Goal: Answer question/provide support: Share knowledge or assist other users

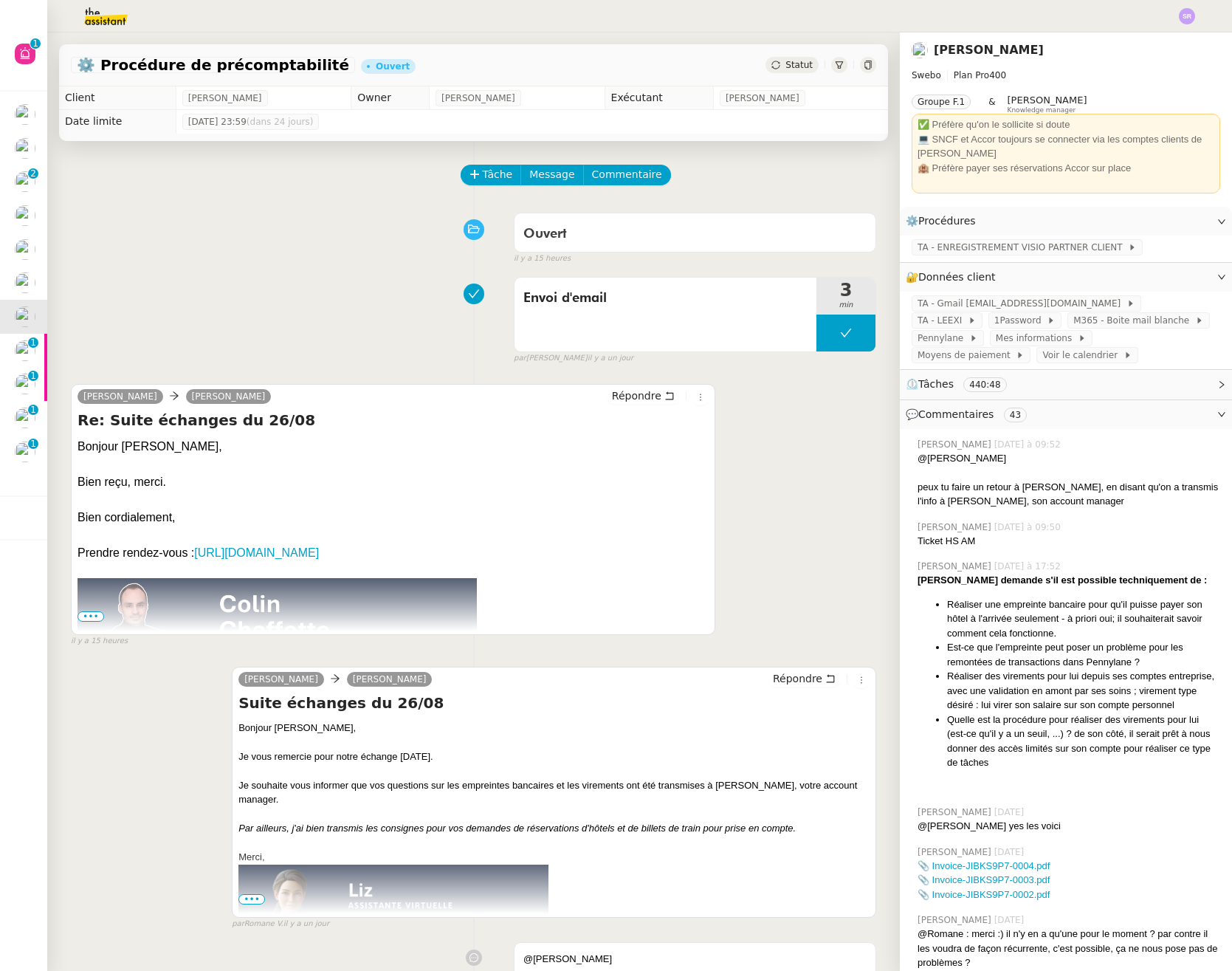
click at [292, 296] on div "Envoi d'email 3 min false par [PERSON_NAME] [DATE]" at bounding box center [473, 317] width 805 height 95
click at [338, 325] on div "Envoi d'email 3 min false par [PERSON_NAME] [DATE]" at bounding box center [473, 317] width 805 height 95
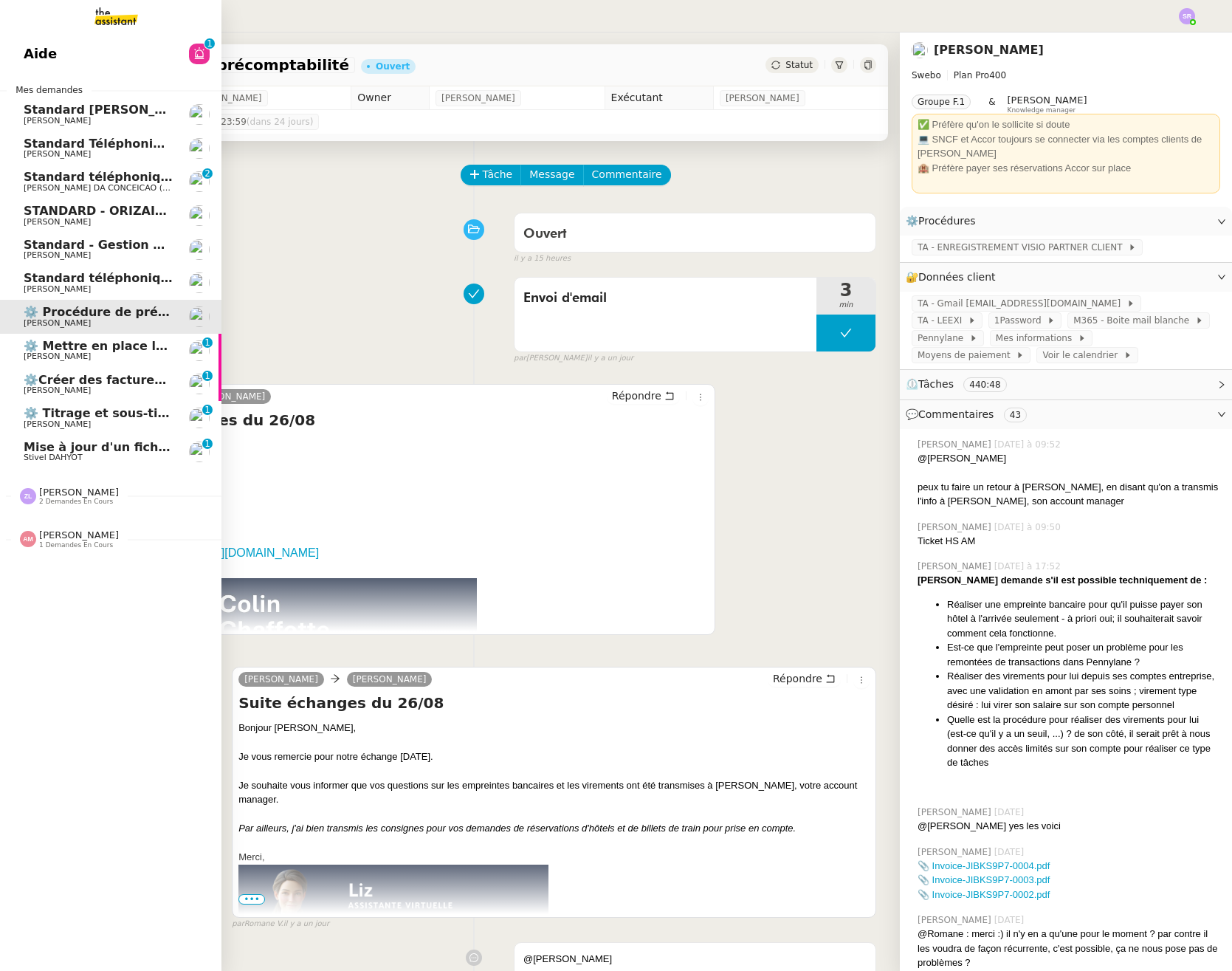
click at [108, 345] on span "⚙️ Mettre en place la procédure d'embauche" at bounding box center [172, 346] width 297 height 14
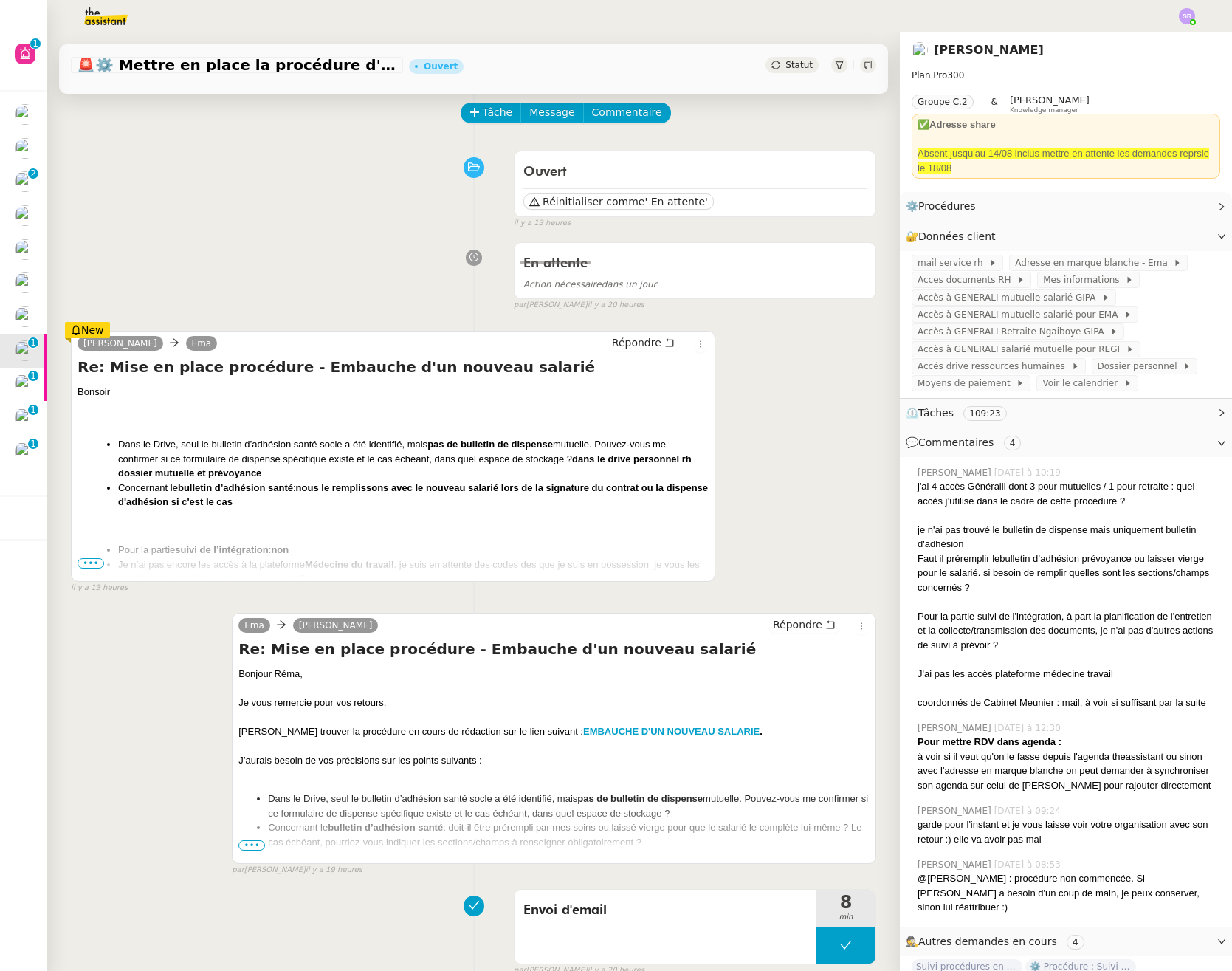
scroll to position [71, 0]
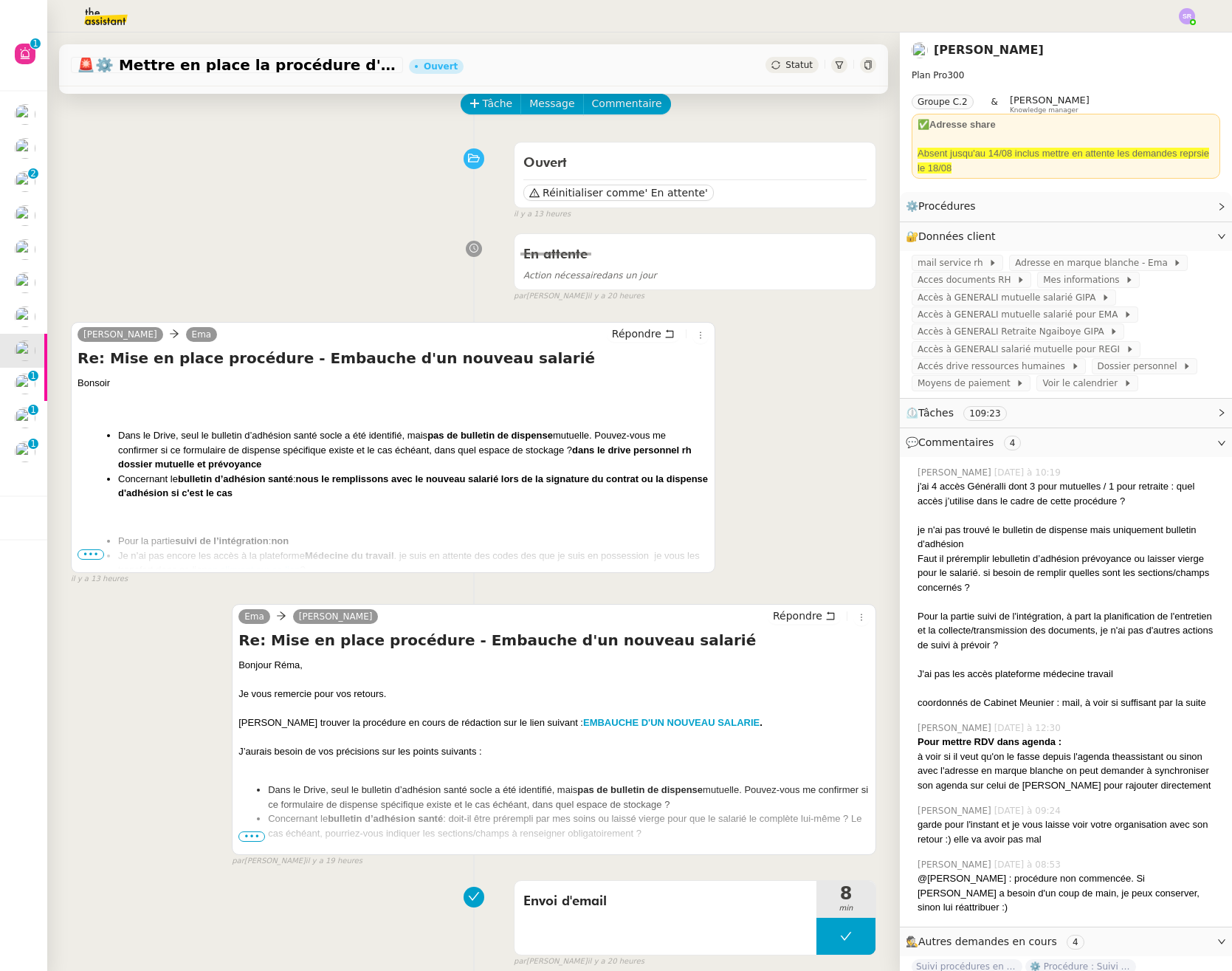
click at [87, 551] on span "•••" at bounding box center [91, 554] width 26 height 10
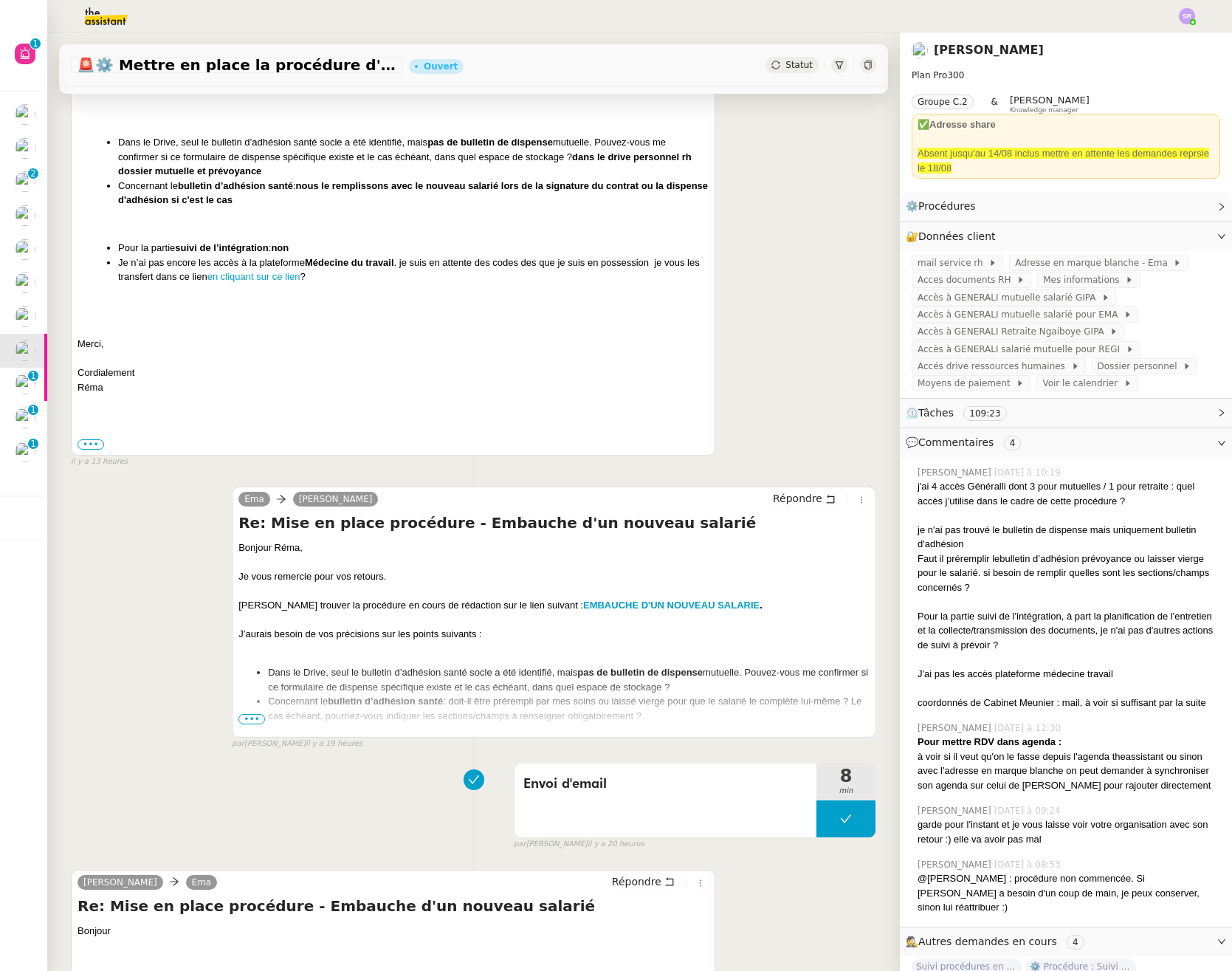
scroll to position [51, 0]
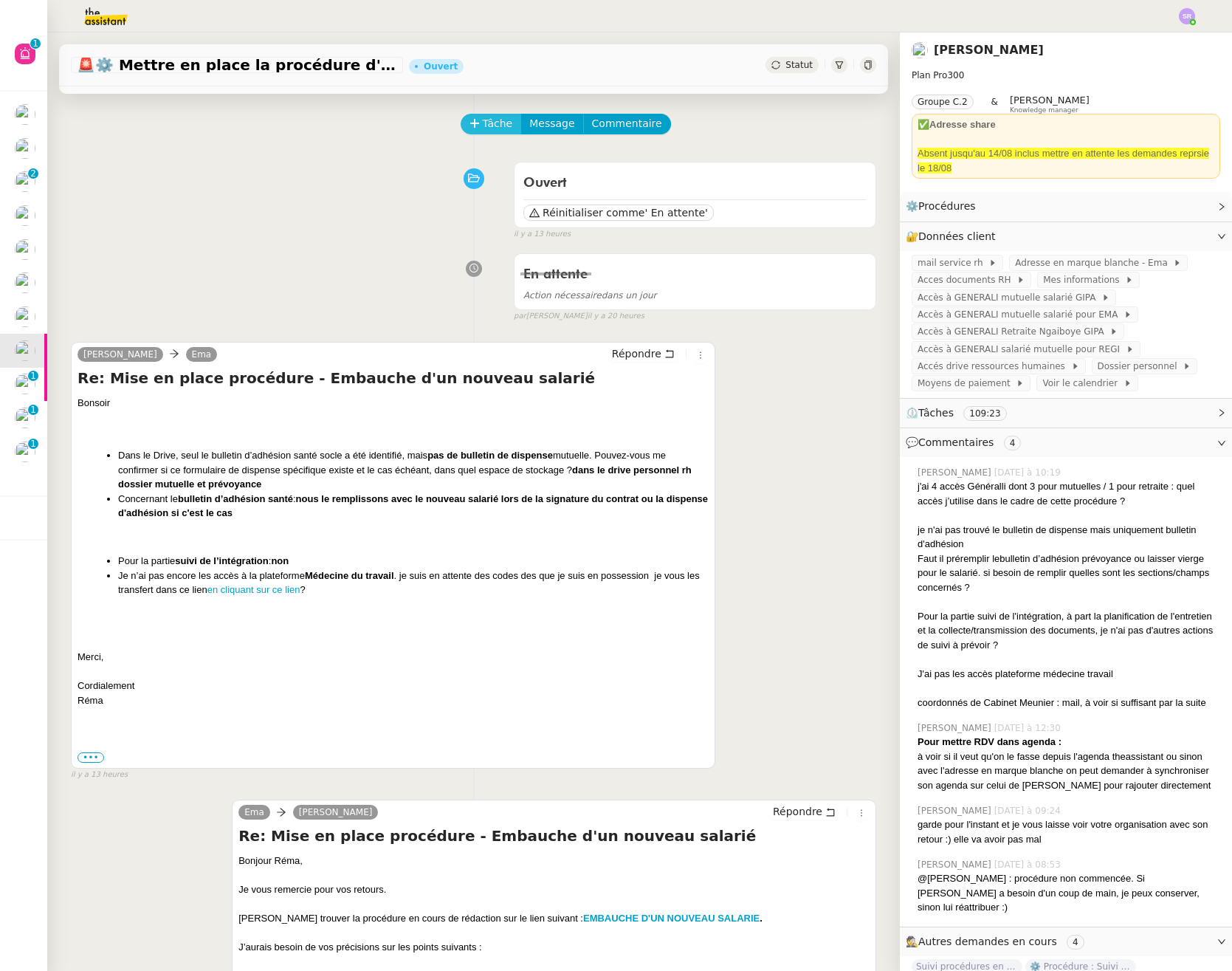
click at [500, 119] on span "Tâche" at bounding box center [498, 123] width 30 height 17
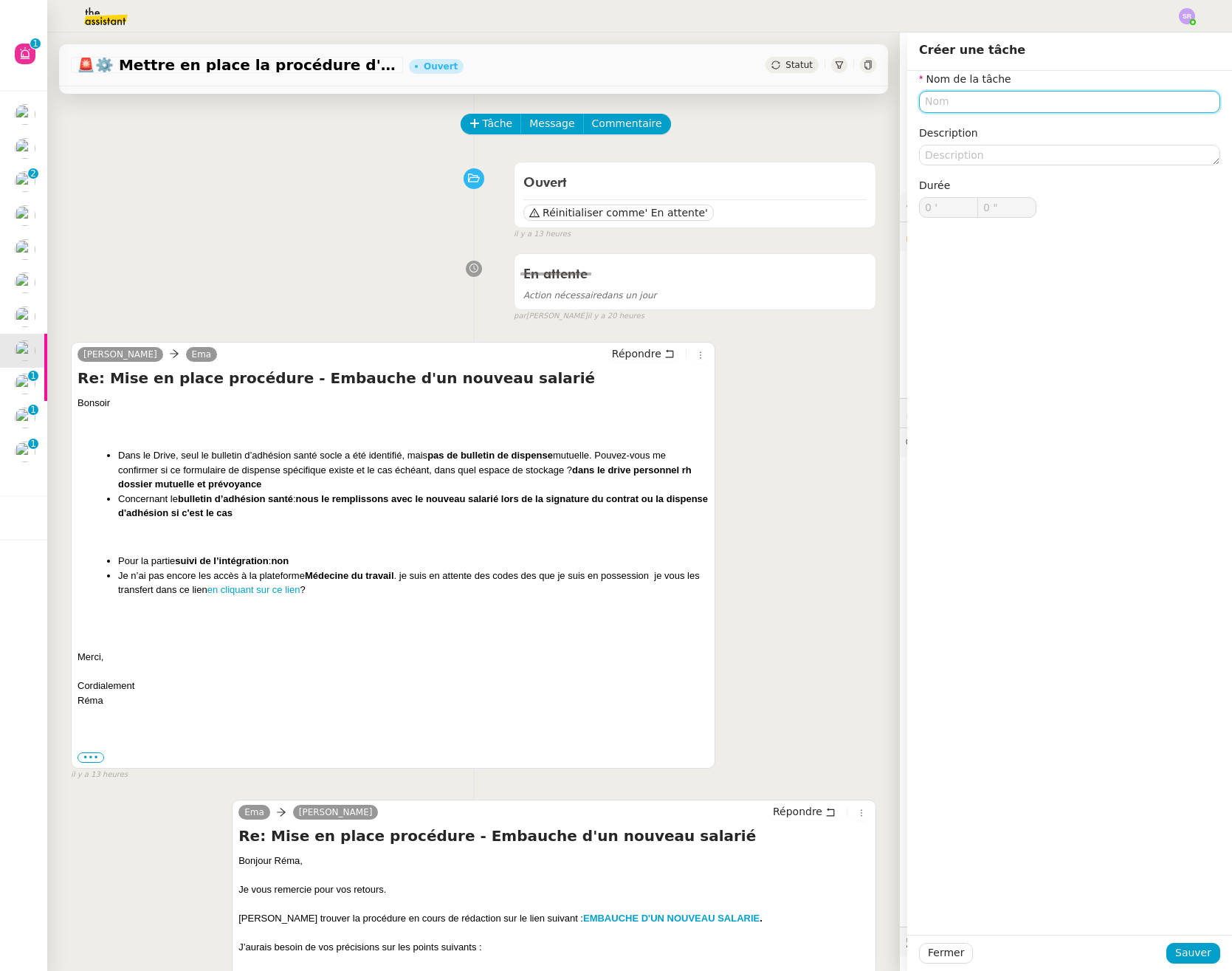
click at [1071, 108] on input "text" at bounding box center [1069, 101] width 301 height 21
click at [1037, 120] on nz-auto-option "Analyse des retours" at bounding box center [1058, 130] width 301 height 21
type input "Analyse des retours"
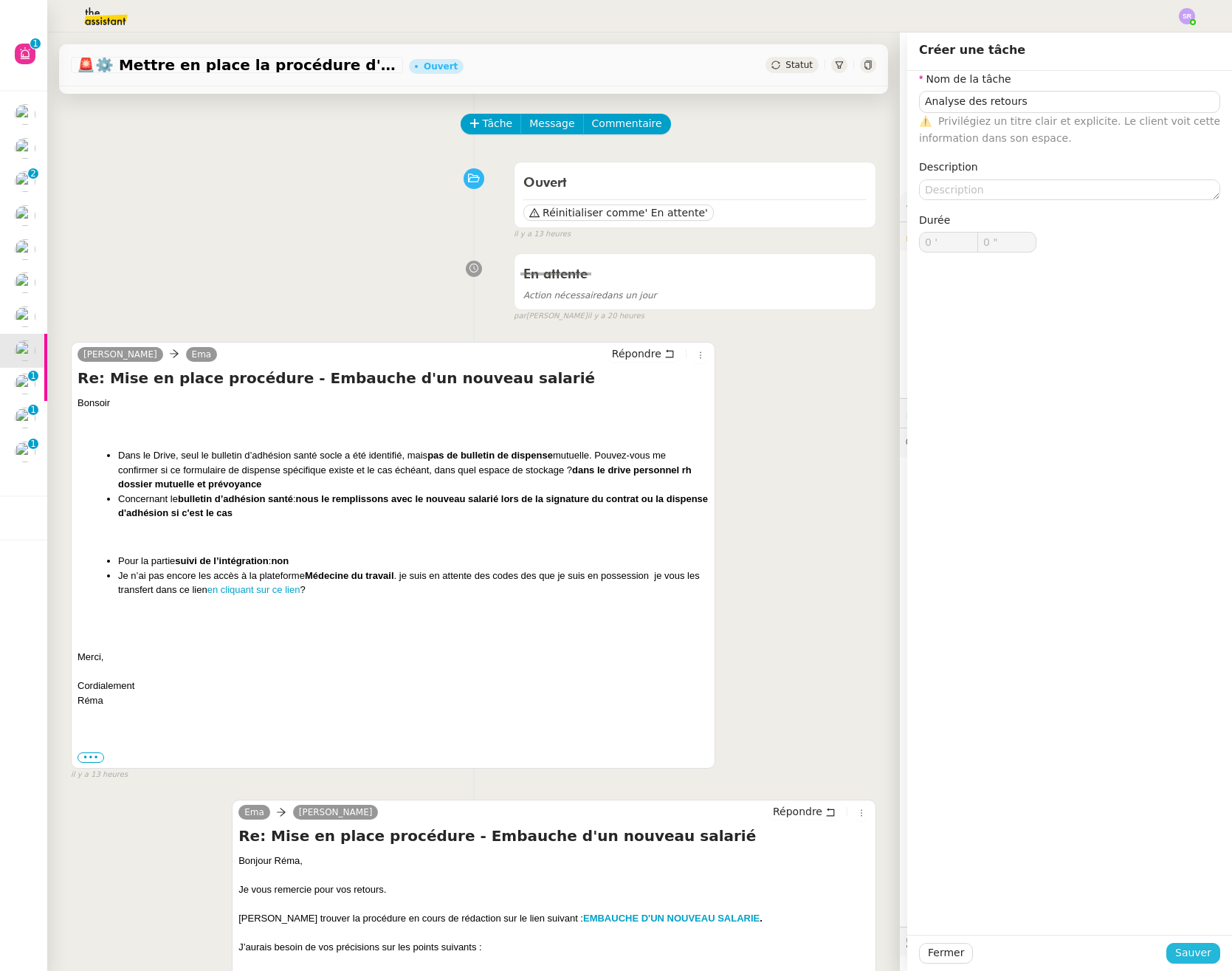
click at [1175, 946] on span "Sauver" at bounding box center [1193, 952] width 37 height 17
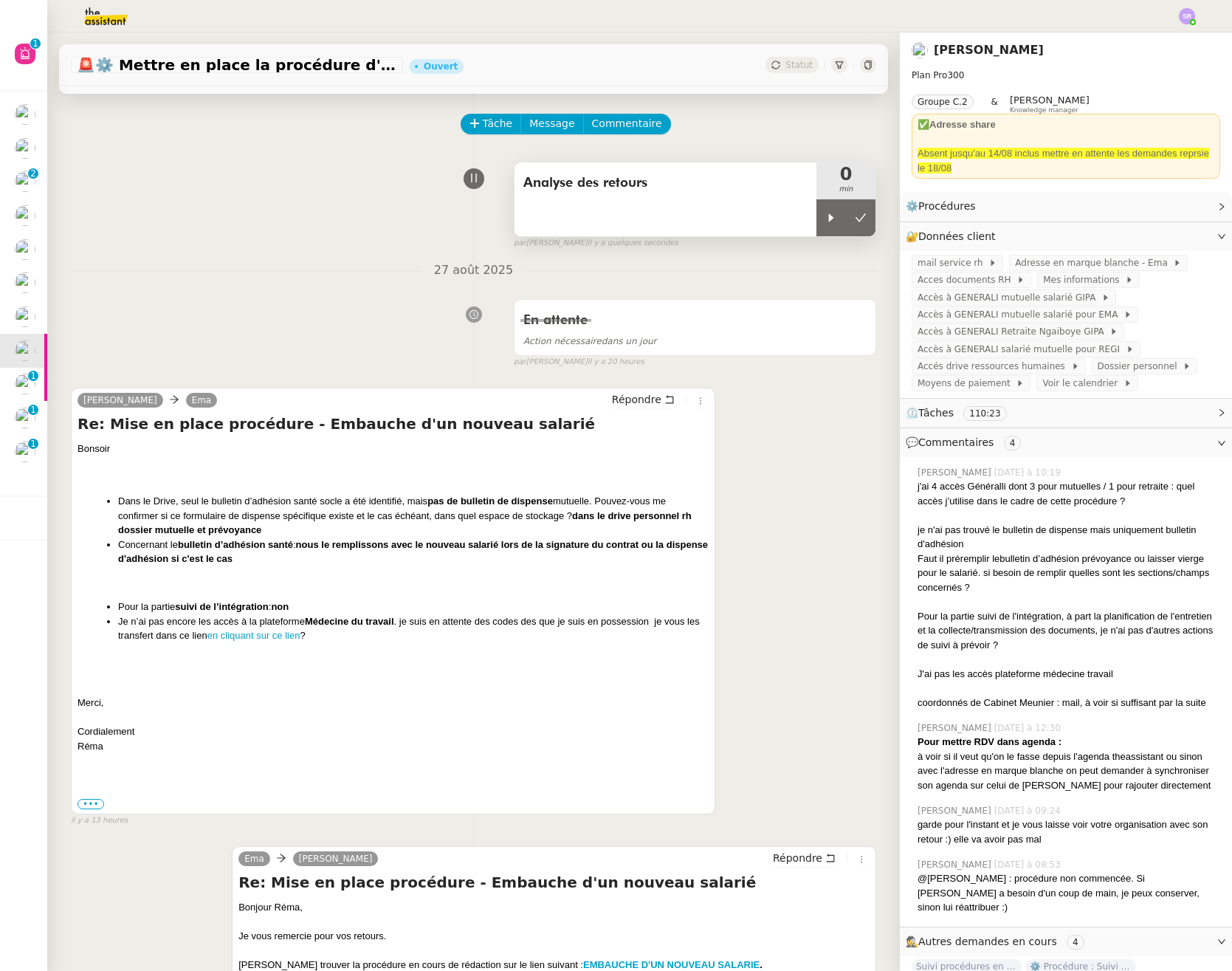
click at [635, 193] on div "Analyse des retours" at bounding box center [666, 184] width 284 height 24
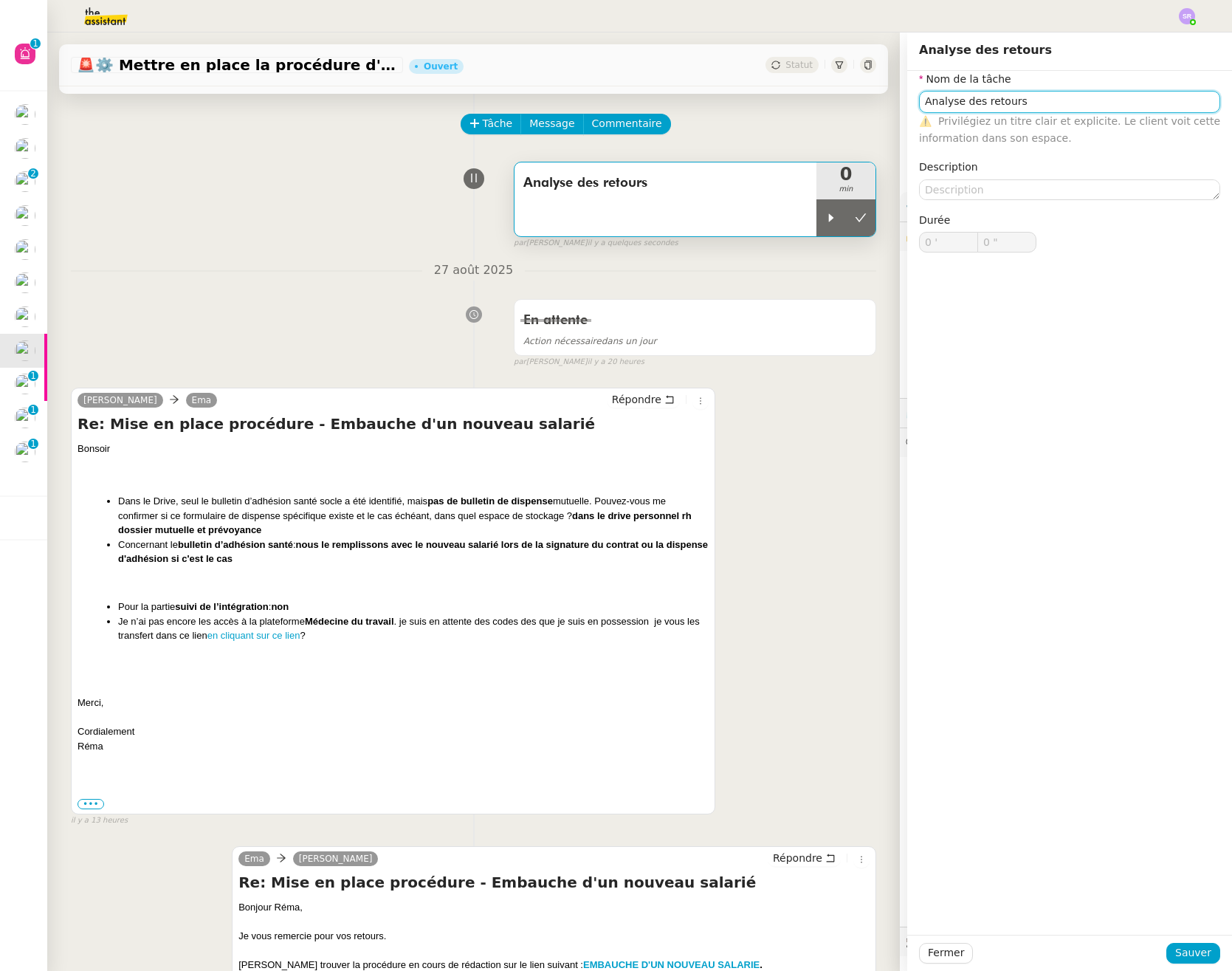
click at [972, 103] on input "Analyse des retours" at bounding box center [1069, 101] width 301 height 21
type input "Analyse retours"
click at [1200, 953] on button "Sauver" at bounding box center [1193, 953] width 54 height 21
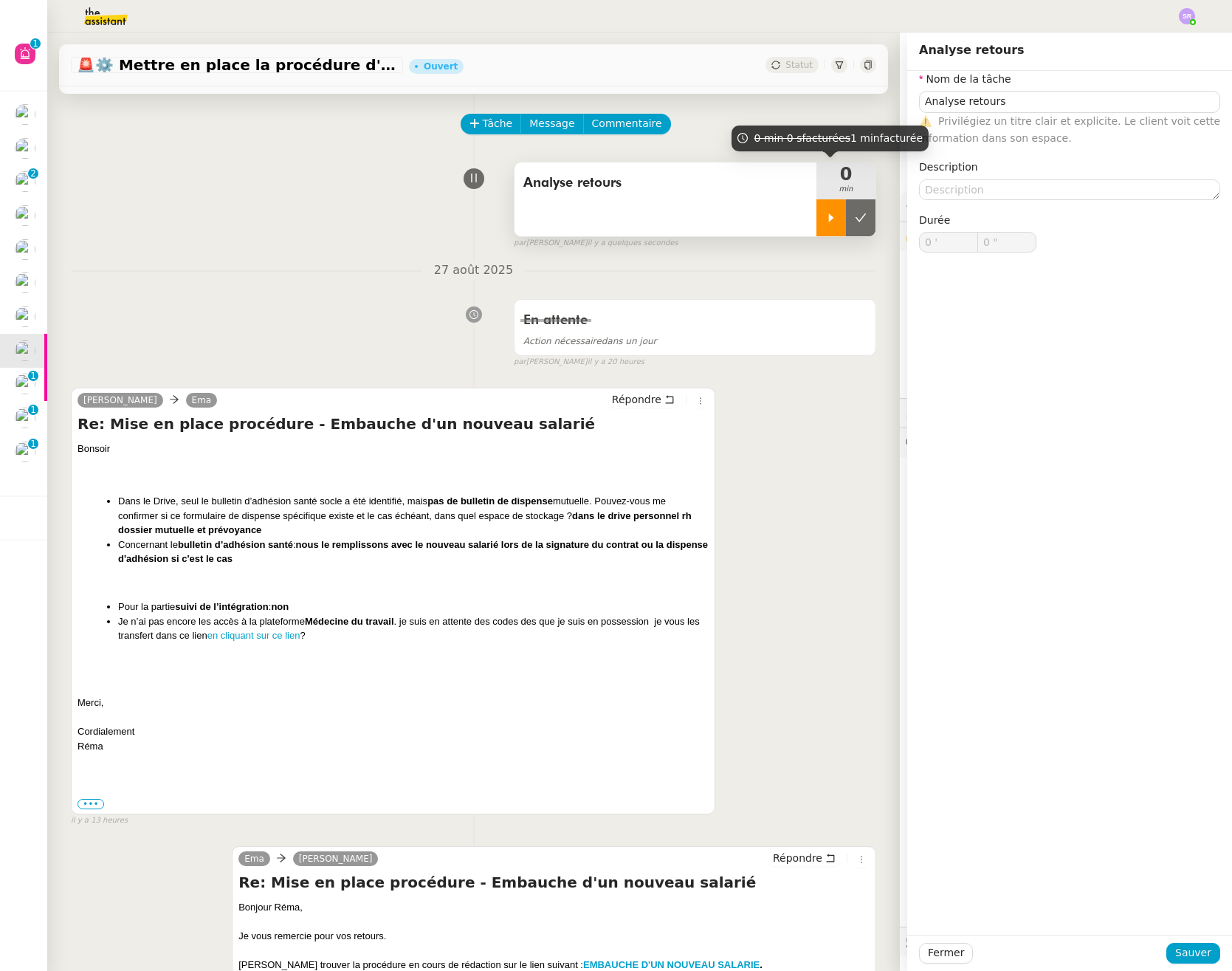
click at [825, 217] on icon at bounding box center [831, 218] width 12 height 12
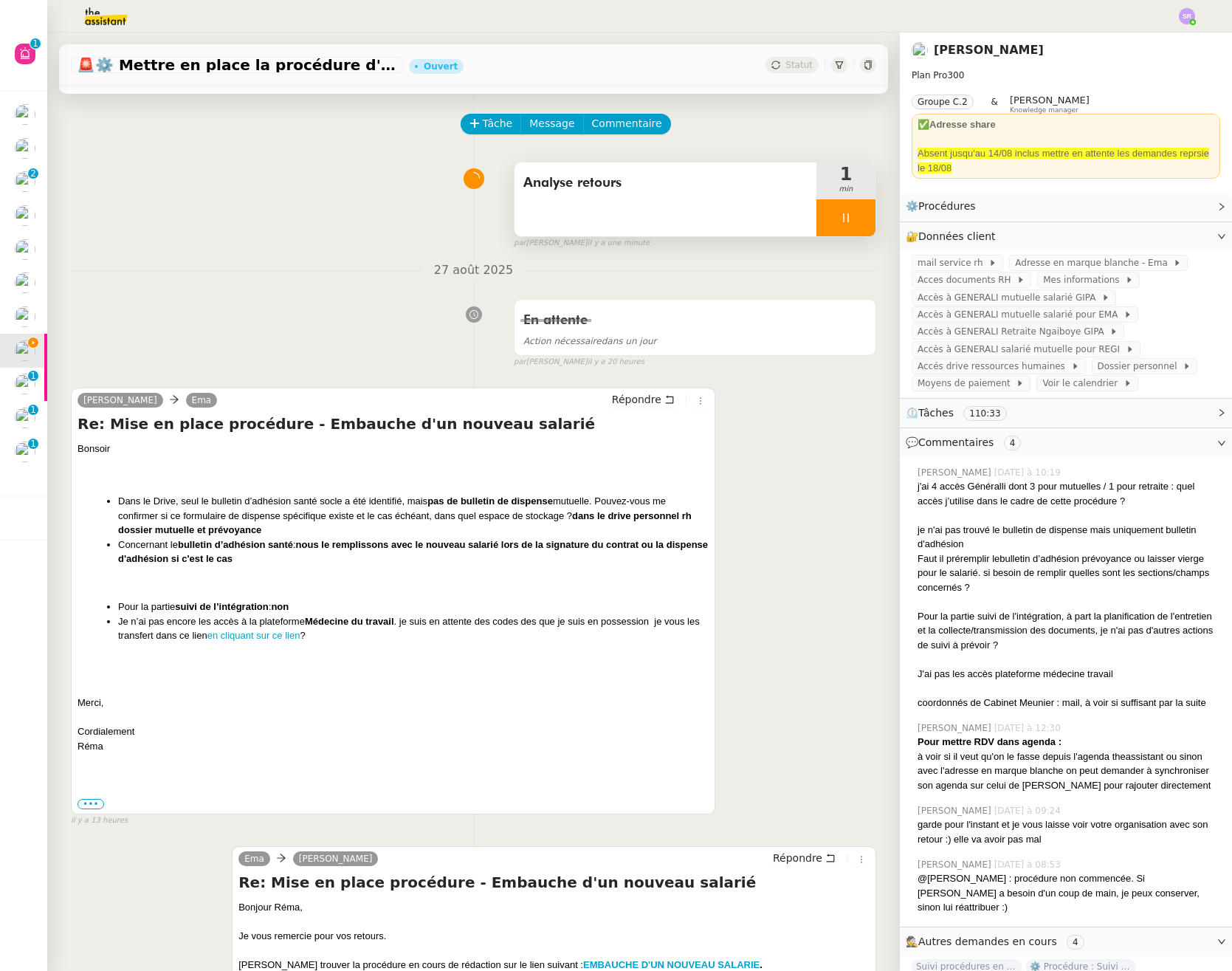
click at [848, 224] on div at bounding box center [846, 218] width 59 height 37
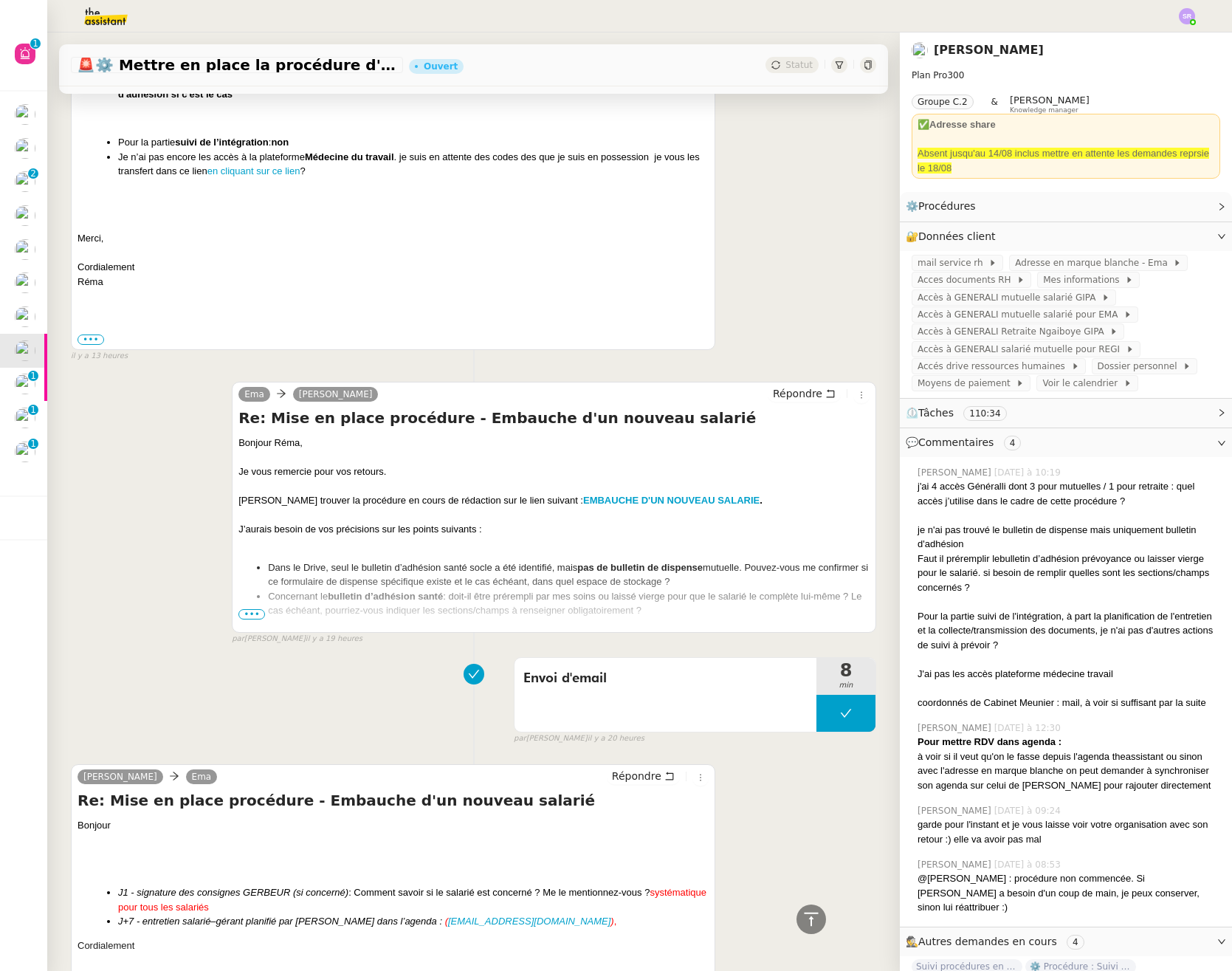
click at [252, 617] on span "•••" at bounding box center [251, 614] width 26 height 10
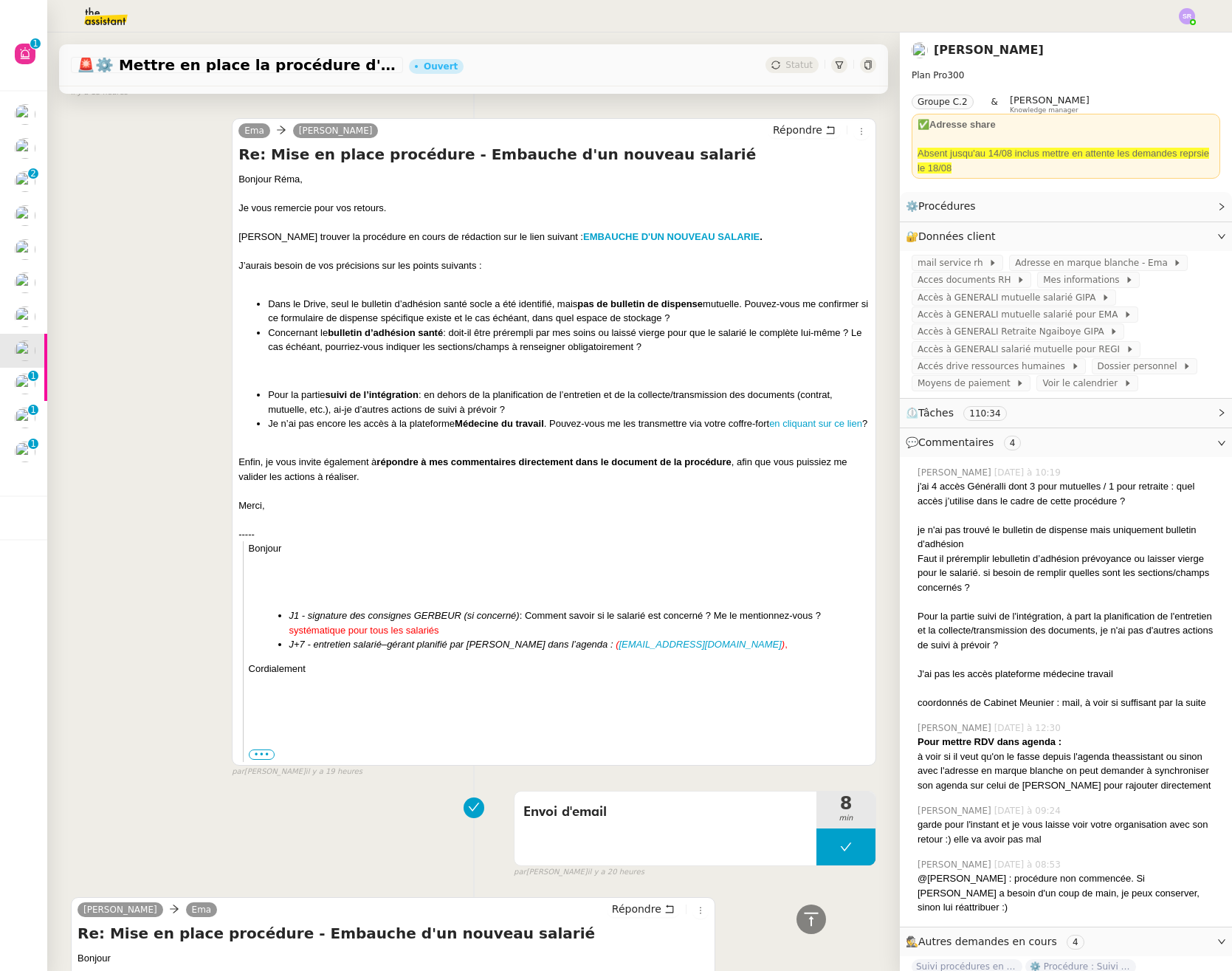
scroll to position [788, 0]
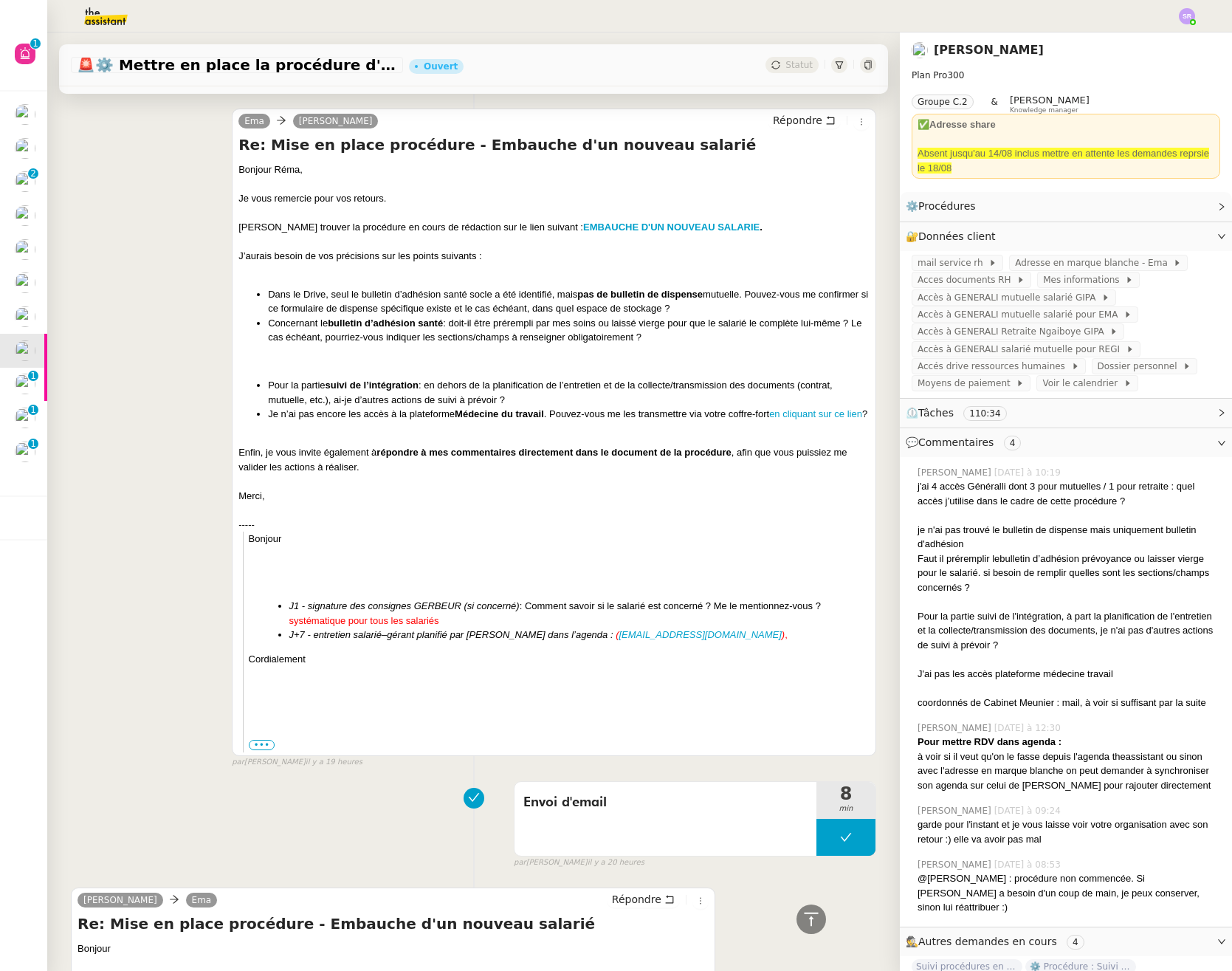
click at [411, 547] on div "Bonjour" at bounding box center [558, 539] width 620 height 15
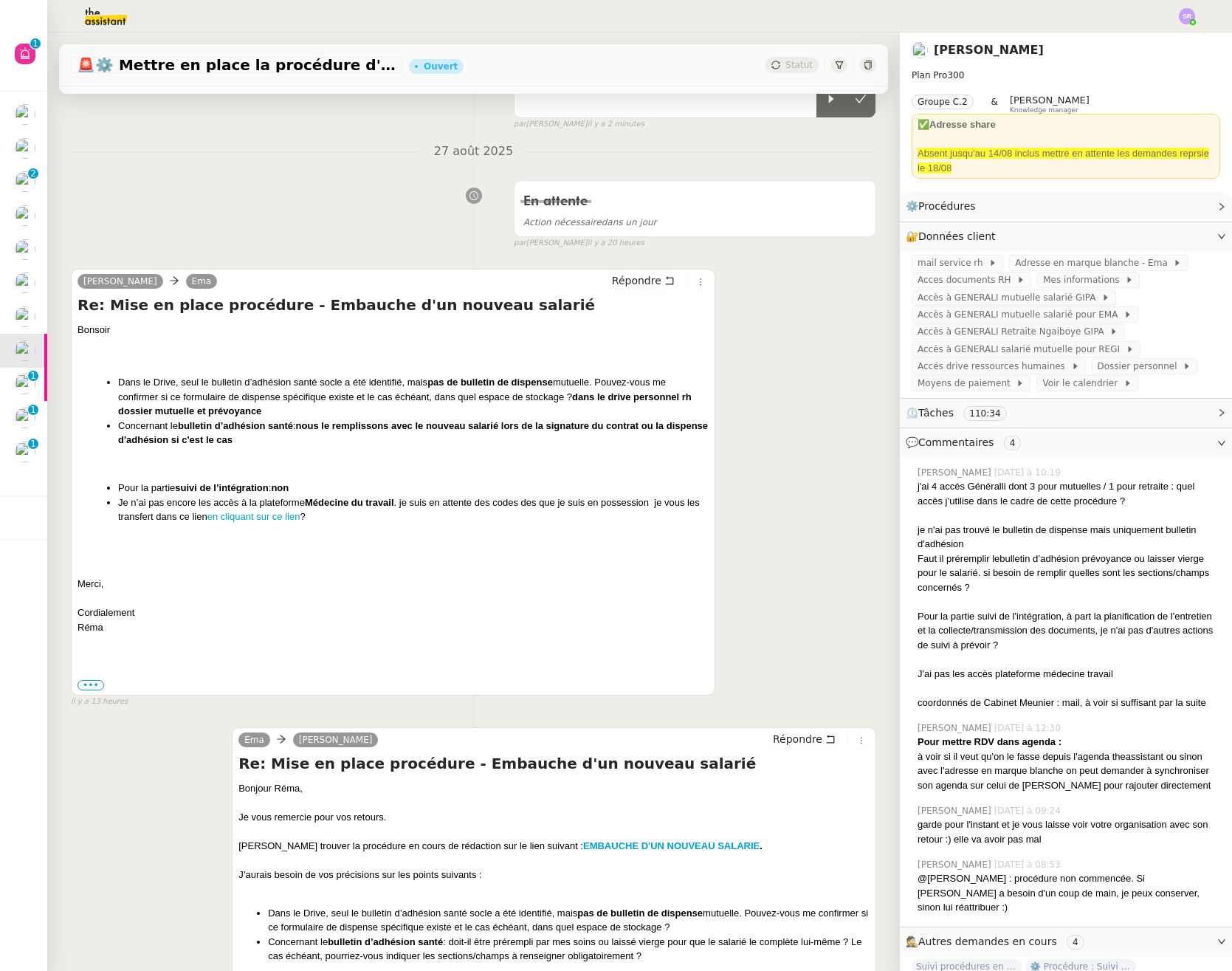
scroll to position [331, 0]
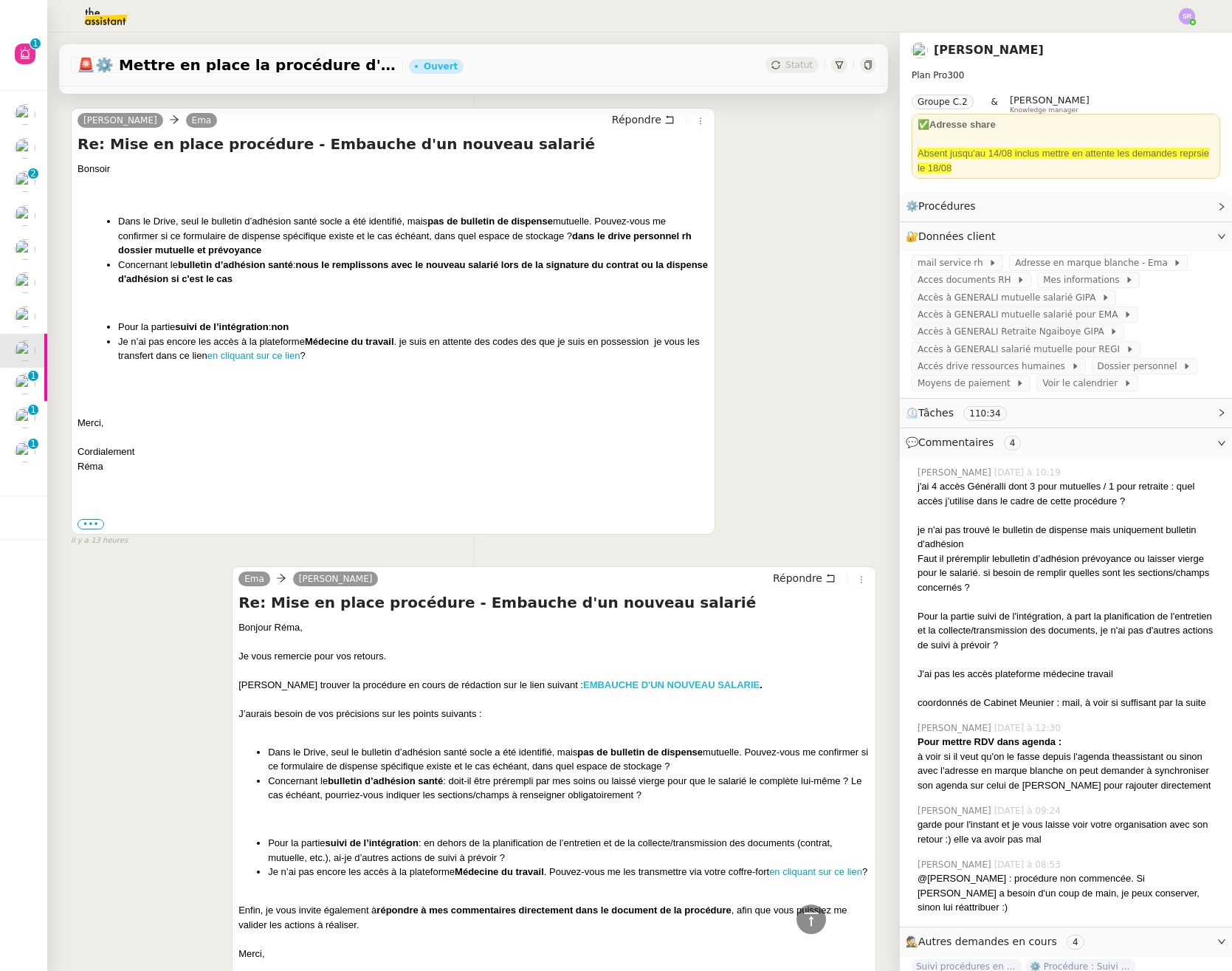
click at [662, 685] on strong "EMBAUCHE D'UN NOUVEAU SALARIE" at bounding box center [671, 685] width 176 height 11
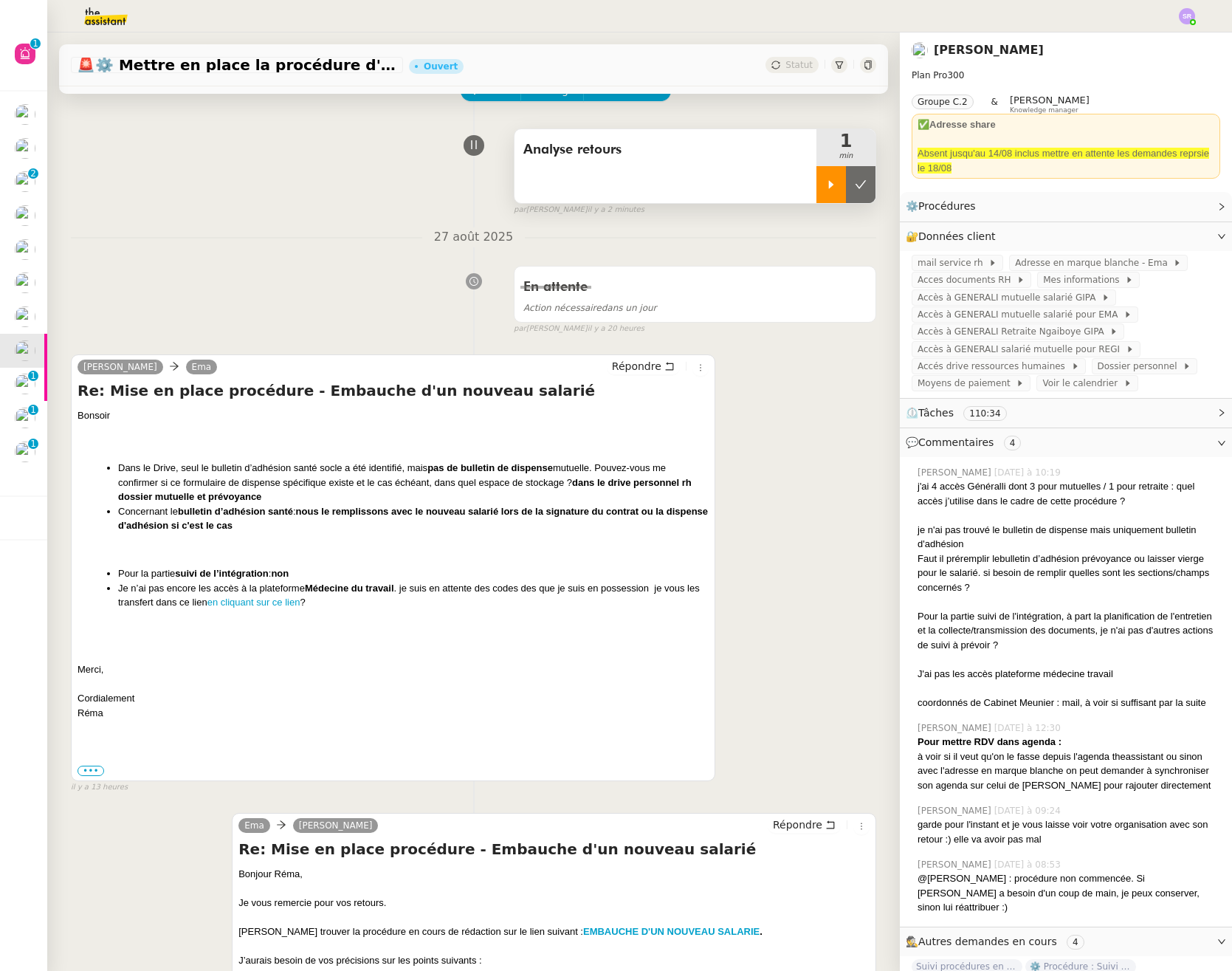
scroll to position [0, 0]
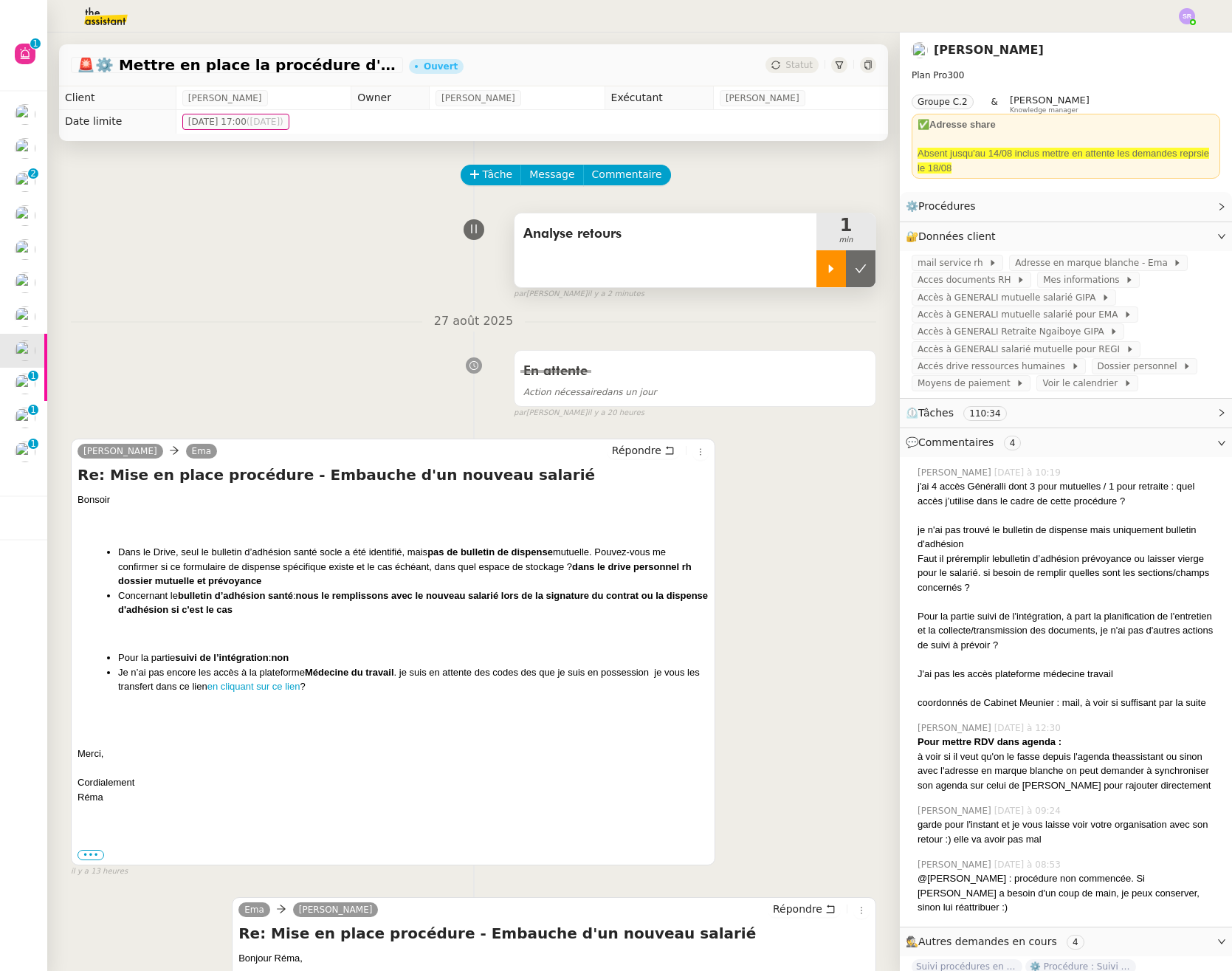
click at [817, 277] on div at bounding box center [831, 269] width 29 height 37
click at [1161, 234] on link "Modifier" at bounding box center [1181, 236] width 42 height 17
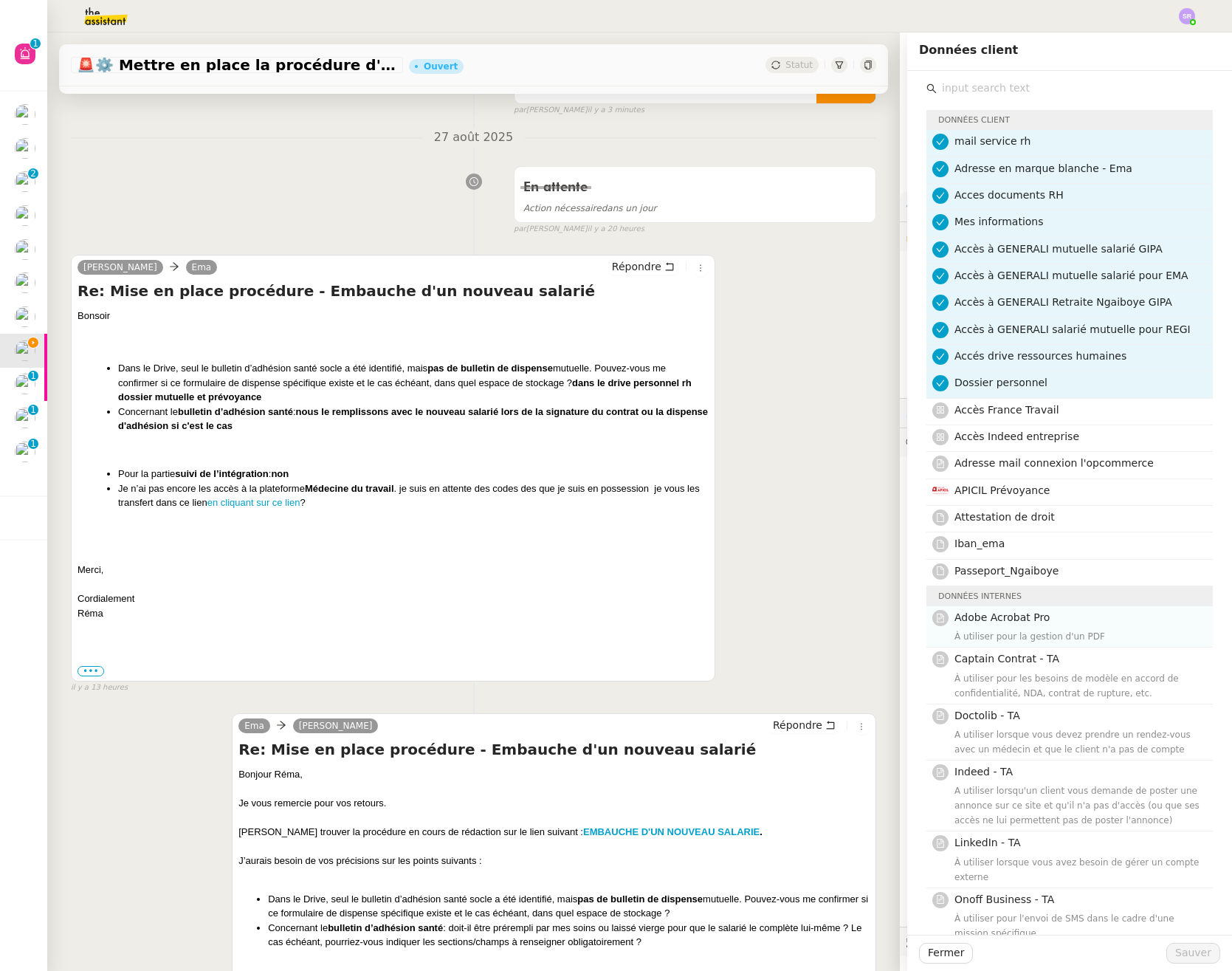
scroll to position [108, 0]
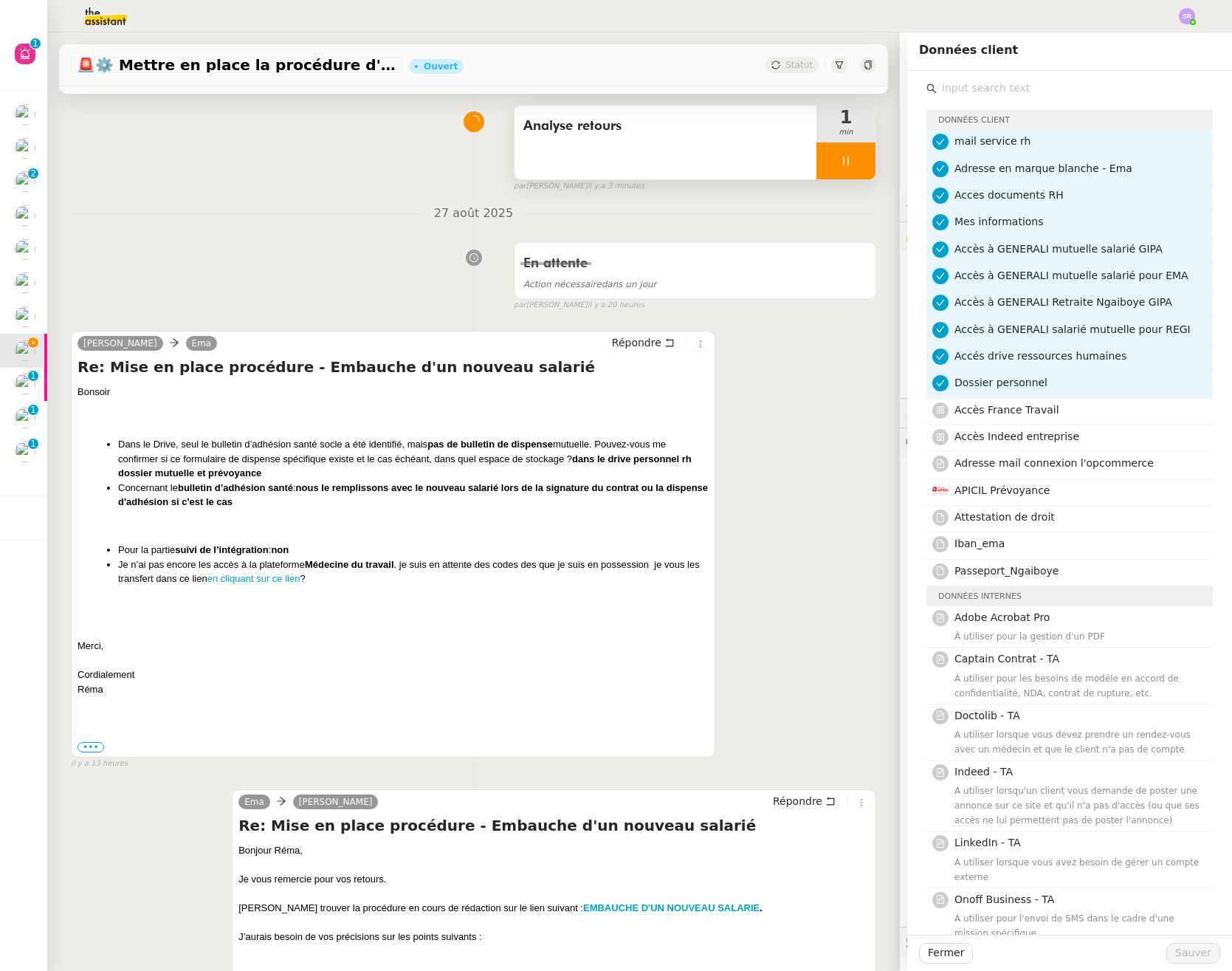
click at [843, 160] on icon at bounding box center [845, 161] width 6 height 9
click at [825, 161] on icon at bounding box center [831, 161] width 12 height 12
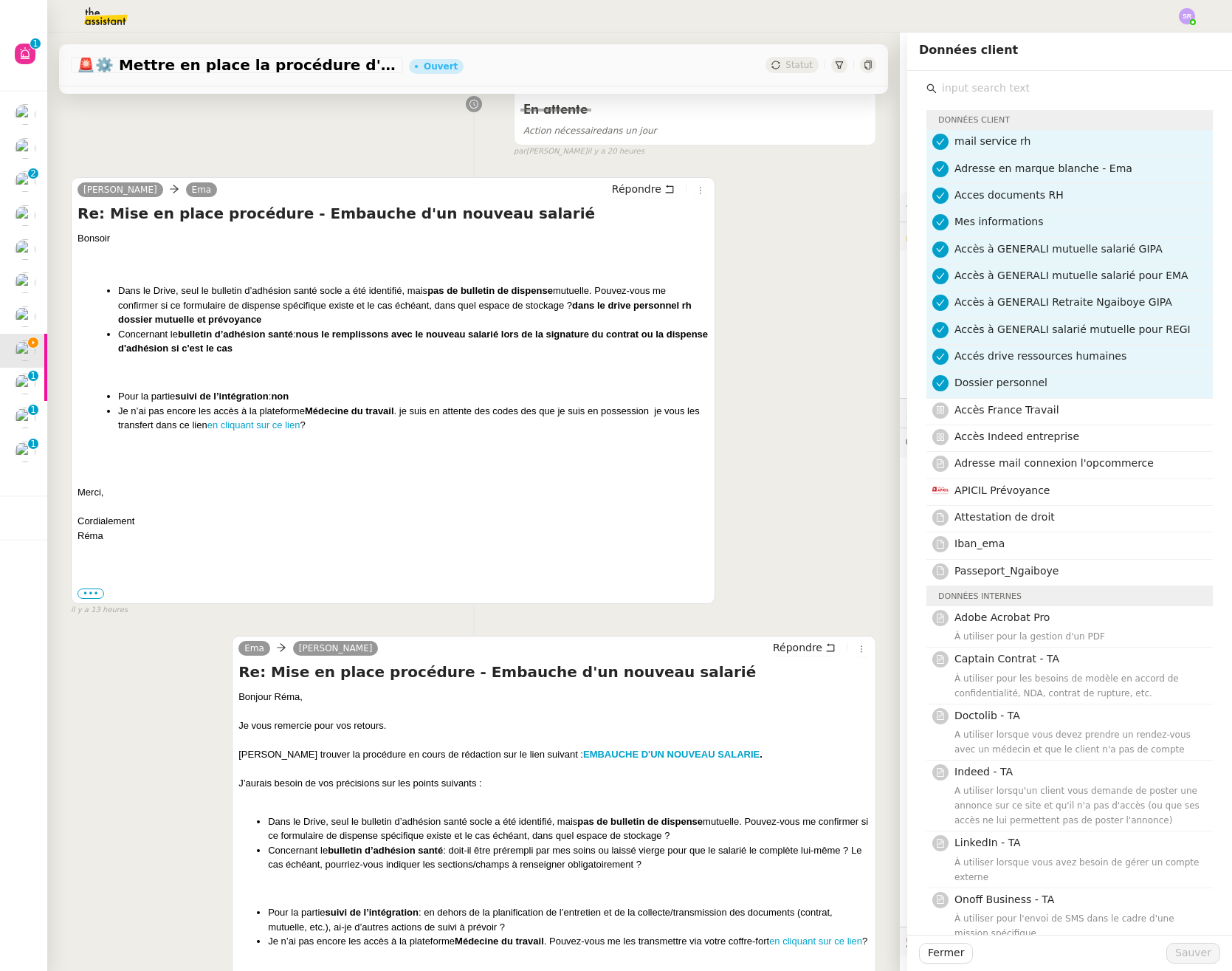
scroll to position [0, 0]
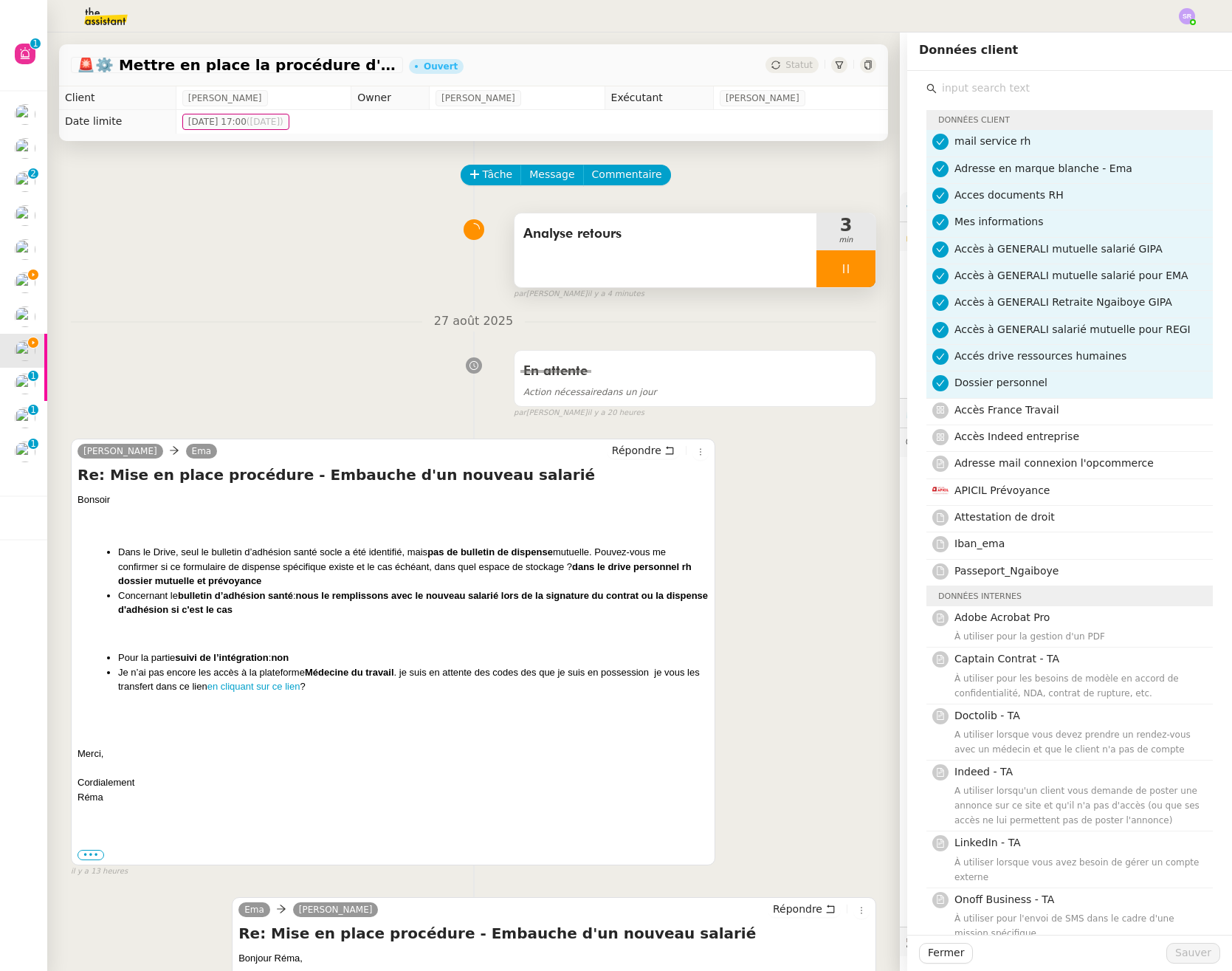
click at [843, 265] on icon at bounding box center [845, 269] width 6 height 9
click at [817, 273] on div at bounding box center [831, 269] width 29 height 37
click at [843, 265] on icon at bounding box center [845, 269] width 6 height 9
drag, startPoint x: 844, startPoint y: 272, endPoint x: 832, endPoint y: 279, distance: 13.9
click at [855, 272] on icon at bounding box center [860, 269] width 12 height 12
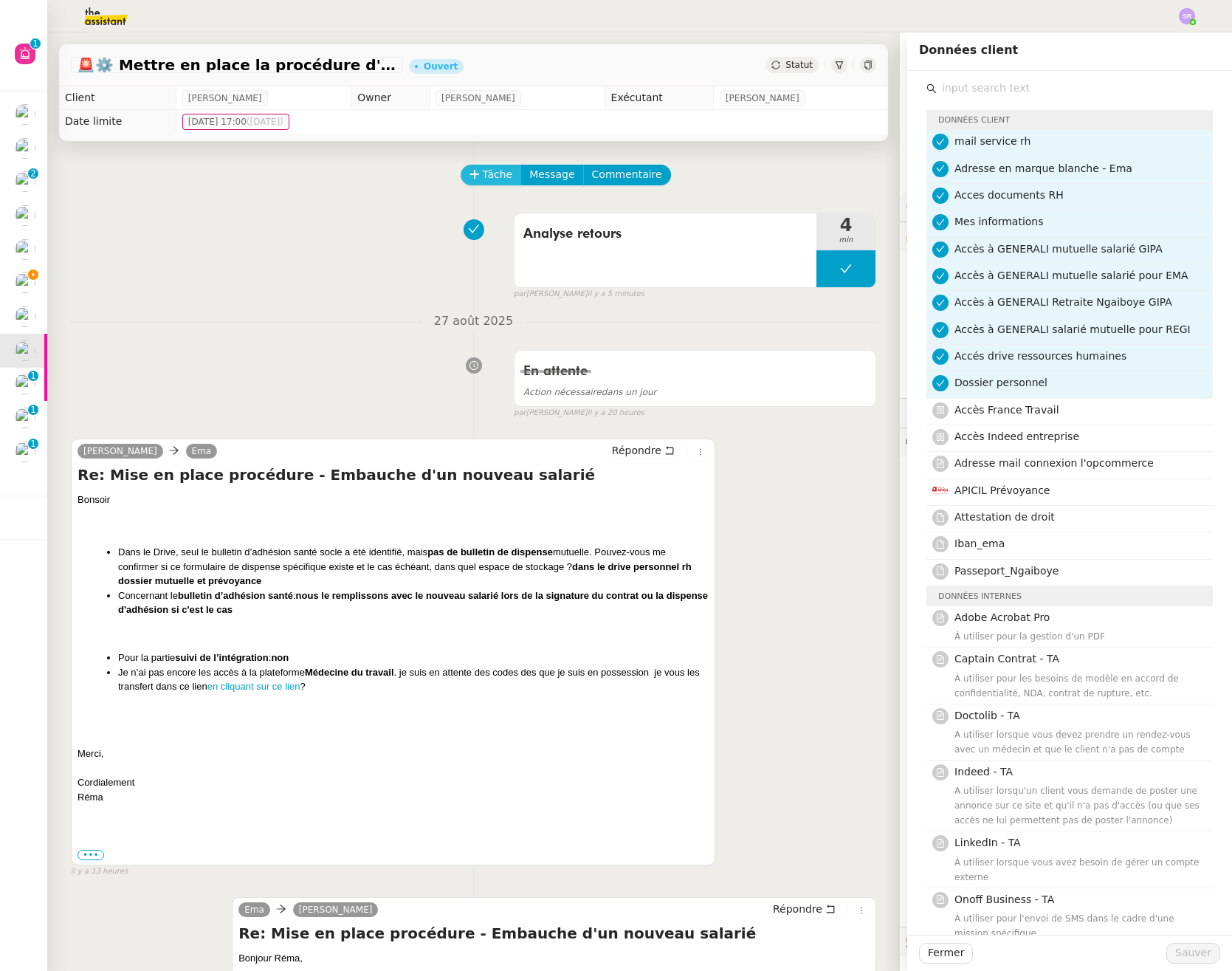
click at [469, 181] on button "Tâche" at bounding box center [491, 175] width 61 height 21
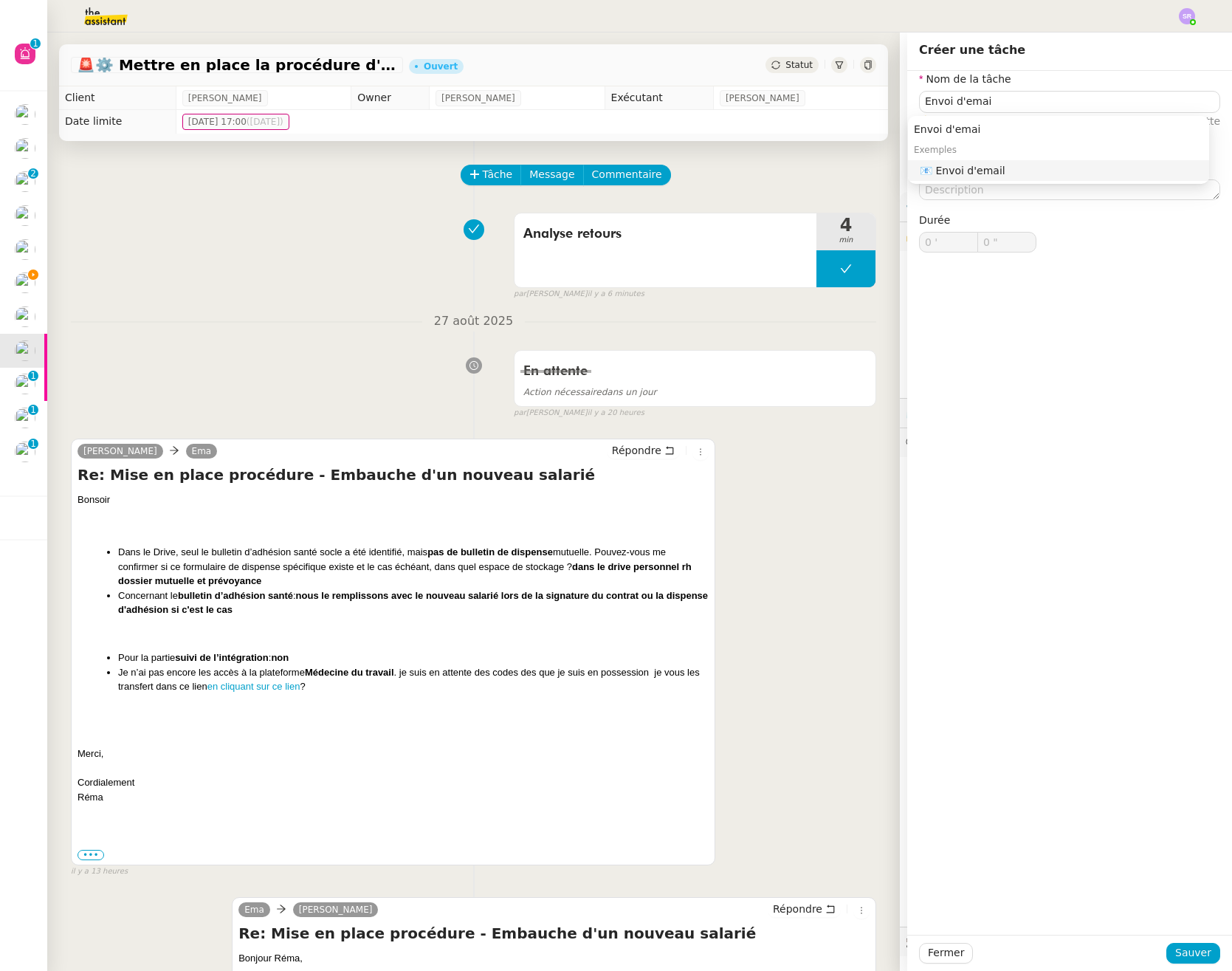
click at [1018, 184] on div "Envoi d'emai Exemples 📧 Envoi d'email" at bounding box center [1058, 149] width 301 height 74
click at [1016, 175] on div "📧 Envoi d'email" at bounding box center [1061, 170] width 284 height 14
type input "Envoi d'email"
click at [1188, 955] on span "Sauver" at bounding box center [1193, 952] width 37 height 17
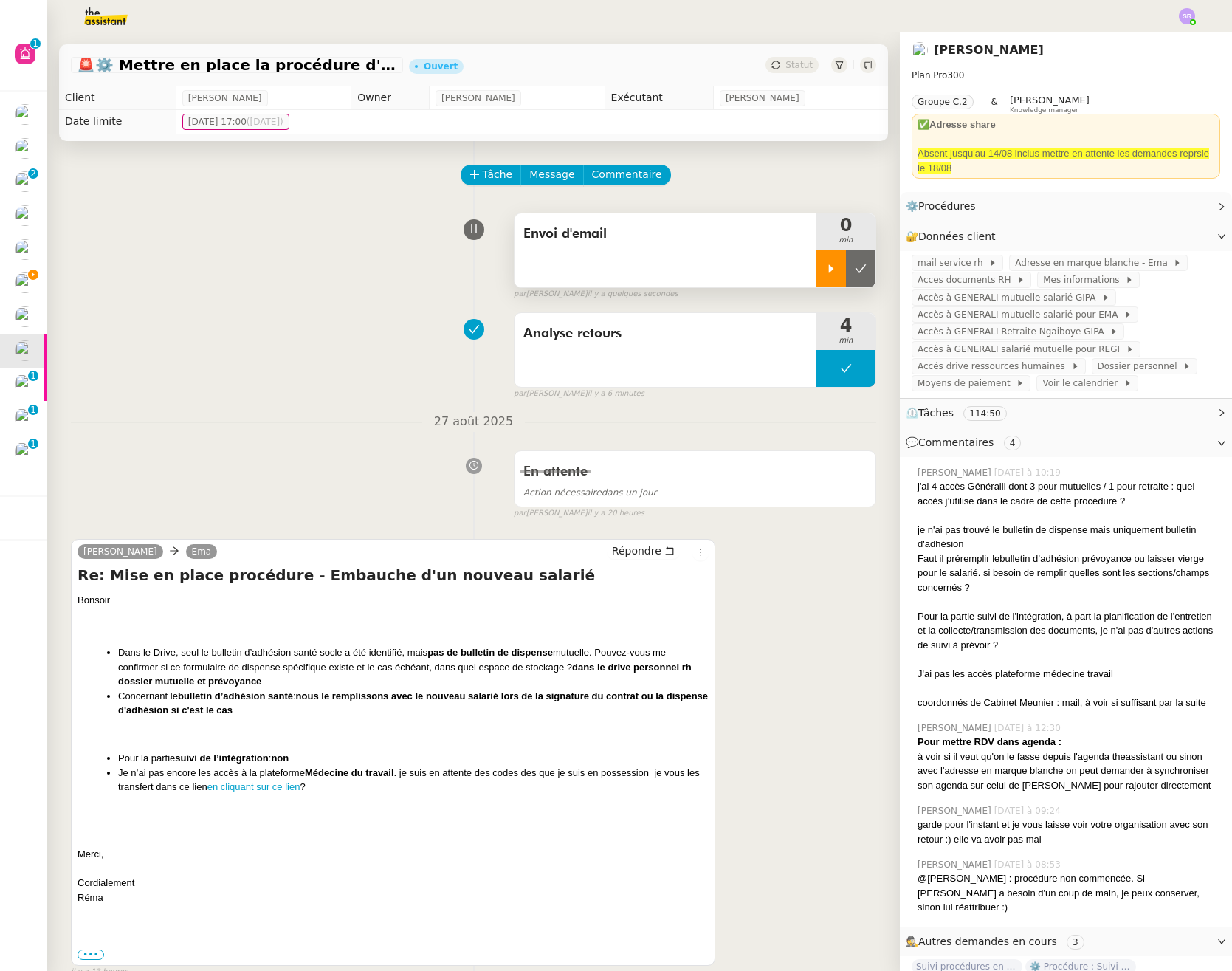
click at [825, 271] on icon at bounding box center [831, 269] width 12 height 12
click at [635, 547] on span "Répondre" at bounding box center [636, 551] width 49 height 15
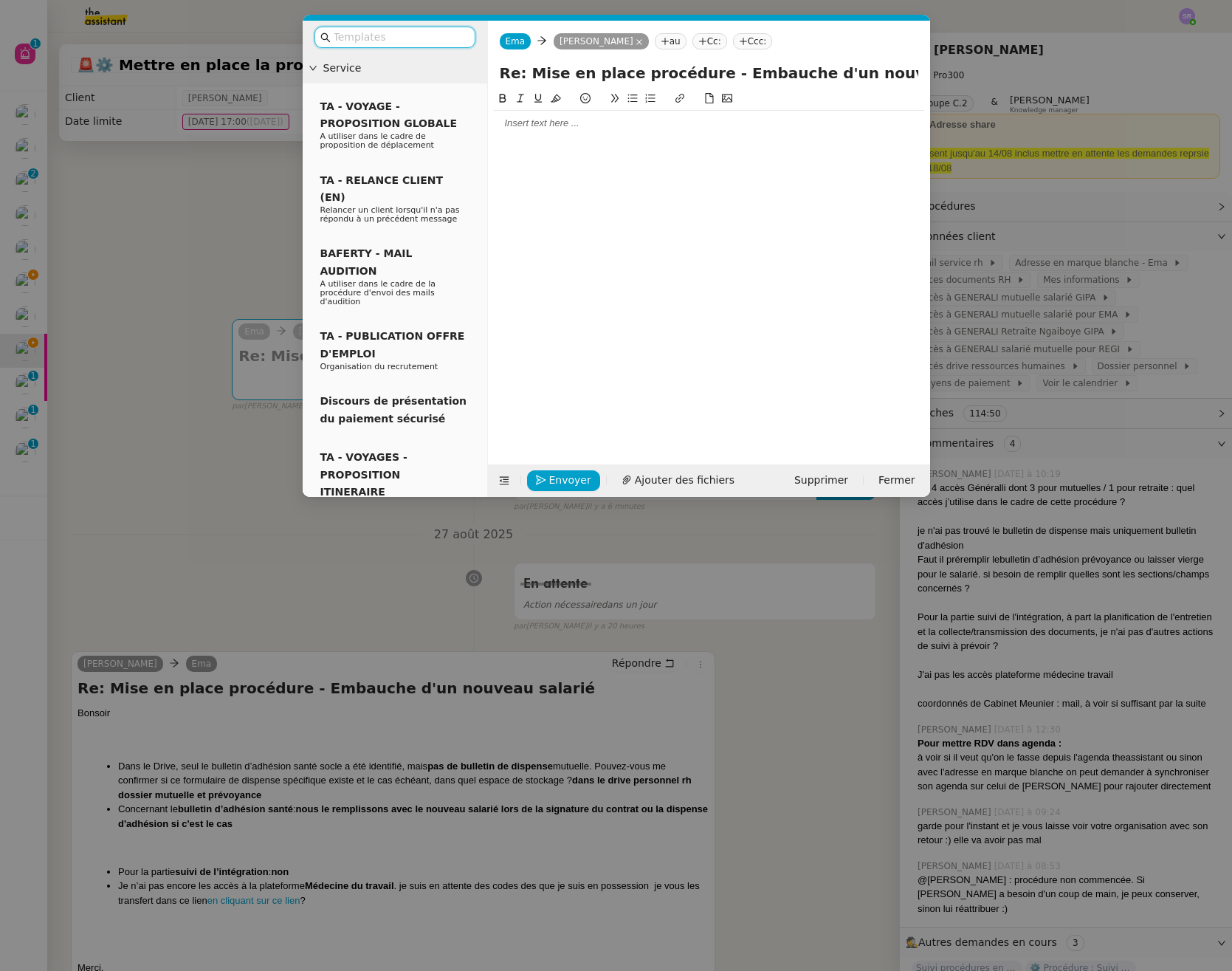
click at [671, 172] on div at bounding box center [709, 265] width 431 height 351
click at [700, 123] on div at bounding box center [709, 123] width 431 height 14
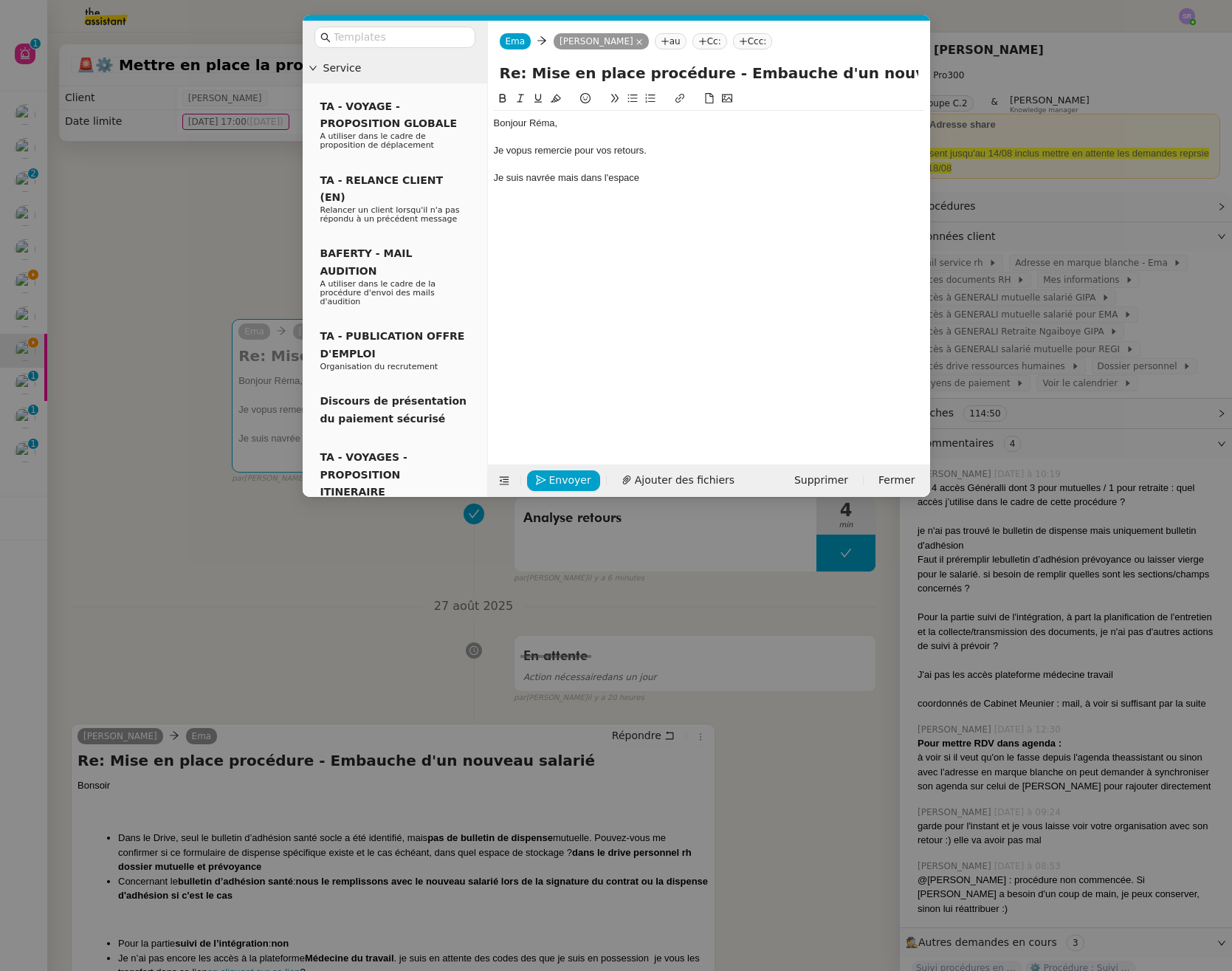
drag, startPoint x: 505, startPoint y: 891, endPoint x: 469, endPoint y: 880, distance: 37.6
click at [505, 891] on nz-modal-container "Service TA - VOYAGE - PROPOSITION GLOBALE A utiliser dans le cadre de propositi…" at bounding box center [616, 486] width 1232 height 971
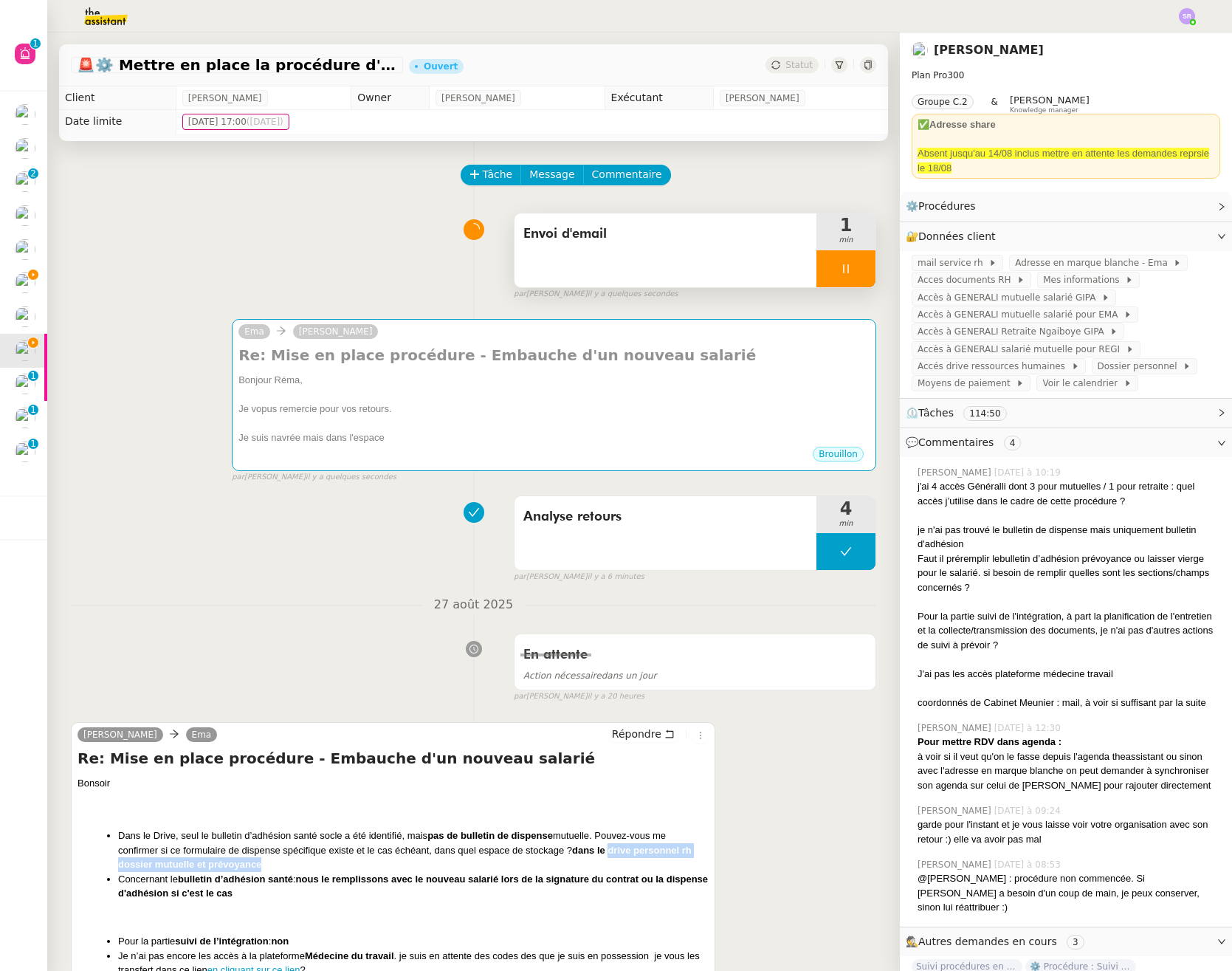
drag, startPoint x: 611, startPoint y: 852, endPoint x: 292, endPoint y: 862, distance: 319.2
click at [292, 862] on li "Dans le Drive, seul le bulletin d’adhésion santé socle a été identifié, mais pa…" at bounding box center [413, 849] width 590 height 44
copy b "drive personnel rh dossier mutuelle et prévoyance"
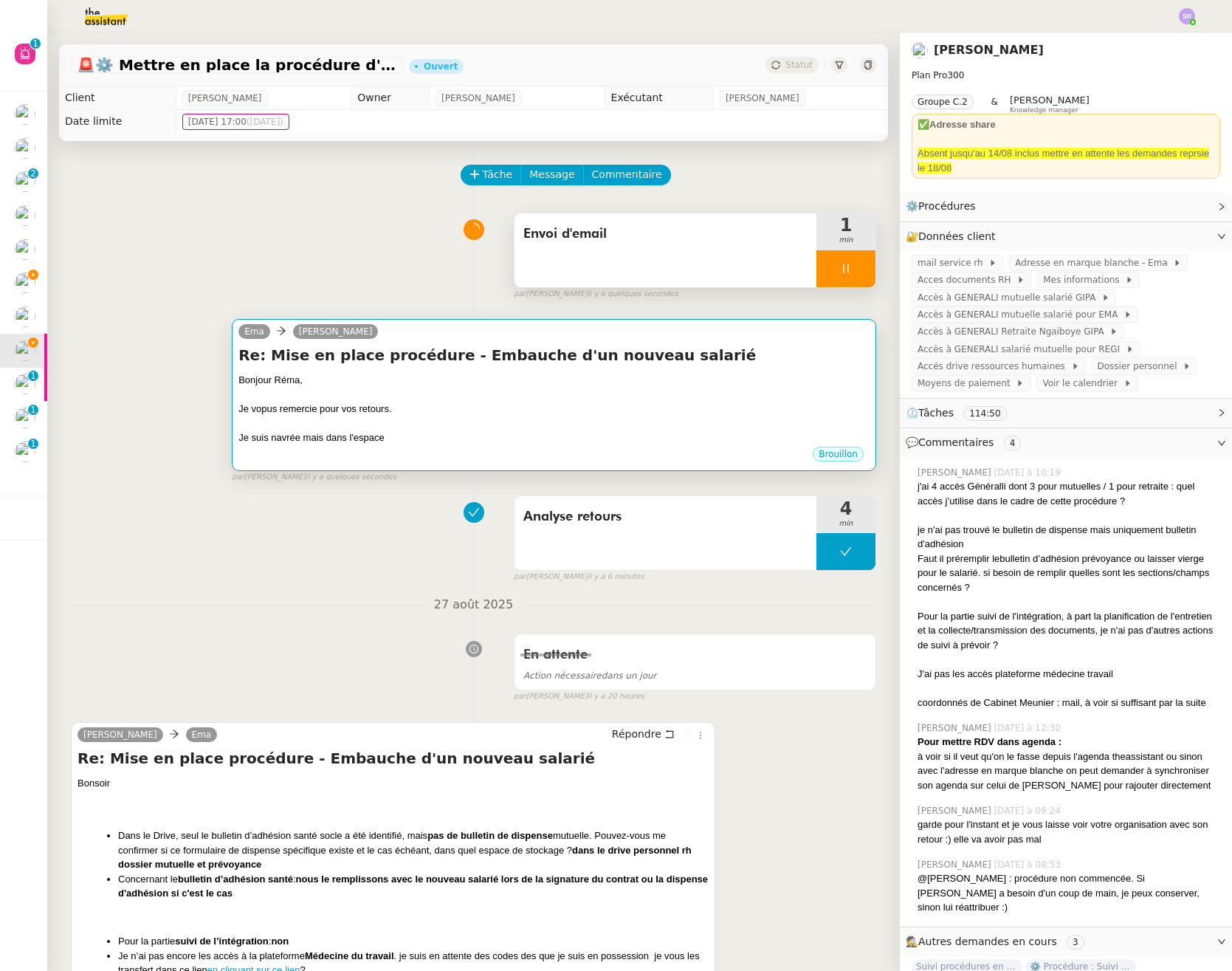
click at [495, 412] on div "Je vopus remercie pour vos retours." at bounding box center [554, 408] width 631 height 15
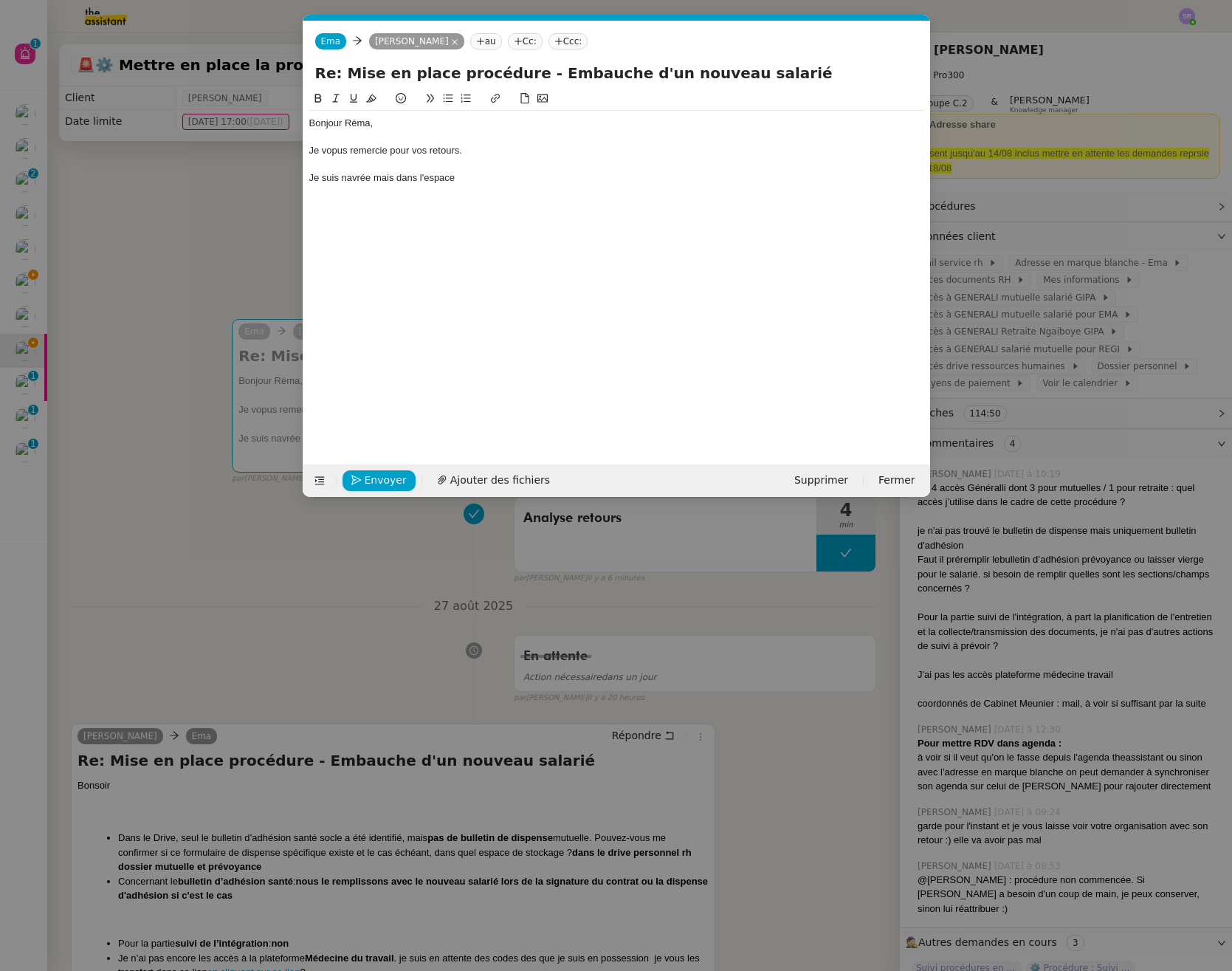
scroll to position [0, 31]
click at [603, 179] on div "Je suis navrée mais dans l'espace" at bounding box center [616, 178] width 615 height 14
paste div
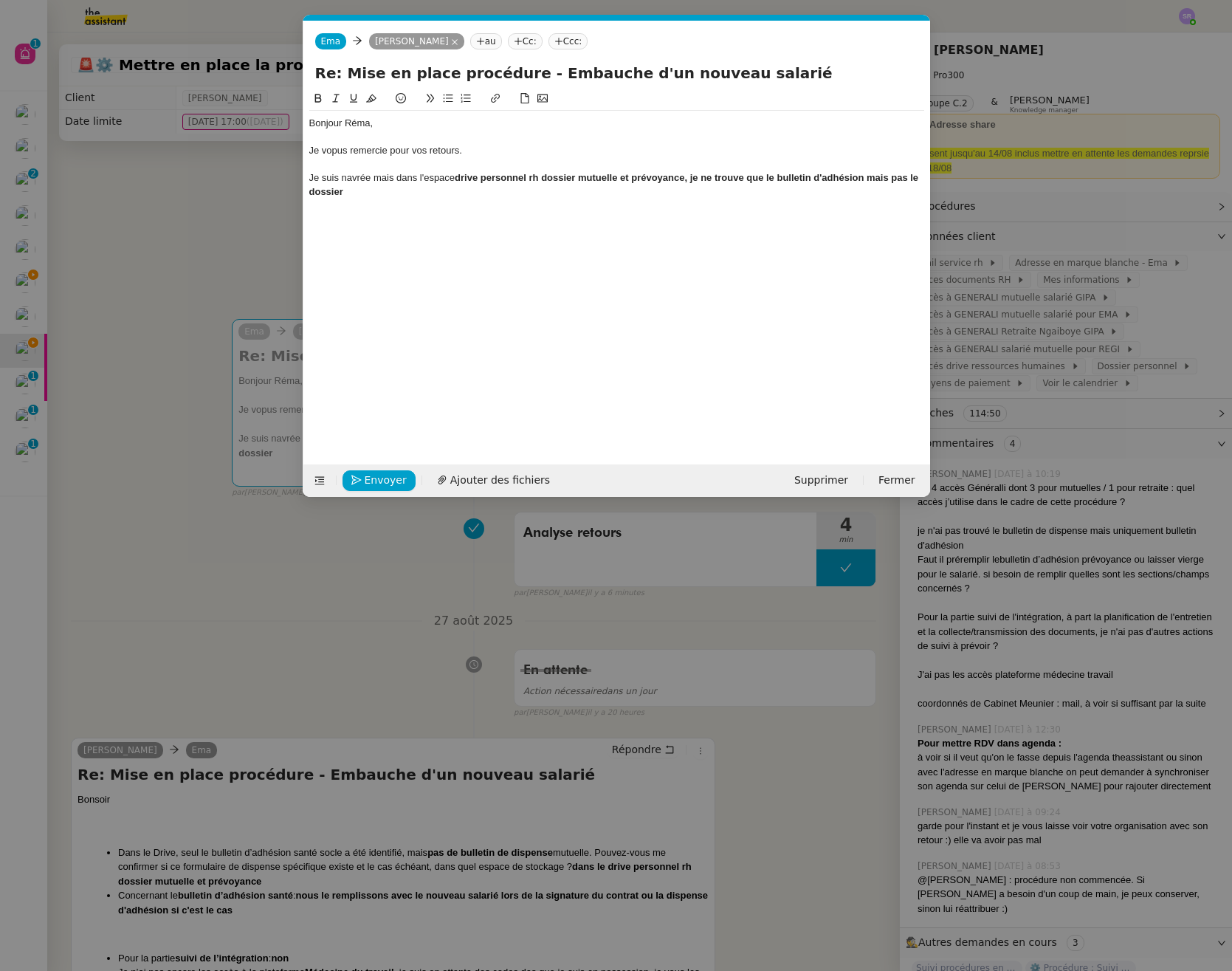
click at [339, 153] on div "Je vopus remercie pour vos retours." at bounding box center [616, 150] width 615 height 14
click at [419, 195] on div "Je suis navrée mais dans l'espace drive personnel rh dossier mutuelle et prévoy…" at bounding box center [616, 185] width 615 height 27
drag, startPoint x: 527, startPoint y: 192, endPoint x: 539, endPoint y: 192, distance: 12.0
click at [527, 192] on strong "drive personnel rh dossier mutuelle et prévoyance, je ne trouve que le bulletin…" at bounding box center [615, 184] width 612 height 25
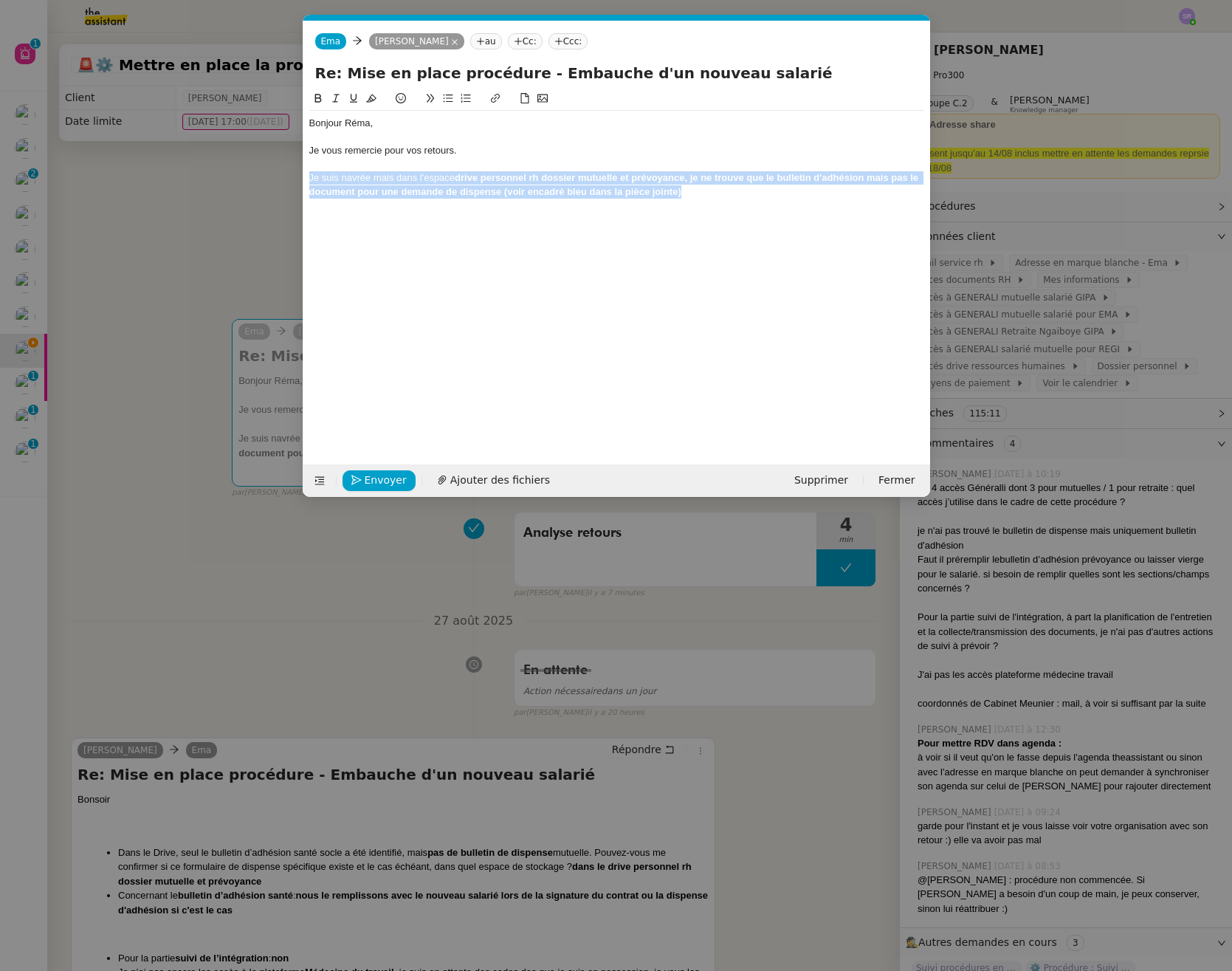
drag, startPoint x: 662, startPoint y: 184, endPoint x: 296, endPoint y: 176, distance: 366.1
click at [296, 176] on nz-modal-container "Service TA - VOYAGE - PROPOSITION GLOBALE A utiliser dans le cadre de propositi…" at bounding box center [616, 486] width 1232 height 971
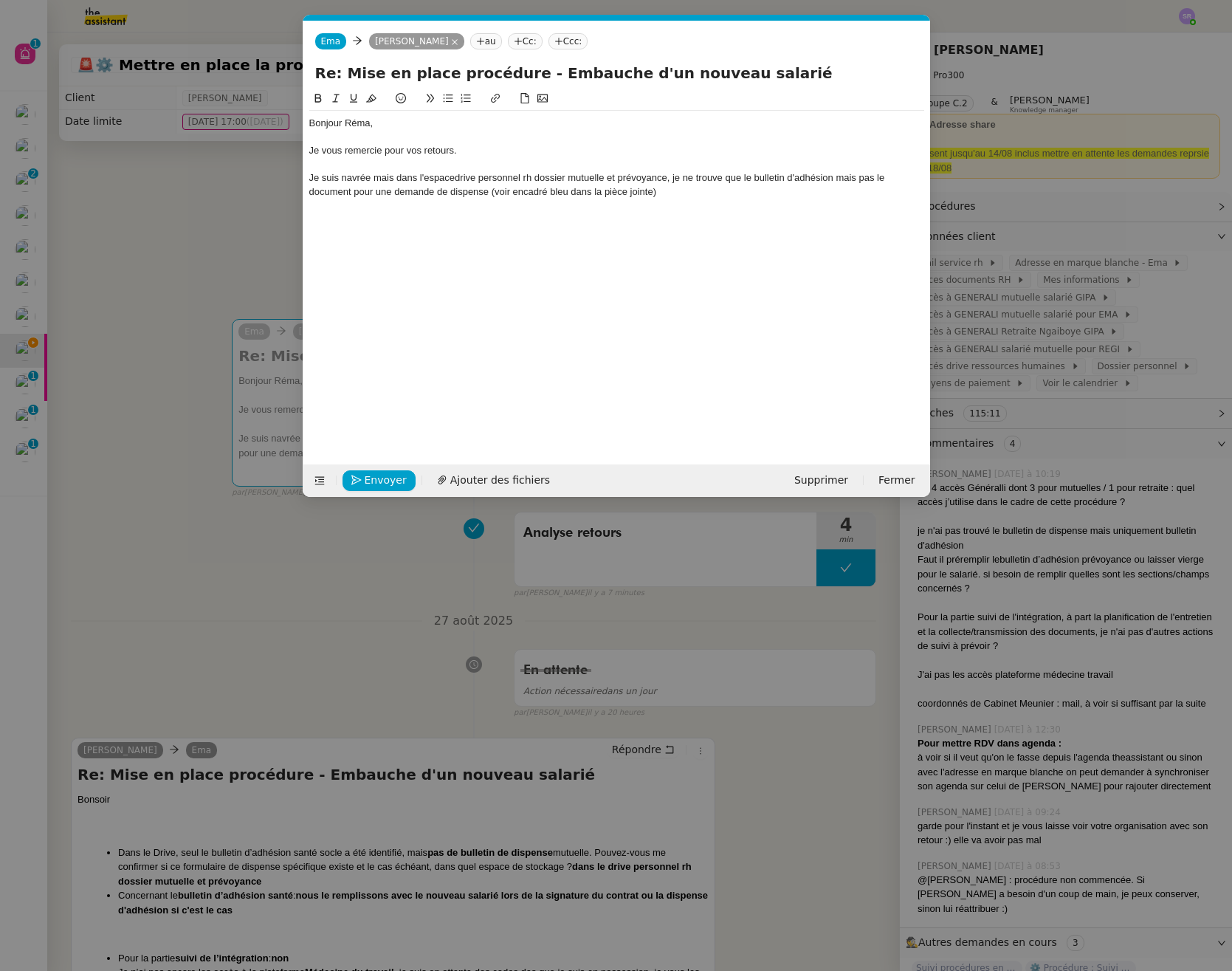
click at [453, 179] on div "Je suis navrée mais dans l'espacedrive personnel rh dossier mutuelle et prévoya…" at bounding box center [616, 185] width 615 height 27
click at [726, 201] on div "Bonjour Réma, Je vous remercie pour vos retours. Je suis navrée mais dans l'esp…" at bounding box center [616, 157] width 615 height 94
click at [366, 178] on div "Je suis navrée mais dans l'espace drive personnel rh dossier mutuelle et prévoy…" at bounding box center [616, 185] width 615 height 27
click at [382, 180] on div "Je suis navrée mais dans l'espace drive personnel rh dossier mutuelle et prévoy…" at bounding box center [616, 185] width 615 height 27
click at [694, 338] on div "Bonjour Réma, Je vous remercie pour vos retours. Je suis navrée mais dans l'esp…" at bounding box center [616, 265] width 615 height 351
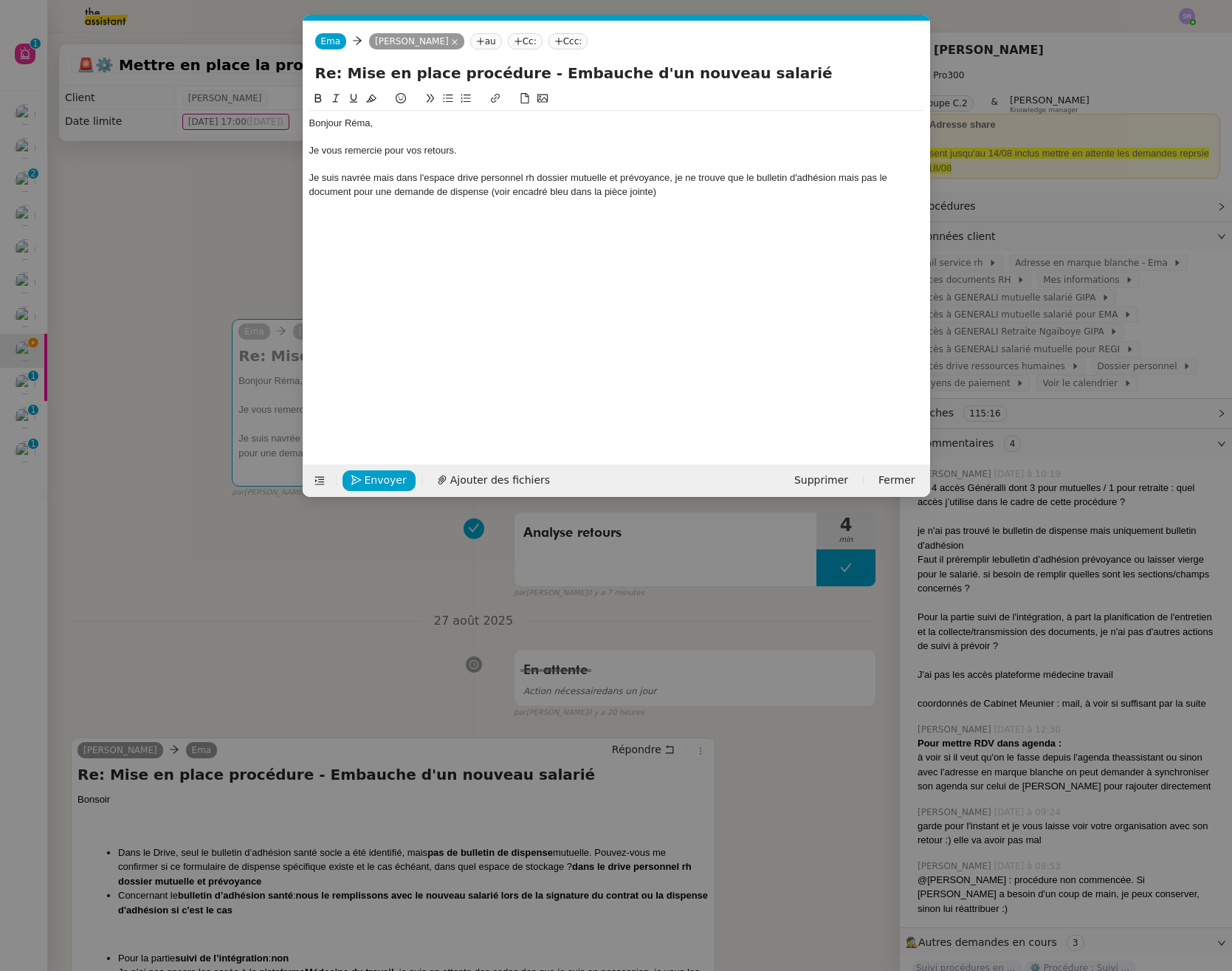
click at [373, 177] on div "Je suis navrée mais dans l'espace drive personnel rh dossier mutuelle et prévoy…" at bounding box center [616, 185] width 615 height 27
click at [369, 178] on div "Je suis navrée mais dans l'espace drive personnel rh dossier mutuelle et prévoy…" at bounding box center [616, 185] width 615 height 27
click at [387, 180] on div "Je suis navrée, mais dans l'espace drive personnel rh dossier mutuelle et prévo…" at bounding box center [616, 185] width 615 height 27
drag, startPoint x: 438, startPoint y: 180, endPoint x: 650, endPoint y: 176, distance: 212.0
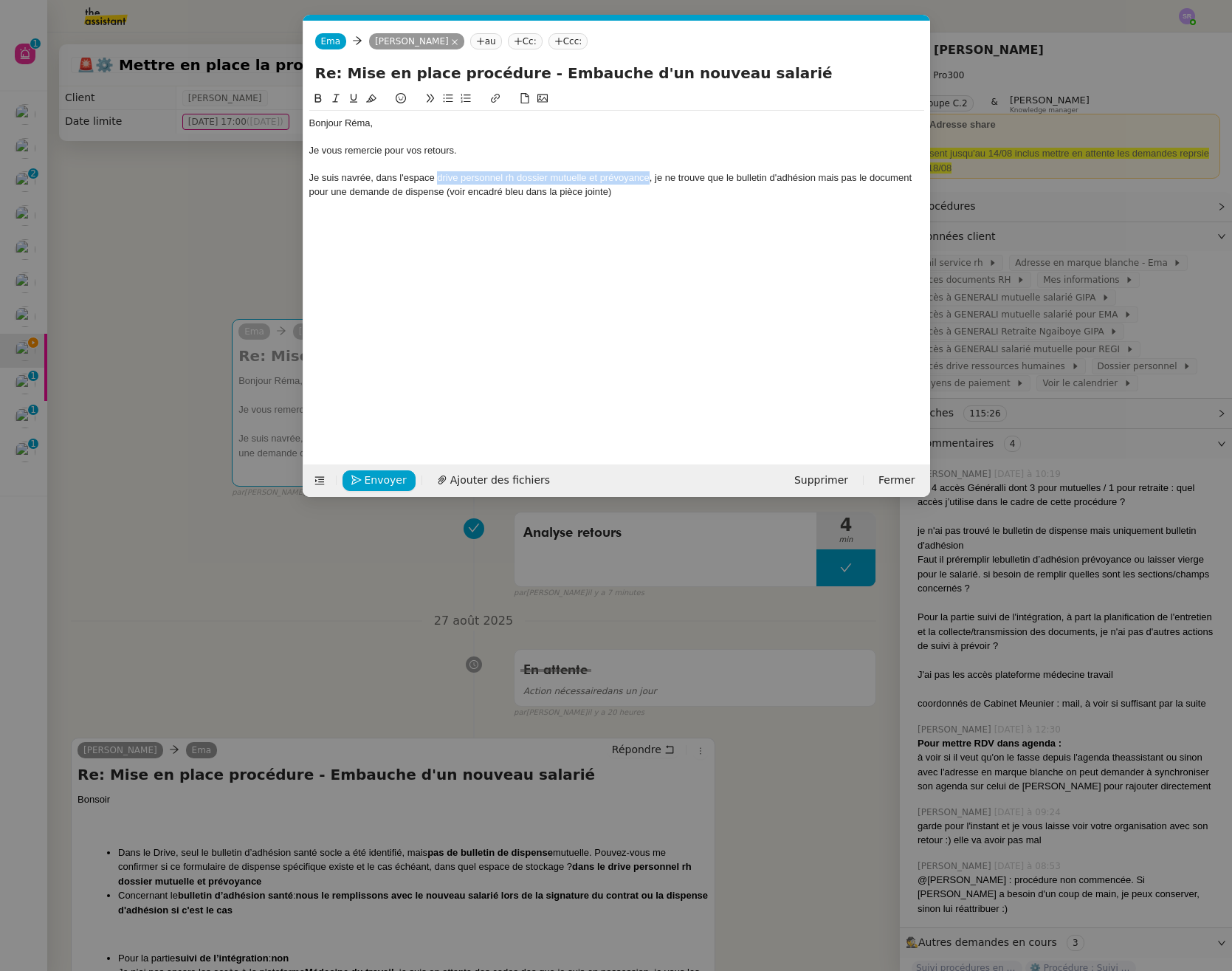
click at [650, 176] on div "Je suis navrée, dans l'espace drive personnel rh dossier mutuelle et prévoyance…" at bounding box center [616, 185] width 615 height 27
click at [319, 100] on icon at bounding box center [318, 98] width 10 height 10
click at [608, 215] on div "Bonjour Réma, Je vous remercie pour vos retours. Je suis navrée, dans l'espace …" at bounding box center [616, 265] width 615 height 351
click at [714, 191] on div "Je suis navrée, dans l'espace drive personnel rh dossier mutuelle et prévoyance…" at bounding box center [616, 185] width 615 height 27
click at [495, 192] on div "Je suis navrée, dans l'espace drive personnel rh dossier mutuelle et prévoyance…" at bounding box center [616, 185] width 615 height 27
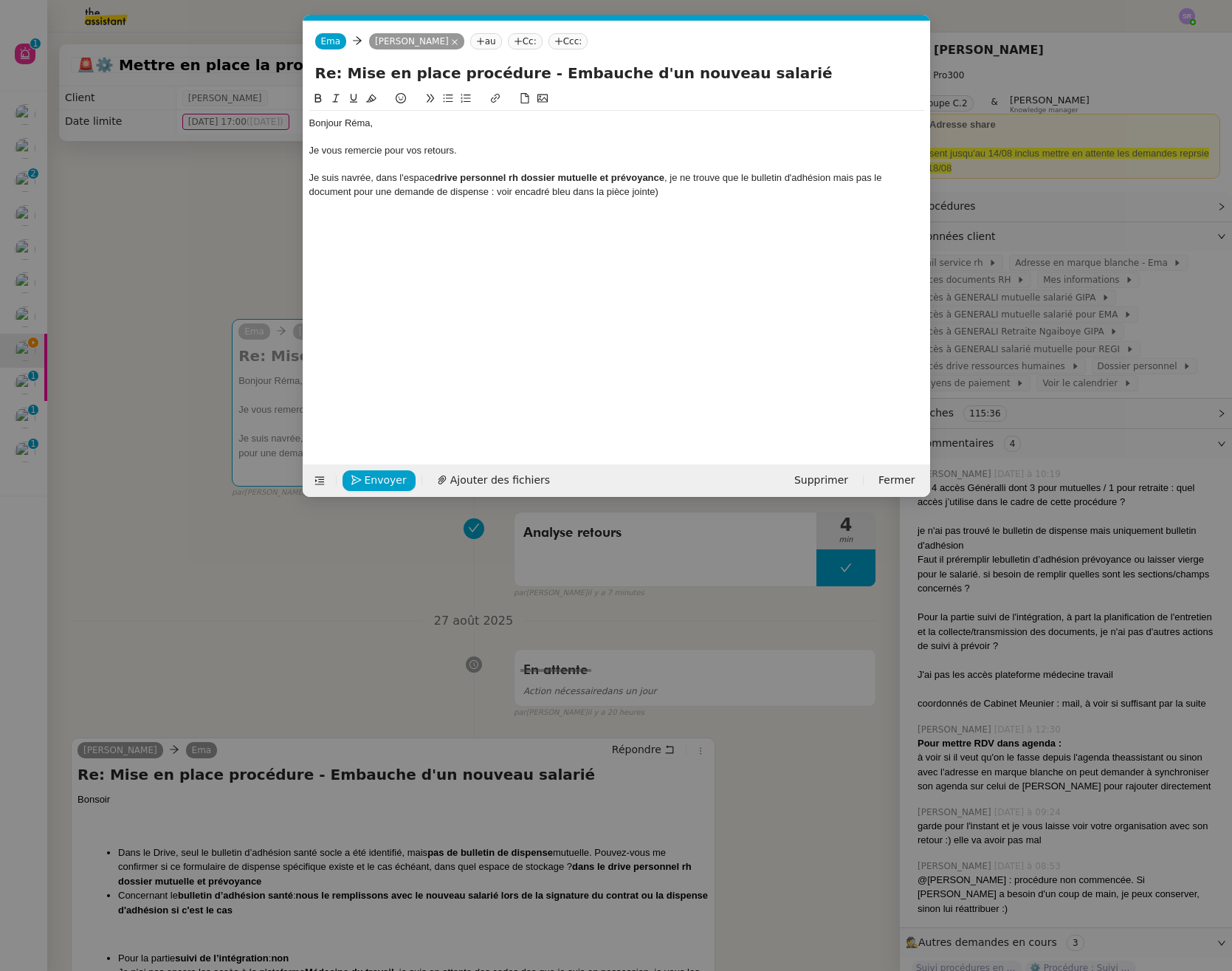
click at [676, 191] on div "Je suis navrée, dans l'espace drive personnel rh dossier mutuelle et prévoyance…" at bounding box center [616, 185] width 615 height 27
click at [581, 903] on nz-modal-container "Service TA - VOYAGE - PROPOSITION GLOBALE A utiliser dans le cadre de propositi…" at bounding box center [616, 486] width 1232 height 971
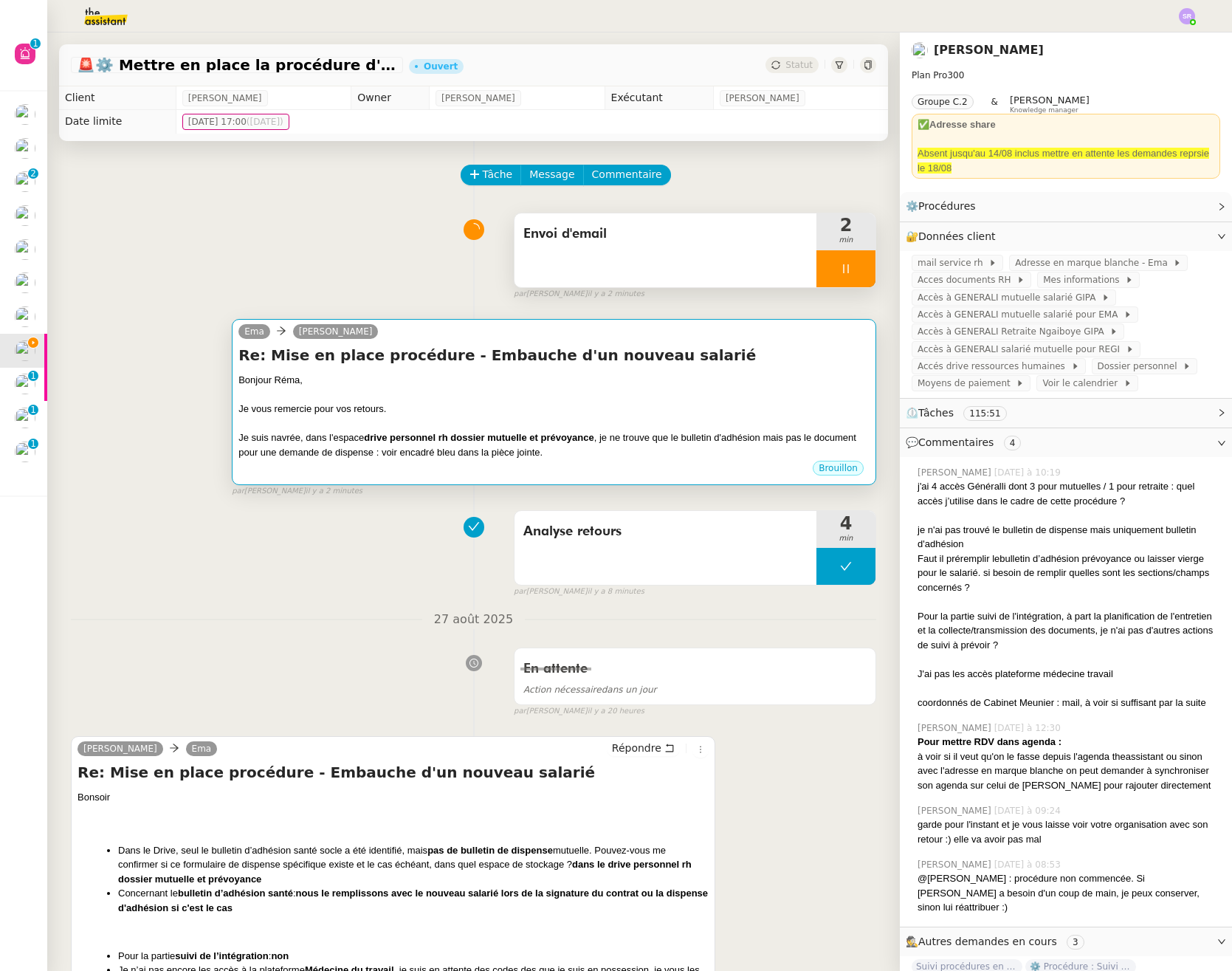
click at [475, 382] on div "Bonjour Réma," at bounding box center [554, 380] width 631 height 15
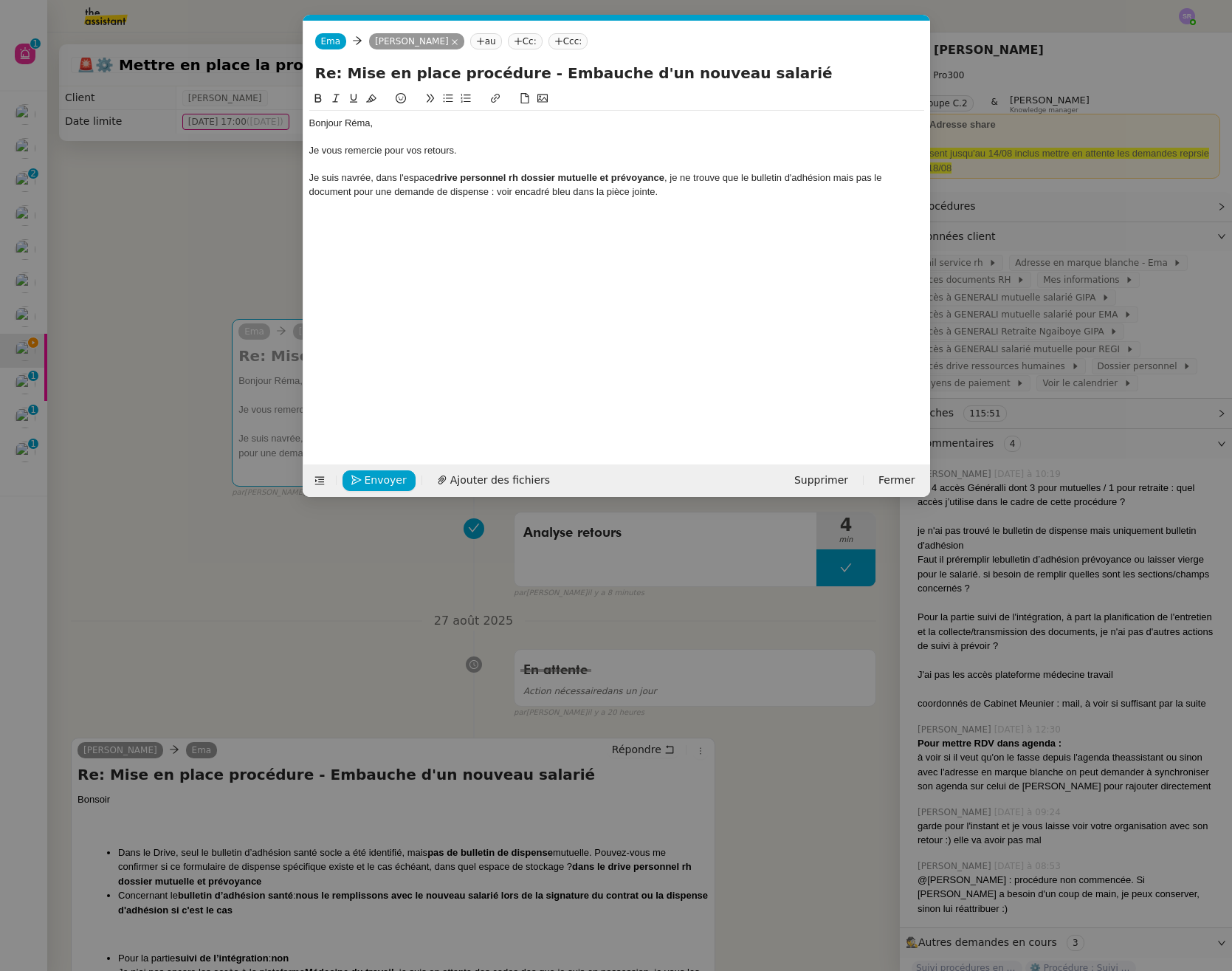
scroll to position [0, 31]
click at [454, 151] on div "Je vous remercie pour vos retours." at bounding box center [616, 150] width 615 height 14
click at [273, 895] on nz-modal-container "Service TA - VOYAGE - PROPOSITION GLOBALE A utiliser dans le cadre de propositi…" at bounding box center [616, 486] width 1232 height 971
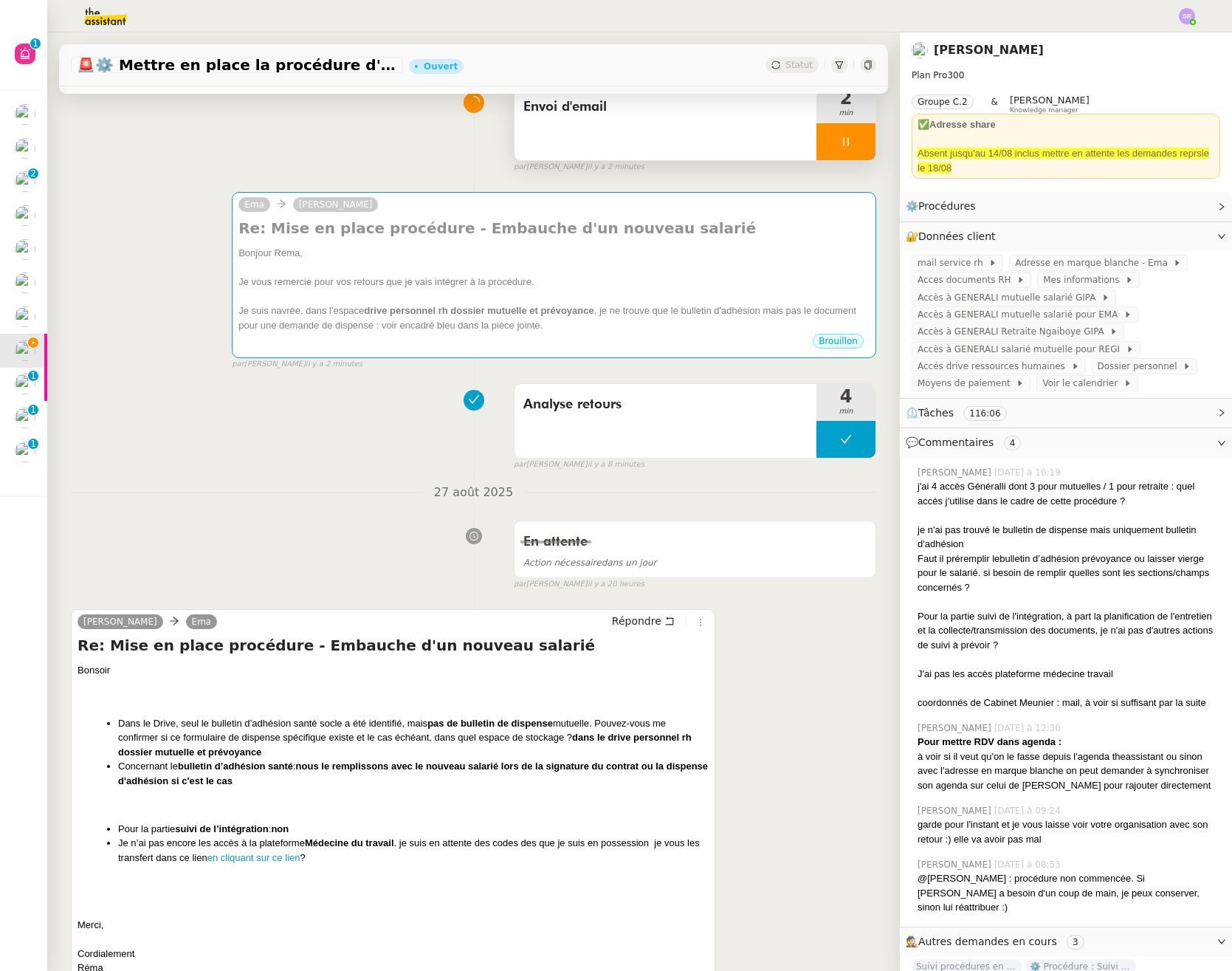
scroll to position [146, 0]
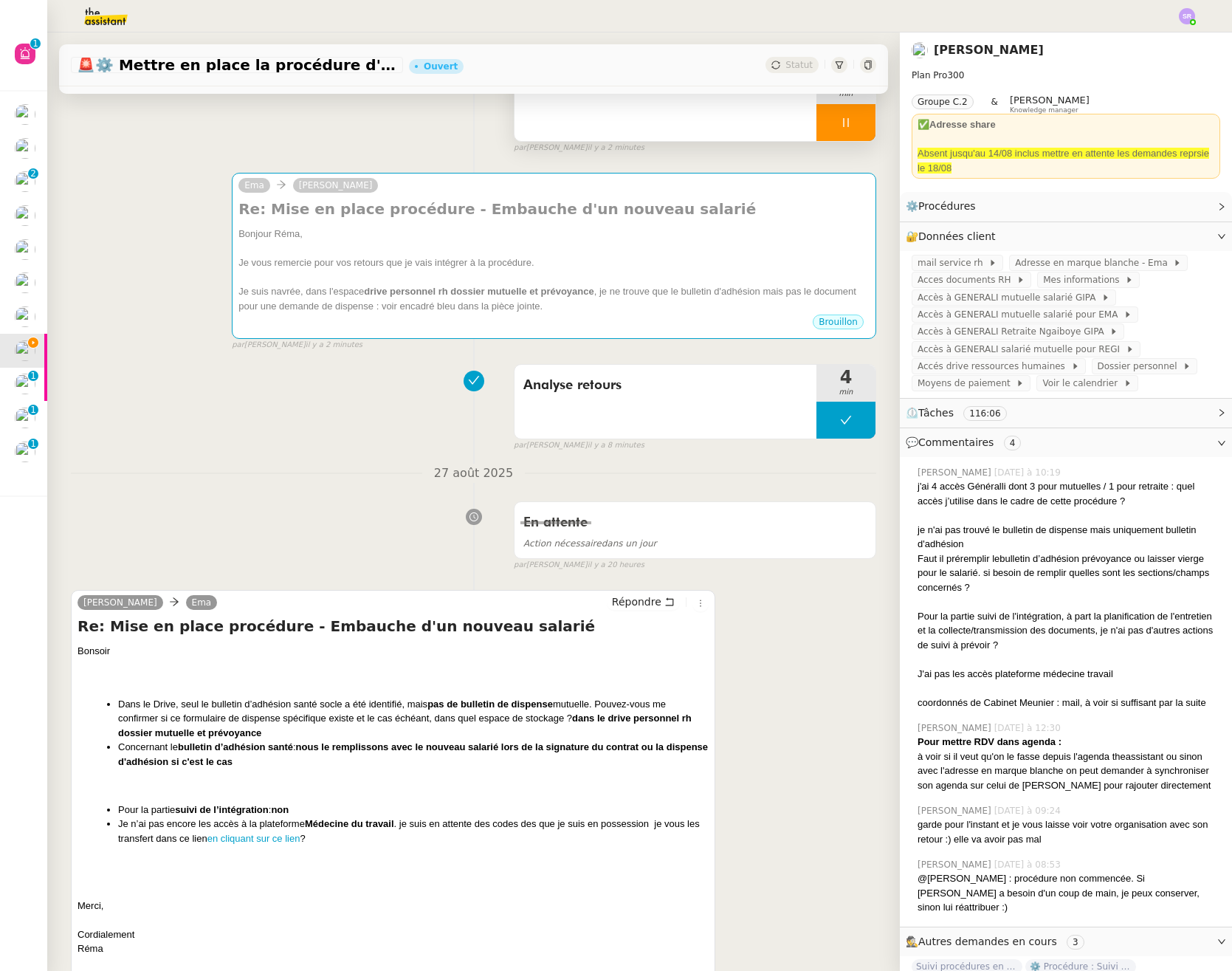
click at [352, 758] on li "Concernant le bulletin d’adhésion santé : nous le remplissons avec le nouveau s…" at bounding box center [413, 754] width 590 height 29
click at [308, 755] on li "Concernant le bulletin d’adhésion santé : nous le remplissons avec le nouveau s…" at bounding box center [413, 754] width 590 height 29
click at [304, 750] on b "nous le remplissons avec le nouveau salarié lors de la signature du contrat ou …" at bounding box center [413, 754] width 589 height 26
click at [315, 763] on li "Concernant le bulletin d’adhésion santé : nous le remplissons avec le nouveau s…" at bounding box center [413, 754] width 590 height 29
copy b "nous le remplissons avec le nouveau salarié lors de la signature du contrat ou …"
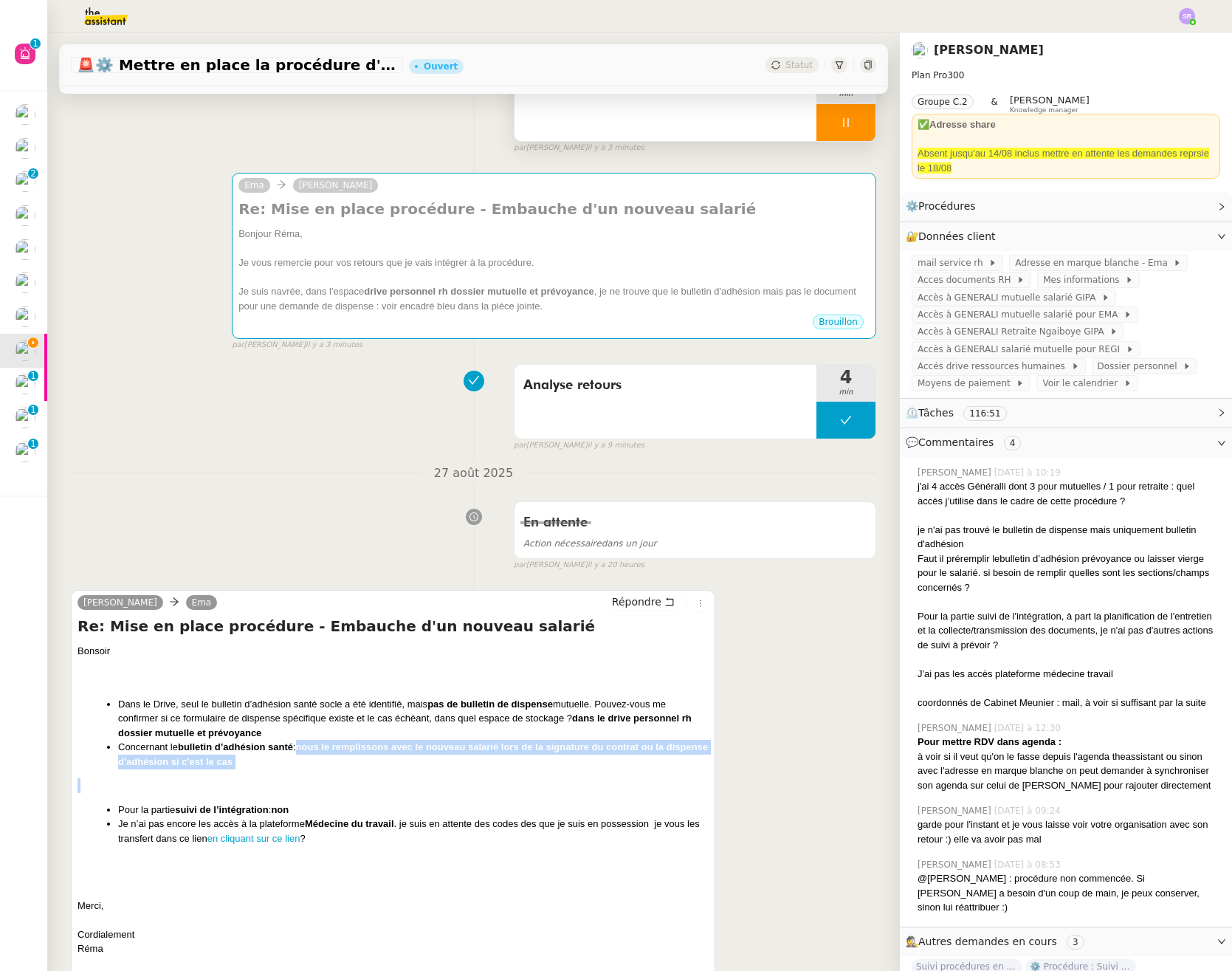
scroll to position [0, 0]
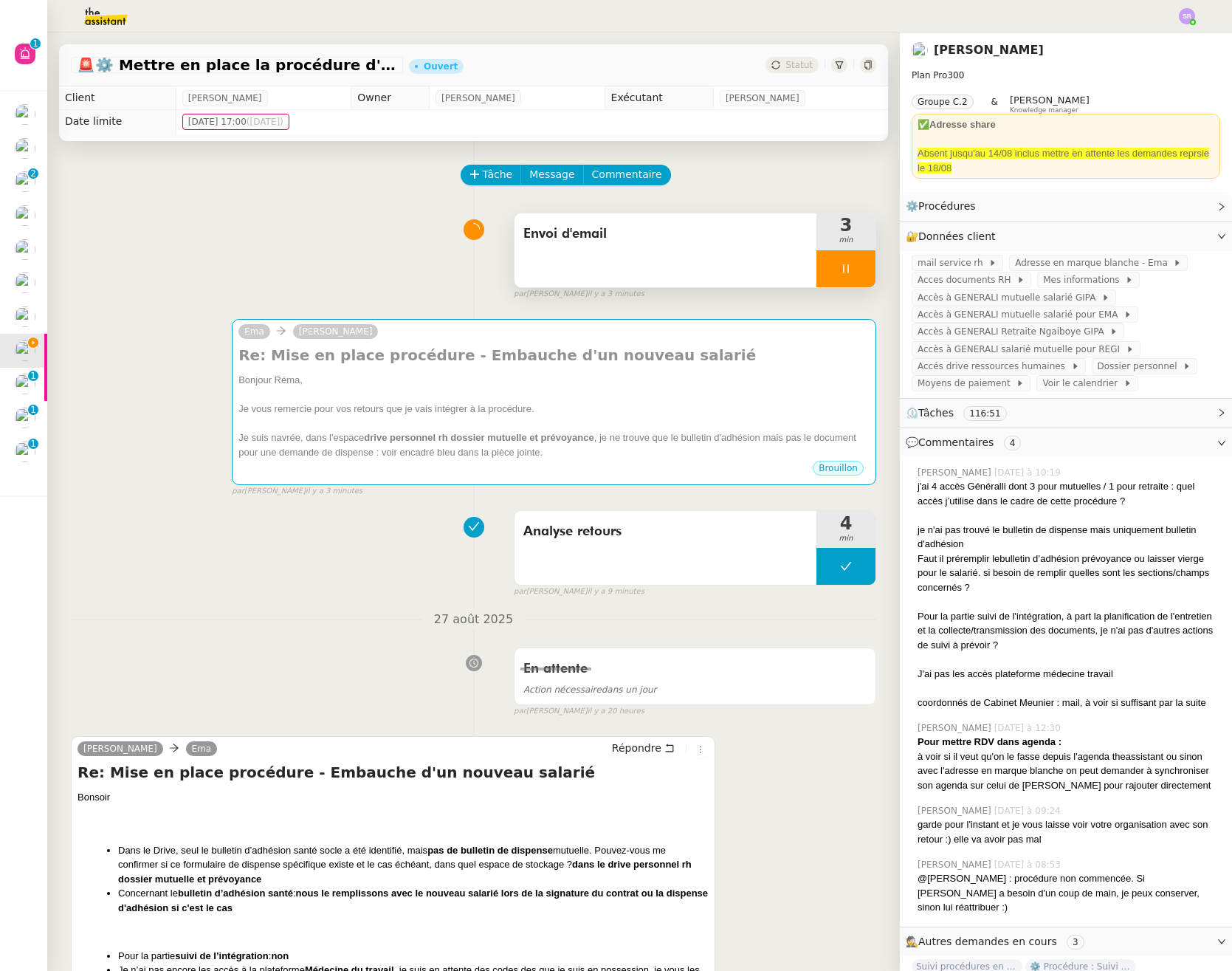
click at [726, 234] on span "Envoi d'email" at bounding box center [666, 234] width 284 height 22
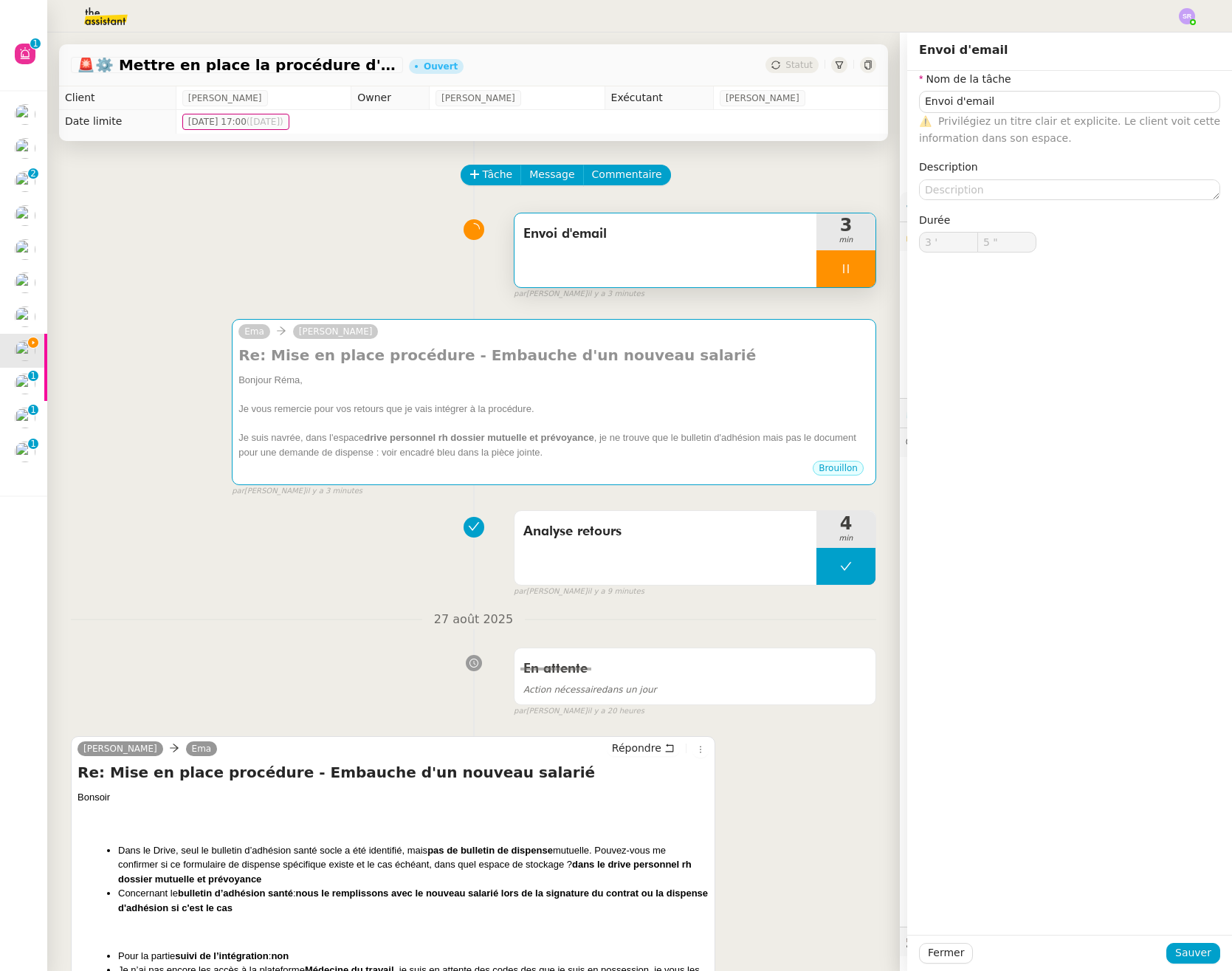
type input "6 ""
click at [840, 272] on icon at bounding box center [845, 269] width 12 height 12
type input "Envoi d'email"
type input "3 '"
type input "6 ""
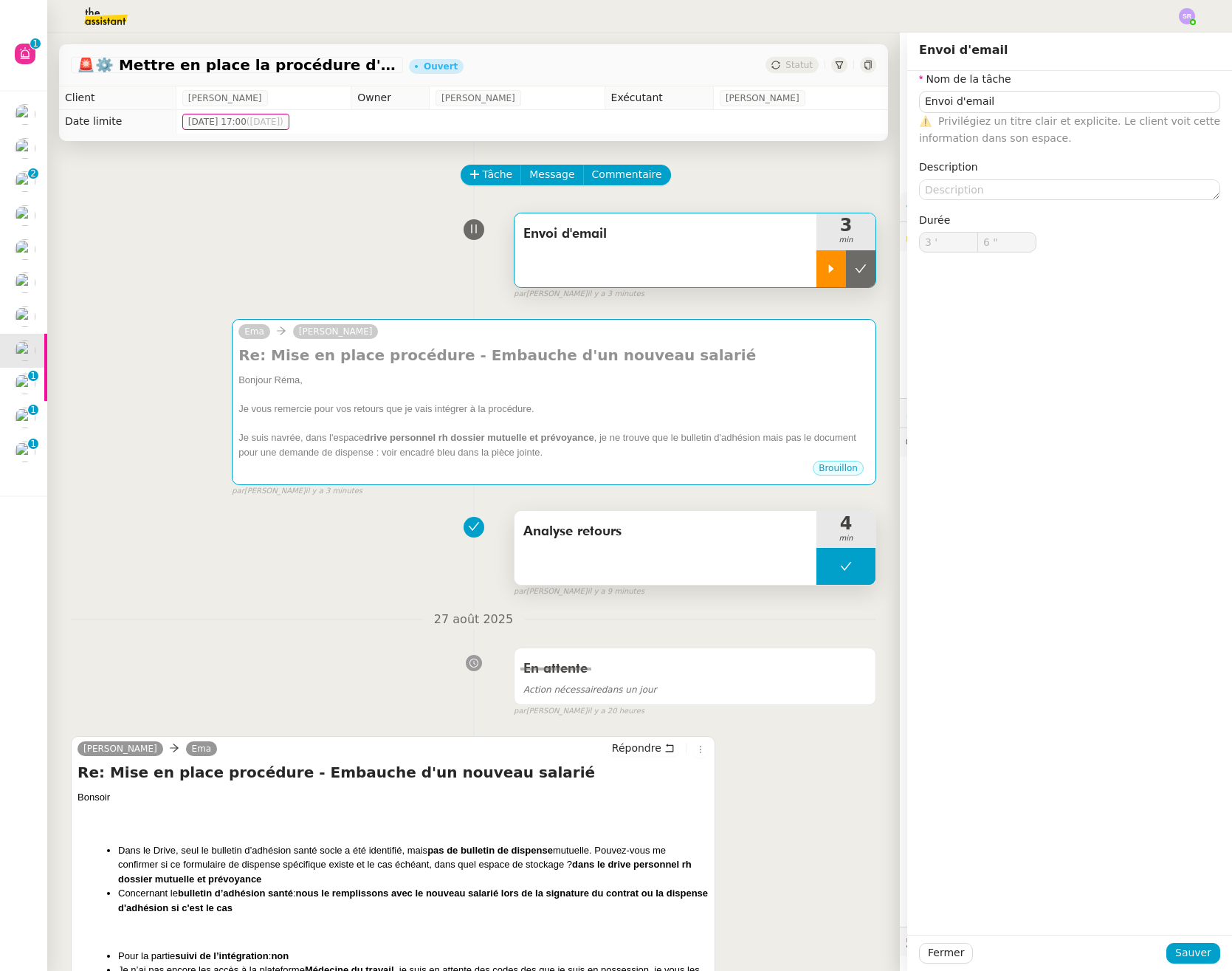
type input "Envoi d'email"
type input "3 '"
type input "6 ""
click at [817, 561] on button at bounding box center [846, 566] width 59 height 37
type input "Envoi d'email"
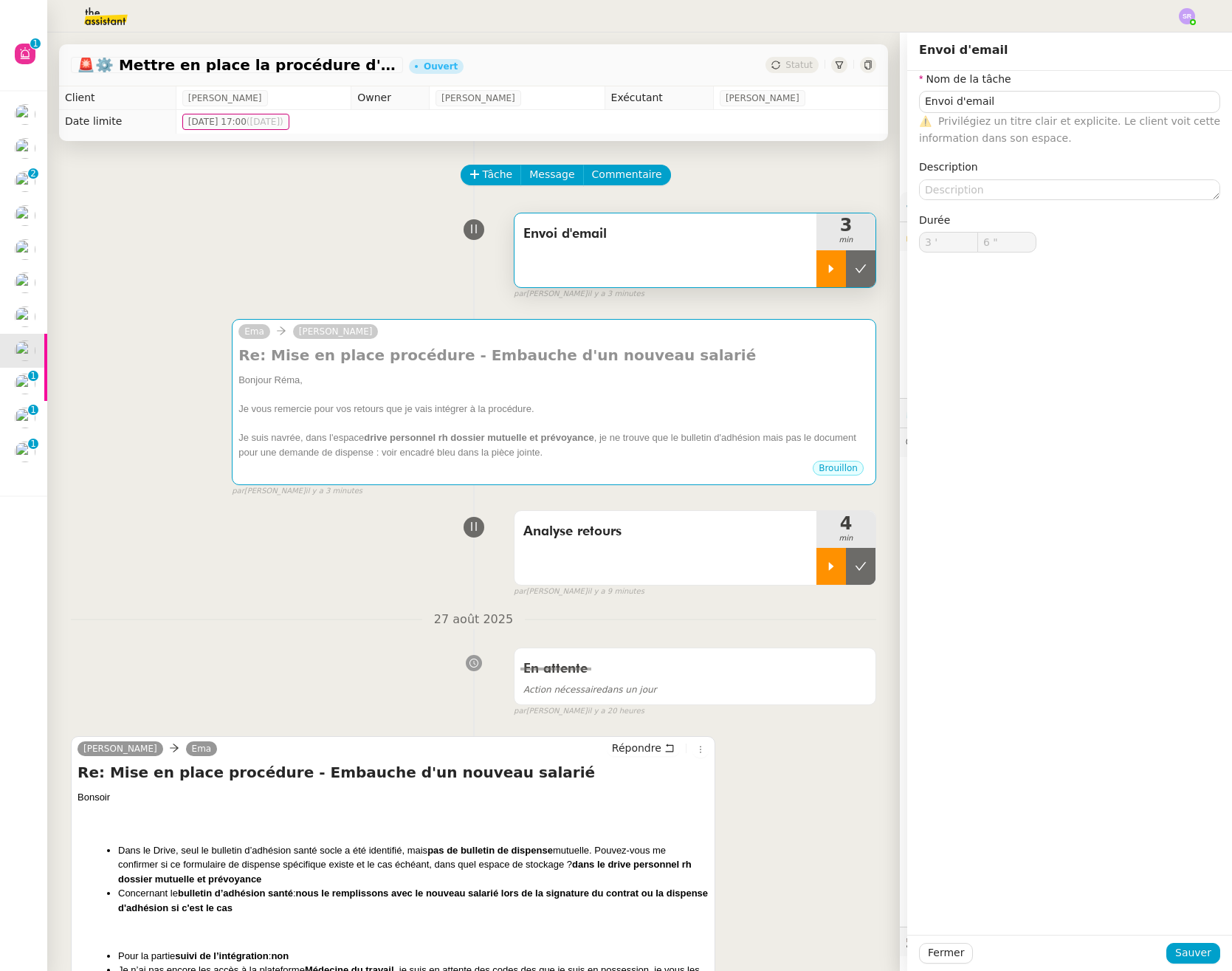
type input "3 '"
type input "6 ""
click at [825, 566] on icon at bounding box center [831, 566] width 12 height 12
type input "Envoi d'email"
type input "3 '"
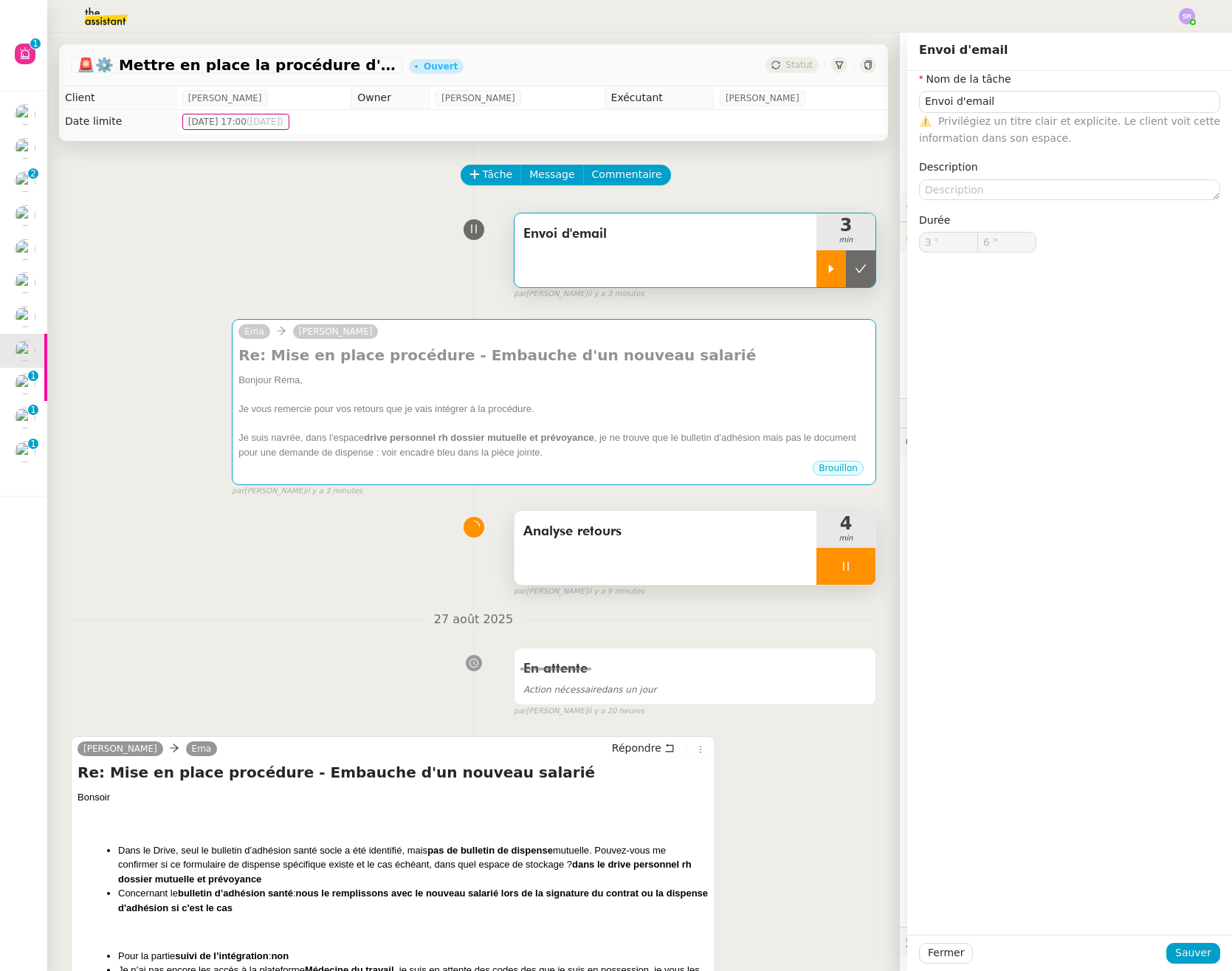
type input "6 ""
click at [658, 560] on div "Analyse retours" at bounding box center [666, 547] width 302 height 74
type input "Envoi d'email"
type input "3 '"
type input "6 ""
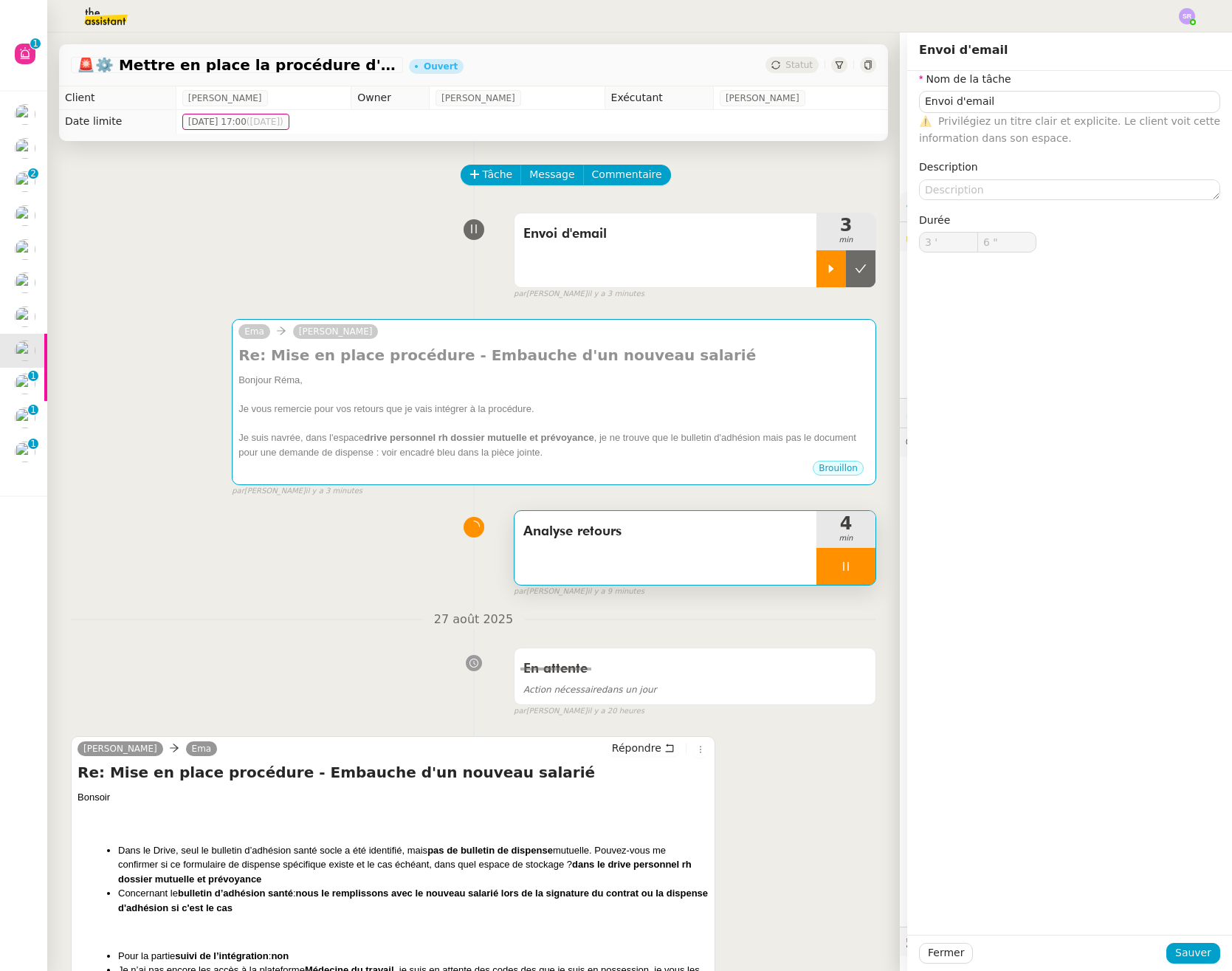
type input "Analyse retours"
type input "4 '"
type input "27 ""
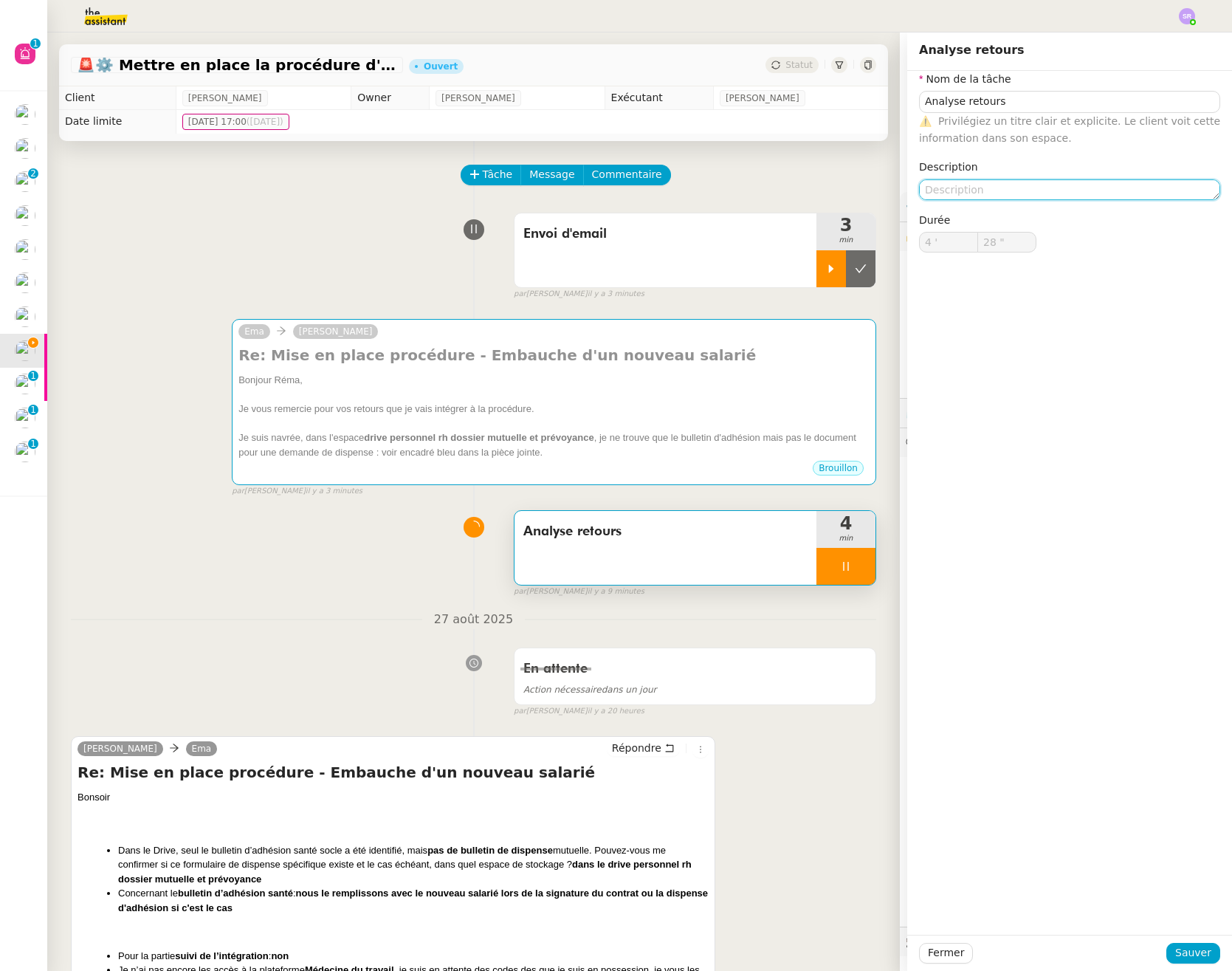
click at [942, 188] on textarea at bounding box center [1069, 190] width 301 height 21
type input "29 ""
type textarea "+"
type input "30 ""
type textarea "+int"
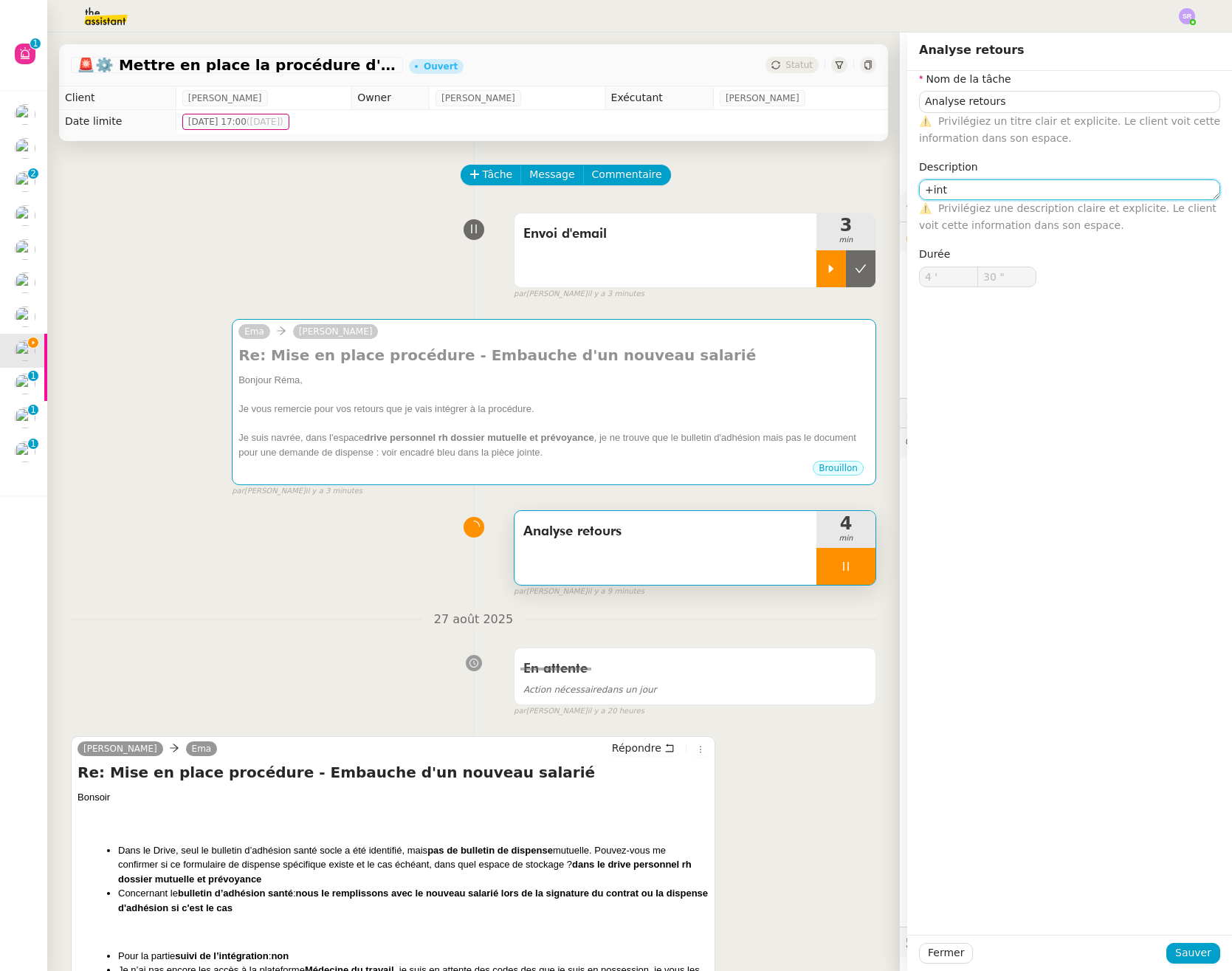
type input "31 ""
type textarea "+intégra"
type input "32 ""
type textarea "+intégration re"
type input "33 ""
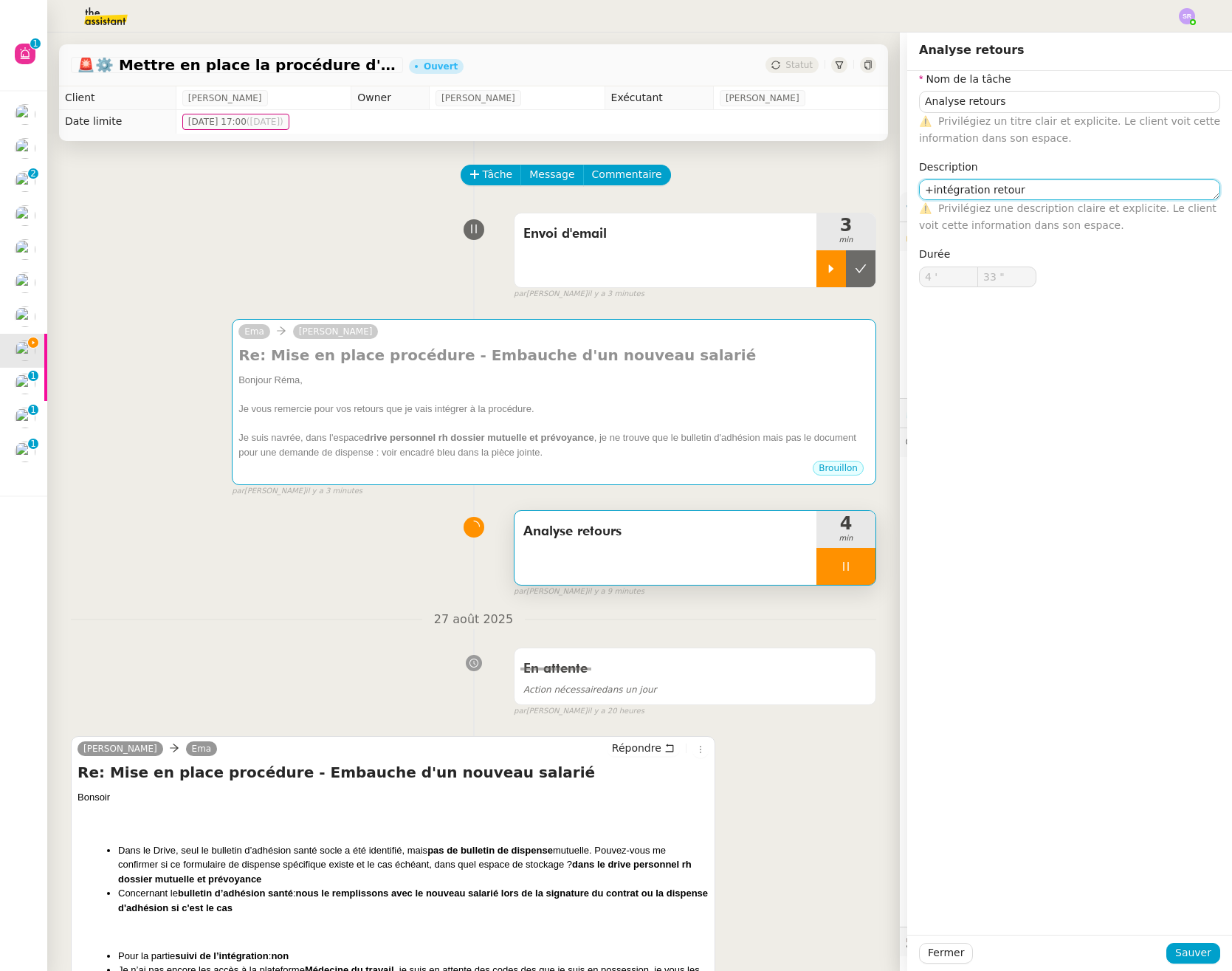
type textarea "+intégration retours"
type input "35 ""
type textarea "+intégration retours"
click at [1188, 953] on span "Sauver" at bounding box center [1193, 952] width 37 height 17
type input "36 ""
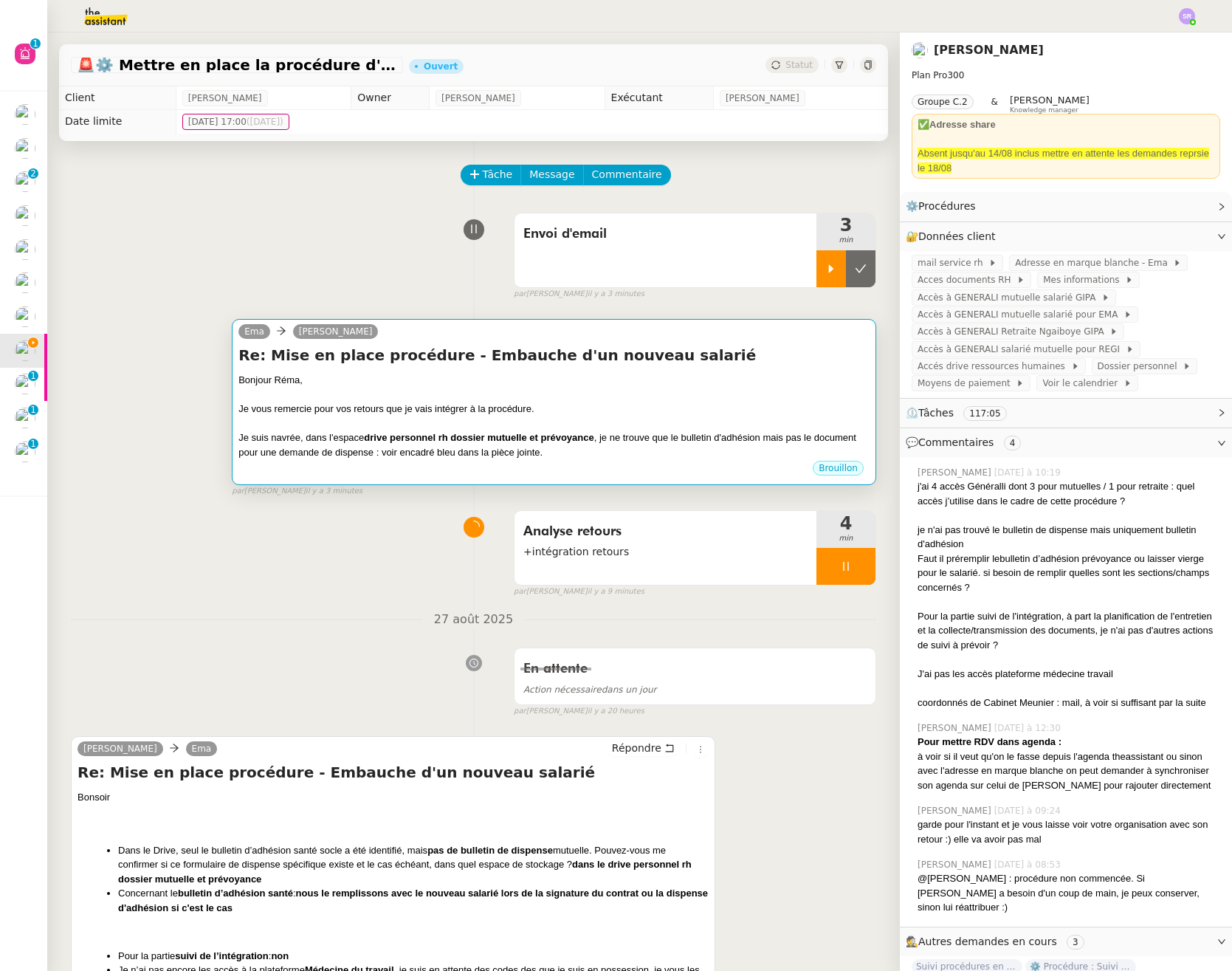
click at [660, 422] on div at bounding box center [554, 424] width 631 height 15
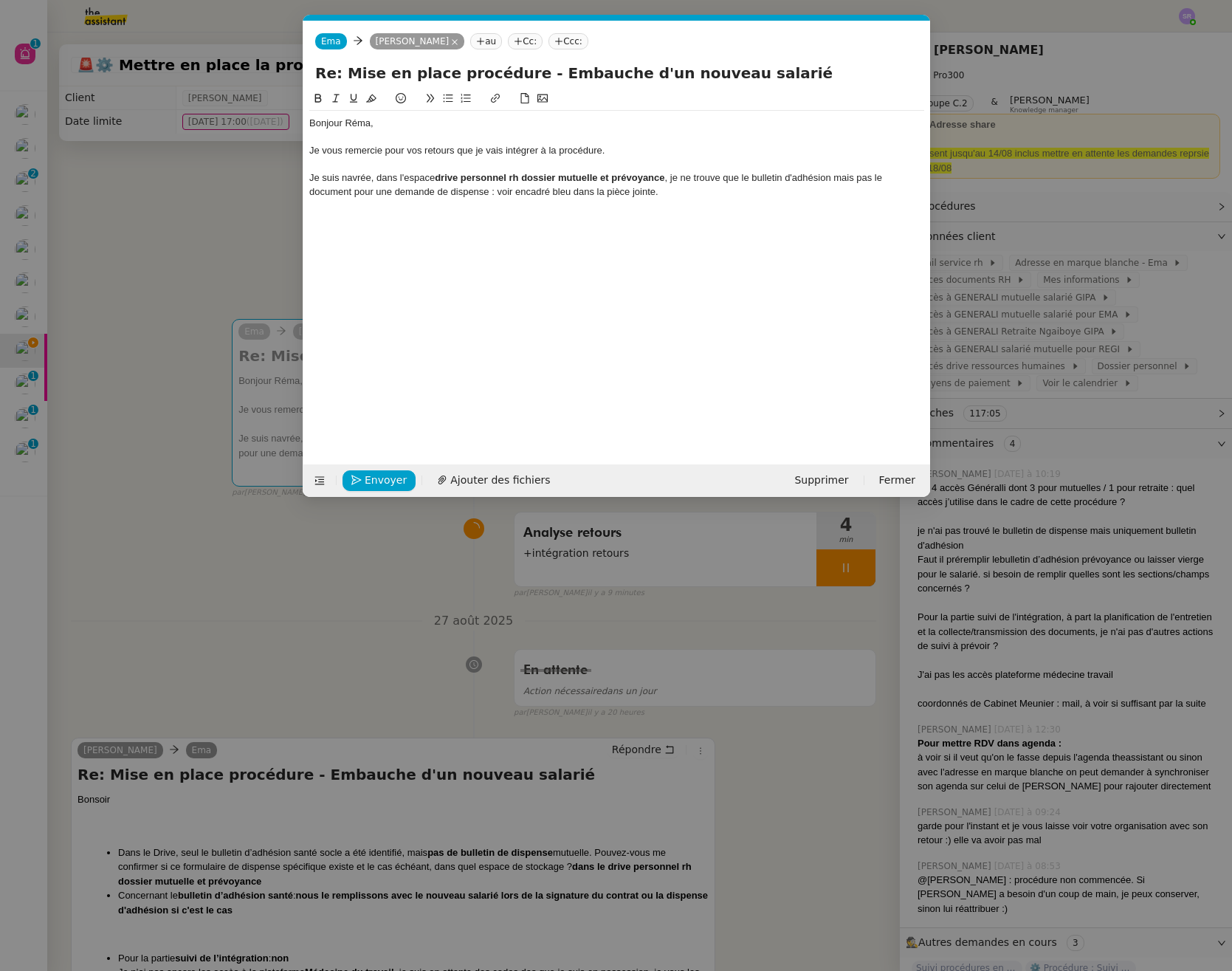
scroll to position [0, 31]
click at [283, 691] on nz-modal-container "Service TA - VOYAGE - PROPOSITION GLOBALE A utiliser dans le cadre de propositi…" at bounding box center [616, 486] width 1232 height 971
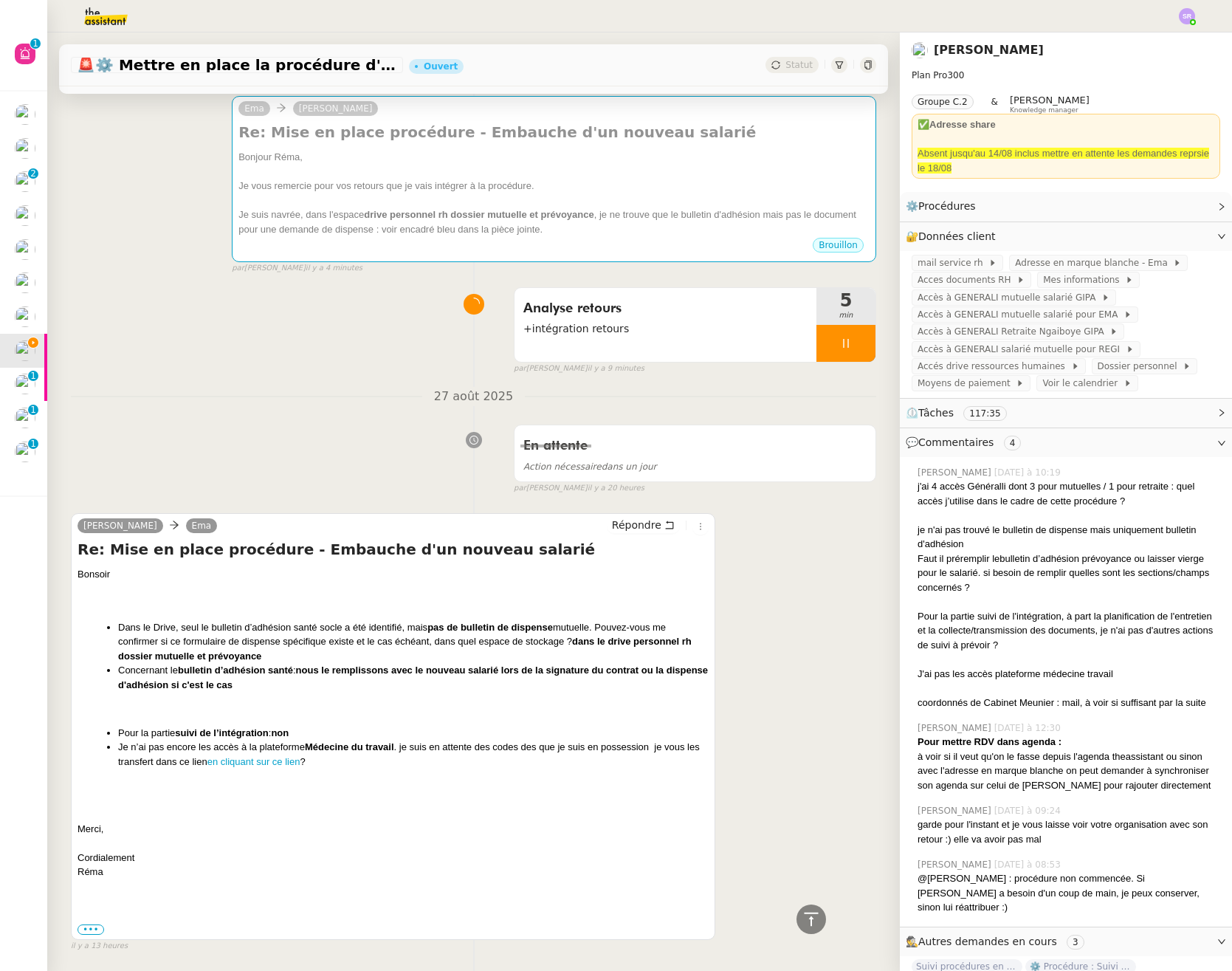
scroll to position [0, 0]
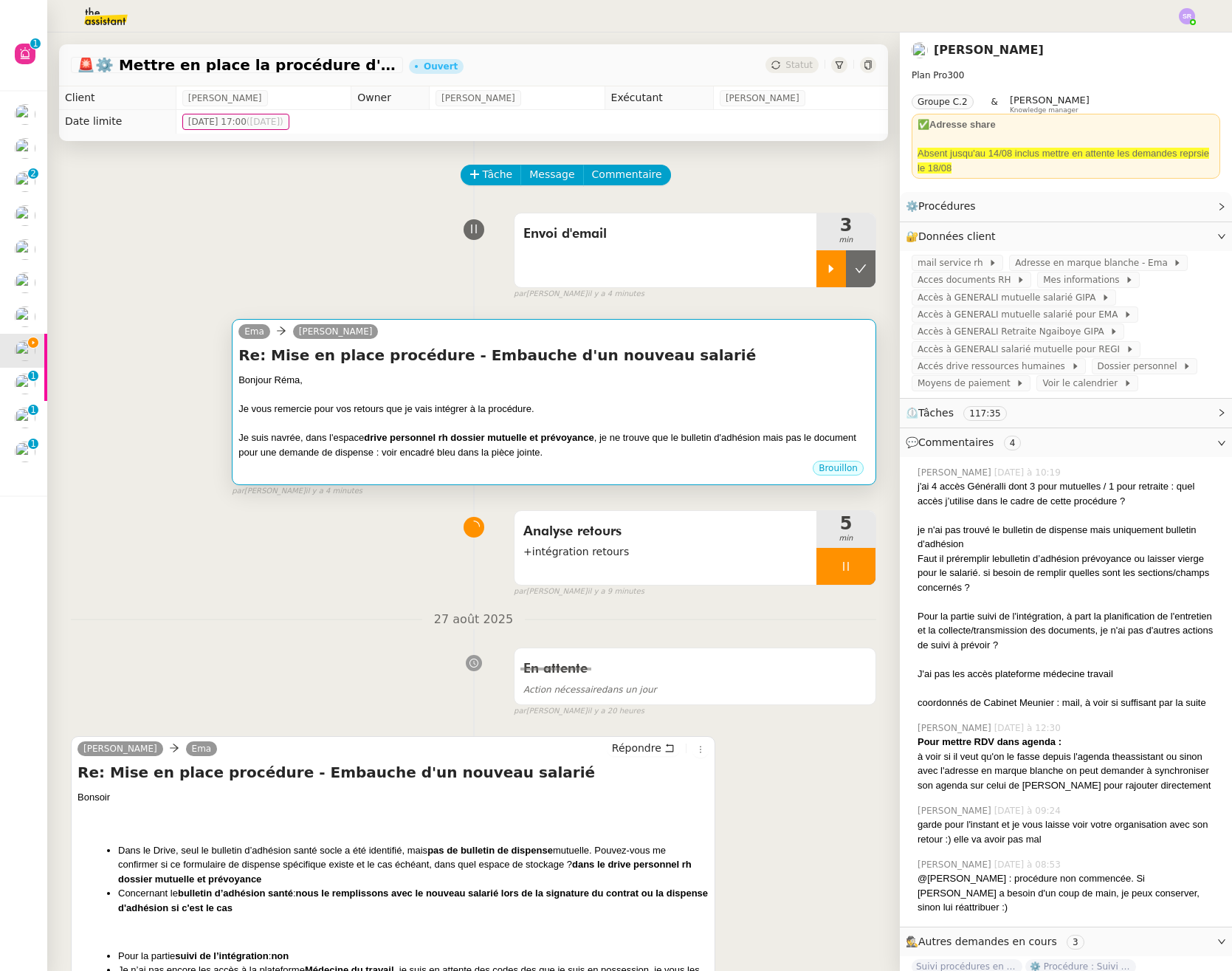
click at [662, 455] on div "Je suis navrée, dans l'espace drive personnel rh dossier mutuelle et prévoyance…" at bounding box center [554, 445] width 631 height 29
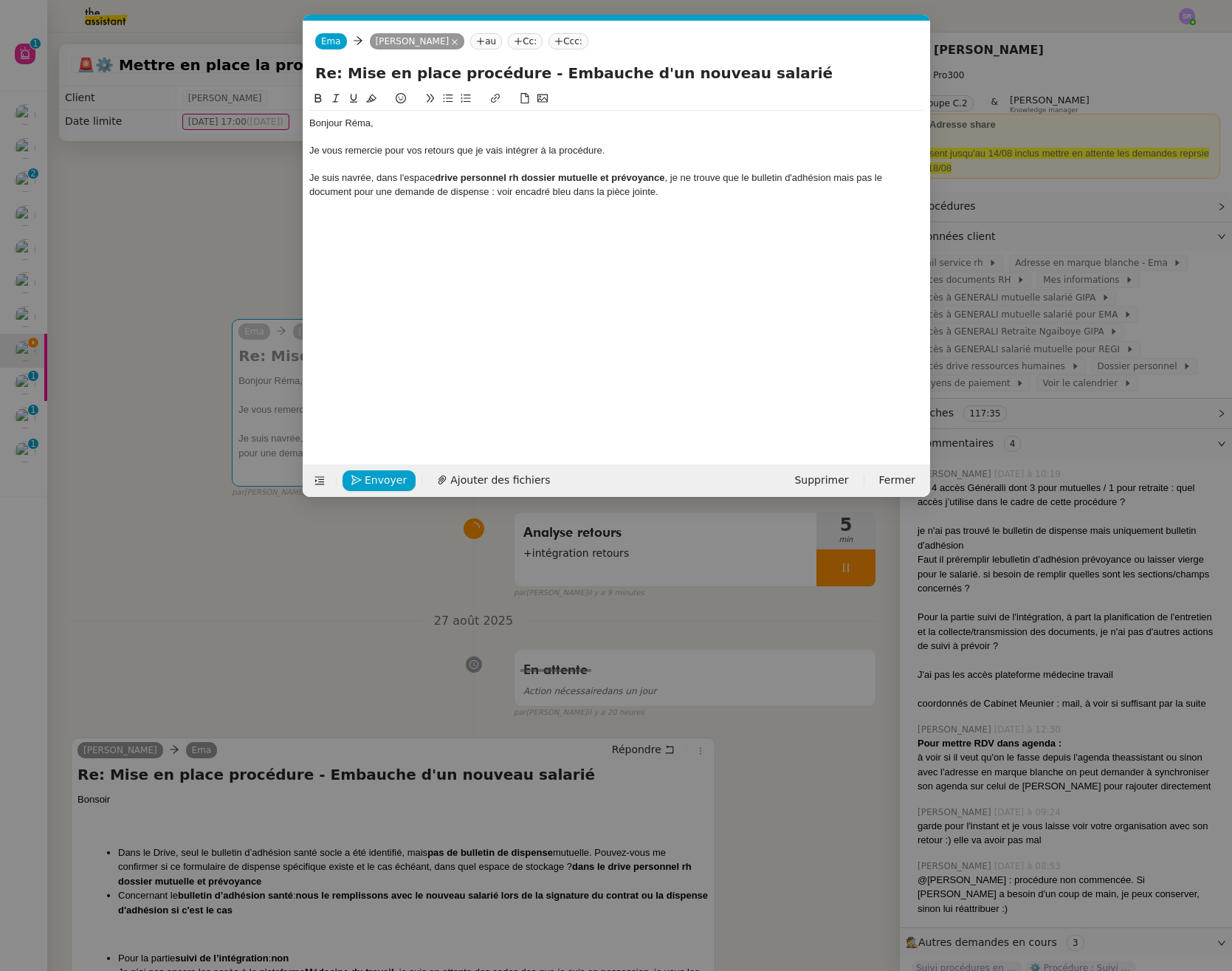
scroll to position [0, 31]
click at [697, 203] on div "Bonjour Réma, Je vous remercie pour vos retours que je vais intégrer à la procé…" at bounding box center [616, 157] width 615 height 94
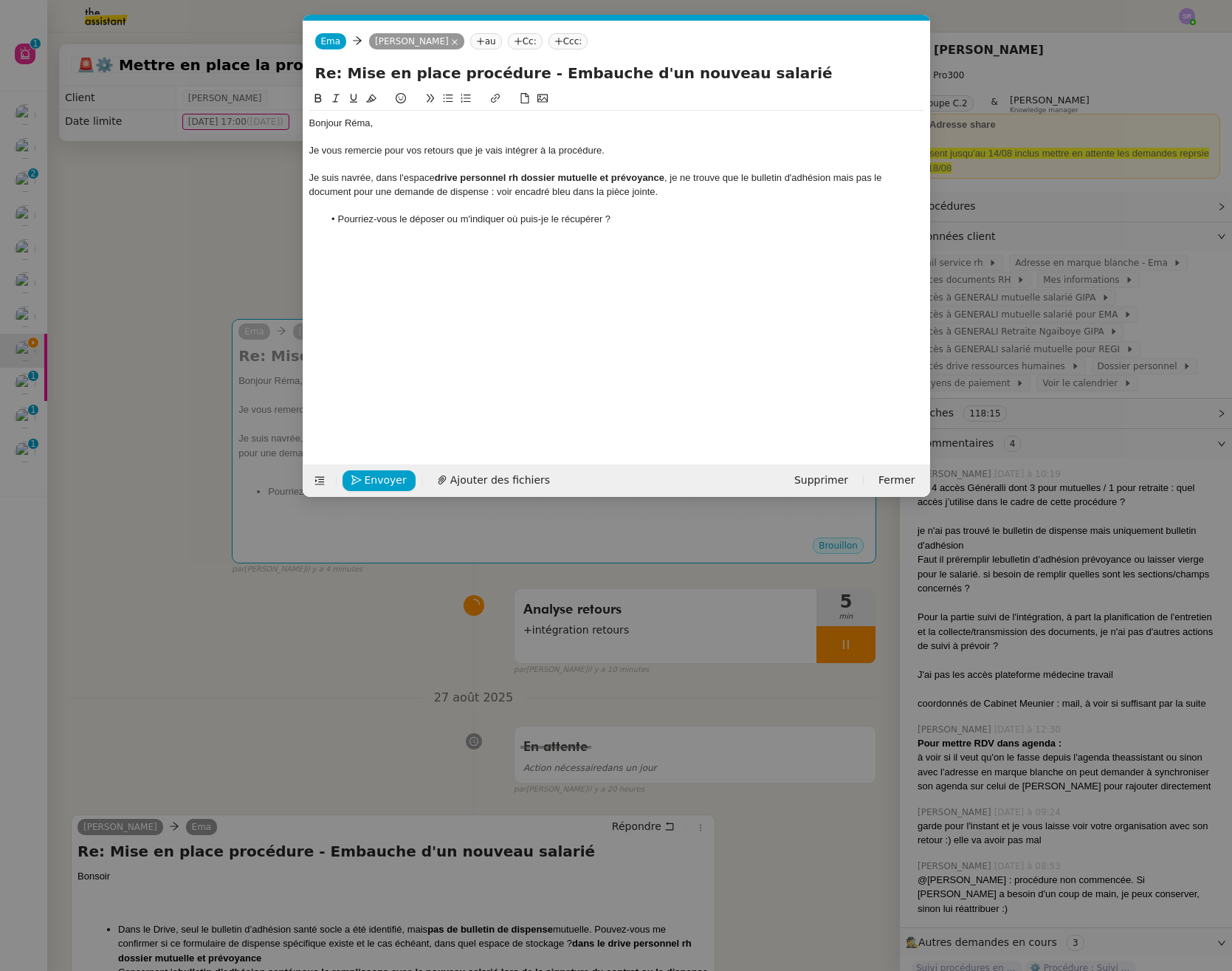
click at [443, 222] on li "Pourriez-vous le déposer ou m'indiquer où puis-je le récupérer ?" at bounding box center [624, 219] width 601 height 14
click at [422, 252] on div at bounding box center [616, 246] width 615 height 14
click at [261, 702] on nz-modal-container "Service TA - VOYAGE - PROPOSITION GLOBALE A utiliser dans le cadre de propositi…" at bounding box center [616, 486] width 1232 height 971
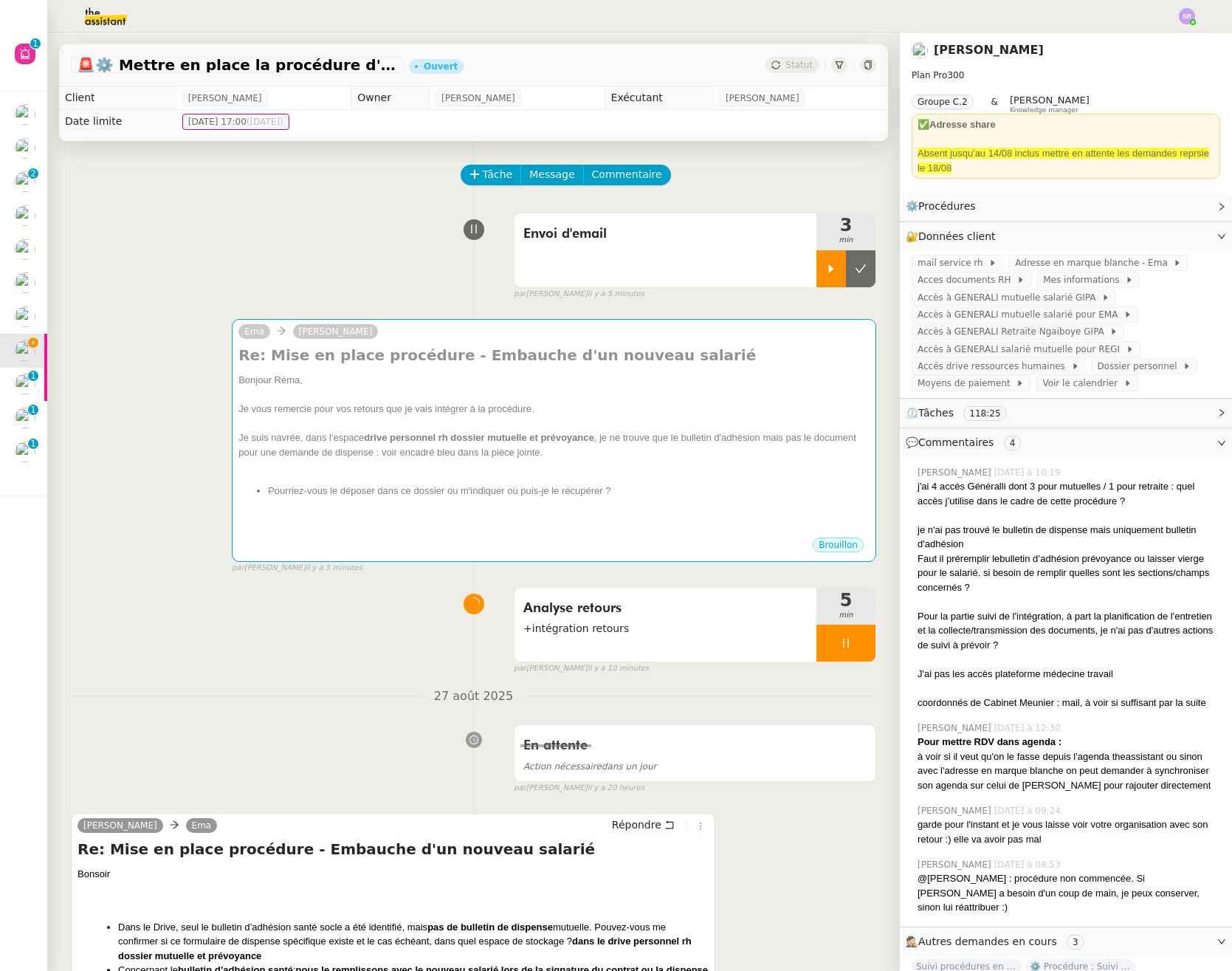
scroll to position [181, 0]
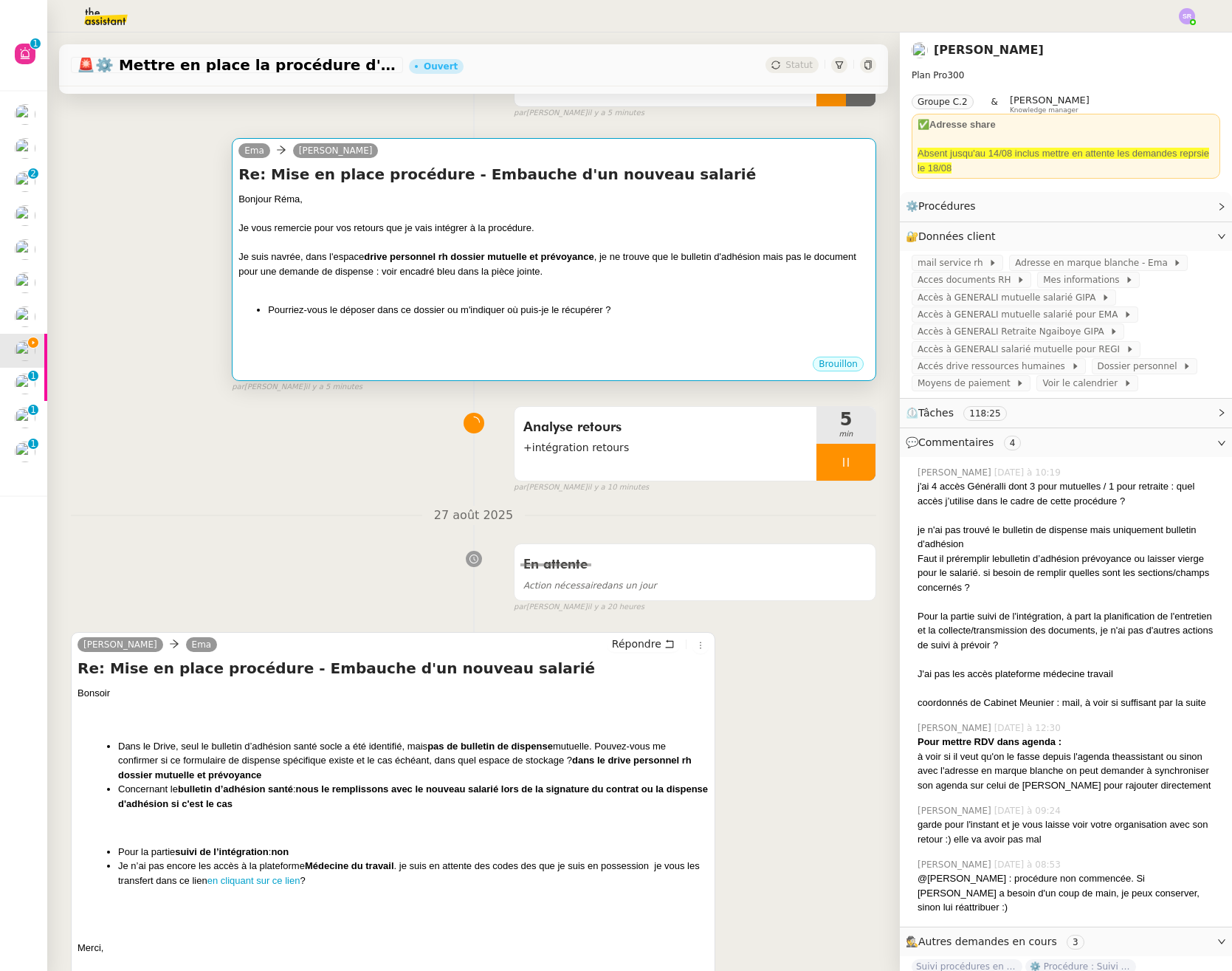
click at [471, 292] on div at bounding box center [554, 285] width 631 height 15
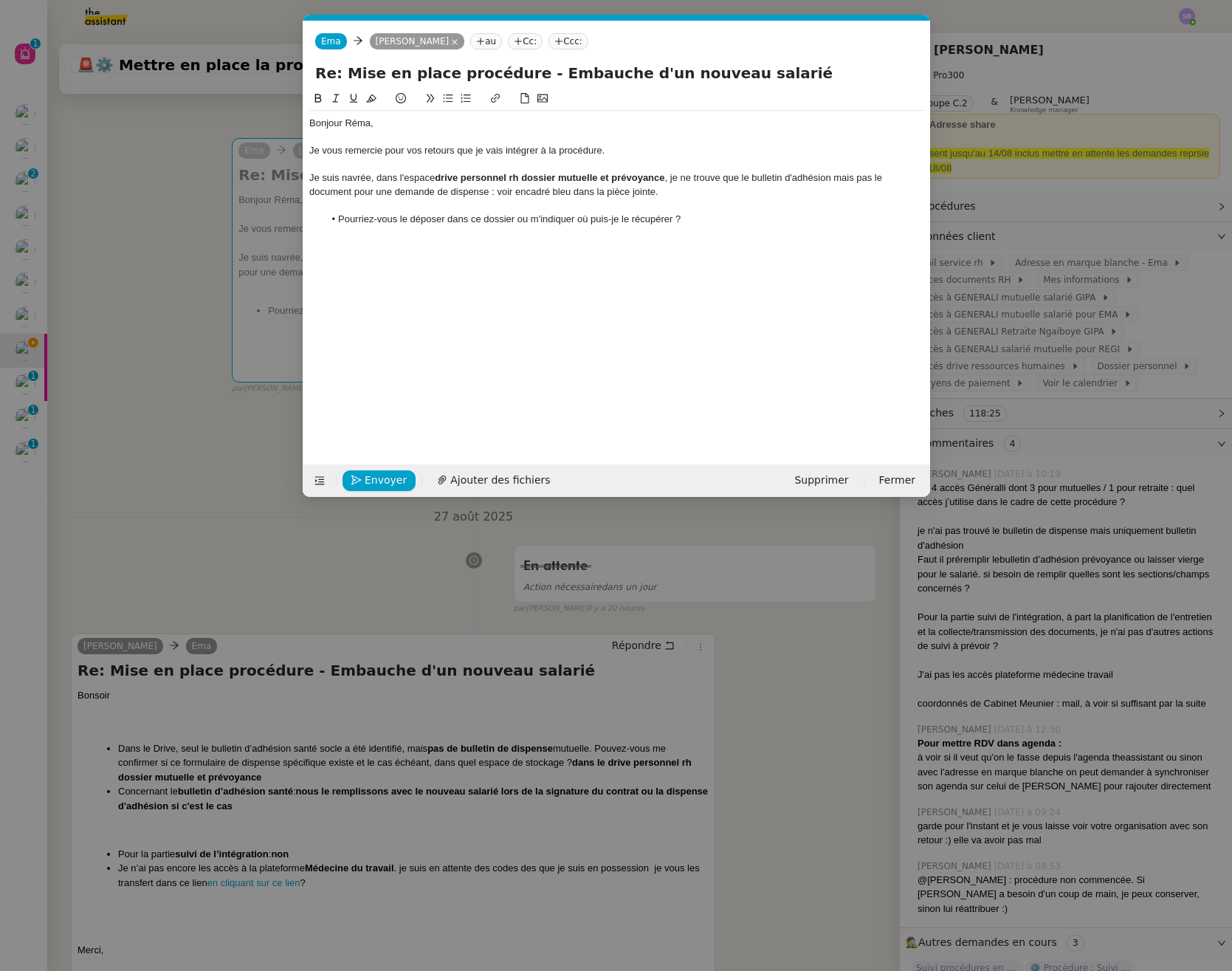
scroll to position [0, 31]
drag, startPoint x: 502, startPoint y: 152, endPoint x: 477, endPoint y: 151, distance: 25.0
click at [477, 151] on div "Je vous remercie pour vos retours que je vais intégrer à la procédure." at bounding box center [616, 150] width 615 height 14
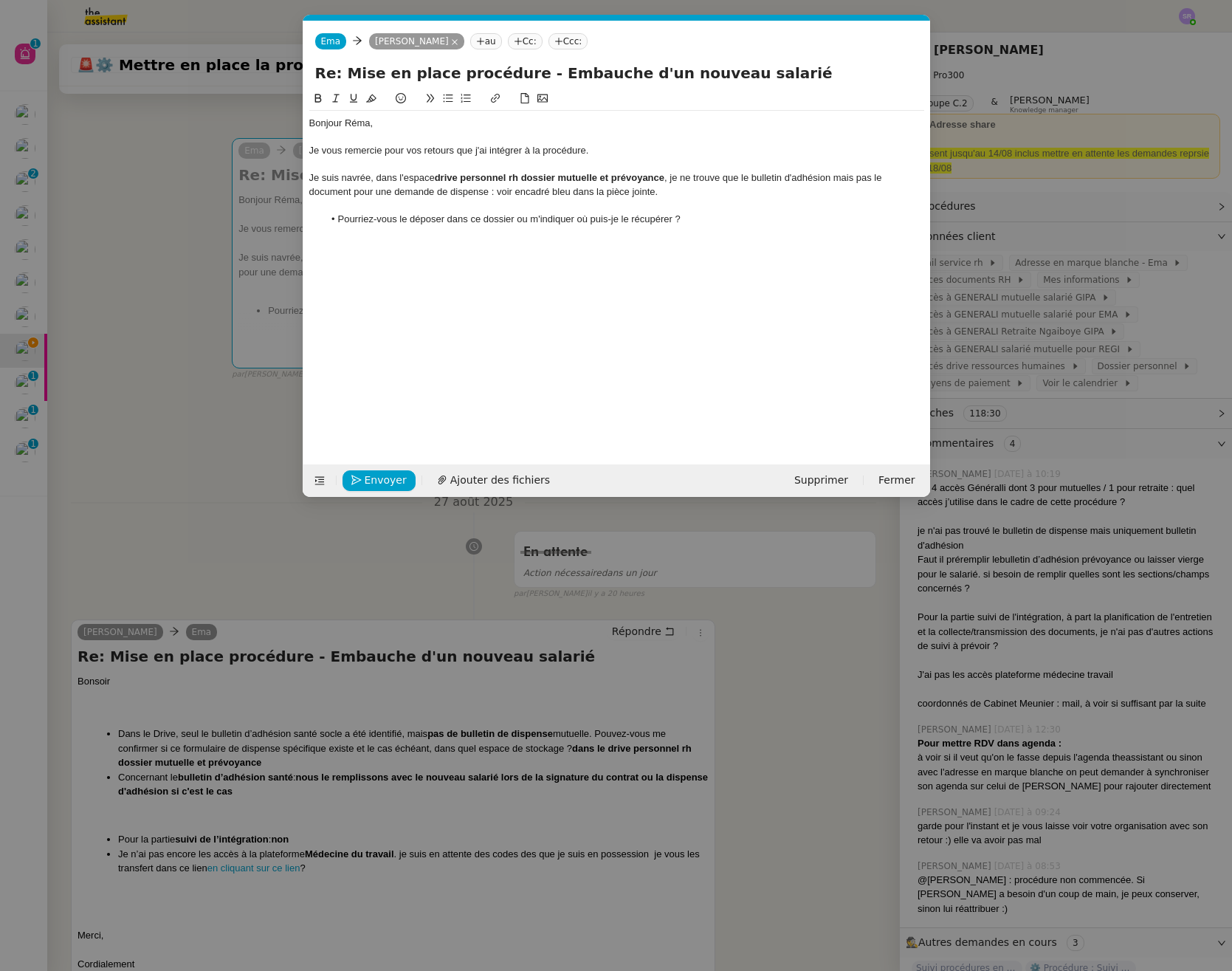
click at [521, 153] on div "Je vous remercie pour vos retours que j'ai intégrer à la procédure." at bounding box center [616, 150] width 615 height 14
click at [571, 288] on div "Bonjour Réma, Je vous remercie pour vos retours que j'ai intégré à la procédure…" at bounding box center [616, 265] width 615 height 351
click at [534, 254] on div "Bonjour Réma, Je vous remercie pour vos retours que j'ai intégré à la procédure…" at bounding box center [616, 265] width 615 height 351
drag, startPoint x: 531, startPoint y: 246, endPoint x: 527, endPoint y: 237, distance: 9.8
click at [528, 240] on div "Bonjour Réma, Je vous remercie pour vos retours que j'ai intégré à la procédure…" at bounding box center [616, 265] width 615 height 351
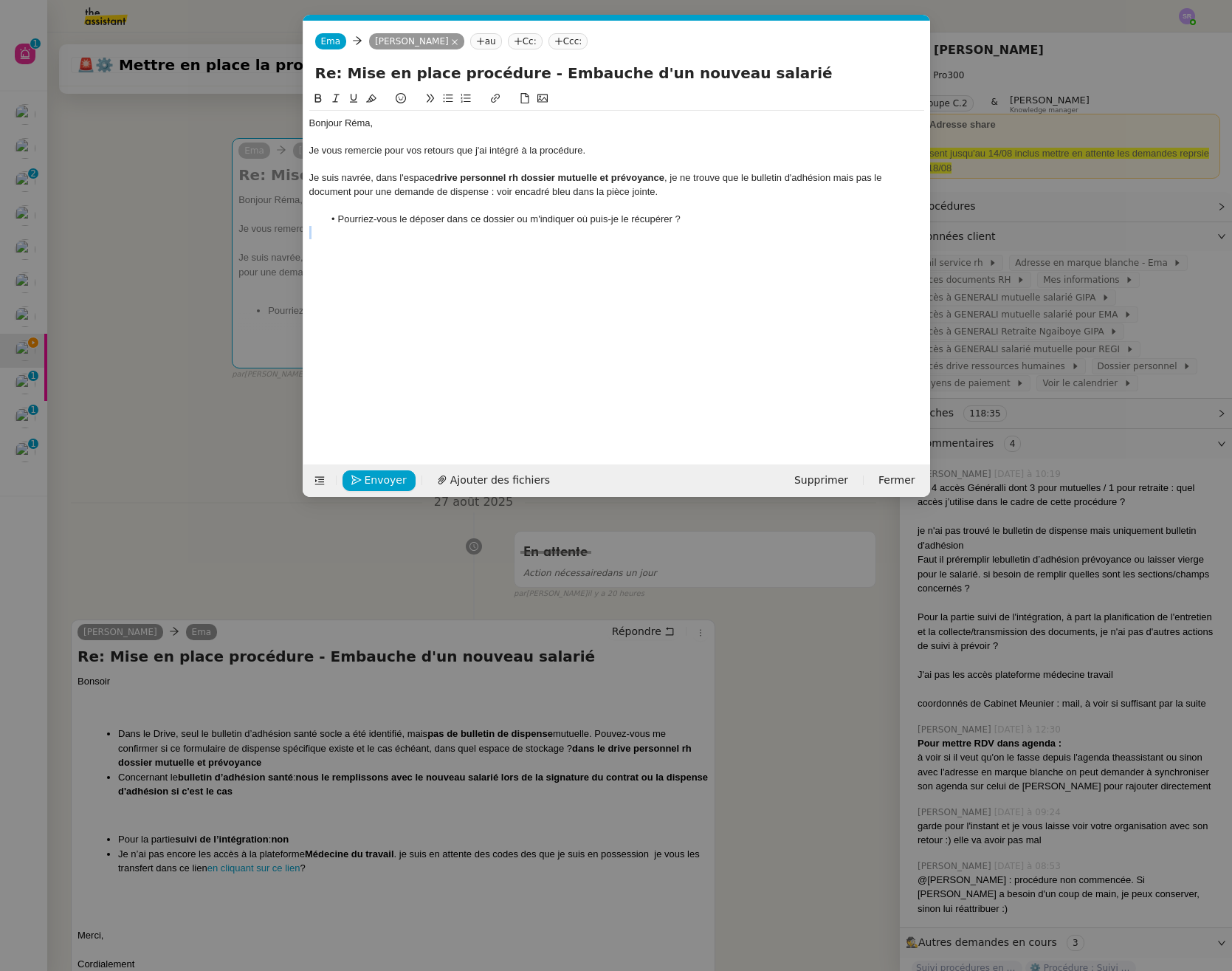
click at [527, 233] on div at bounding box center [616, 232] width 615 height 14
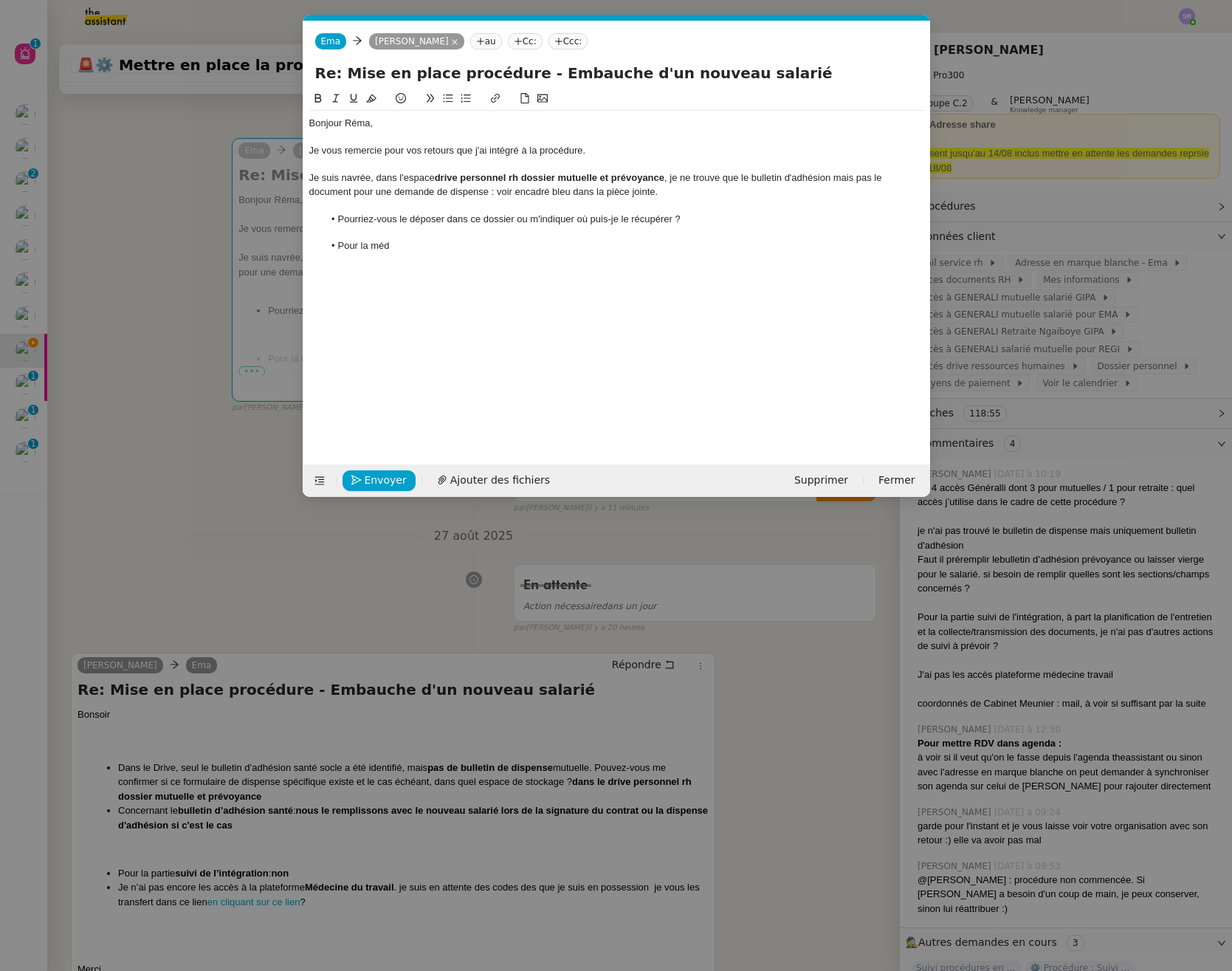
click at [369, 886] on nz-modal-container "Service TA - VOYAGE - PROPOSITION GLOBALE A utiliser dans le cadre de propositi…" at bounding box center [616, 486] width 1232 height 971
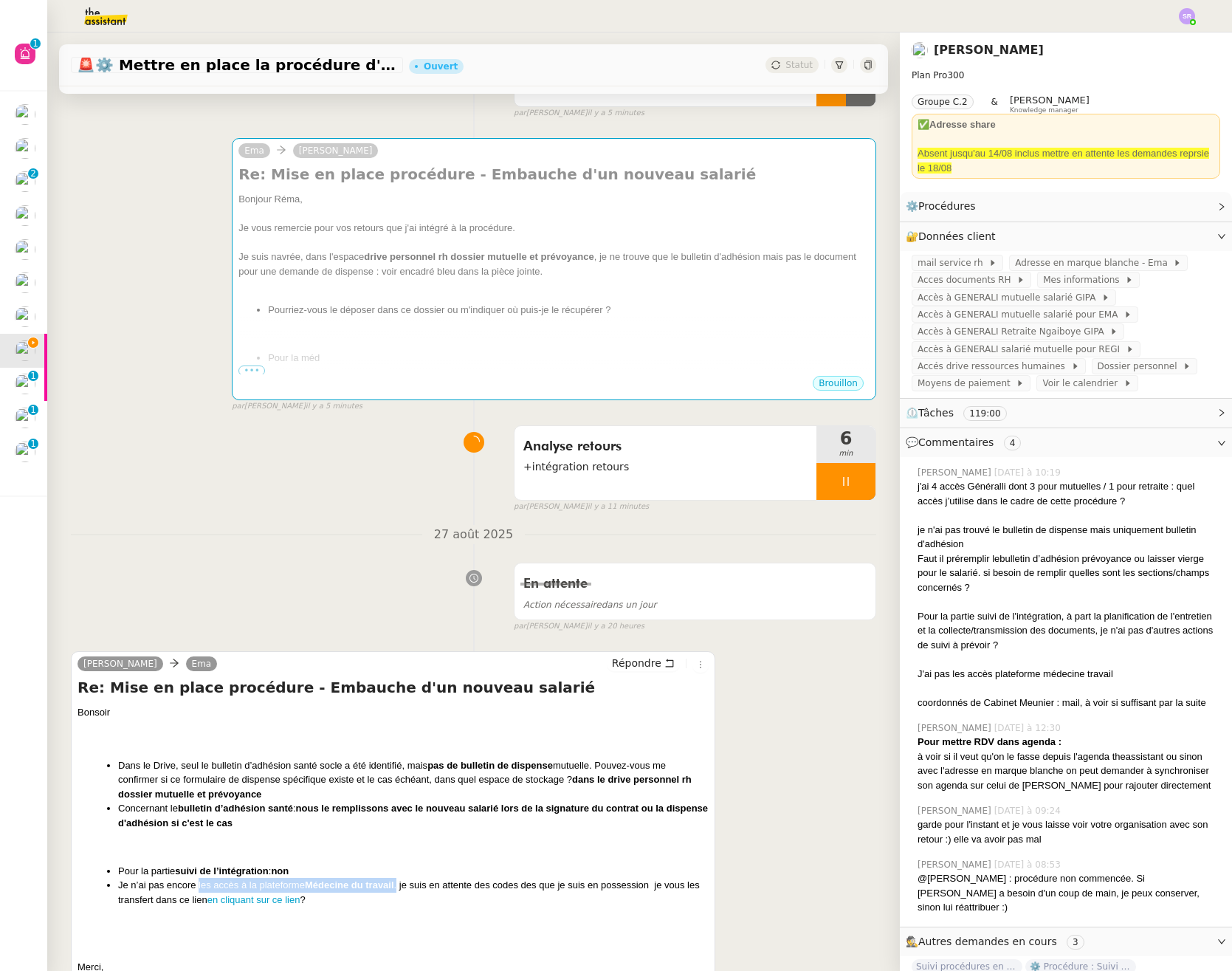
drag, startPoint x: 198, startPoint y: 888, endPoint x: 398, endPoint y: 884, distance: 200.0
click at [398, 884] on li "Je n’ai pas encore les accès à la plateforme Médecine du travail . je suis en a…" at bounding box center [413, 892] width 590 height 29
copy li "les accès à la plateforme Médecine du travail ."
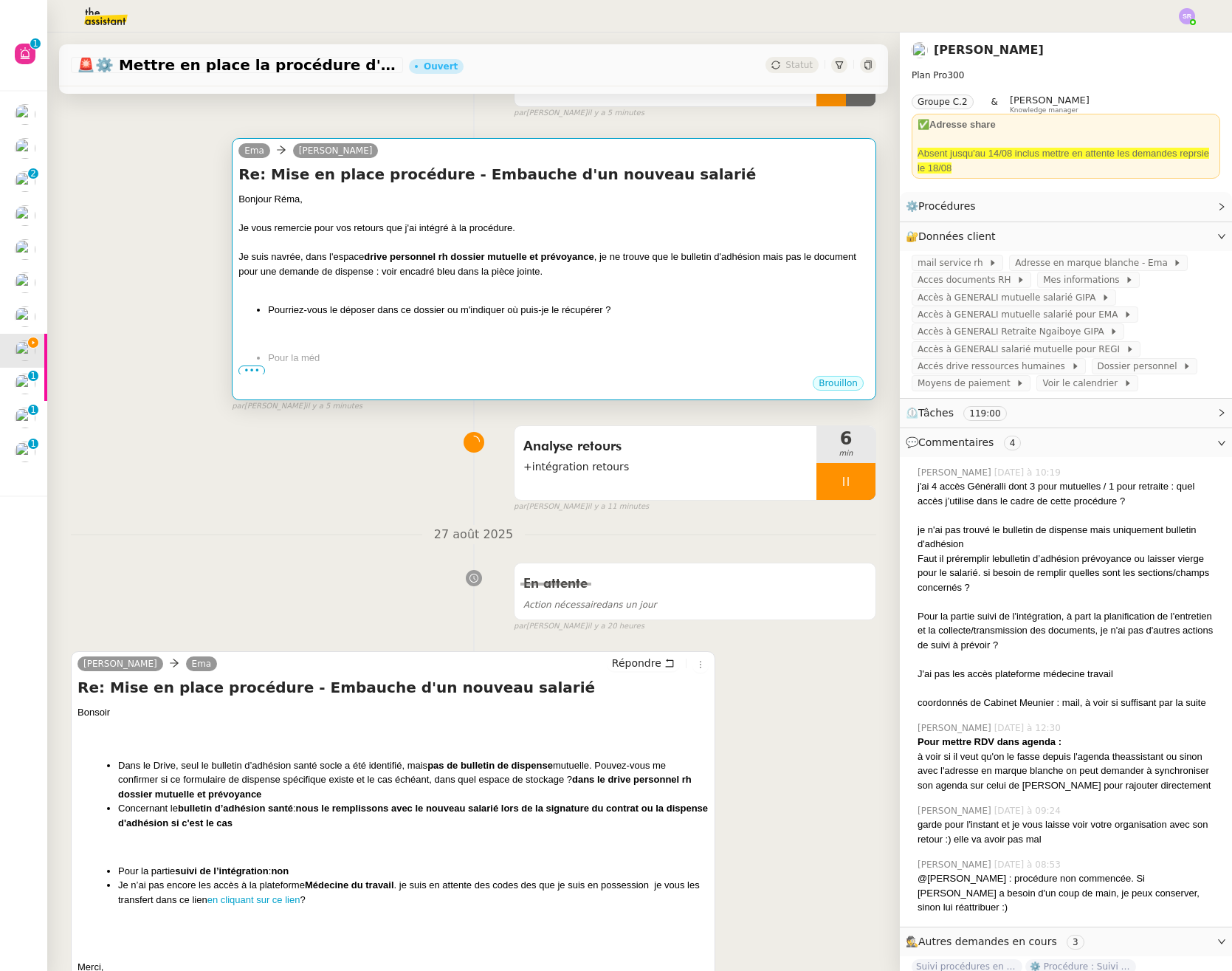
click at [634, 319] on div "Bonjour Réma, Je vous remercie pour vos retours que j'ai intégré à la procédure…" at bounding box center [554, 278] width 631 height 172
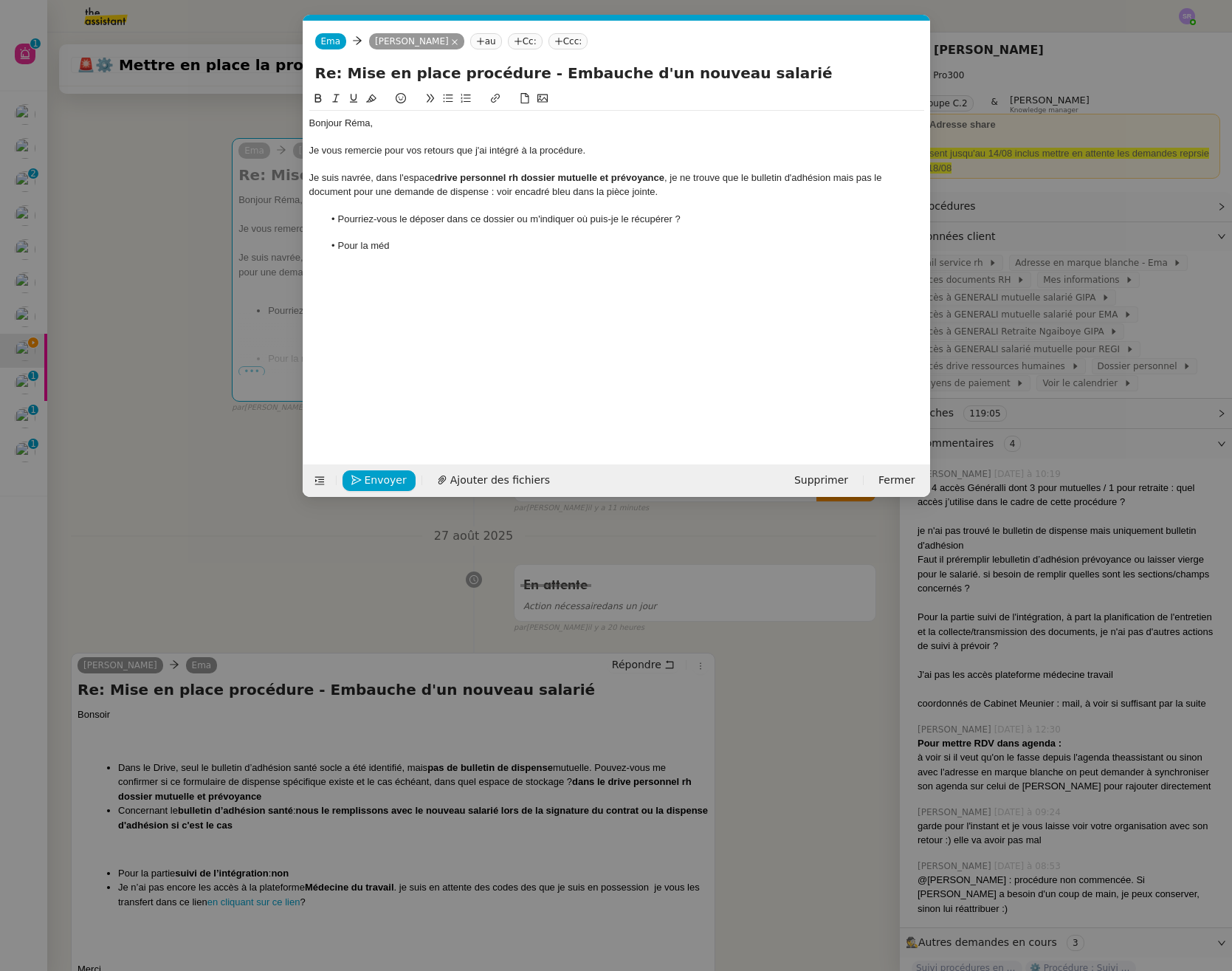
click at [389, 242] on li "Pour la méd" at bounding box center [624, 246] width 601 height 14
drag, startPoint x: 407, startPoint y: 249, endPoint x: 333, endPoint y: 246, distance: 74.1
click at [333, 246] on li "Pour la méd" at bounding box center [624, 246] width 601 height 14
click at [337, 250] on li "les accès à la plateforme Médecine du travail ." at bounding box center [624, 246] width 601 height 14
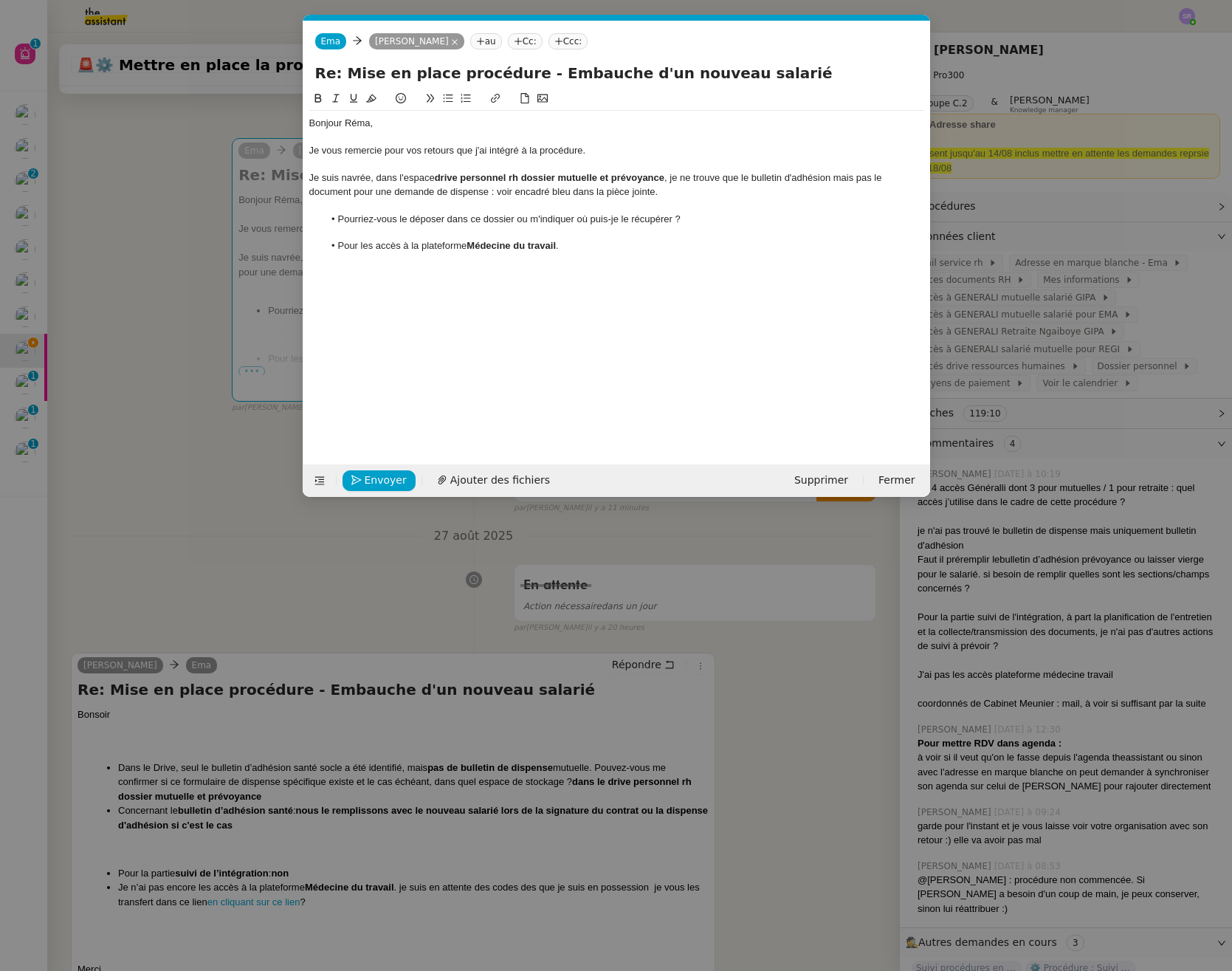
click at [585, 246] on li "Pour les accès à la plateforme Médecine du travail ." at bounding box center [624, 246] width 601 height 14
click at [221, 572] on nz-modal-container "Service TA - VOYAGE - PROPOSITION GLOBALE A utiliser dans le cadre de propositi…" at bounding box center [616, 486] width 1232 height 971
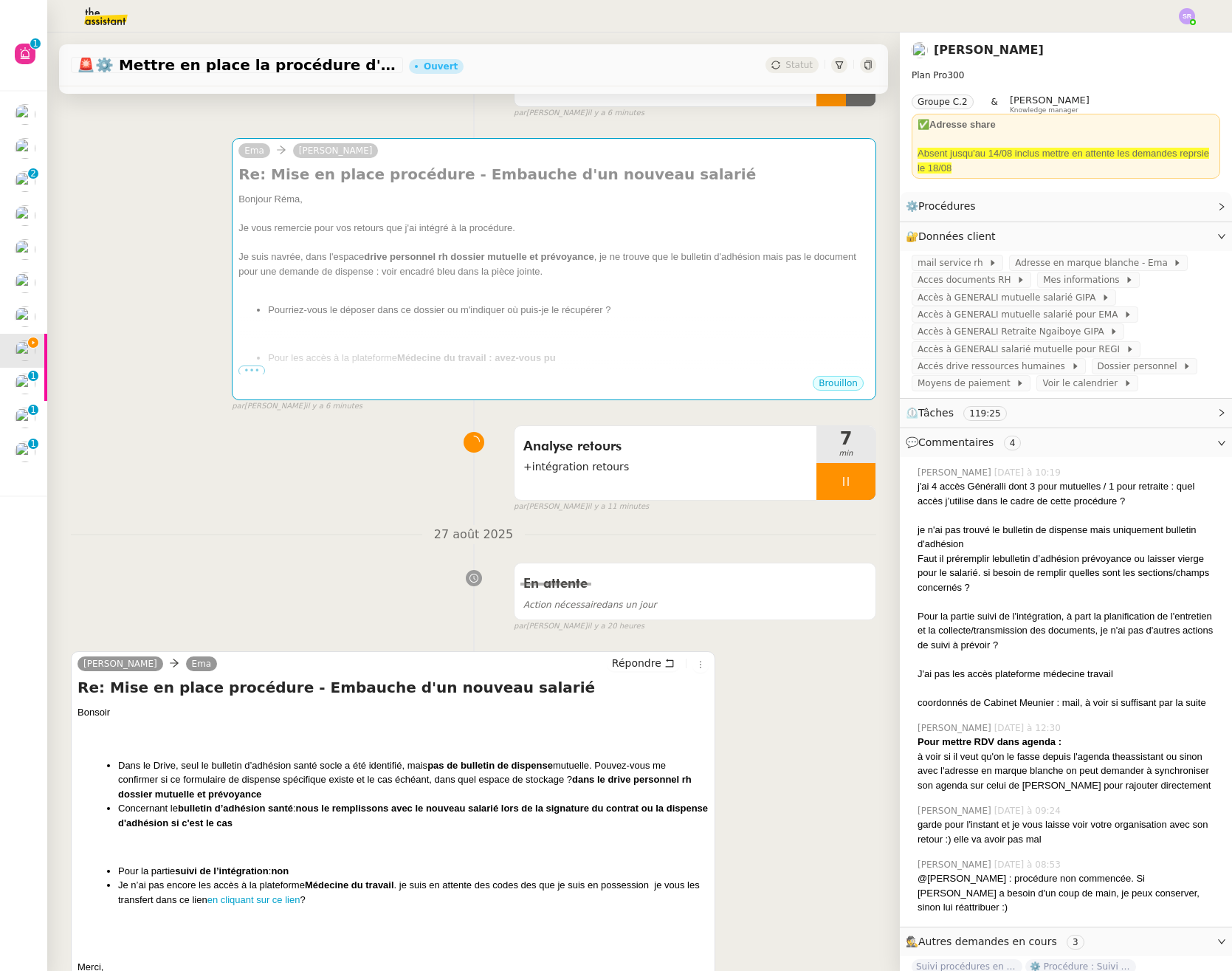
click at [840, 479] on icon at bounding box center [845, 481] width 12 height 12
click at [1162, 239] on link "Modifier" at bounding box center [1181, 236] width 42 height 17
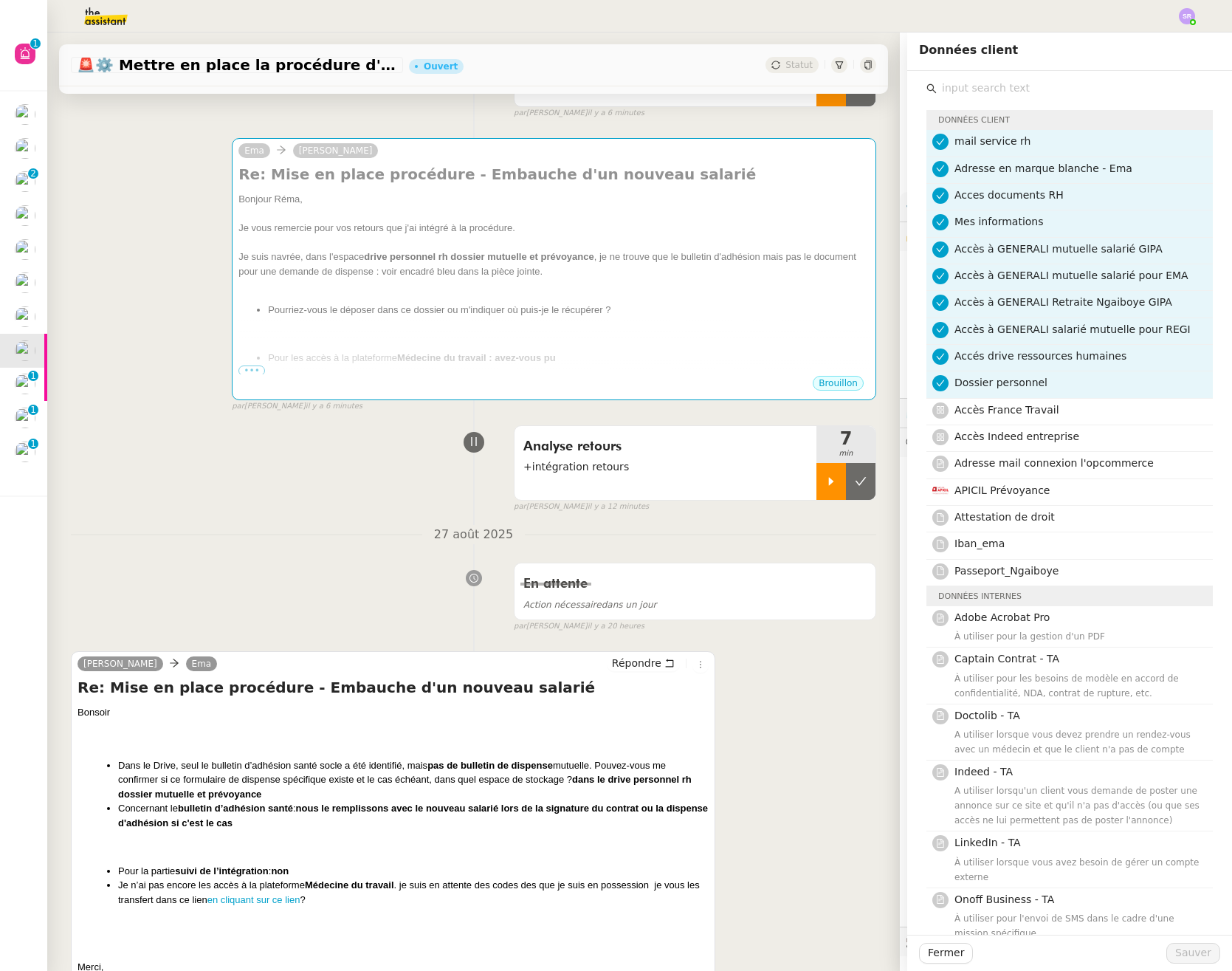
click at [817, 495] on div at bounding box center [831, 482] width 29 height 37
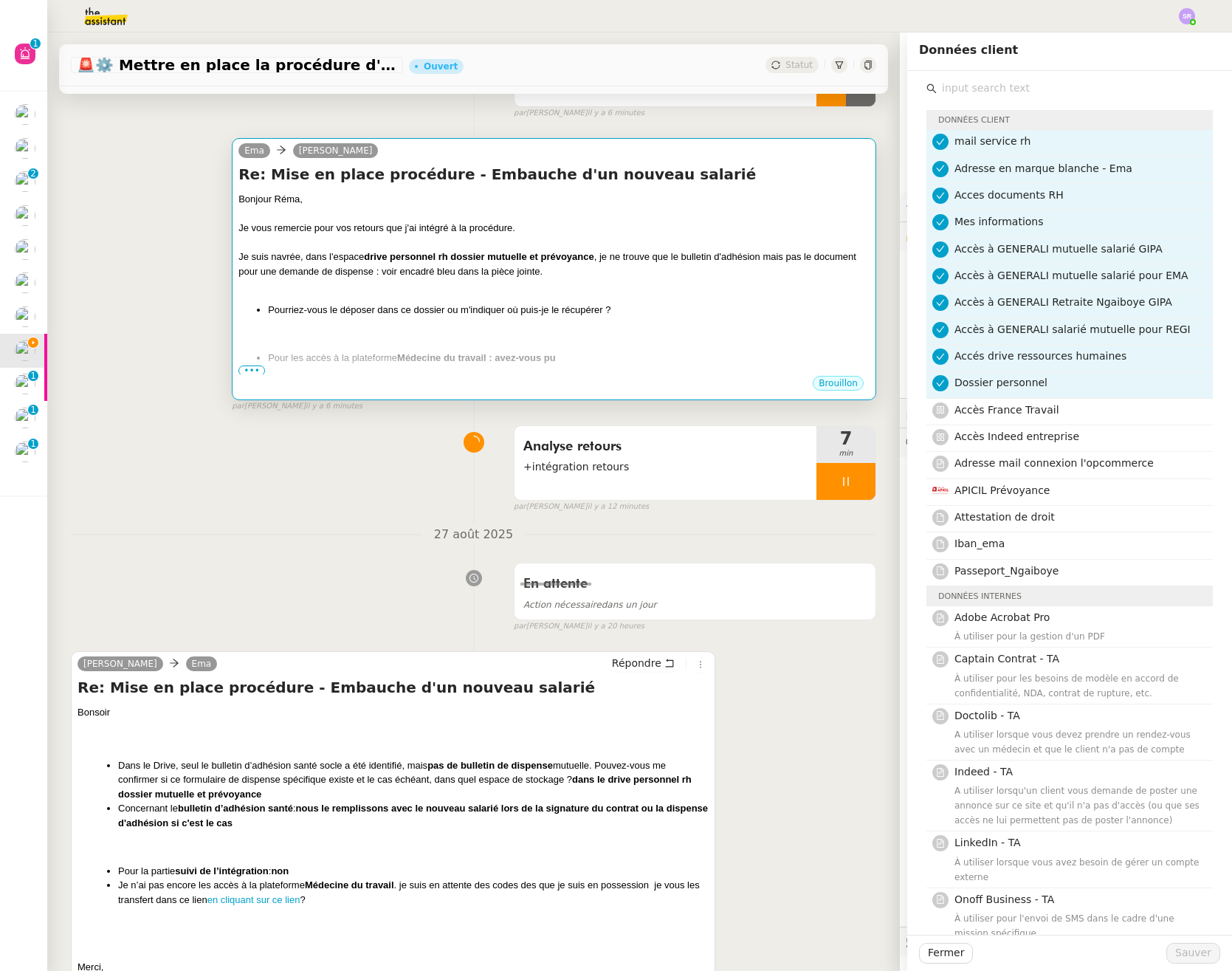
click at [568, 347] on div "Bonjour Réma, Je vous remercie pour vos retours que j'ai intégré à la procédure…" at bounding box center [554, 278] width 631 height 172
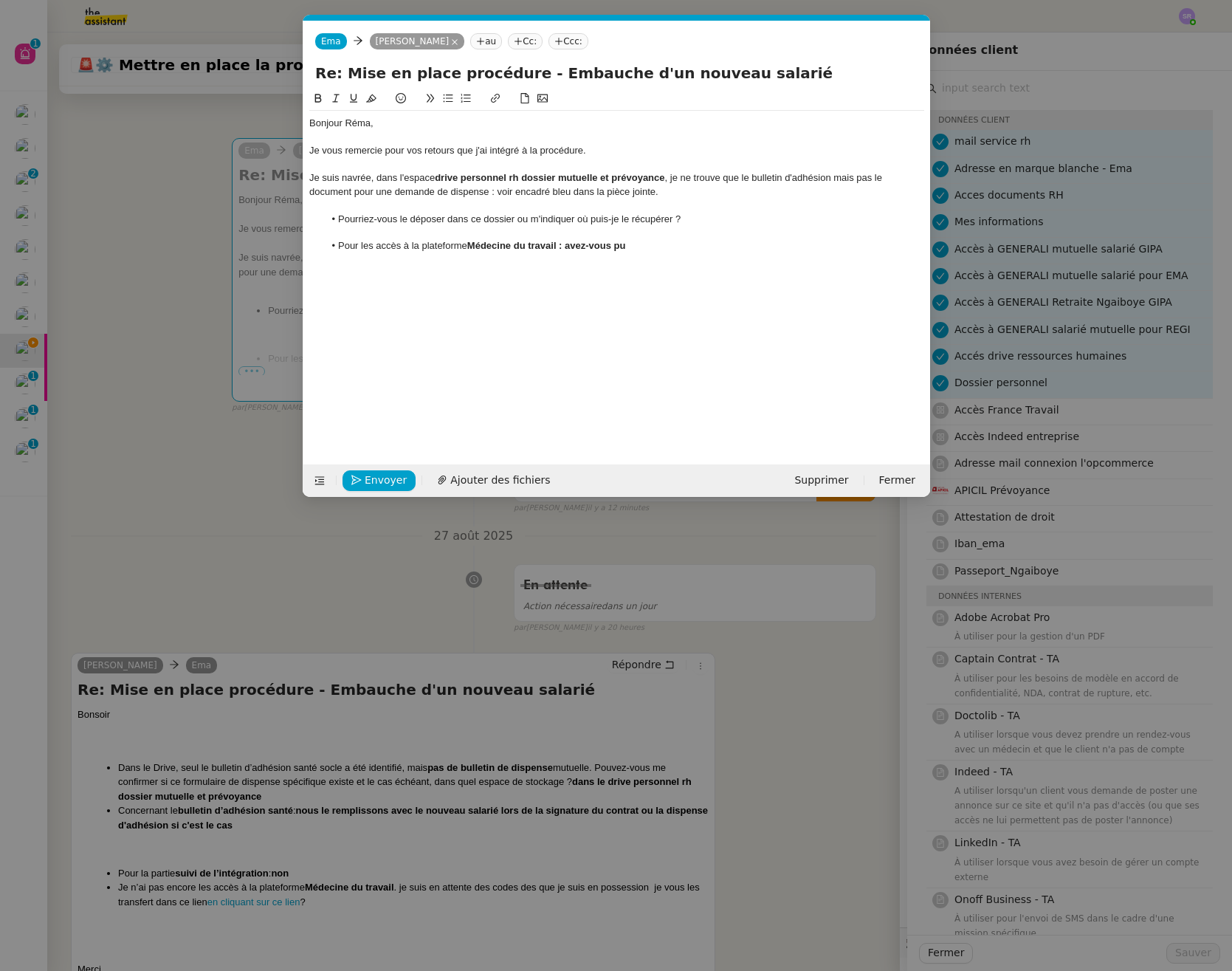
scroll to position [0, 31]
click at [685, 259] on div "Bonjour Réma, Je vous remercie pour vos retours que j'ai intégré à la procédure…" at bounding box center [616, 265] width 615 height 351
click at [699, 245] on li "Pour les accès à la plateforme Médecine du travail : avez-vous pu" at bounding box center [624, 246] width 601 height 14
click at [633, 252] on li "Pour les accès à la plateforme Médecine du travail : avez-vous pu le mettre dan…" at bounding box center [624, 246] width 601 height 14
click at [633, 251] on strong "Médecine du travail : avez-vous pu le mettre dans votre c" at bounding box center [597, 246] width 261 height 11
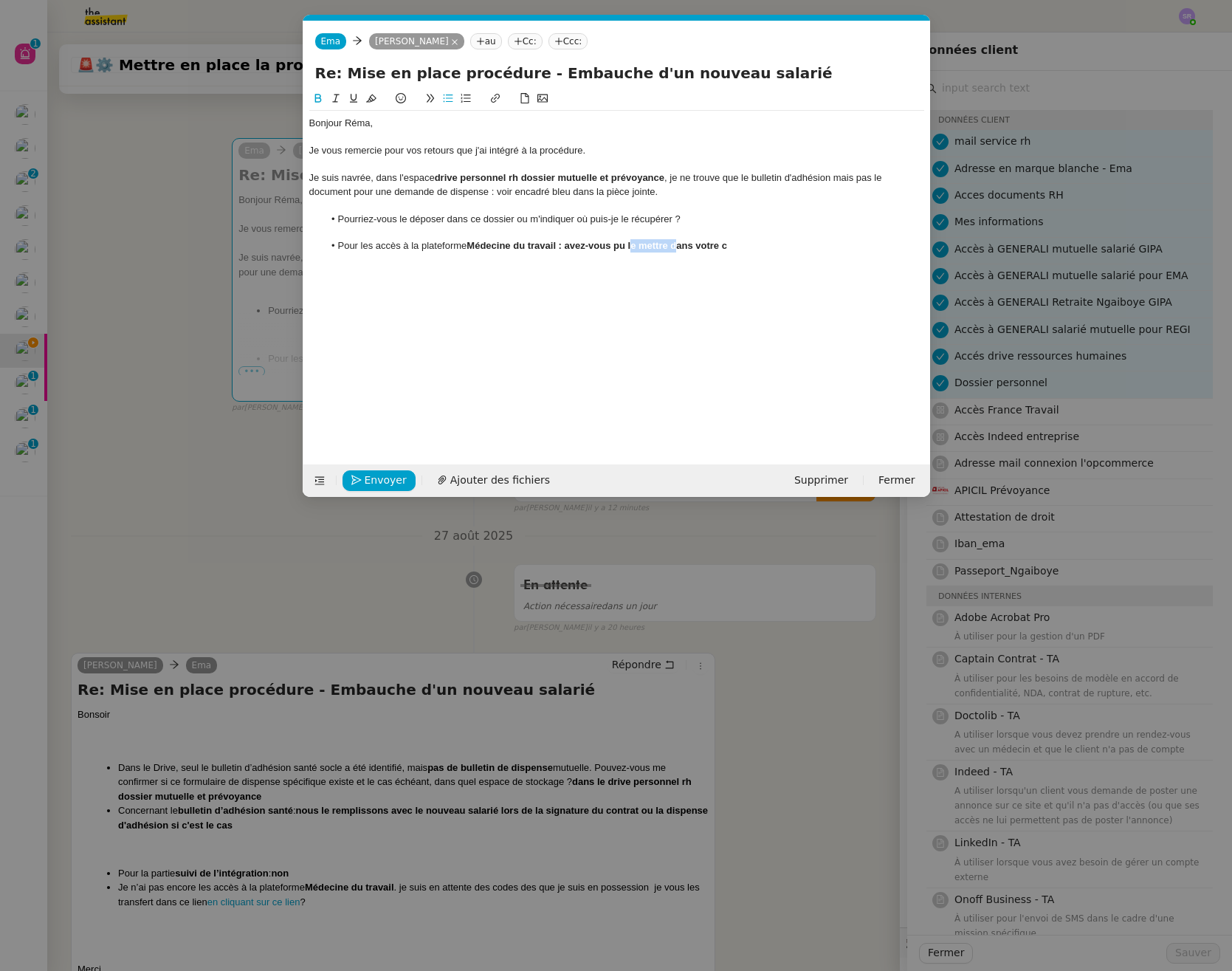
drag, startPoint x: 669, startPoint y: 247, endPoint x: 713, endPoint y: 251, distance: 44.2
click at [669, 247] on strong "Médecine du travail : avez-vous pu le mettre dans votre c" at bounding box center [597, 246] width 261 height 11
click at [807, 250] on li "Pour les accès à la plateforme Médecine du travail : avez-vous pu transférer le…" at bounding box center [624, 246] width 601 height 14
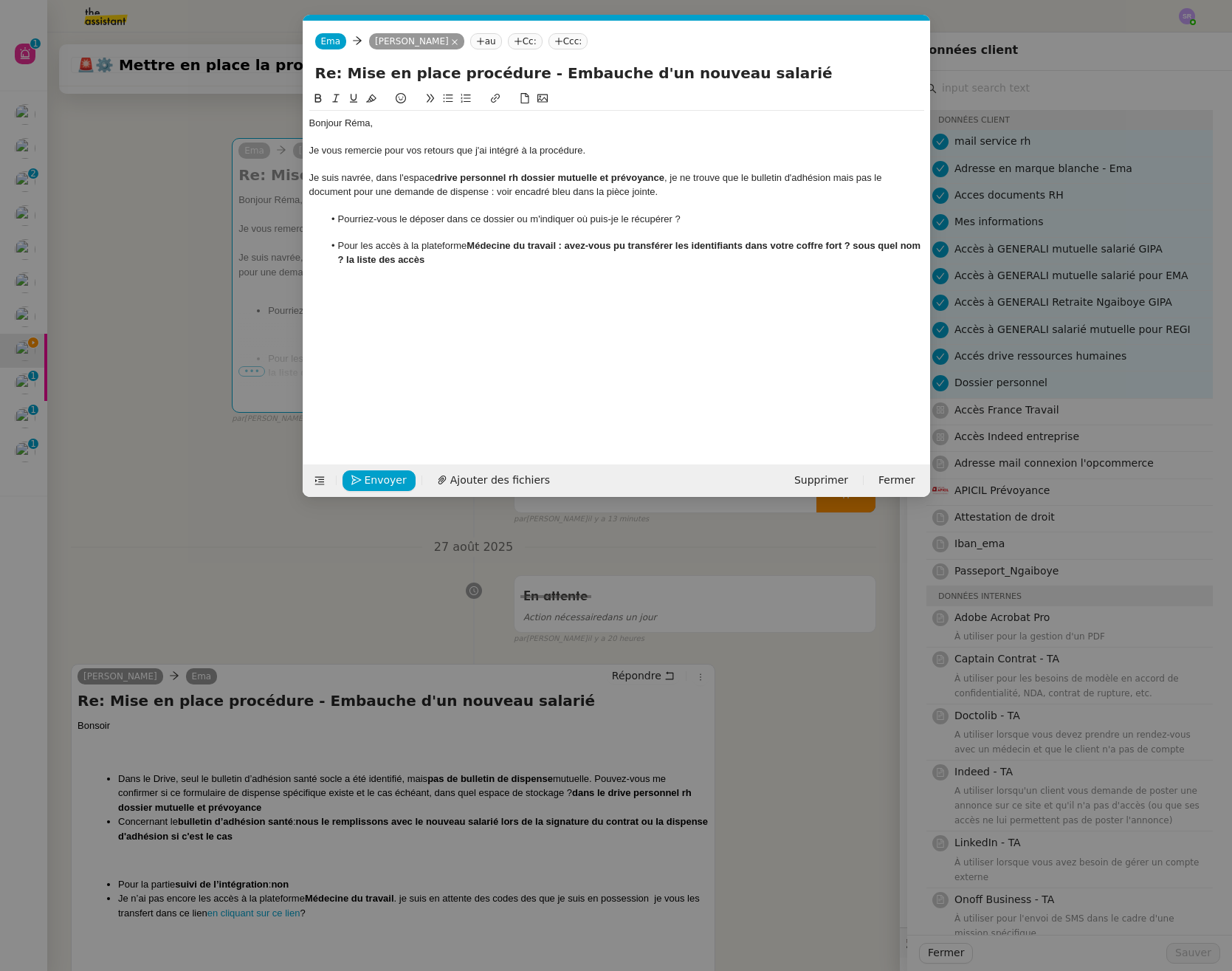
click at [828, 250] on strong "Médecine du travail : avez-vous pu transférer les identifiants dans votre coffr…" at bounding box center [631, 252] width 585 height 25
click at [0, 0] on lt-em "coffre-fort" at bounding box center [0, 0] width 0 height 0
click at [859, 244] on strong "Médecine du travail : avez-vous pu transférer les identifiants dans votre coffr…" at bounding box center [631, 252] width 586 height 25
click at [856, 248] on strong "Médecine du travail : avez-vous pu transférer les identifiants dans votre coffr…" at bounding box center [631, 252] width 586 height 25
drag, startPoint x: 639, startPoint y: 259, endPoint x: 751, endPoint y: 257, distance: 112.0
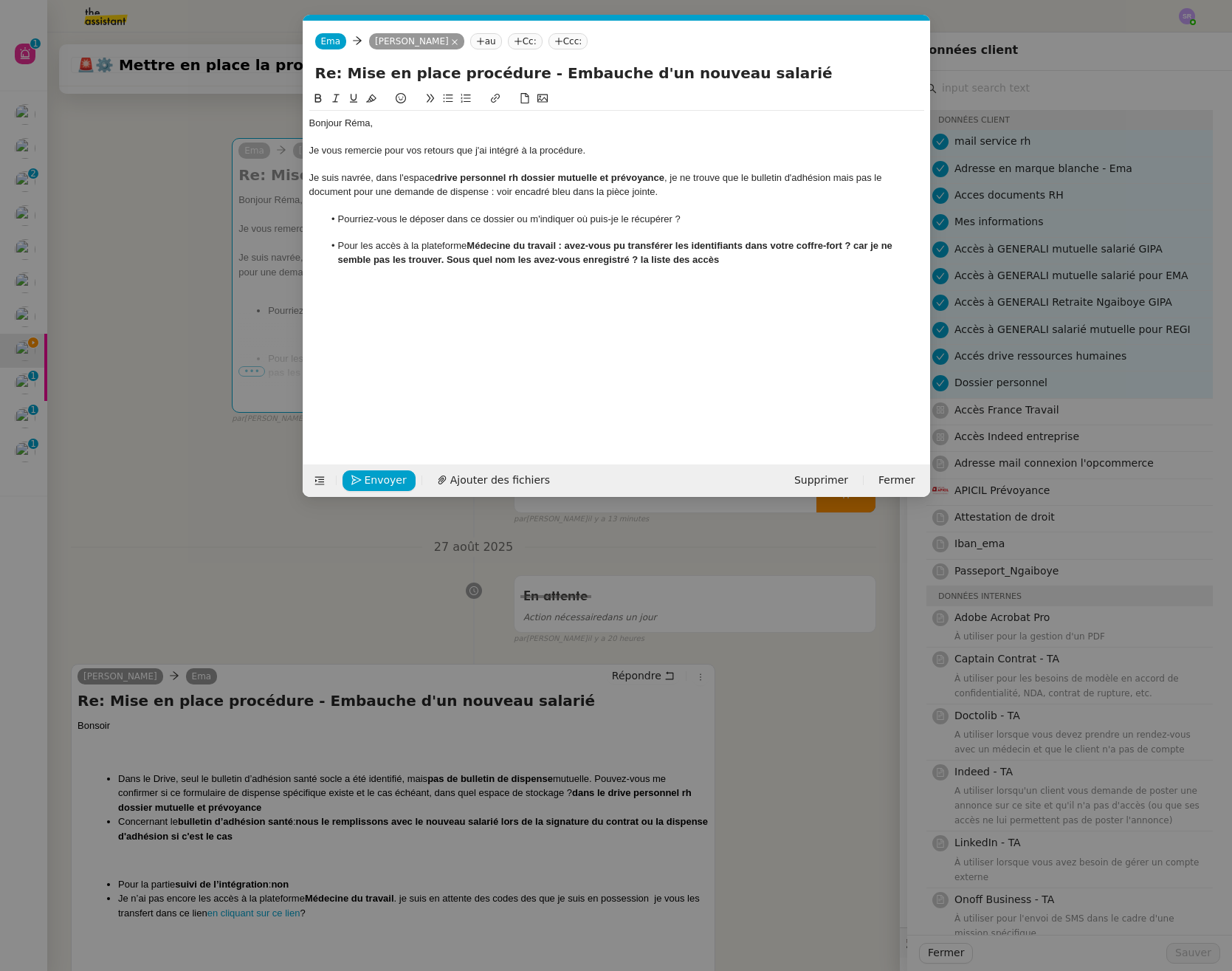
click at [751, 257] on li "Pour les accès à la plateforme Médecine du travail : avez-vous pu transférer le…" at bounding box center [624, 253] width 601 height 27
drag, startPoint x: 733, startPoint y: 259, endPoint x: 338, endPoint y: 245, distance: 395.2
click at [338, 245] on li "Pour les accès à la plateforme Médecine du travail : avez-vous pu transférer le…" at bounding box center [624, 253] width 601 height 27
click at [496, 243] on li "Pour les accès à la plateforme Médecine du travail : avez-vous pu transférer le…" at bounding box center [624, 253] width 601 height 27
drag, startPoint x: 471, startPoint y: 247, endPoint x: 551, endPoint y: 242, distance: 80.2
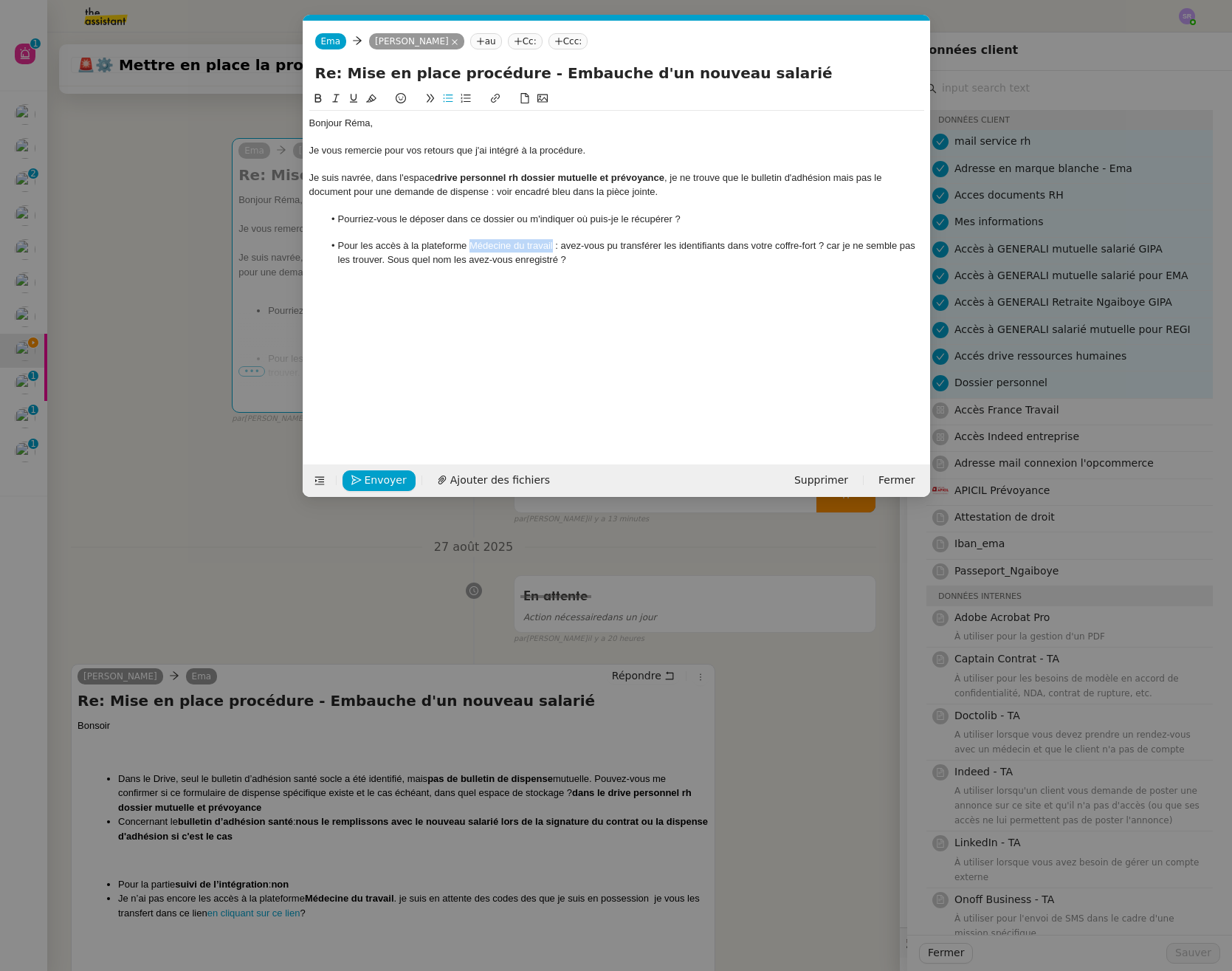
click at [551, 242] on li "Pour les accès à la plateforme Médecine du travail : avez-vous pu transférer le…" at bounding box center [624, 253] width 601 height 27
click at [377, 249] on li "Pour les accès à la plateforme Médecine du travail : avez-vous pu transférer le…" at bounding box center [624, 253] width 601 height 27
click at [450, 313] on div "Bonjour Réma, Je vous remercie pour vos retours que j'ai intégré à la procédure…" at bounding box center [616, 265] width 615 height 351
click at [561, 273] on div "Bonjour Réma, Je vous remercie pour vos retours que j'ai intégré à la procédure…" at bounding box center [616, 265] width 615 height 351
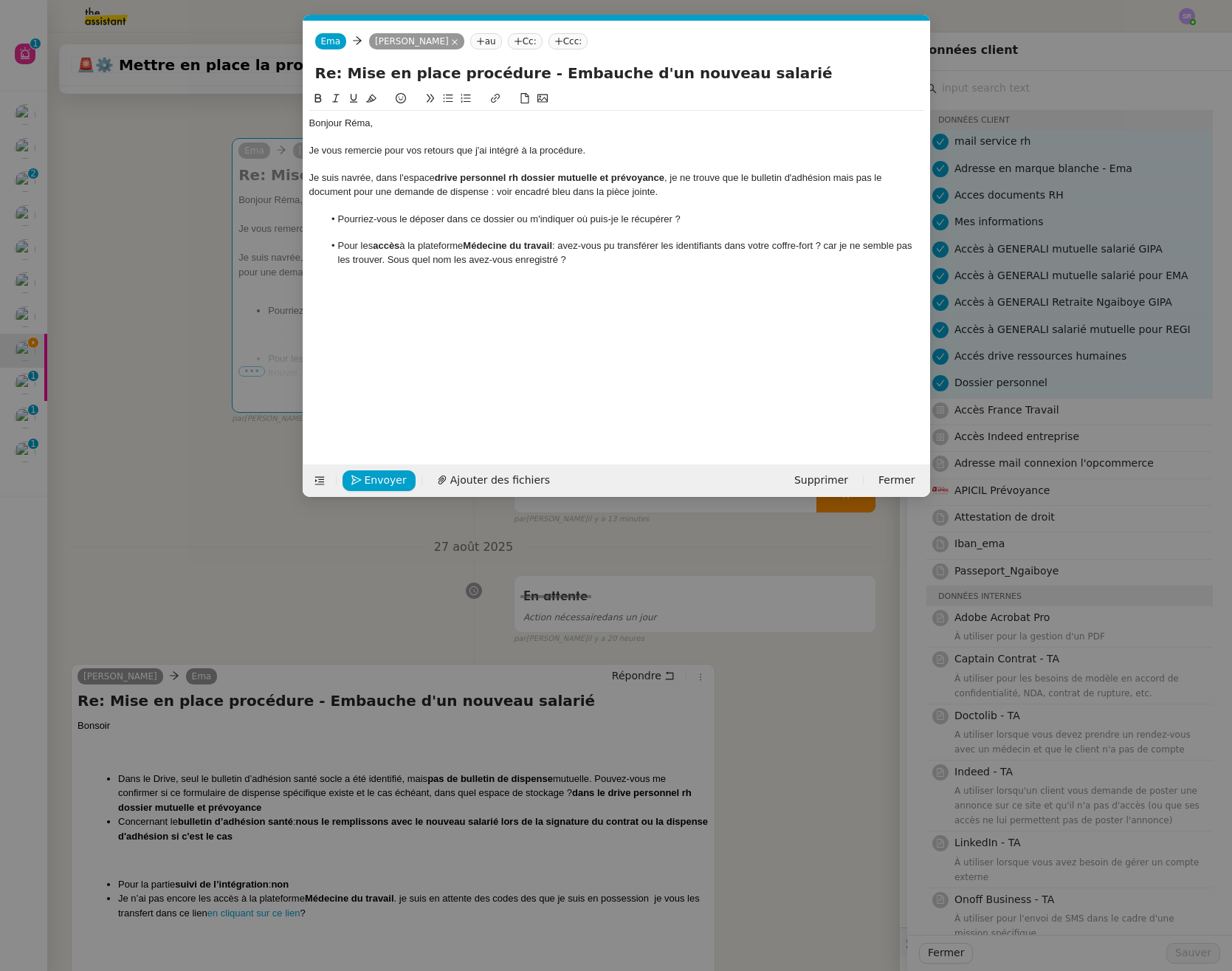
click at [592, 267] on div "Bonjour Réma, Je vous remercie pour vos retours que j'ai intégré à la procédure…" at bounding box center [616, 191] width 615 height 161
click at [259, 514] on nz-modal-container "Service TA - VOYAGE - PROPOSITION GLOBALE A utiliser dans le cadre de propositi…" at bounding box center [616, 486] width 1232 height 971
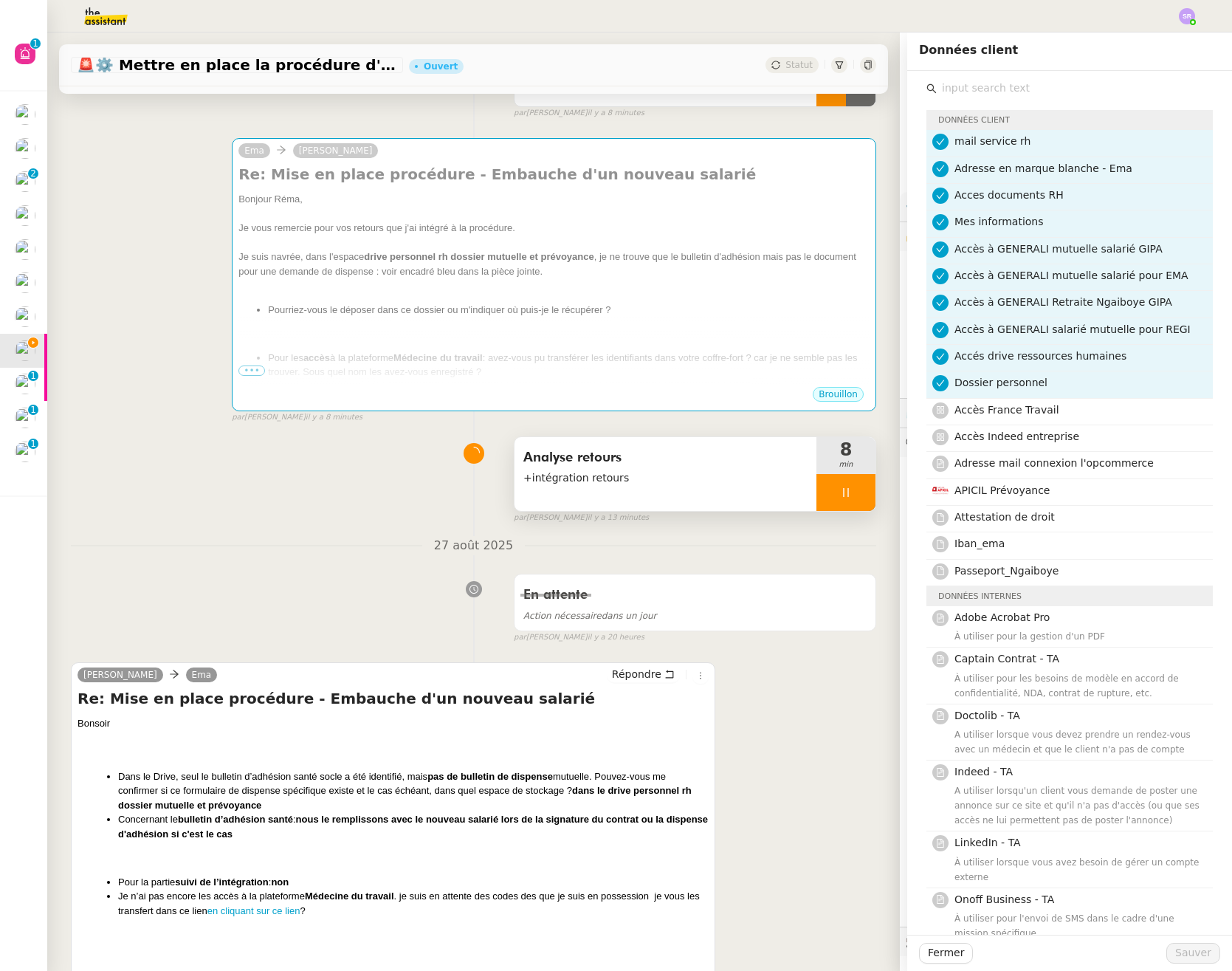
click at [825, 481] on div at bounding box center [846, 492] width 59 height 37
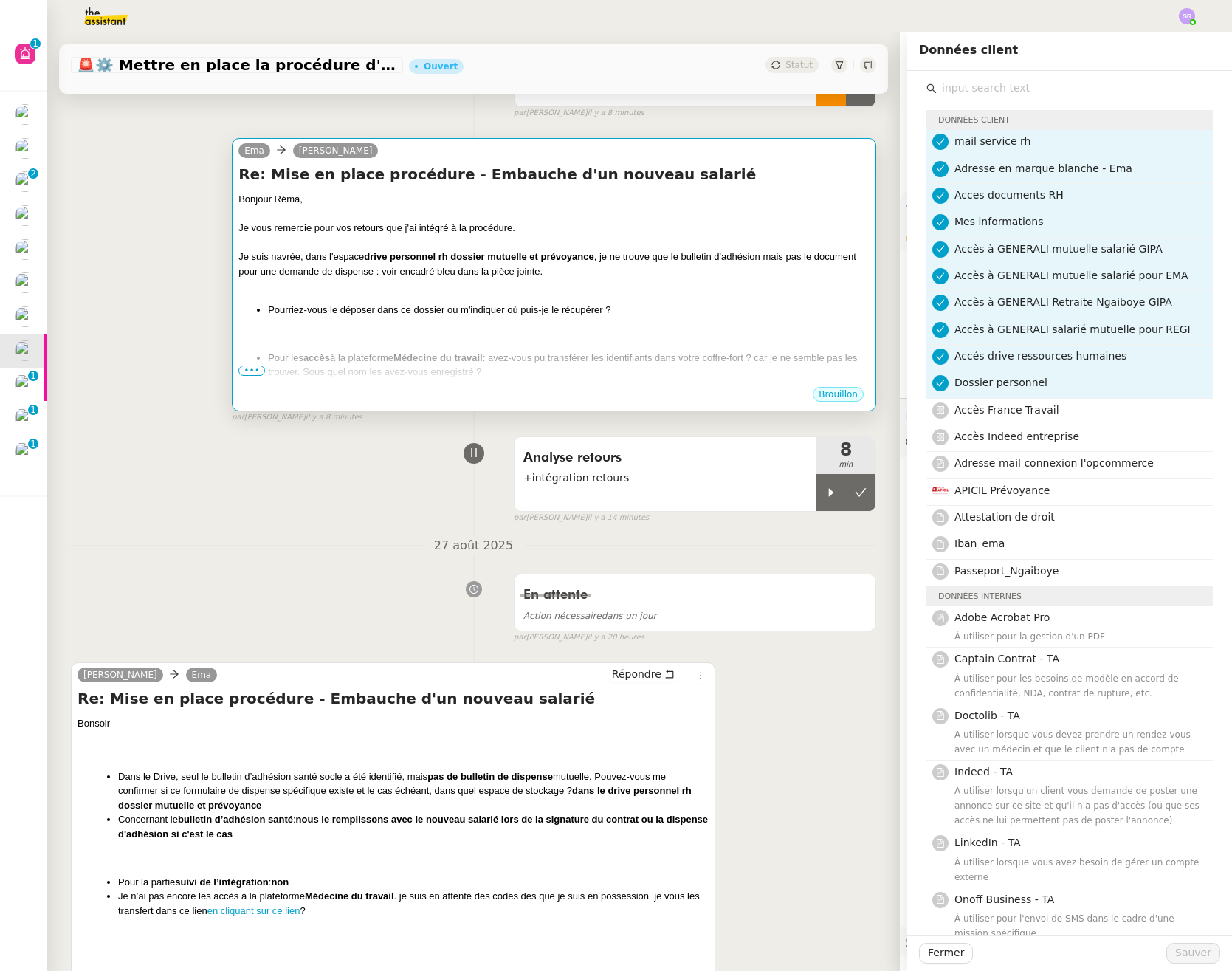
scroll to position [68, 0]
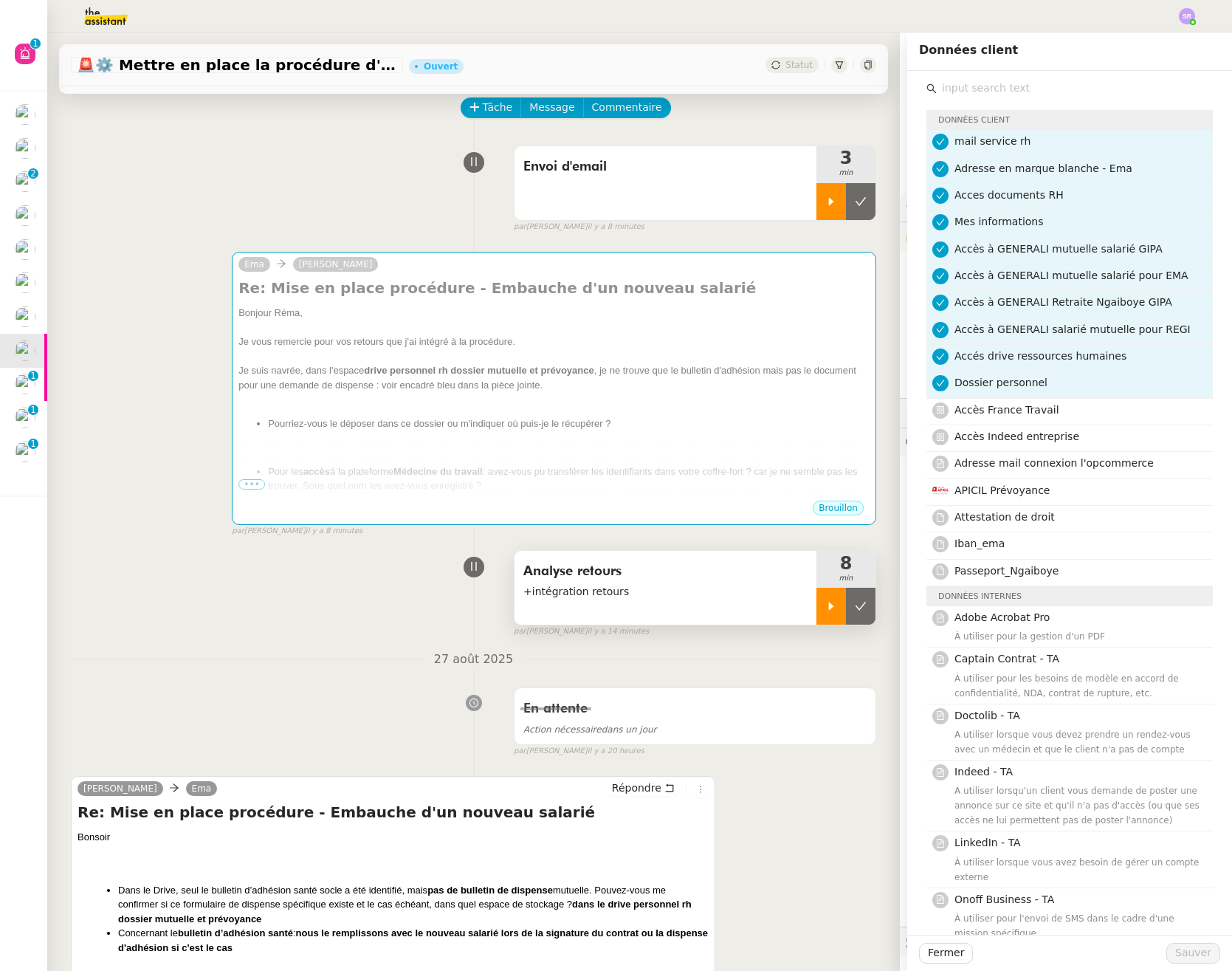
click at [825, 609] on icon at bounding box center [831, 605] width 12 height 12
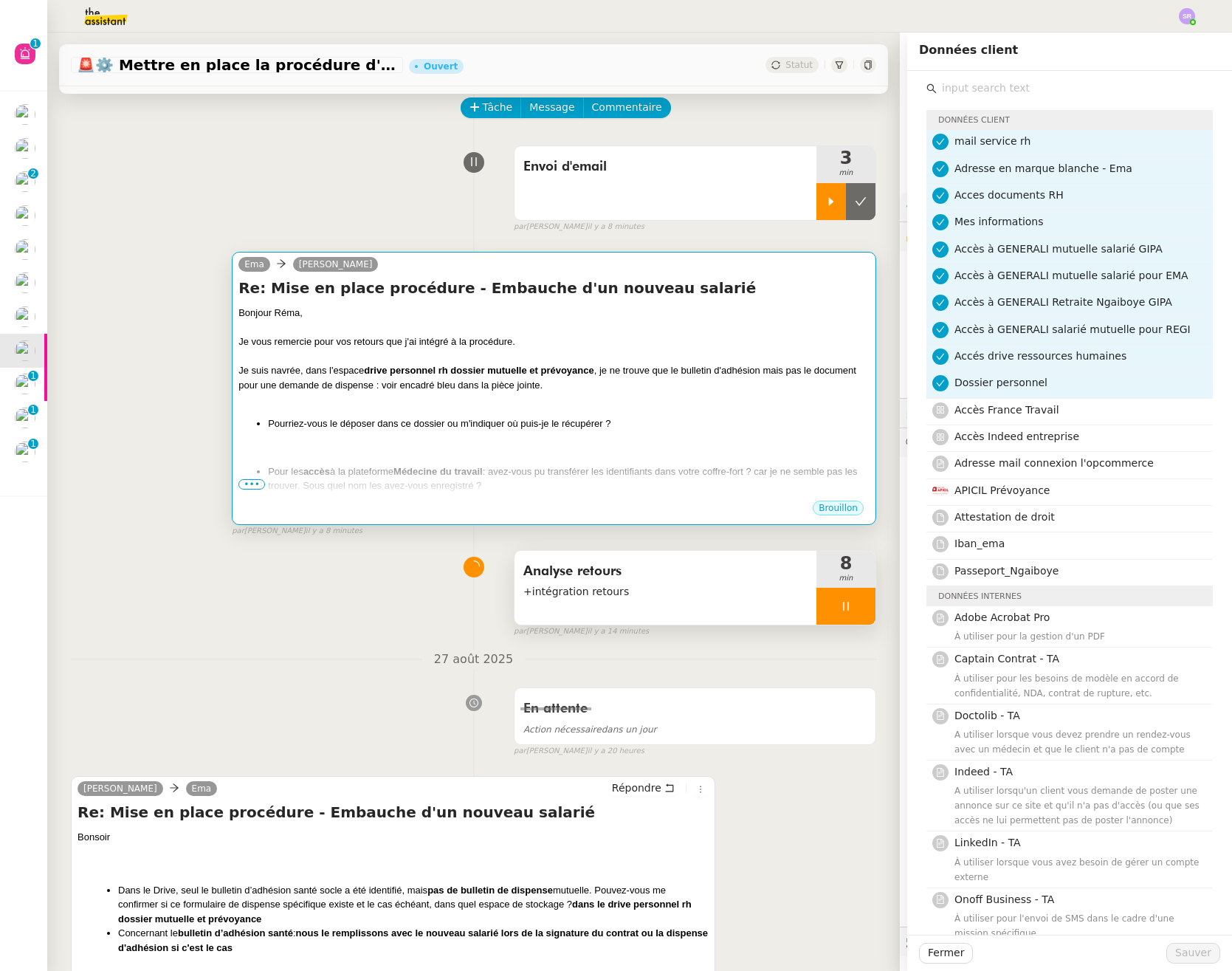
click at [663, 468] on li "Pour les accès à la plateforme Médecine du travail : avez-vous pu transférer le…" at bounding box center [568, 478] width 601 height 29
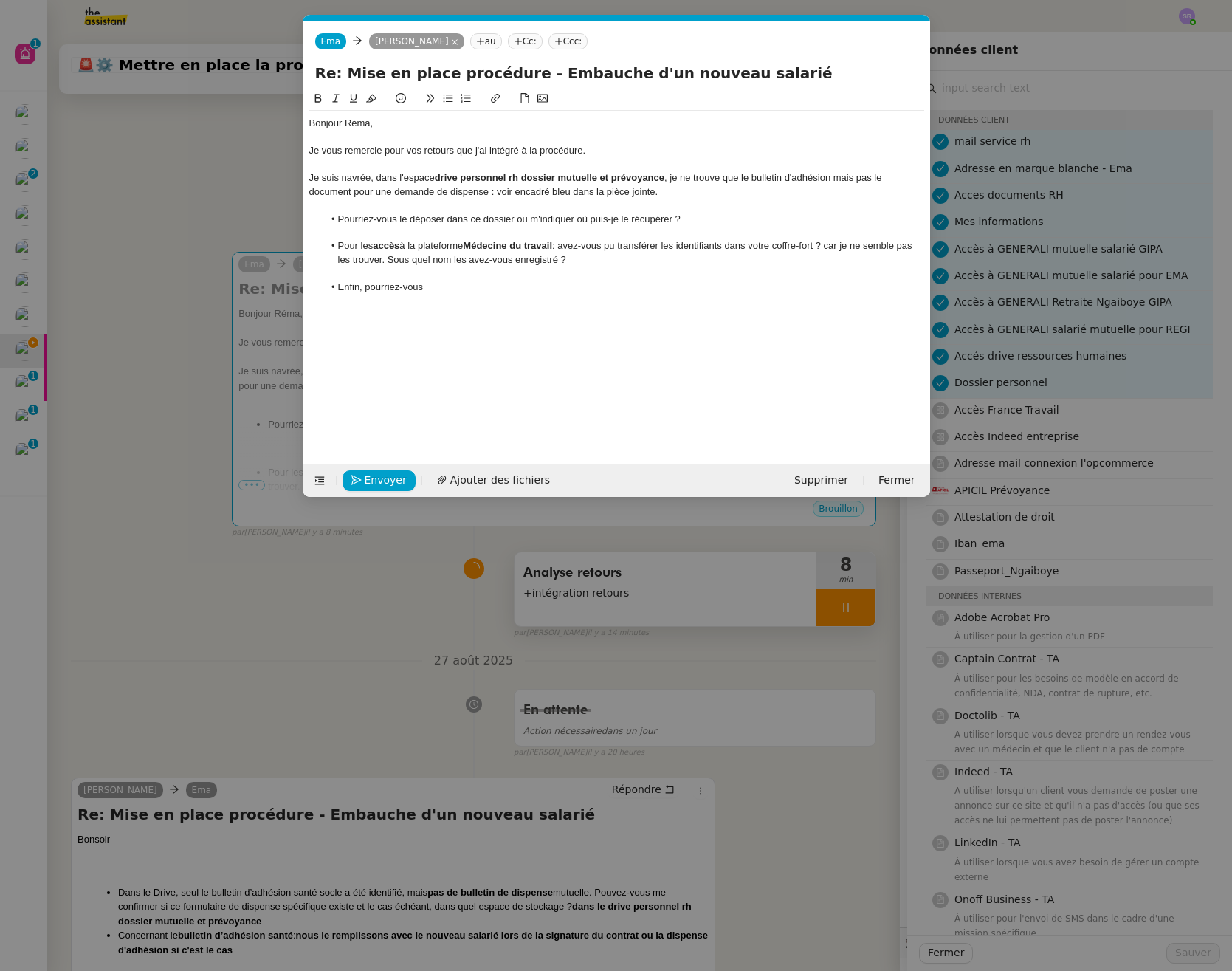
scroll to position [0, 31]
click at [463, 287] on li "Enfin, pourriez-vous" at bounding box center [624, 287] width 601 height 14
drag, startPoint x: 100, startPoint y: 679, endPoint x: 272, endPoint y: 658, distance: 173.3
click at [100, 679] on nz-modal-container "Service TA - VOYAGE - PROPOSITION GLOBALE A utiliser dans le cadre de propositi…" at bounding box center [616, 486] width 1232 height 971
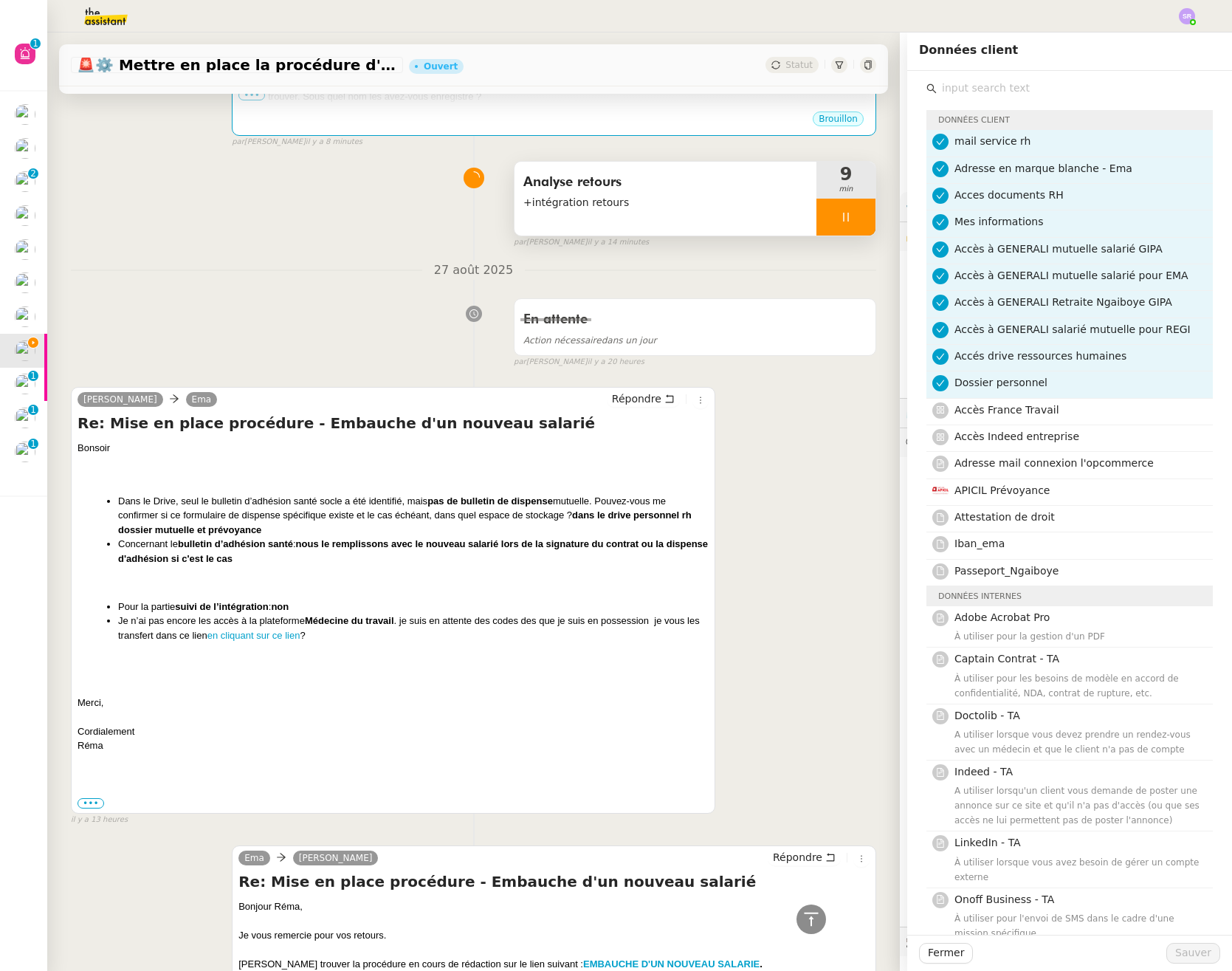
scroll to position [747, 0]
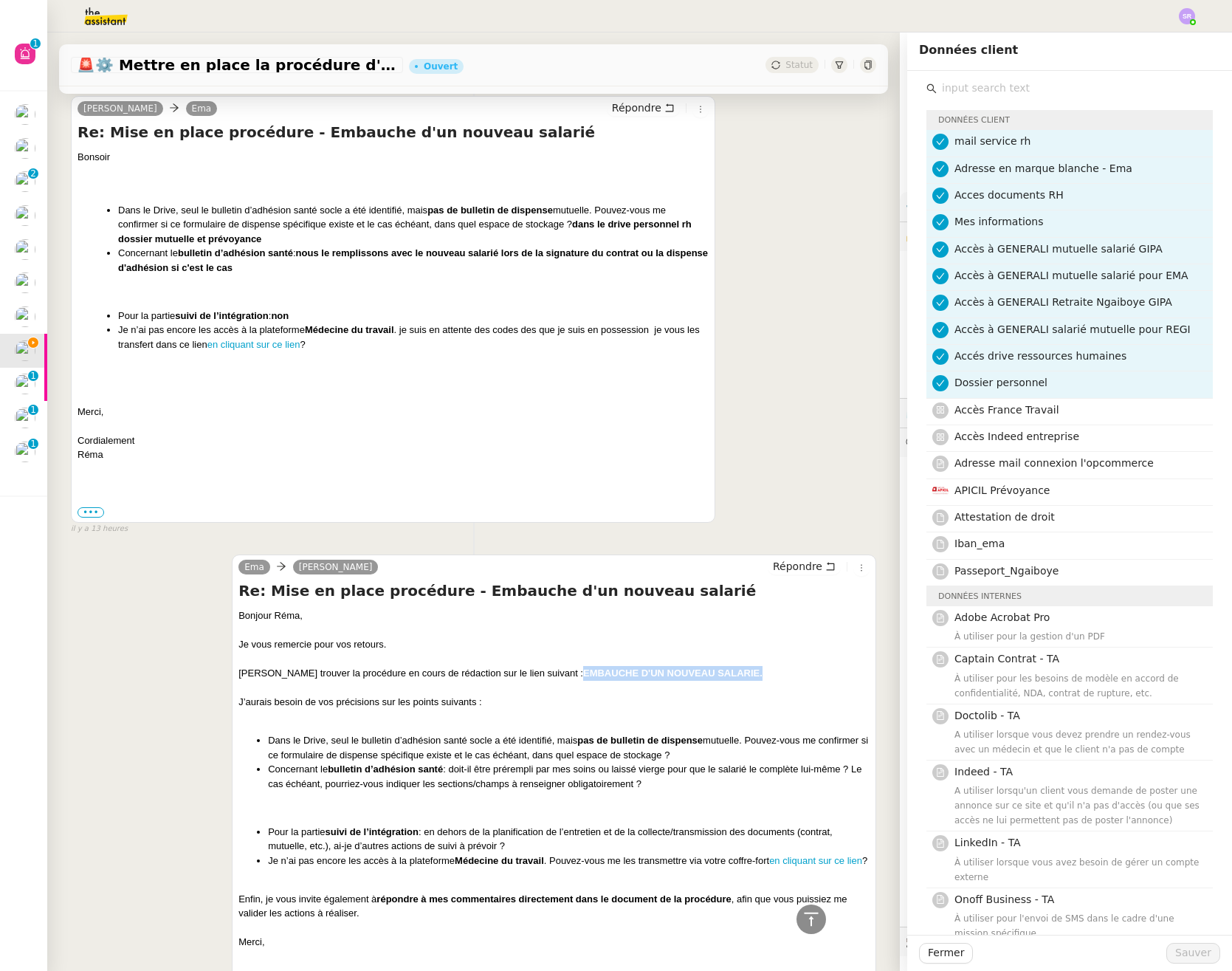
drag, startPoint x: 739, startPoint y: 675, endPoint x: 538, endPoint y: 679, distance: 201.0
click at [538, 679] on div "[PERSON_NAME] trouver la procédure en cours de rédaction sur le lien suivant : …" at bounding box center [554, 673] width 631 height 15
copy div "EMBAUCHE D'UN NOUVEAU SALARIE ."
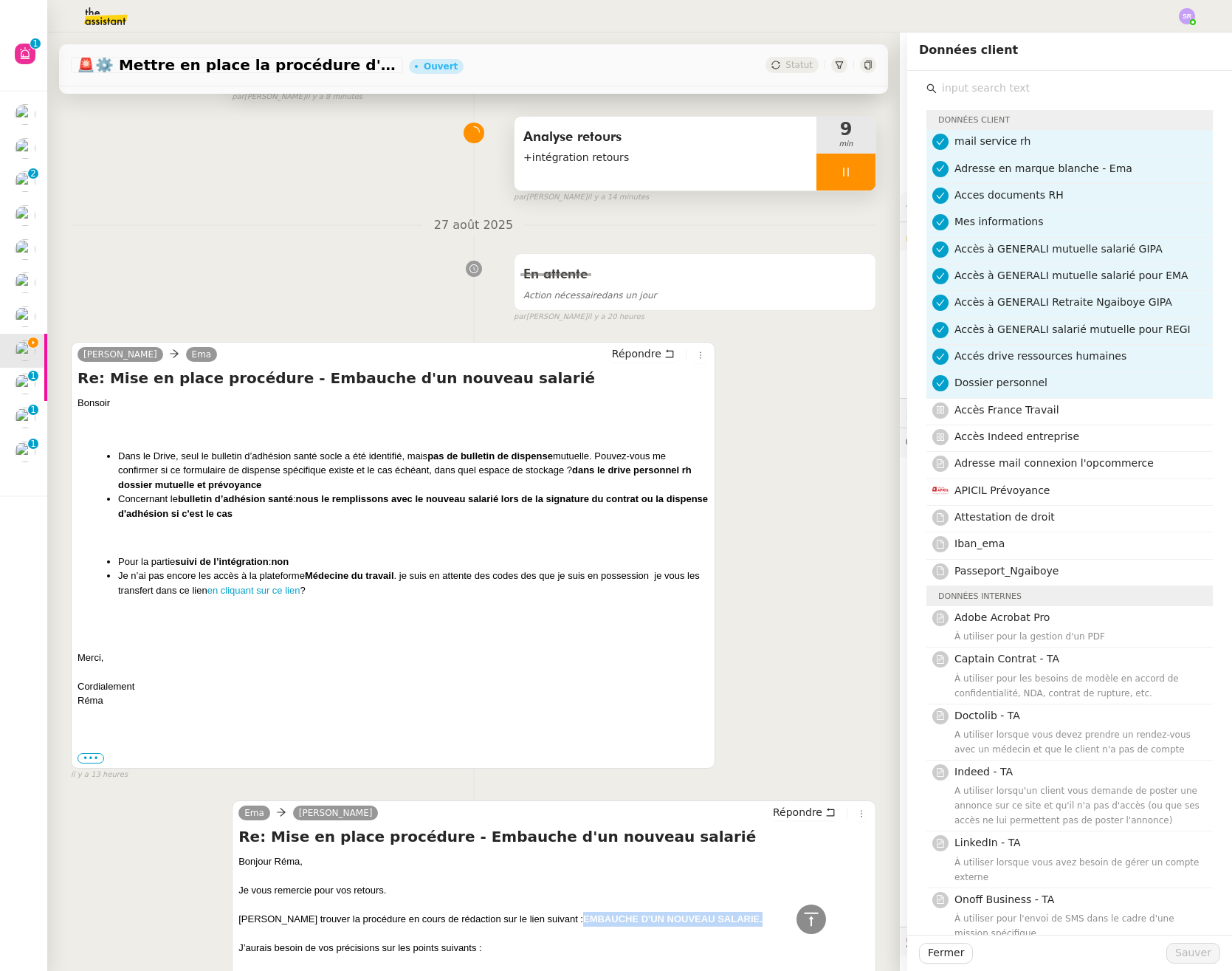
scroll to position [135, 0]
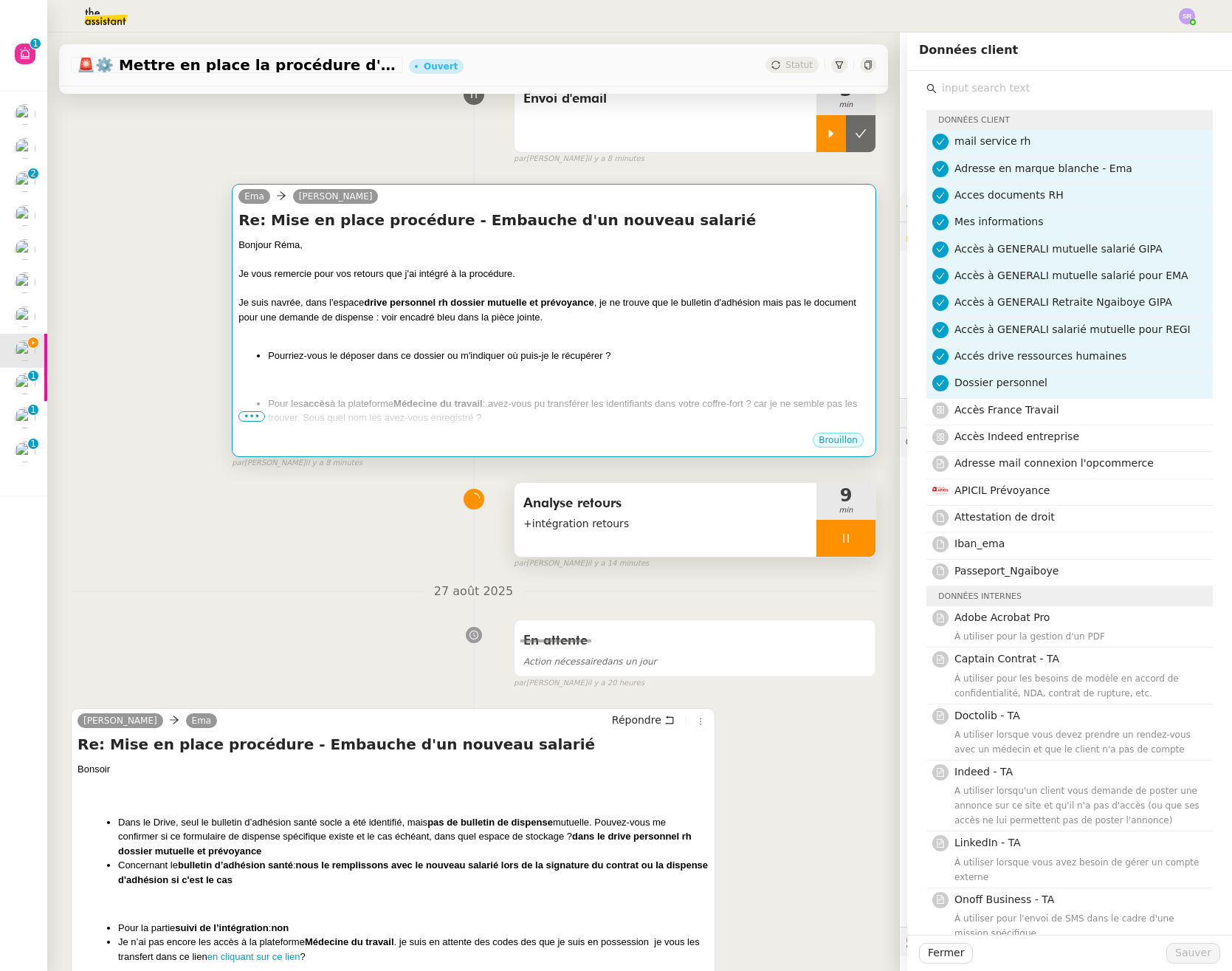
click at [654, 347] on div "Bonjour Réma, Je vous remercie pour vos retours que j'ai intégré à la procédure…" at bounding box center [554, 355] width 631 height 235
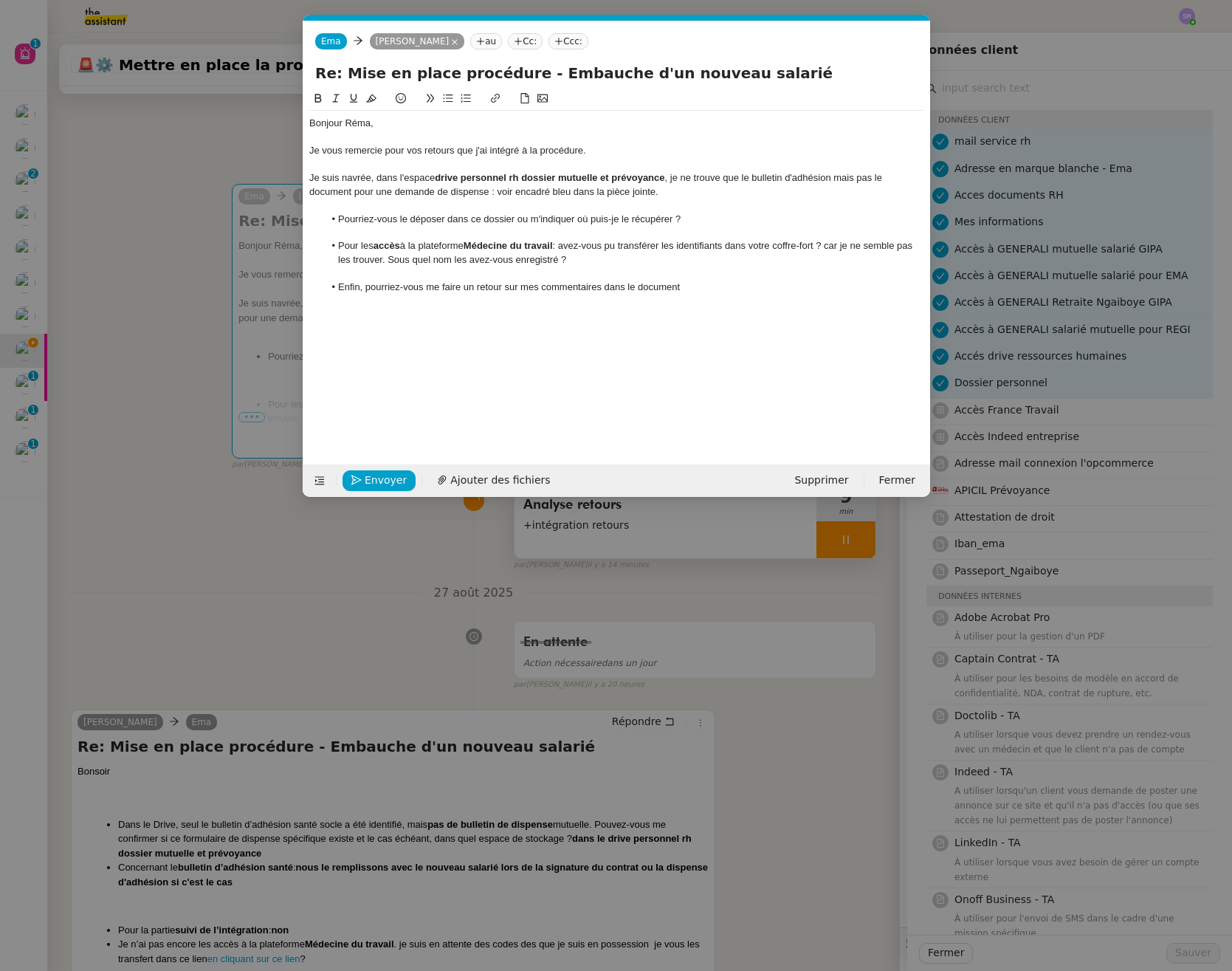
scroll to position [0, 31]
click at [709, 291] on li "Enfin, pourriez-vous me faire un retour sur mes commentaires dans le document" at bounding box center [624, 287] width 601 height 14
click at [889, 288] on li "Enfin, pourriez-vous me faire un retour sur mes commentaires dans le document E…" at bounding box center [624, 287] width 601 height 14
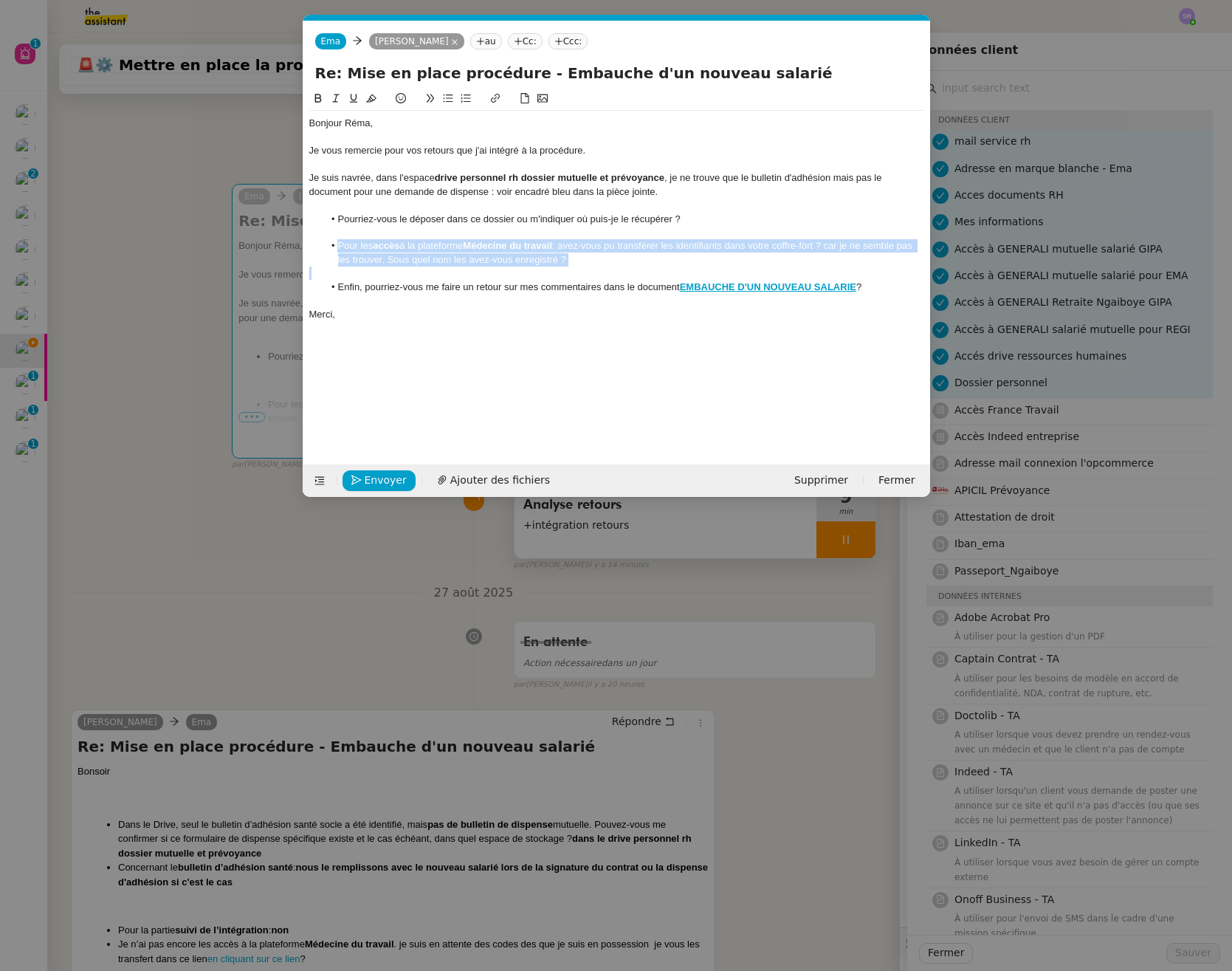
drag, startPoint x: 338, startPoint y: 250, endPoint x: 770, endPoint y: 266, distance: 432.3
click at [770, 266] on div "Bonjour Réma, Je vous remercie pour vos retours que j'ai intégré à la procédure…" at bounding box center [616, 219] width 615 height 216
drag, startPoint x: 807, startPoint y: 557, endPoint x: 813, endPoint y: 546, distance: 12.5
click at [807, 557] on nz-modal-container "Service TA - VOYAGE - PROPOSITION GLOBALE A utiliser dans le cadre de propositi…" at bounding box center [616, 486] width 1232 height 971
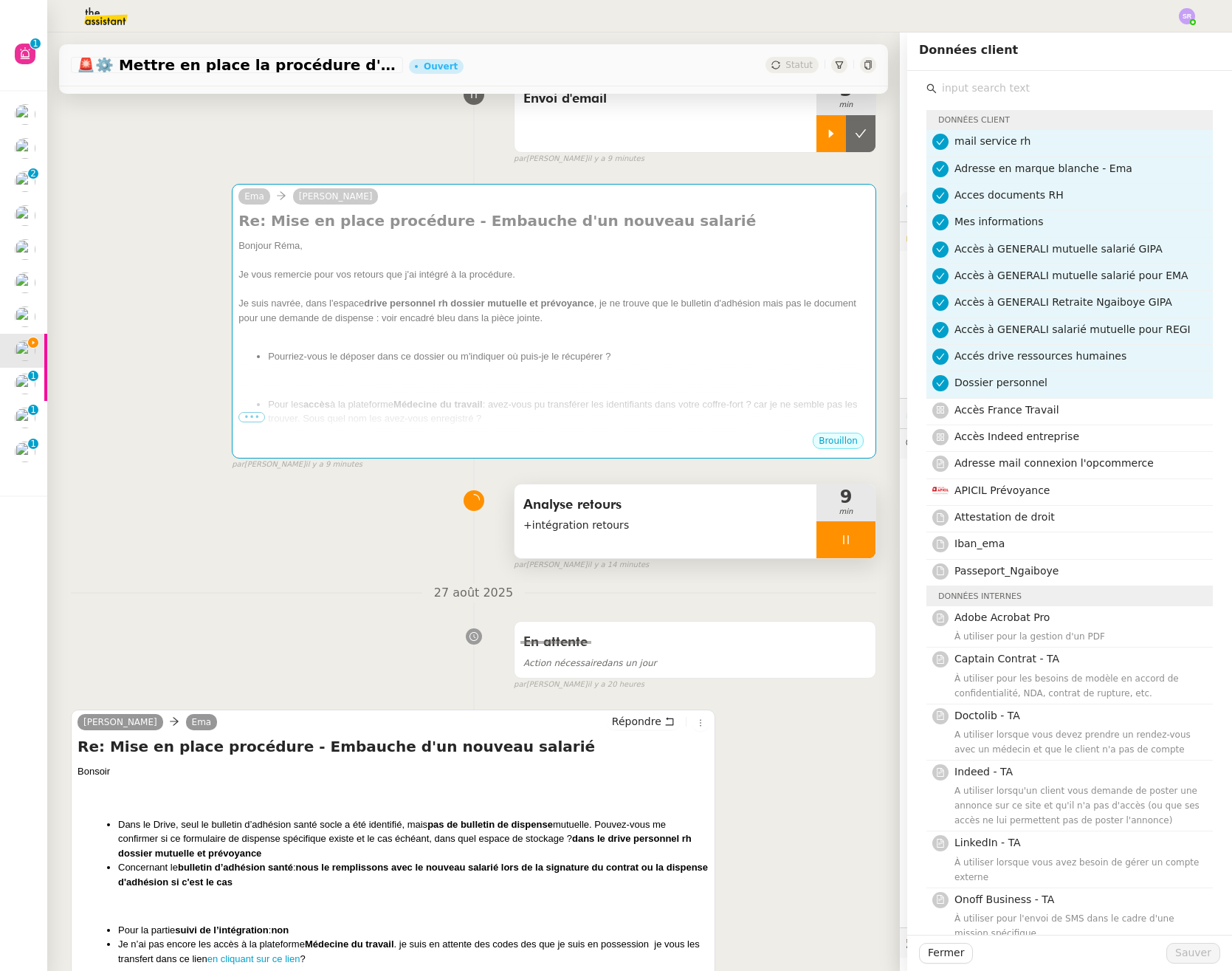
click at [813, 546] on nz-modal-container "Service TA - VOYAGE - PROPOSITION GLOBALE A utiliser dans le cadre de propositi…" at bounding box center [616, 486] width 1232 height 971
click at [840, 543] on icon at bounding box center [845, 538] width 12 height 12
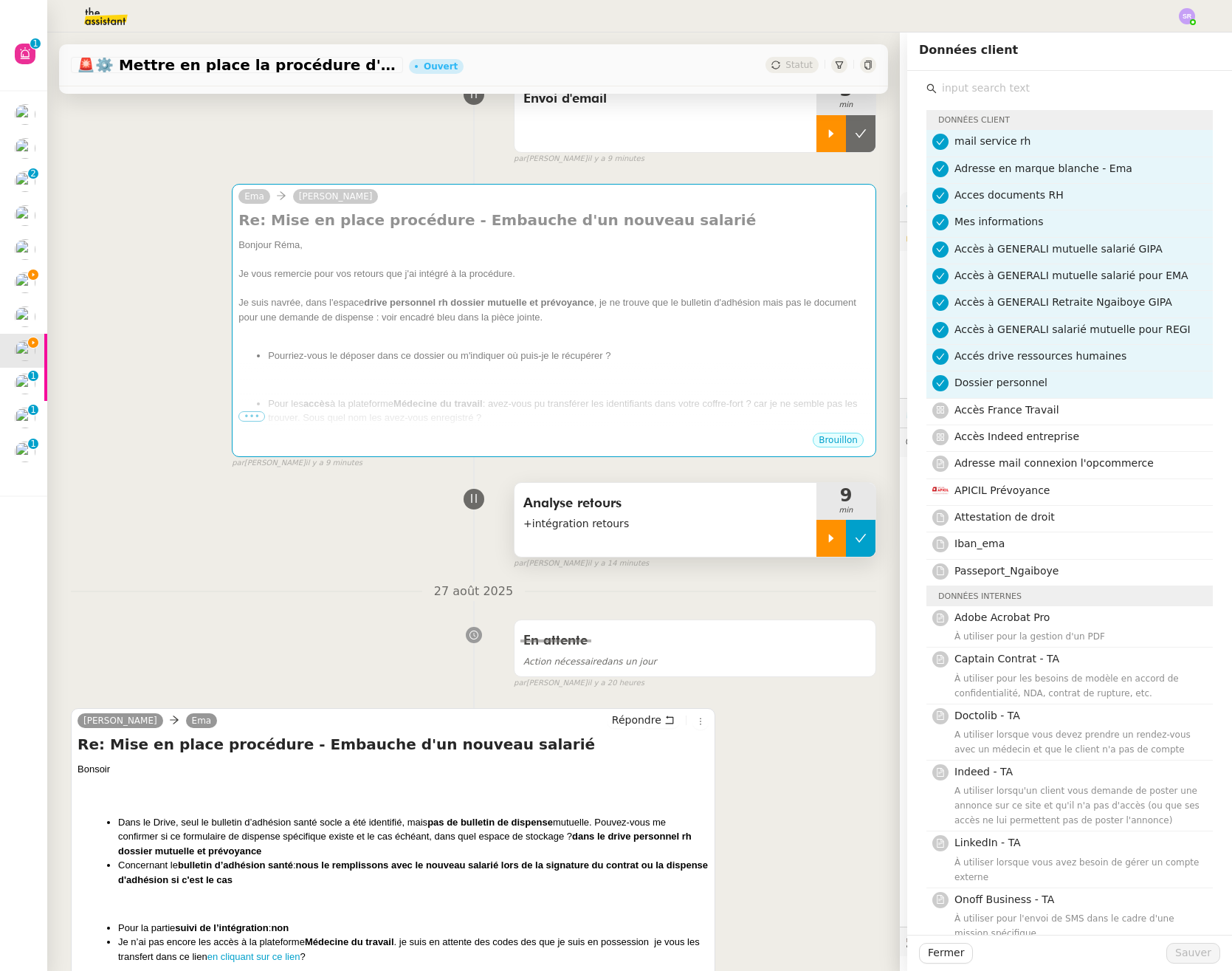
click at [846, 541] on button at bounding box center [860, 538] width 29 height 37
click at [817, 115] on div at bounding box center [831, 133] width 29 height 37
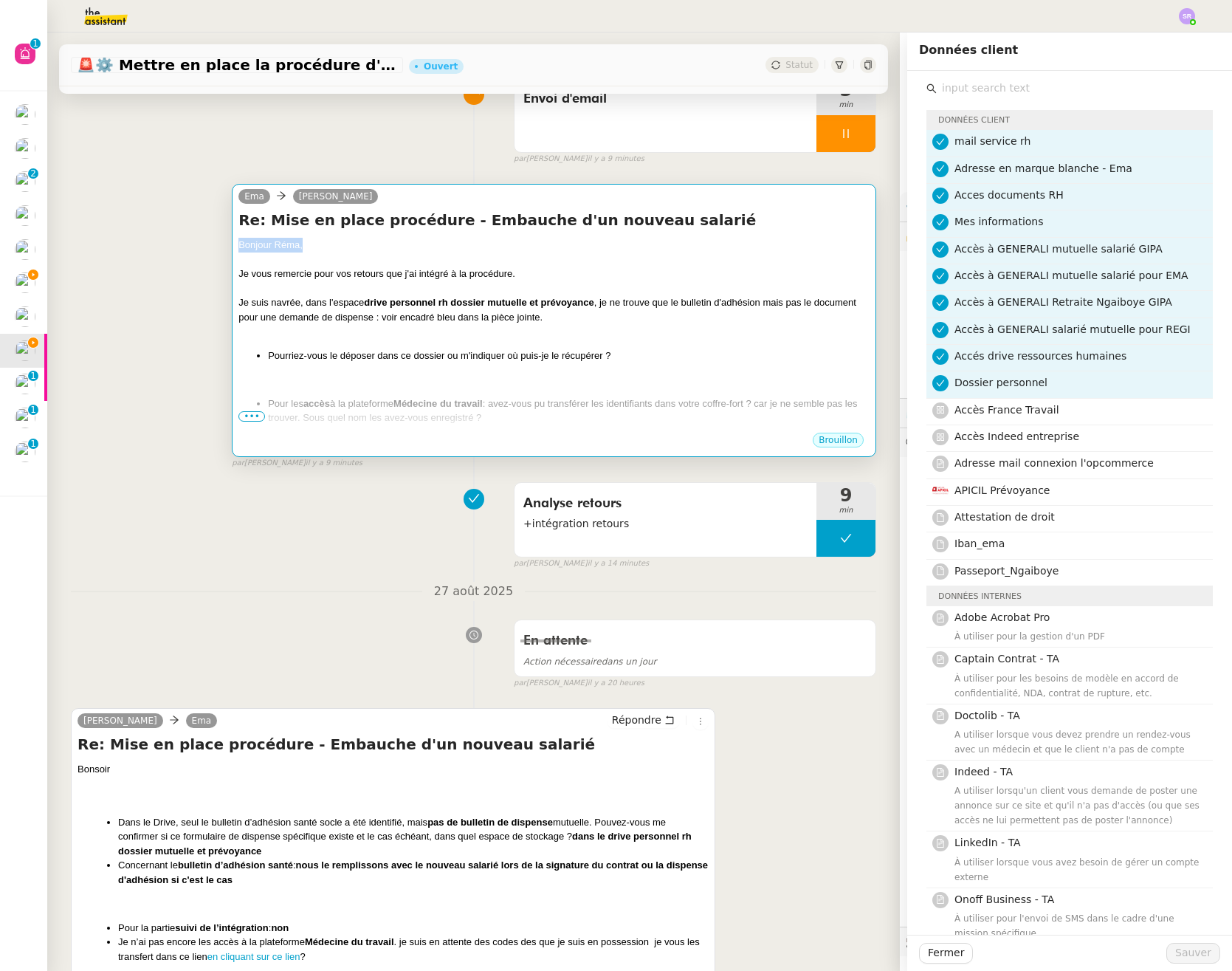
click at [737, 239] on div "Re: Mise en place procédure - Embauche d'un nouveau salarié Bonjour Réma, Je vo…" at bounding box center [554, 320] width 631 height 222
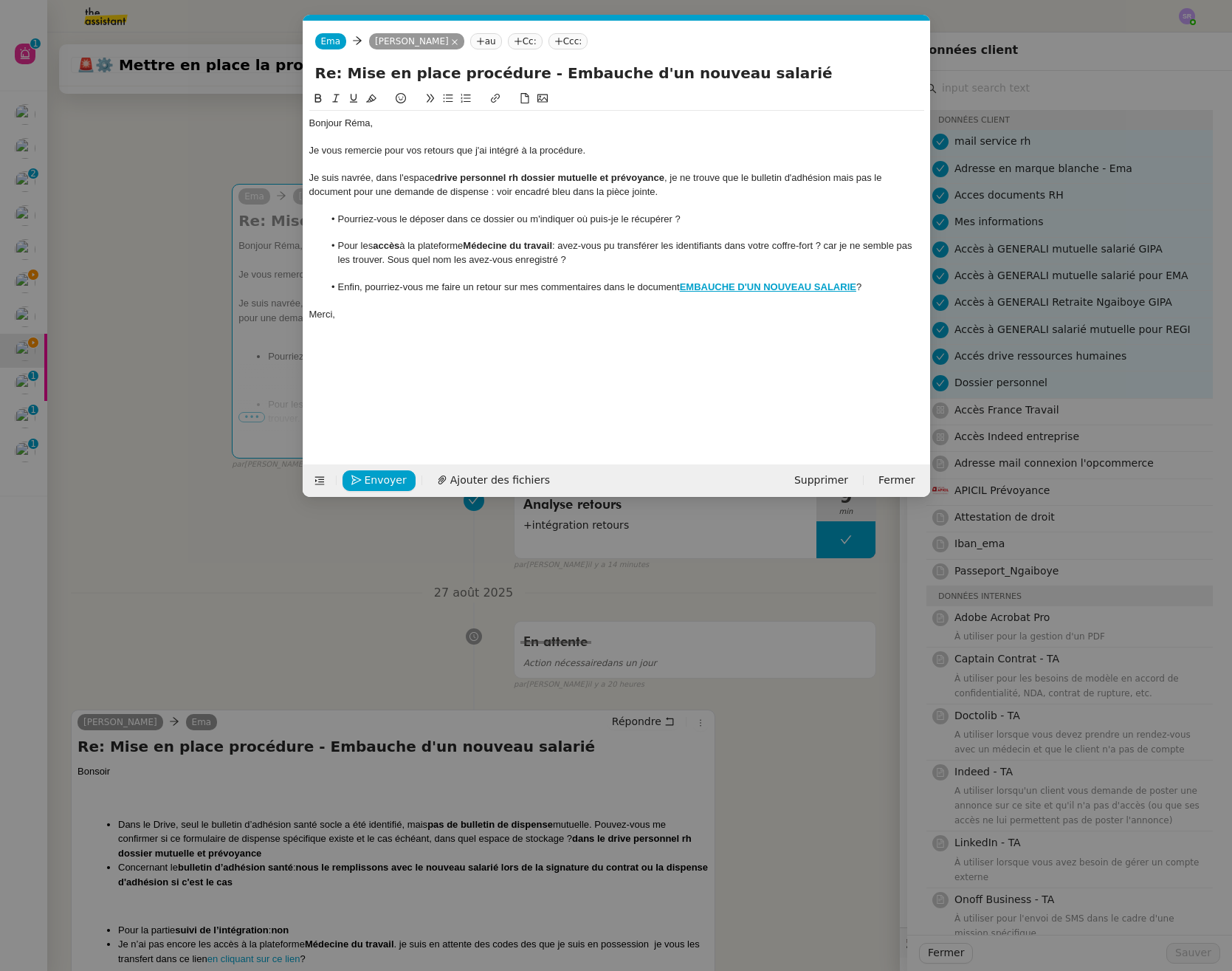
scroll to position [0, 31]
drag, startPoint x: 883, startPoint y: 287, endPoint x: 296, endPoint y: 180, distance: 596.7
click at [296, 180] on nz-modal-container "Service TA - VOYAGE - PROPOSITION GLOBALE A utiliser dans le cadre de propositi…" at bounding box center [616, 486] width 1232 height 971
copy div "Je suis navrée, dans l'espace drive personnel rh dossier mutuelle et prévoyance…"
click at [503, 153] on div "Je vous remercie pour vos retours que j'ai intégré à la procédure." at bounding box center [616, 150] width 615 height 14
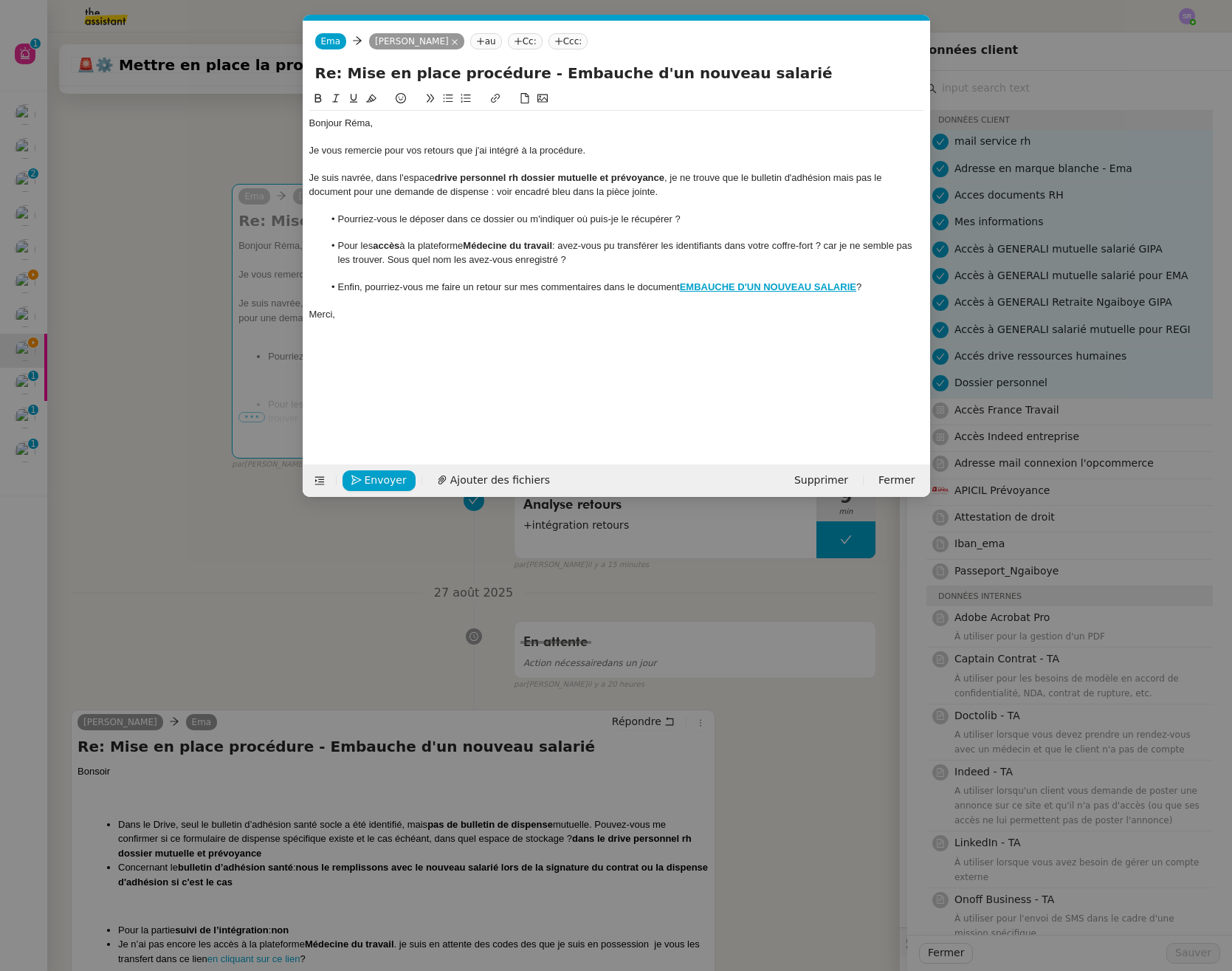
click at [0, 0] on lt-span "intégré s" at bounding box center [0, 0] width 0 height 0
click at [485, 304] on div at bounding box center [616, 300] width 615 height 14
drag, startPoint x: 337, startPoint y: 217, endPoint x: 716, endPoint y: 216, distance: 379.0
click at [716, 216] on li "Pourriez-vous le déposer dans ce dossier ou m'indiquer où puis-je le récupérer ?" at bounding box center [624, 219] width 601 height 14
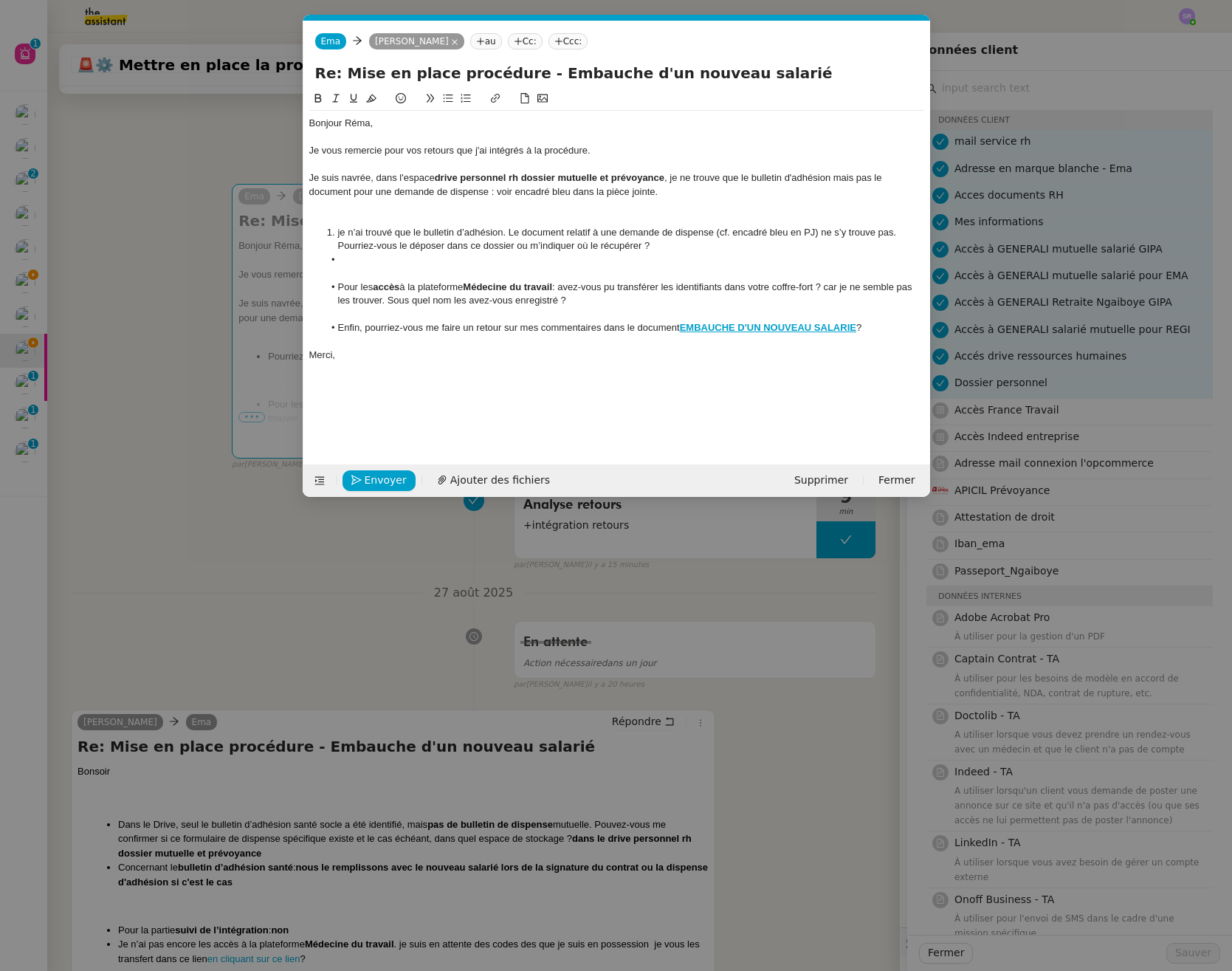
scroll to position [0, 0]
drag, startPoint x: 339, startPoint y: 234, endPoint x: 366, endPoint y: 234, distance: 27.0
click at [339, 234] on li "je n’ai trouvé que le bulletin d’adhésion. Le document relatif à une demande de…" at bounding box center [624, 239] width 601 height 27
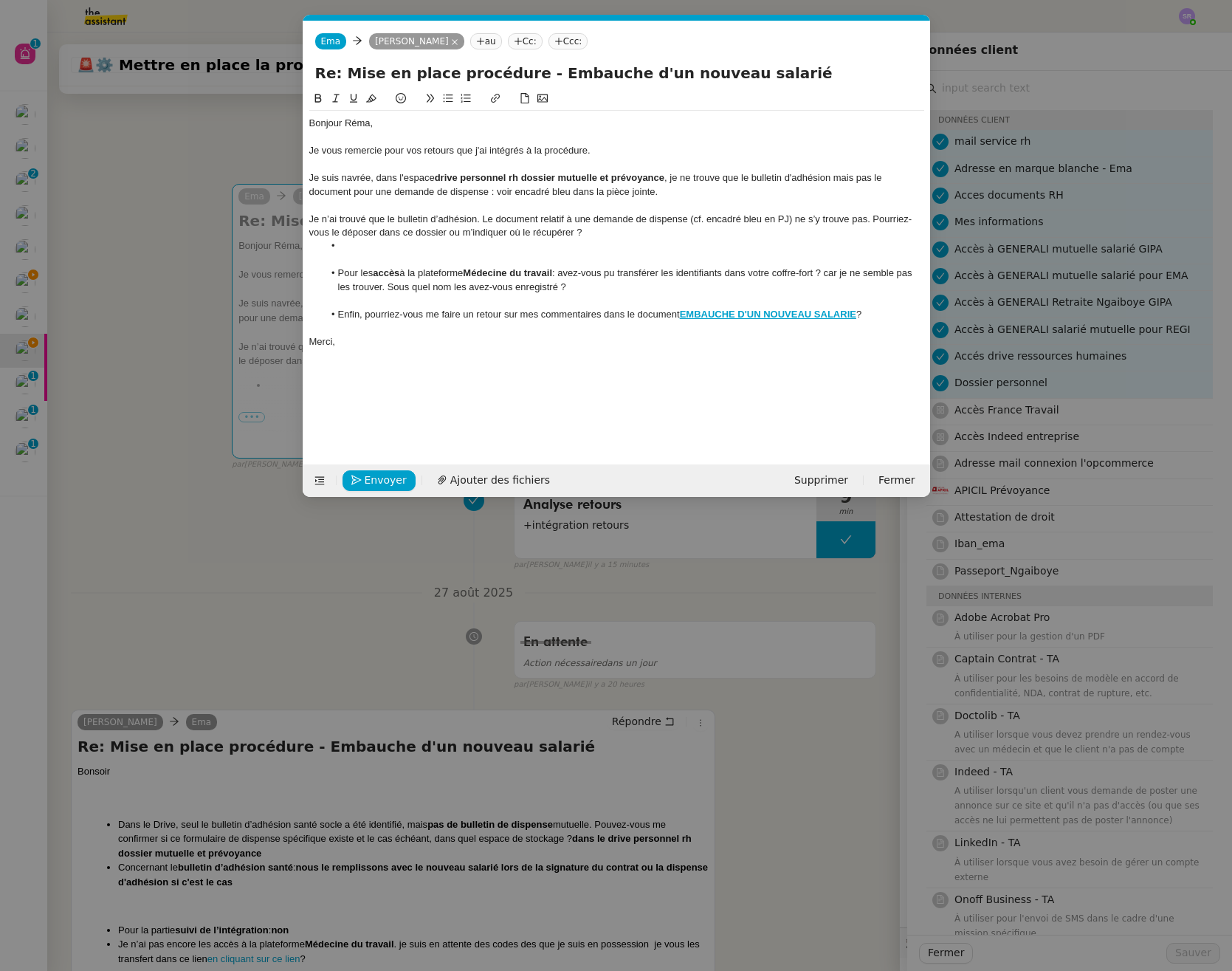
click at [446, 99] on icon at bounding box center [447, 98] width 10 height 10
click at [350, 247] on li at bounding box center [624, 246] width 601 height 14
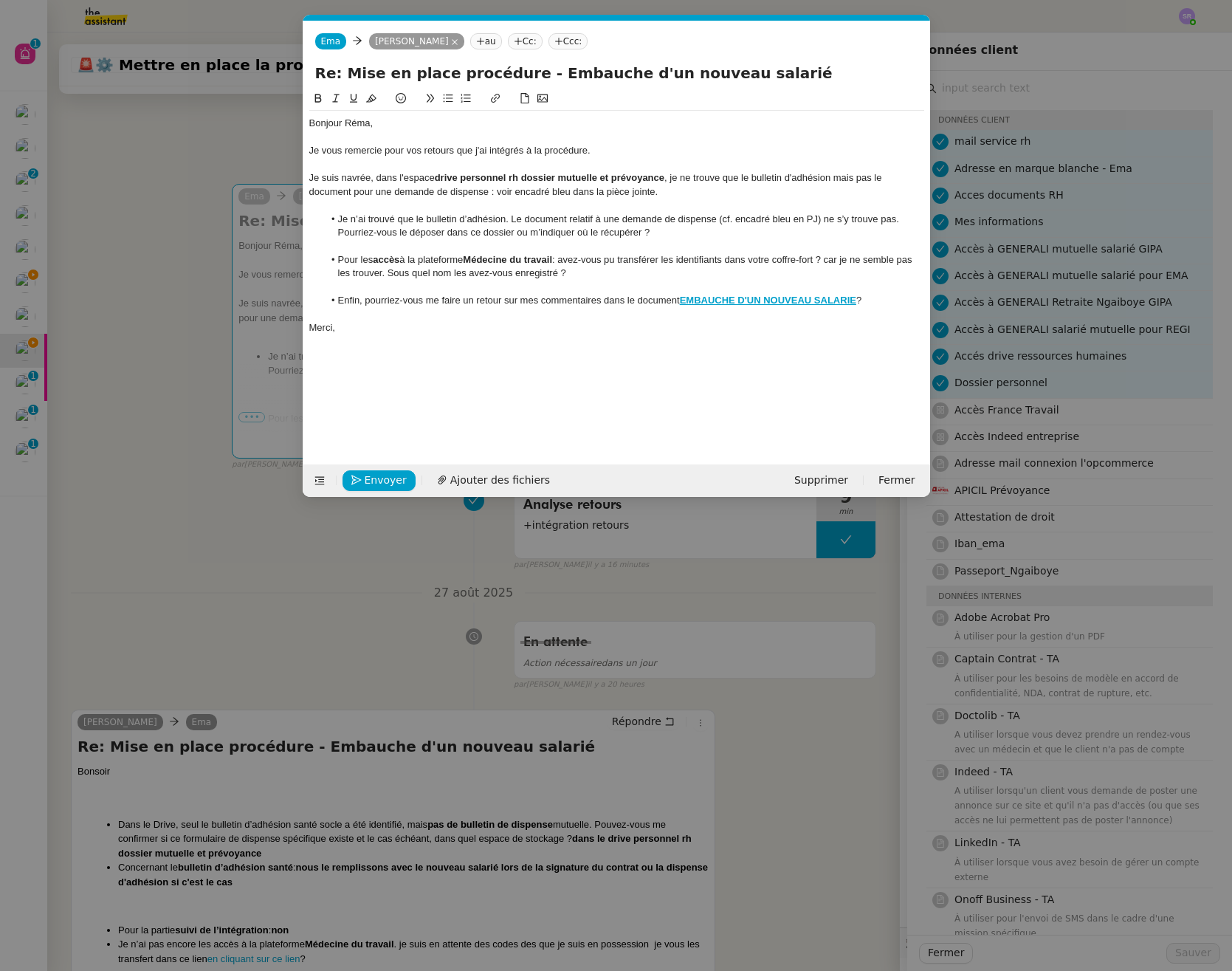
drag, startPoint x: 654, startPoint y: 272, endPoint x: 644, endPoint y: 269, distance: 10.4
click at [655, 271] on li "Pour les accès à la plateforme Médecine du travail : avez-vous pu transférer le…" at bounding box center [624, 267] width 601 height 27
click at [835, 265] on li "Pour les accès à la plateforme Médecine du travail : avez-vous pu transférer le…" at bounding box center [624, 267] width 601 height 27
click at [836, 261] on li "Pour les accès à la plateforme Médecine du travail : avez-vous pu transférer le…" at bounding box center [624, 267] width 601 height 27
click at [835, 262] on li "Pour les accès à la plateforme Médecine du travail : avez-vous pu transférer le…" at bounding box center [624, 267] width 601 height 27
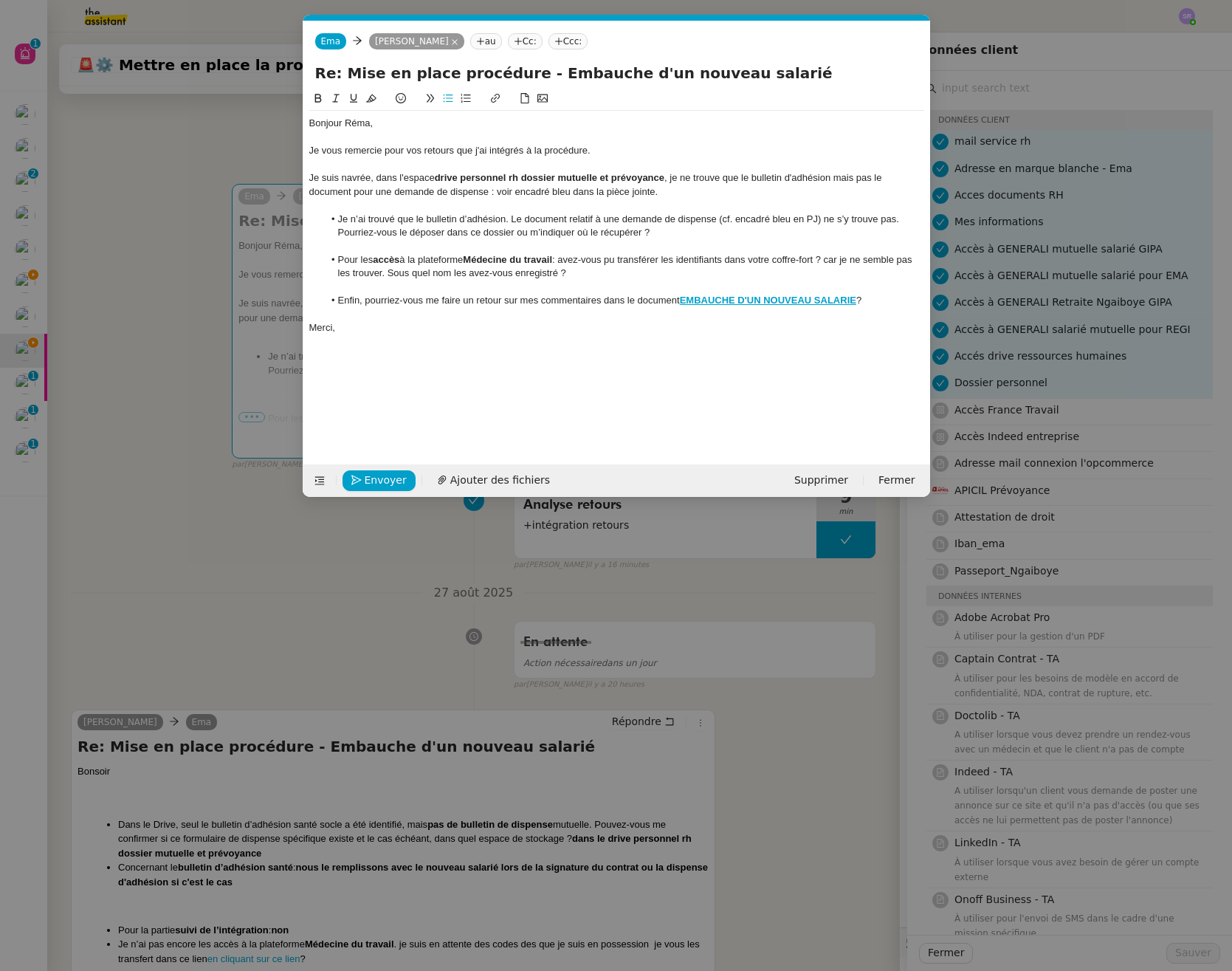
click at [834, 269] on li "Pour les accès à la plateforme Médecine du travail : avez-vous pu transférer le…" at bounding box center [624, 267] width 601 height 27
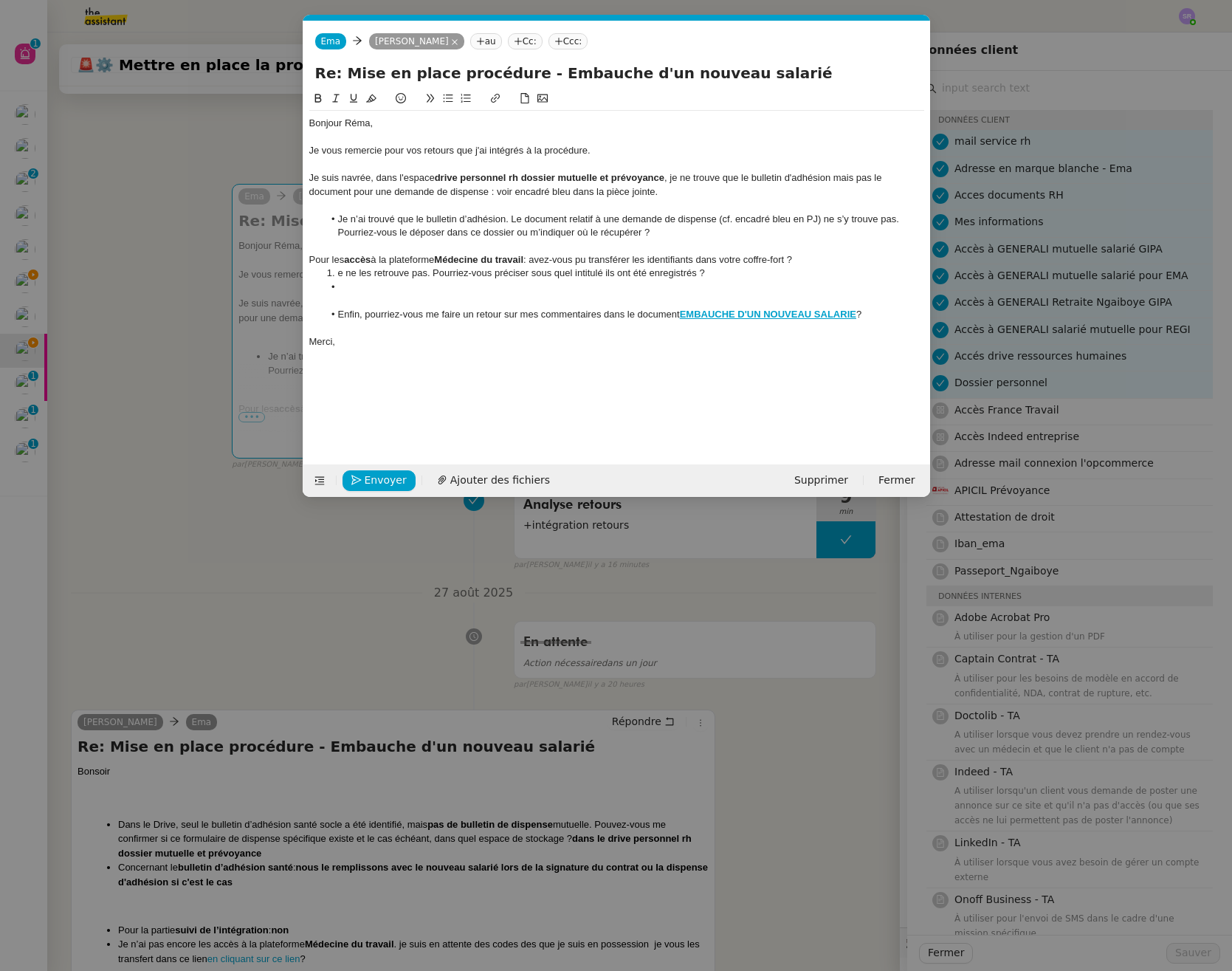
click at [335, 276] on li "e ne les retrouve pas. Pourriez-vous préciser sous quel intitulé ils ont été en…" at bounding box center [624, 273] width 601 height 14
click at [604, 269] on div "Pour les accès à la plateforme Médecine du travail : avez-vous pu transférer le…" at bounding box center [616, 267] width 615 height 27
click at [447, 97] on icon at bounding box center [447, 98] width 10 height 10
click at [473, 288] on li at bounding box center [624, 287] width 601 height 14
drag, startPoint x: 835, startPoint y: 264, endPoint x: 357, endPoint y: 276, distance: 478.2
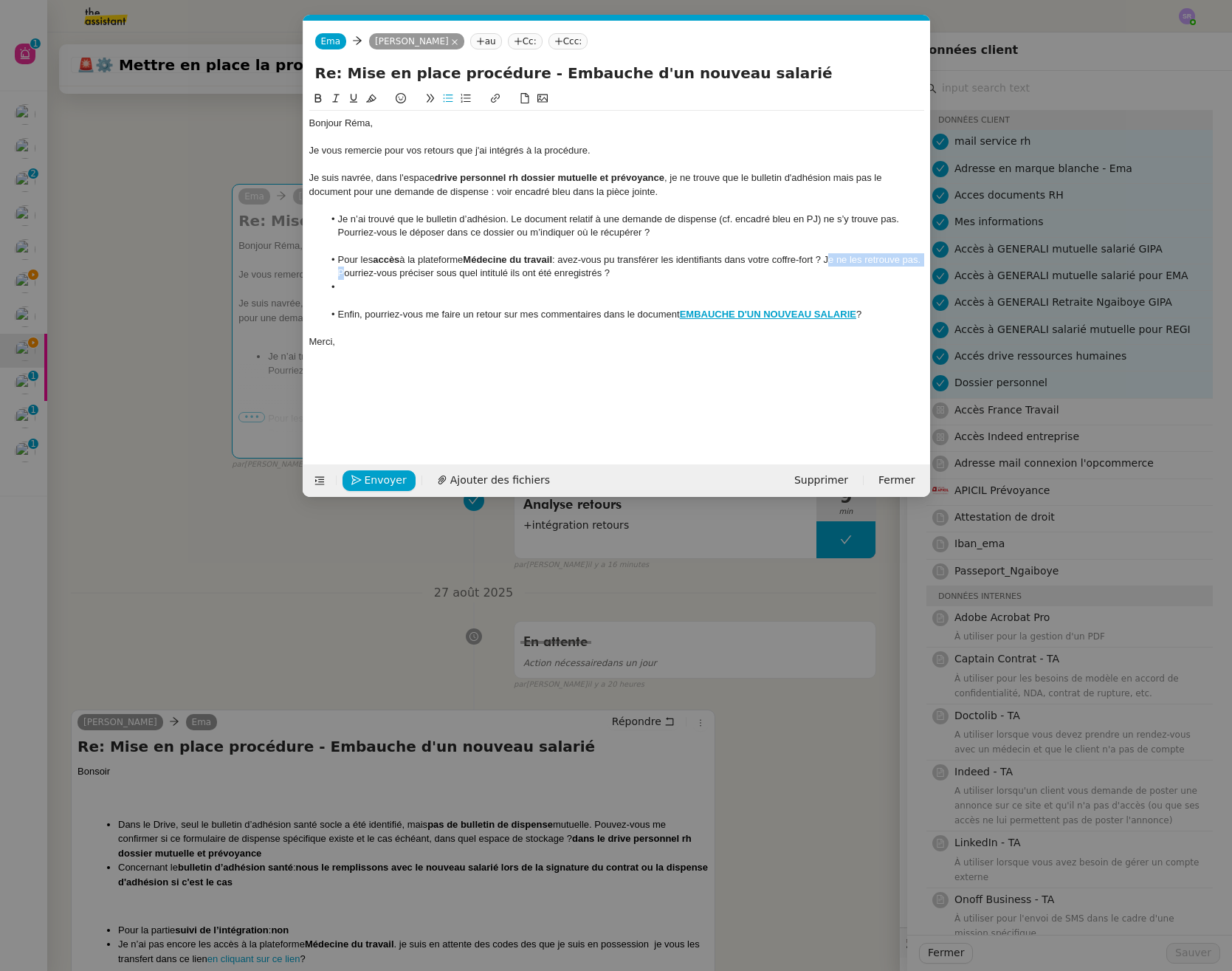
click at [357, 276] on li "Pour les accès à la plateforme Médecine du travail : avez-vous pu transférer le…" at bounding box center [624, 267] width 601 height 27
click at [358, 282] on li at bounding box center [624, 287] width 601 height 14
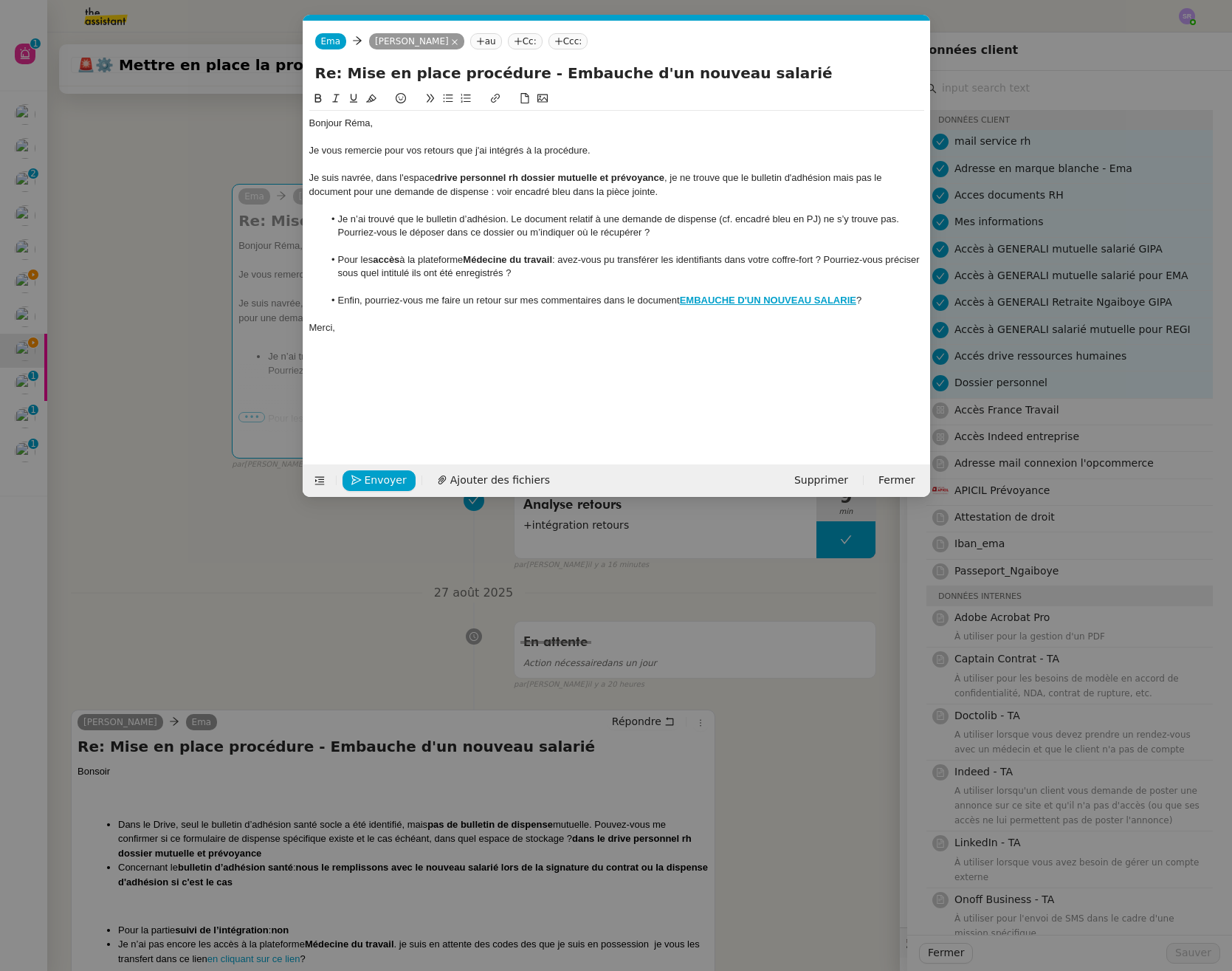
click at [478, 336] on div "Bonjour Réma, Je vous remercie pour vos retours que j'ai intégrés à la procédur…" at bounding box center [616, 225] width 615 height 230
drag, startPoint x: 426, startPoint y: 300, endPoint x: 500, endPoint y: 300, distance: 74.0
click at [500, 300] on li "Enfin, pourriez-vous me faire un retour sur mes commentaires dans le document E…" at bounding box center [624, 300] width 601 height 14
click at [104, 449] on nz-modal-container "Service TA - VOYAGE - PROPOSITION GLOBALE A utiliser dans le cadre de propositi…" at bounding box center [616, 486] width 1232 height 971
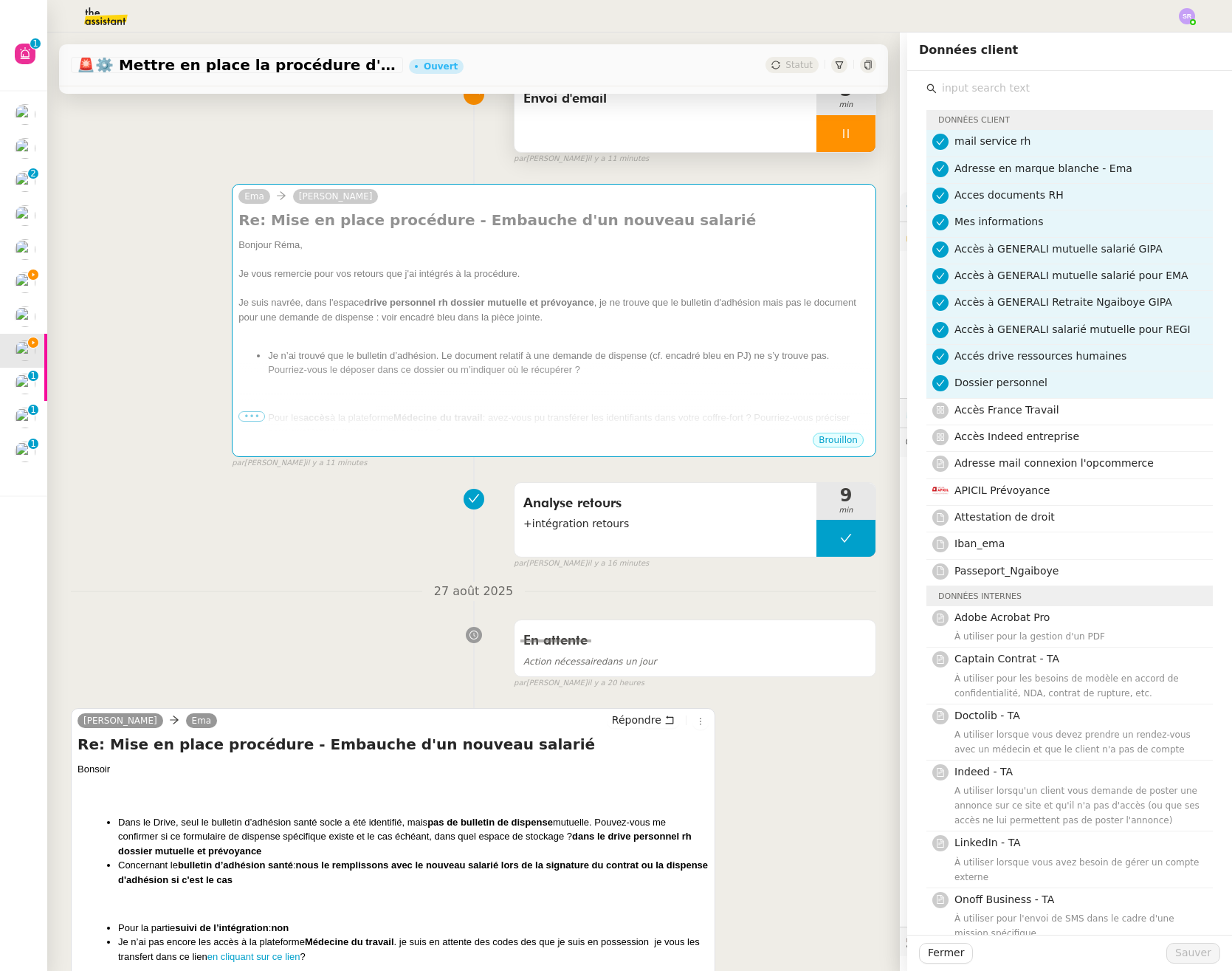
click at [818, 151] on div "Envoi d'email 5 min" at bounding box center [695, 115] width 362 height 75
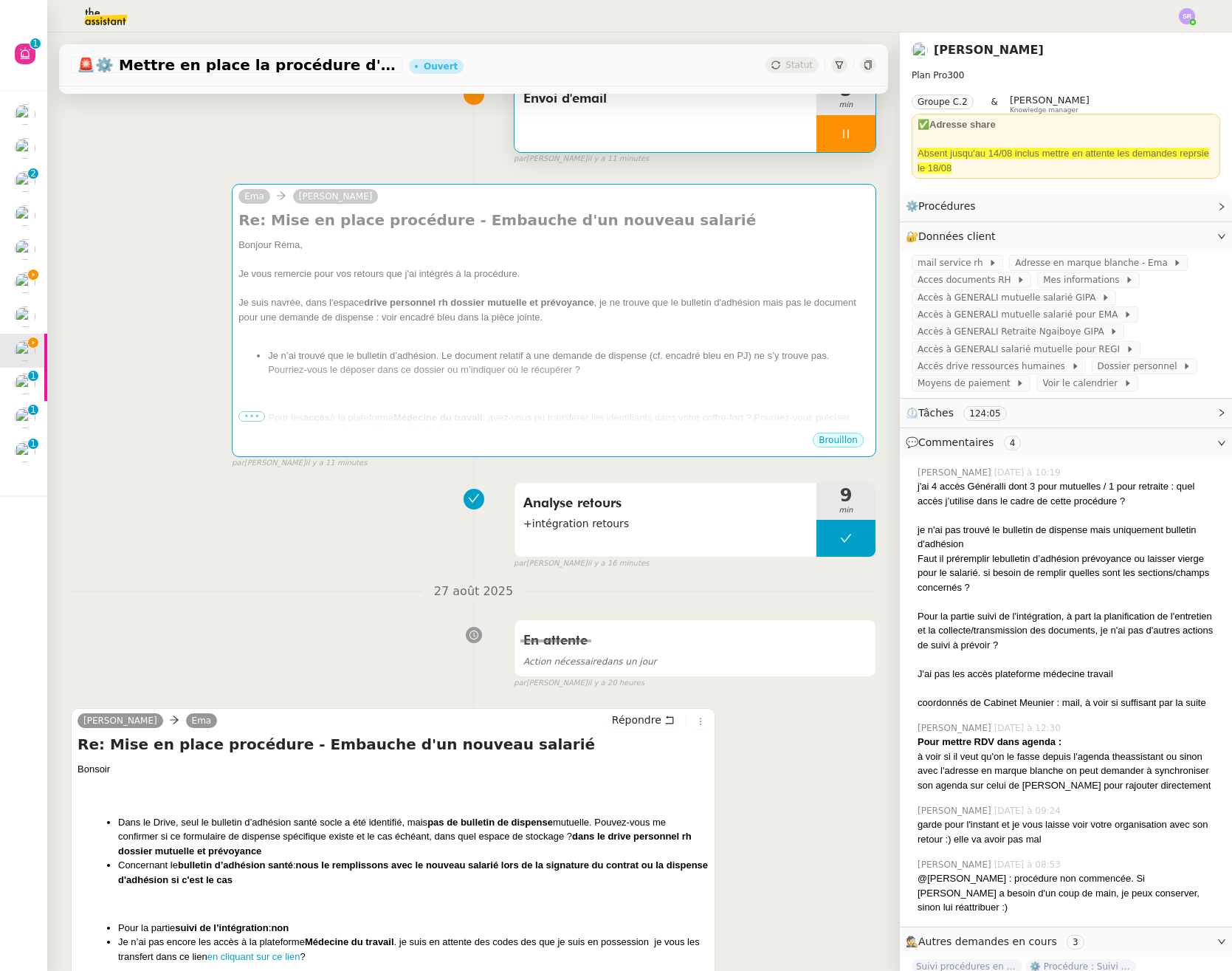
click at [825, 144] on div at bounding box center [846, 133] width 59 height 37
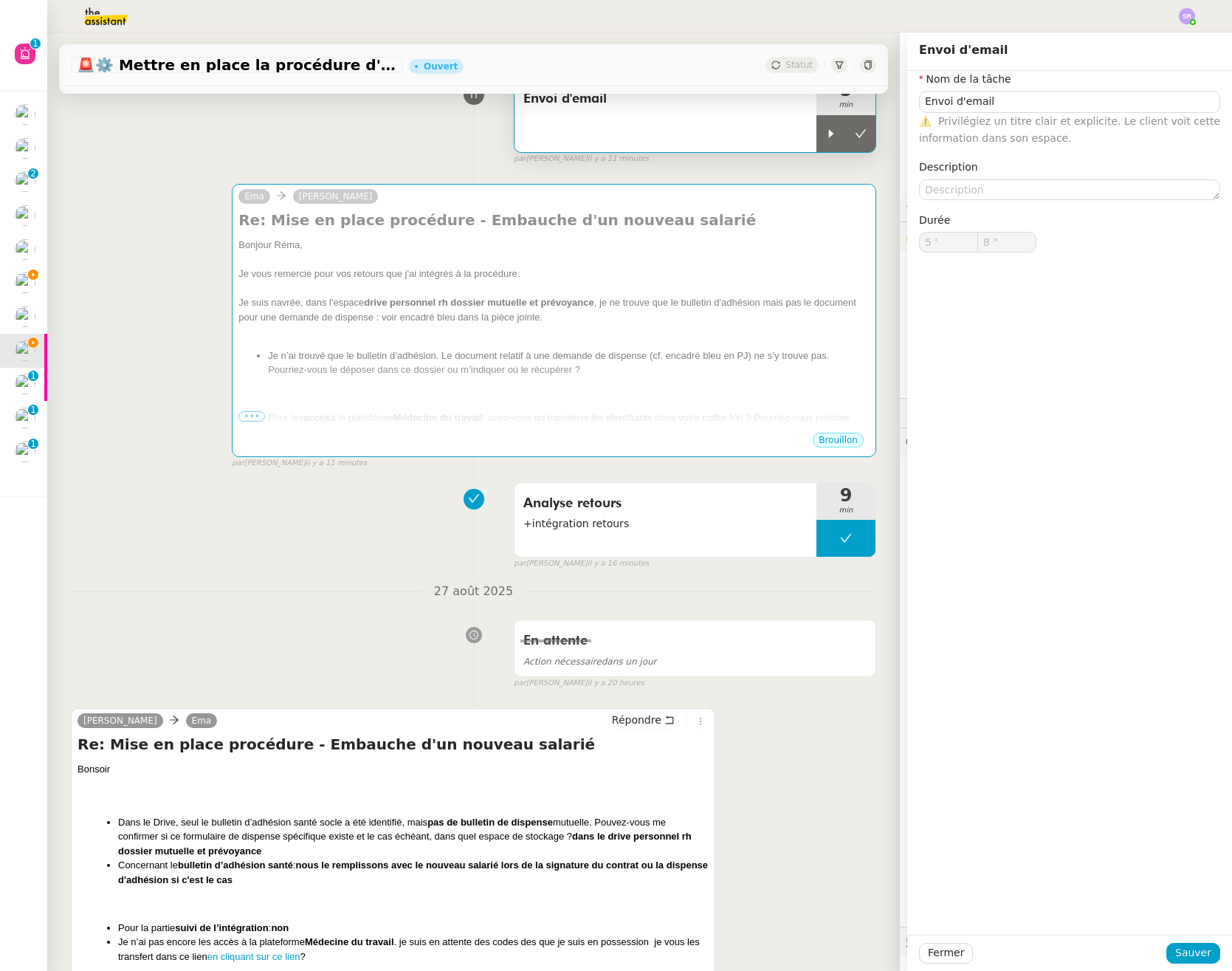
type input "Envoi d'email"
type input "5 '"
type input "8 ""
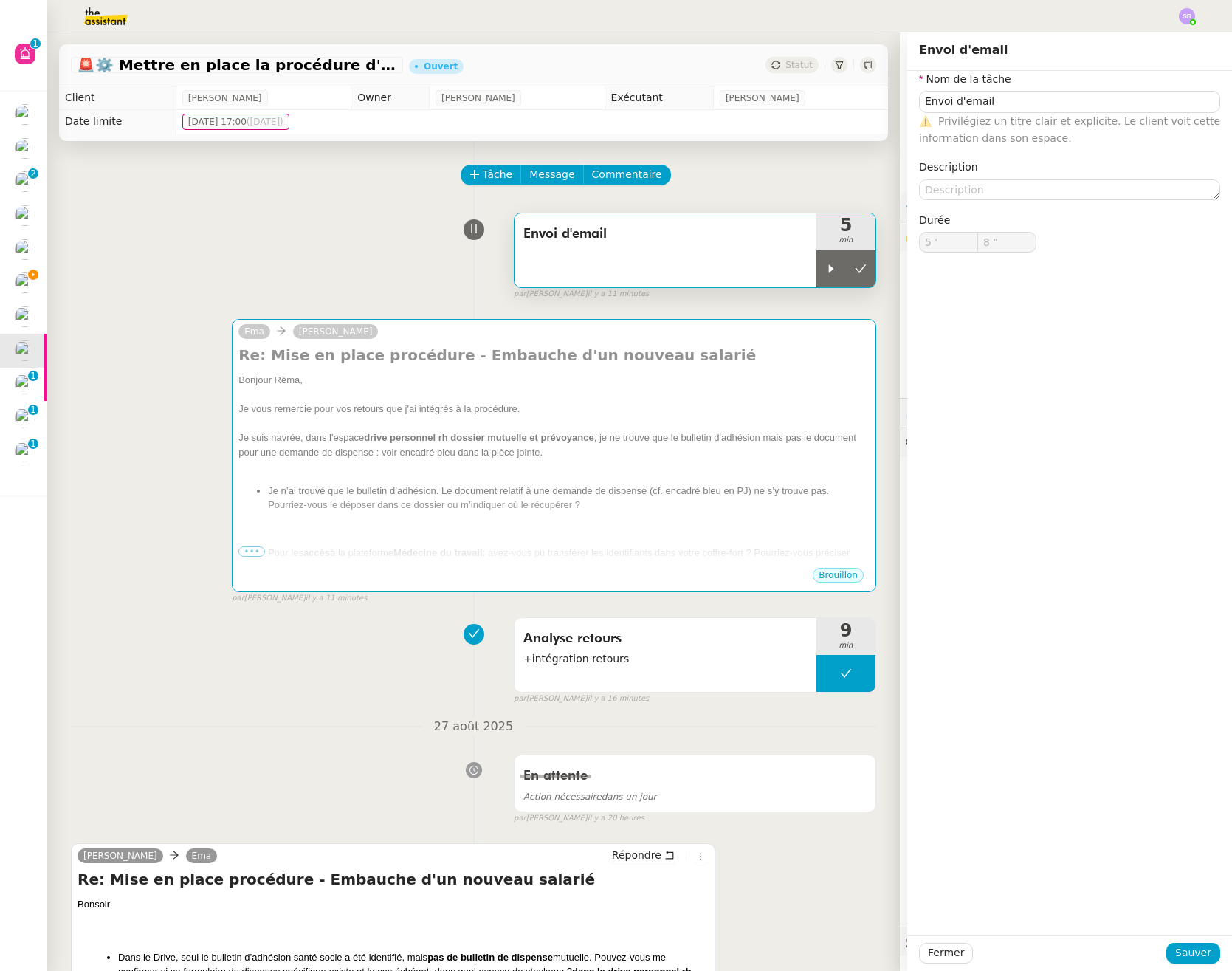
type input "Envoi d'email"
type input "5 '"
type input "8 ""
click at [855, 268] on icon at bounding box center [860, 269] width 12 height 12
type input "Envoi d'email"
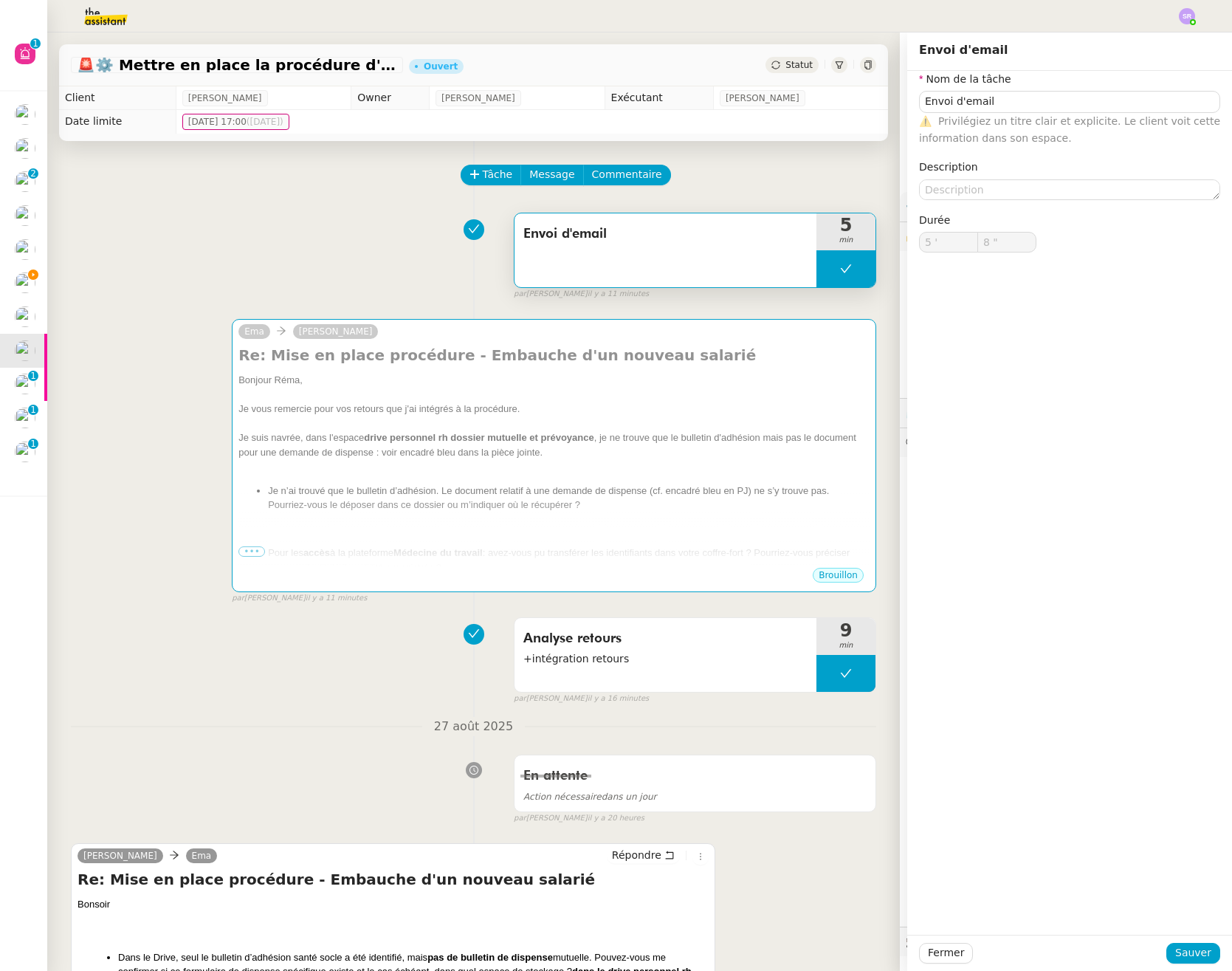
type input "5 '"
type input "8 ""
type input "Envoi d'email"
type input "5 '"
type input "8 ""
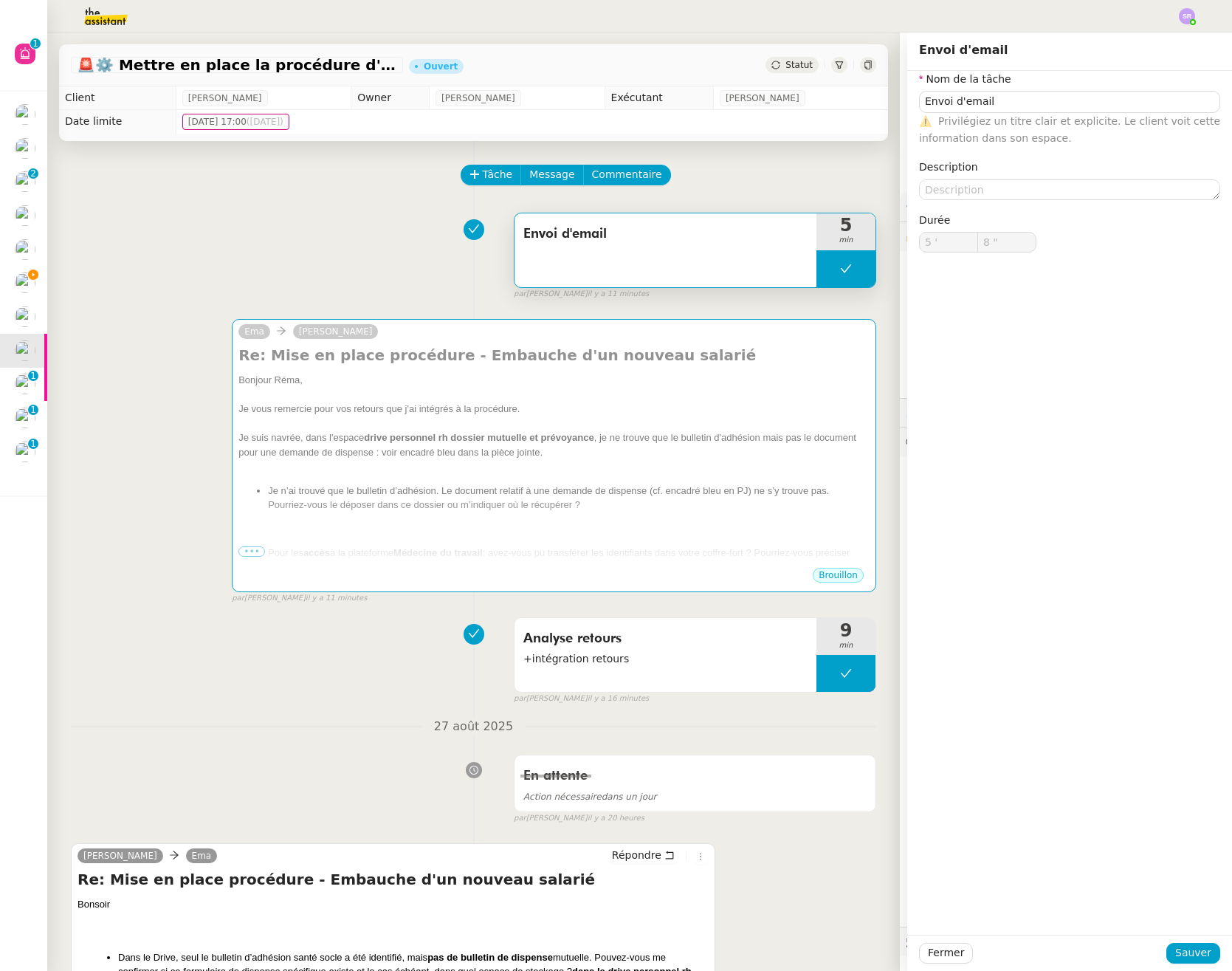
click at [924, 941] on div "Fermer Sauver" at bounding box center [1069, 953] width 325 height 37
drag, startPoint x: 1192, startPoint y: 960, endPoint x: 1166, endPoint y: 938, distance: 34.1
click at [1192, 958] on span "Sauver" at bounding box center [1193, 952] width 37 height 17
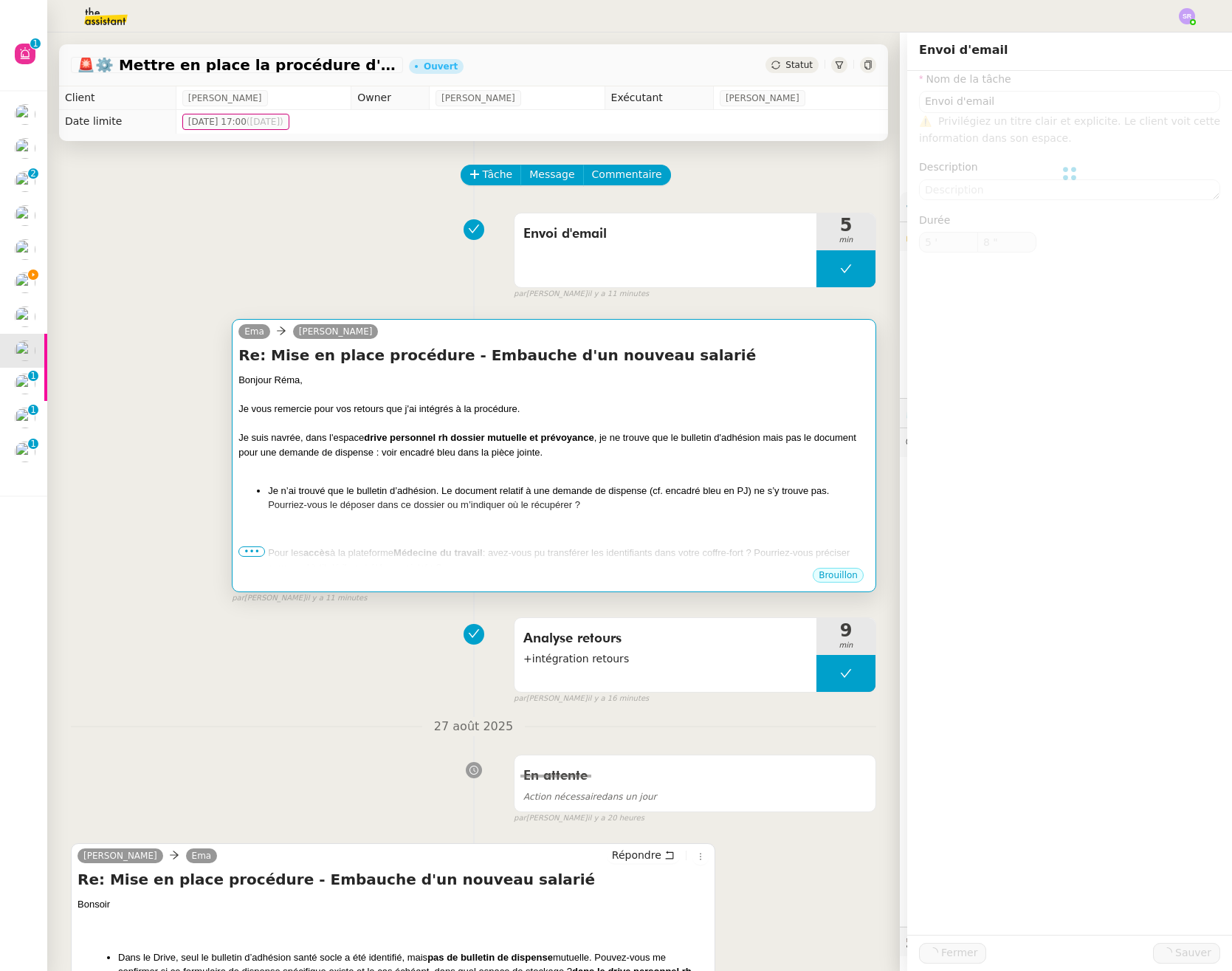
click at [671, 497] on li "Je n’ai trouvé que le bulletin d’adhésion. Le document relatif à une demande de…" at bounding box center [568, 498] width 601 height 29
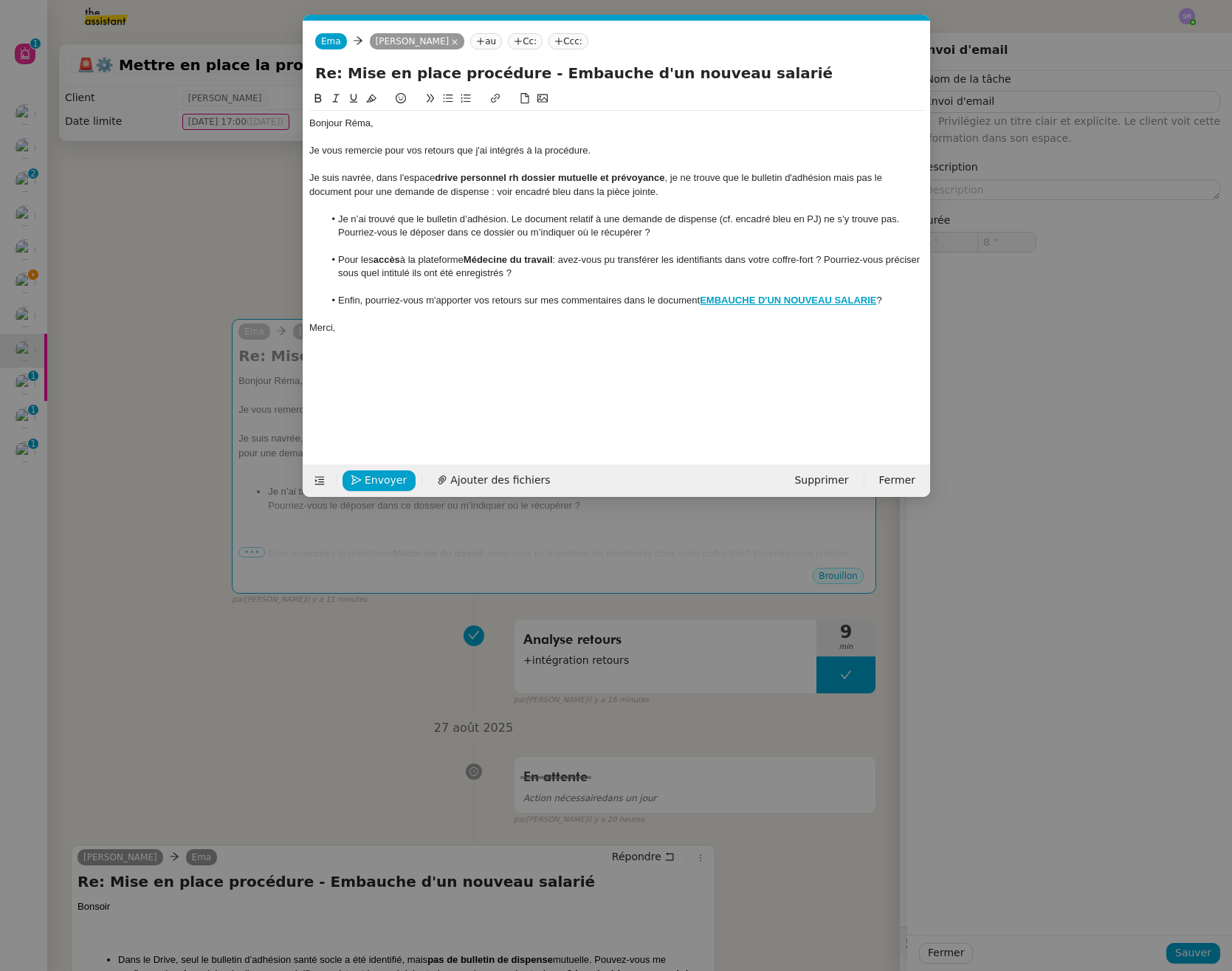
scroll to position [0, 31]
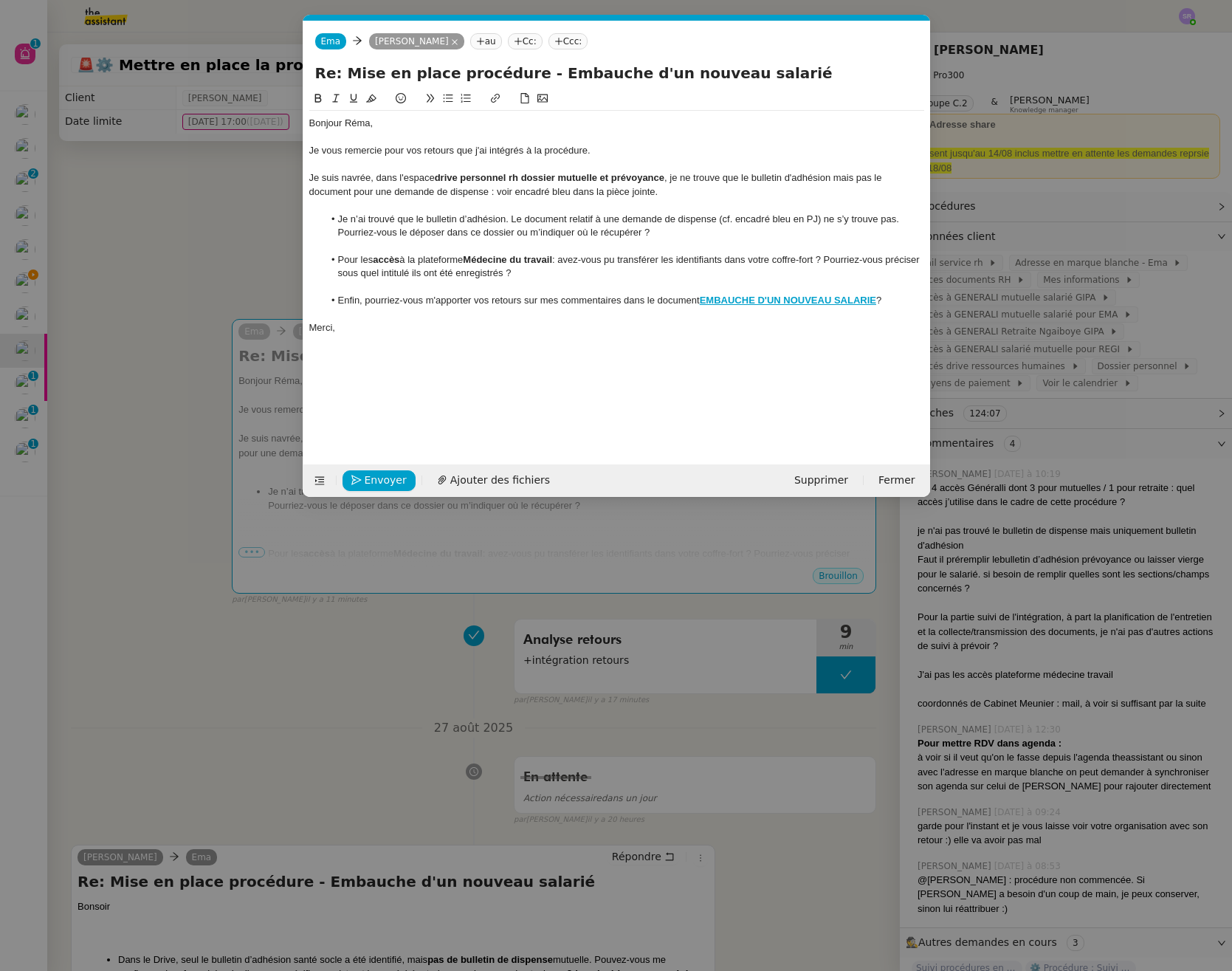
click at [730, 221] on li "Je n’ai trouvé que le bulletin d’adhésion. Le document relatif à une demande de…" at bounding box center [624, 226] width 601 height 27
click at [732, 220] on li "Je n’ai trouvé que le bulletin d’adhésion. Le document relatif à une demande de…" at bounding box center [624, 226] width 601 height 27
click at [516, 487] on span "Ajouter des fichiers" at bounding box center [500, 480] width 99 height 17
click at [486, 455] on div "Capture d’écran [DATE] 09.22.49.png" at bounding box center [616, 455] width 627 height 17
click at [143, 424] on nz-modal-container "Service TA - VOYAGE - PROPOSITION GLOBALE A utiliser dans le cadre de propositi…" at bounding box center [616, 486] width 1232 height 971
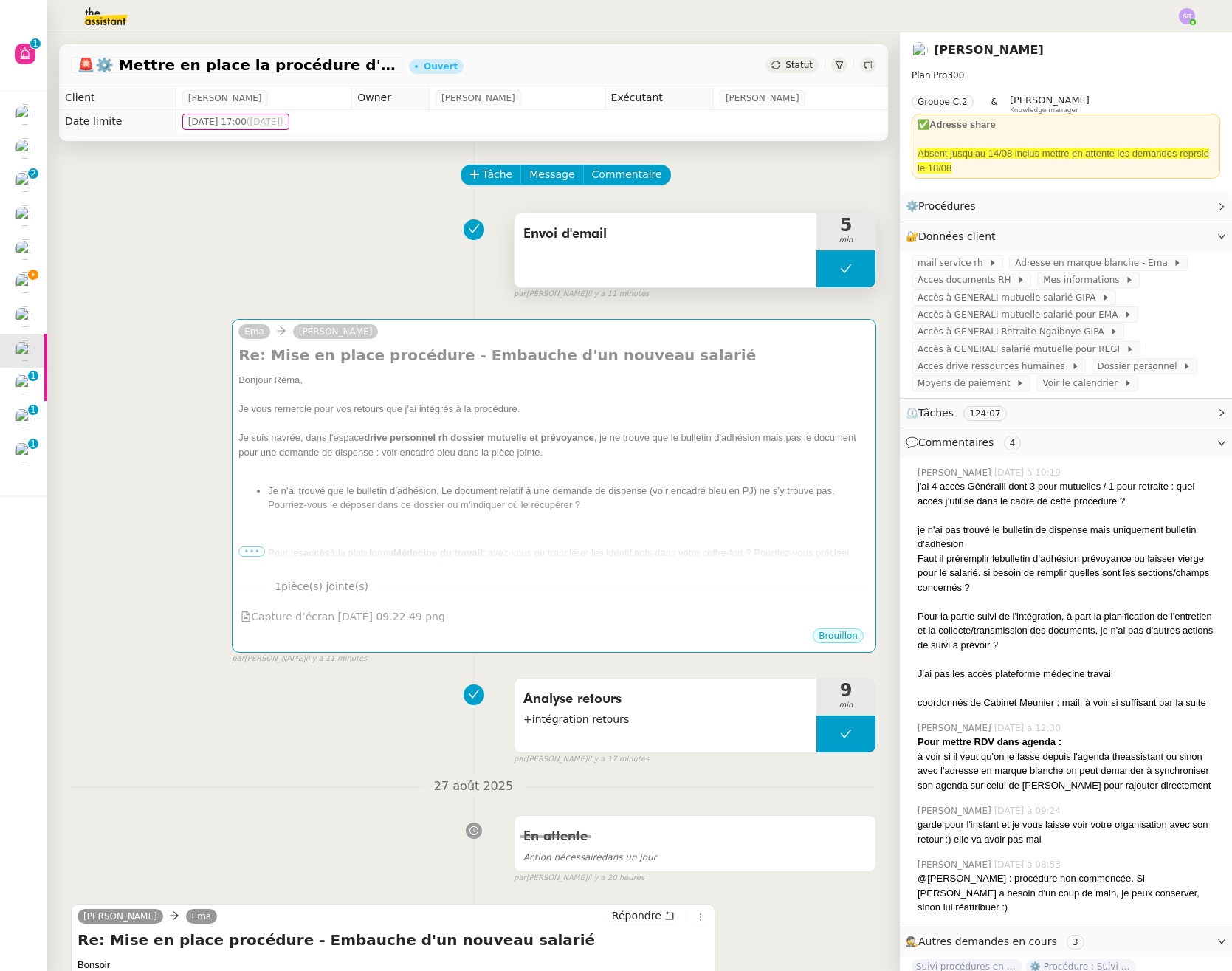
click at [817, 263] on button at bounding box center [846, 269] width 59 height 37
click at [828, 267] on icon at bounding box center [831, 269] width 6 height 8
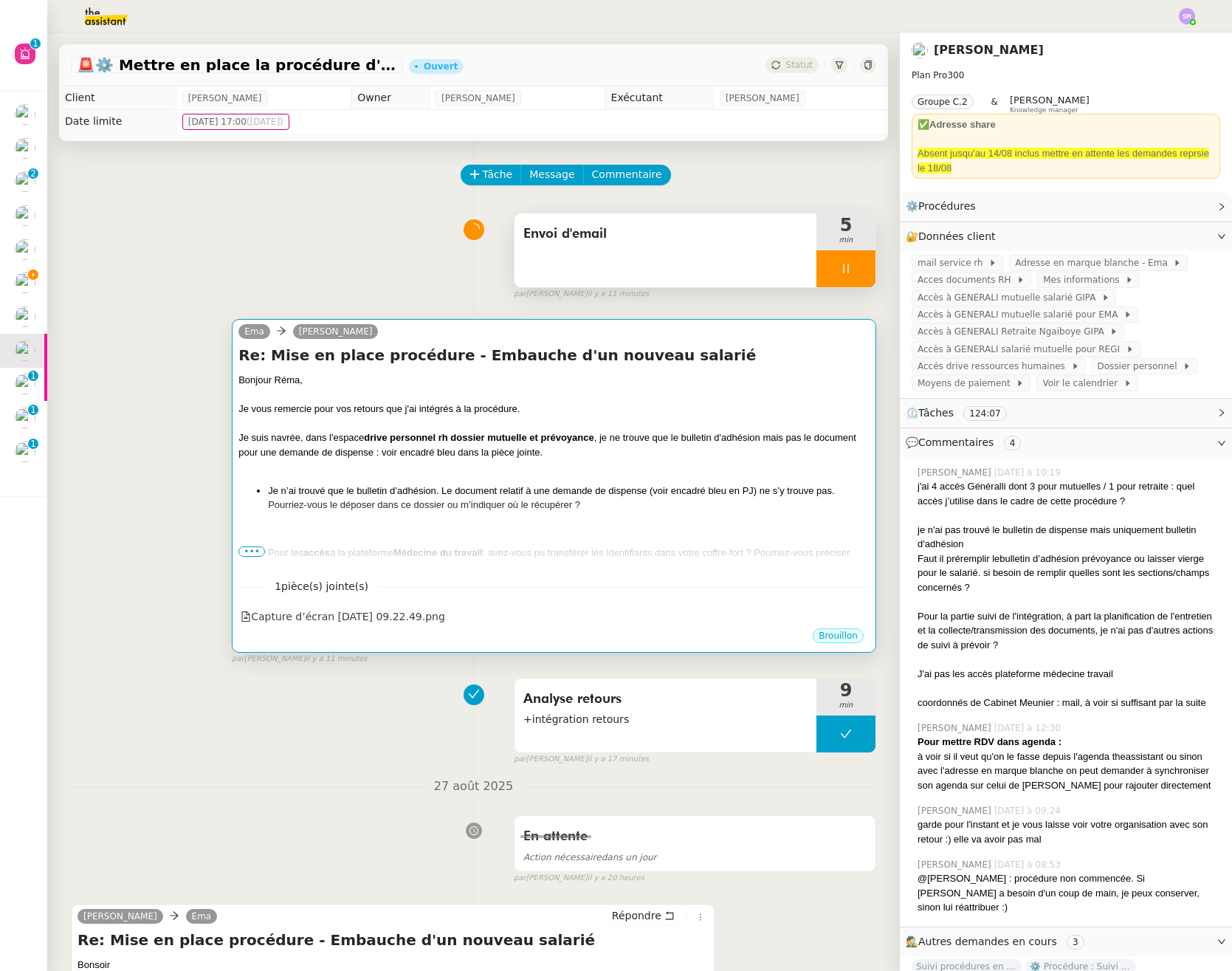
click at [592, 520] on div "Bonjour Réma, Je vous remercie pour vos retours que j'ai intégrés à la procédur…" at bounding box center [554, 516] width 631 height 288
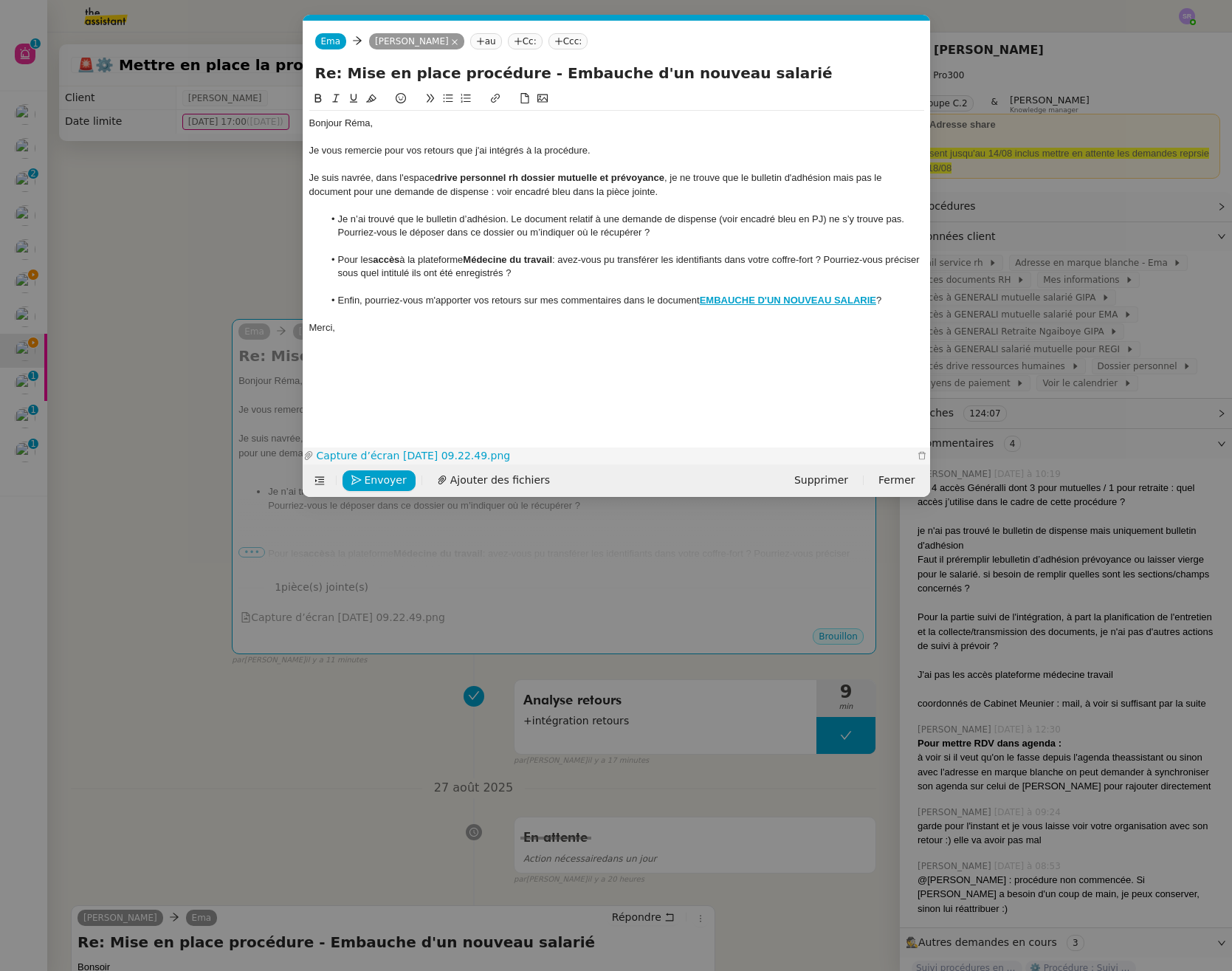
click at [406, 447] on link "Capture d’écran [DATE] 09.22.49.png" at bounding box center [613, 455] width 600 height 17
drag, startPoint x: 338, startPoint y: 218, endPoint x: 913, endPoint y: 219, distance: 575.0
click at [913, 219] on li "Je n’ai trouvé que le bulletin d’adhésion. Le document relatif à une demande de…" at bounding box center [624, 226] width 601 height 27
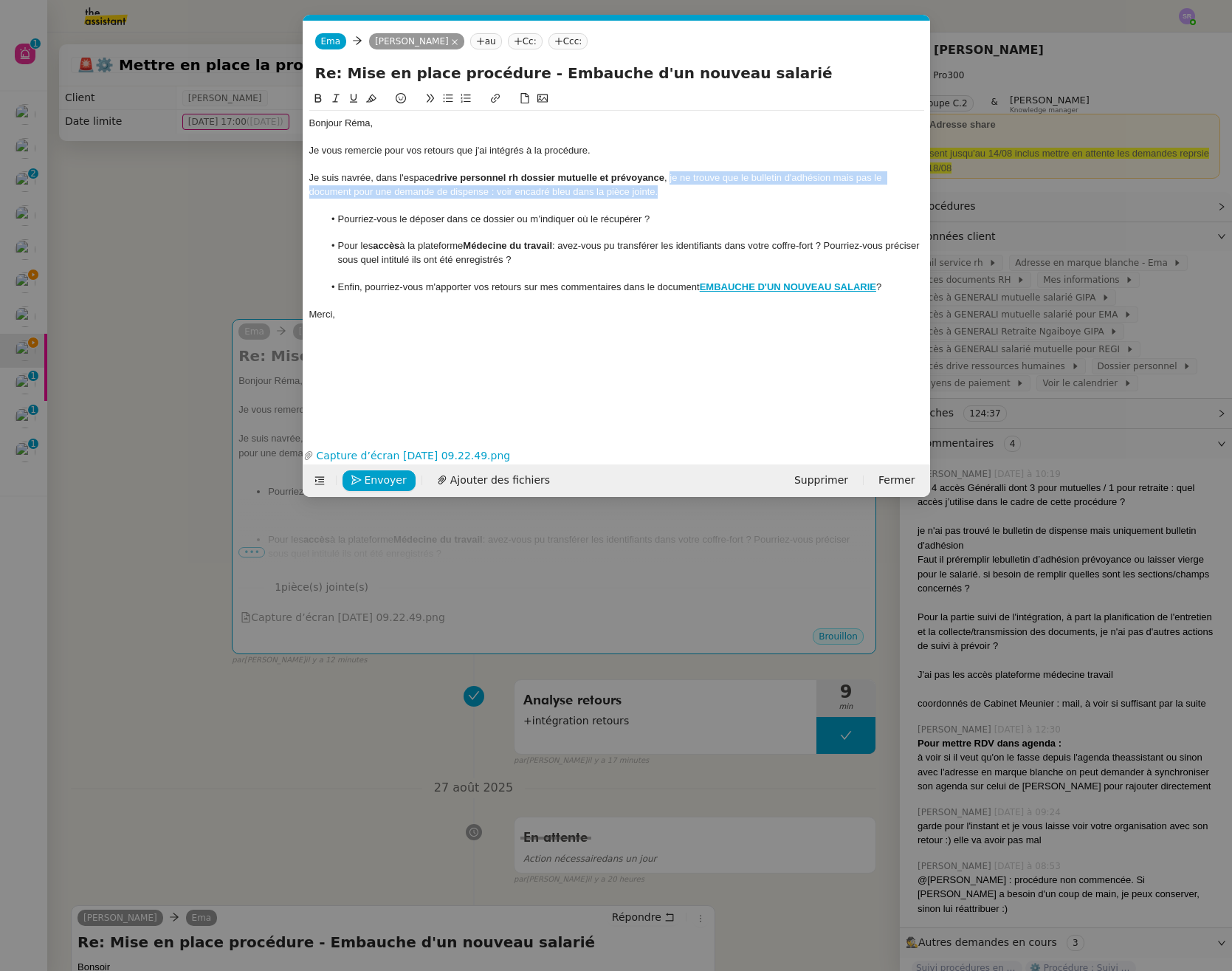
drag, startPoint x: 671, startPoint y: 178, endPoint x: 670, endPoint y: 190, distance: 12.0
click at [670, 190] on div "Je suis navrée, dans l'espace drive personnel rh dossier mutuelle et prévoyance…" at bounding box center [616, 185] width 615 height 27
click at [676, 180] on div "Je suis navrée, dans l'espace drive personnel rh dossier mutuelle et prévoyance…" at bounding box center [616, 185] width 615 height 27
click at [562, 192] on div "Je suis navrée, dans l'espace drive personnel rh dossier mutuelle et prévoyance…" at bounding box center [616, 185] width 615 height 27
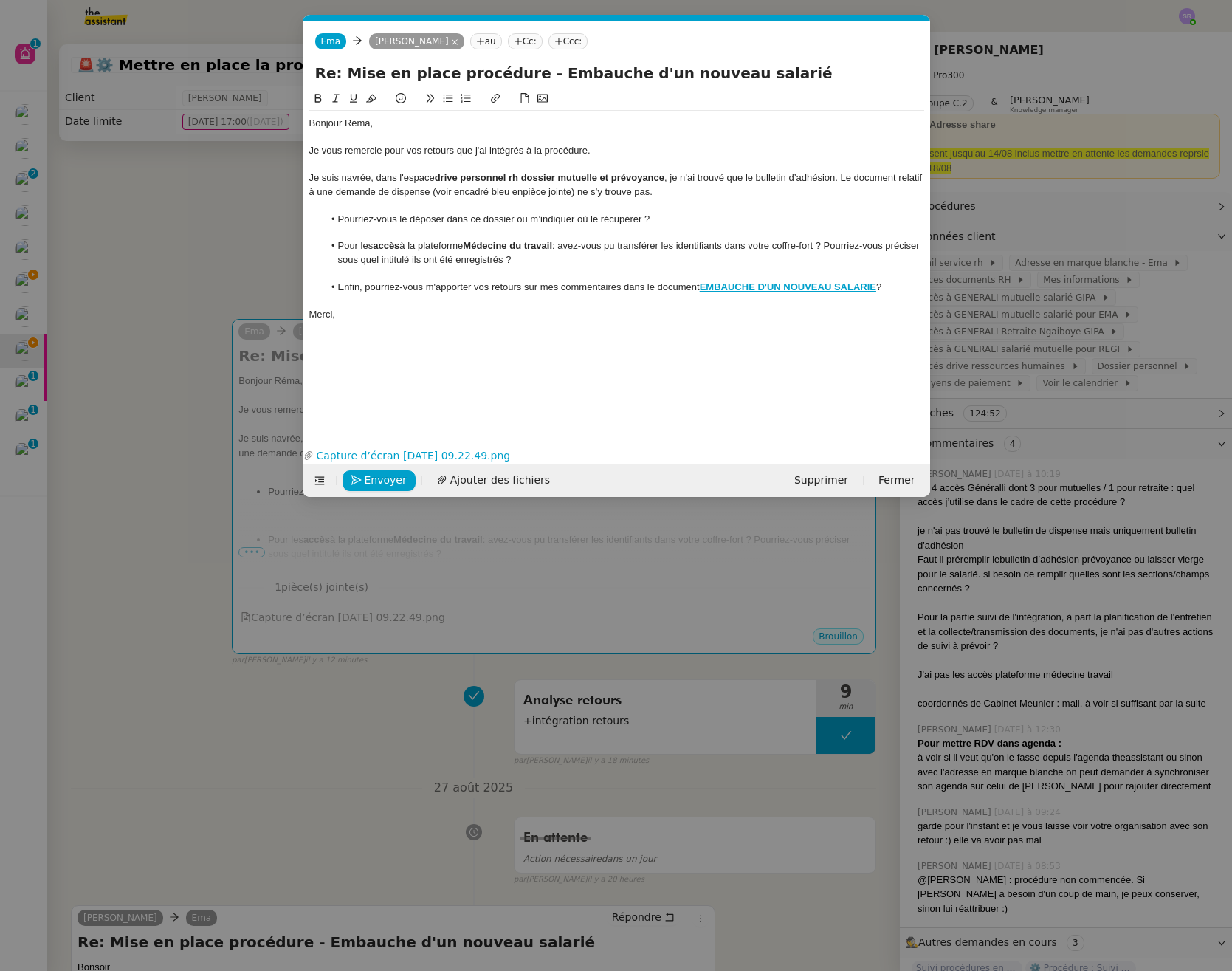
click at [548, 192] on div "Je suis navrée, dans l'espace drive personnel rh dossier mutuelle et prévoyance…" at bounding box center [616, 185] width 615 height 27
click at [438, 233] on div at bounding box center [616, 232] width 615 height 14
click at [500, 217] on li "Pourriez-vous le déposer dans ce dossier ou m’indiquer où le récupérer ?" at bounding box center [624, 219] width 601 height 14
click at [504, 214] on li "Pourriez-vous le déposer dans ce dossier ou m’indiquer où le récupérer ?" at bounding box center [624, 219] width 601 height 14
click at [586, 221] on li "Pourriez-vous le déposer dans ce dossier ou m’indiquer où le récupérer ?" at bounding box center [624, 219] width 601 height 14
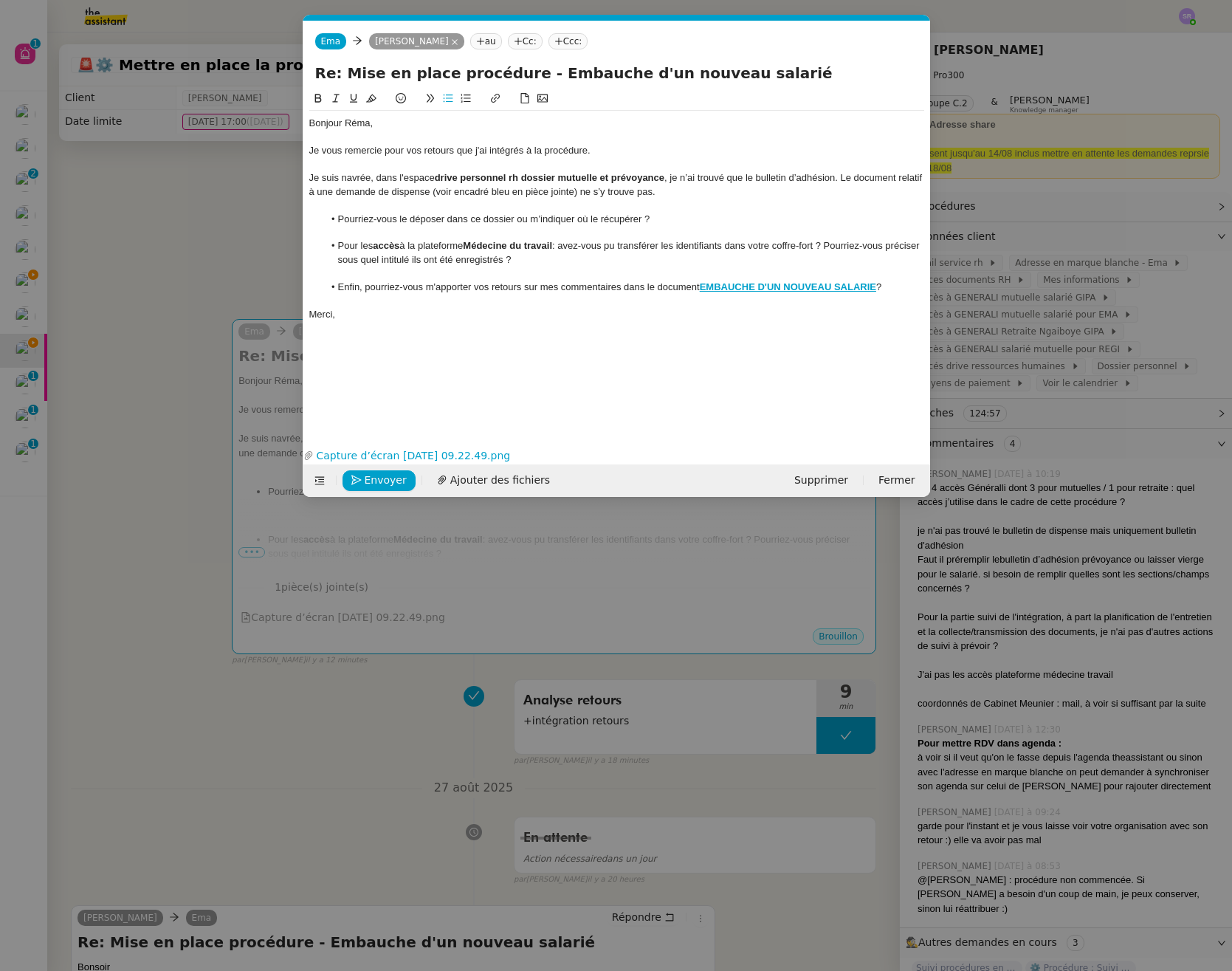
click at [660, 220] on li "Pourriez-vous le déposer dans ce dossier ou m’indiquer où le récupérer ?" at bounding box center [624, 219] width 601 height 14
drag, startPoint x: 458, startPoint y: 192, endPoint x: 606, endPoint y: 192, distance: 148.0
click at [606, 192] on div "Je suis navrée, dans l'espace drive personnel rh dossier mutuelle et prévoyance…" at bounding box center [616, 185] width 615 height 27
click at [838, 174] on div "Je suis navrée, dans l'espace drive personnel rh dossier mutuelle et prévoyance…" at bounding box center [616, 185] width 615 height 27
click at [380, 191] on div "Je suis navrée, dans l'espace drive personnel rh dossier mutuelle et prévoyance…" at bounding box center [616, 185] width 615 height 27
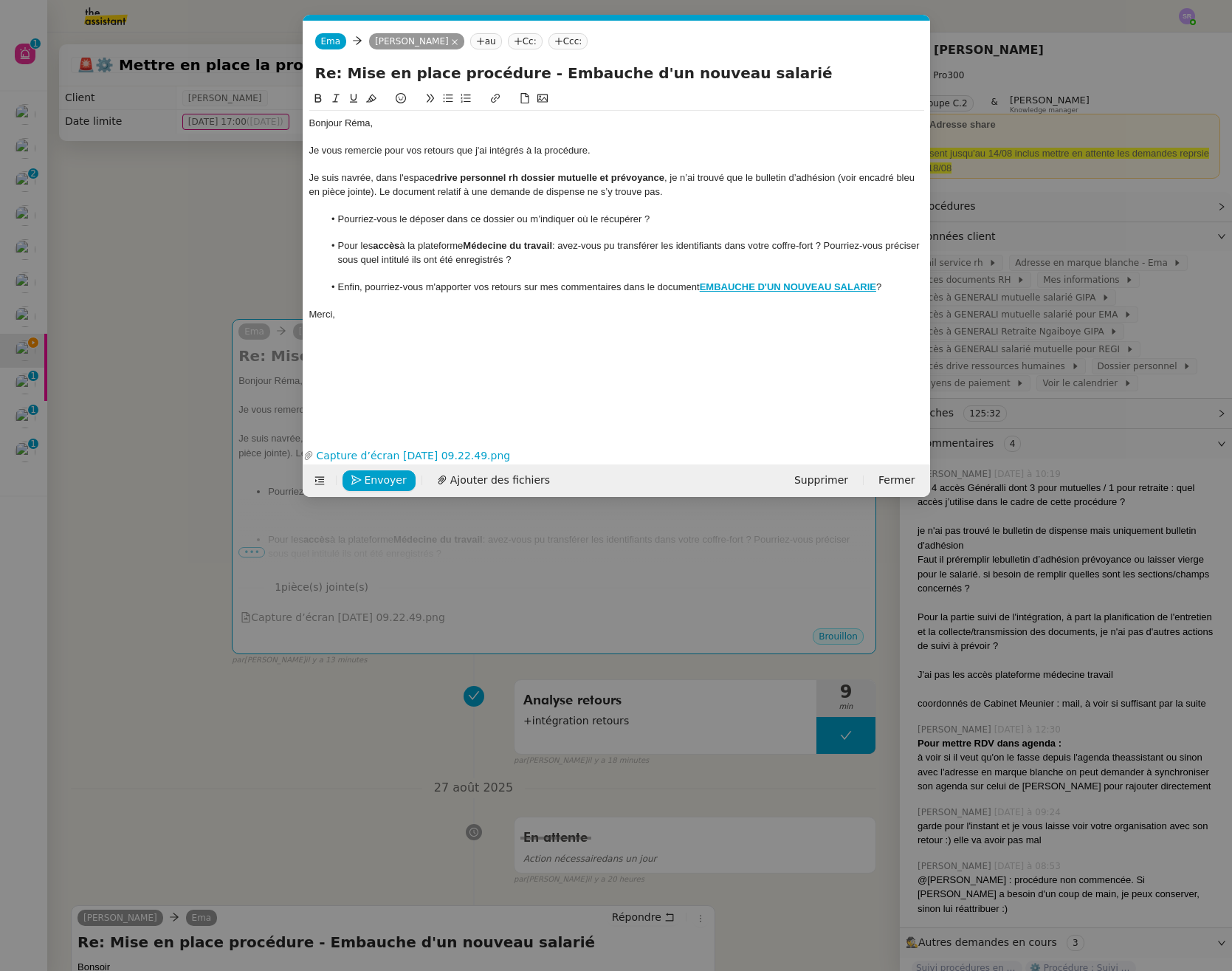
click at [574, 257] on li "Pour les accès à la plateforme Médecine du travail : avez-vous pu transférer le…" at bounding box center [624, 253] width 601 height 27
click at [556, 261] on li "Pour les accès à la plateforme Médecine du travail : avez-vous pu transférer le…" at bounding box center [624, 253] width 601 height 27
click at [828, 261] on li "Pour les accès à la plateforme Médecine du travail : avez-vous pu transférer le…" at bounding box center [624, 253] width 601 height 27
drag, startPoint x: 824, startPoint y: 262, endPoint x: 550, endPoint y: 261, distance: 274.0
click at [550, 261] on li "Pour les accès à la plateforme Médecine du travail : avez-vous pu transférer le…" at bounding box center [624, 253] width 601 height 27
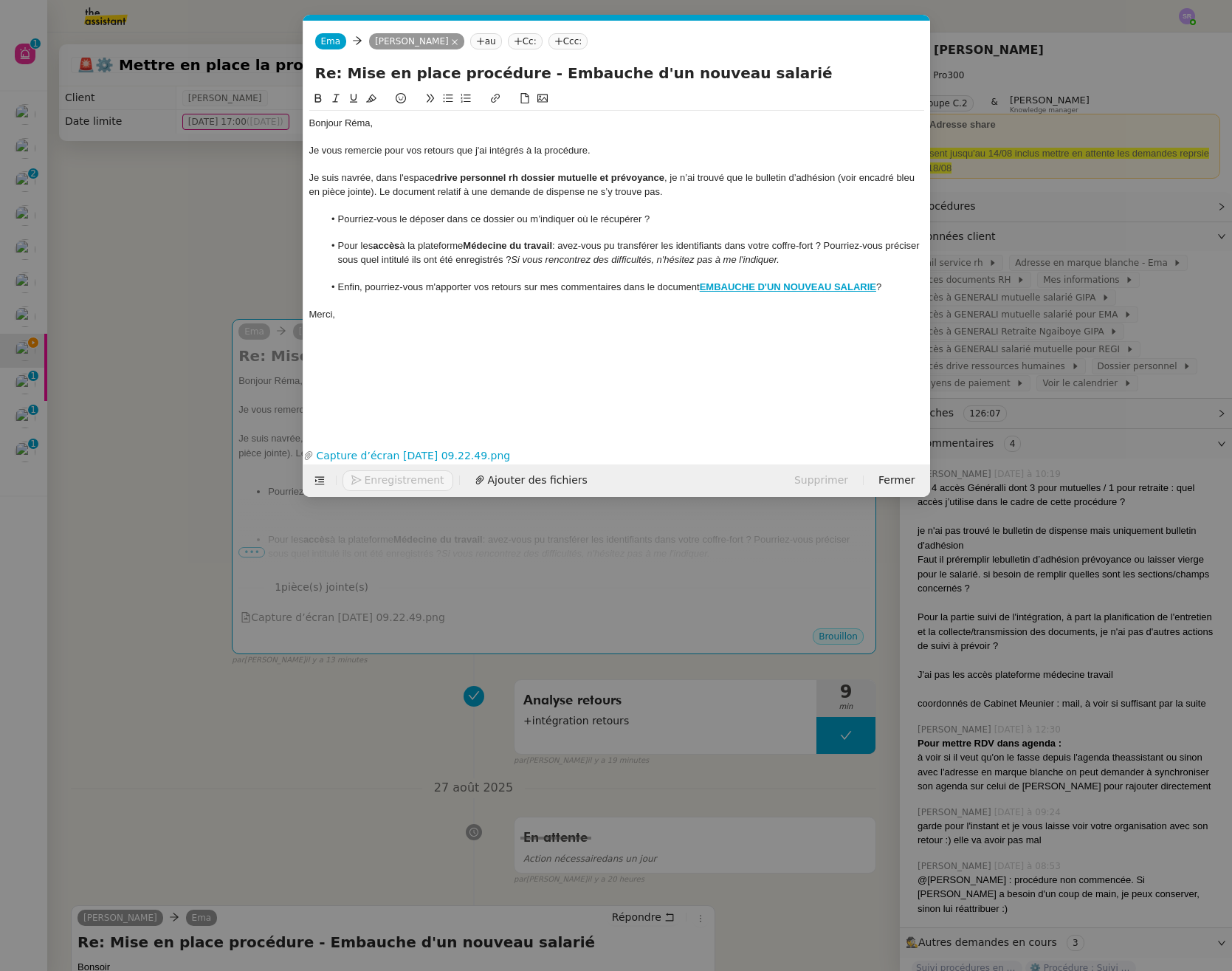
click at [575, 349] on div "Bonjour Réma, Je vous remercie pour vos retours que j'ai intégrés à la procédur…" at bounding box center [616, 255] width 615 height 331
click at [820, 261] on li "Pour les accès à la plateforme Médecine du travail : avez-vous pu transférer le…" at bounding box center [624, 253] width 601 height 27
click at [388, 483] on span "Envoyer" at bounding box center [385, 480] width 42 height 17
click at [388, 483] on span "Confirmer l'envoi" at bounding box center [408, 480] width 88 height 17
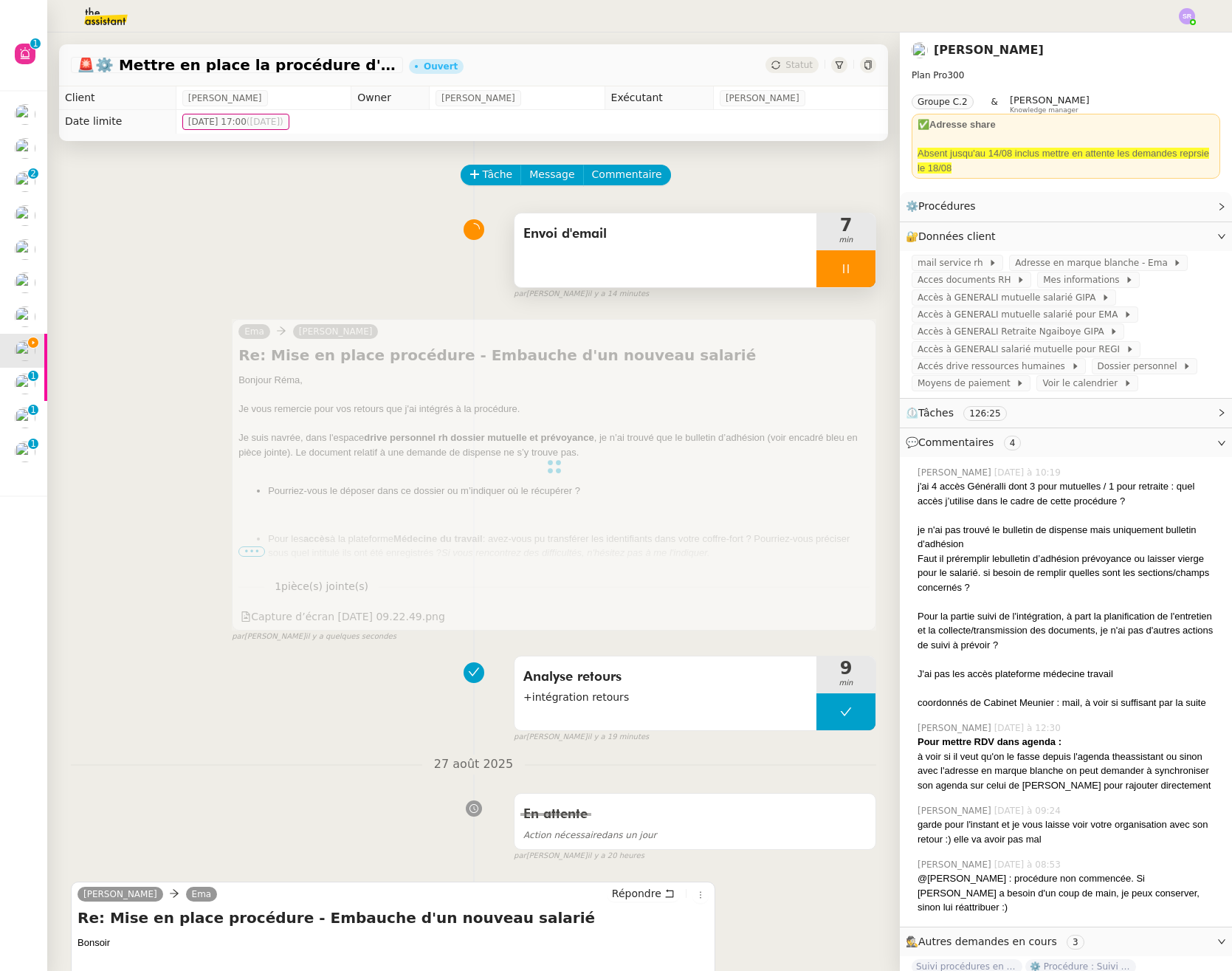
click at [817, 265] on div at bounding box center [846, 269] width 59 height 37
click at [846, 273] on button at bounding box center [860, 269] width 29 height 37
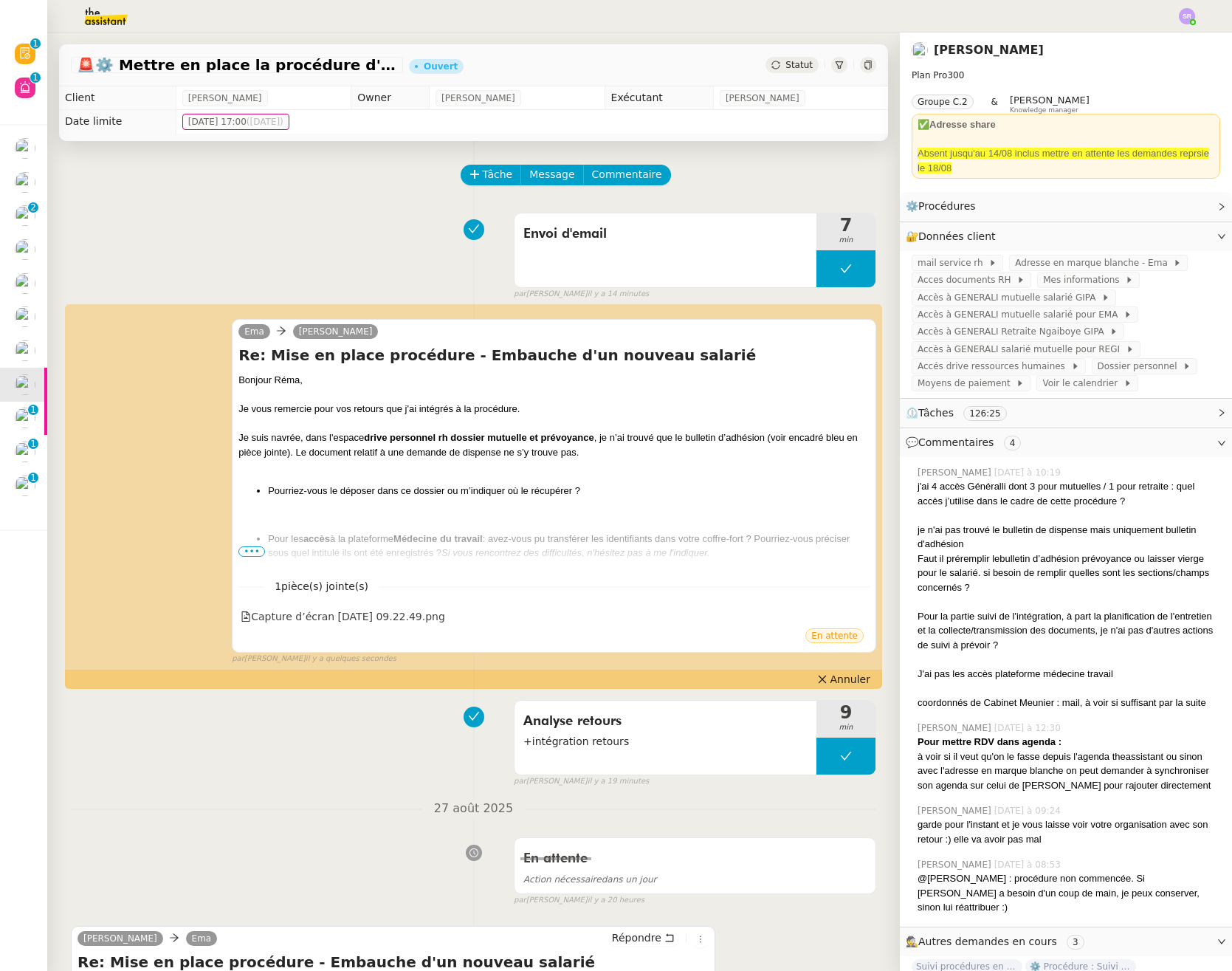
drag, startPoint x: 265, startPoint y: 254, endPoint x: 211, endPoint y: 304, distance: 73.6
click at [266, 254] on div "Envoi d'email 7 min false par [PERSON_NAME] il y a 14 minutes" at bounding box center [473, 253] width 805 height 95
click at [786, 69] on span "Statut" at bounding box center [799, 64] width 27 height 10
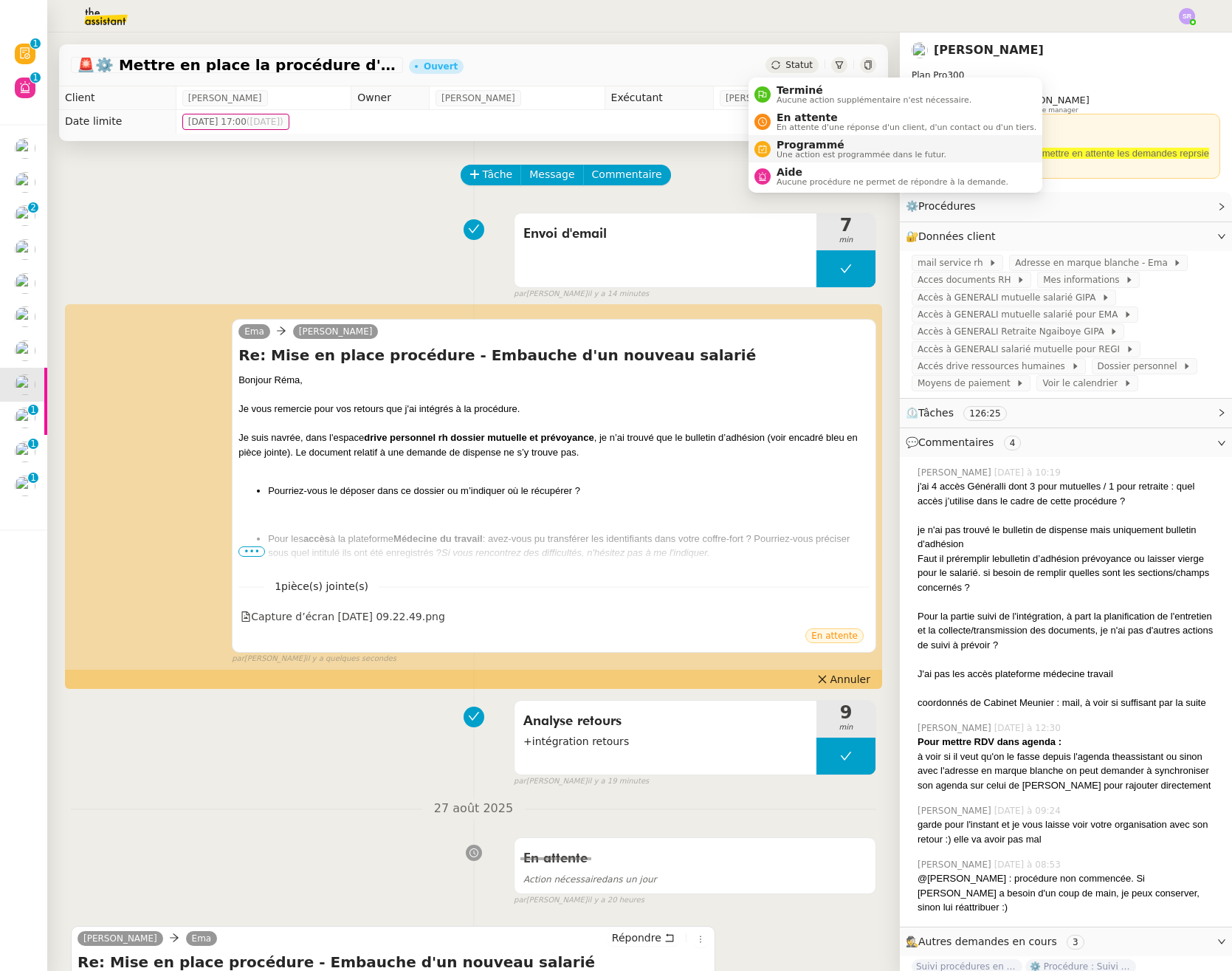
drag, startPoint x: 867, startPoint y: 126, endPoint x: 875, endPoint y: 137, distance: 13.6
click at [867, 126] on span "En attente d'une réponse d'un client, d'un contact ou d'un tiers." at bounding box center [906, 127] width 260 height 8
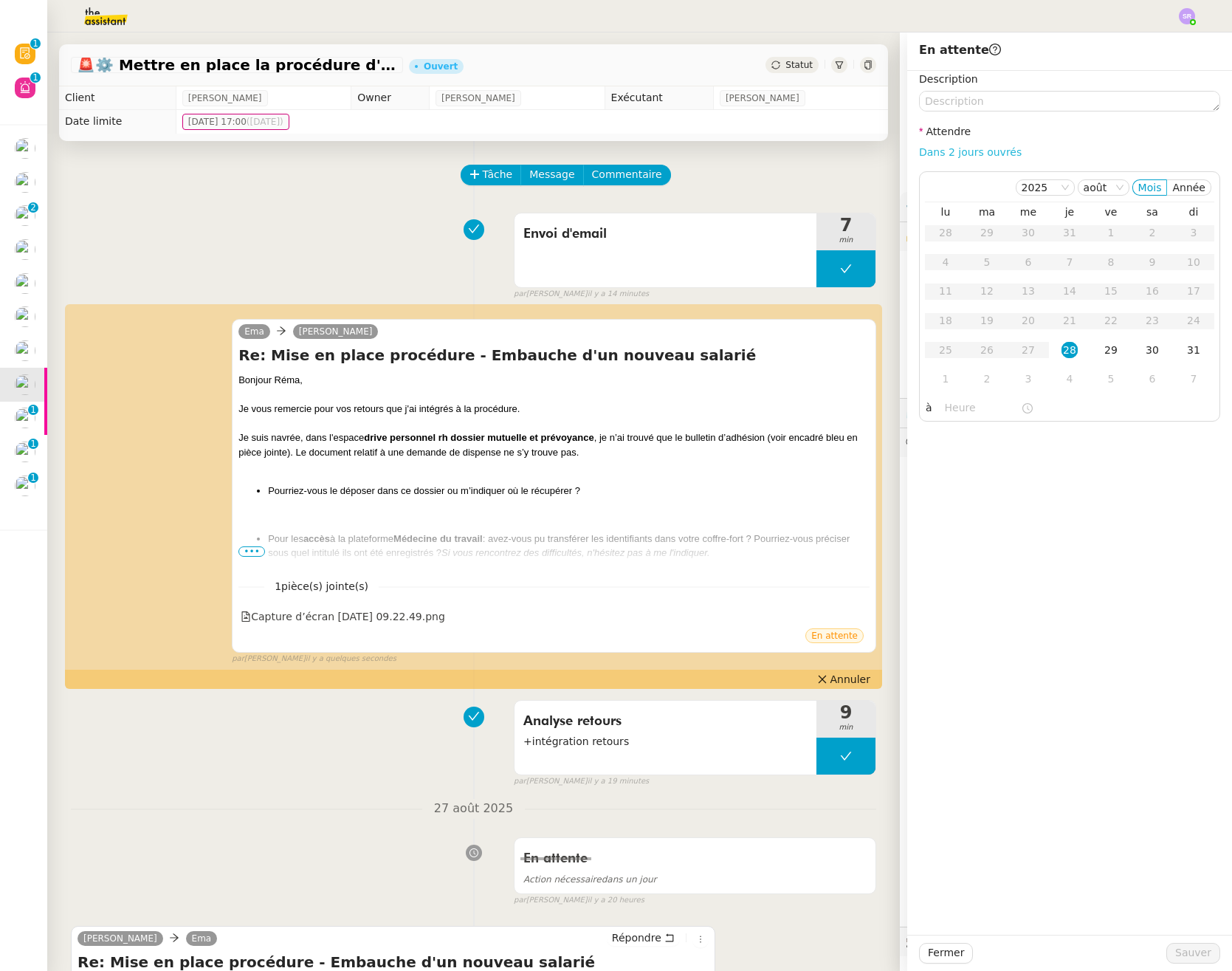
click at [963, 150] on link "Dans 2 jours ouvrés" at bounding box center [970, 152] width 102 height 12
type input "07:00"
click at [1182, 947] on span "Sauver" at bounding box center [1193, 952] width 37 height 17
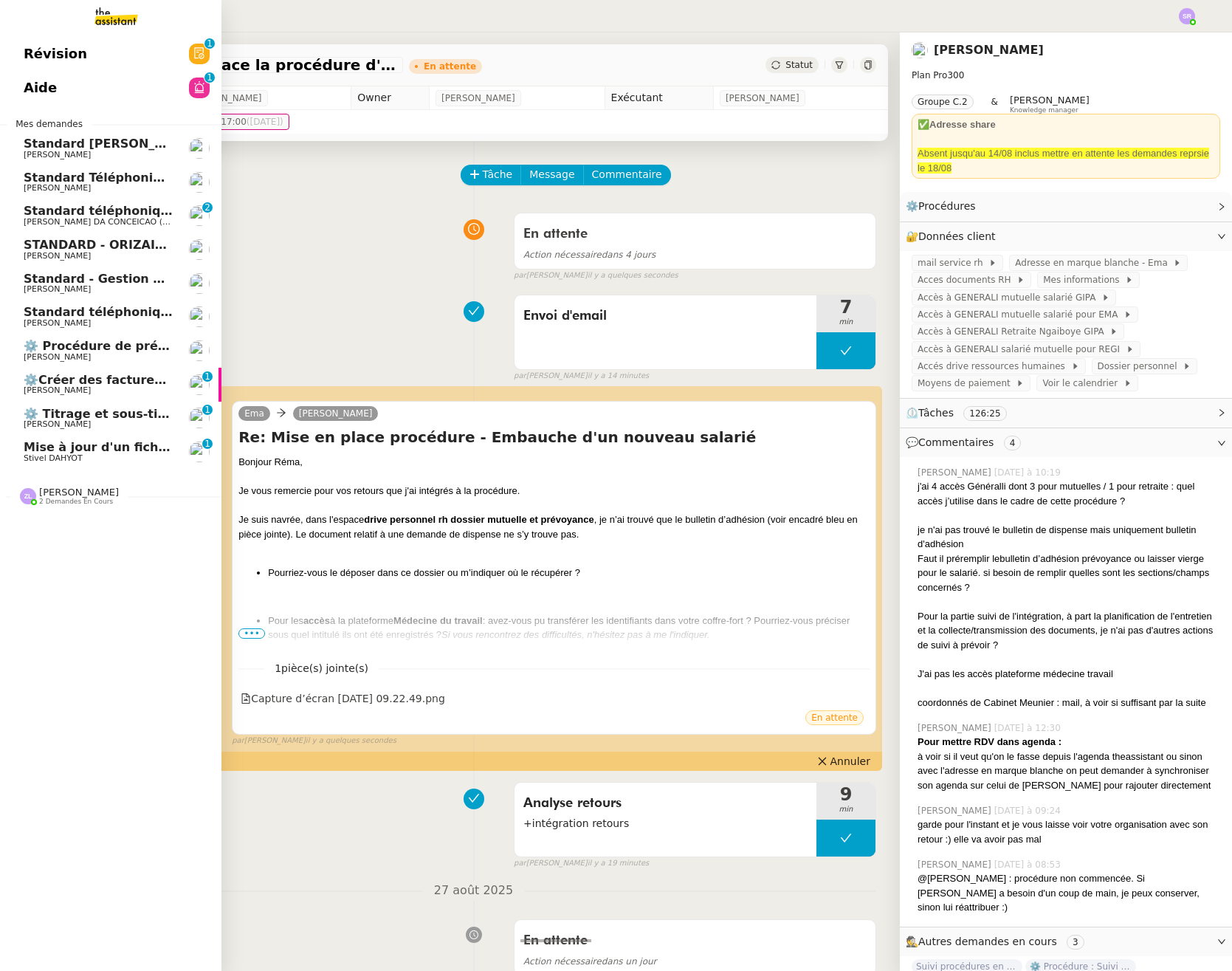
click at [80, 359] on span "[PERSON_NAME]" at bounding box center [57, 357] width 68 height 10
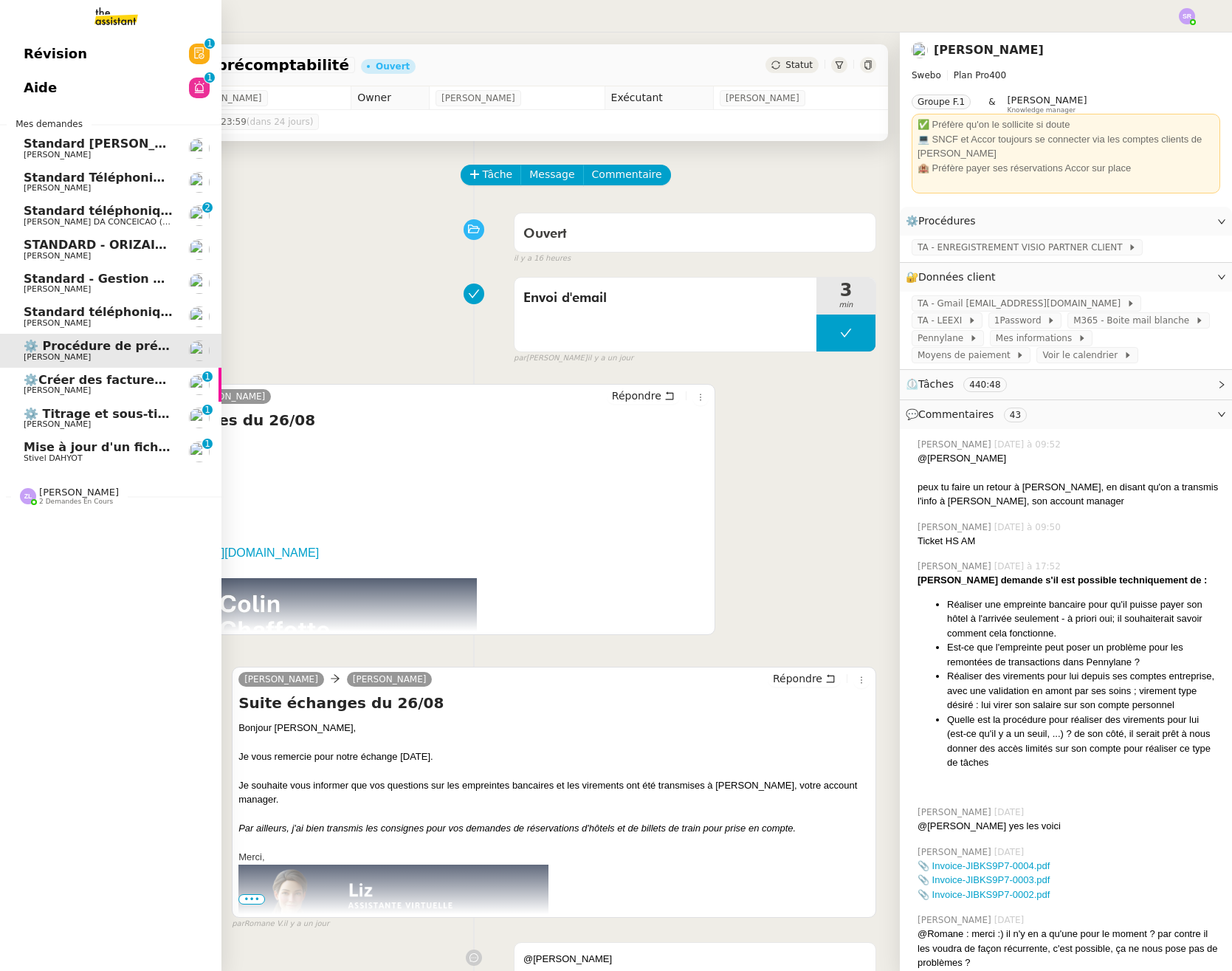
click at [83, 385] on span "⚙️Créer des factures récurrentes mensuelles" at bounding box center [173, 380] width 299 height 14
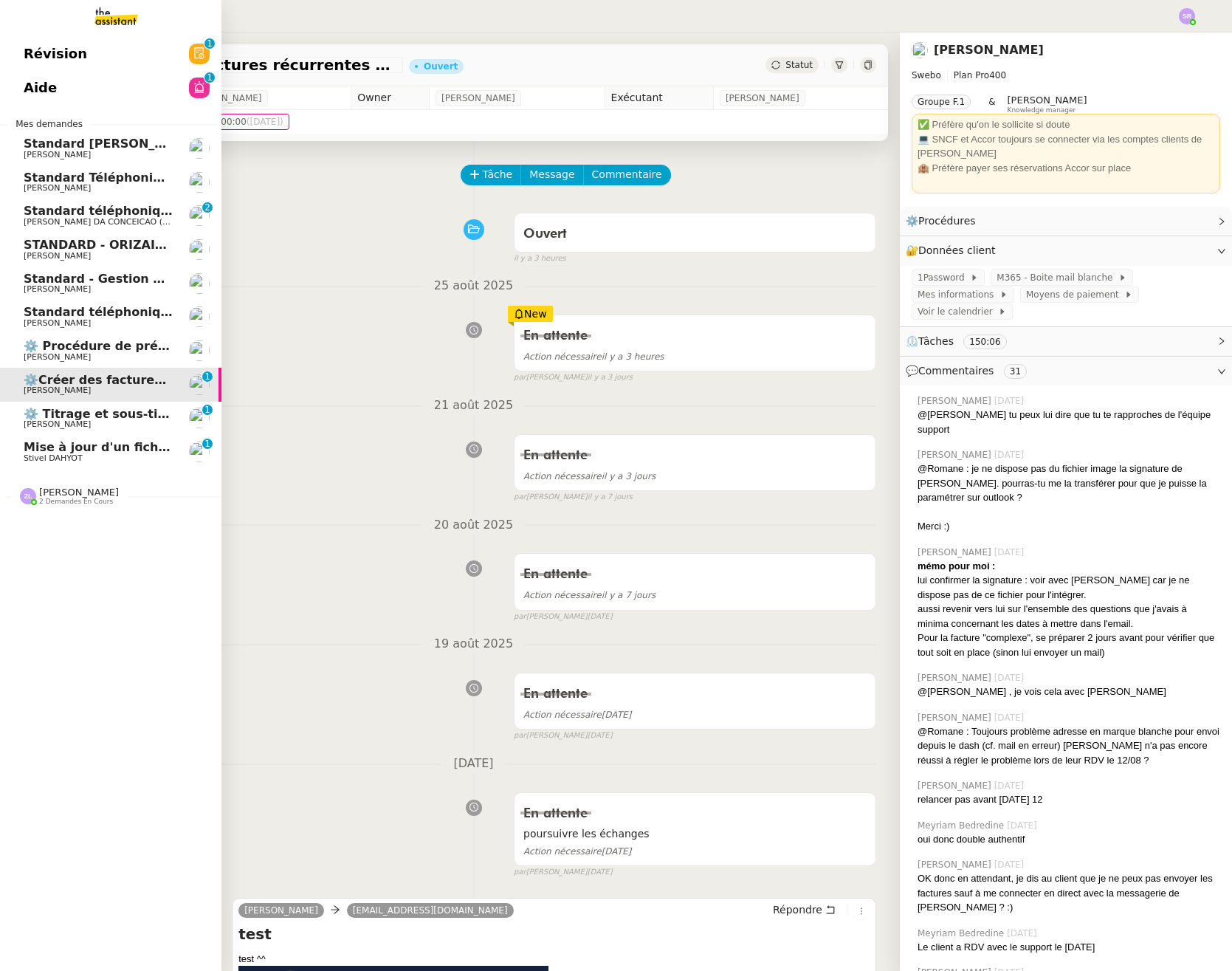
click at [36, 421] on span "[PERSON_NAME]" at bounding box center [57, 424] width 68 height 10
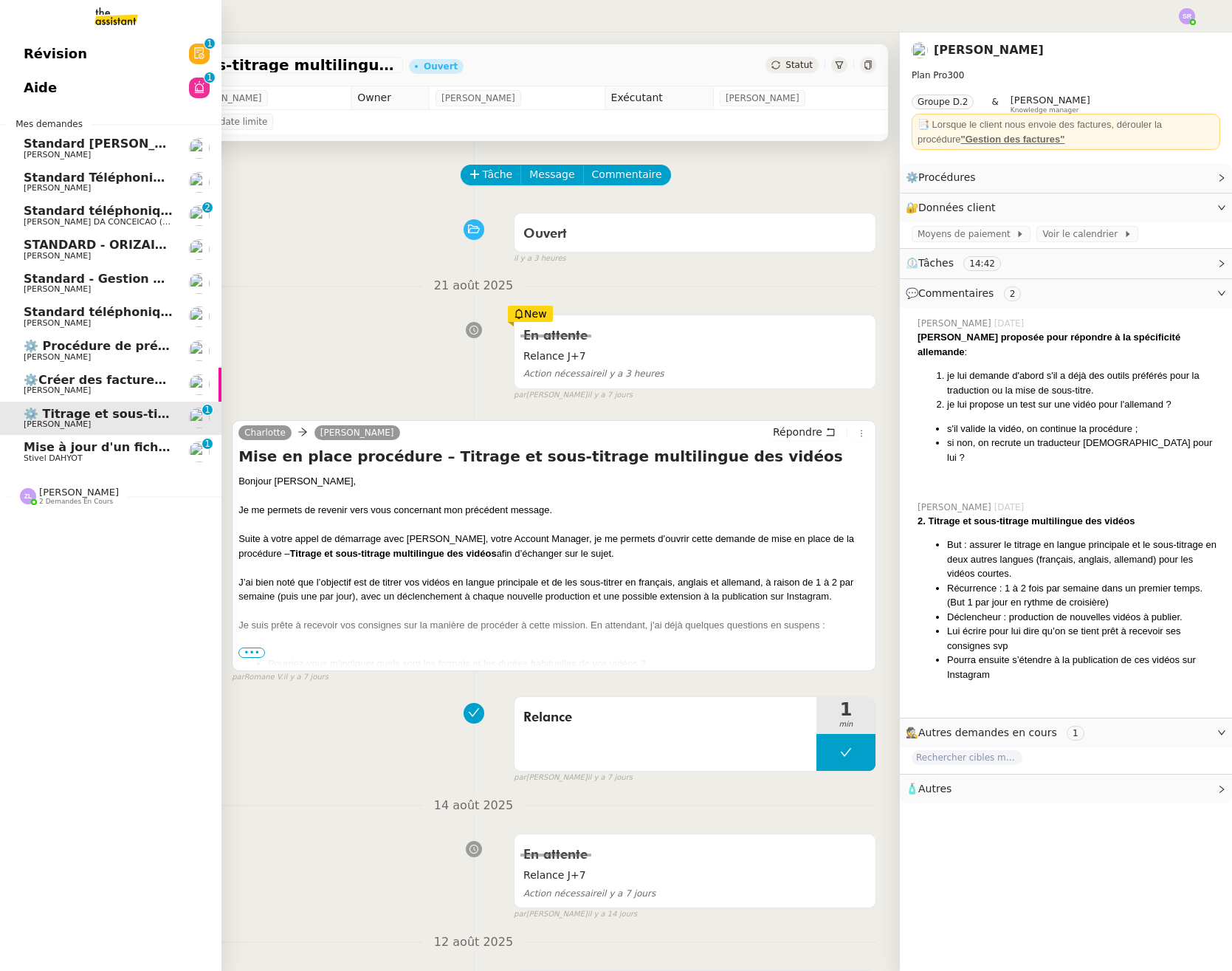
click at [44, 449] on span "Mise à jour d'un fichier de formation - [DATE]" at bounding box center [174, 447] width 301 height 14
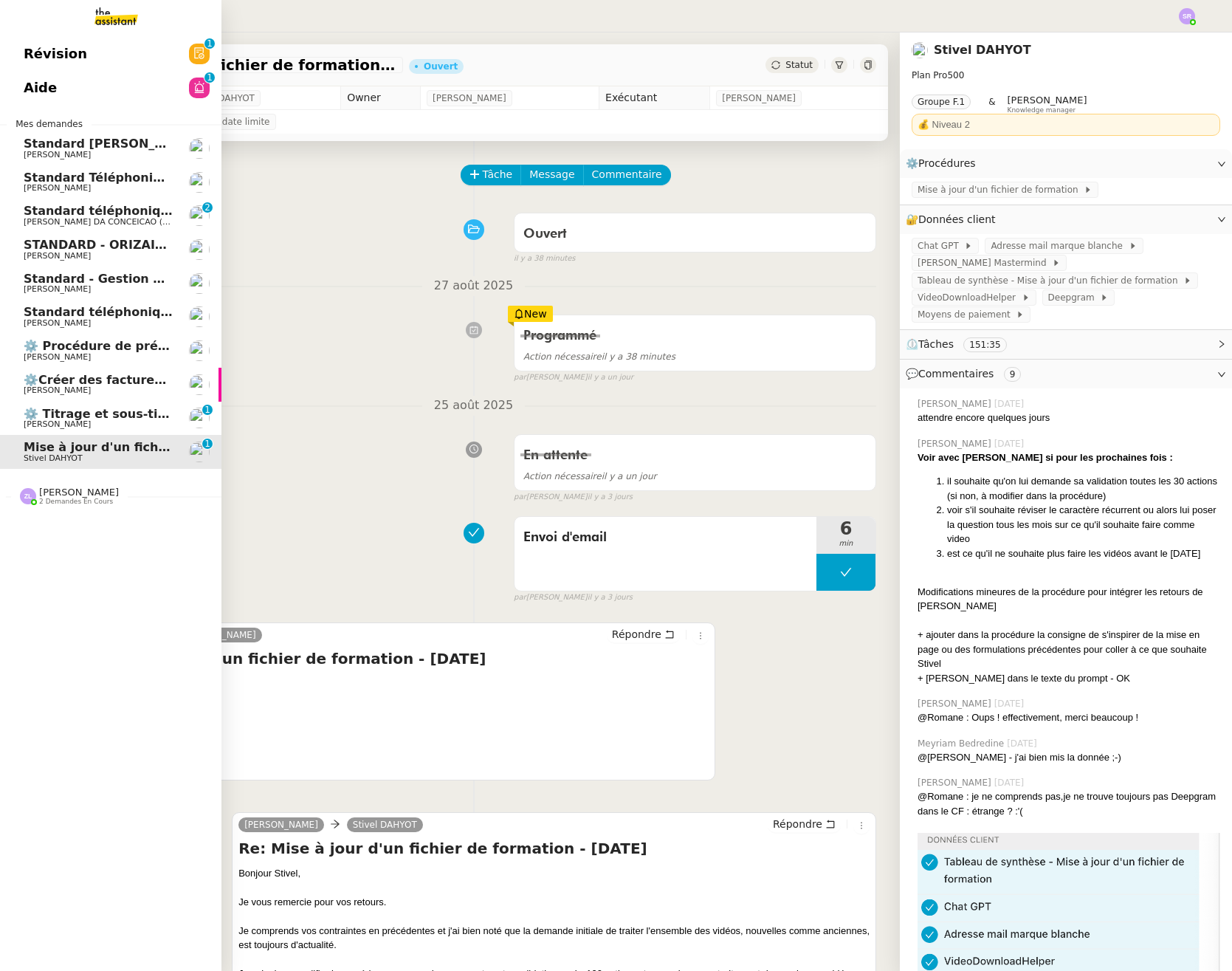
click at [68, 415] on span "⚙️ Titrage et sous-titrage multilingue des vidéos" at bounding box center [186, 414] width 325 height 14
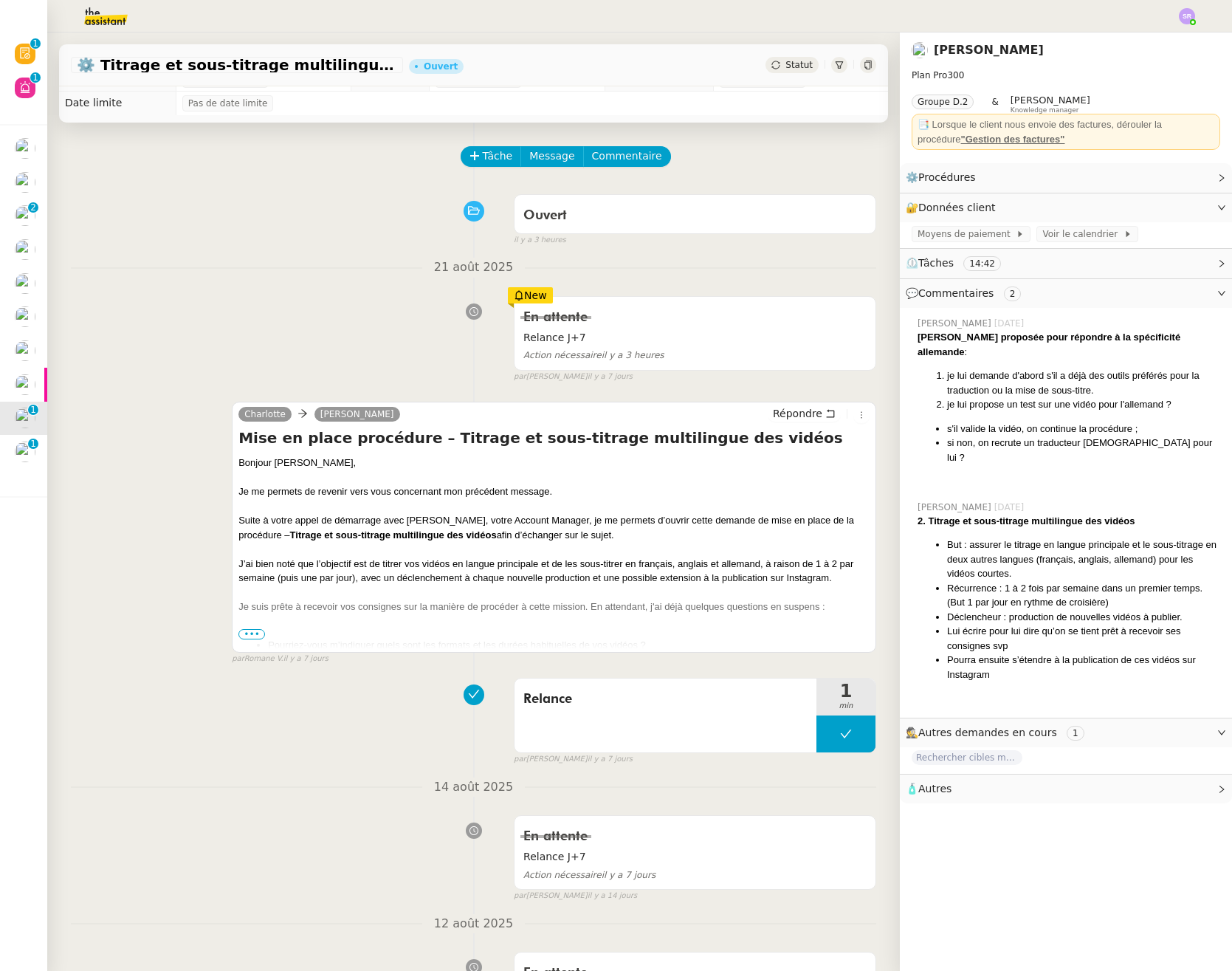
scroll to position [28, 0]
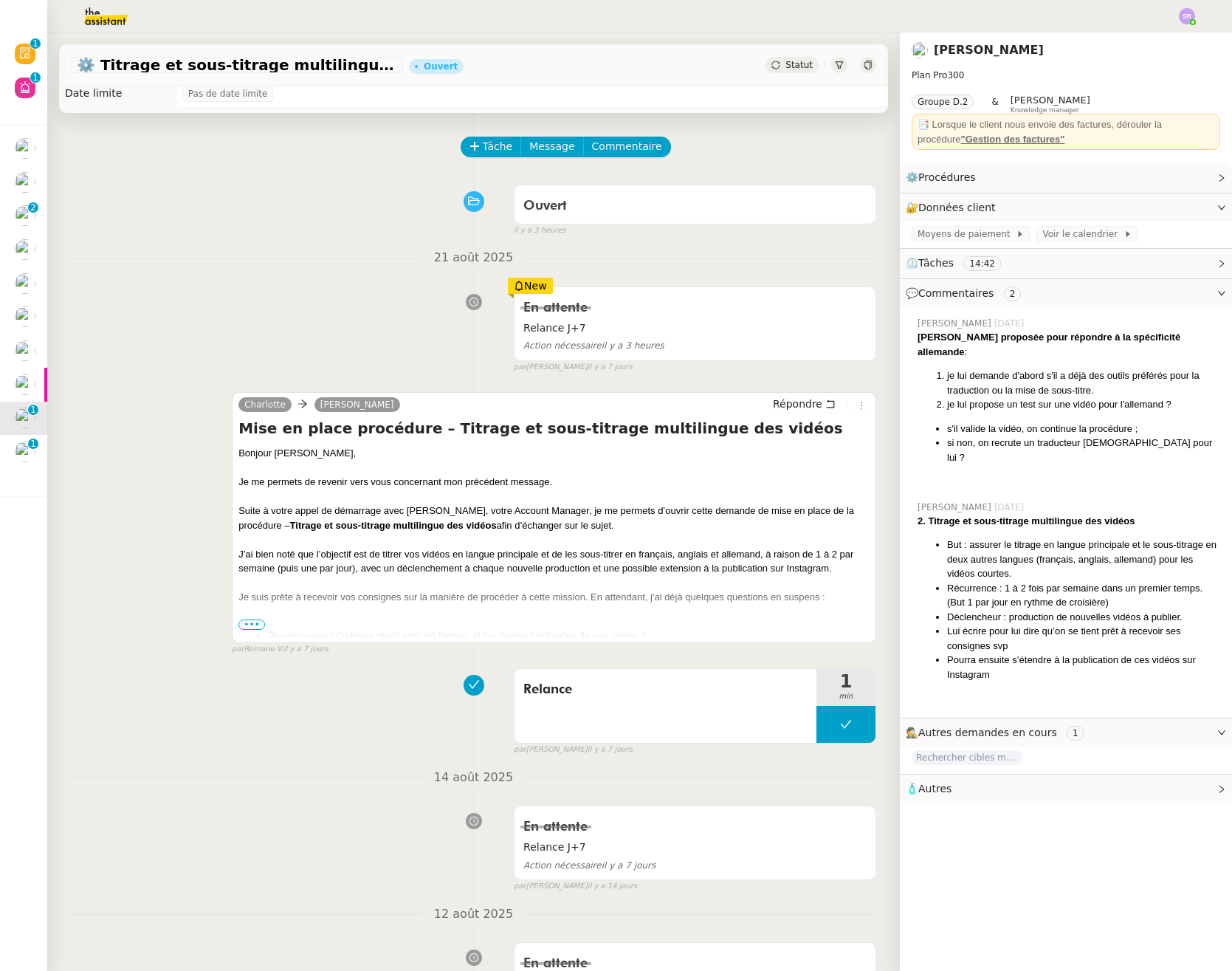
click at [254, 621] on span "•••" at bounding box center [251, 625] width 26 height 10
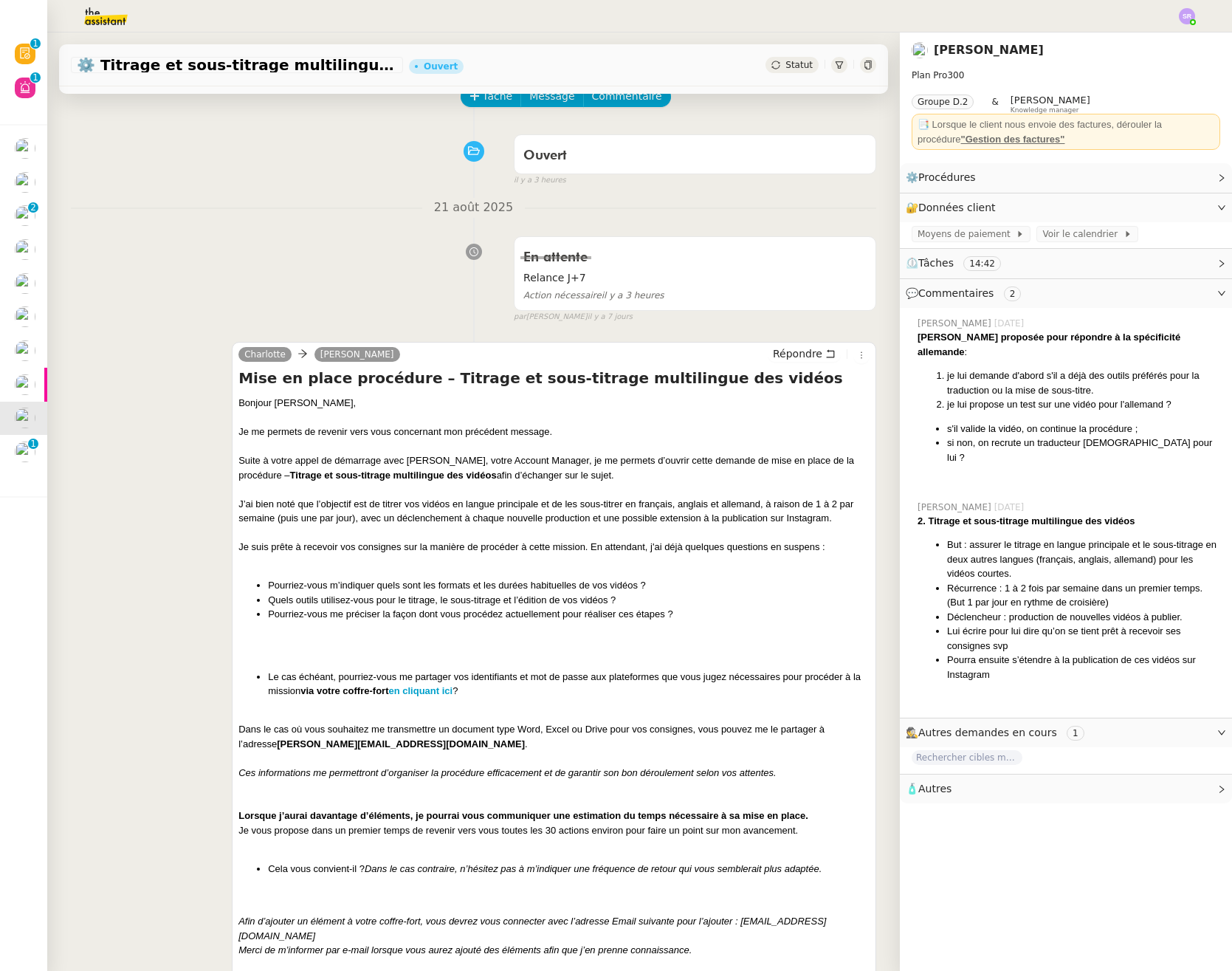
scroll to position [0, 0]
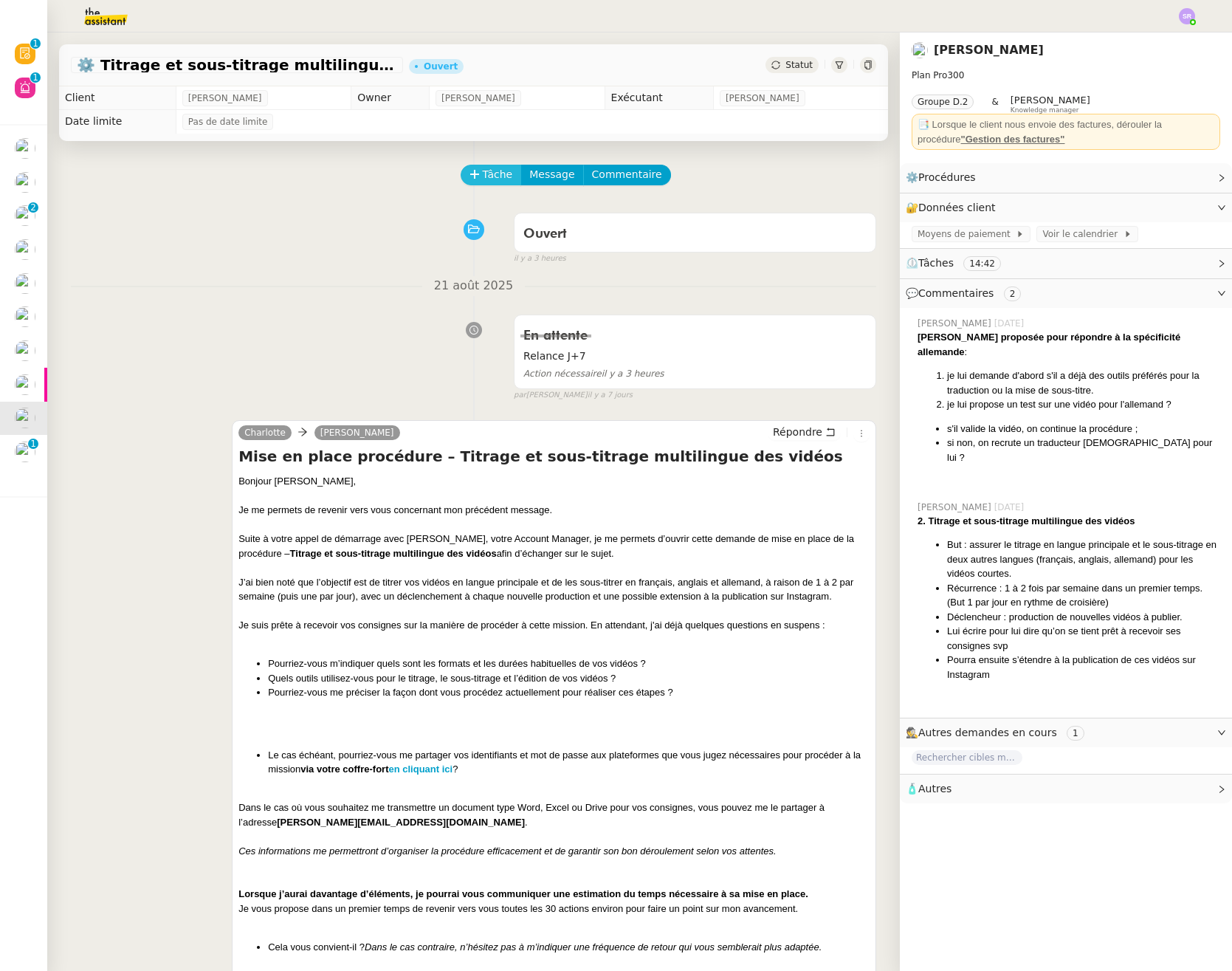
click at [490, 179] on span "Tâche" at bounding box center [498, 174] width 30 height 17
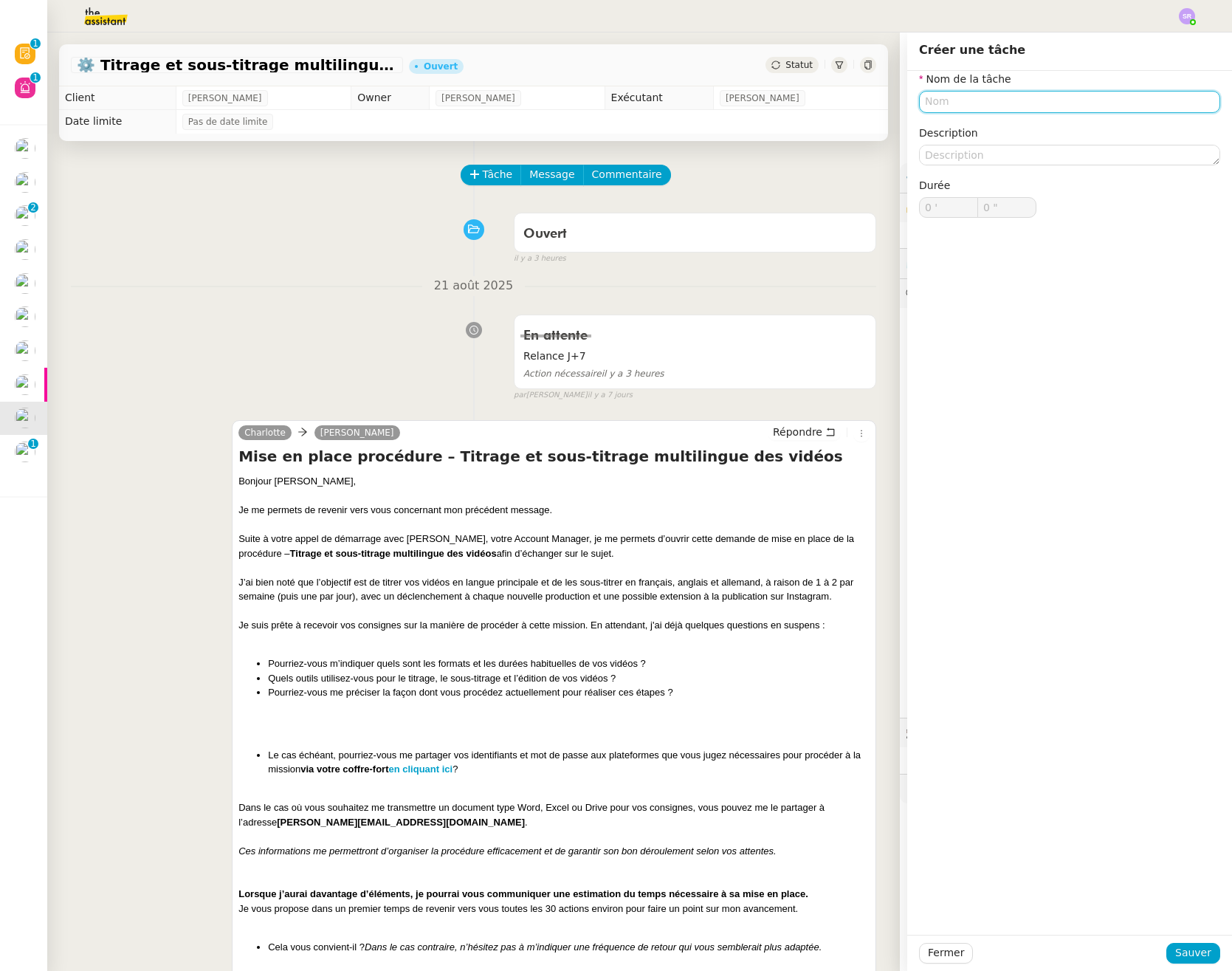
click at [941, 103] on input "text" at bounding box center [1069, 101] width 301 height 21
click at [1002, 120] on nz-auto-option "Relance 2" at bounding box center [1058, 130] width 301 height 21
type input "Relance 2"
click at [1191, 952] on span "Sauver" at bounding box center [1193, 952] width 37 height 17
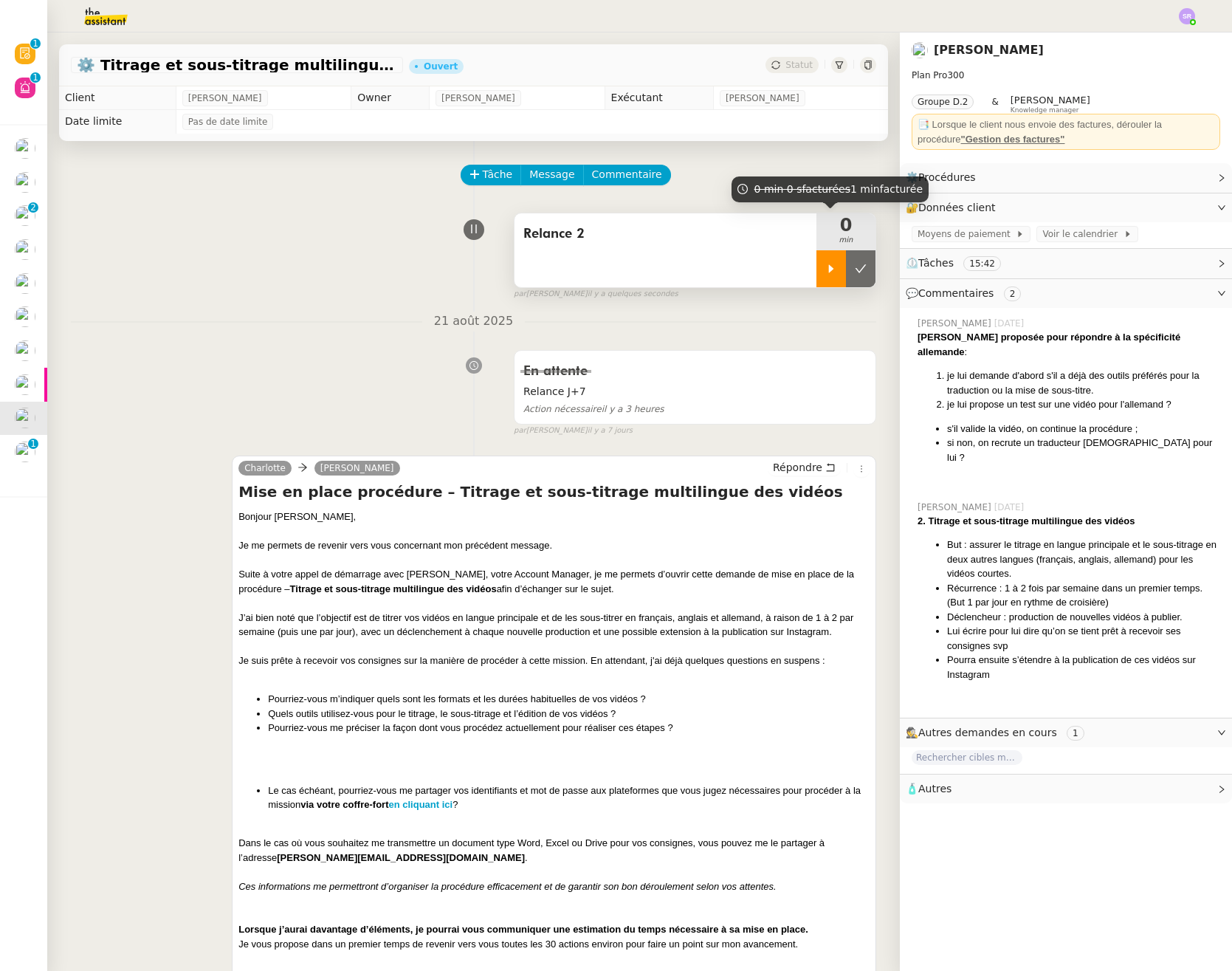
click at [817, 274] on div at bounding box center [831, 269] width 29 height 37
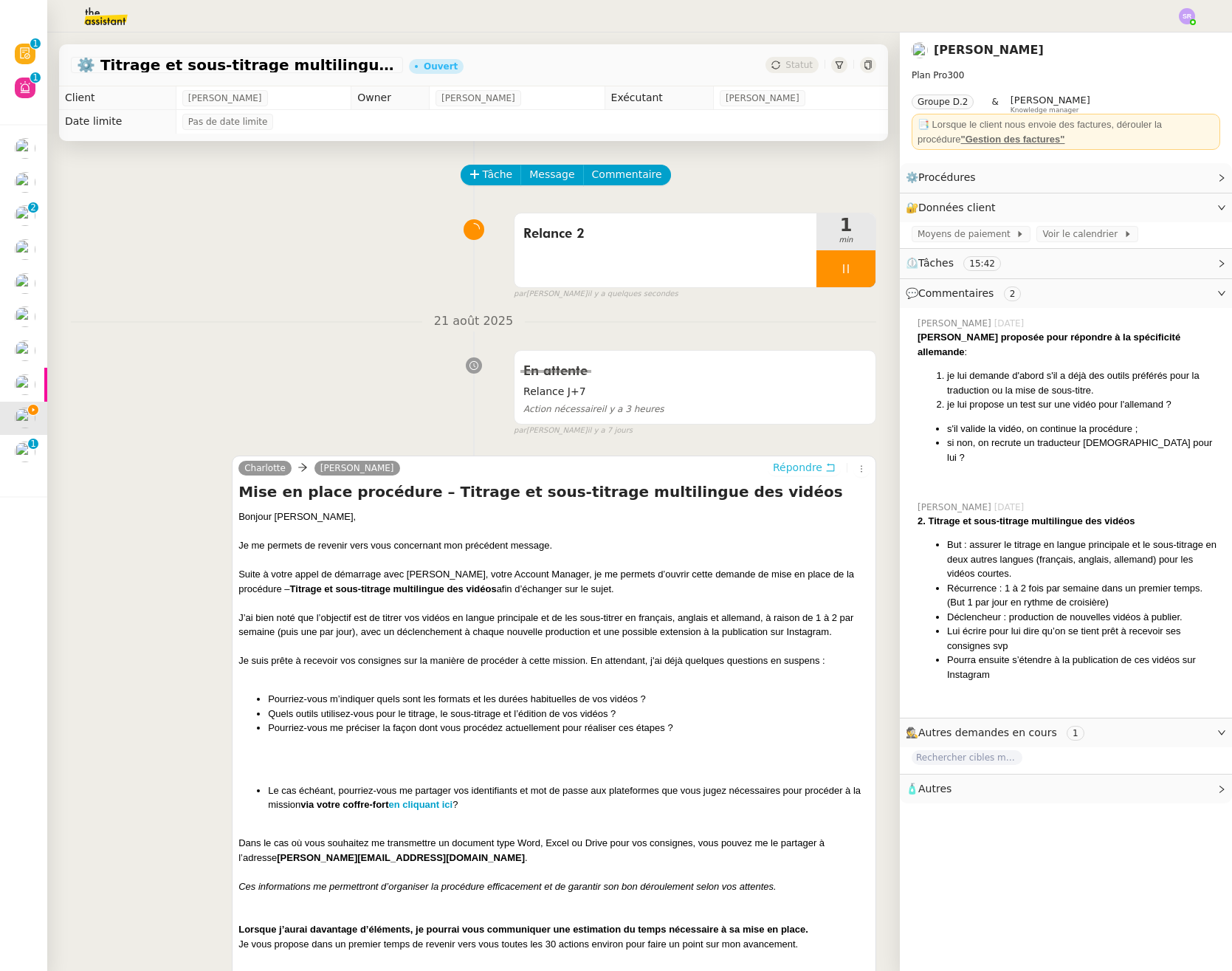
click at [793, 467] on span "Répondre" at bounding box center [798, 467] width 49 height 15
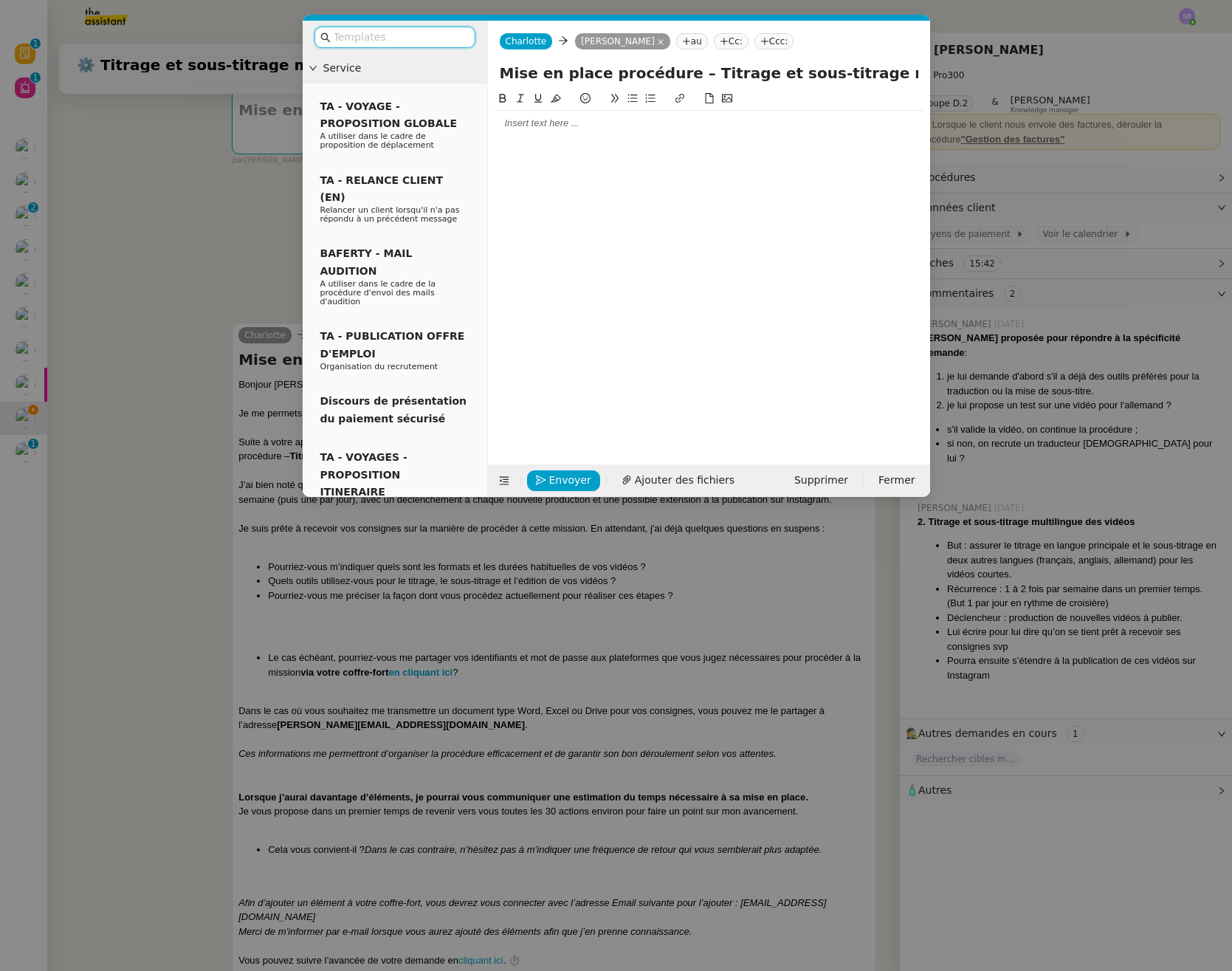
click at [126, 565] on nz-modal-container "Service TA - VOYAGE - PROPOSITION GLOBALE A utiliser dans le cadre de propositi…" at bounding box center [616, 486] width 1232 height 971
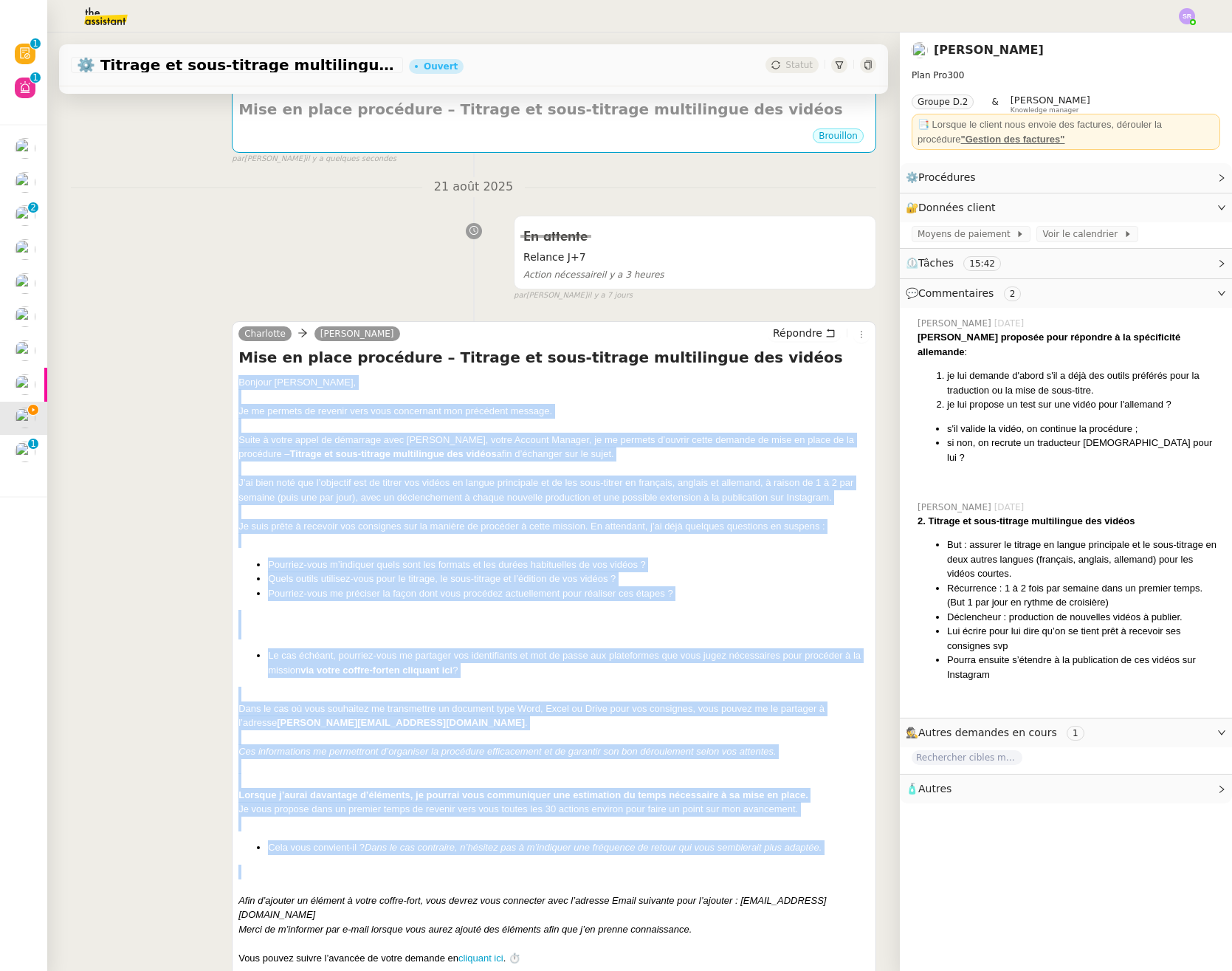
scroll to position [485, 0]
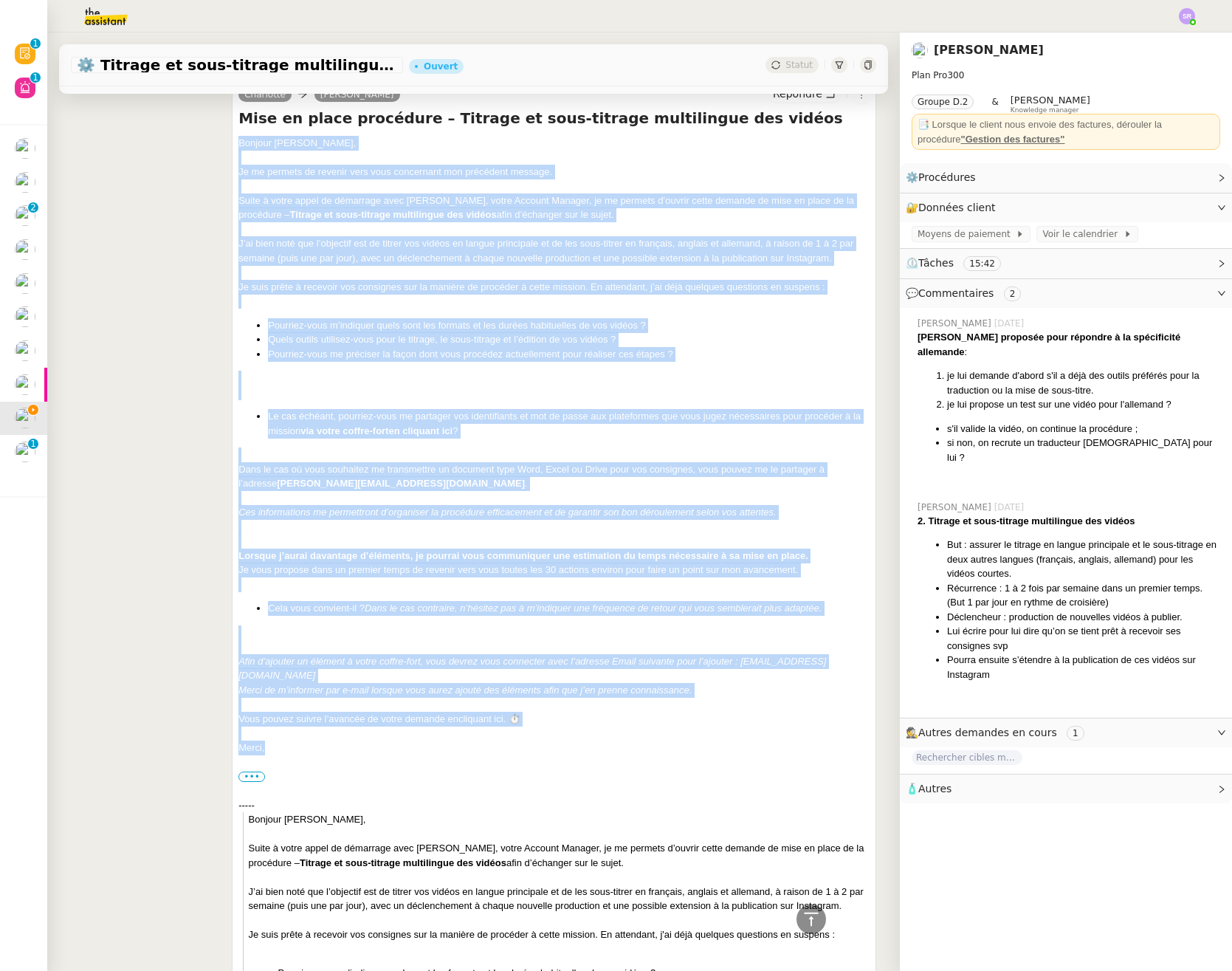
drag, startPoint x: 235, startPoint y: 381, endPoint x: 387, endPoint y: 740, distance: 389.9
click at [387, 740] on div "Bonjour [PERSON_NAME]﻿, Je me permets de revenir vers vous concernant mon précé…" at bounding box center [554, 783] width 631 height 1295
copy div "Loremip Dolorsit﻿, Am co adipisc el seddoei temp inci utlaboreet dol magnaaliq …"
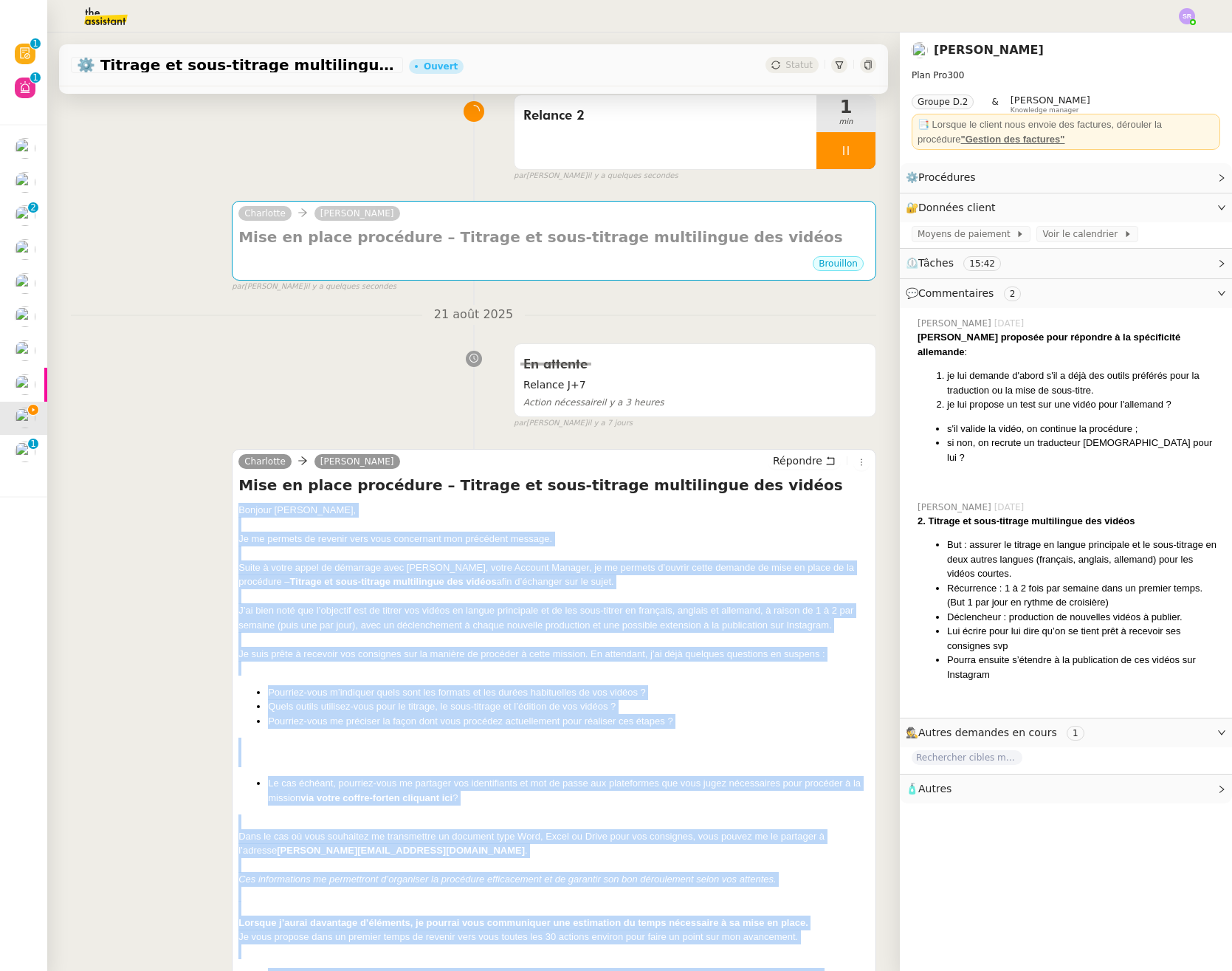
scroll to position [0, 0]
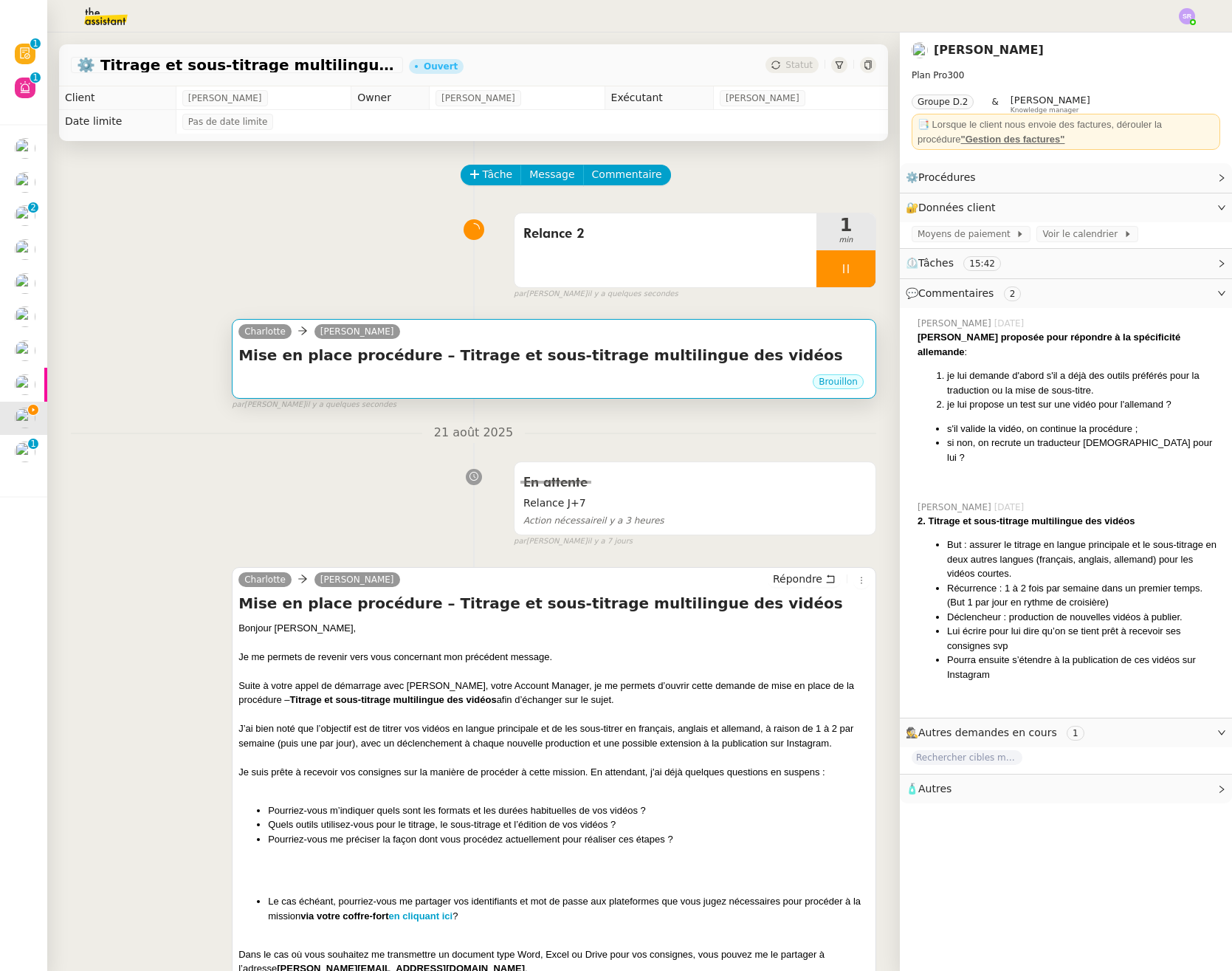
click at [477, 385] on div "Brouillon" at bounding box center [554, 384] width 631 height 22
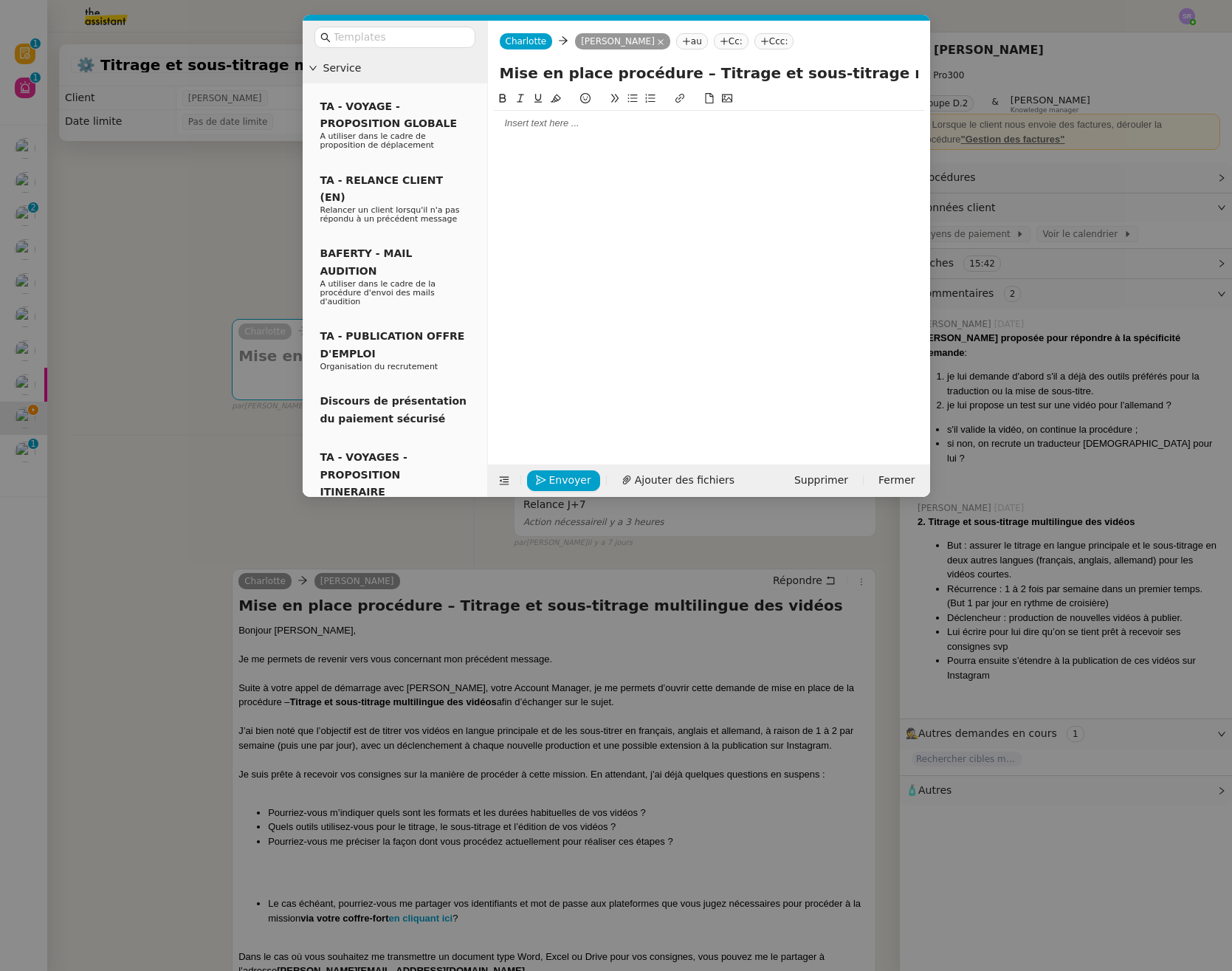
click at [547, 125] on div at bounding box center [709, 123] width 431 height 14
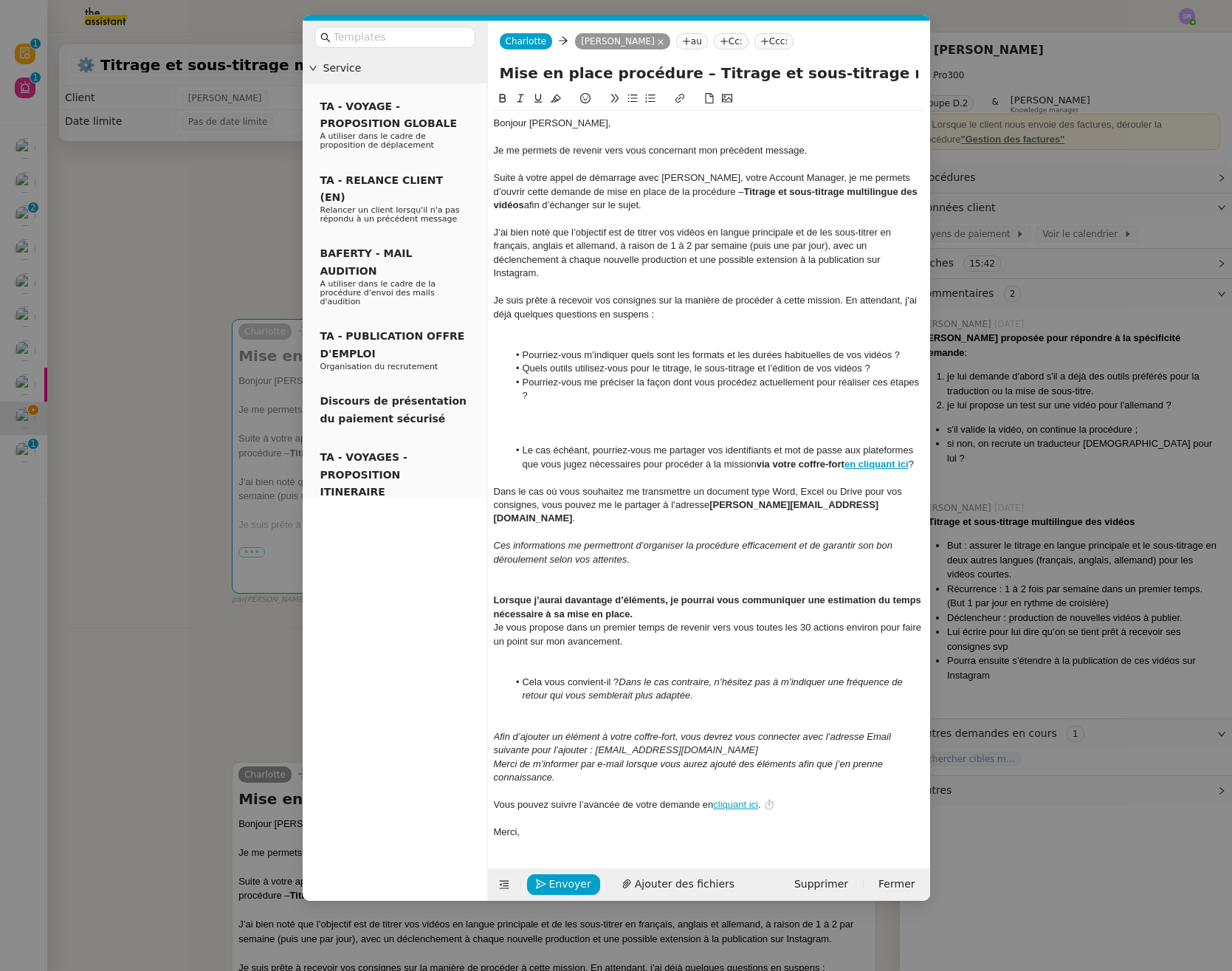
click at [516, 424] on div at bounding box center [709, 423] width 431 height 14
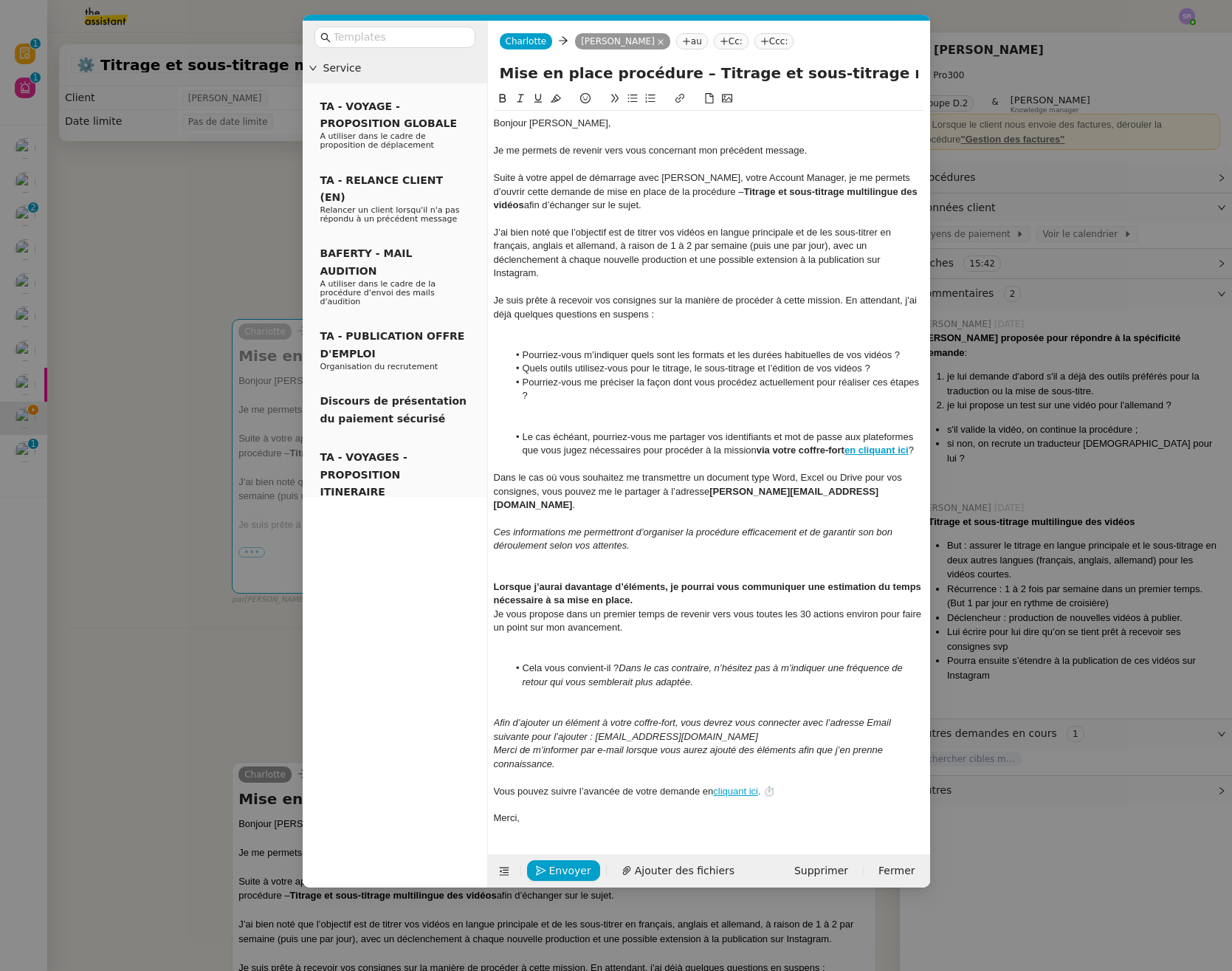
click at [529, 418] on div at bounding box center [709, 423] width 431 height 14
click at [527, 408] on div at bounding box center [709, 409] width 431 height 14
click at [538, 342] on div at bounding box center [709, 342] width 431 height 14
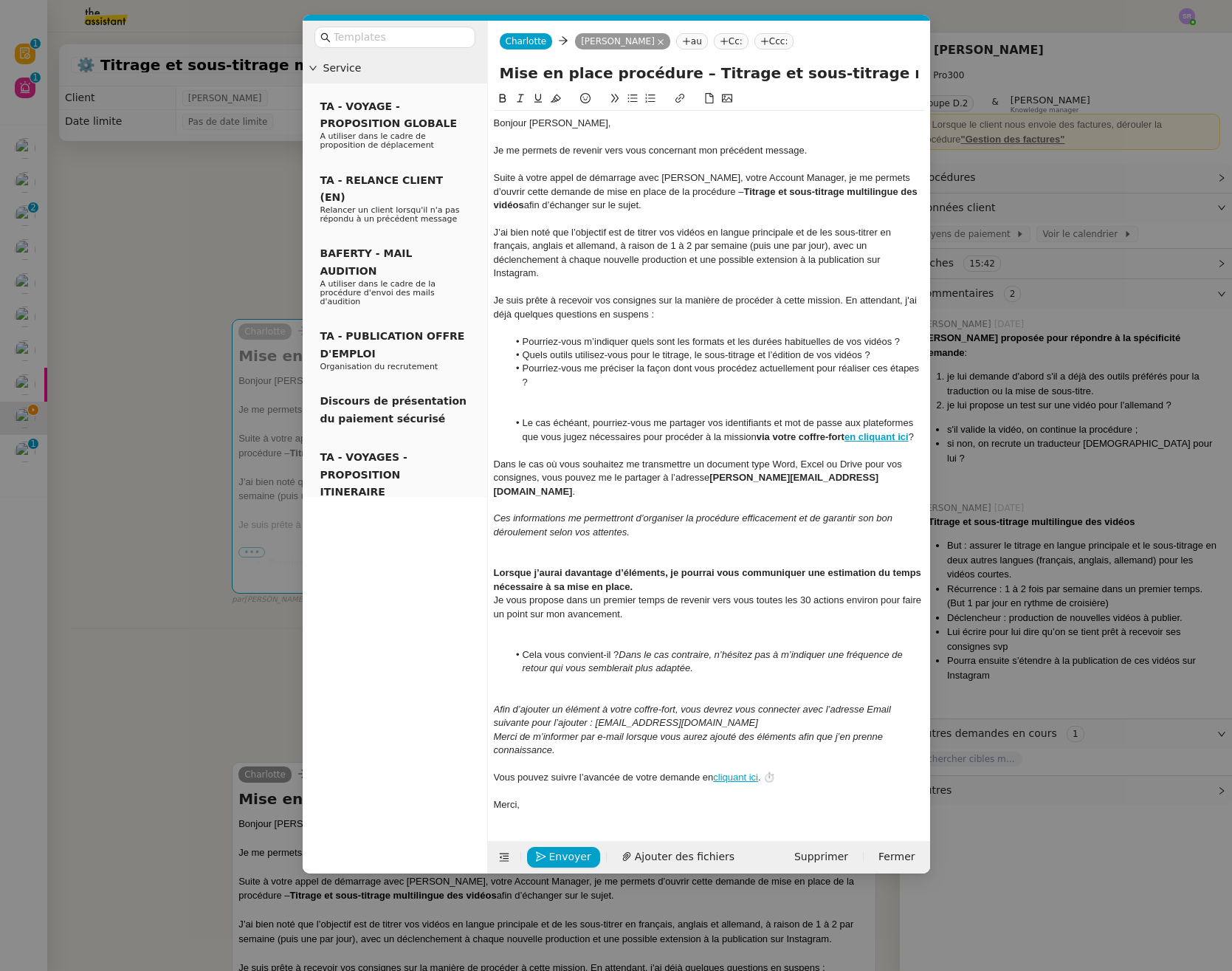
click at [558, 635] on div at bounding box center [709, 641] width 431 height 14
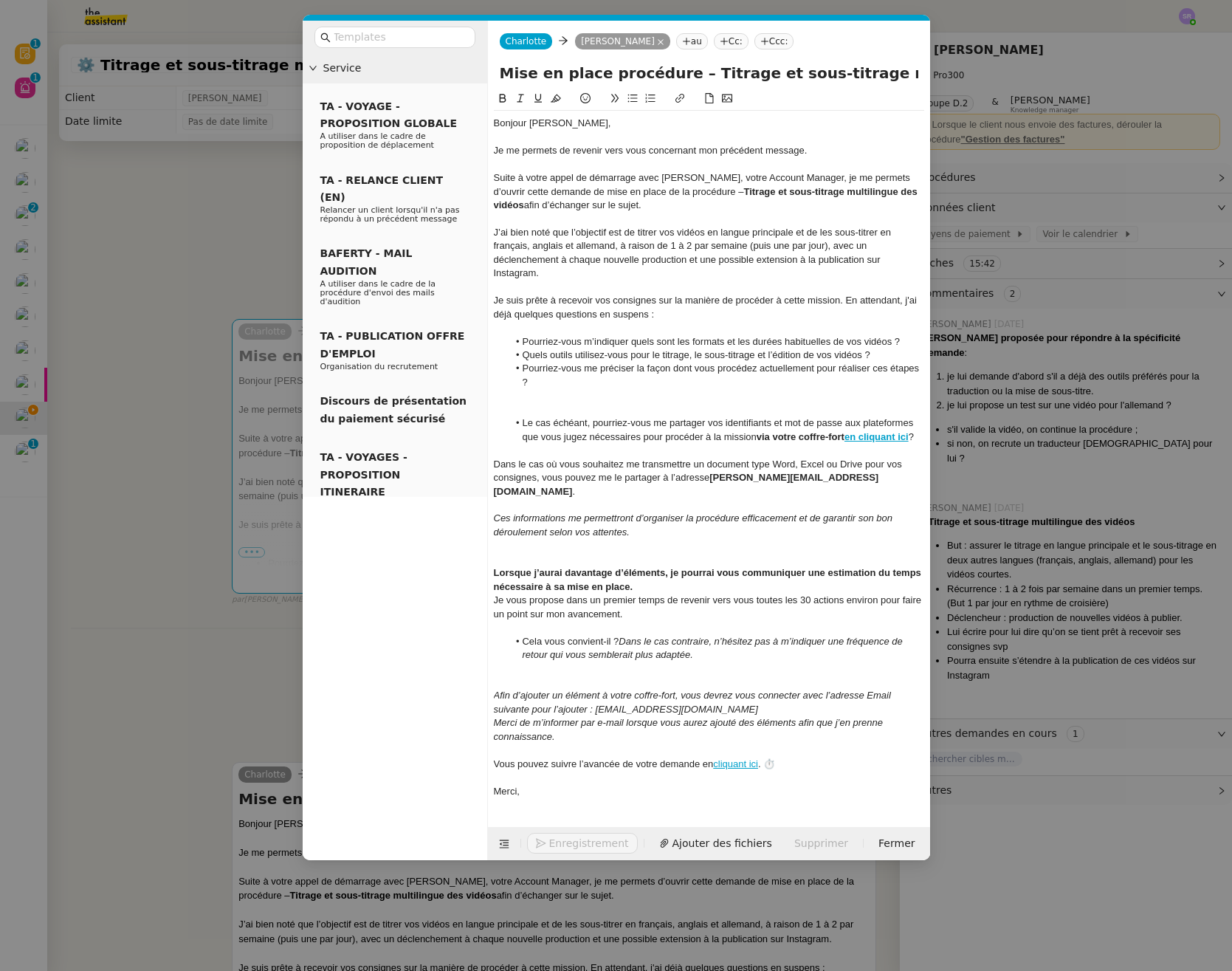
click at [538, 661] on div at bounding box center [709, 667] width 431 height 14
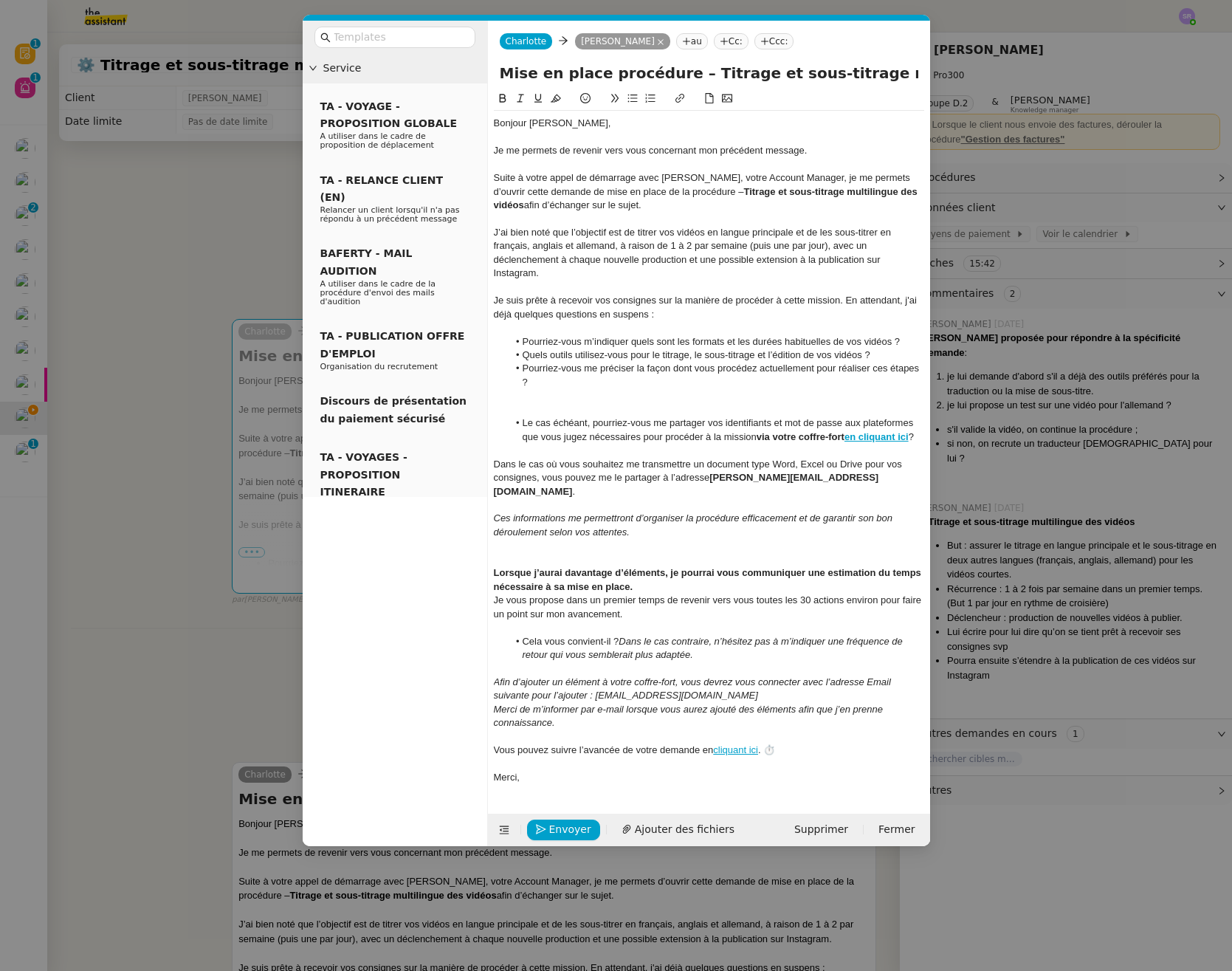
click at [533, 621] on div at bounding box center [709, 627] width 431 height 14
click at [573, 553] on div at bounding box center [709, 559] width 431 height 14
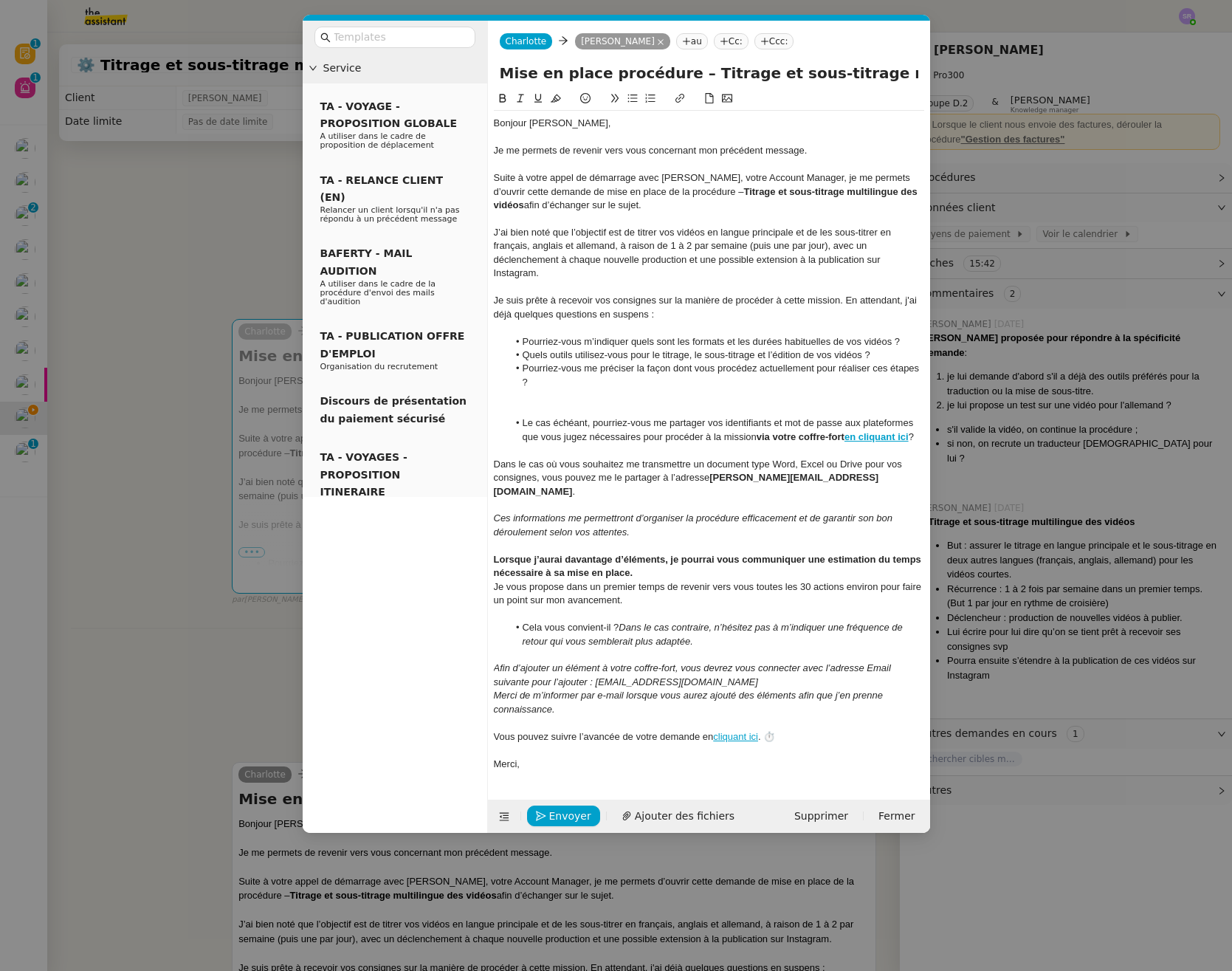
click at [569, 405] on div at bounding box center [709, 409] width 431 height 14
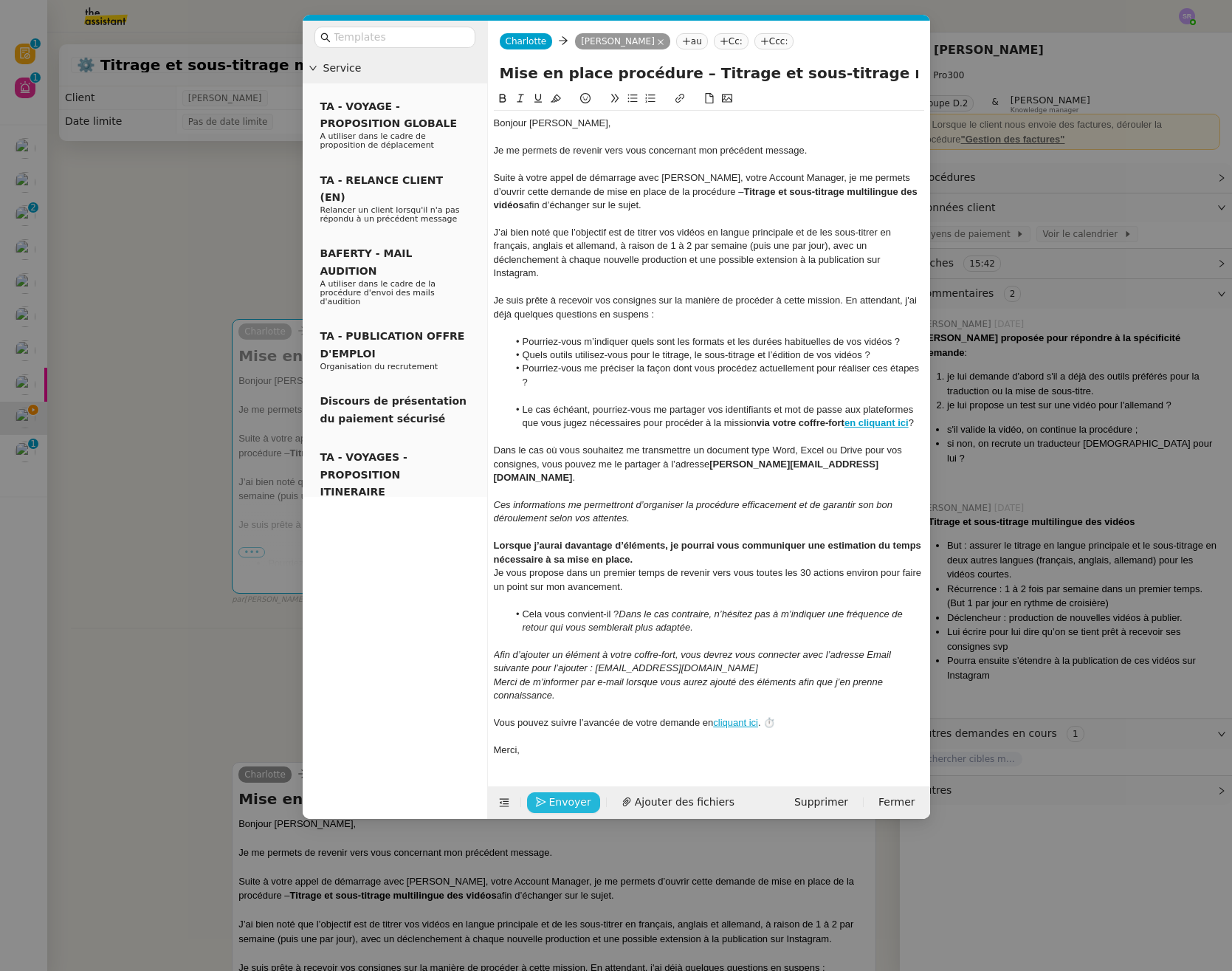
click at [568, 794] on span "Envoyer" at bounding box center [570, 802] width 42 height 17
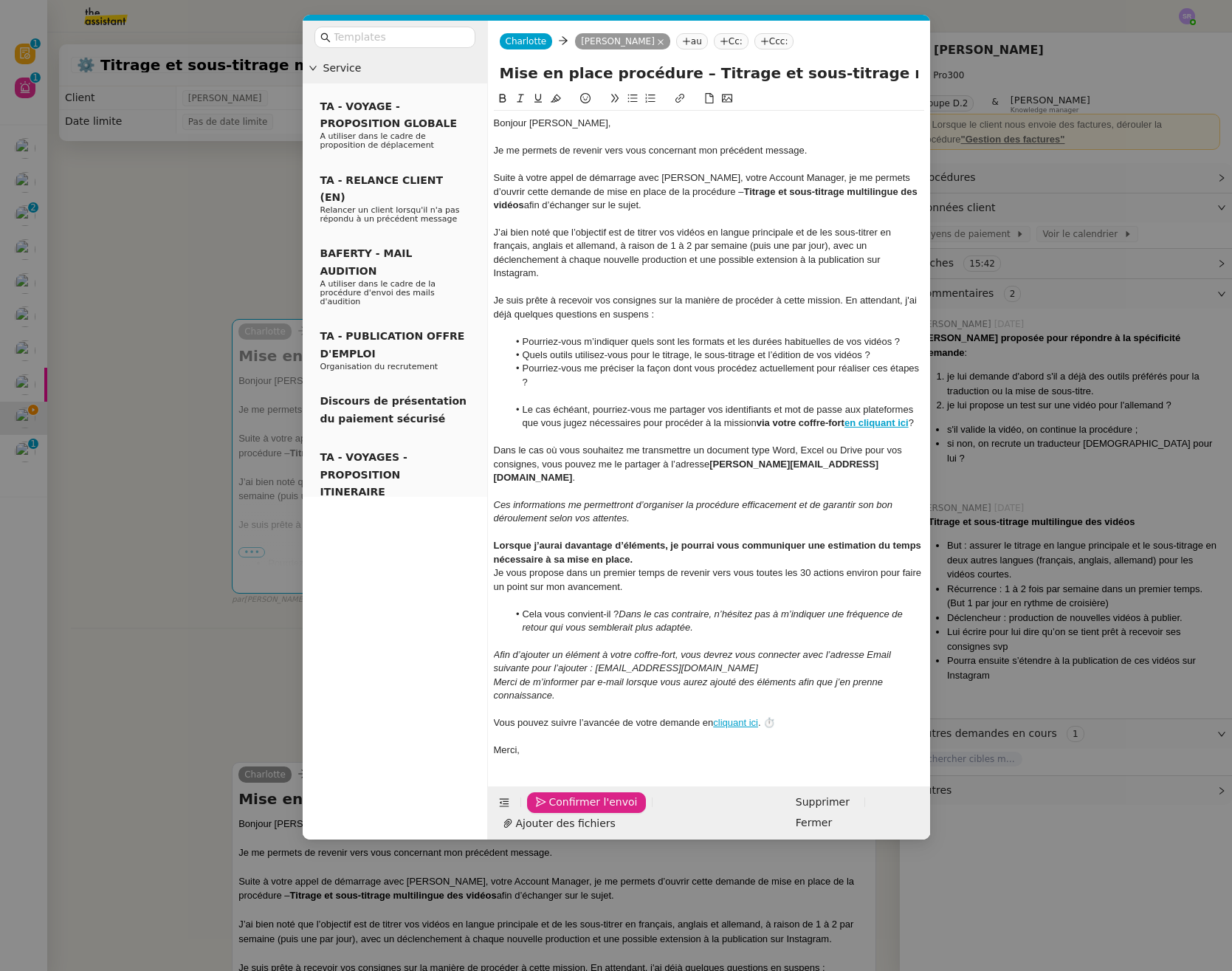
click at [568, 794] on span "Confirmer l'envoi" at bounding box center [593, 802] width 88 height 17
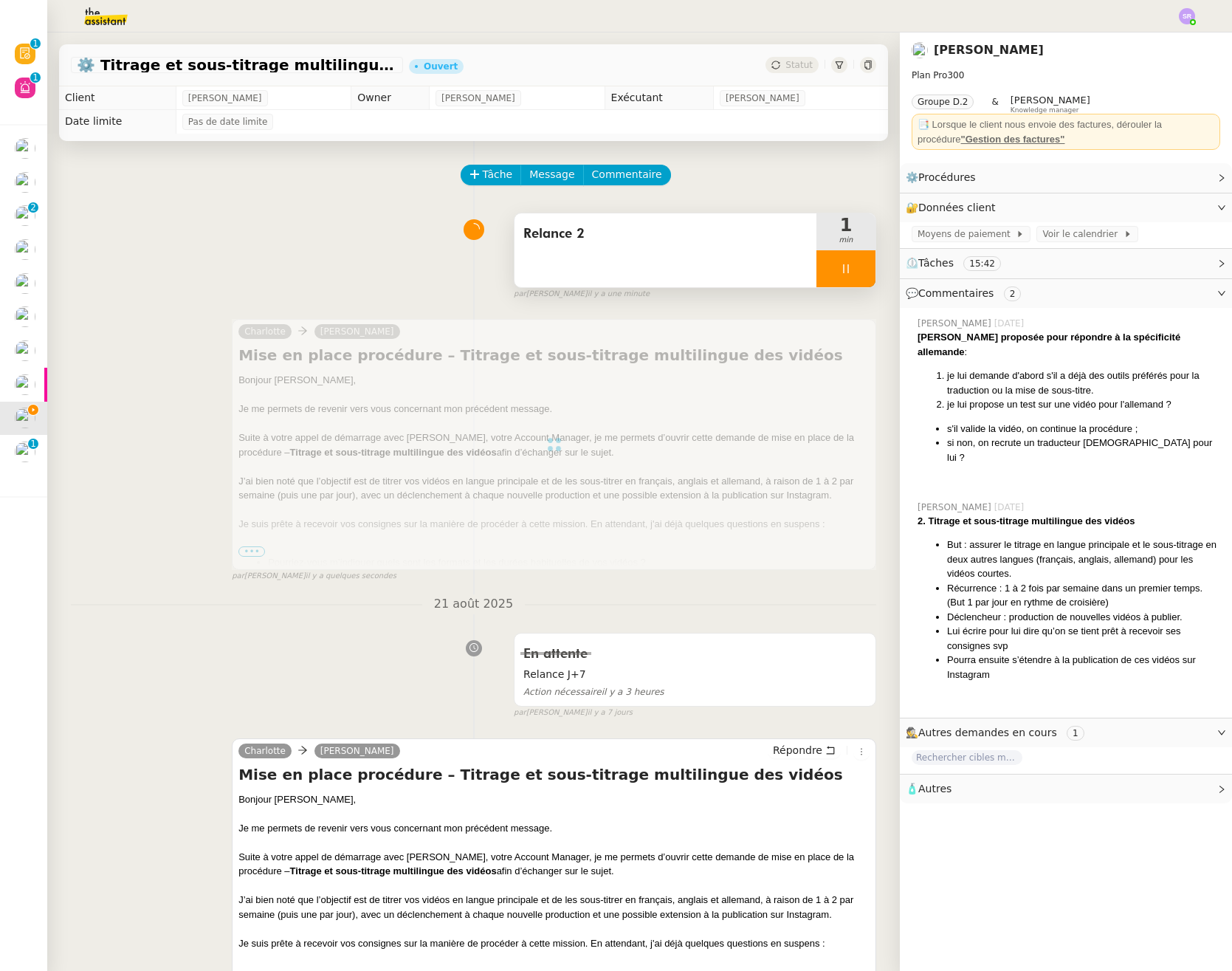
click at [818, 266] on div at bounding box center [846, 269] width 59 height 37
click at [846, 269] on button at bounding box center [860, 269] width 29 height 37
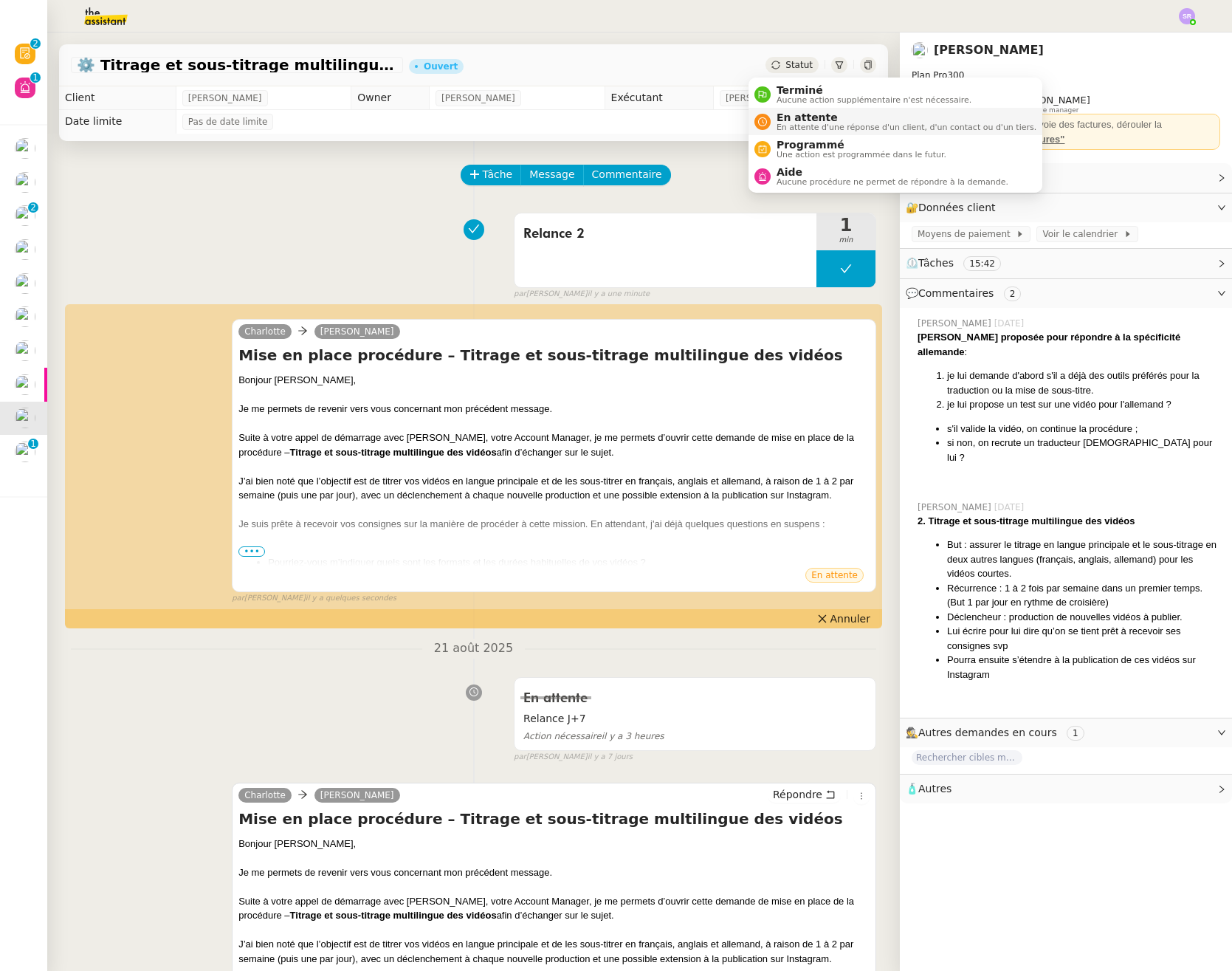
click at [807, 117] on span "En attente" at bounding box center [906, 117] width 260 height 12
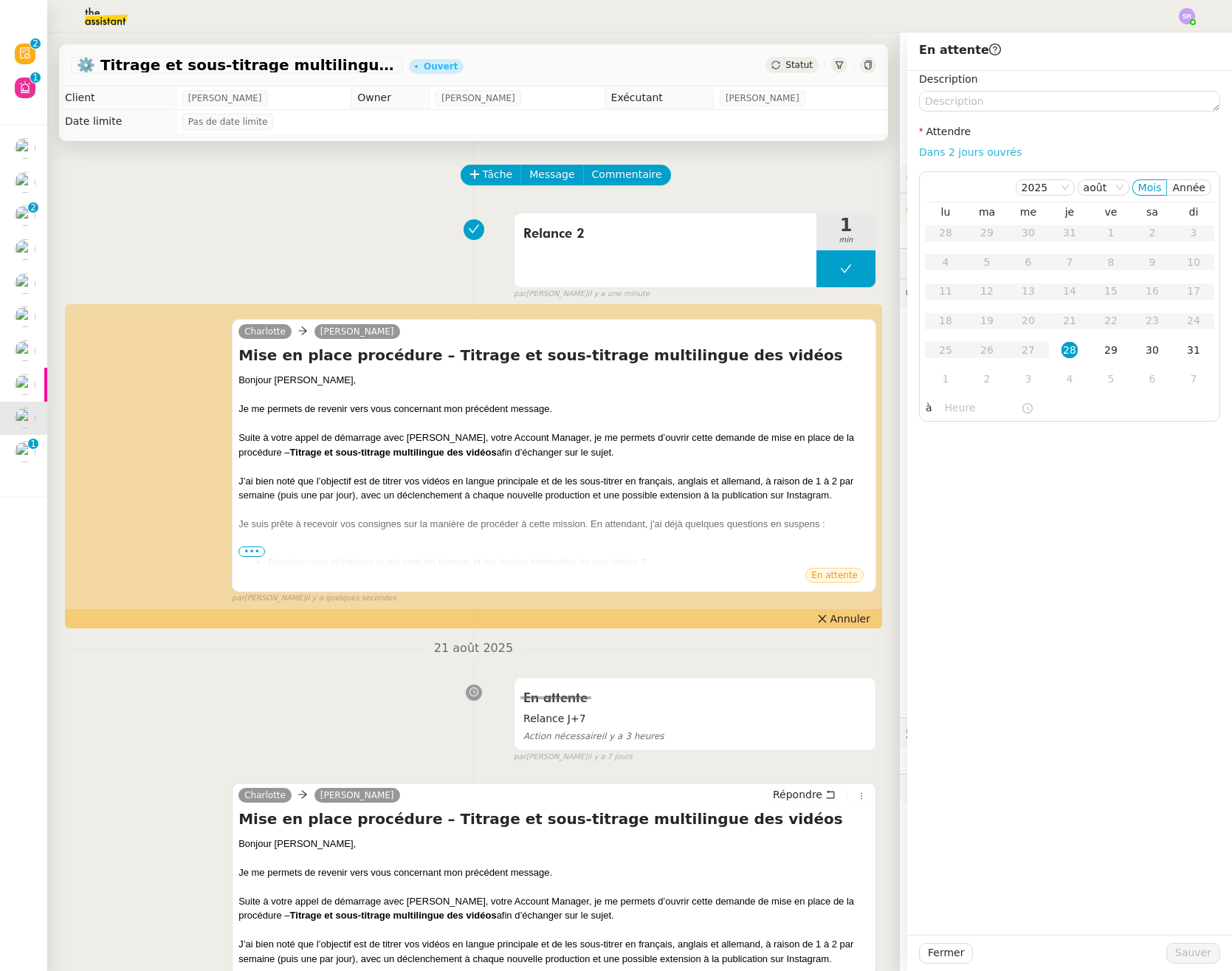
click at [971, 149] on link "Dans 2 jours ouvrés" at bounding box center [970, 152] width 102 height 12
type input "07:00"
click at [1032, 99] on textarea at bounding box center [1069, 101] width 301 height 21
drag, startPoint x: 797, startPoint y: 172, endPoint x: 745, endPoint y: 150, distance: 56.5
click at [797, 171] on div "Tâche Message Commentaire" at bounding box center [670, 182] width 415 height 36
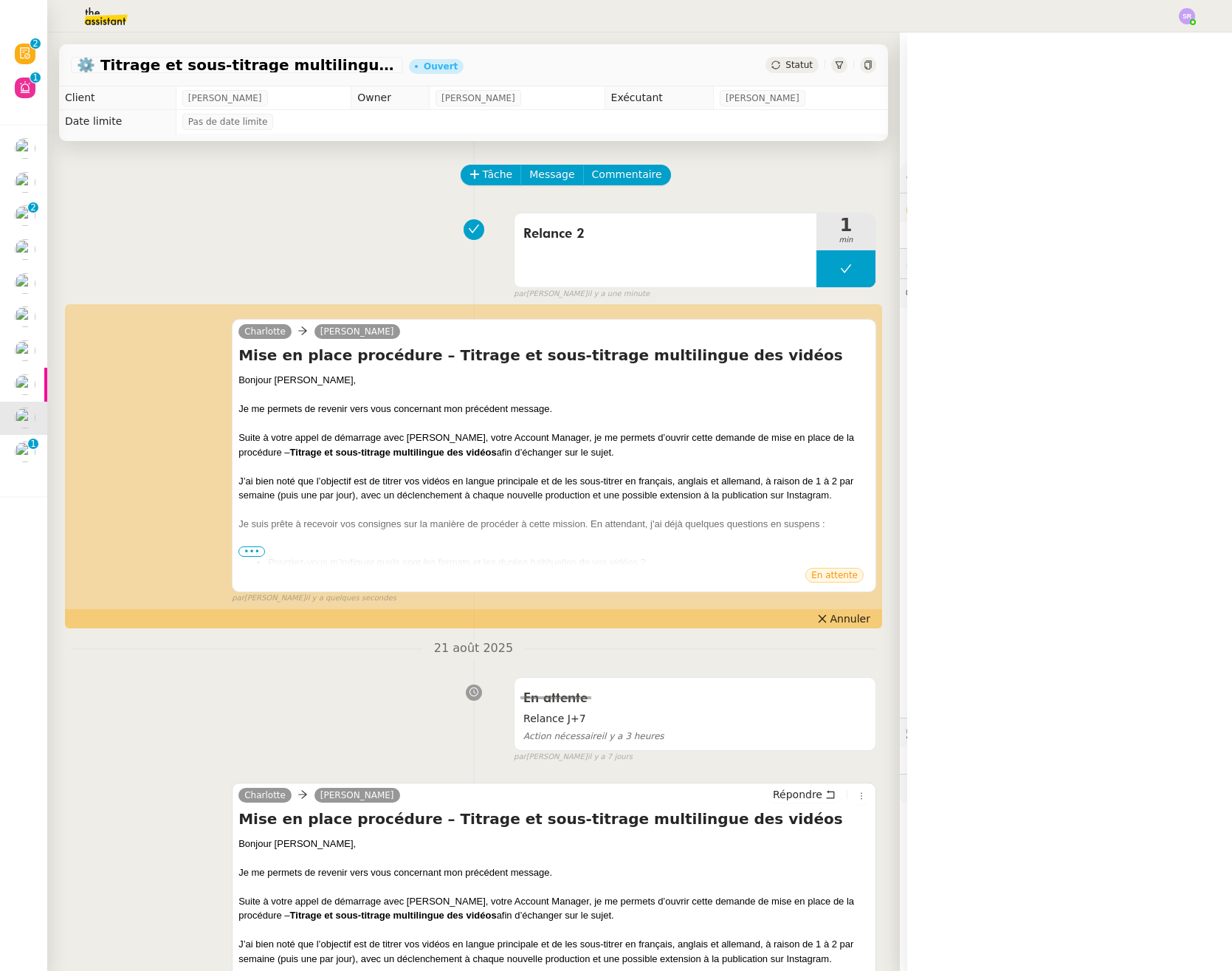
click at [765, 64] on div "Statut" at bounding box center [791, 65] width 53 height 16
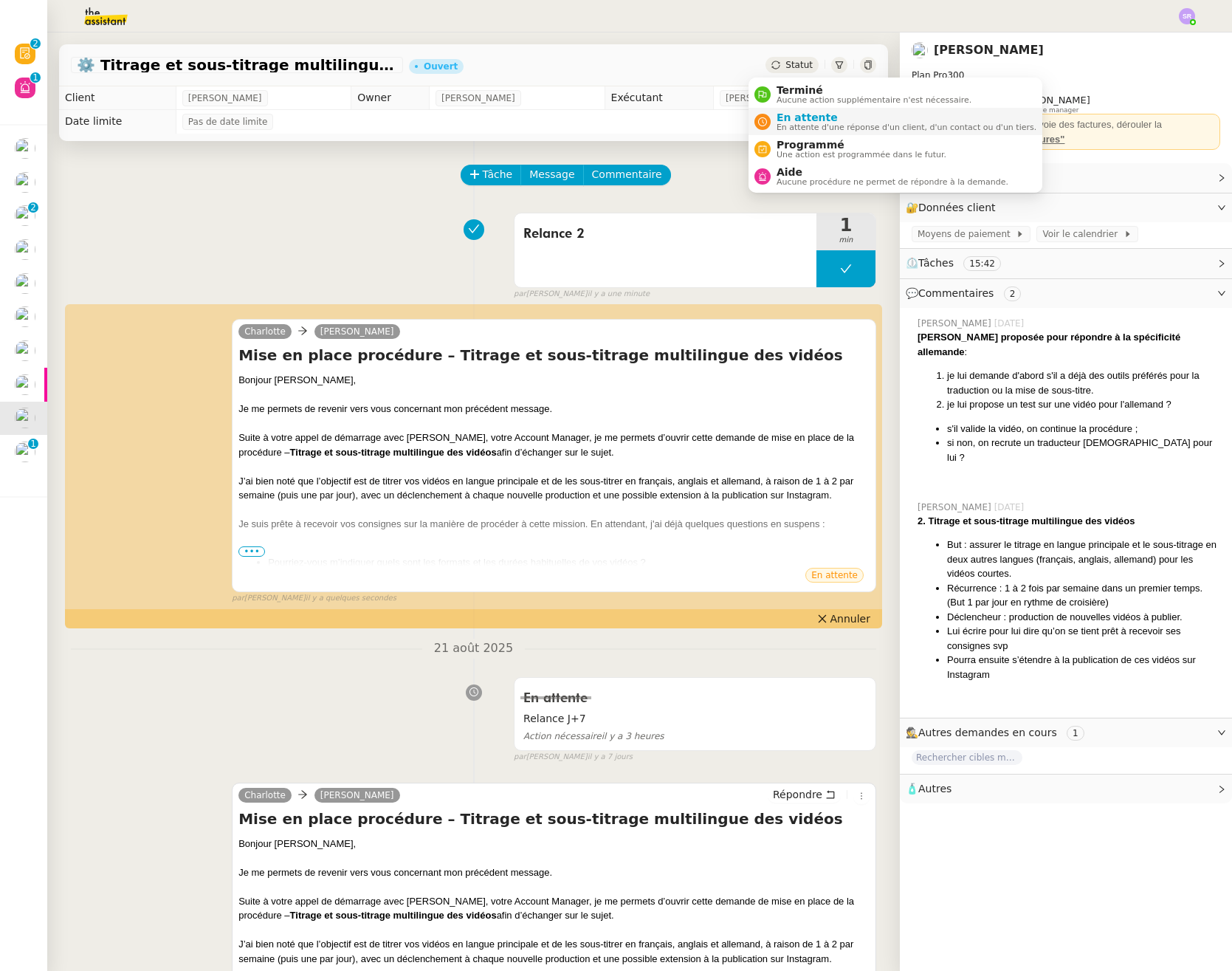
click at [837, 131] on span "En attente d'une réponse d'un client, d'un contact ou d'un tiers." at bounding box center [906, 127] width 260 height 8
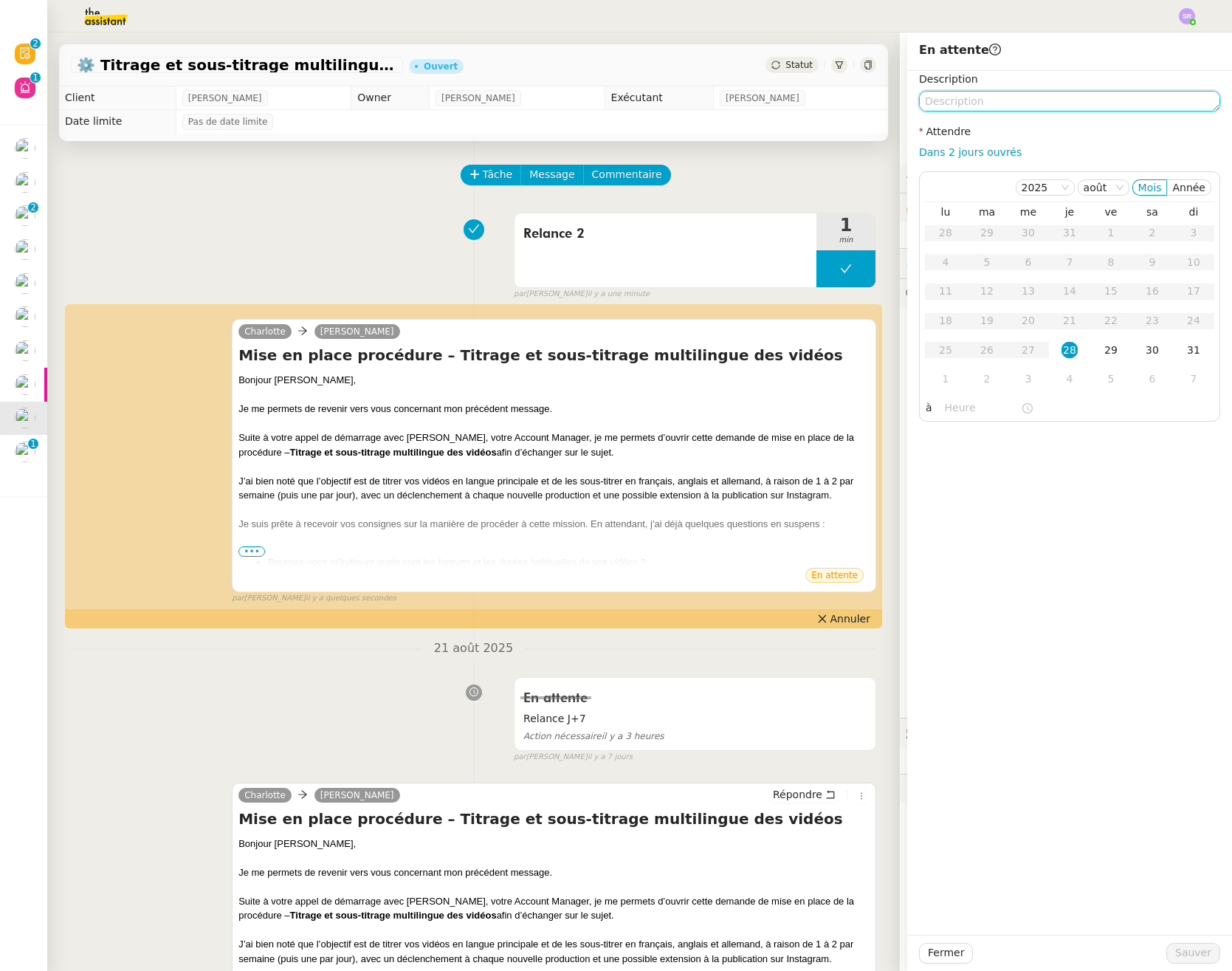
click at [1037, 111] on div "Description Attendre Dans 2 jours ouvrés [DATE] [PERSON_NAME] lu ma me je ve sa…" at bounding box center [1069, 246] width 301 height 350
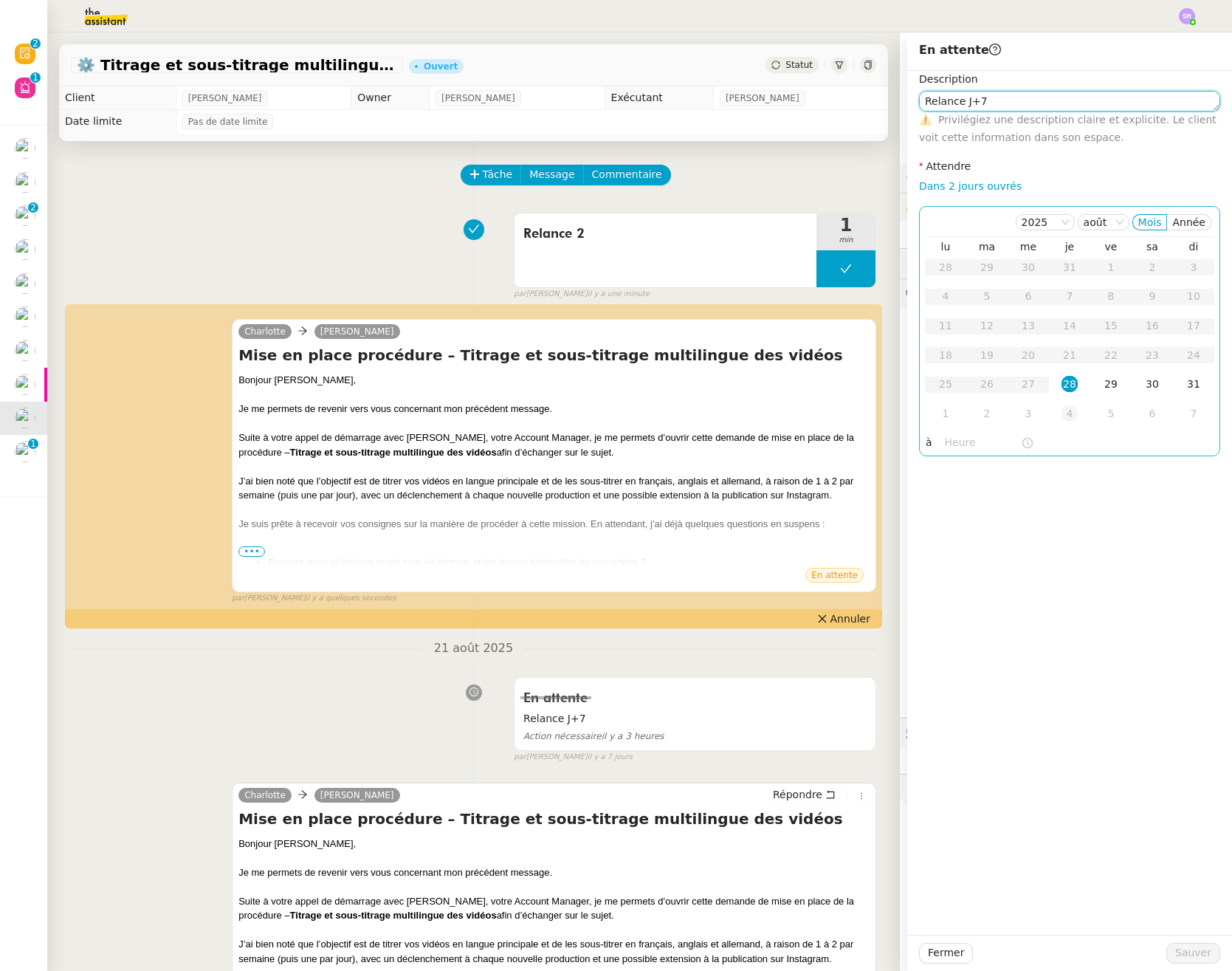
type textarea "Relance J+7"
click at [1062, 413] on div "4" at bounding box center [1069, 413] width 16 height 16
click at [964, 443] on input "text" at bounding box center [983, 442] width 76 height 17
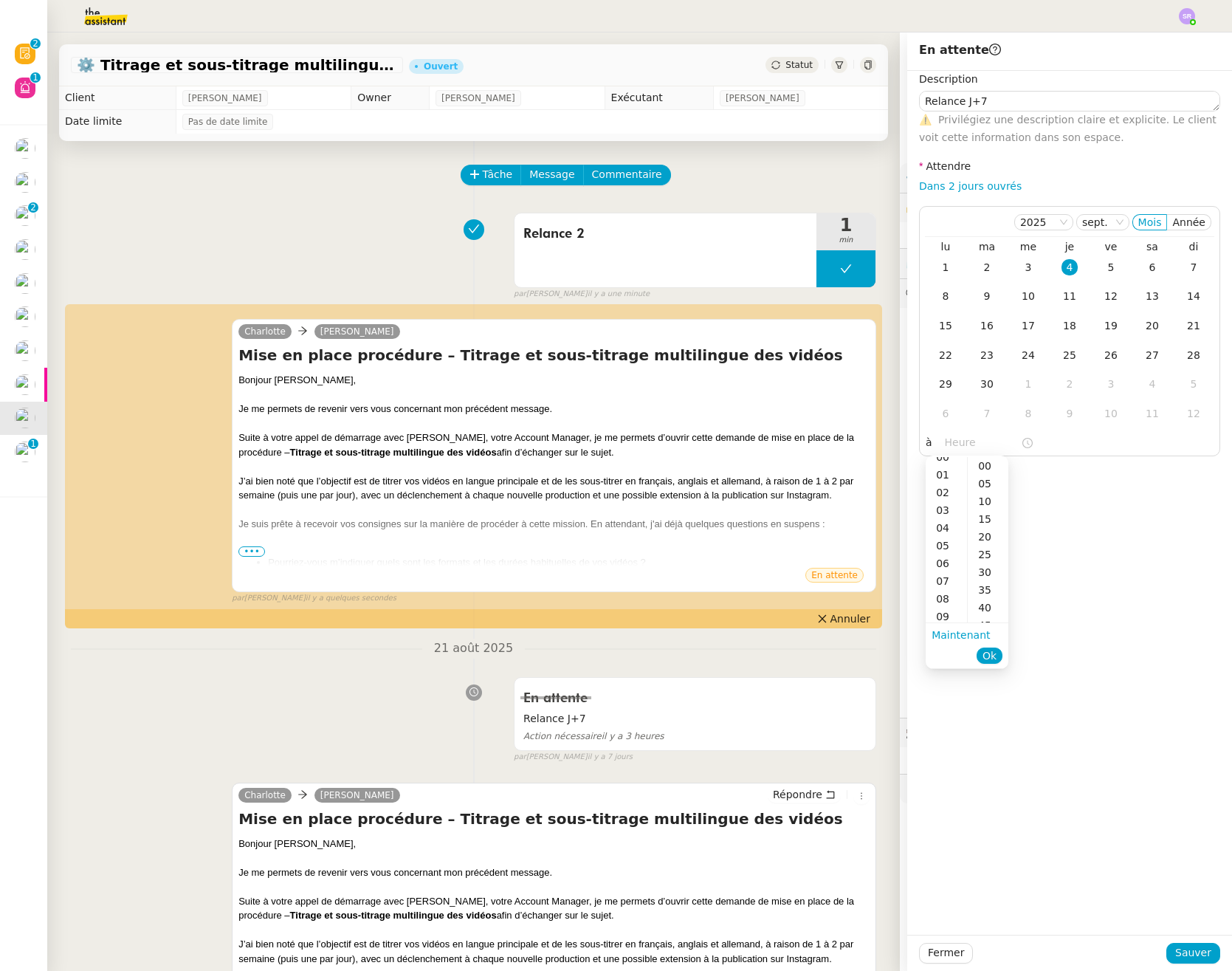
click at [948, 578] on div "07" at bounding box center [946, 581] width 41 height 17
click at [990, 467] on div "00" at bounding box center [987, 466] width 41 height 17
type input "07:00"
click at [991, 660] on span "Ok" at bounding box center [990, 656] width 14 height 15
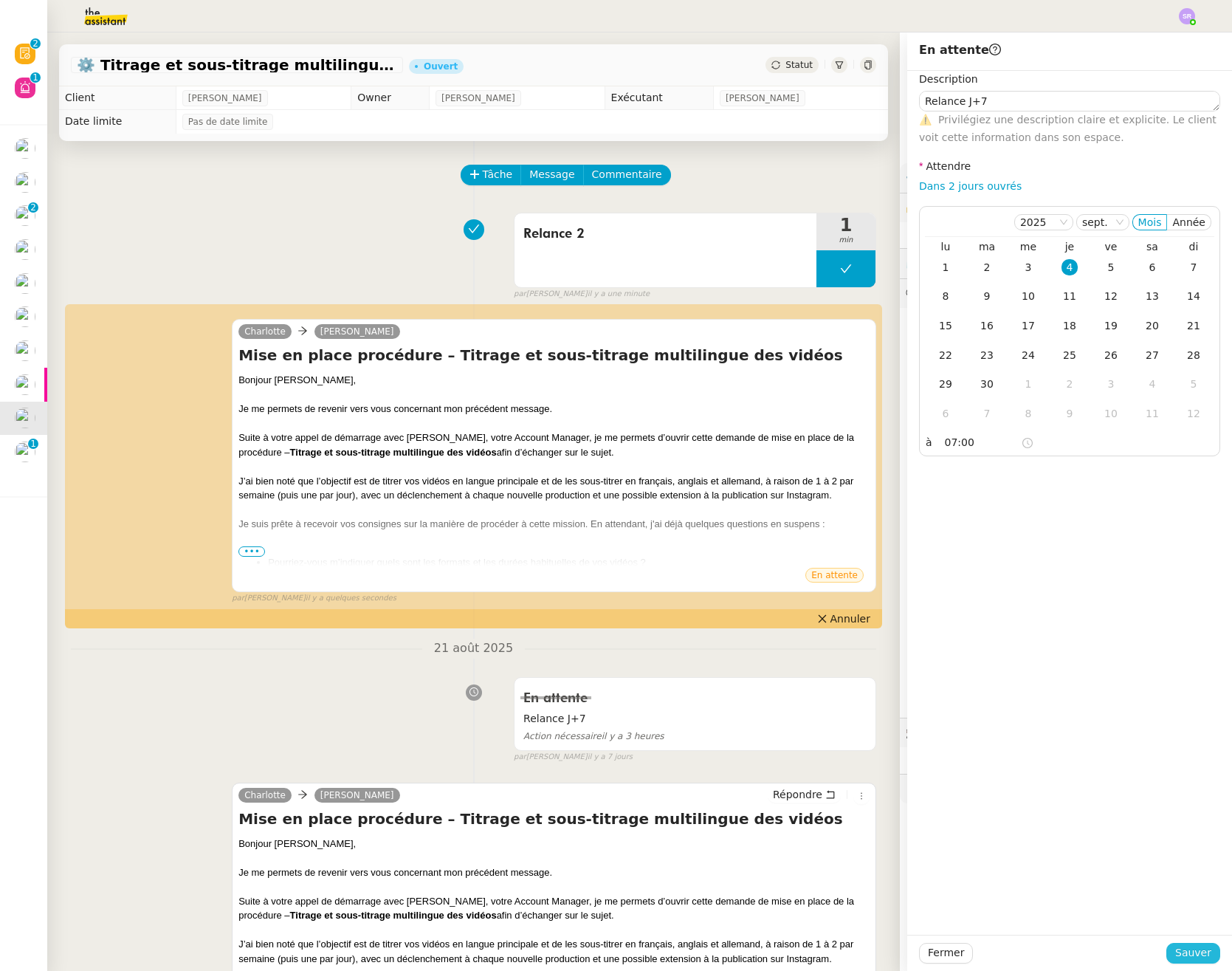
click at [1184, 954] on span "Sauver" at bounding box center [1193, 952] width 37 height 17
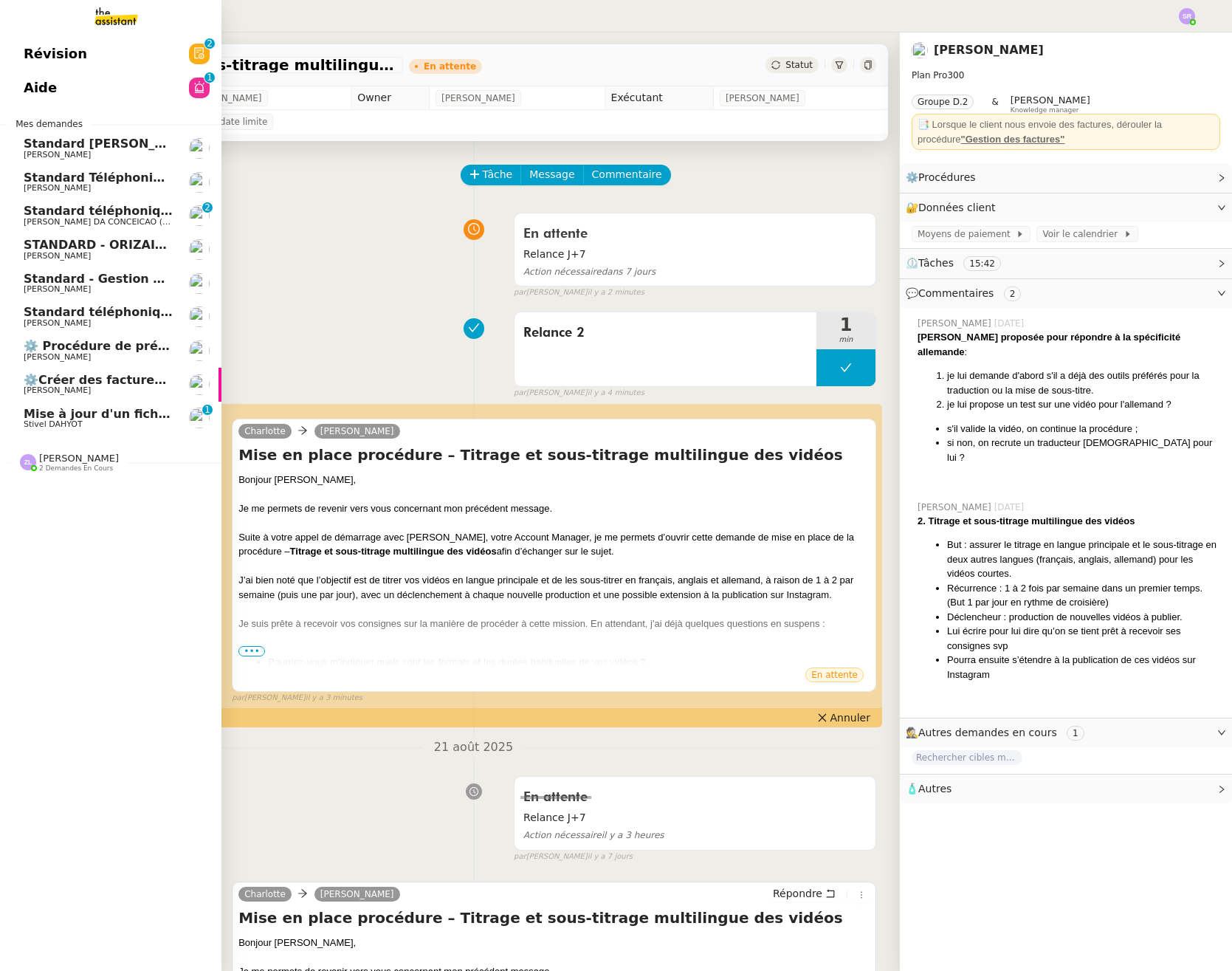
click at [31, 420] on span "Mise à jour d'un fichier de formation - [DATE]" at bounding box center [174, 414] width 301 height 14
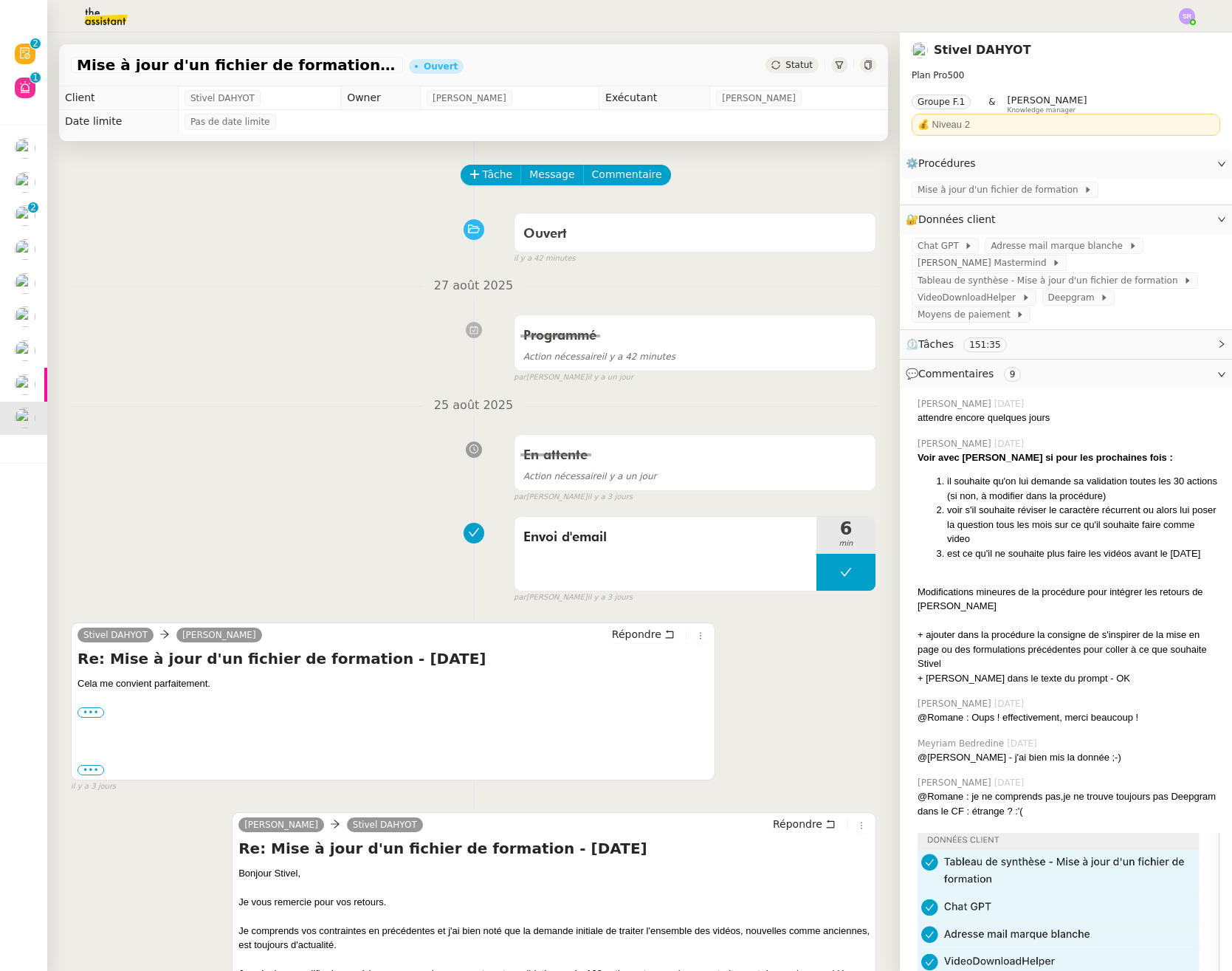
click at [786, 69] on span "Statut" at bounding box center [799, 64] width 27 height 10
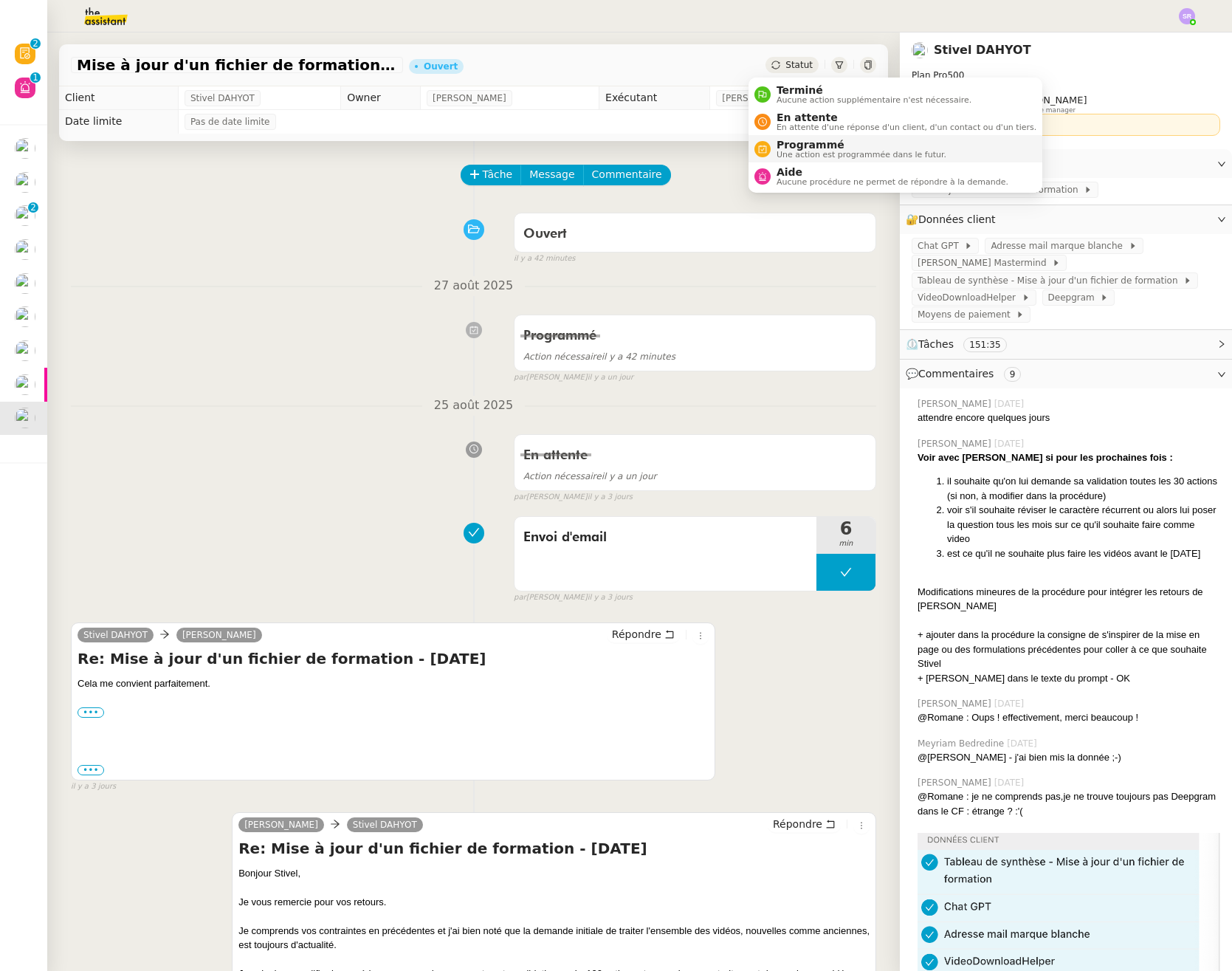
click at [786, 141] on span "Programmé" at bounding box center [861, 145] width 170 height 12
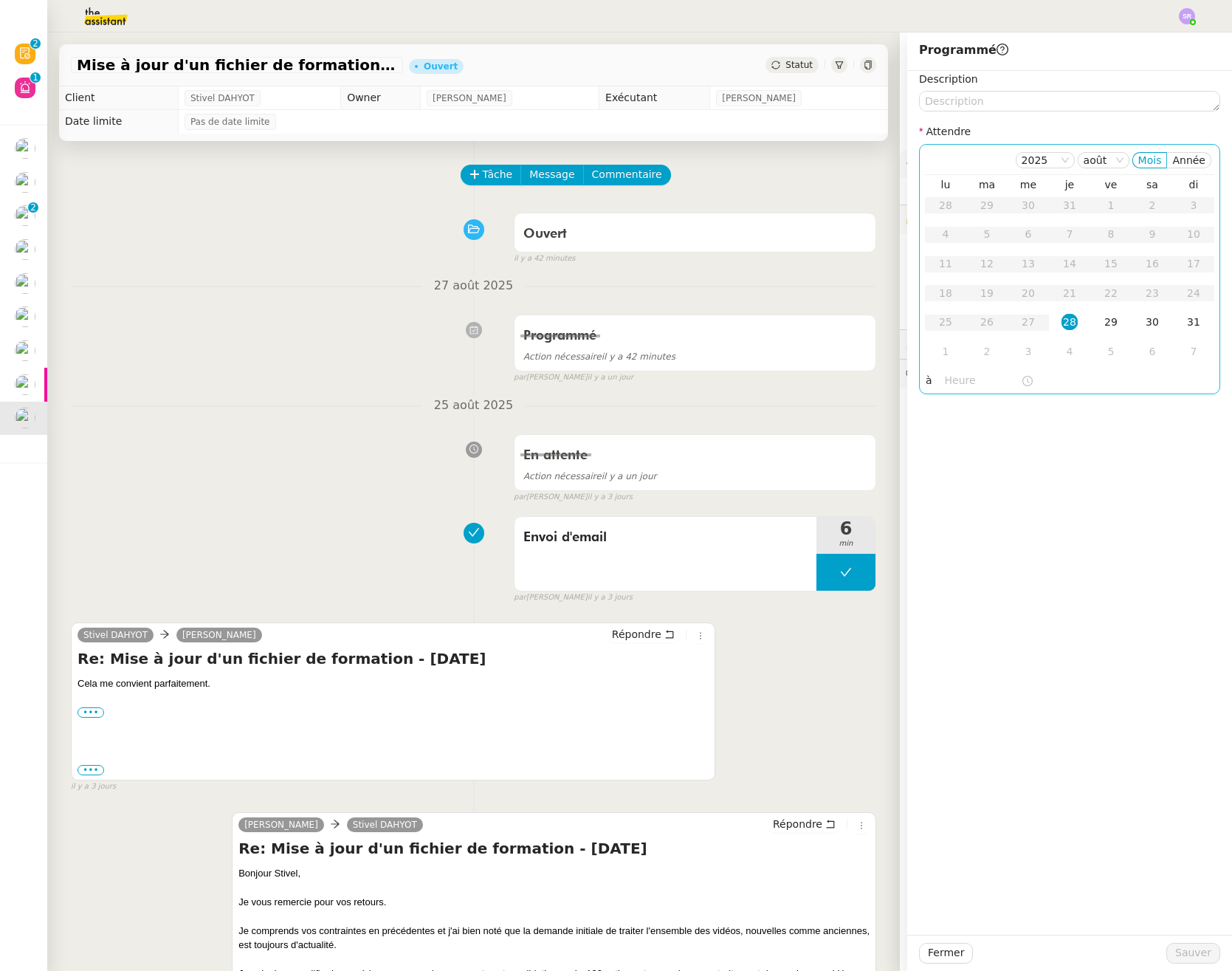
click at [1061, 319] on div "28" at bounding box center [1069, 322] width 16 height 16
click at [947, 375] on input "text" at bounding box center [983, 380] width 76 height 17
click at [950, 413] on div "14" at bounding box center [946, 416] width 41 height 17
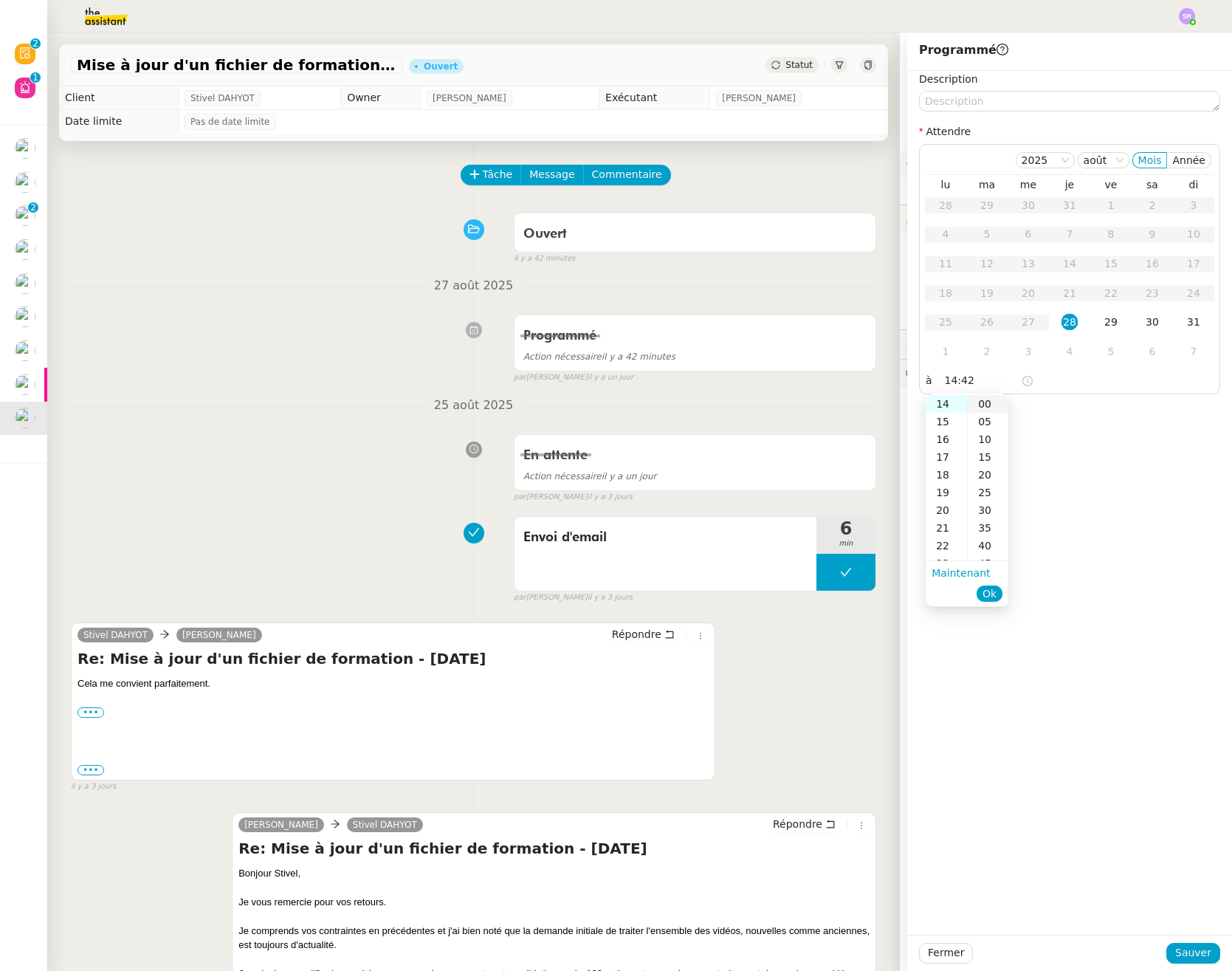
click at [981, 404] on div "00" at bounding box center [987, 404] width 41 height 17
type input "14:00"
click at [993, 592] on span "Ok" at bounding box center [990, 594] width 14 height 15
click at [1189, 957] on span "Sauver" at bounding box center [1193, 952] width 37 height 17
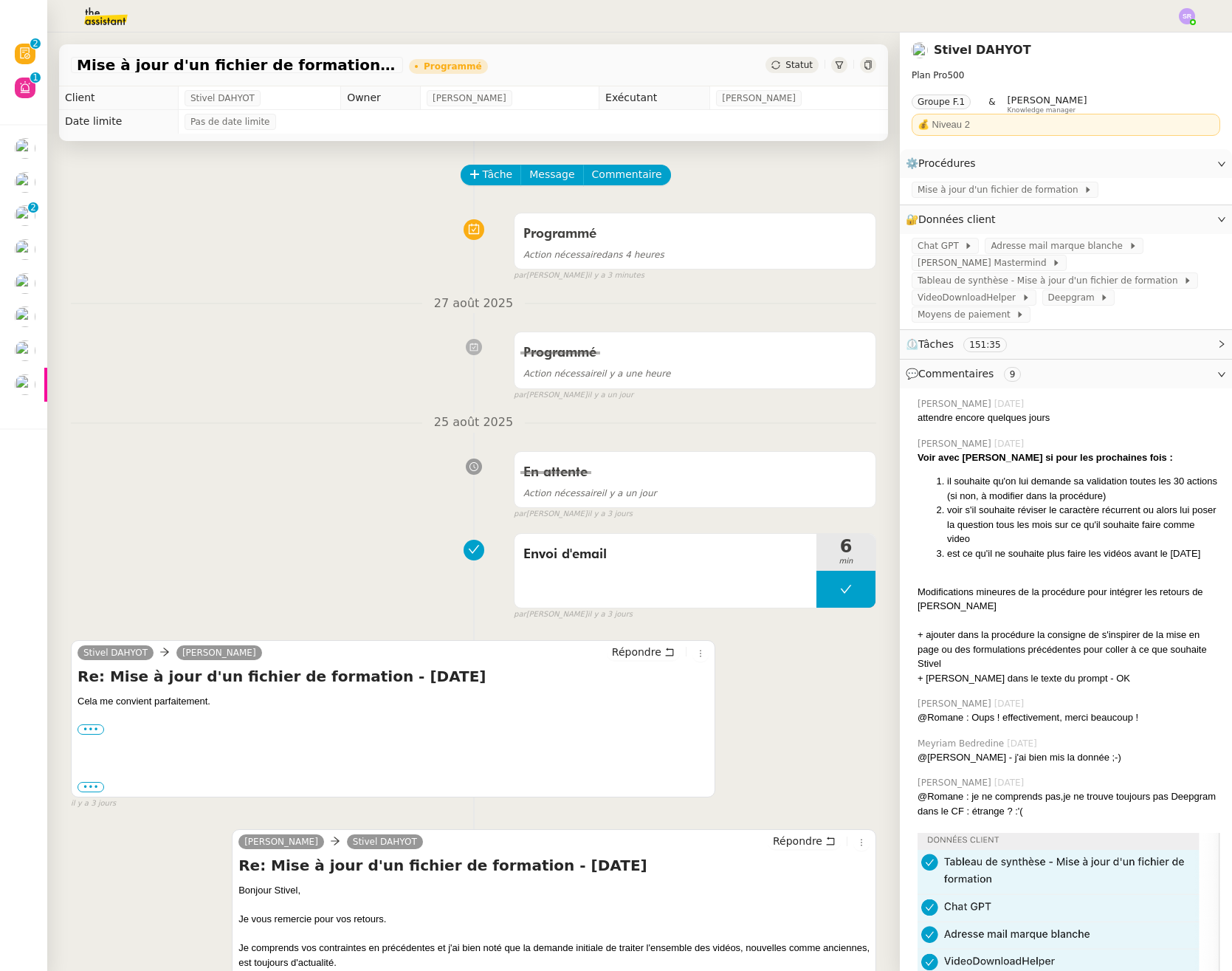
click at [242, 400] on div "Programmé Action nécessaire il y a une heure false par [PERSON_NAME] [DATE]" at bounding box center [473, 363] width 805 height 76
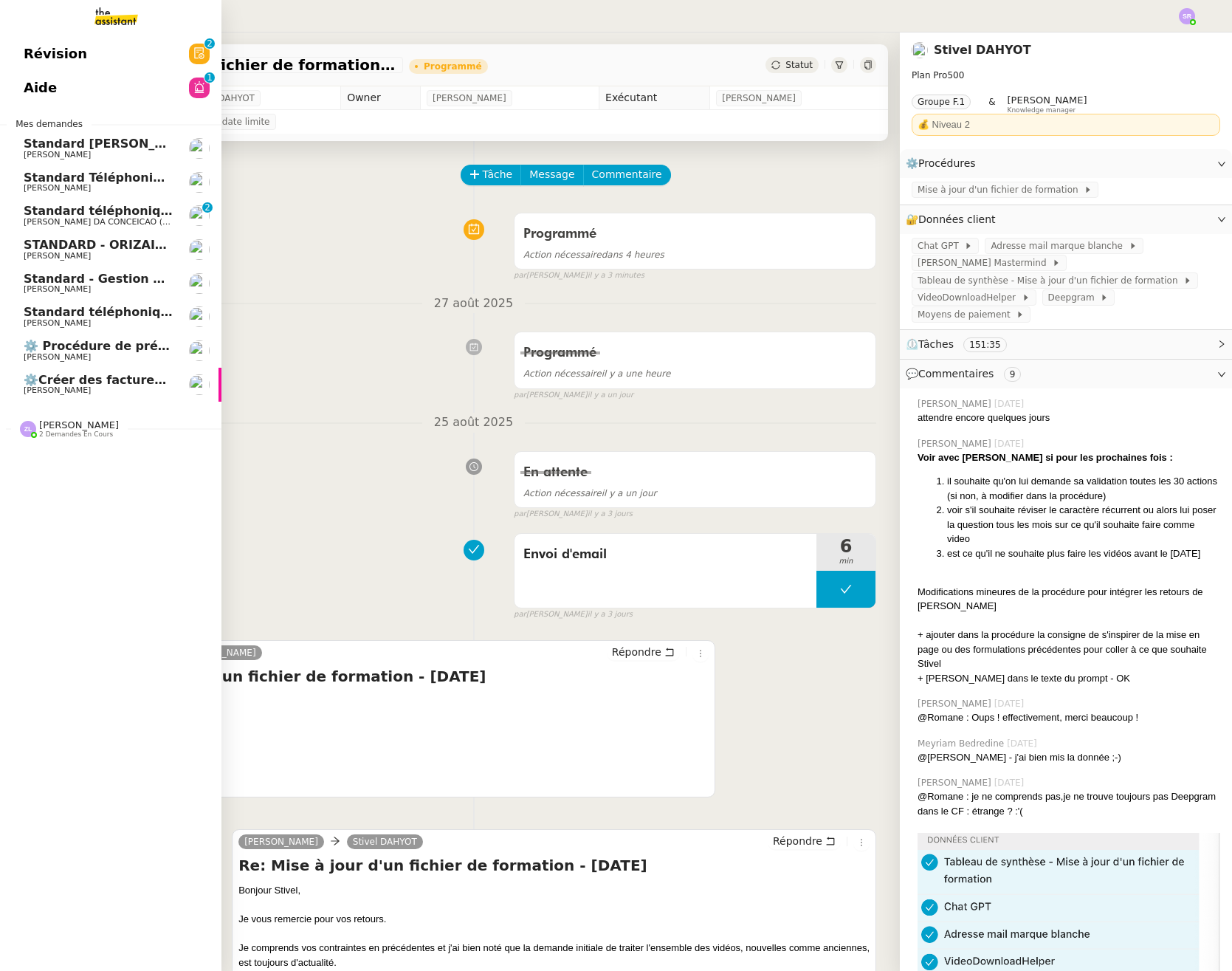
click at [49, 380] on span "⚙️Créer des factures récurrentes mensuelles" at bounding box center [173, 380] width 299 height 14
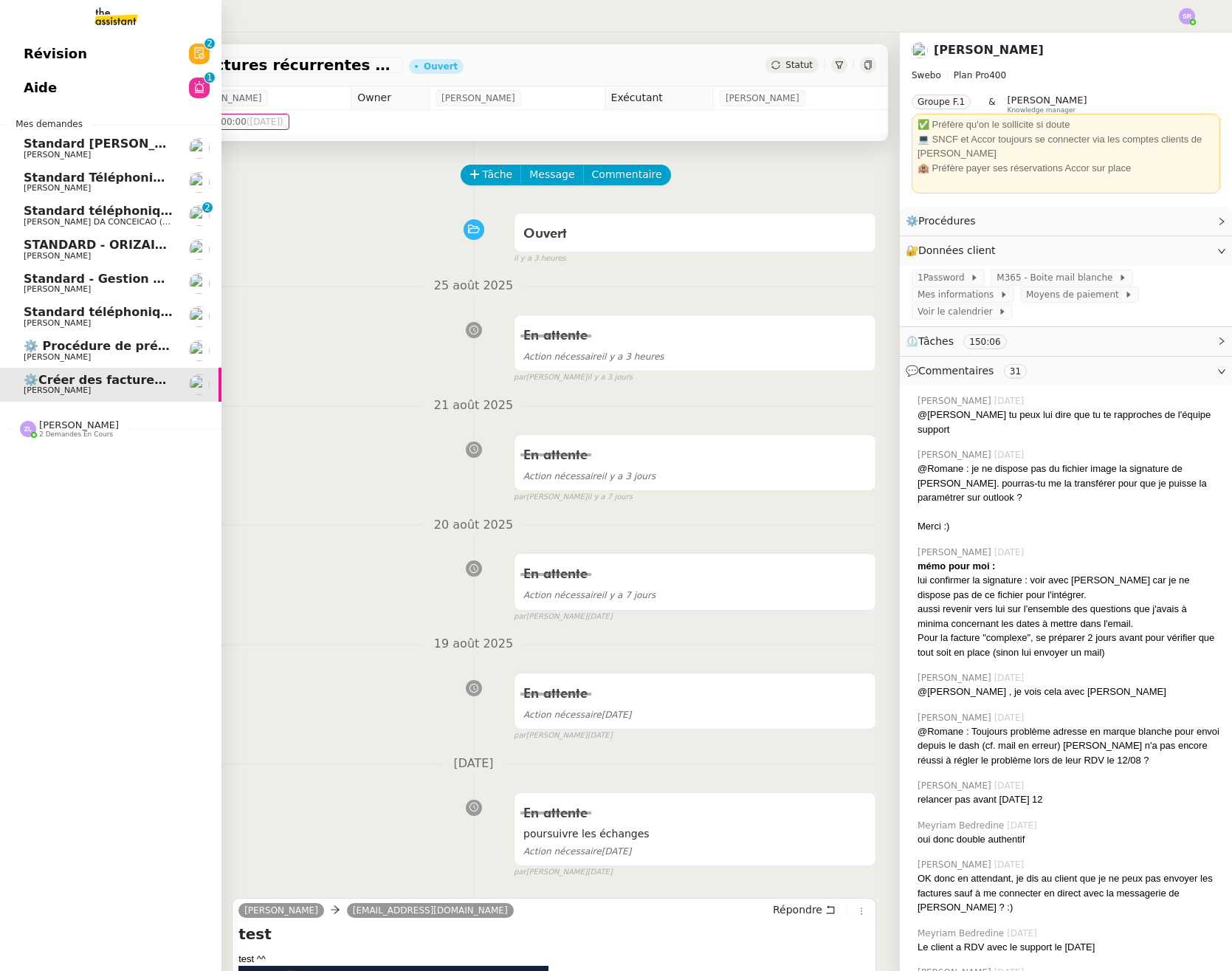
click at [84, 354] on span "[PERSON_NAME]" at bounding box center [98, 357] width 149 height 9
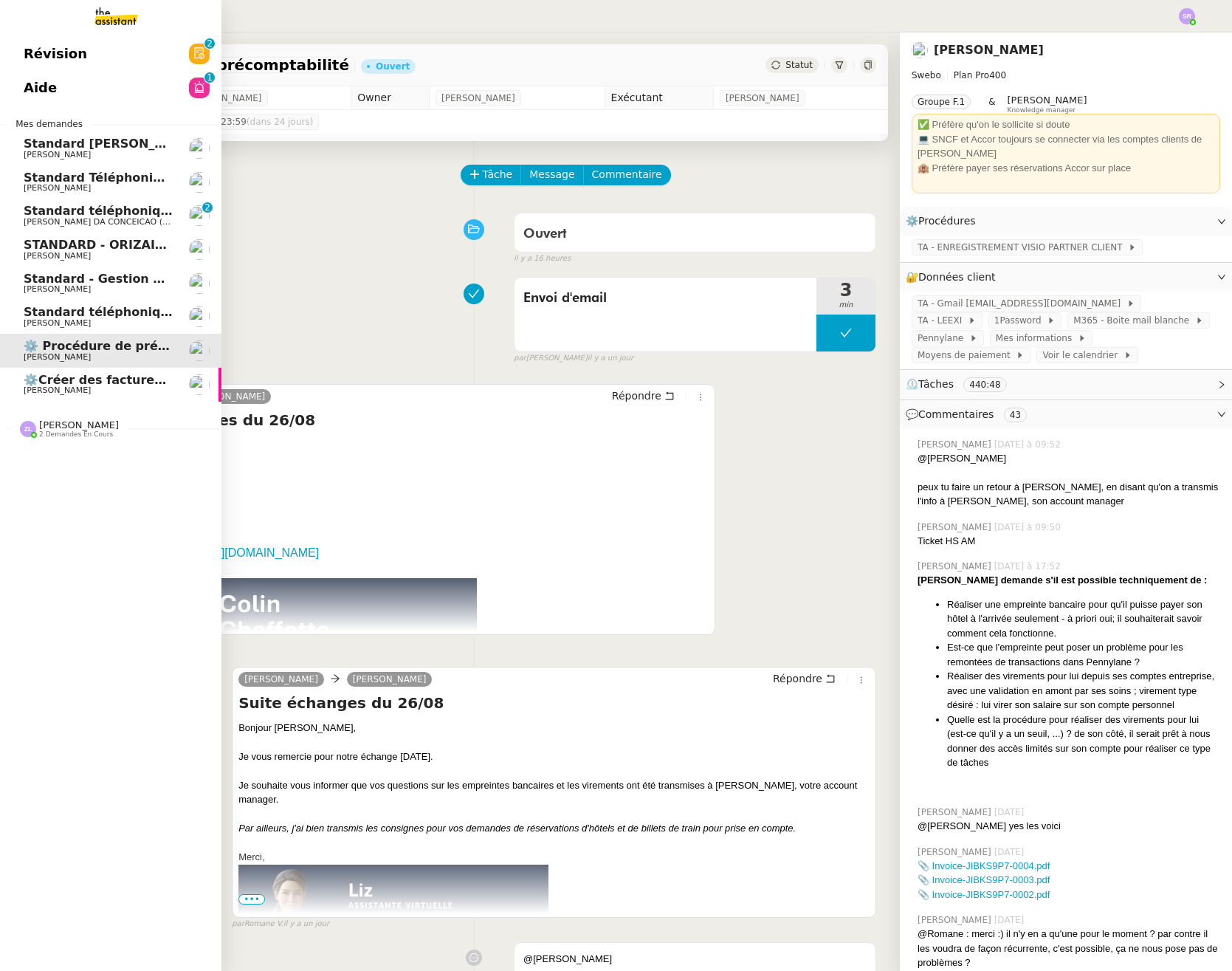
drag, startPoint x: 132, startPoint y: 370, endPoint x: 140, endPoint y: 379, distance: 12.0
click at [132, 370] on link "⚙️Créer des factures récurrentes mensuelles [PERSON_NAME]" at bounding box center [110, 385] width 222 height 34
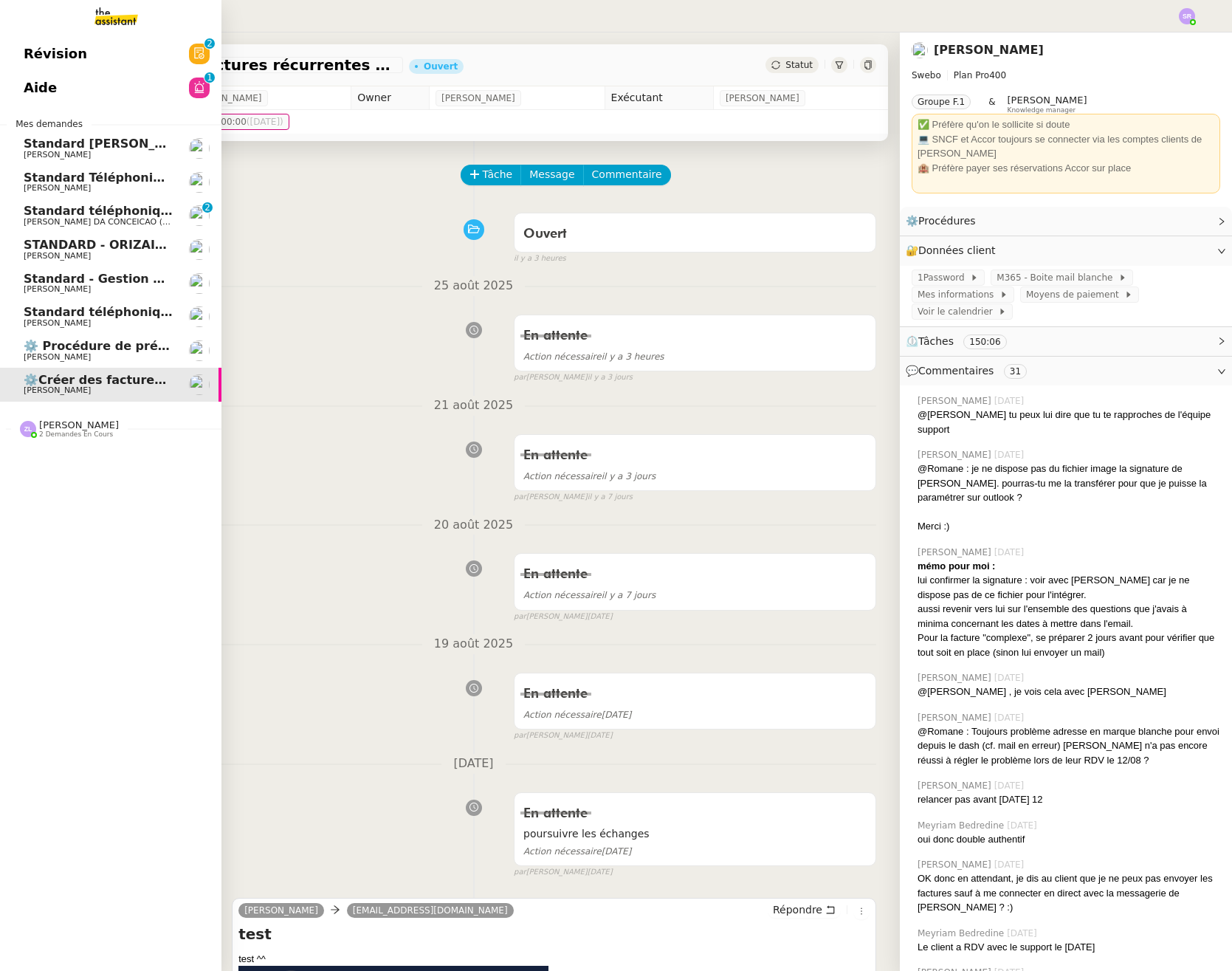
click at [94, 346] on span "⚙️ Procédure de précomptabilité" at bounding box center [133, 346] width 218 height 14
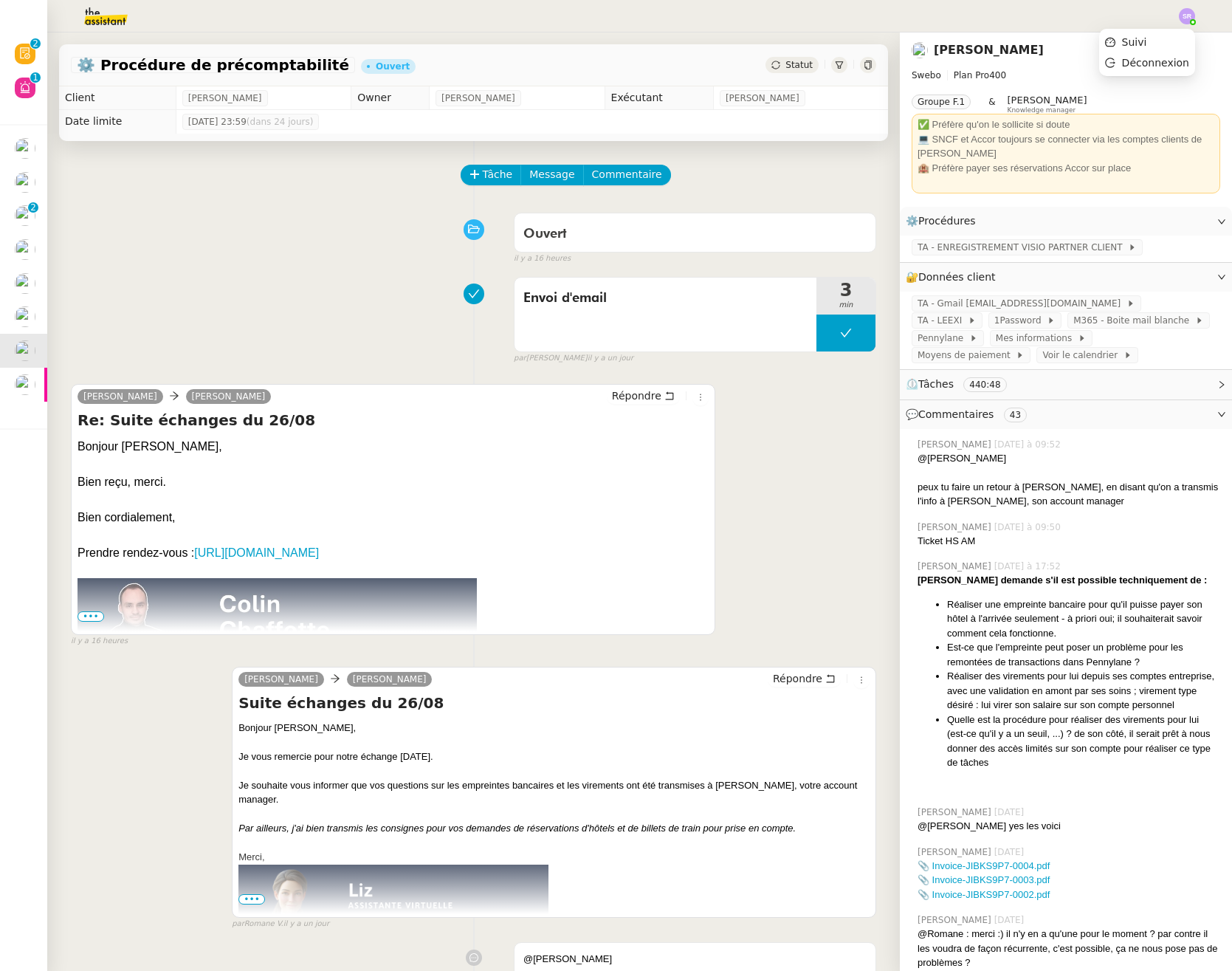
click at [1185, 18] on img at bounding box center [1187, 16] width 16 height 16
click at [1176, 43] on li "Suivi" at bounding box center [1146, 42] width 96 height 21
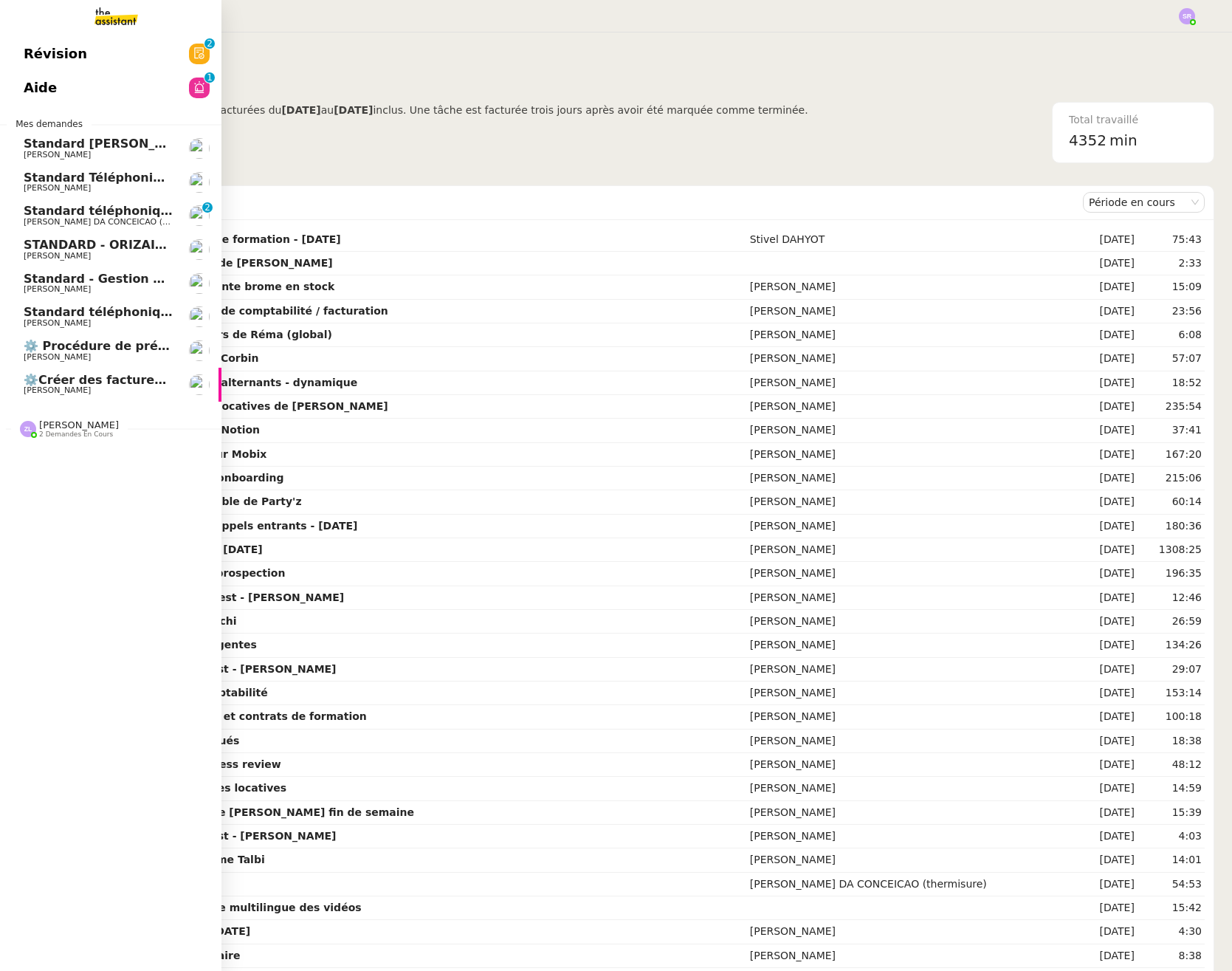
click at [117, 345] on span "⚙️ Procédure de précomptabilité" at bounding box center [133, 346] width 218 height 14
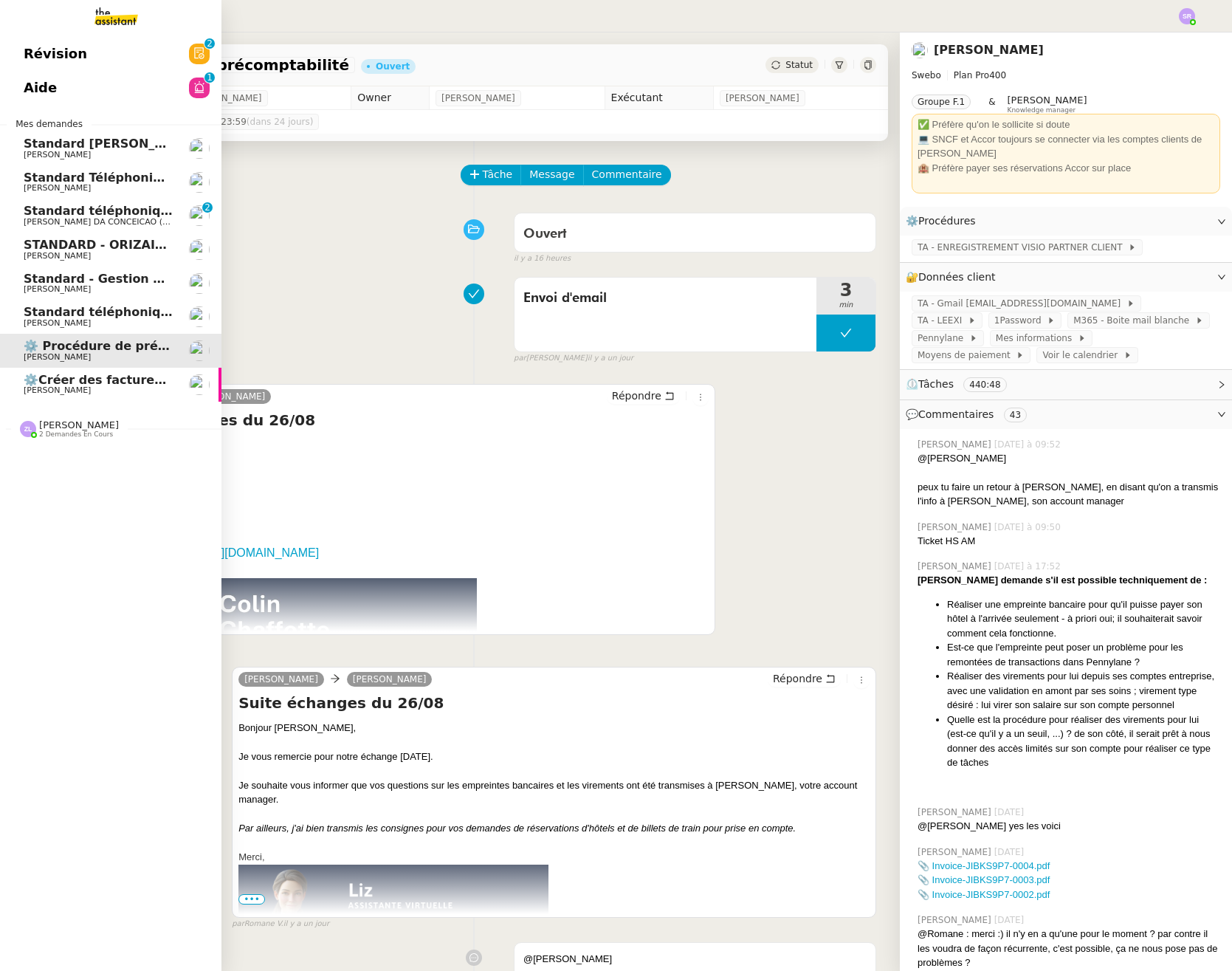
click at [160, 88] on link "Aide 0 1 2 3 4 5 6 7 8 9" at bounding box center [110, 87] width 222 height 34
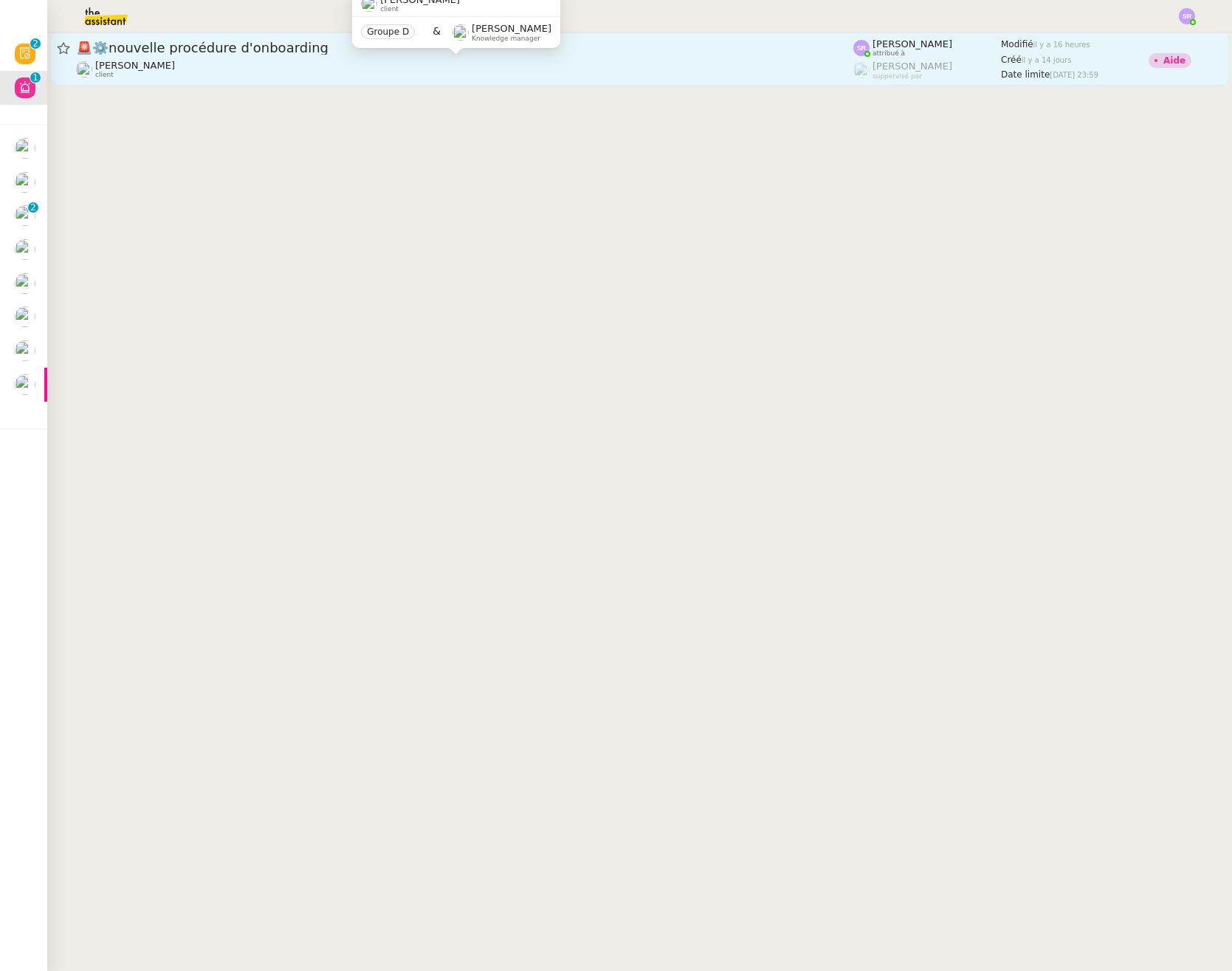
click at [352, 67] on div "[PERSON_NAME] client" at bounding box center [465, 69] width 777 height 19
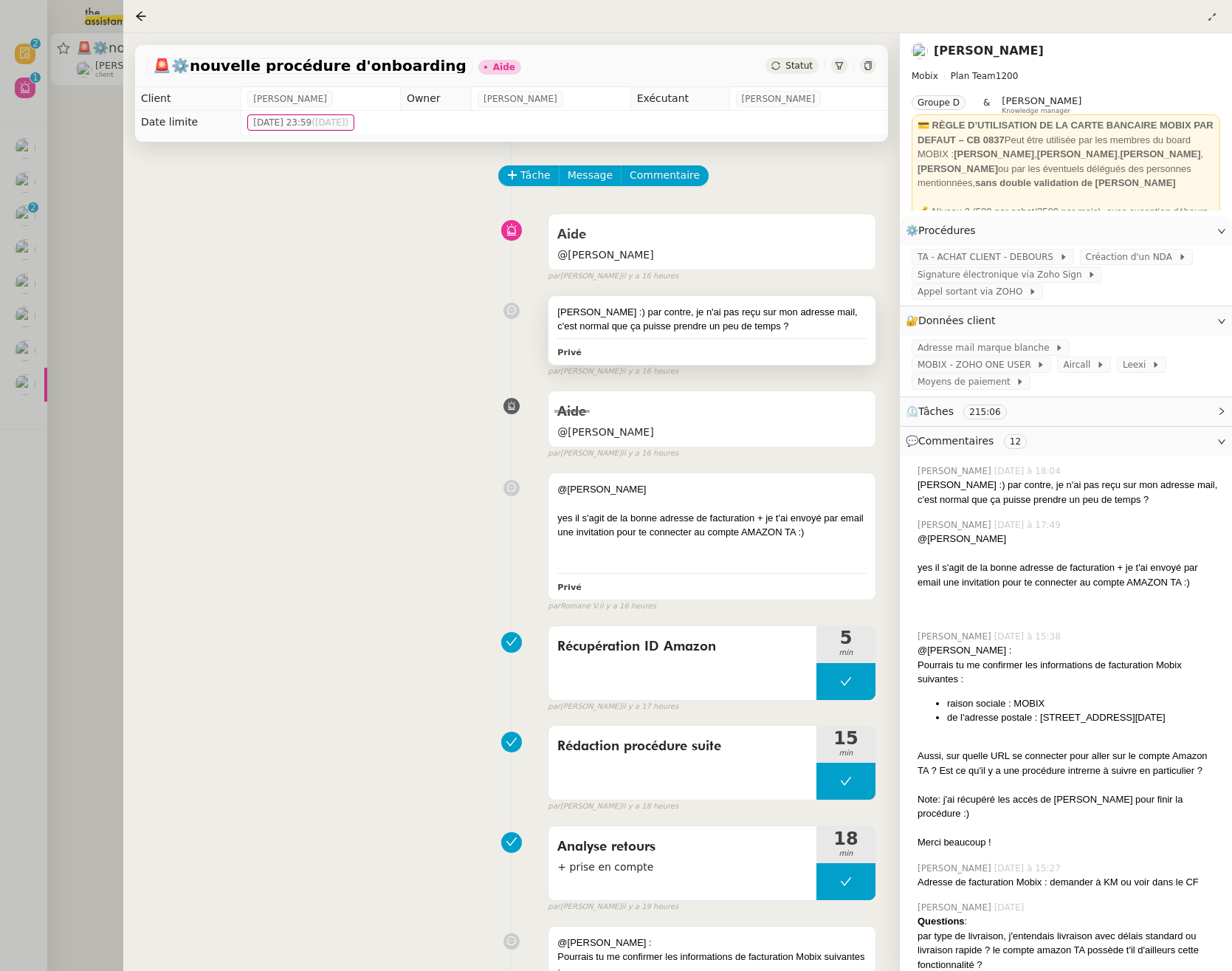
scroll to position [18, 0]
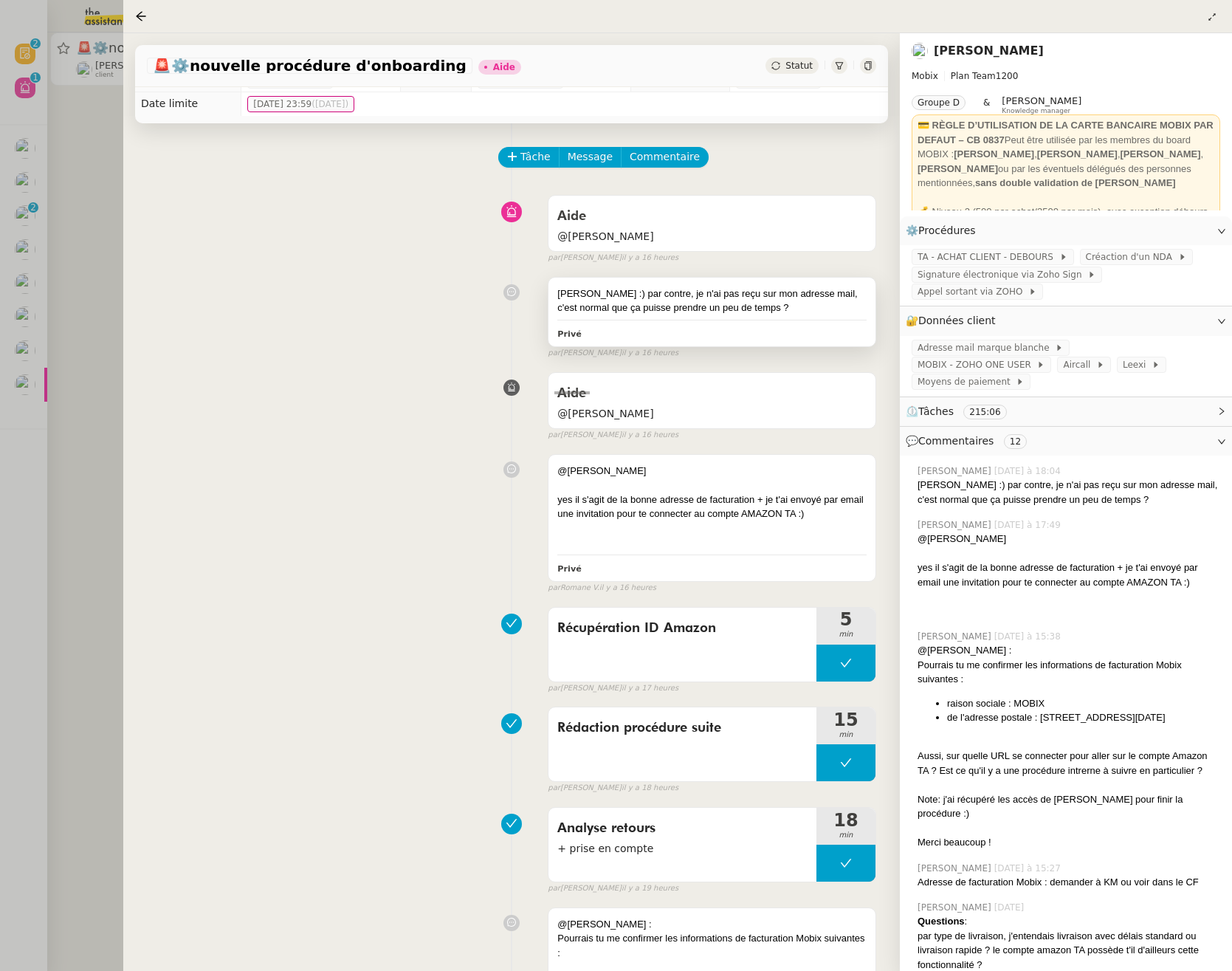
click at [764, 308] on div "[PERSON_NAME] :) par contre, je n'ai pas reçu sur mon adresse mail, c'est norma…" at bounding box center [711, 300] width 309 height 29
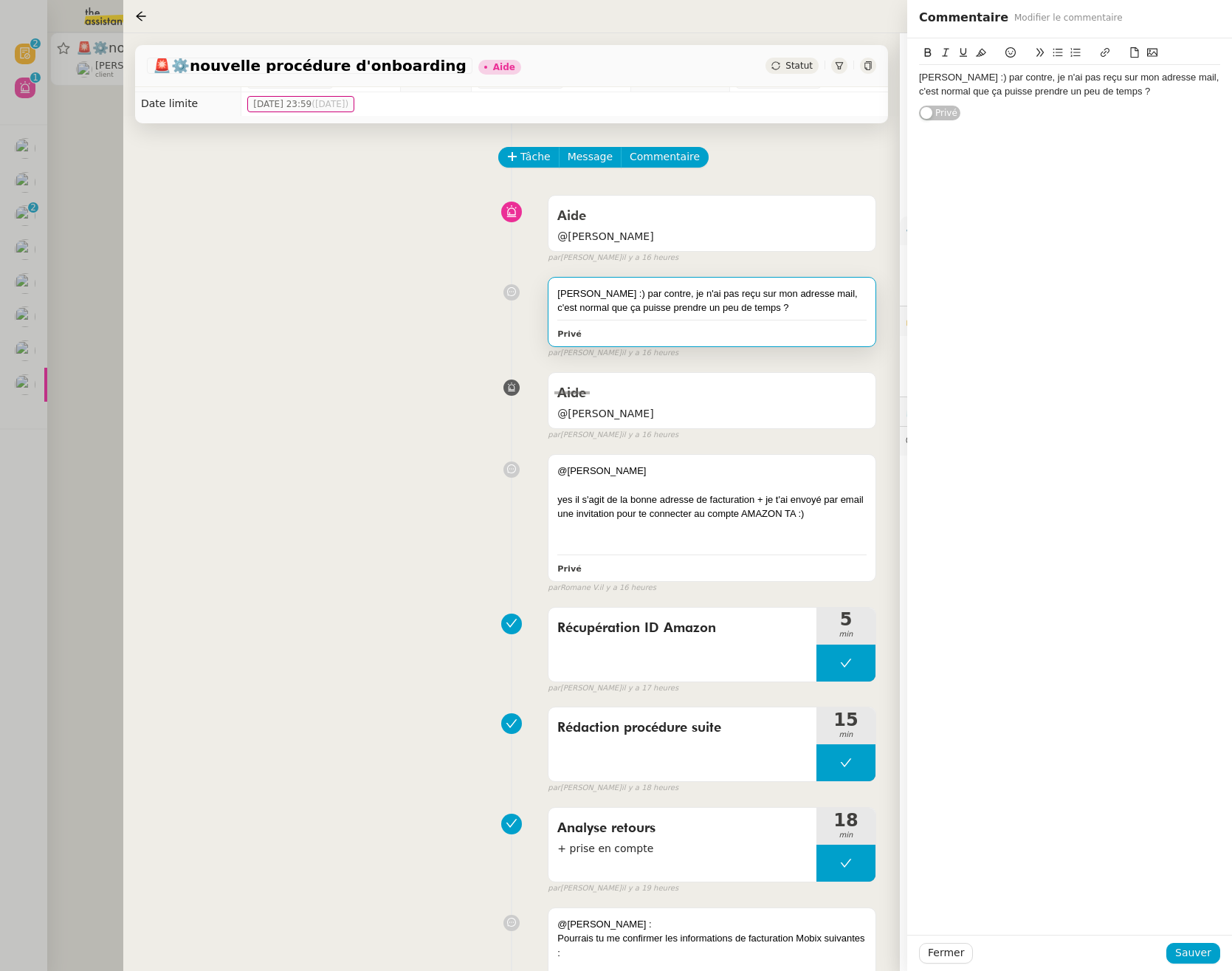
click at [1076, 79] on div "[PERSON_NAME] :) par contre, je n'ai pas reçu sur mon adresse mail, c'est norma…" at bounding box center [1069, 84] width 301 height 27
click at [1152, 81] on div "[PERSON_NAME] :) par contre, je n'ai toujours pas reçu sur mon adresse mail, c'…" at bounding box center [1069, 84] width 301 height 27
click at [930, 93] on div "[PERSON_NAME] :) par contre, je n'ai toujours pas reçu l'invitation AMazon TA s…" at bounding box center [1069, 91] width 301 height 41
drag, startPoint x: 1122, startPoint y: 95, endPoint x: 992, endPoint y: 107, distance: 130.6
click at [992, 107] on div "[PERSON_NAME] :) par contre, je n'ai toujours pas reçu l'invitation Amazon TA s…" at bounding box center [1069, 91] width 301 height 41
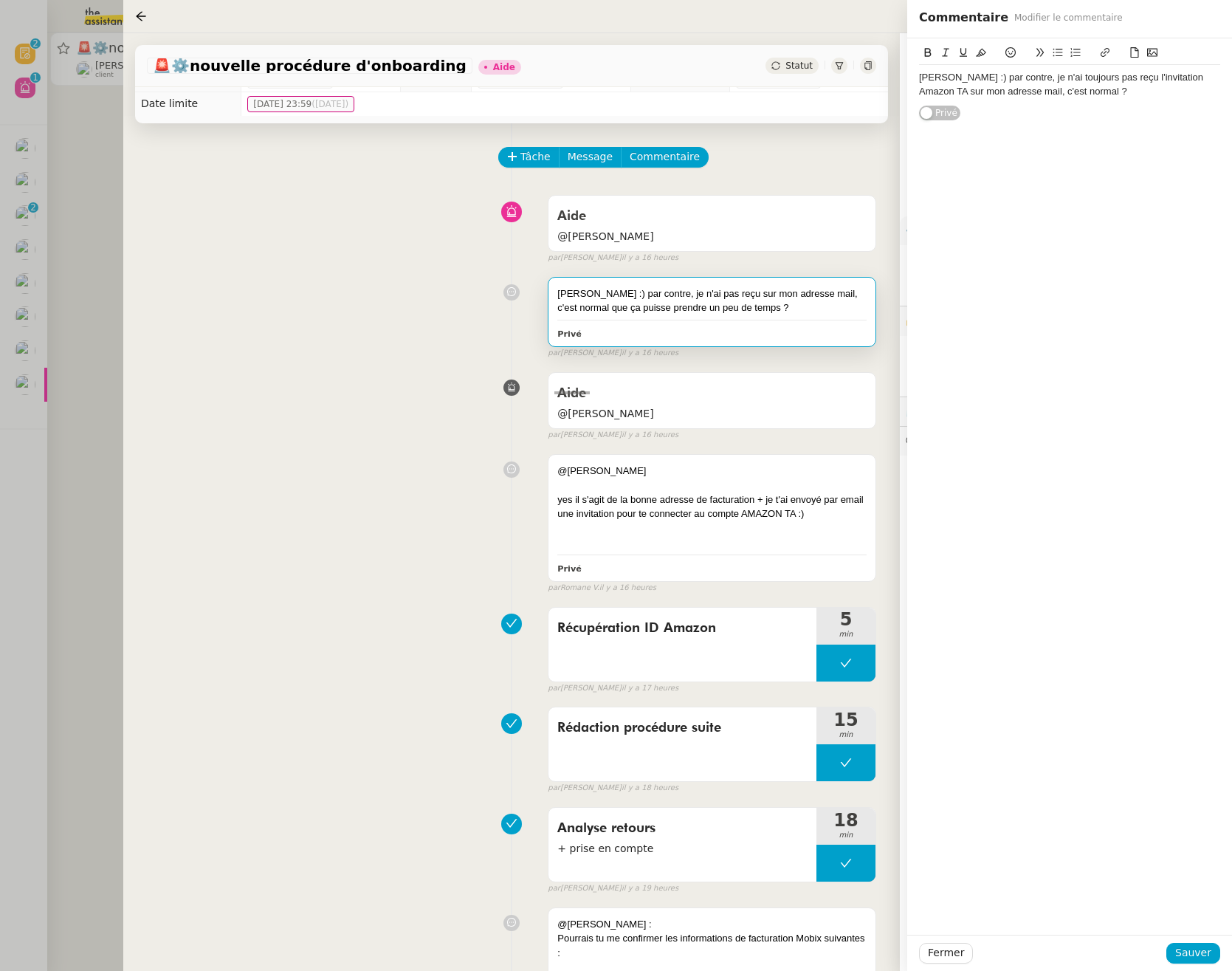
click at [1145, 95] on div "[PERSON_NAME] :) par contre, je n'ai toujours pas reçu l'invitation Amazon TA s…" at bounding box center [1069, 84] width 301 height 27
click at [1204, 948] on span "Sauver" at bounding box center [1193, 952] width 37 height 17
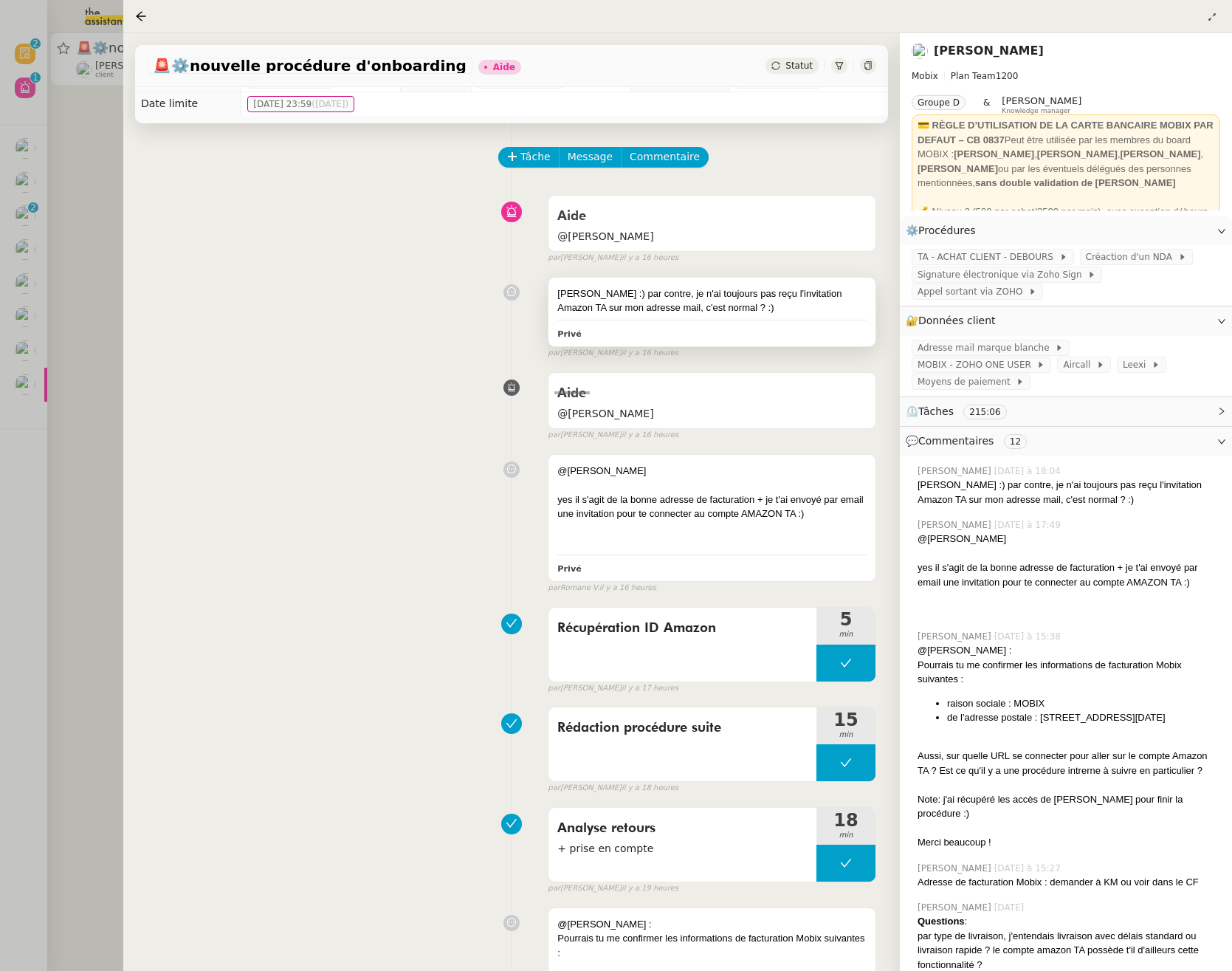
click at [585, 323] on div "[PERSON_NAME] :) par contre, je n'ai toujours pas reçu l'invitation Amazon TA s…" at bounding box center [712, 311] width 327 height 68
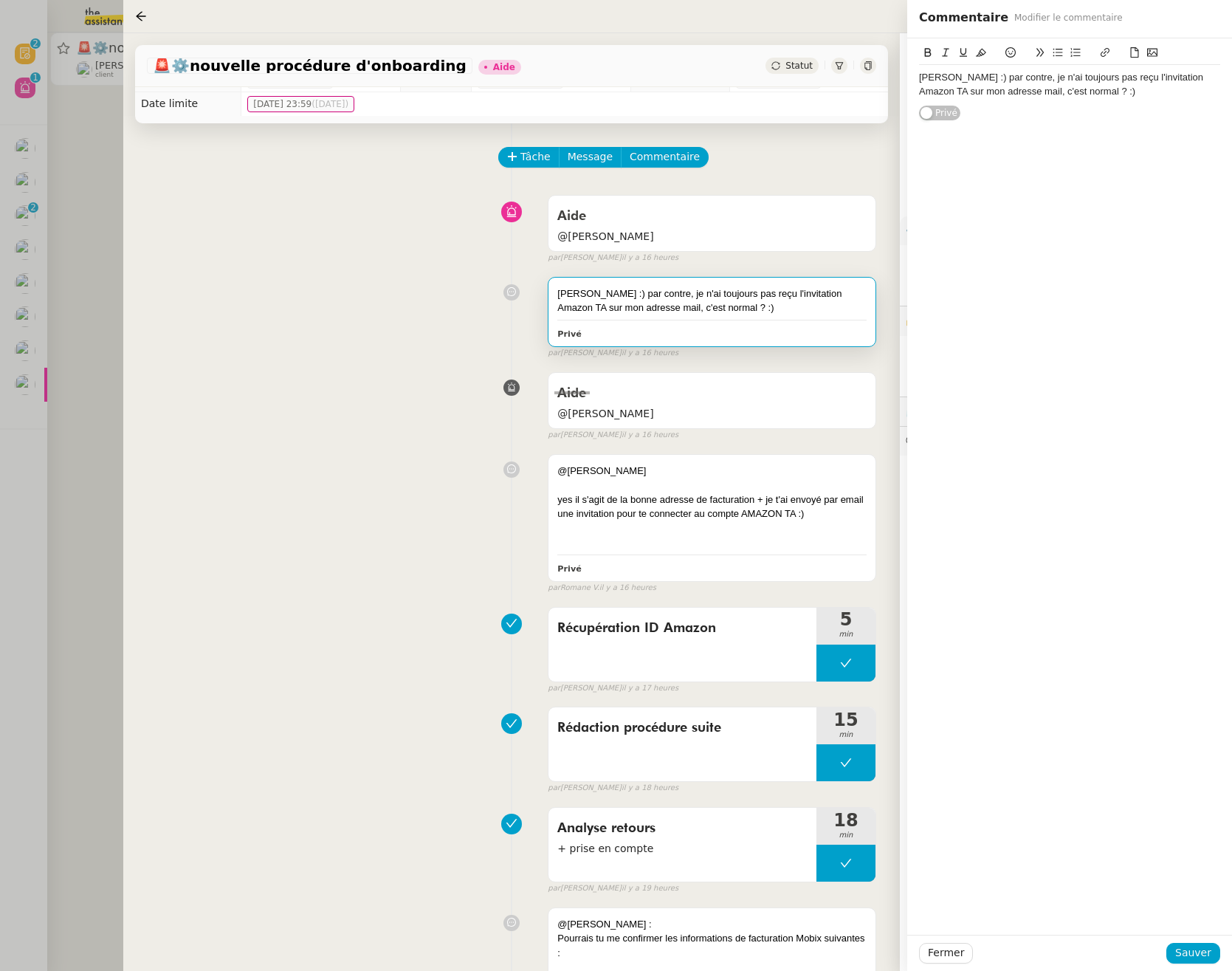
click at [921, 79] on div "[PERSON_NAME] :) par contre, je n'ai toujours pas reçu l'invitation Amazon TA s…" at bounding box center [1069, 84] width 301 height 27
drag, startPoint x: 946, startPoint y: 79, endPoint x: 993, endPoint y: 76, distance: 47.1
click at [993, 76] on div "[PERSON_NAME] :) par contre, je n'ai toujours pas reçu l'invitation Amazon TA s…" at bounding box center [1069, 84] width 301 height 27
click at [920, 76] on div "Merci :) par contre, je n'ai toujours pas reçu l'invitation Amazon TA sur mon a…" at bounding box center [1069, 84] width 301 height 27
click at [1210, 951] on span "Sauver" at bounding box center [1193, 952] width 37 height 17
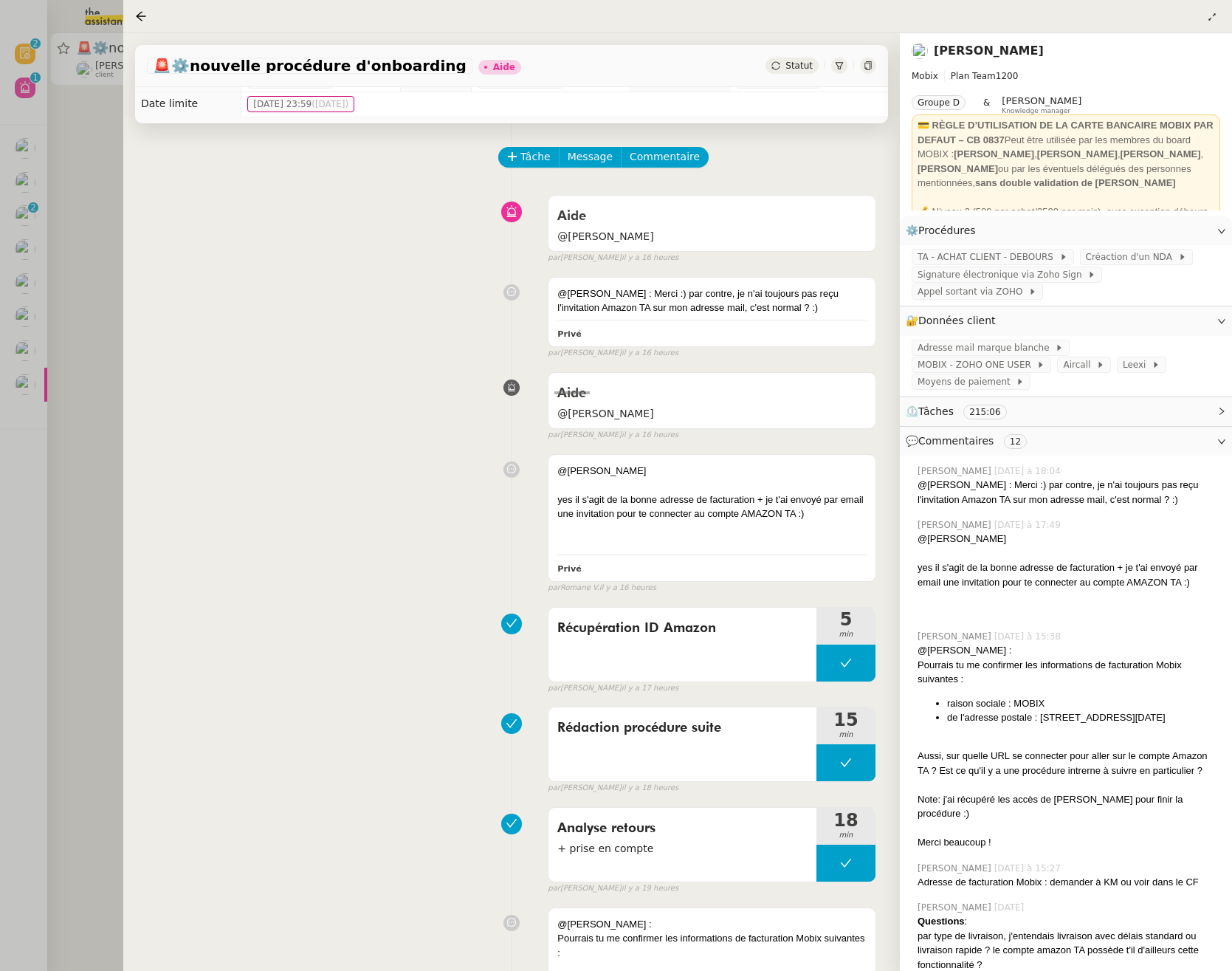
click at [109, 307] on div at bounding box center [616, 486] width 1232 height 971
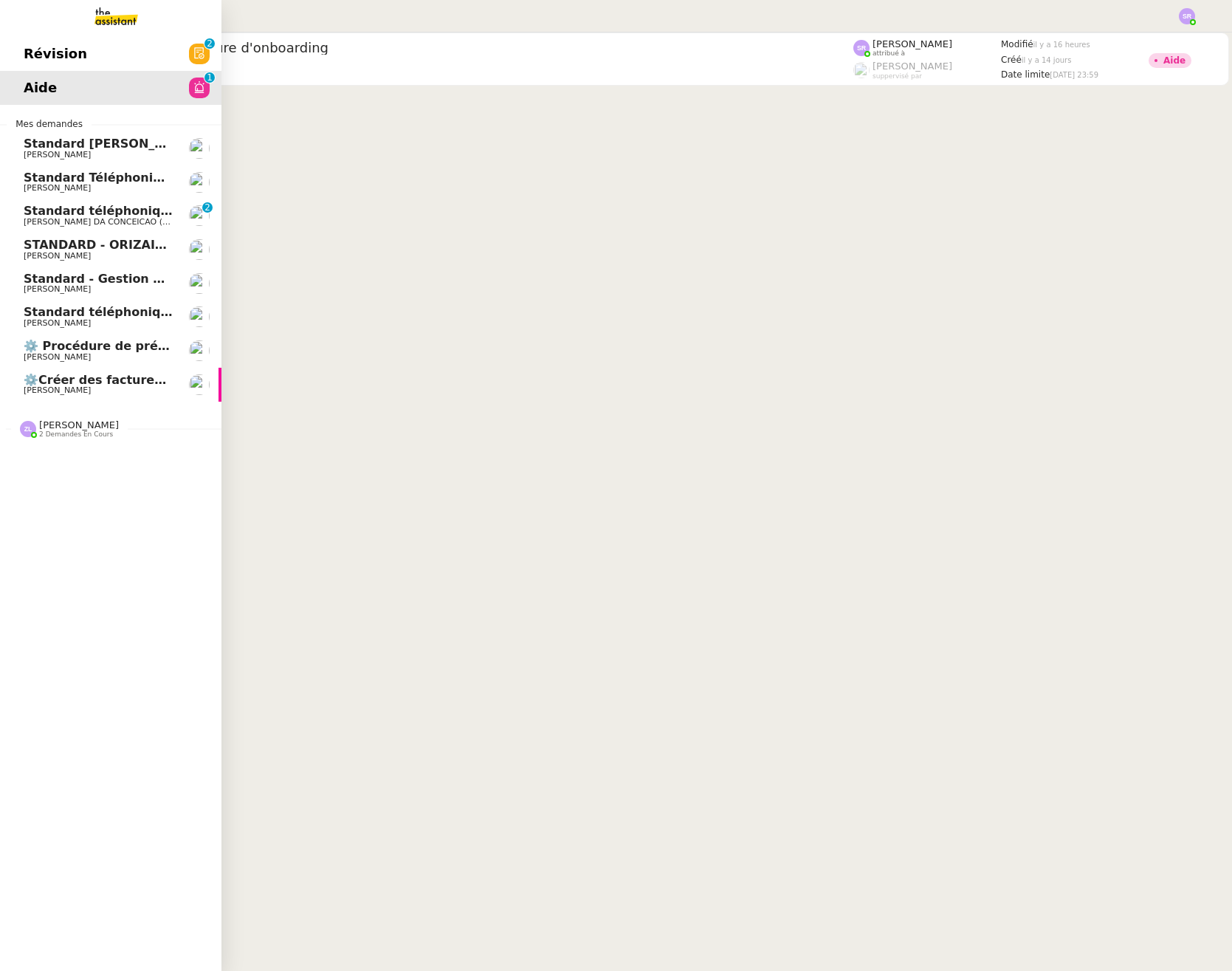
click at [71, 353] on span "[PERSON_NAME]" at bounding box center [57, 357] width 68 height 10
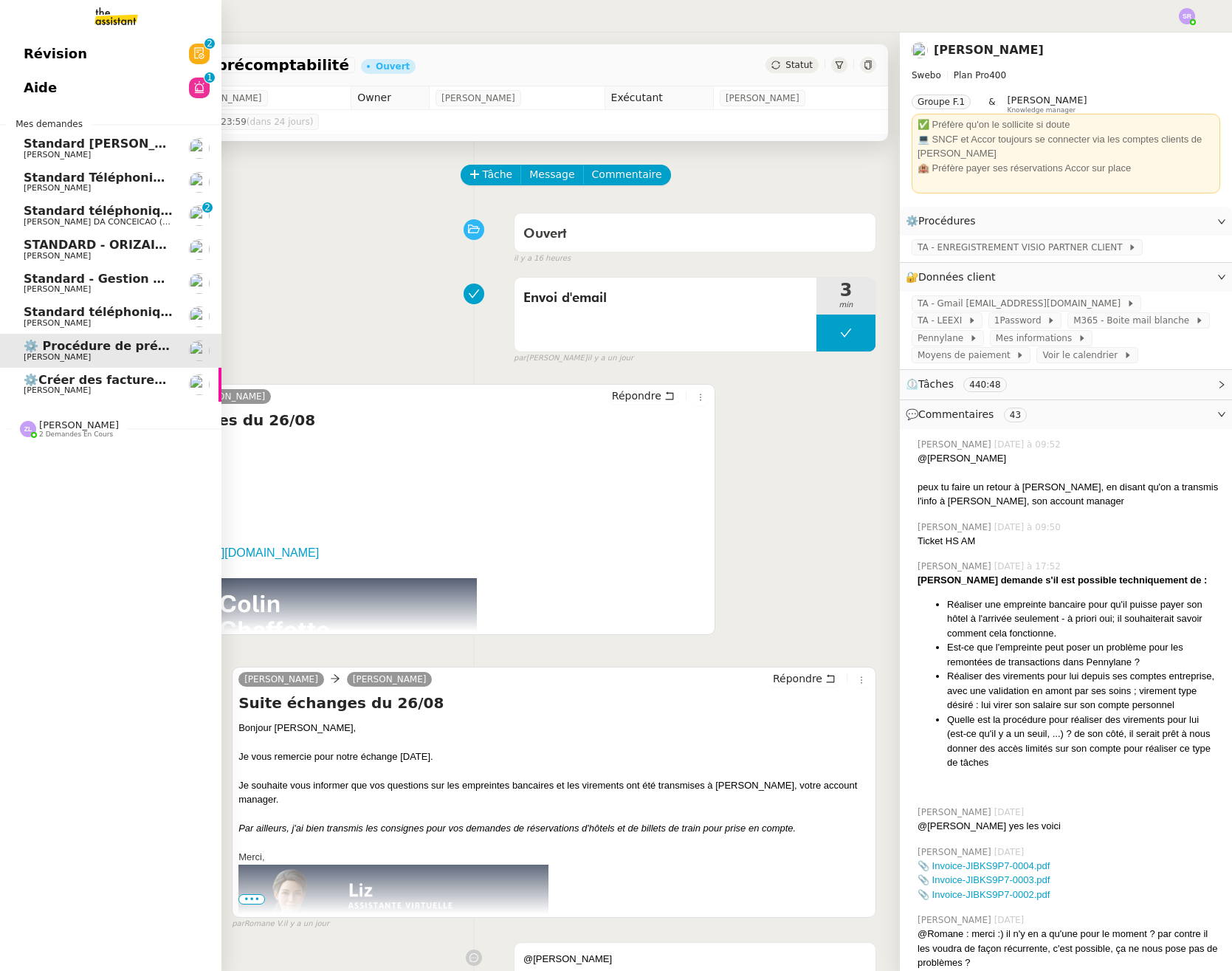
click at [53, 356] on span "[PERSON_NAME]" at bounding box center [57, 357] width 68 height 10
click at [132, 381] on span "⚙️Créer des factures récurrentes mensuelles" at bounding box center [173, 380] width 299 height 14
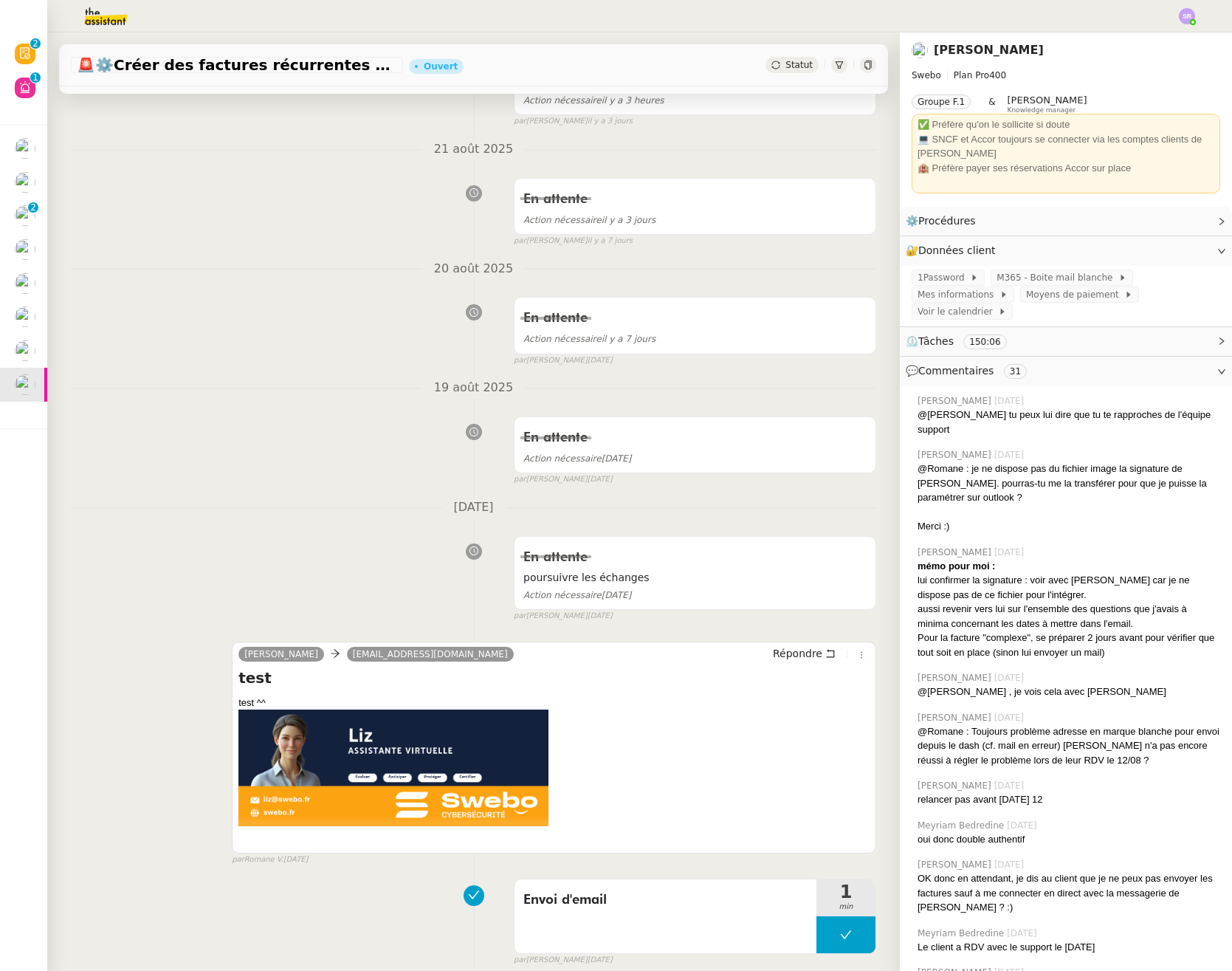
scroll to position [247, 0]
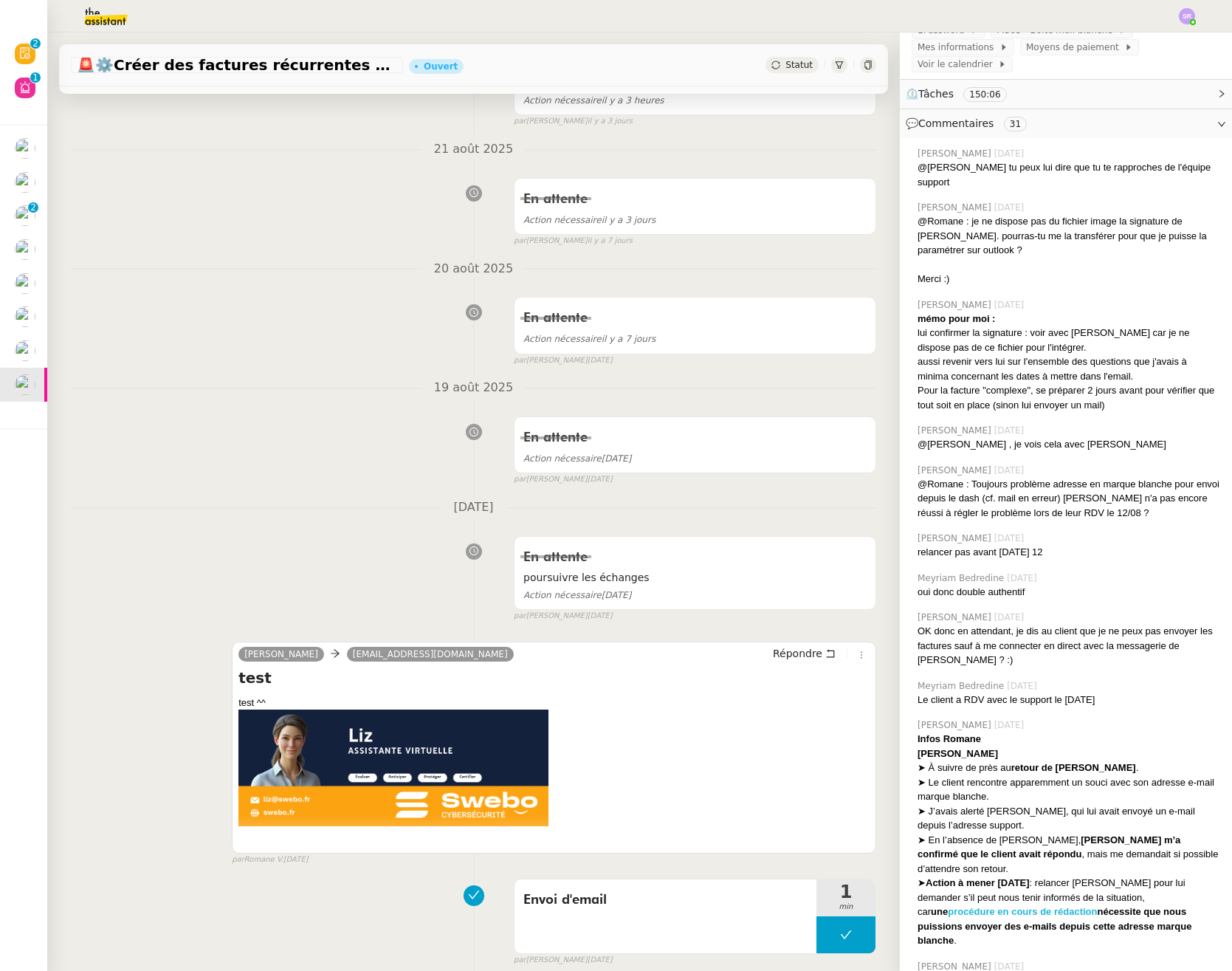
click at [1097, 906] on strong "procédure en cours de rédaction" at bounding box center [1022, 911] width 149 height 11
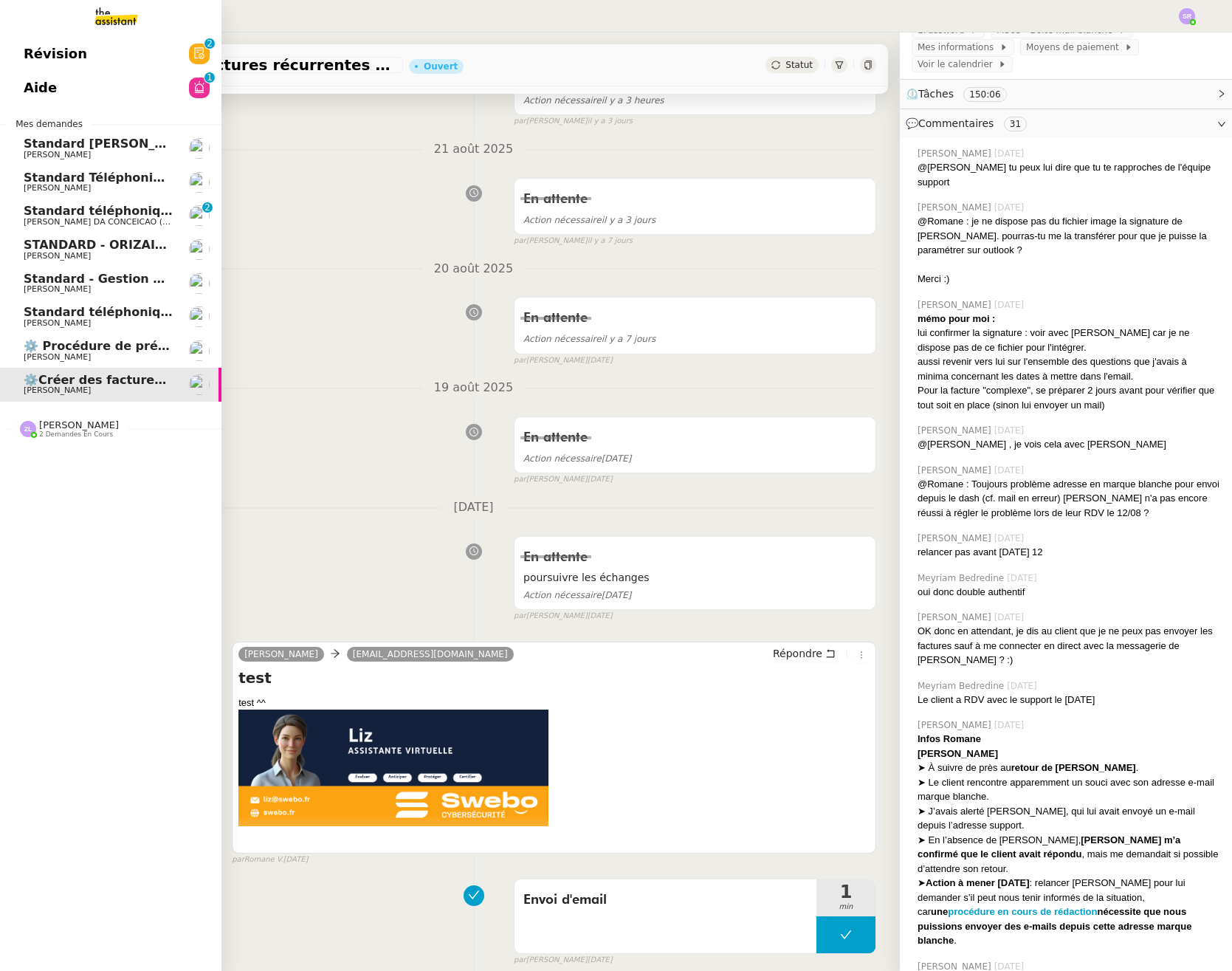
click at [47, 354] on span "[PERSON_NAME]" at bounding box center [57, 357] width 68 height 10
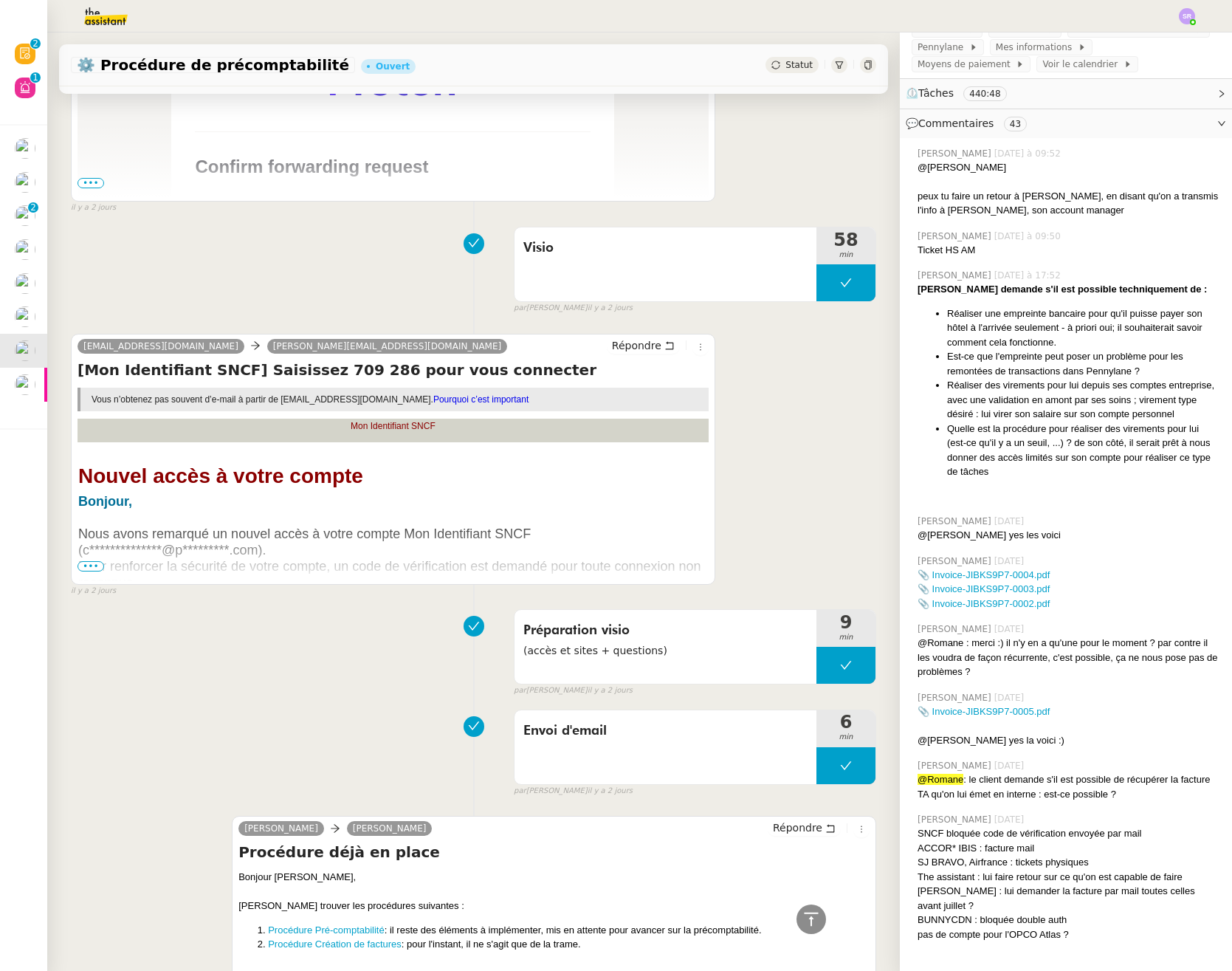
scroll to position [2056, 0]
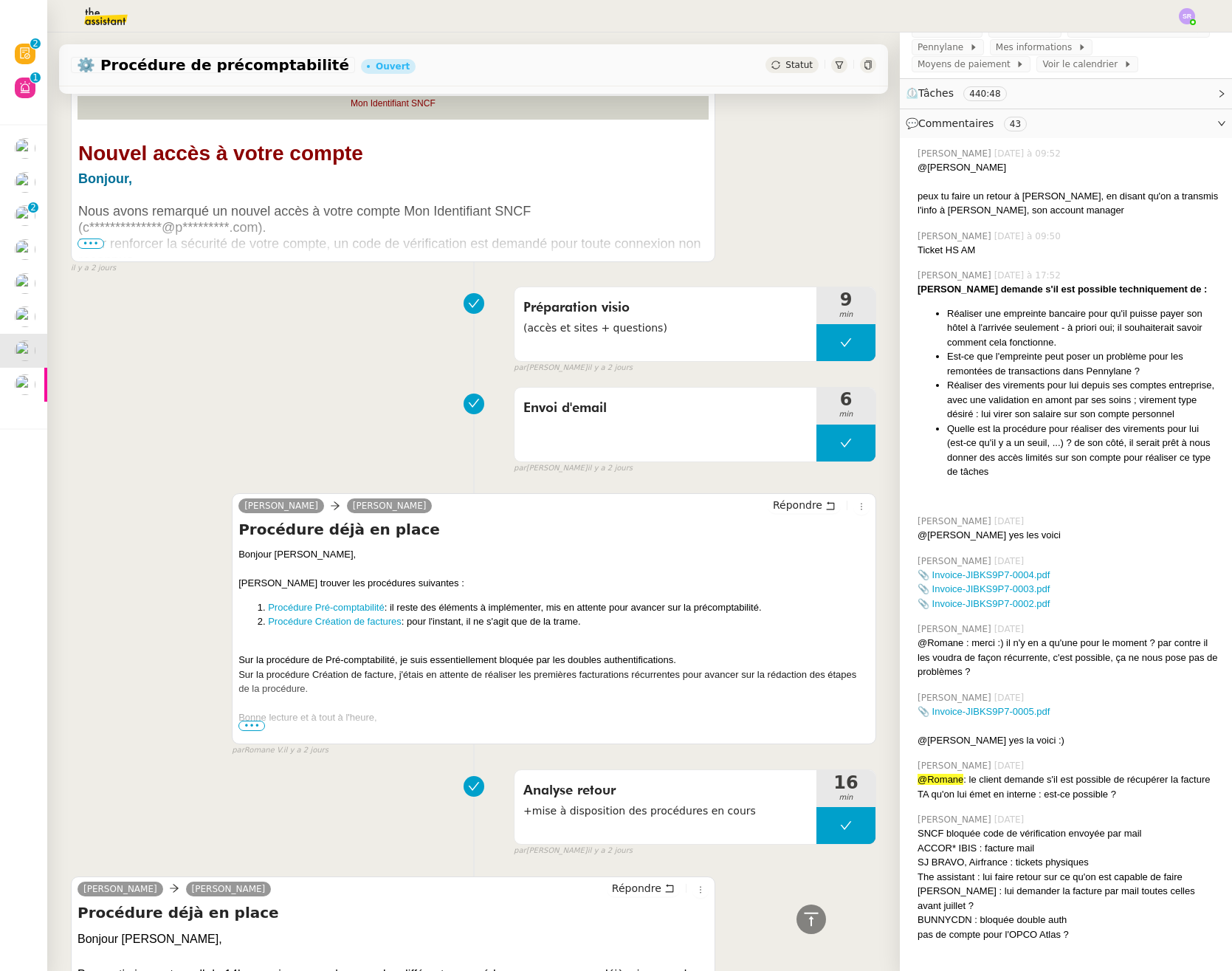
click at [402, 621] on li "Procédure Création de facture s : pour l'instant, il ne s'agit que de la trame." at bounding box center [568, 621] width 601 height 15
drag, startPoint x: 398, startPoint y: 623, endPoint x: 262, endPoint y: 620, distance: 136.0
click at [268, 620] on li "Procédure Création de facture s : pour l'instant, il ne s'agit que de la trame." at bounding box center [568, 621] width 601 height 15
copy li "Procédure Création de facture s"
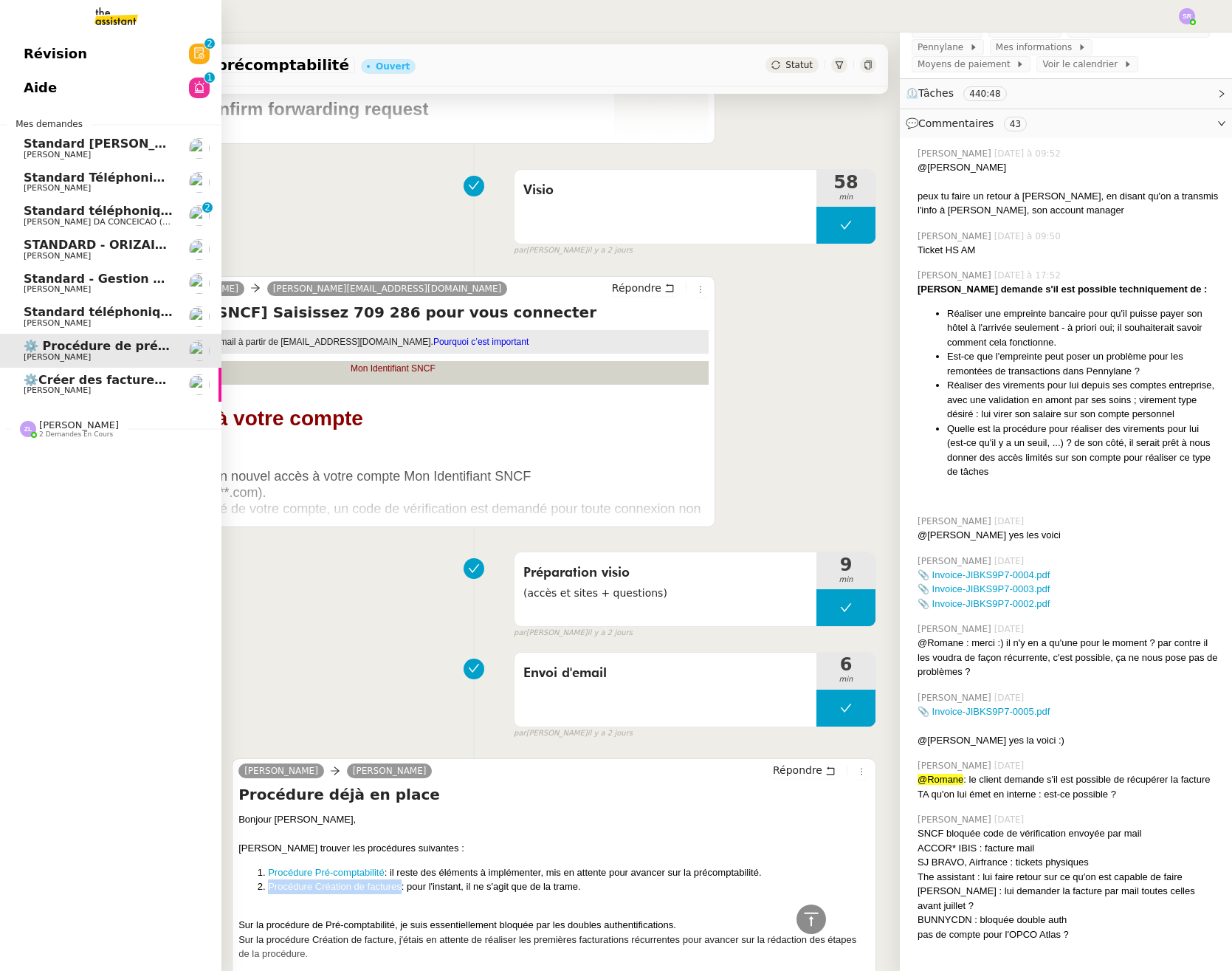
click at [31, 384] on span "⚙️Créer des factures récurrentes mensuelles" at bounding box center [173, 380] width 299 height 14
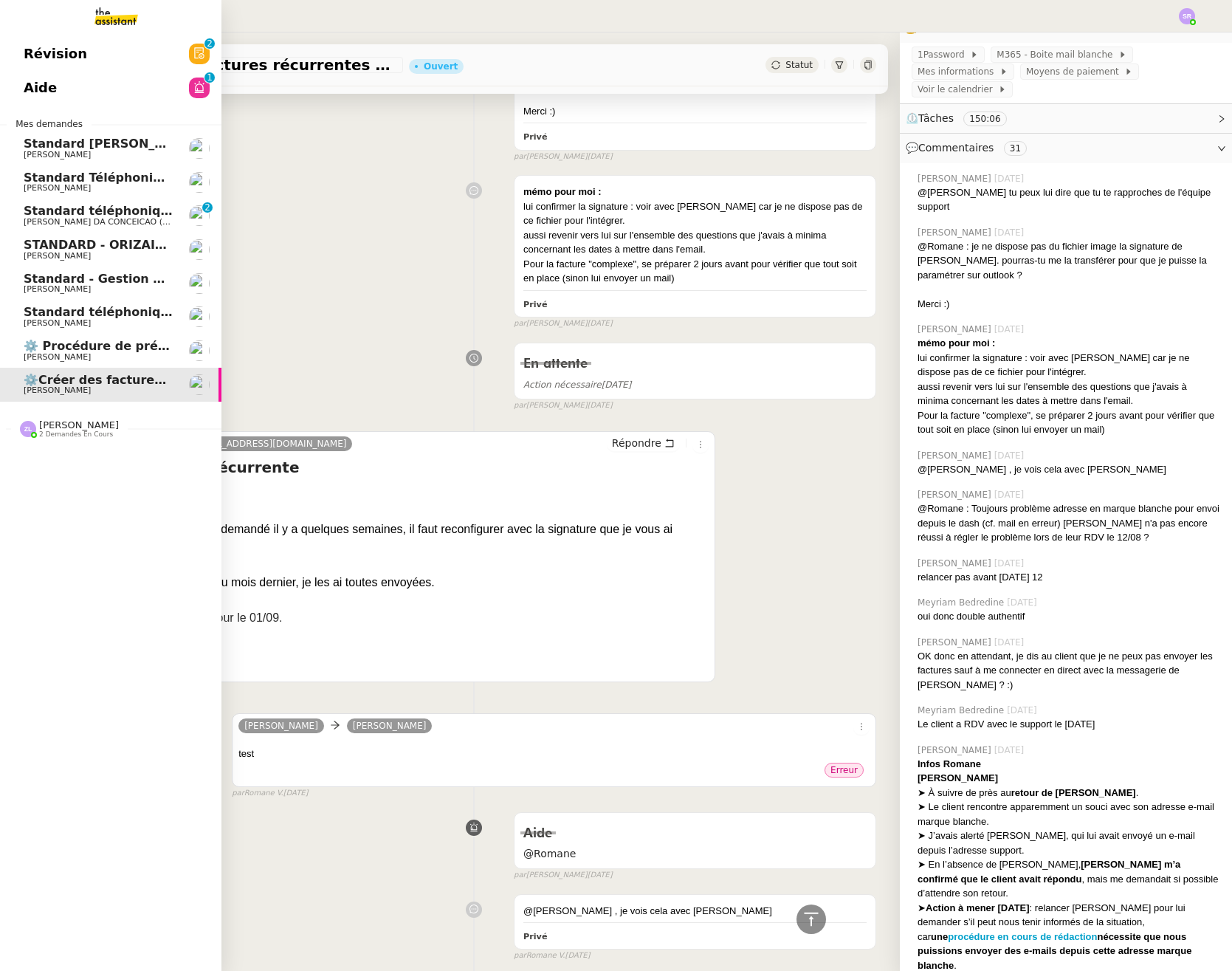
scroll to position [247, 0]
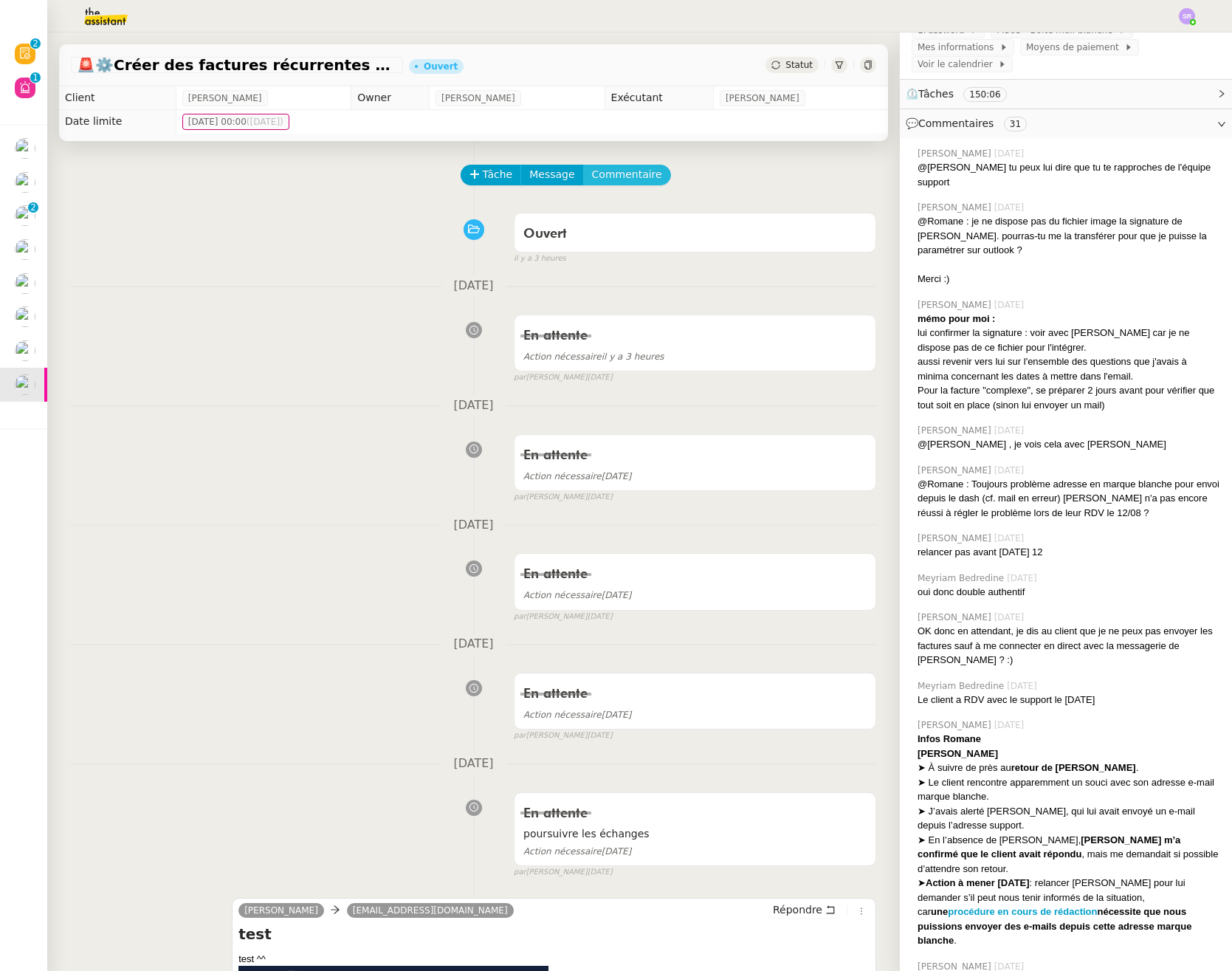
click at [608, 176] on span "Commentaire" at bounding box center [627, 174] width 70 height 17
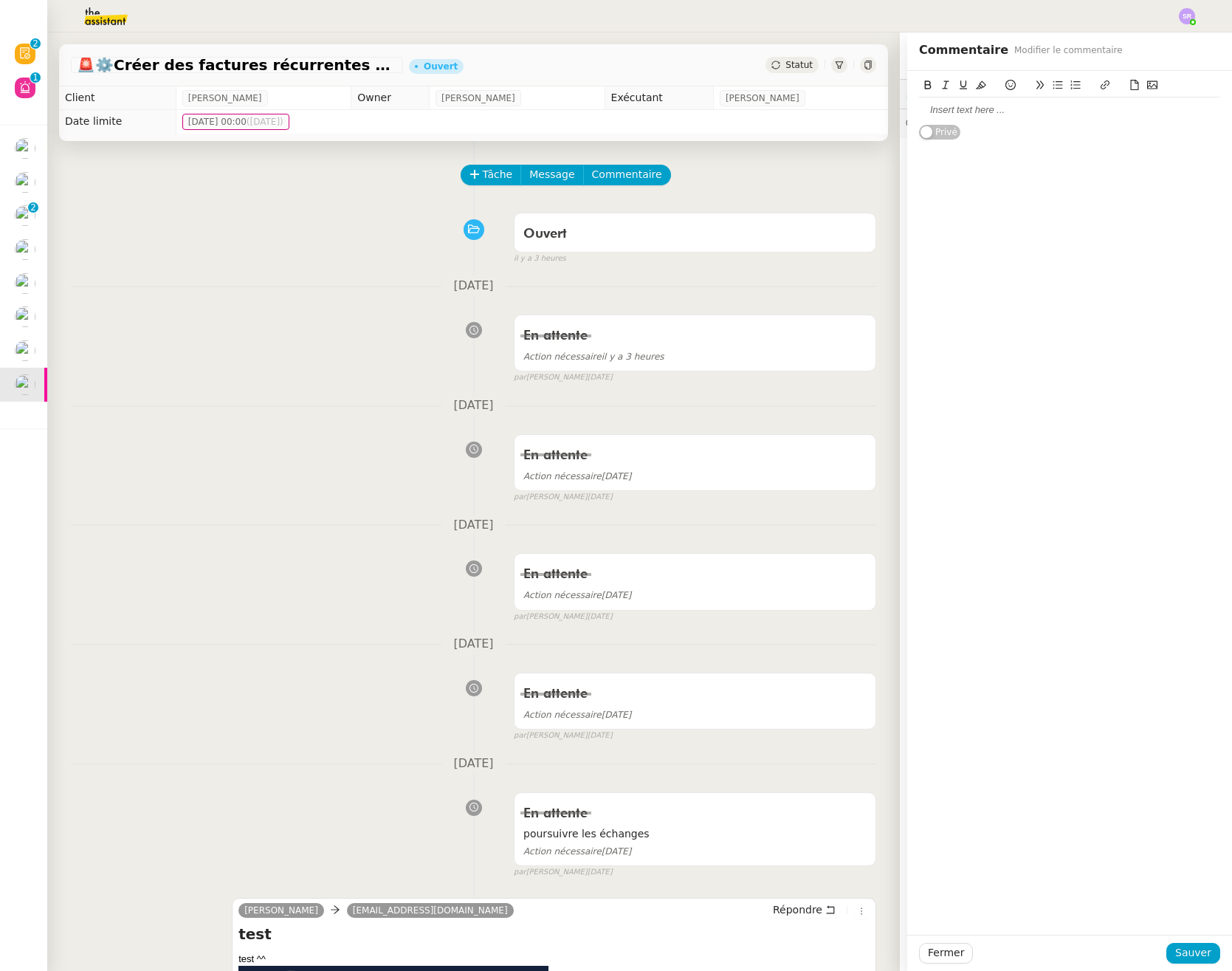
click at [1004, 118] on div at bounding box center [1069, 110] width 301 height 25
drag, startPoint x: 984, startPoint y: 106, endPoint x: 862, endPoint y: 110, distance: 122.1
click at [862, 110] on app-ticket "🚨 ⚙️Créer des factures récurrentes mensuelles Ouvert Statut Client Colin Chaffo…" at bounding box center [639, 501] width 1184 height 938
click at [922, 82] on icon at bounding box center [927, 84] width 10 height 10
click at [1194, 948] on span "Sauver" at bounding box center [1193, 952] width 37 height 17
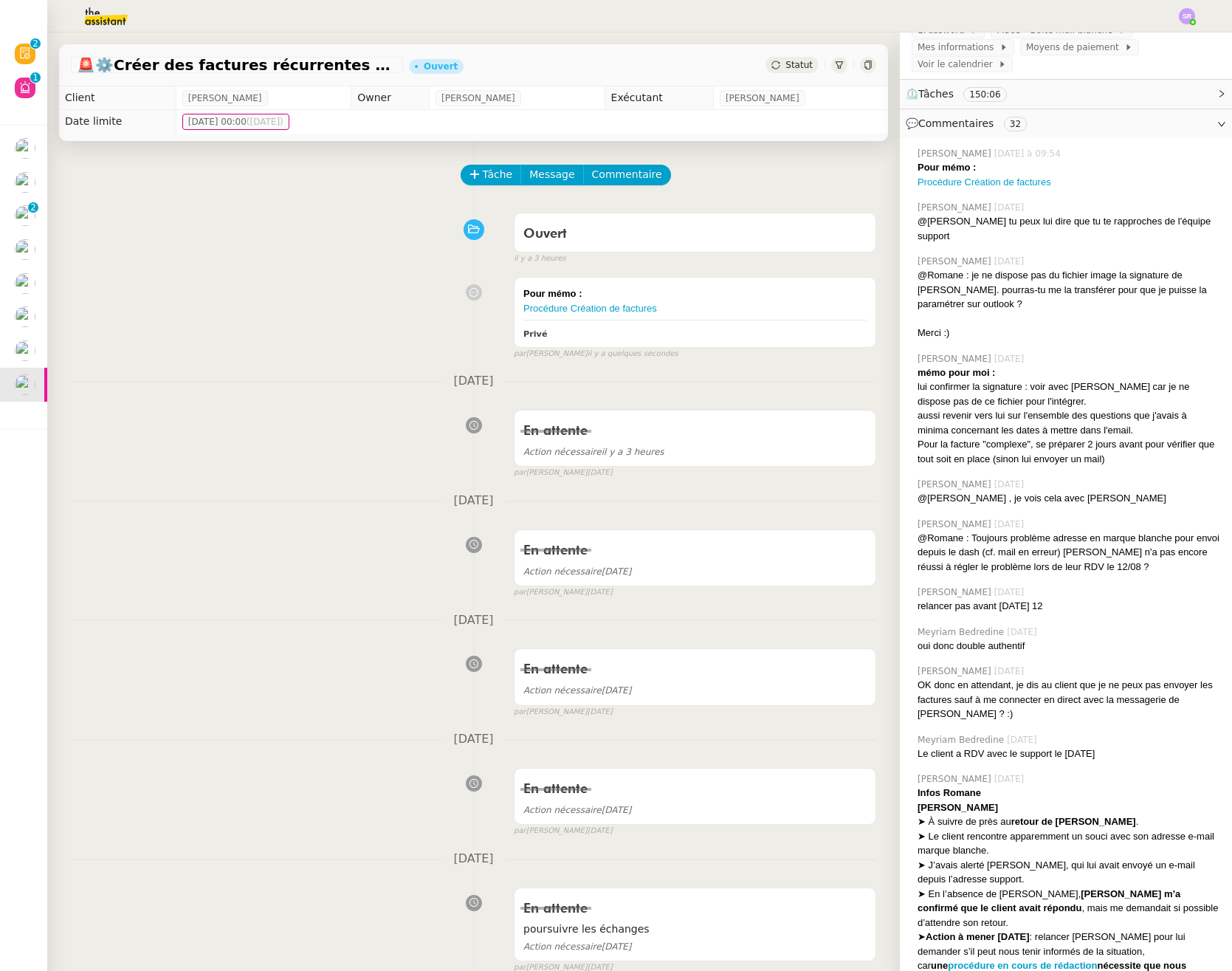
drag, startPoint x: 256, startPoint y: 402, endPoint x: 199, endPoint y: 386, distance: 59.2
click at [251, 398] on div "25 août 2025 En attente Action nécessaire il y a 3 heures false par Stéphanie R…" at bounding box center [473, 425] width 805 height 108
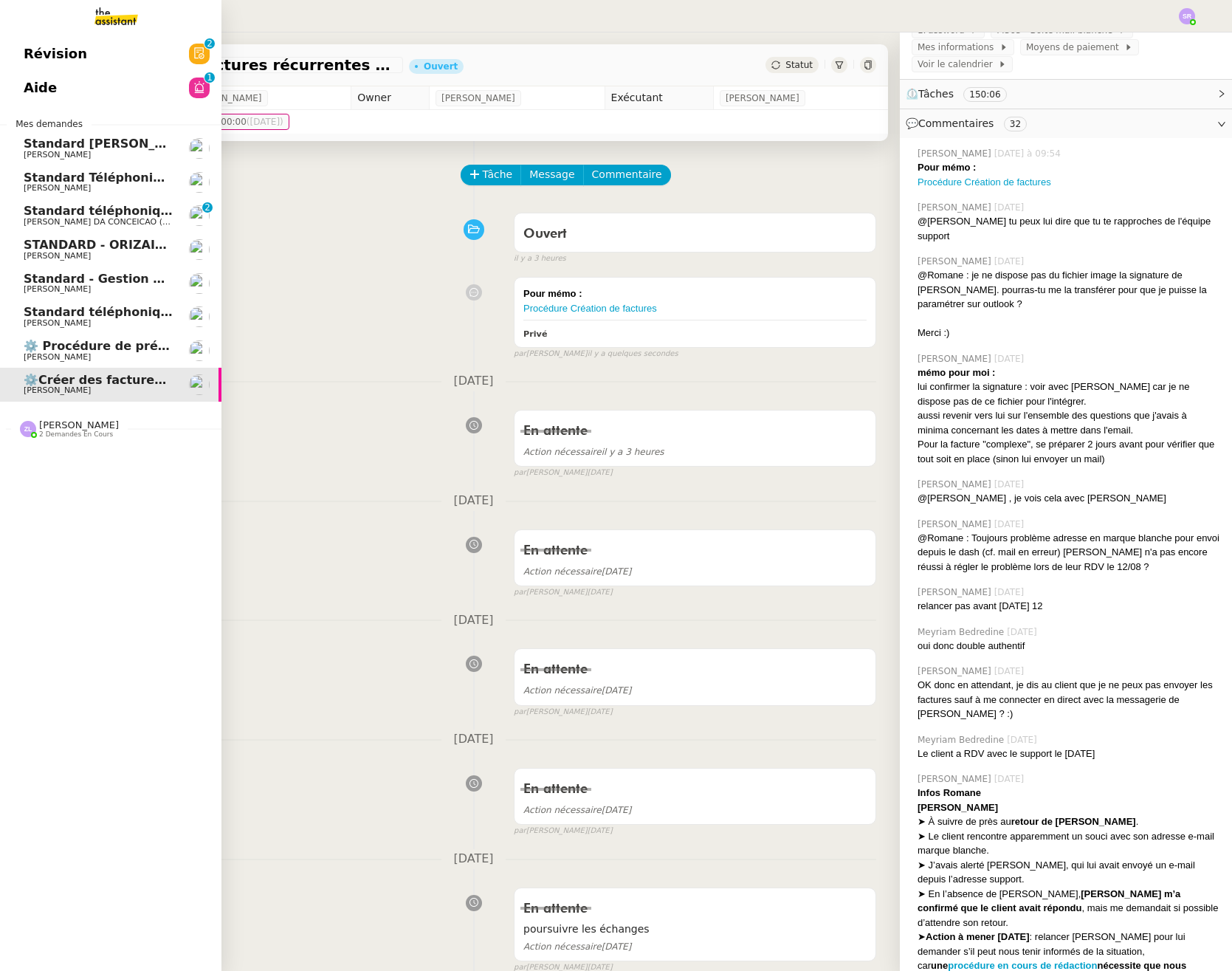
click at [59, 349] on span "⚙️ Procédure de précomptabilité" at bounding box center [133, 346] width 218 height 14
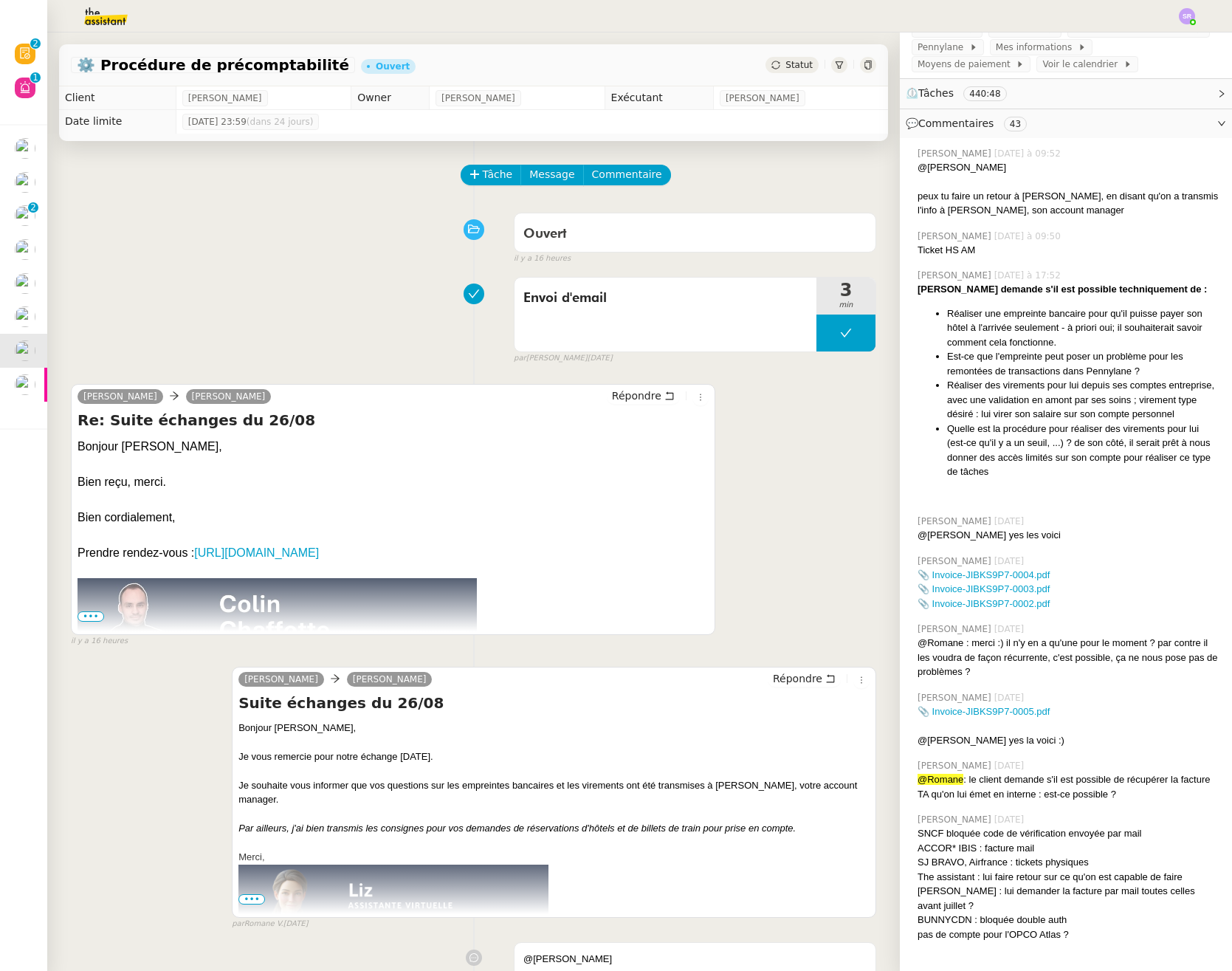
scroll to position [291, 0]
click at [620, 171] on span "Commentaire" at bounding box center [627, 174] width 70 height 17
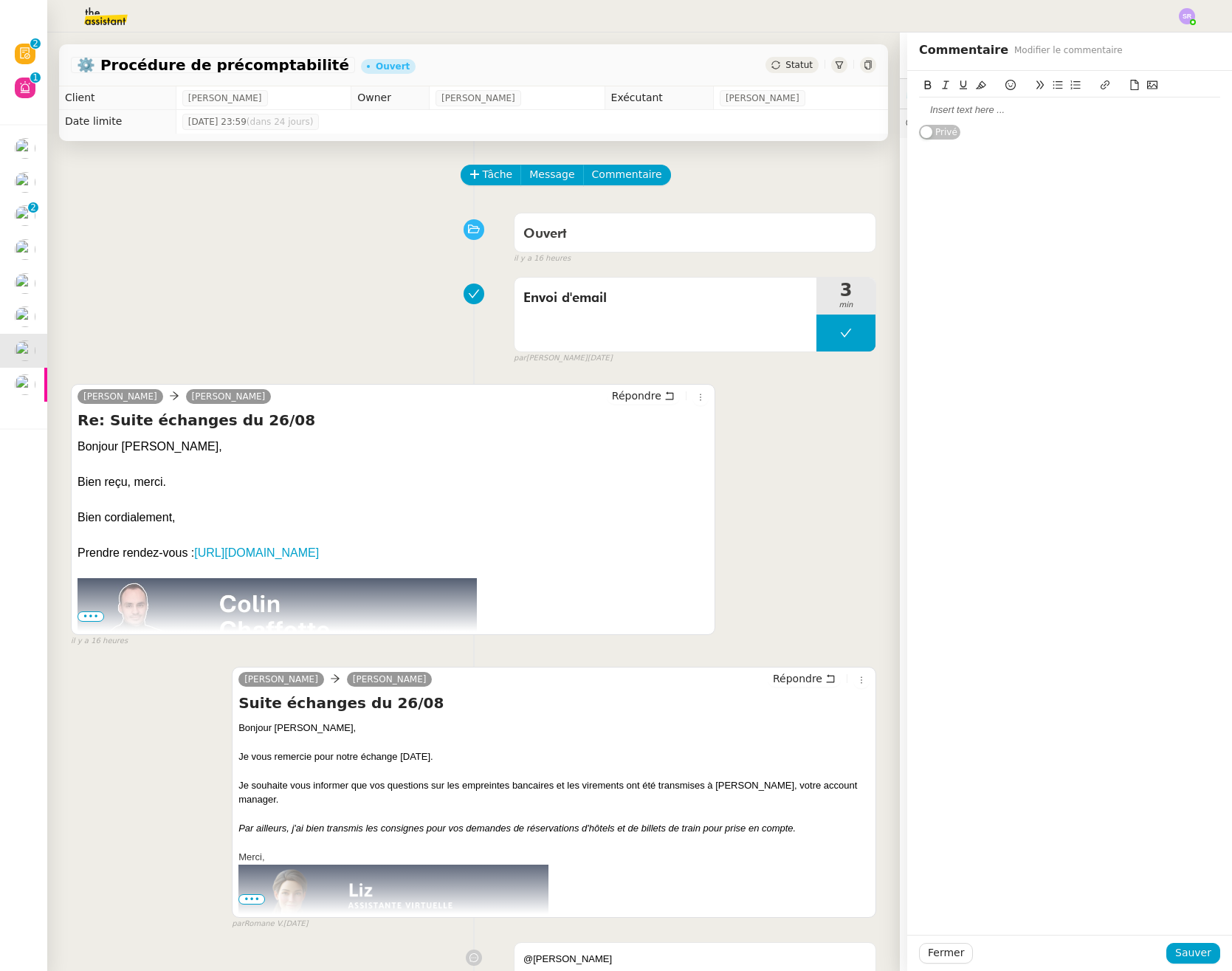
click at [1029, 116] on div at bounding box center [1069, 110] width 301 height 14
click at [1176, 949] on span "Sauver" at bounding box center [1193, 952] width 37 height 17
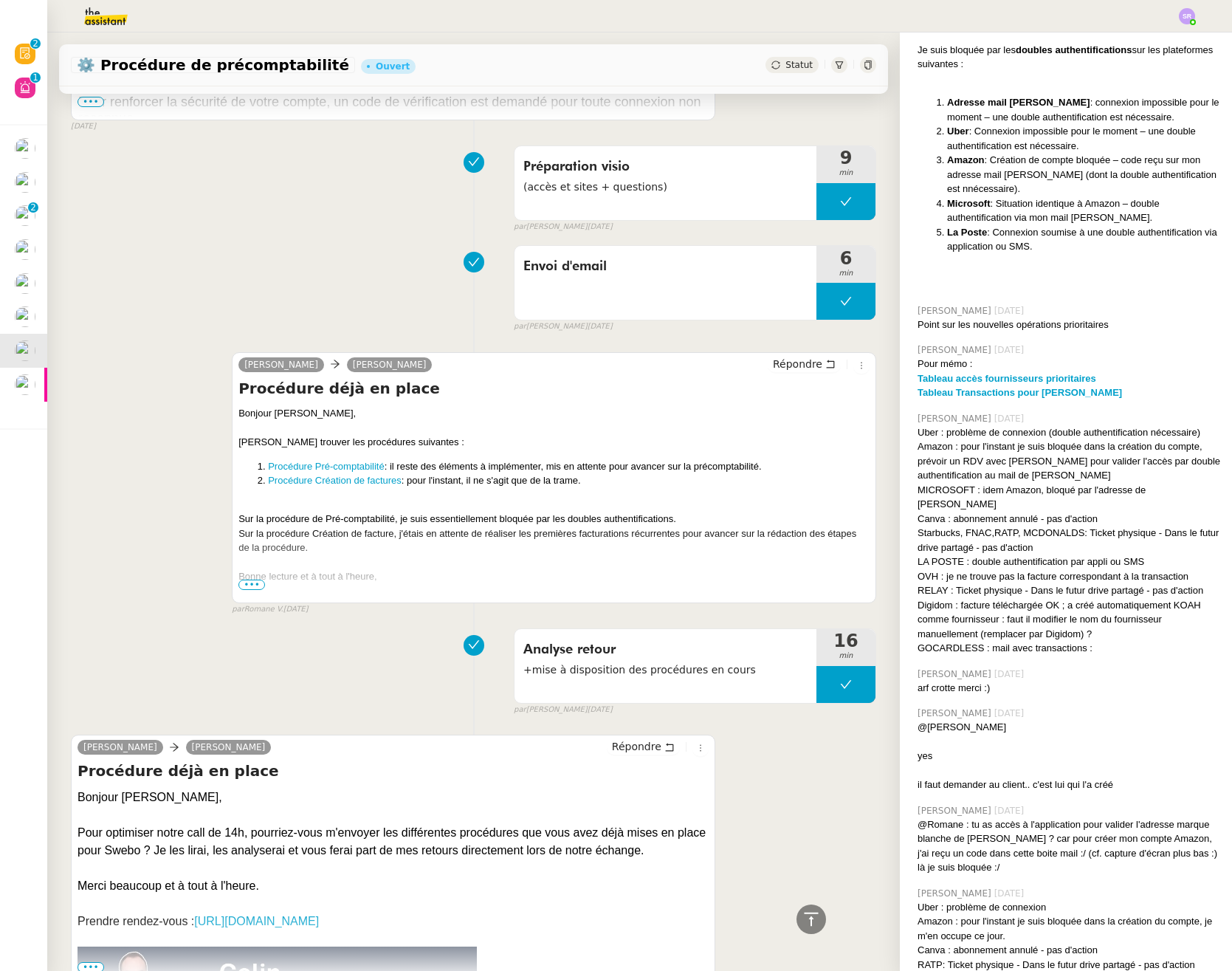
scroll to position [2168, 0]
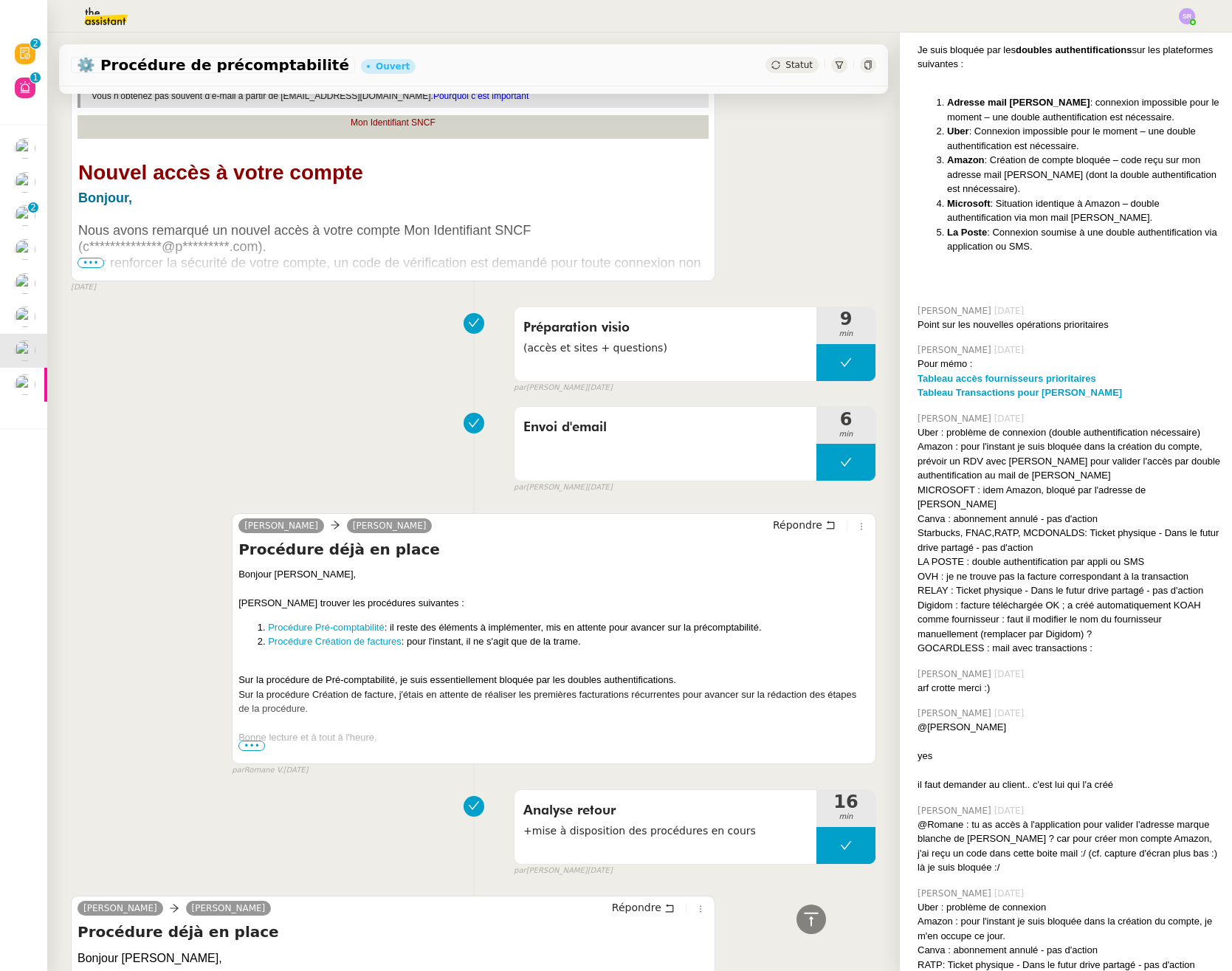
click at [442, 620] on li "Procédure Pré-comptabilité : il reste des éléments à implémenter, mis en attent…" at bounding box center [568, 627] width 601 height 15
drag, startPoint x: 383, startPoint y: 627, endPoint x: 253, endPoint y: 625, distance: 130.0
click at [253, 625] on ol "Procédure Pré-comptabilité : il reste des éléments à implémenter, mis en attent…" at bounding box center [554, 634] width 631 height 29
copy link "Procédure Pré-comptabilité"
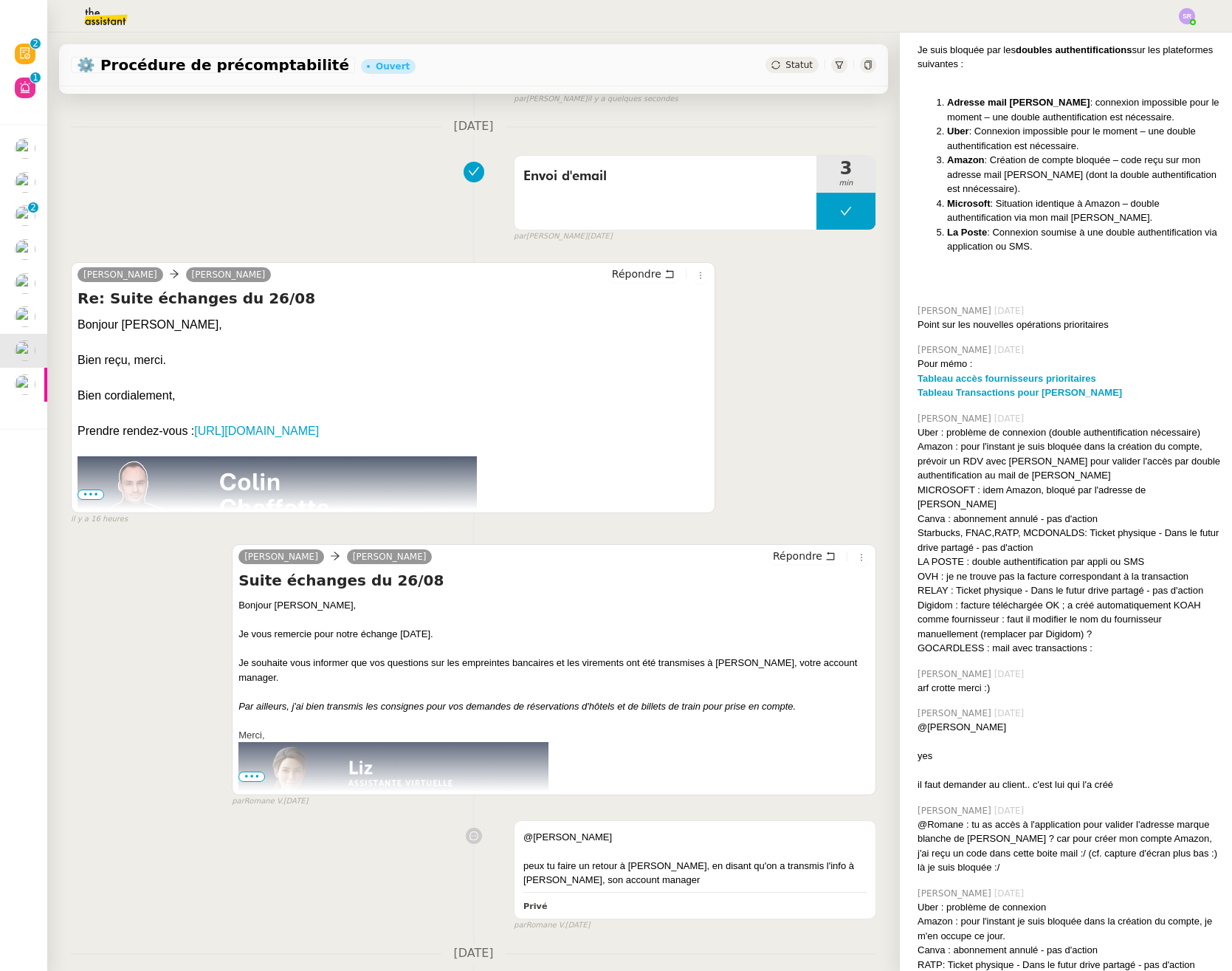
scroll to position [0, 0]
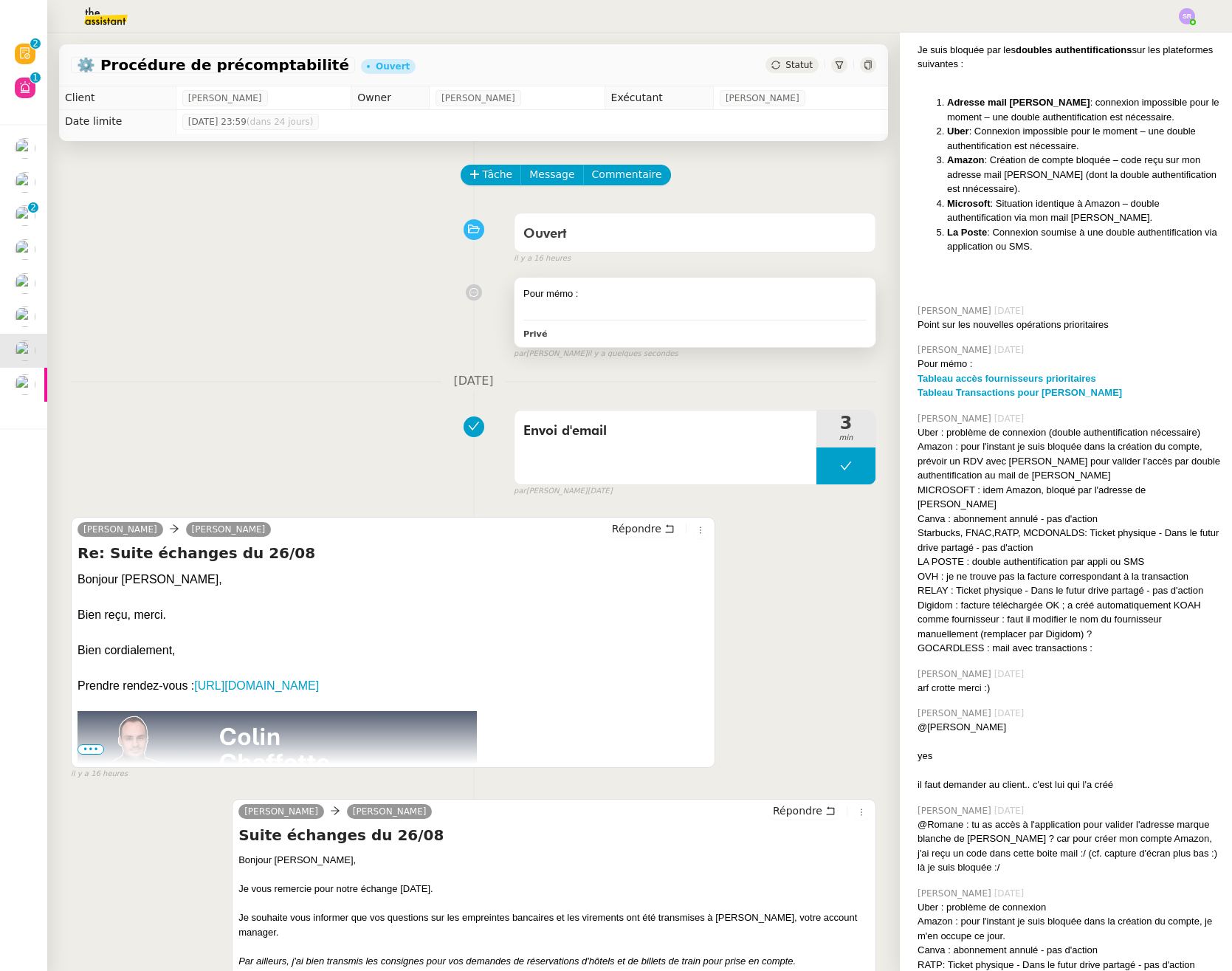
click at [627, 324] on div "Pour mémo : Privé" at bounding box center [695, 311] width 361 height 68
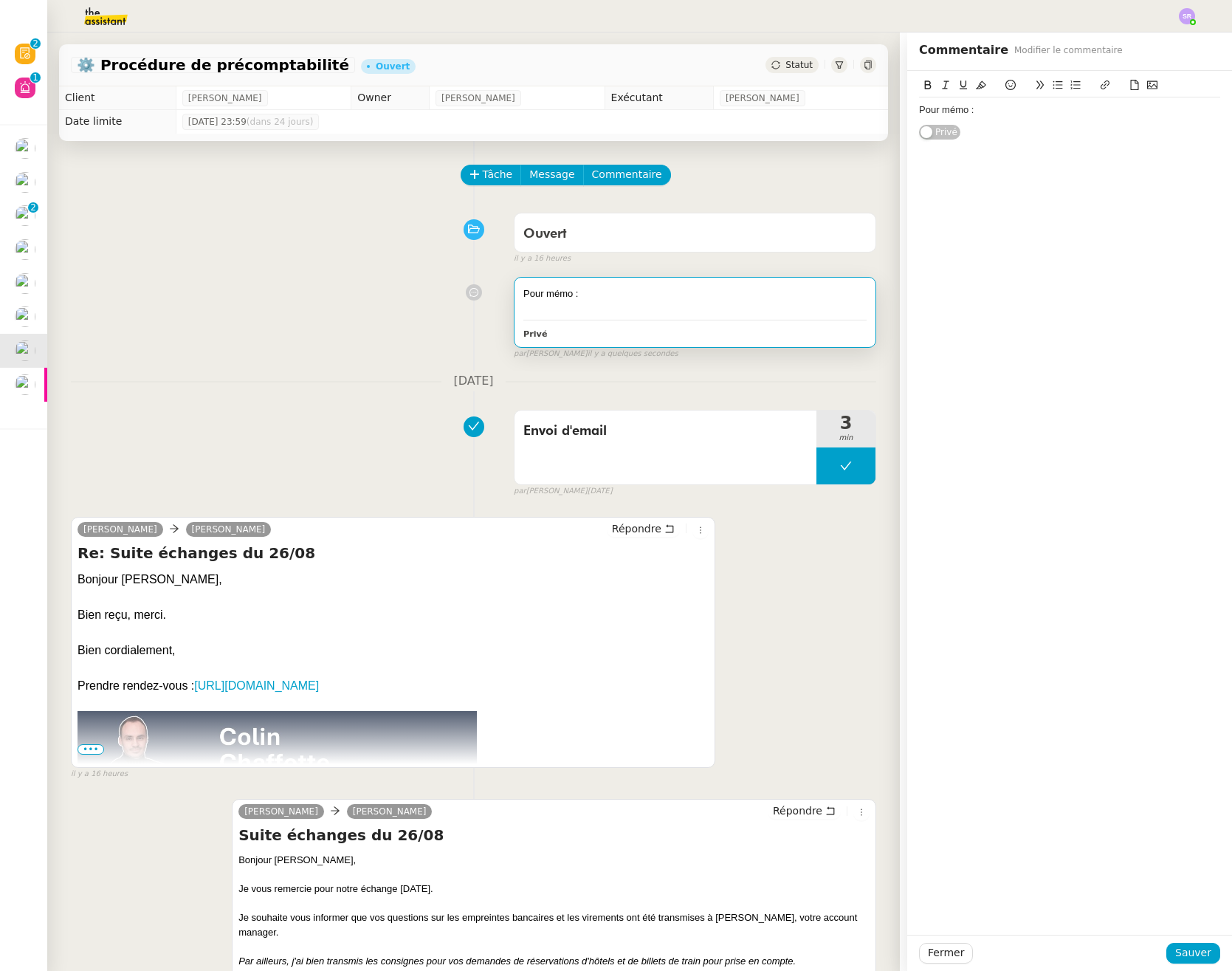
click at [990, 115] on div "Pour mémo :" at bounding box center [1069, 110] width 301 height 14
click at [1202, 945] on button "Sauver" at bounding box center [1193, 953] width 54 height 21
click at [382, 346] on div "Pour mémo : Procédure Pré-comptabilité Privé false par Stéphanie R. il y a quel…" at bounding box center [473, 315] width 805 height 89
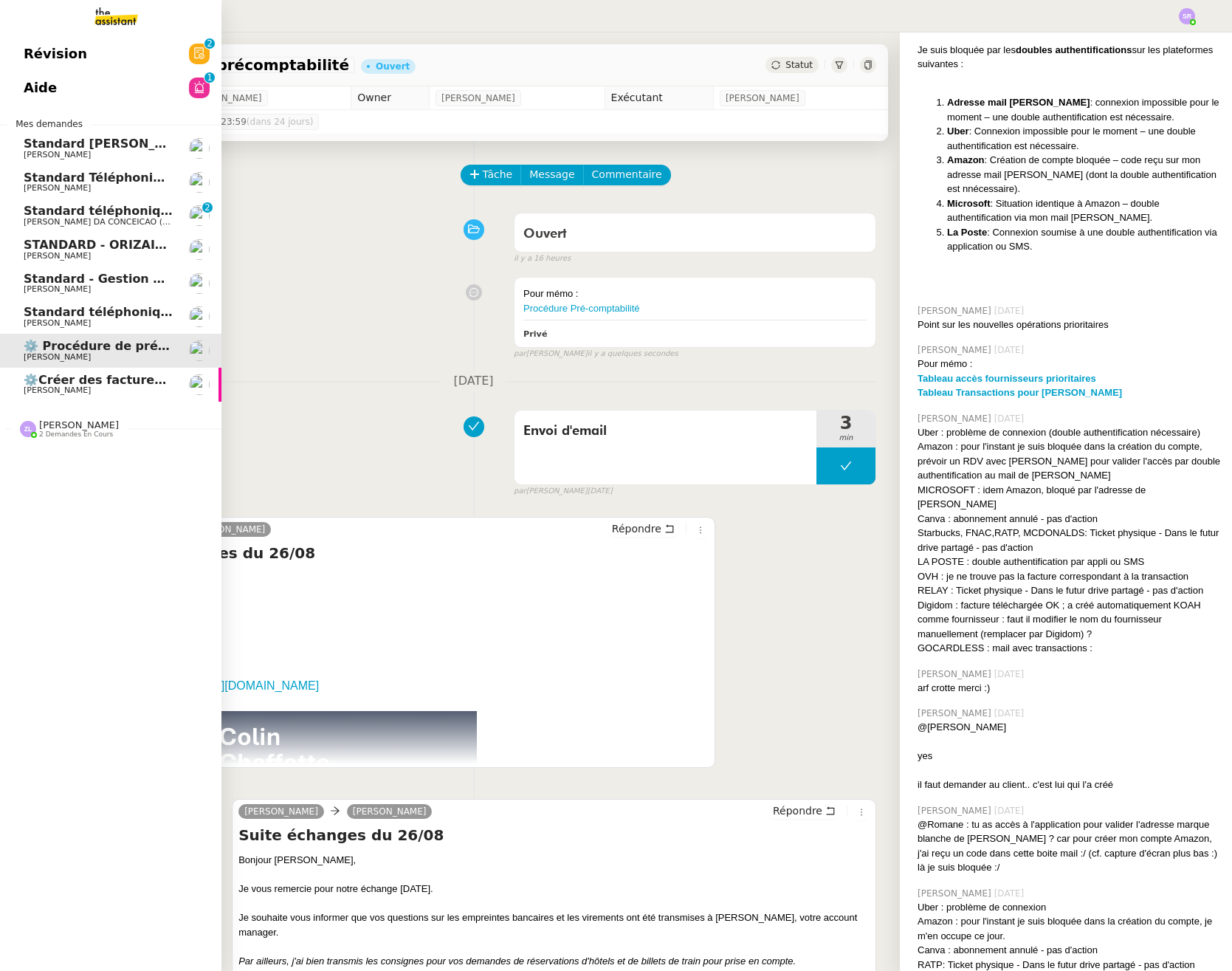
click at [114, 386] on span "[PERSON_NAME]" at bounding box center [98, 390] width 149 height 9
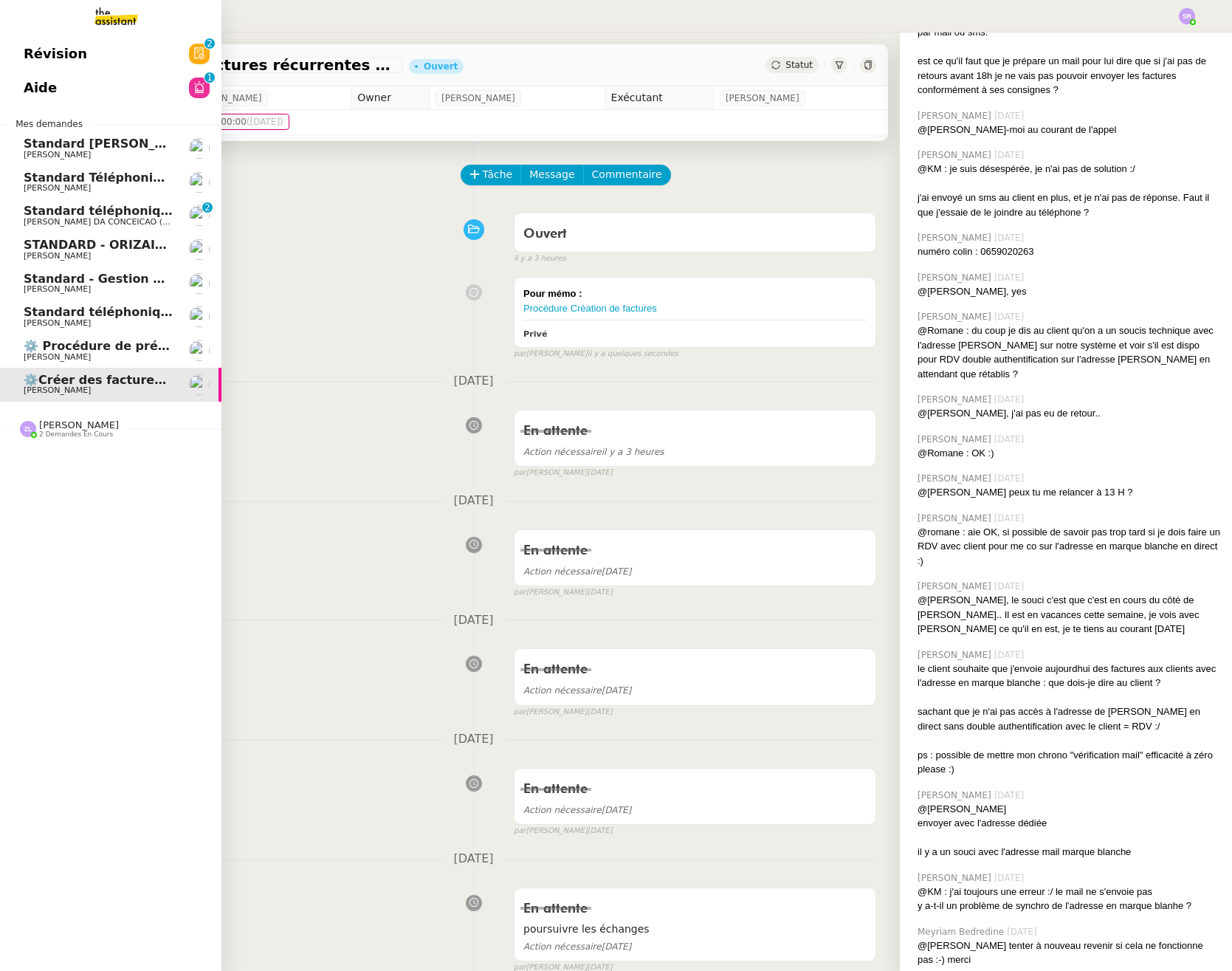
scroll to position [1546, 0]
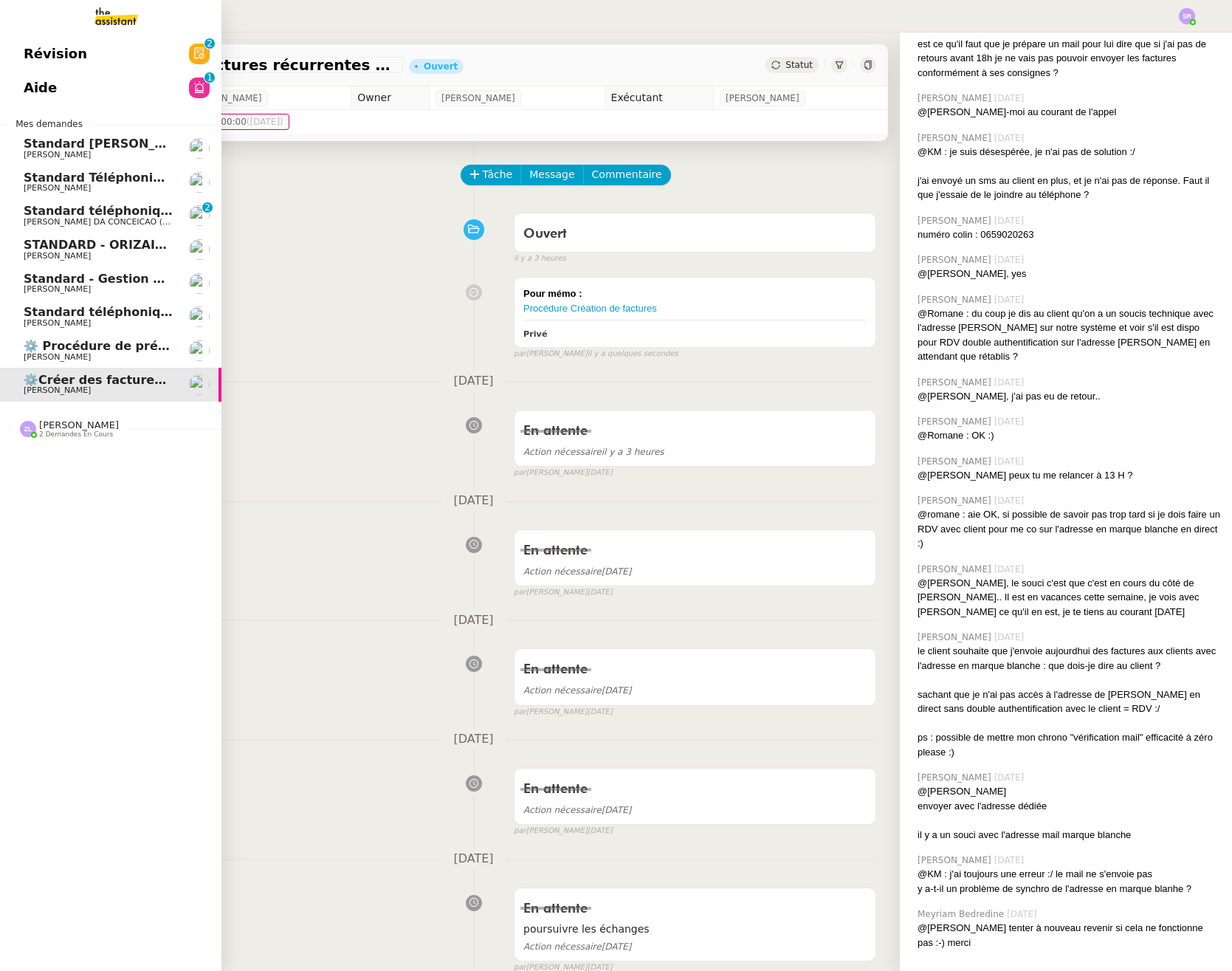
click at [126, 359] on span "[PERSON_NAME]" at bounding box center [98, 357] width 149 height 9
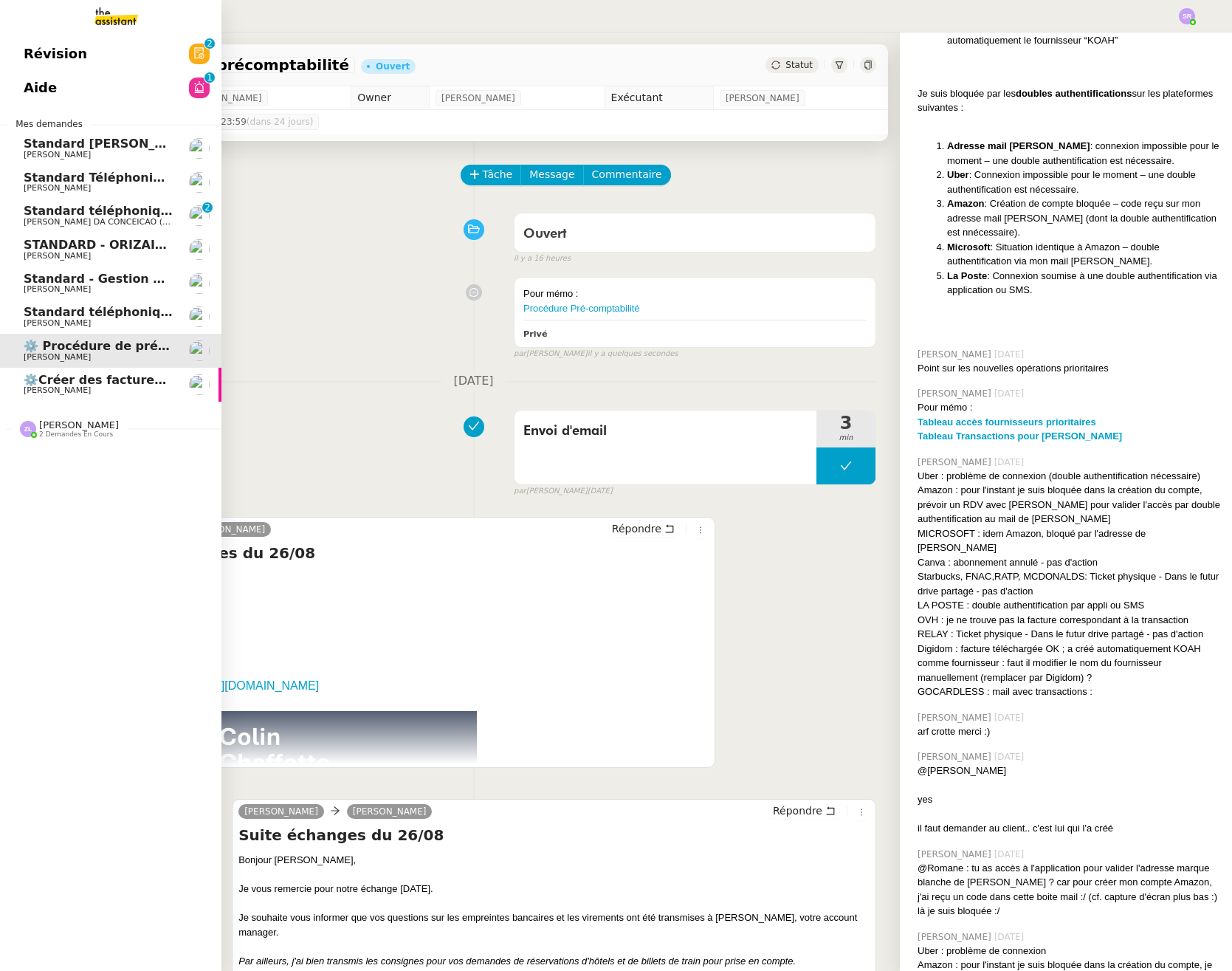
scroll to position [1590, 0]
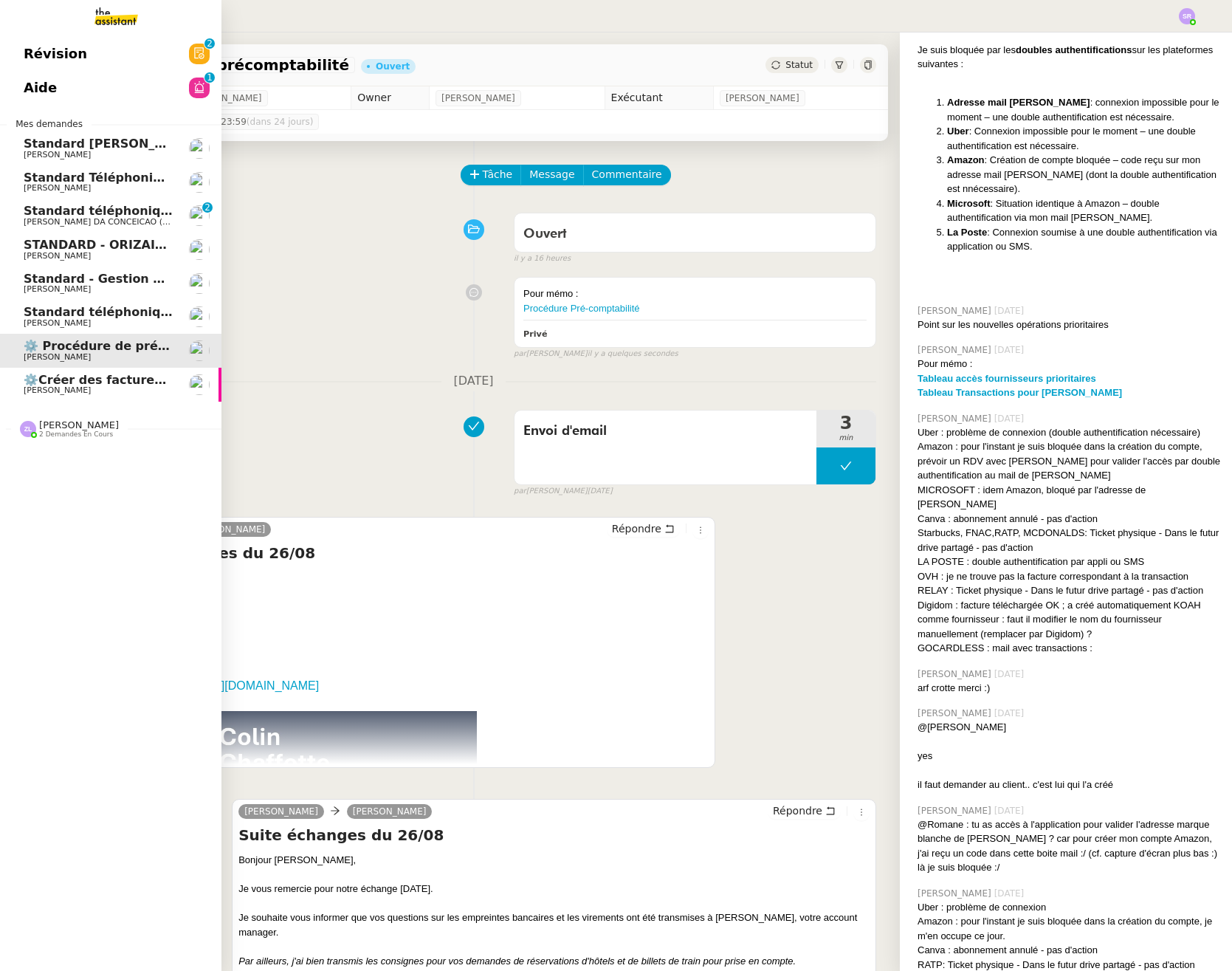
click at [128, 385] on span "⚙️Créer des factures récurrentes mensuelles" at bounding box center [173, 380] width 299 height 14
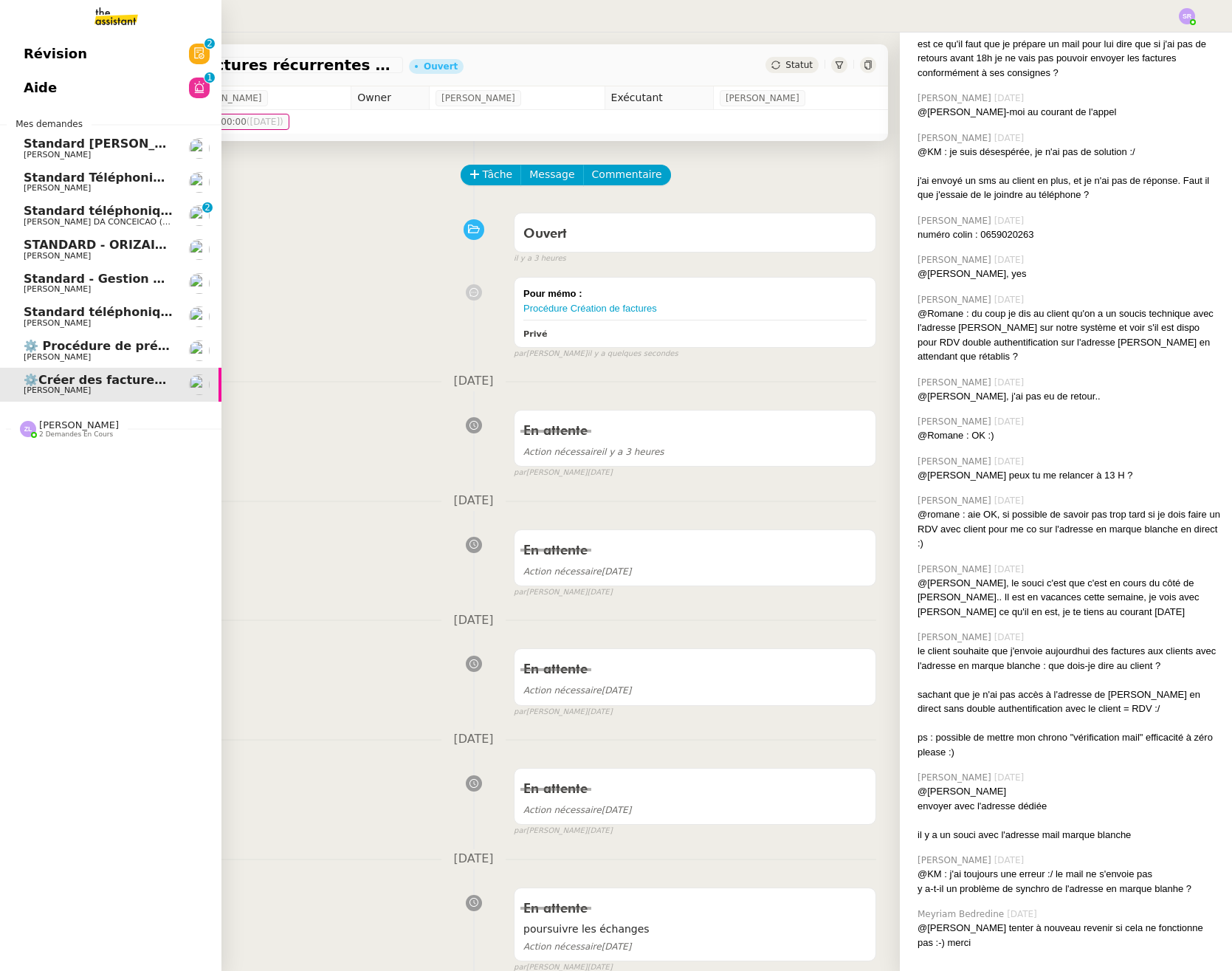
scroll to position [1546, 0]
click at [146, 344] on span "⚙️ Procédure de précomptabilité" at bounding box center [133, 346] width 218 height 14
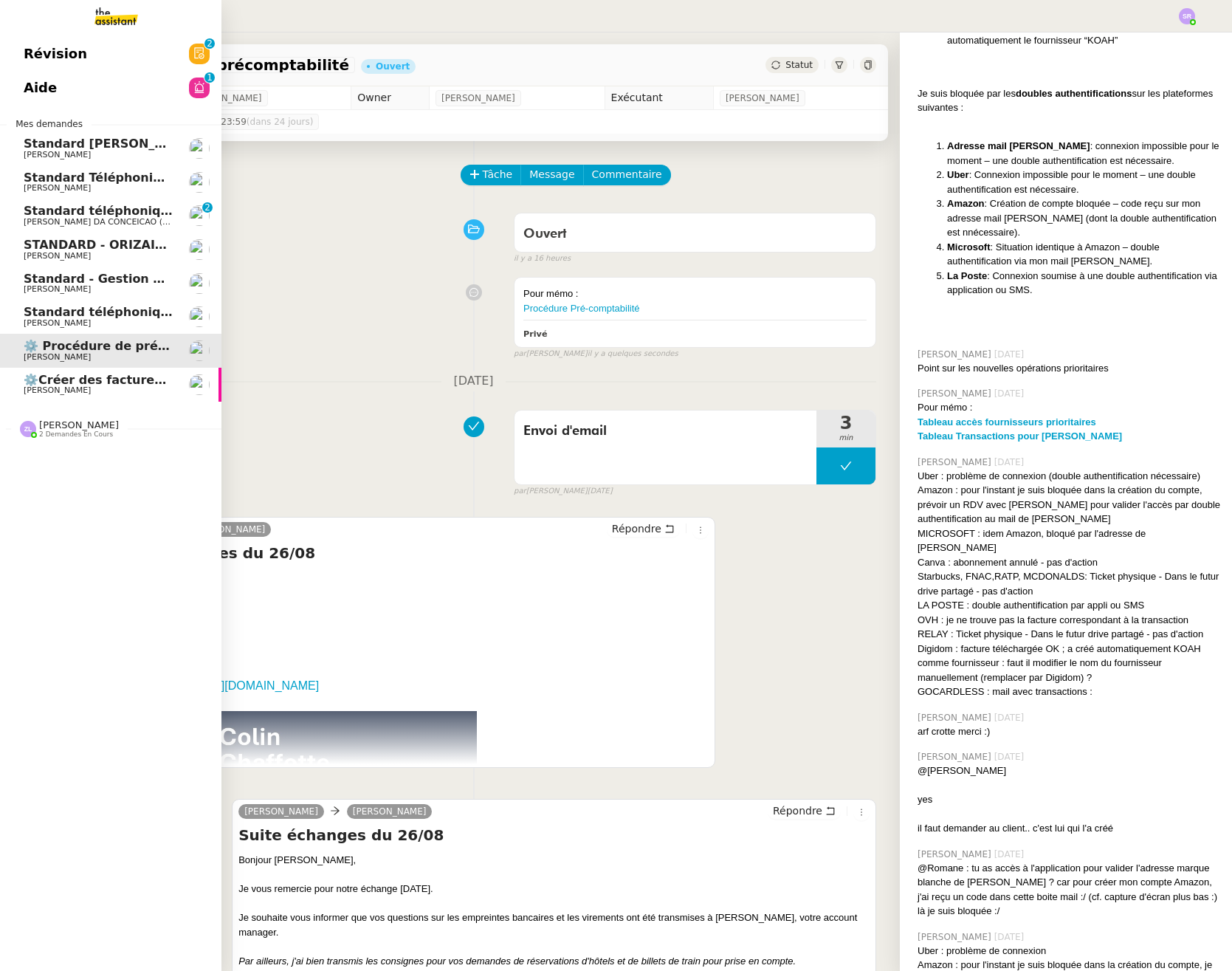
scroll to position [1590, 0]
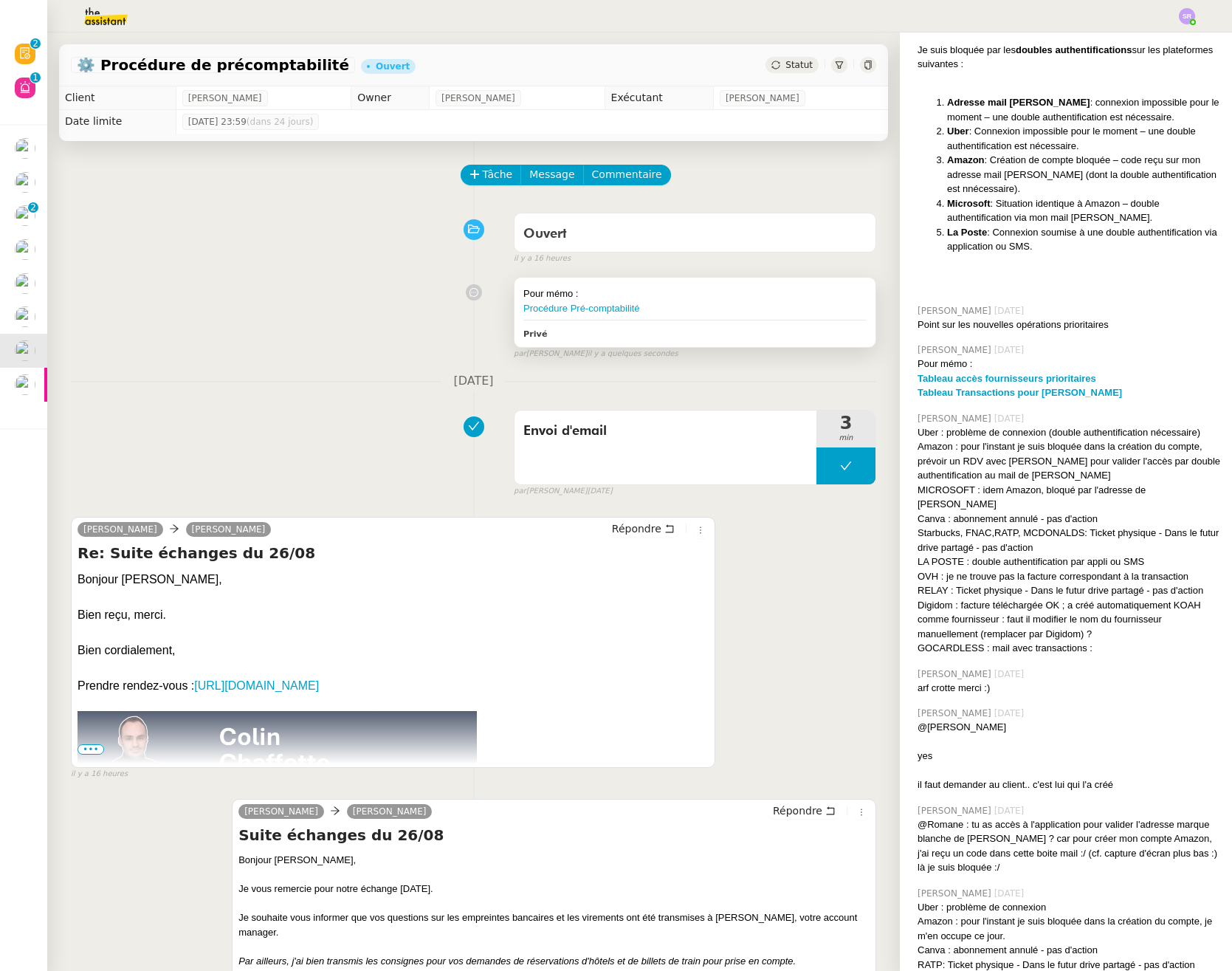
drag, startPoint x: 720, startPoint y: 299, endPoint x: 715, endPoint y: 285, distance: 14.9
click at [720, 299] on div "Pour mémo :" at bounding box center [695, 293] width 343 height 15
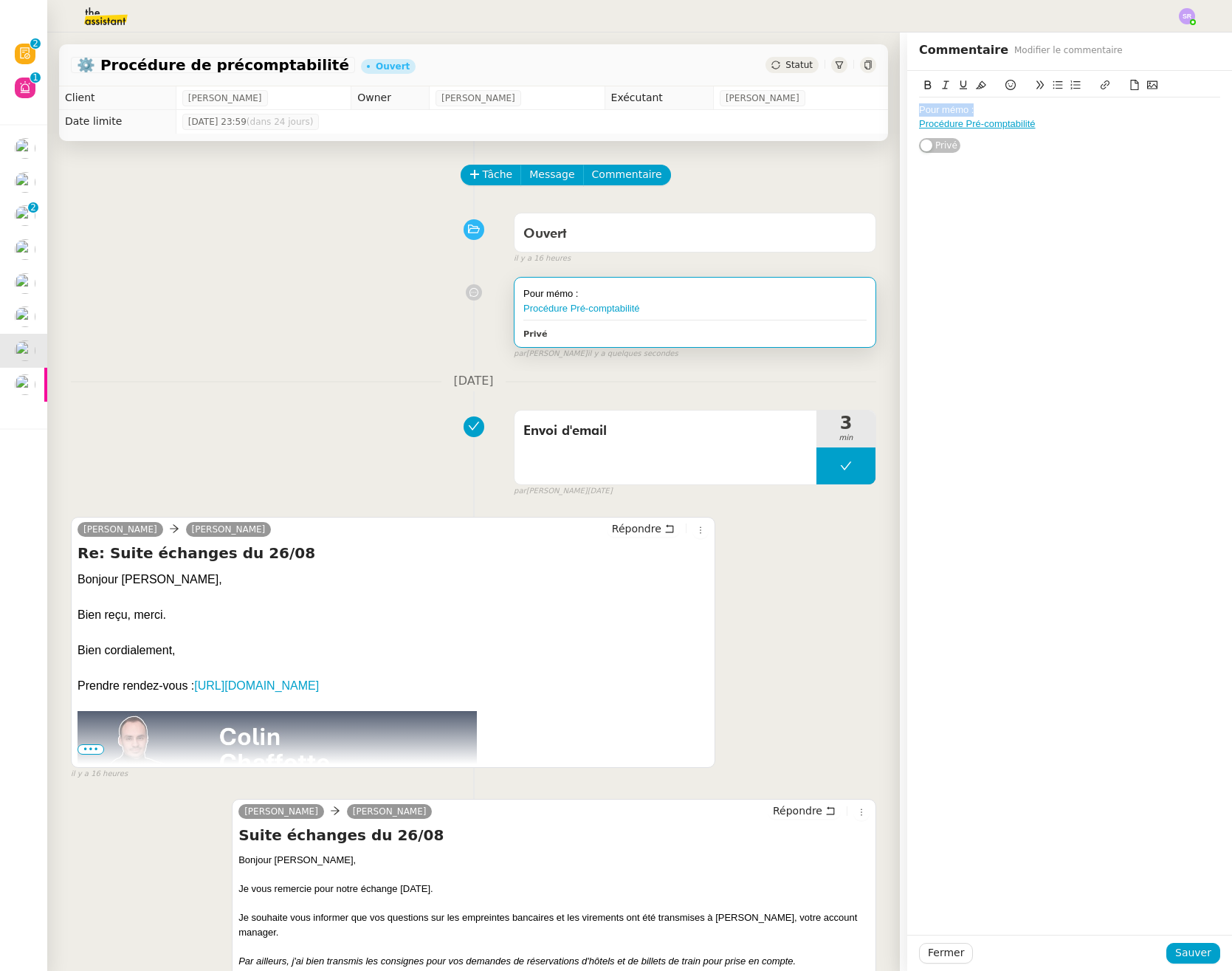
drag, startPoint x: 984, startPoint y: 110, endPoint x: 883, endPoint y: 110, distance: 101.0
click at [875, 114] on app-ticket "⚙️ Procédure de précomptabilité Ouvert Statut Client Colin Chaffotte Owner Roma…" at bounding box center [639, 501] width 1184 height 938
click at [922, 86] on icon at bounding box center [927, 84] width 10 height 10
click at [1182, 957] on span "Sauver" at bounding box center [1193, 952] width 37 height 17
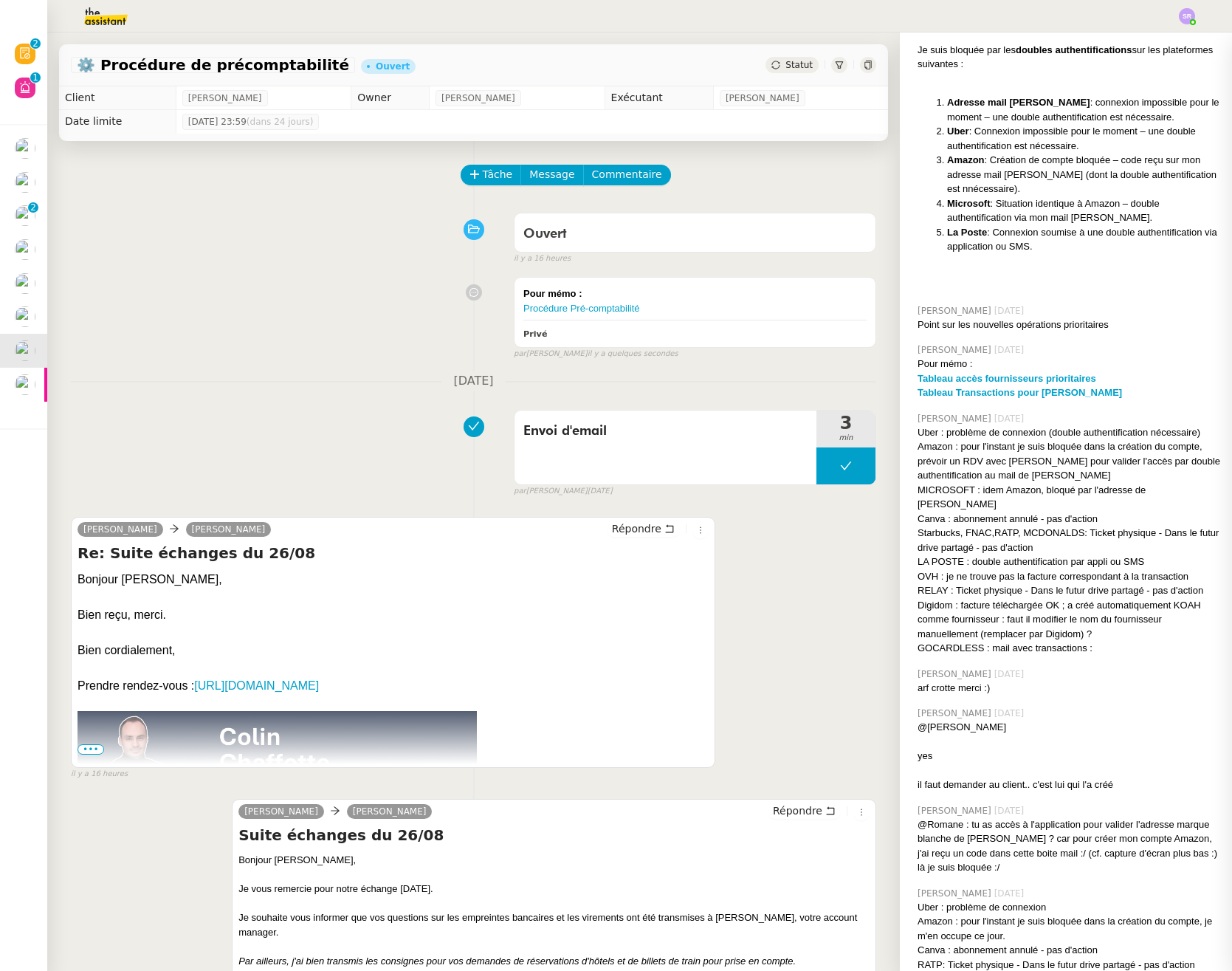
click at [349, 460] on div "Envoi d'email 3 min false par [PERSON_NAME] [DATE]" at bounding box center [473, 450] width 805 height 95
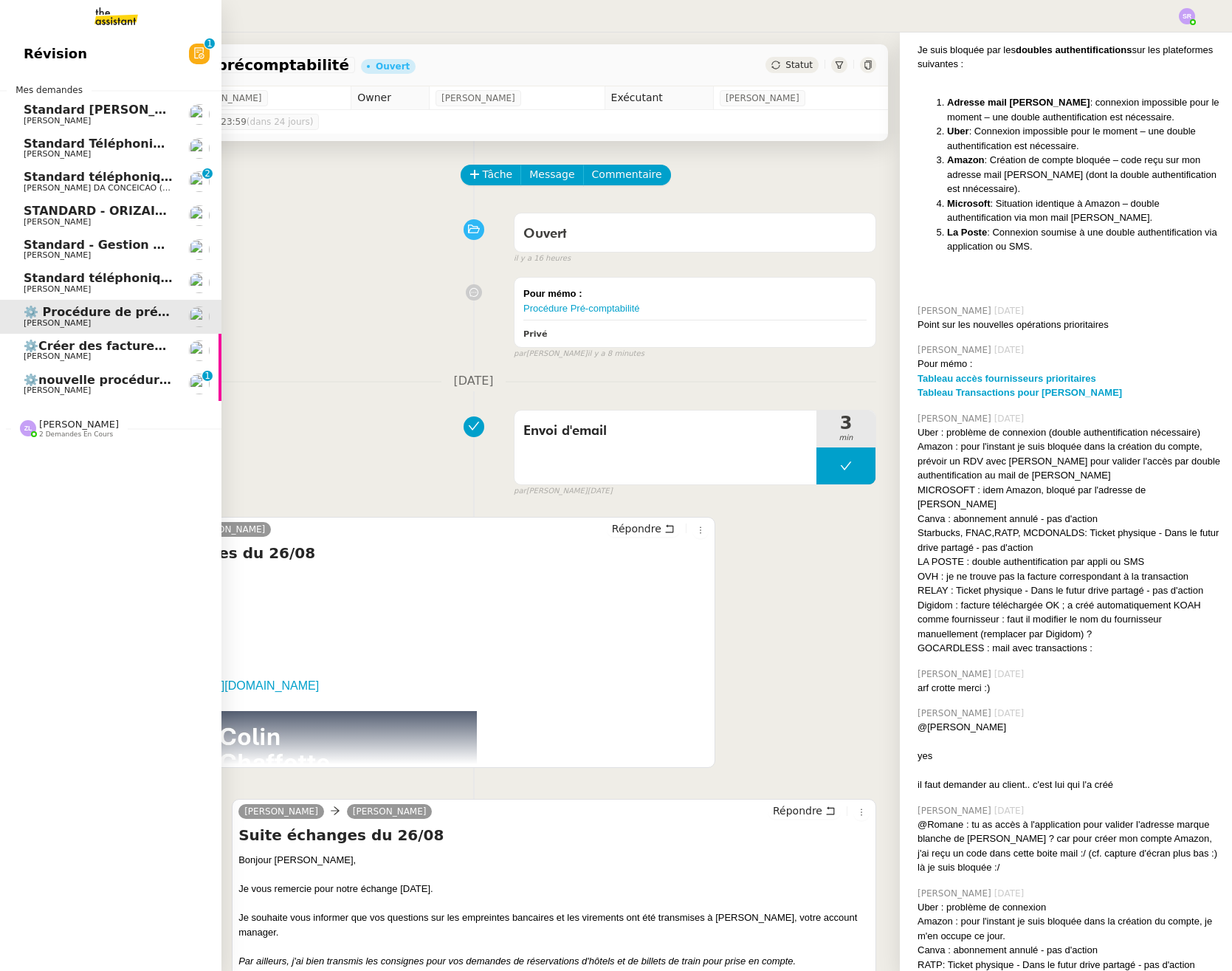
click at [122, 393] on span "[PERSON_NAME]" at bounding box center [98, 390] width 149 height 9
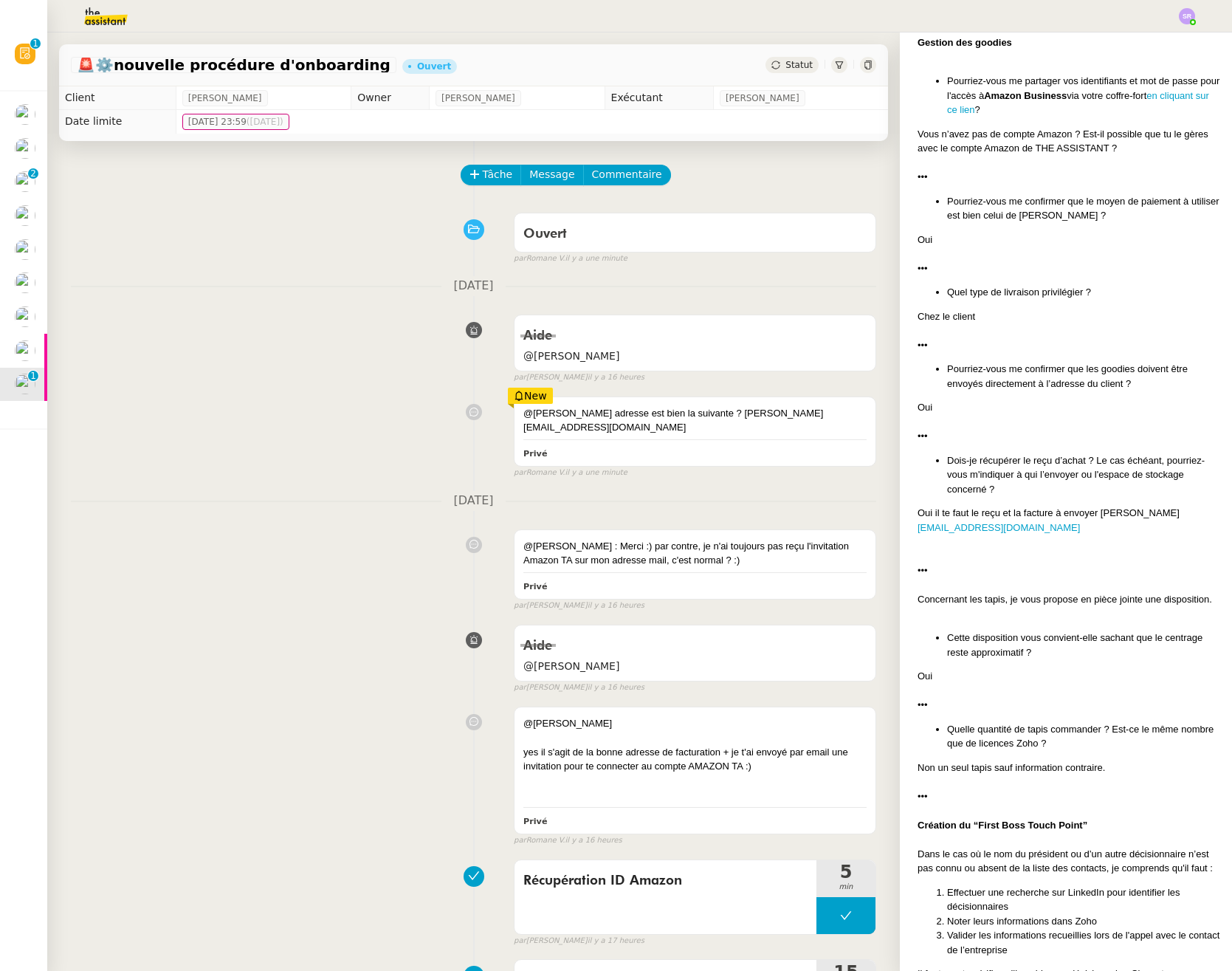
scroll to position [1599, 0]
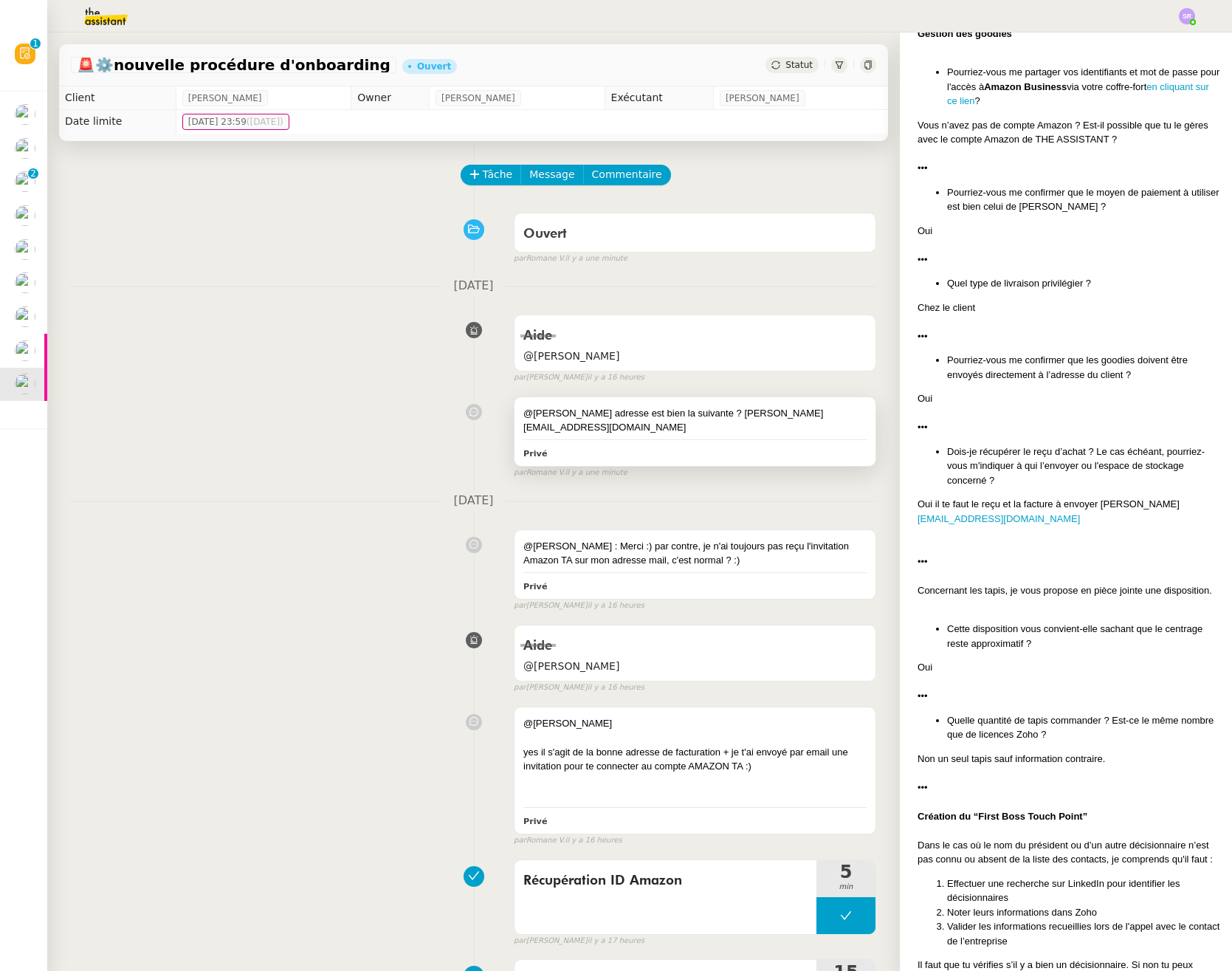
click at [713, 431] on div "@stephanie ton adresse est bien la suivante ? stephanie@team.theassistant.com" at bounding box center [695, 420] width 343 height 29
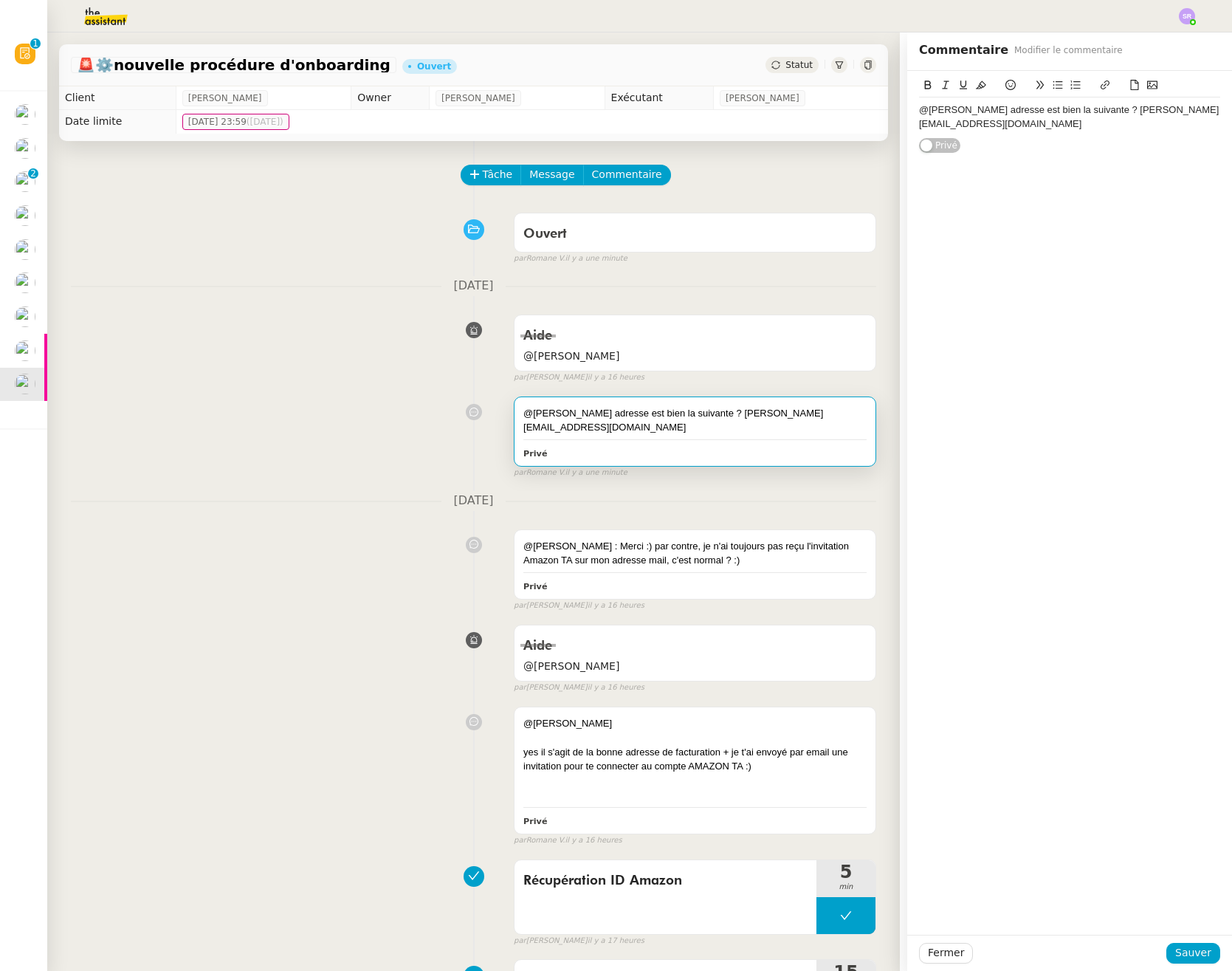
click at [319, 326] on div "Aide @Frédérique false par Stéphanie R. il y a 16 heures" at bounding box center [473, 346] width 805 height 76
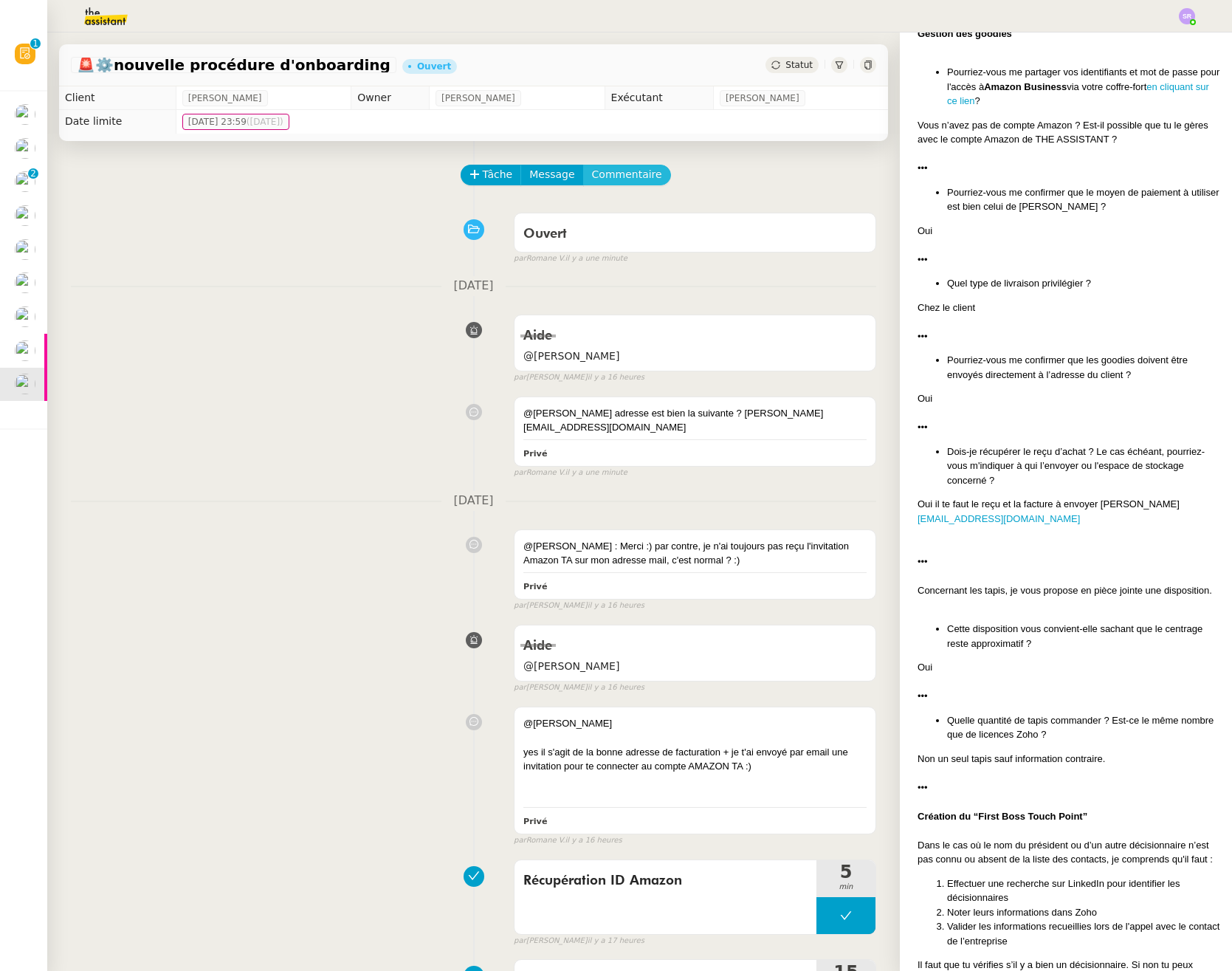
click at [602, 180] on span "Commentaire" at bounding box center [627, 174] width 70 height 17
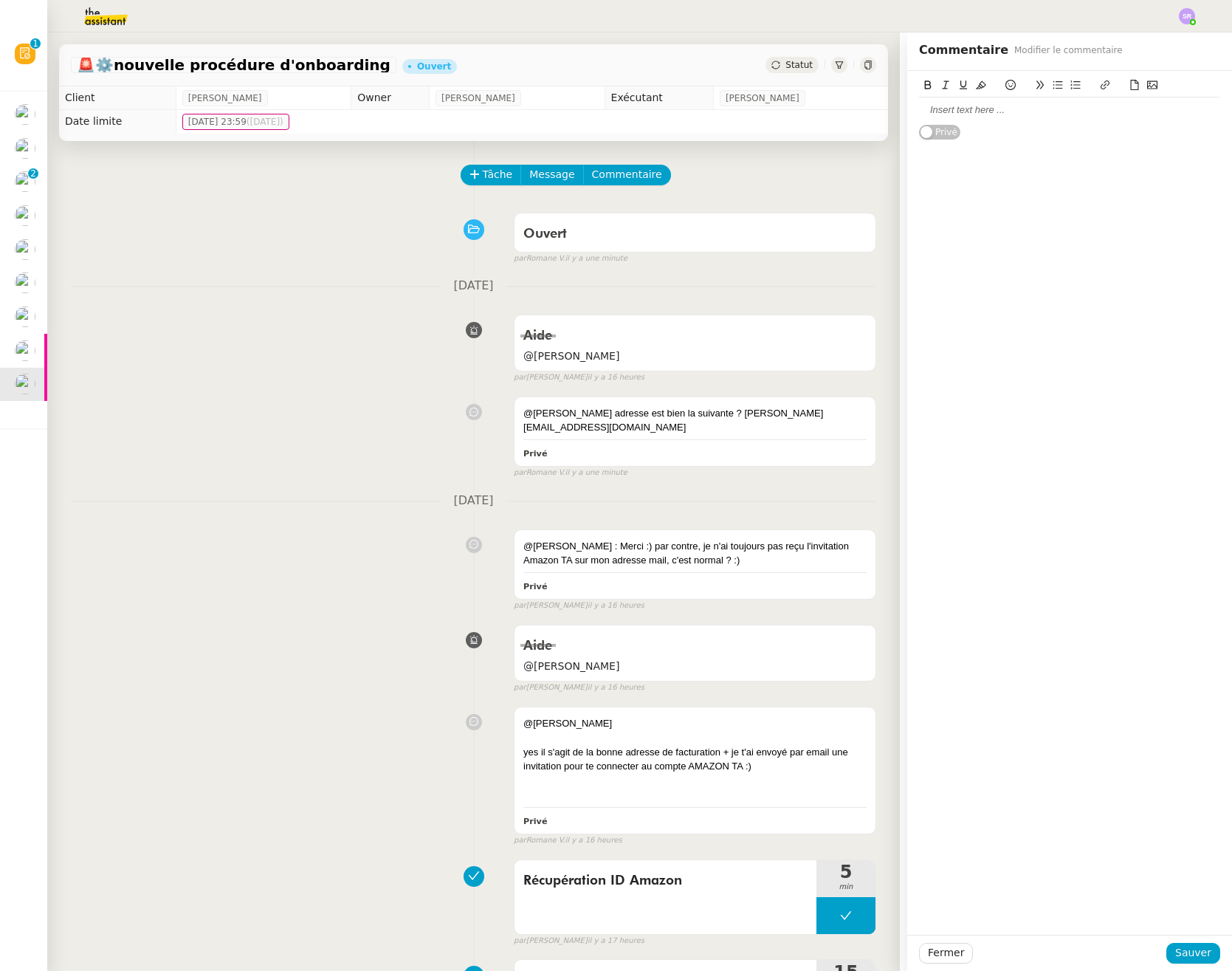
click at [967, 119] on div at bounding box center [1069, 110] width 301 height 25
click at [1006, 114] on div "@Frédérique : presque : stephanie@theassistant.team" at bounding box center [1069, 117] width 301 height 27
click at [1175, 953] on span "Sauver" at bounding box center [1193, 952] width 37 height 17
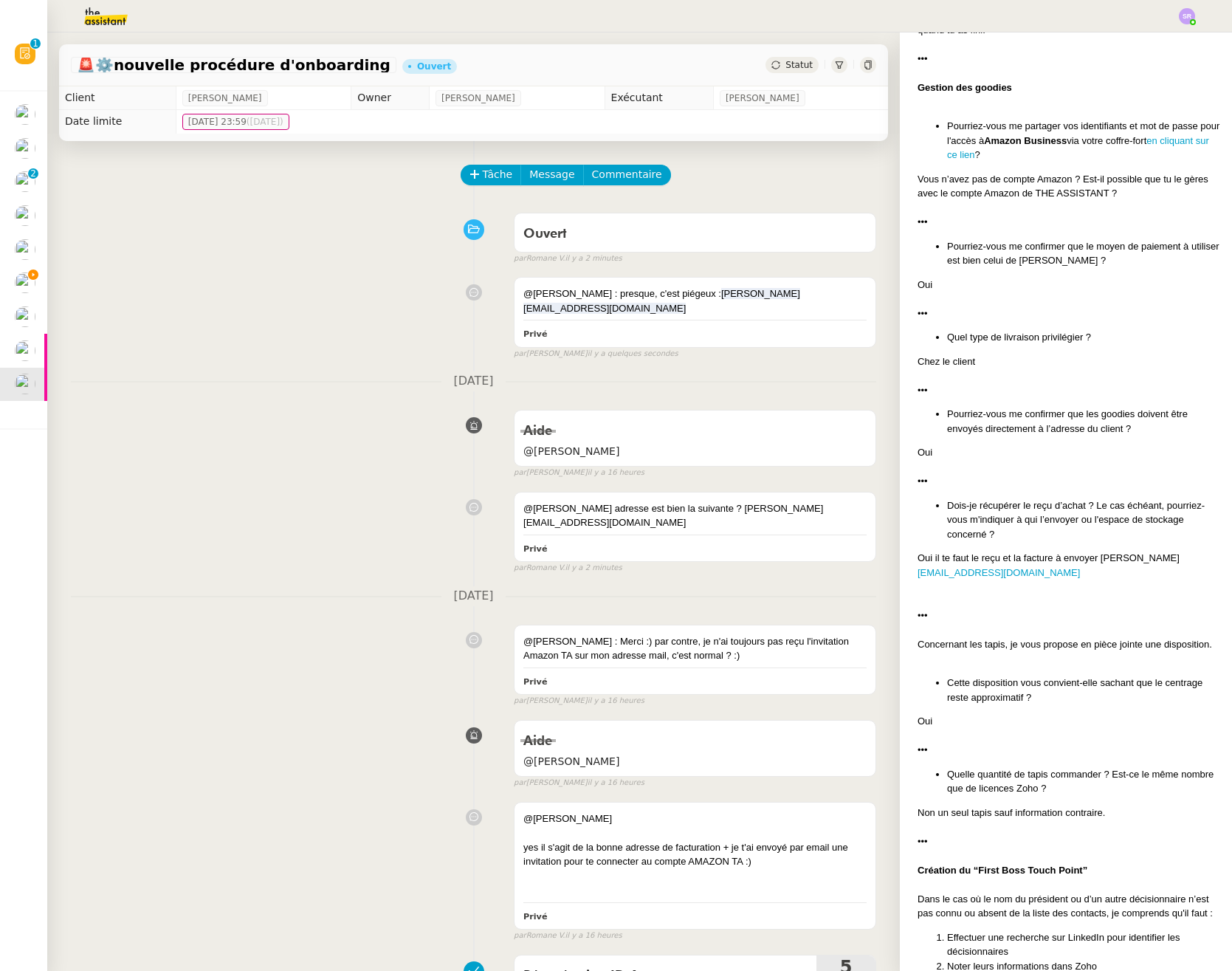
click at [786, 61] on span "Statut" at bounding box center [799, 64] width 27 height 10
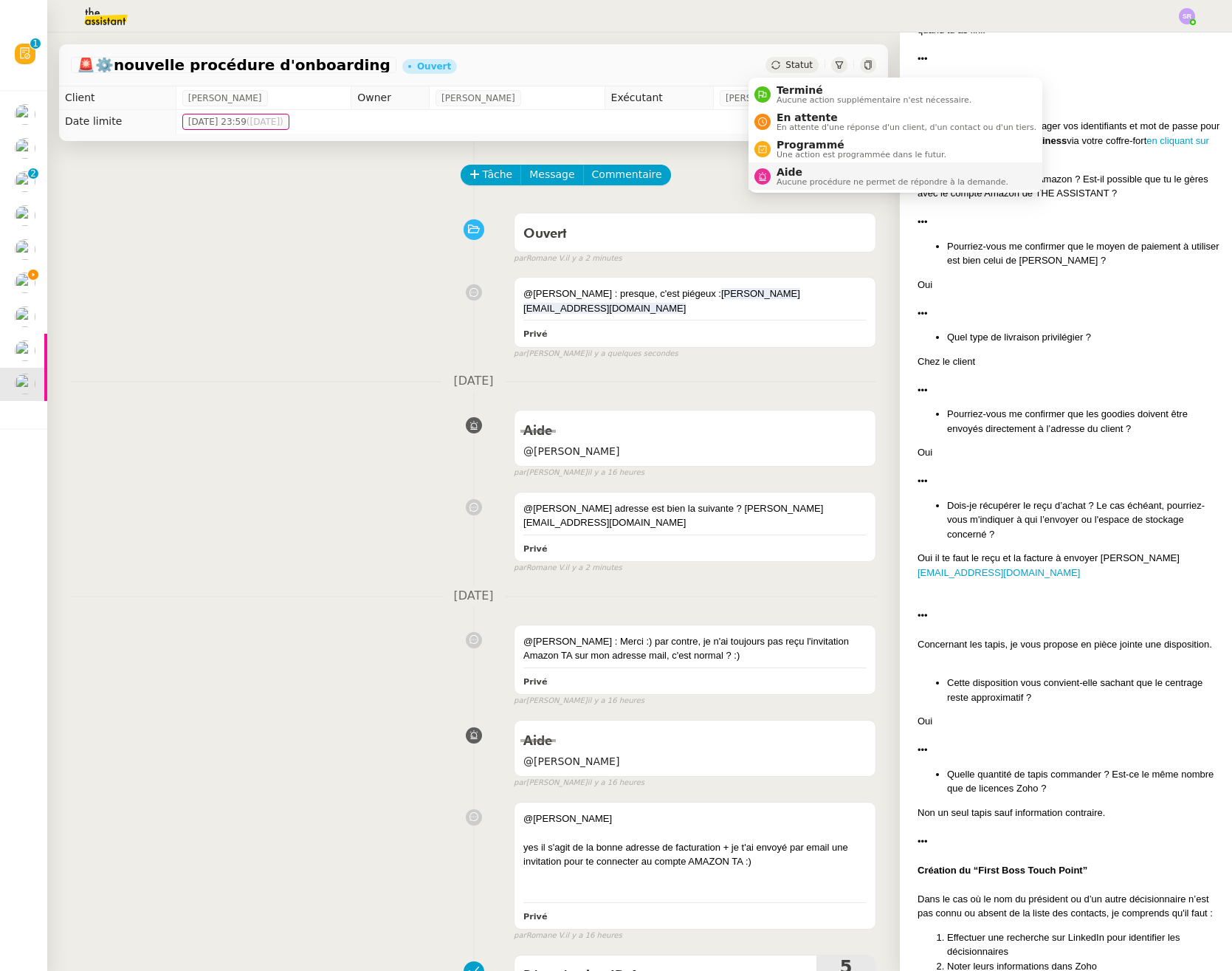
click at [859, 175] on span "Aide" at bounding box center [892, 172] width 232 height 12
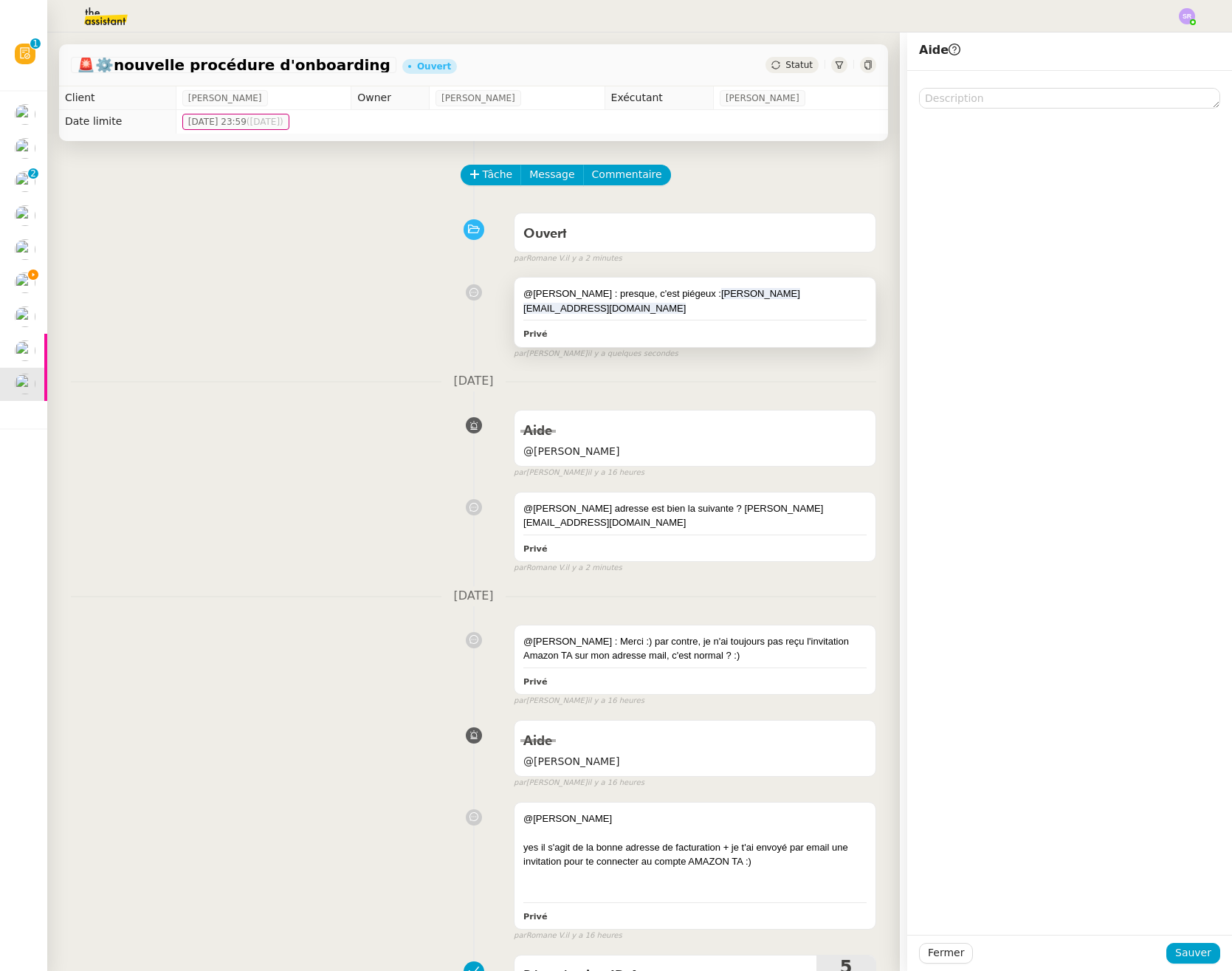
click at [651, 300] on div "@Frédérique : presque, c'est piégeux : stephanie@theassistant.team" at bounding box center [695, 300] width 343 height 29
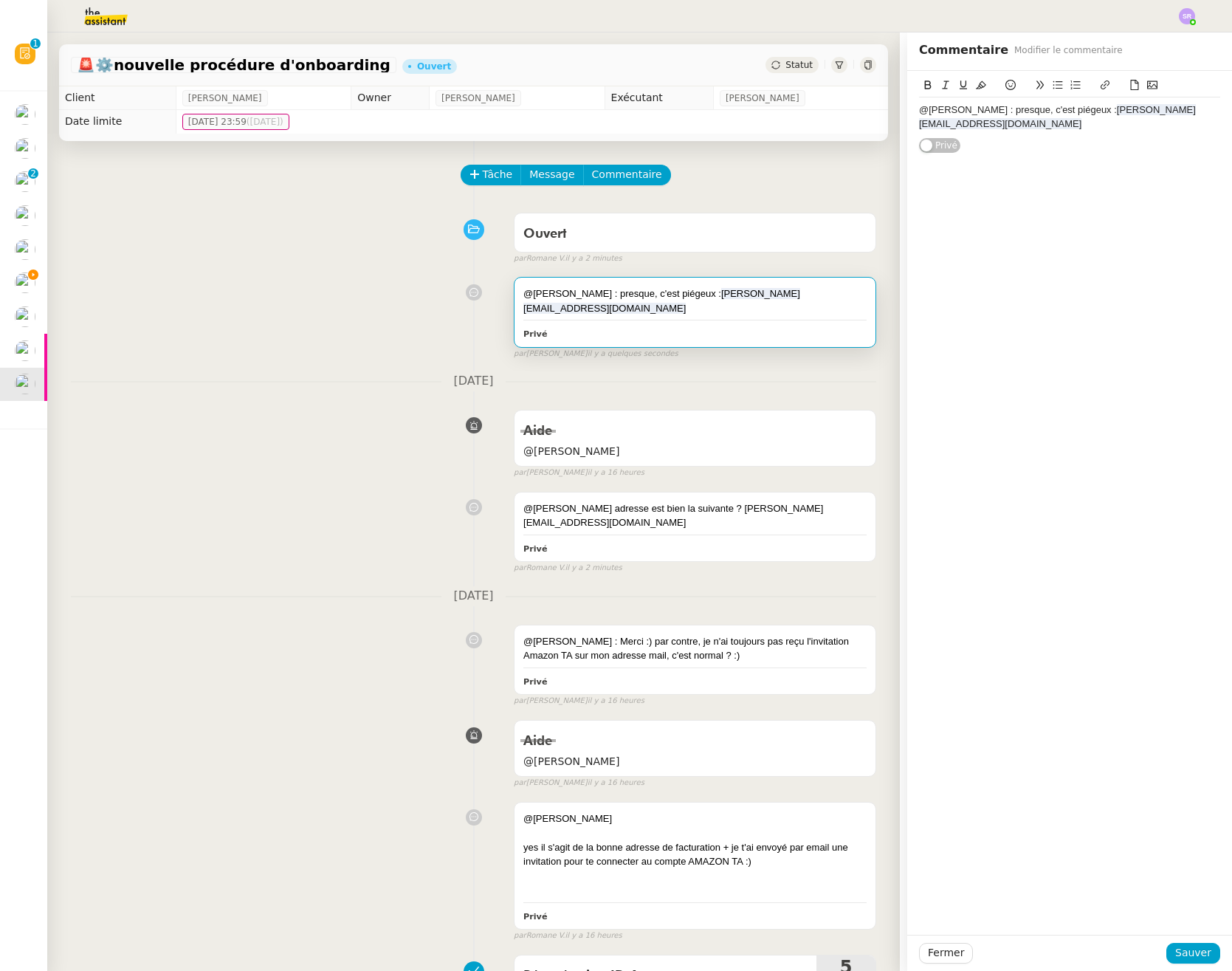
click at [941, 108] on div "@Frédérique : presque, c'est piégeux : stephanie@theassistant.team" at bounding box center [1069, 117] width 301 height 27
click at [1184, 945] on span "Sauver" at bounding box center [1193, 952] width 37 height 17
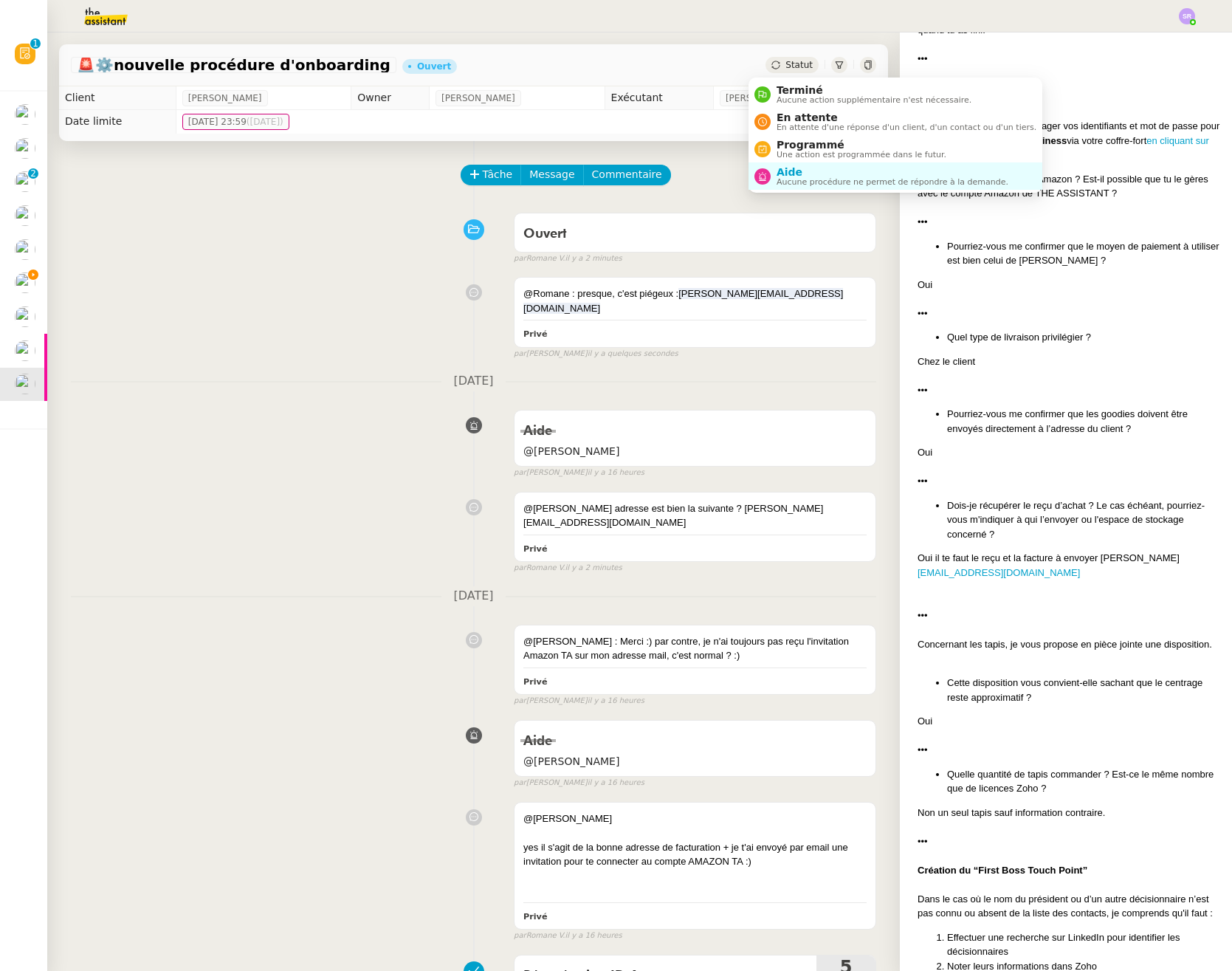
click at [769, 71] on div "Statut" at bounding box center [791, 65] width 53 height 16
click at [793, 176] on span "Aide" at bounding box center [892, 172] width 232 height 12
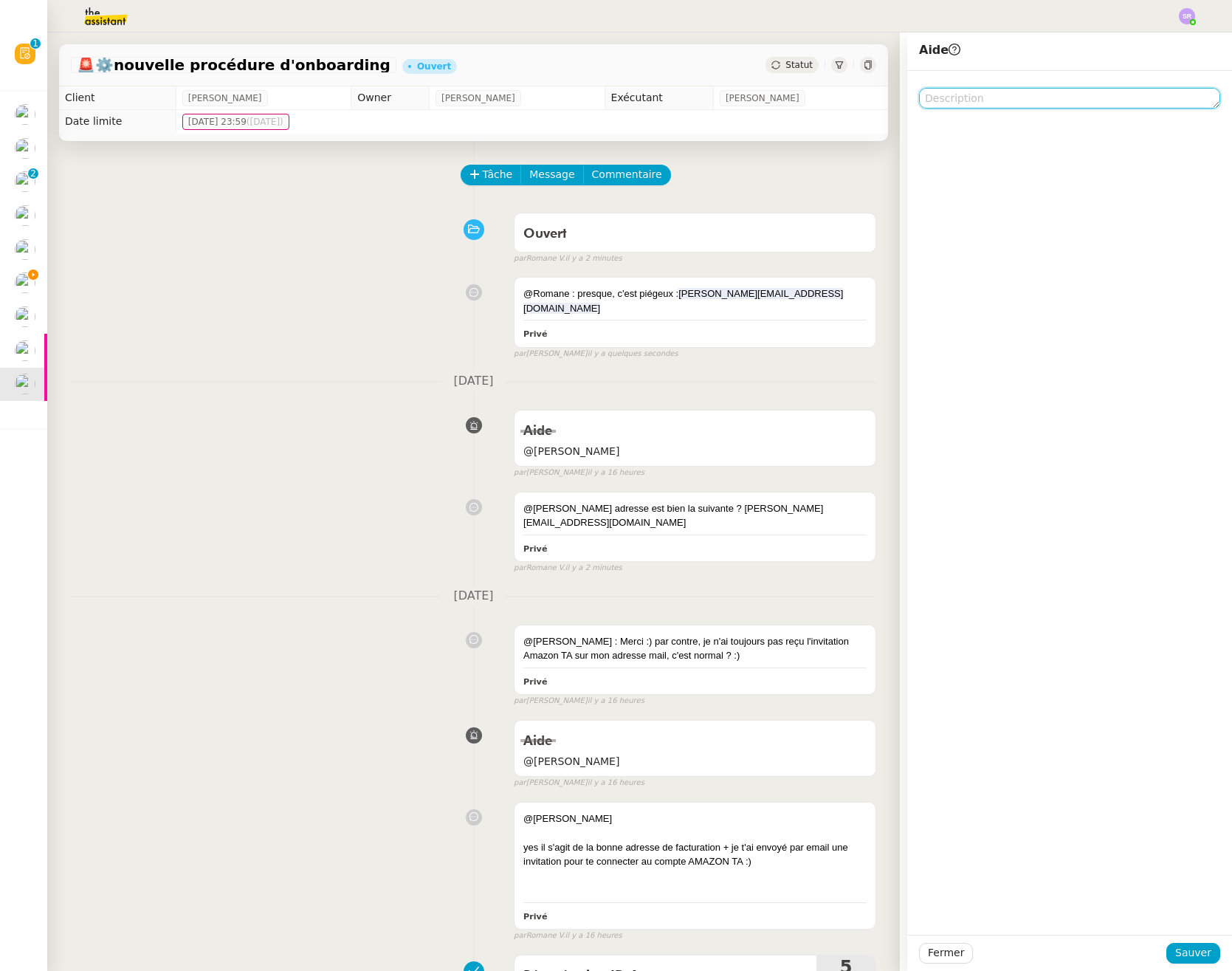
click at [969, 103] on textarea at bounding box center [1069, 99] width 301 height 21
type textarea "@Romane"
click at [1191, 950] on span "Sauver" at bounding box center [1193, 952] width 37 height 17
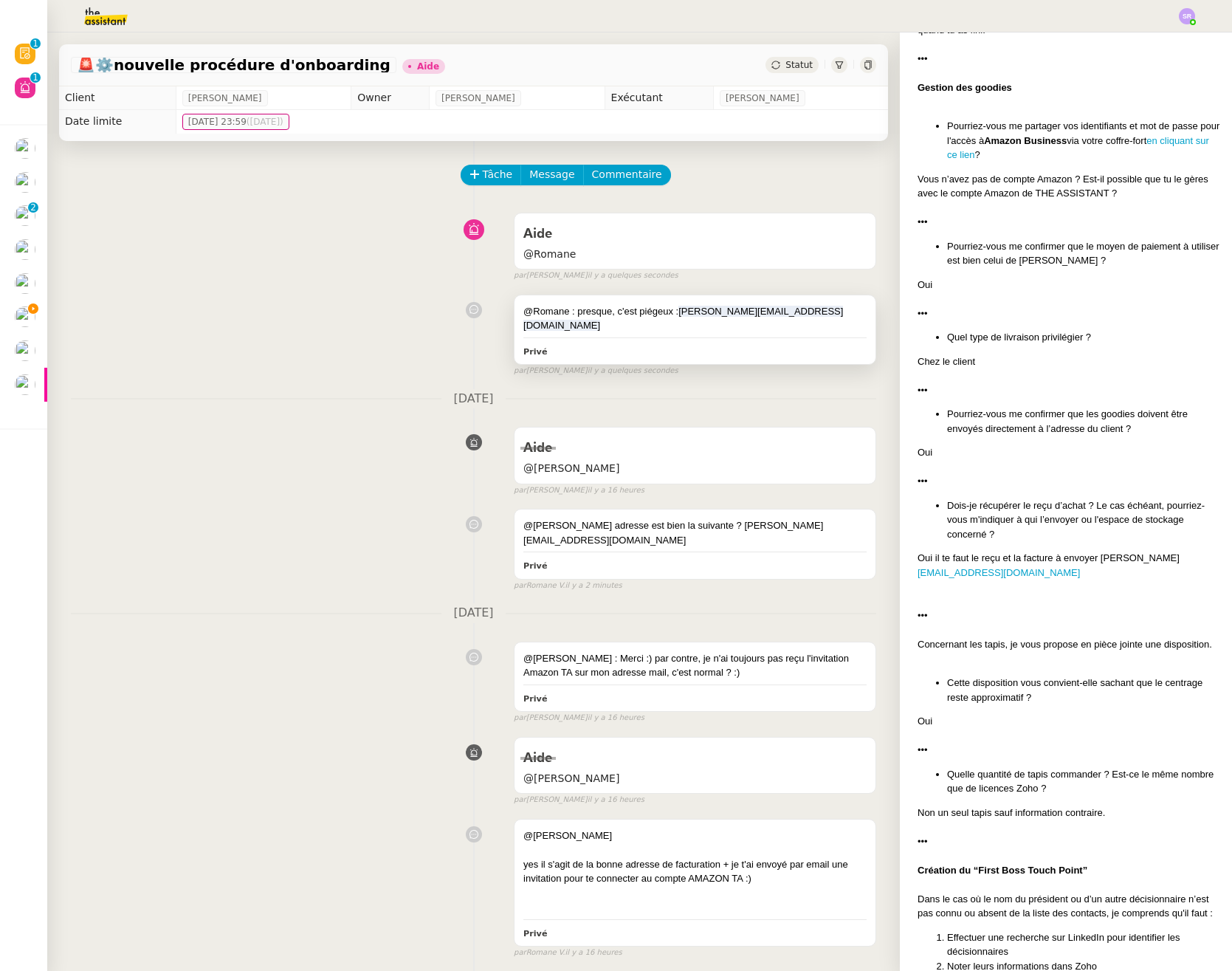
click at [601, 315] on div "@Romane : presque, c'est piégeux : stephanie@theassistant.team" at bounding box center [695, 319] width 343 height 29
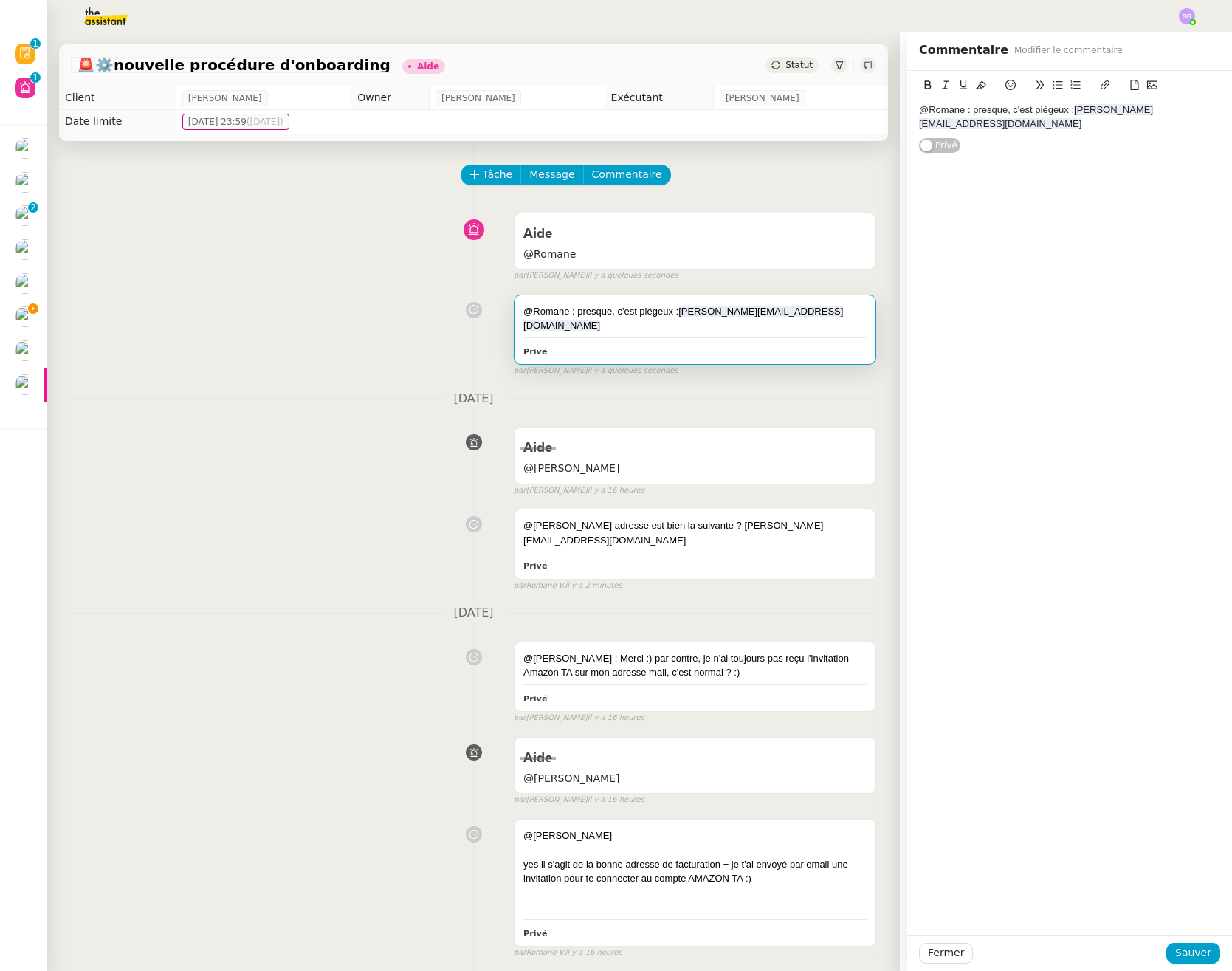
click at [1057, 111] on div "@Romane : presque, c'est piégeux : stephanie@theassistant.team" at bounding box center [1069, 117] width 301 height 27
click at [1187, 946] on span "Sauver" at bounding box center [1193, 952] width 37 height 17
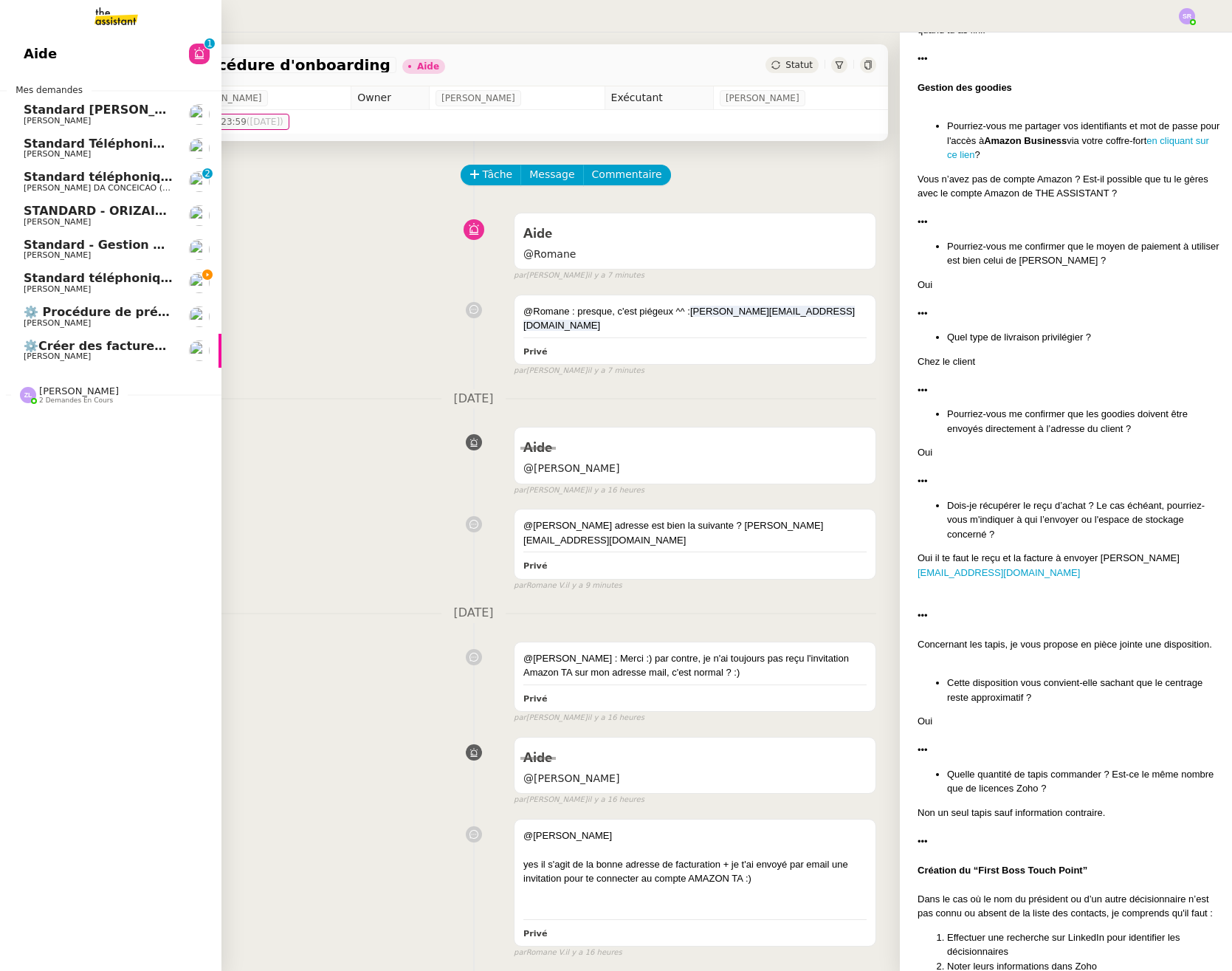
click at [35, 282] on span "Standard téléphonique - [DATE]" at bounding box center [129, 278] width 211 height 14
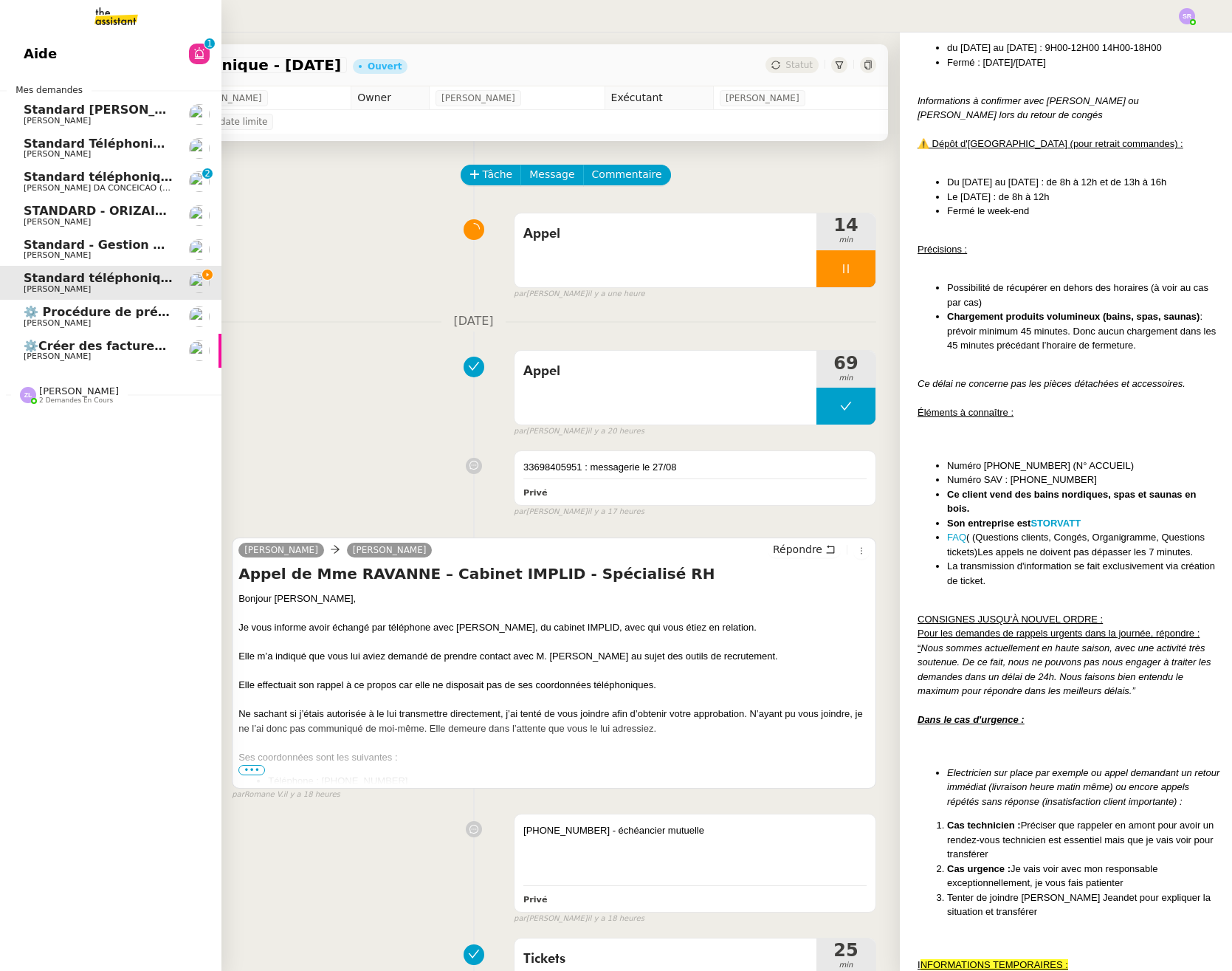
scroll to position [1556, 0]
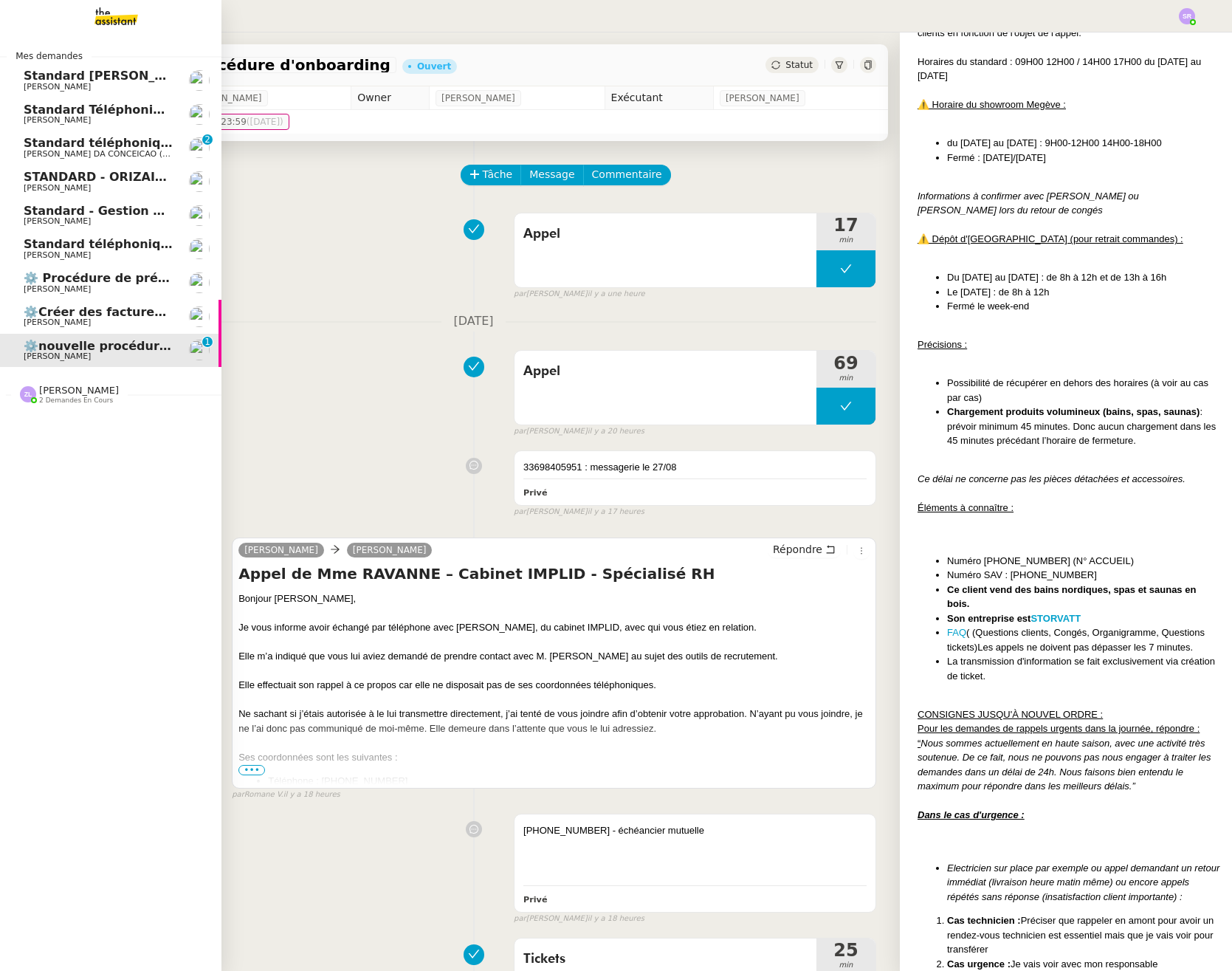
scroll to position [1599, 0]
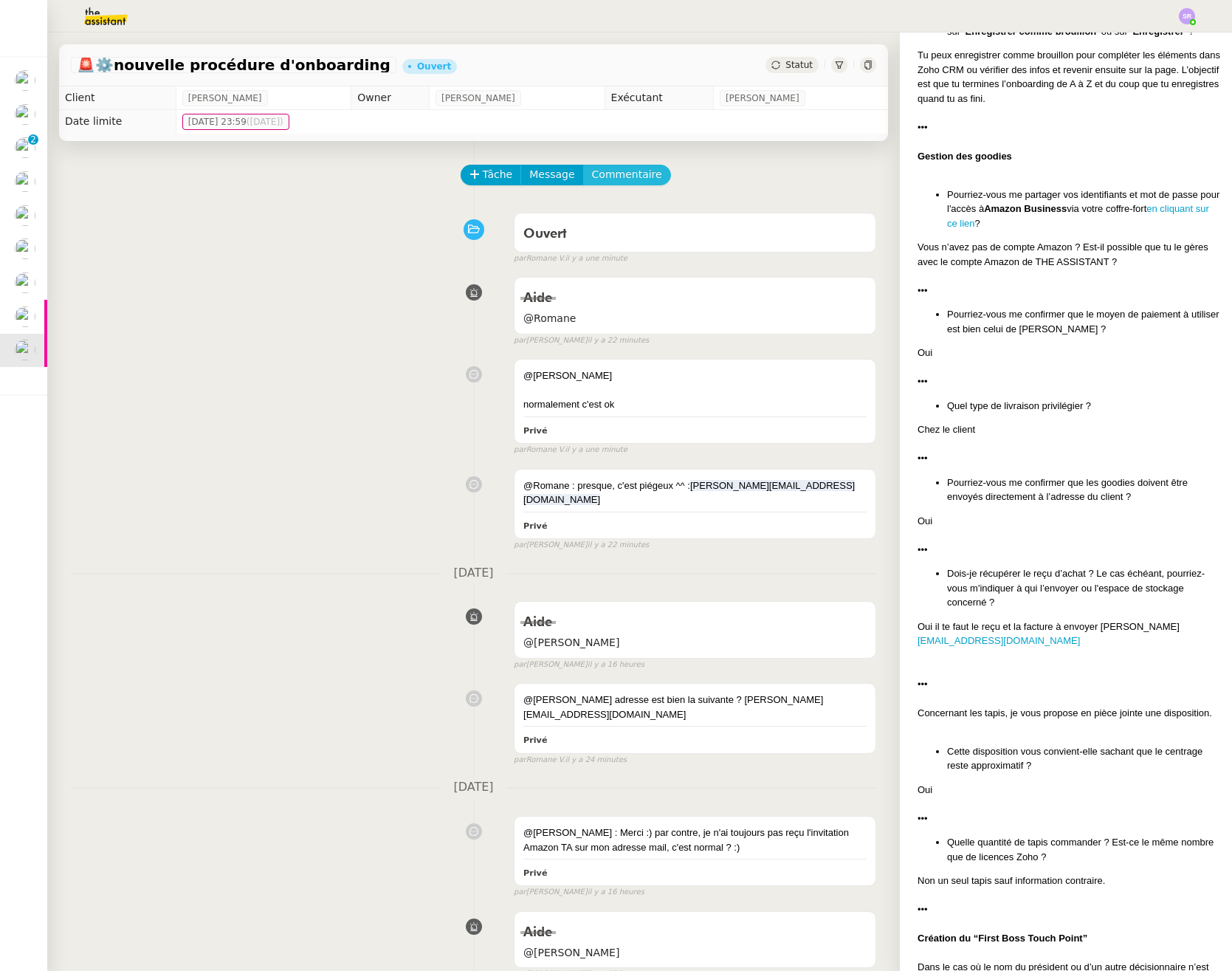
click at [611, 175] on span "Commentaire" at bounding box center [627, 174] width 70 height 17
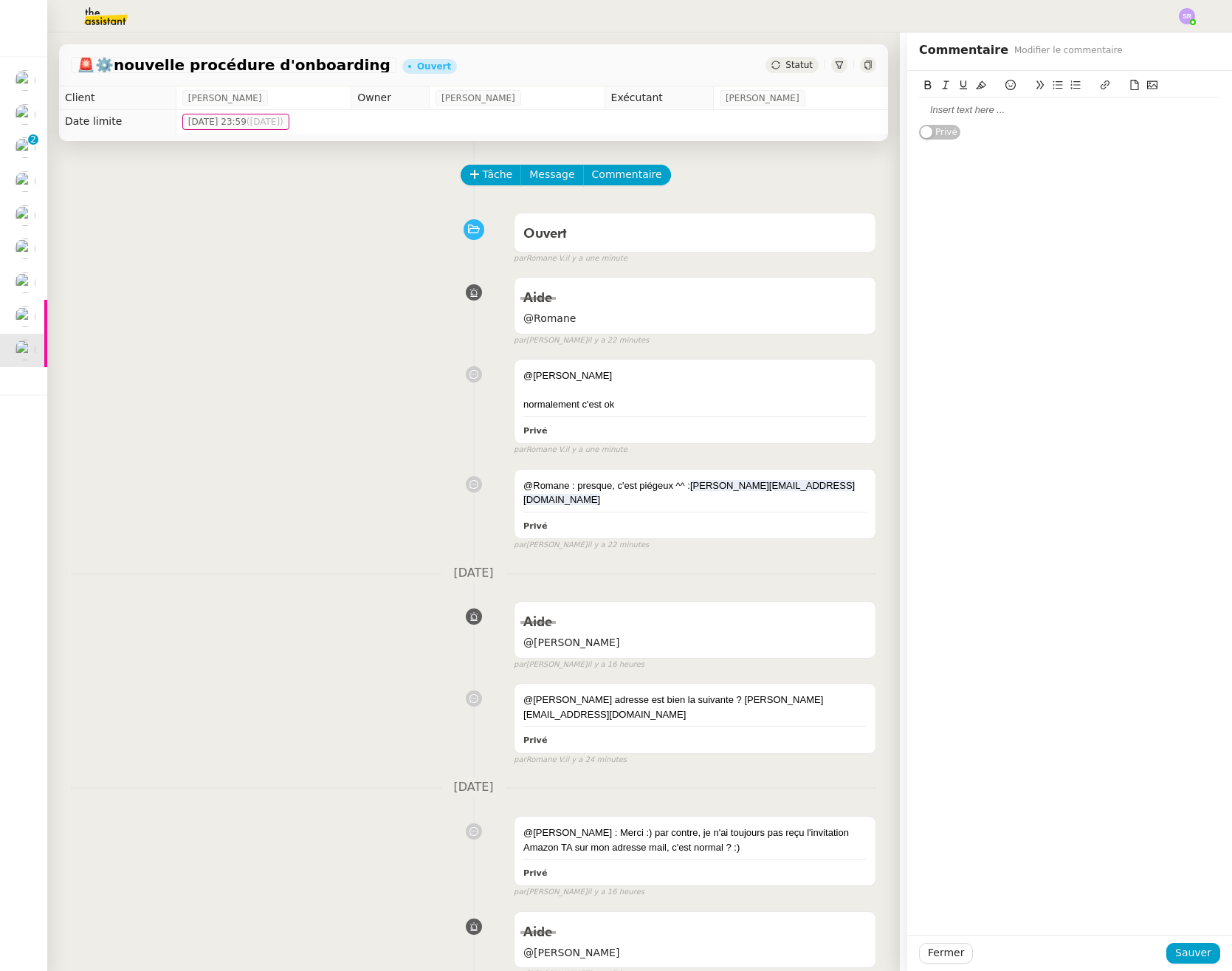
click at [969, 110] on div at bounding box center [1069, 110] width 301 height 14
click at [1175, 952] on span "Sauver" at bounding box center [1193, 952] width 37 height 17
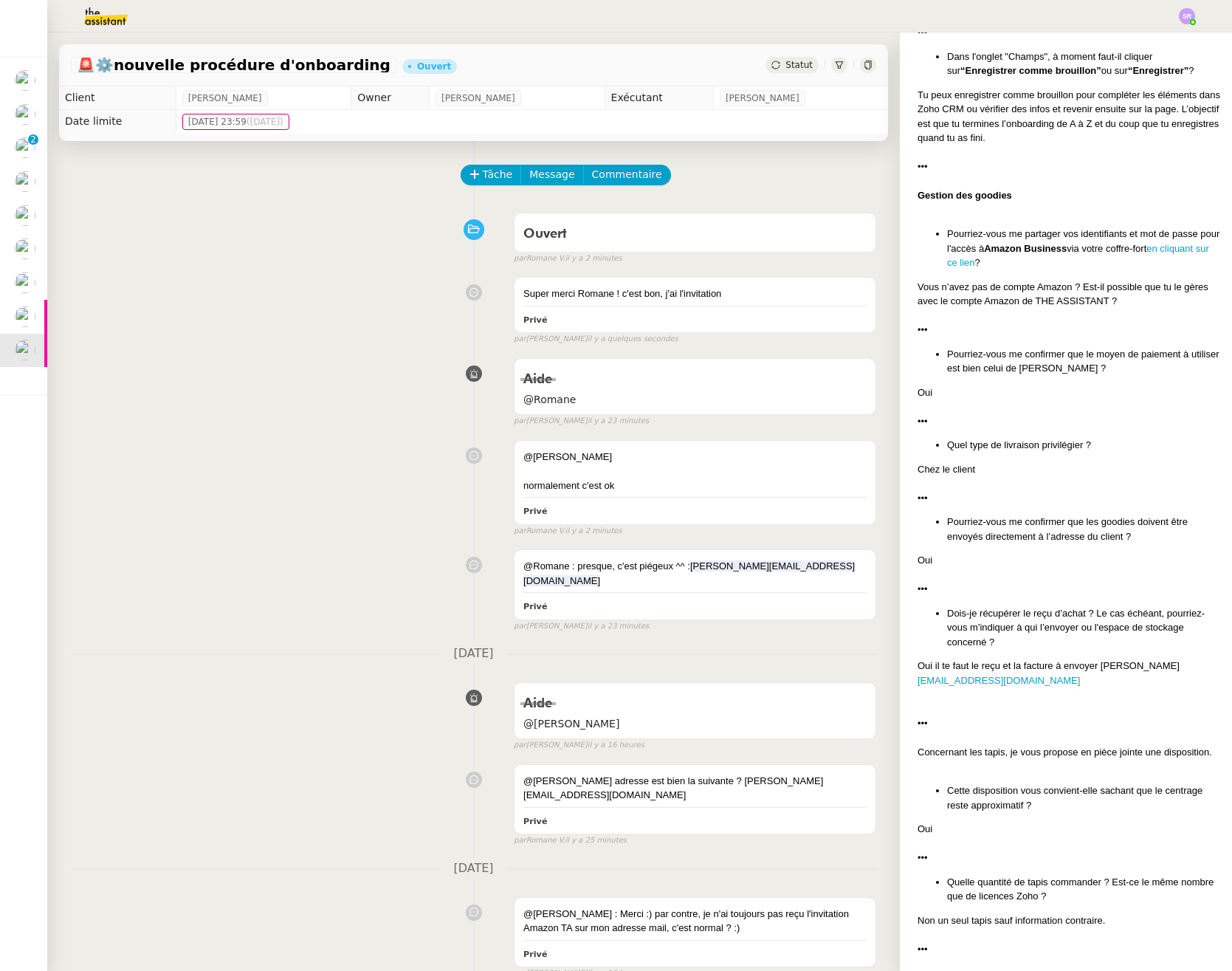
click at [401, 397] on div "Aide @Romane false par Stéphanie R. il y a 23 minutes" at bounding box center [473, 389] width 805 height 76
drag, startPoint x: 841, startPoint y: 188, endPoint x: 818, endPoint y: 172, distance: 28.0
click at [841, 188] on div "Tâche Message Commentaire" at bounding box center [670, 182] width 415 height 36
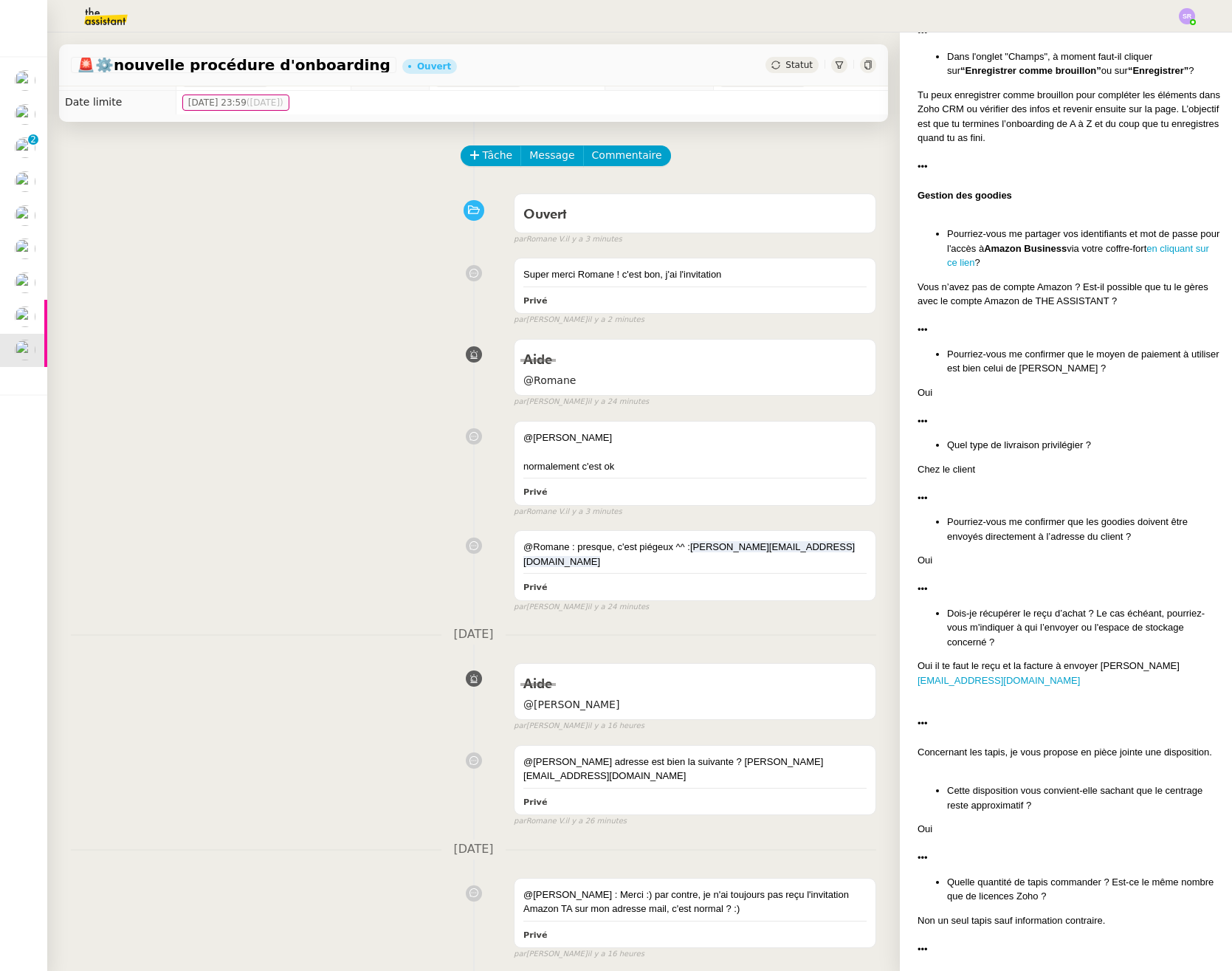
scroll to position [10, 0]
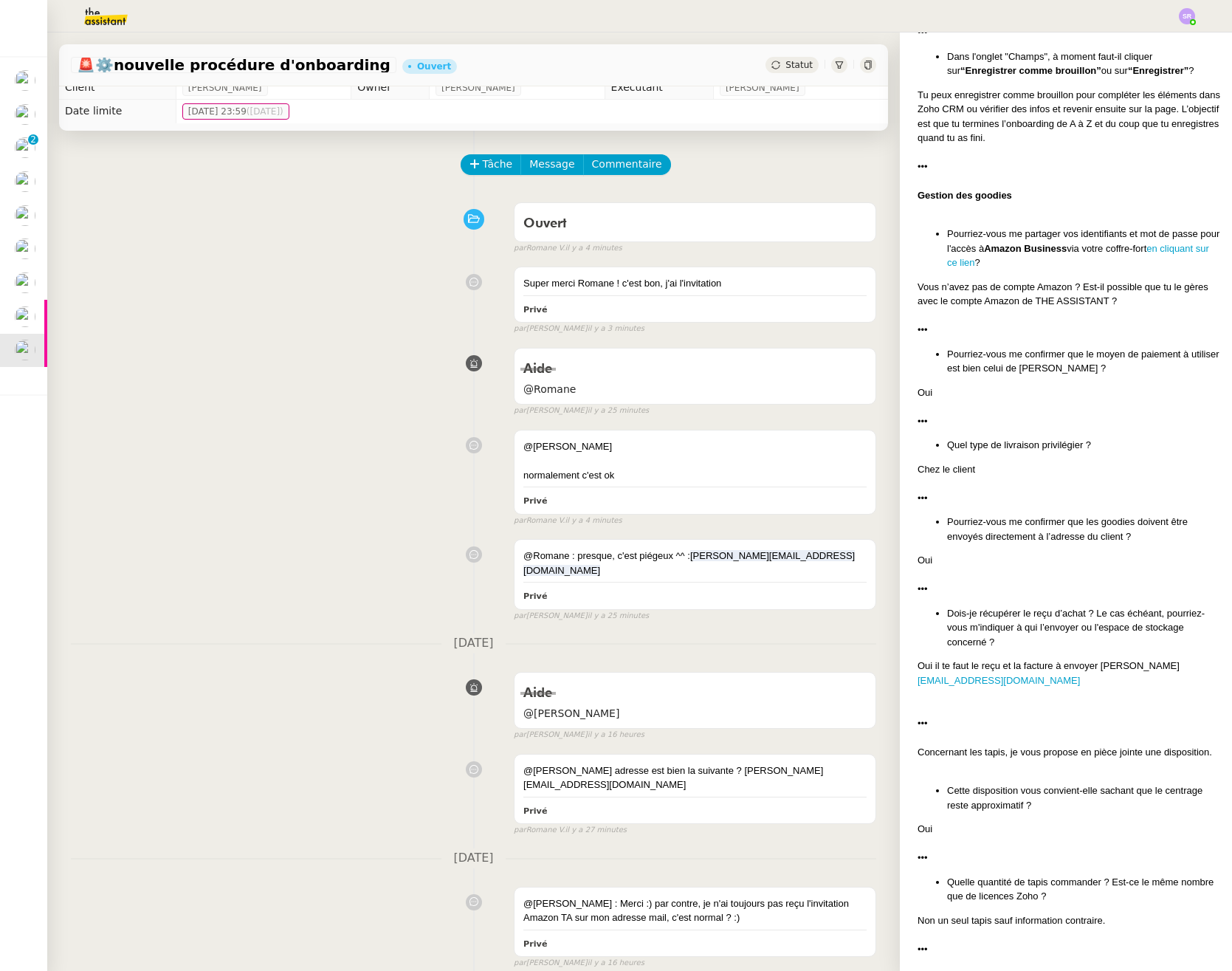
click at [140, 245] on div "Ouvert false par Romane V. il y a 4 minutes" at bounding box center [473, 225] width 805 height 59
click at [363, 365] on div "Aide @Romane false par Stéphanie R. il y a 25 minutes" at bounding box center [473, 379] width 805 height 76
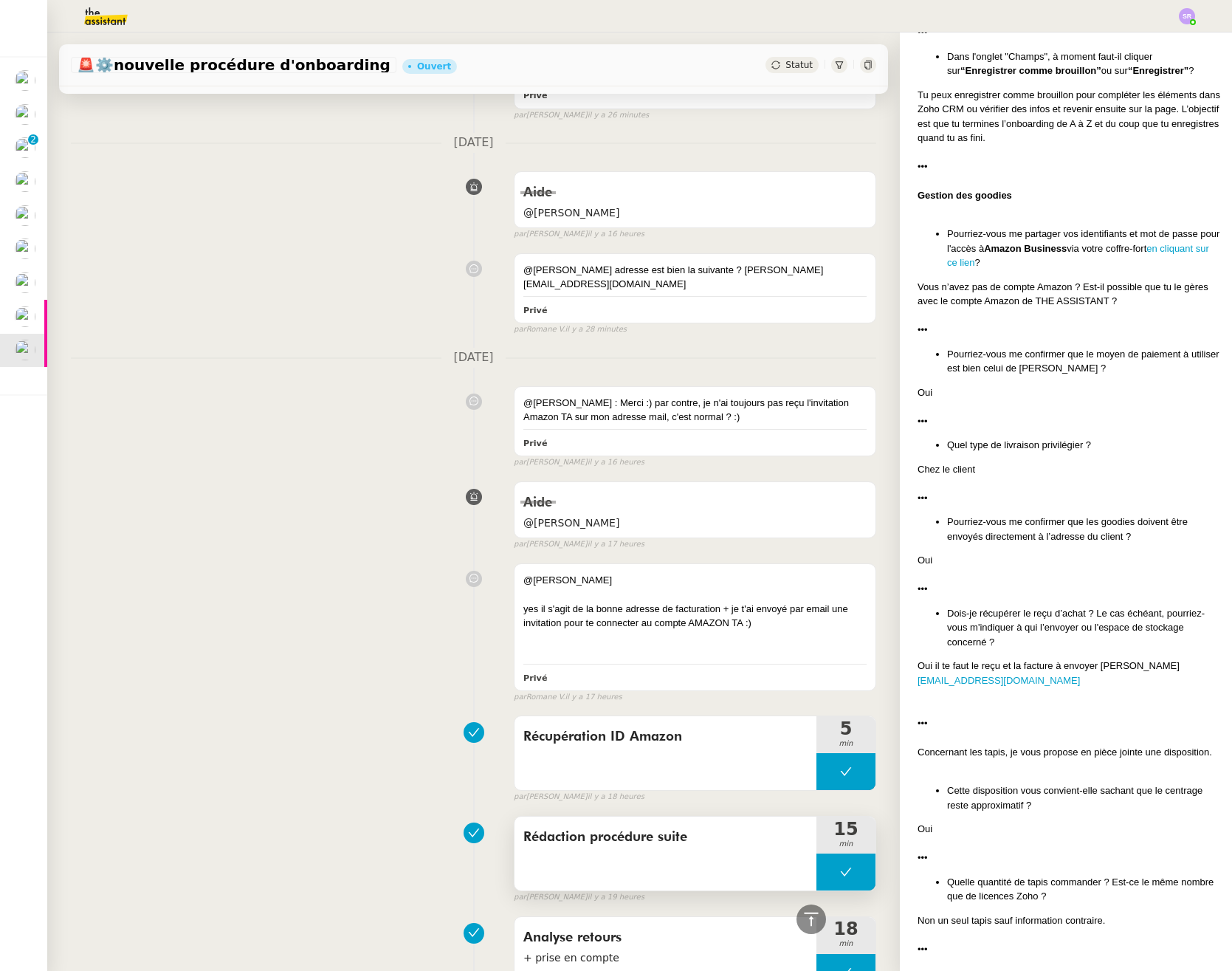
scroll to position [689, 0]
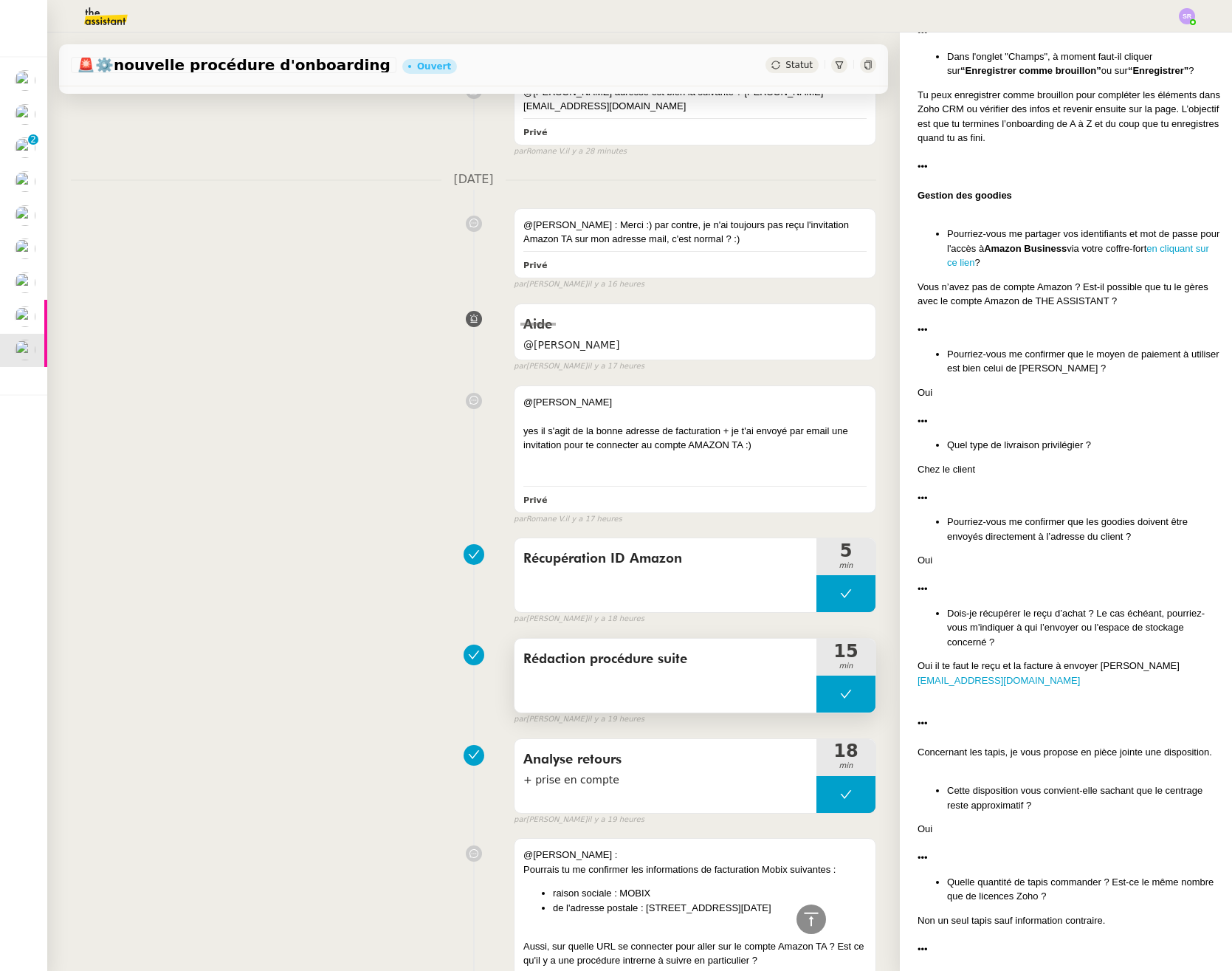
drag, startPoint x: 683, startPoint y: 646, endPoint x: 513, endPoint y: 651, distance: 170.1
click at [523, 651] on span "Rédaction procédure suite" at bounding box center [666, 660] width 284 height 22
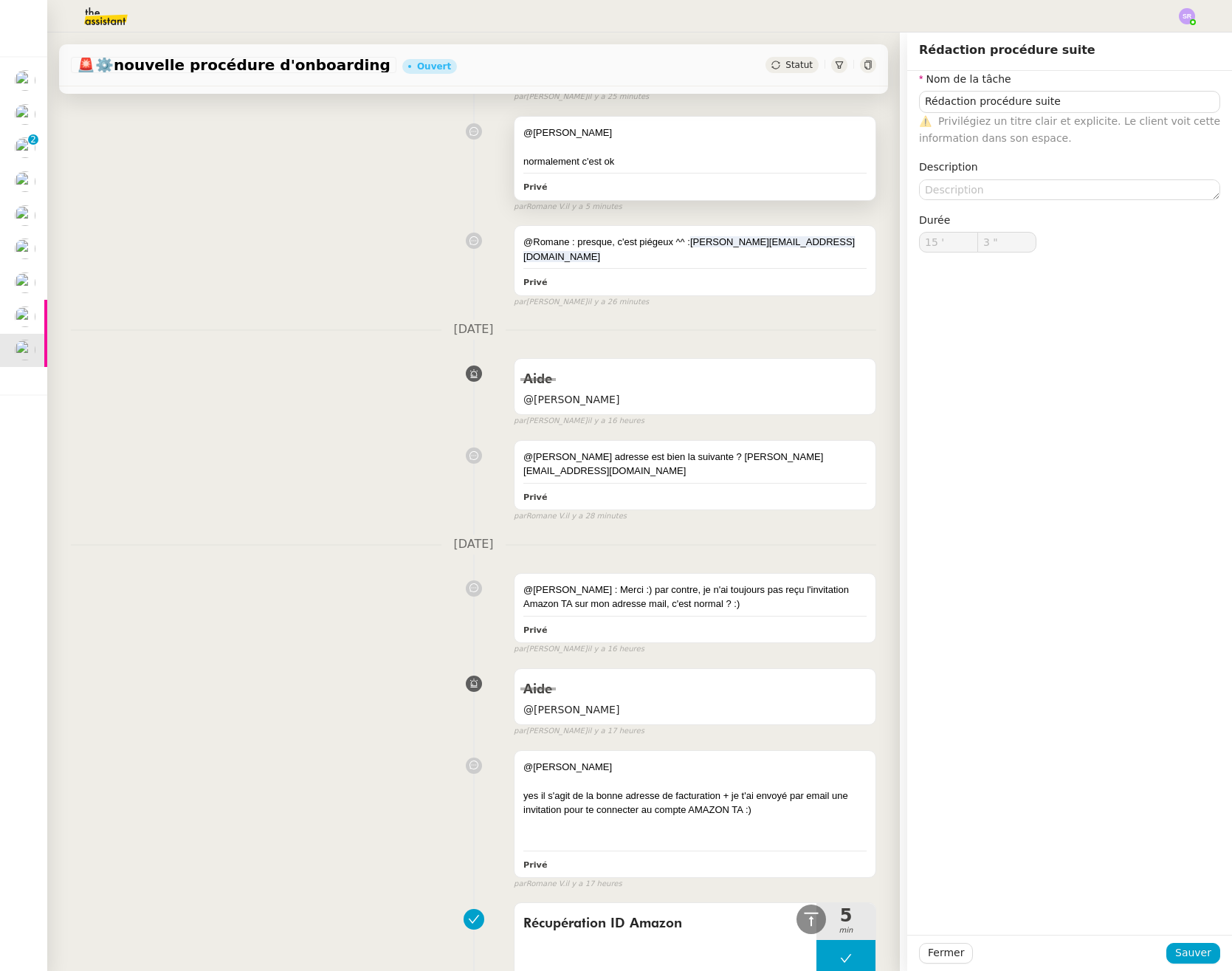
scroll to position [34, 0]
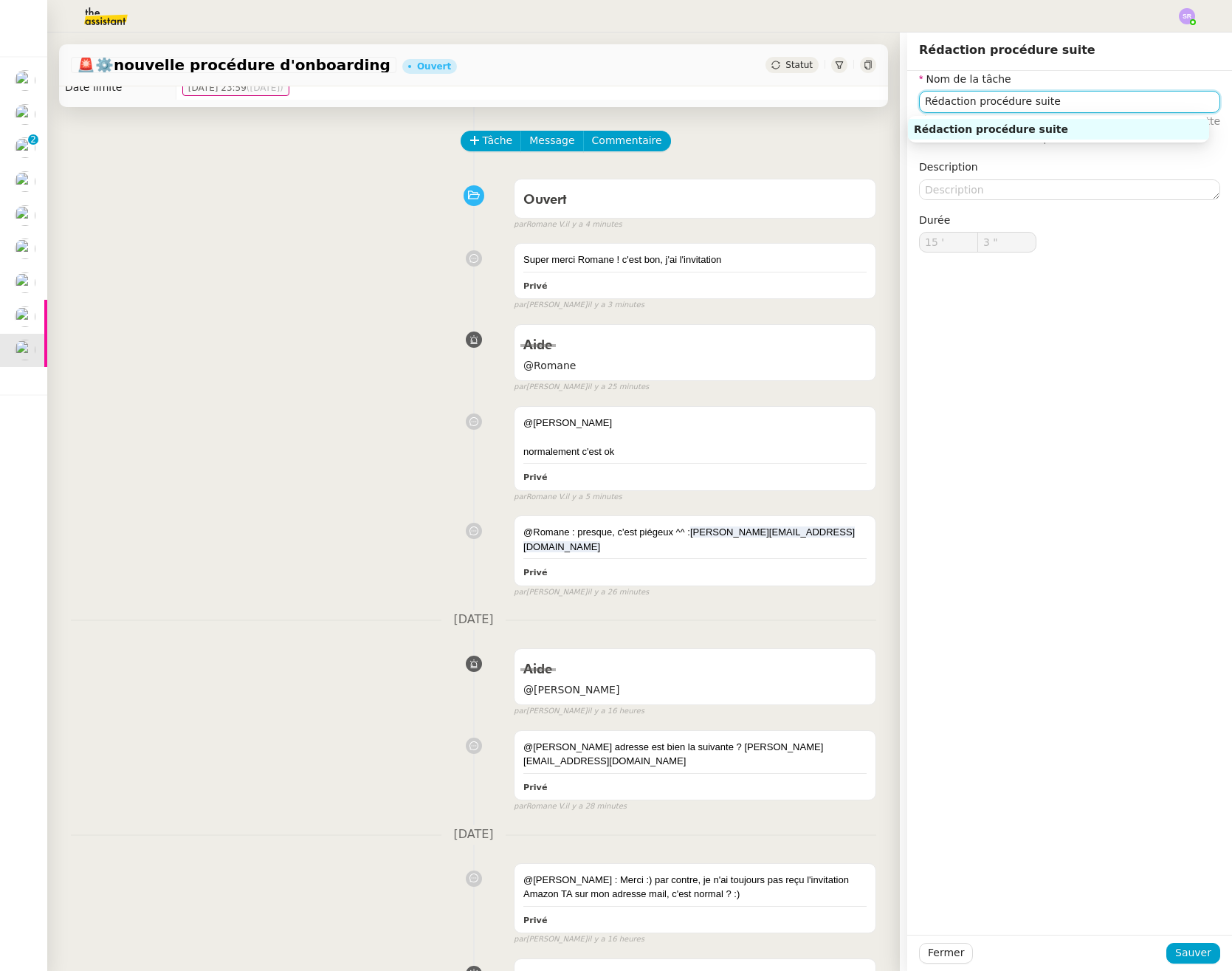
drag, startPoint x: 1083, startPoint y: 98, endPoint x: 877, endPoint y: 97, distance: 206.0
click at [877, 97] on app-ticket "🚨 ⚙️nouvelle procédure d'onboarding Ouvert Statut Client Florian Parant Owner F…" at bounding box center [639, 501] width 1184 height 938
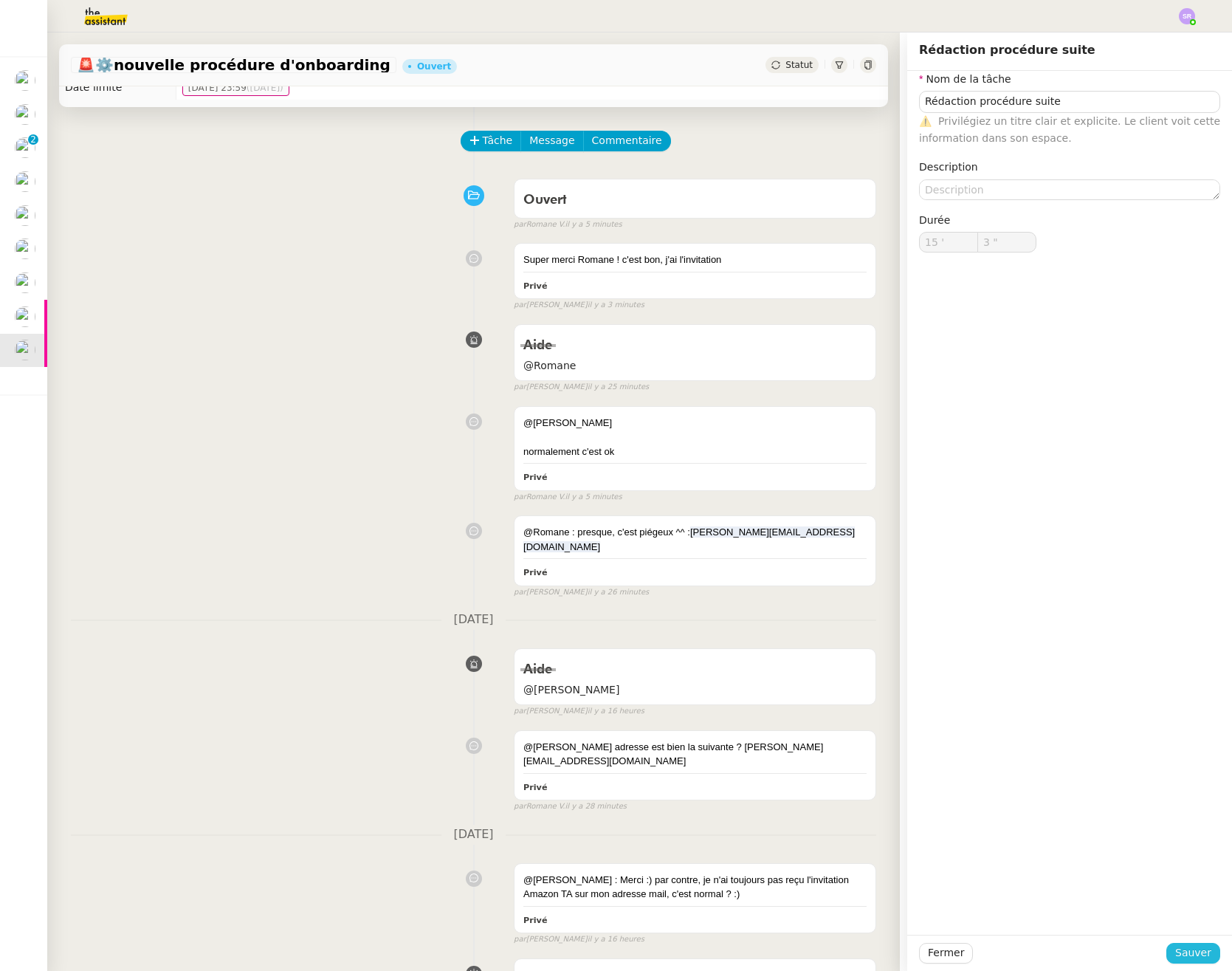
drag, startPoint x: 1188, startPoint y: 949, endPoint x: 1070, endPoint y: 815, distance: 178.5
click at [1188, 949] on span "Sauver" at bounding box center [1193, 952] width 37 height 17
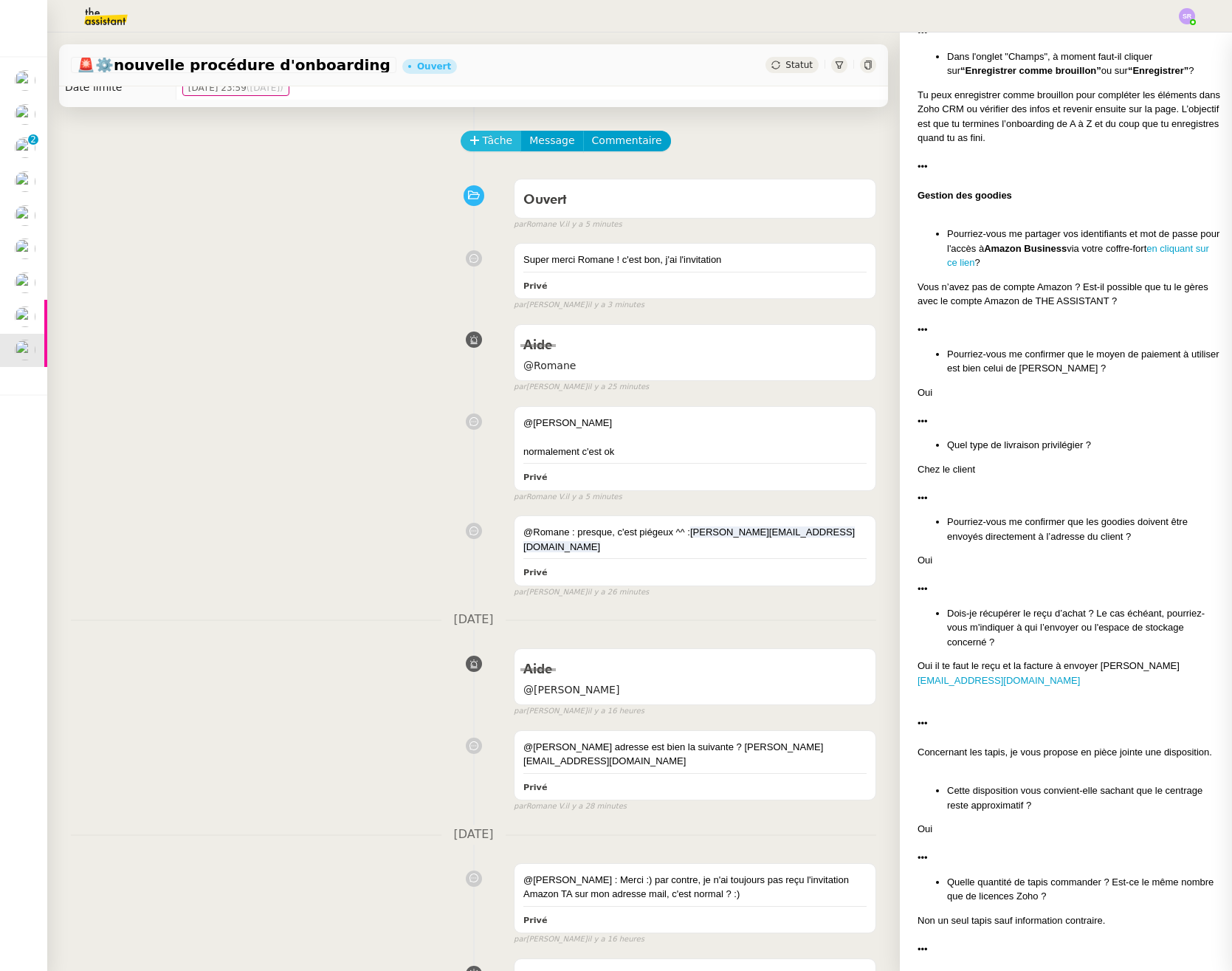
click at [487, 141] on span "Tâche" at bounding box center [498, 140] width 30 height 17
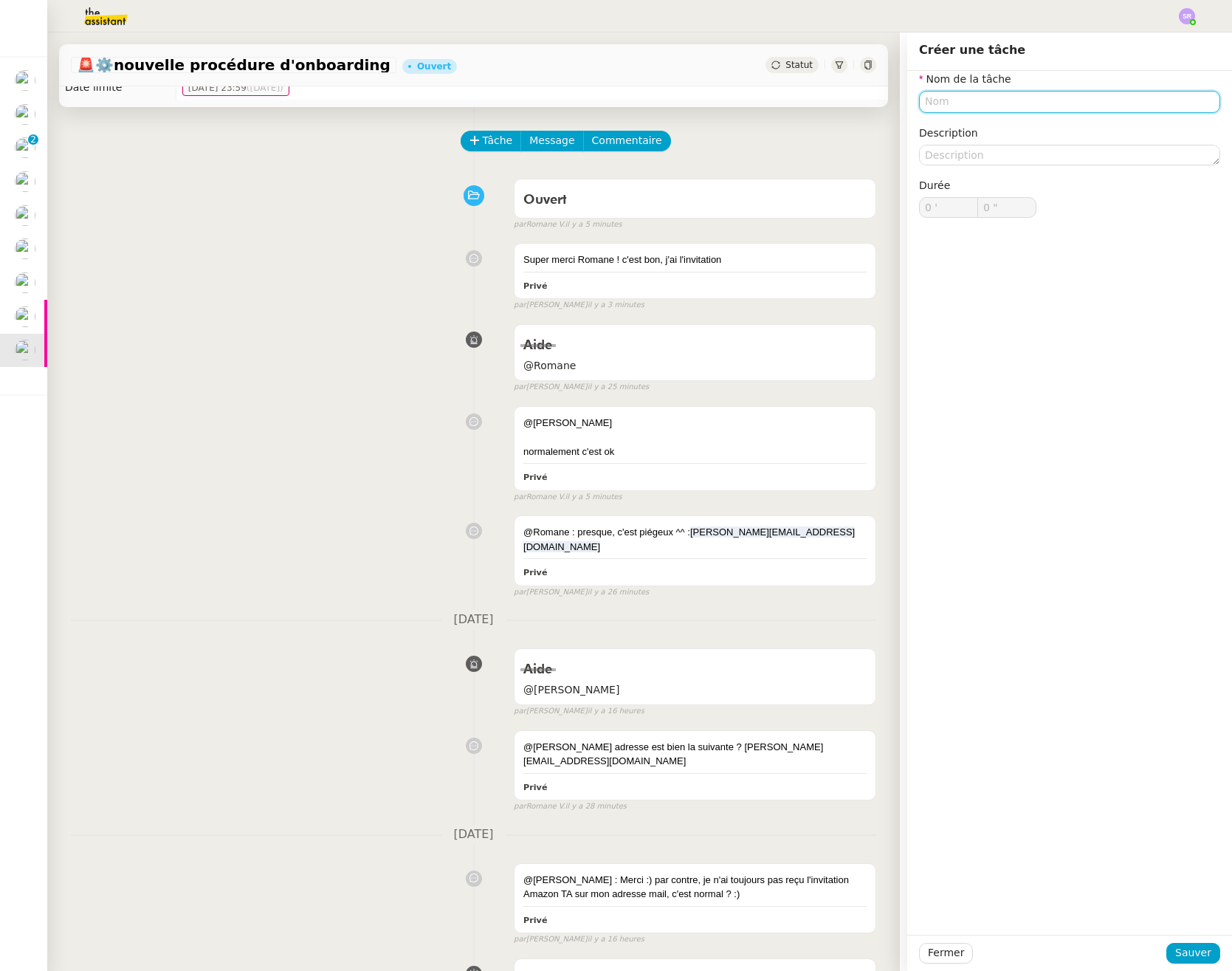
click at [963, 99] on input "text" at bounding box center [1069, 101] width 301 height 21
paste input "Rédaction procédure suite"
type input "Rédaction procédure suite"
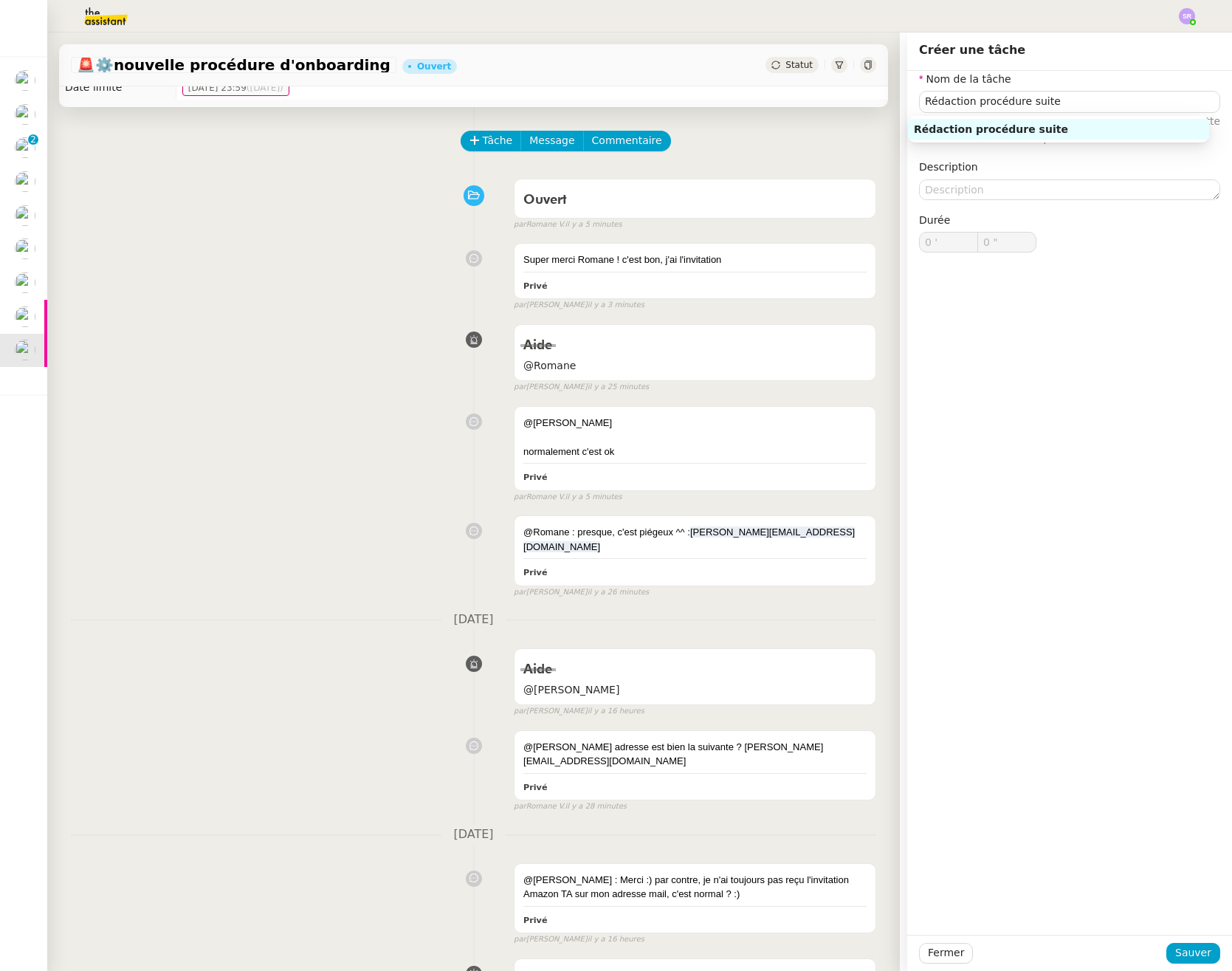
click at [1044, 114] on div "Rédaction procédure suite" at bounding box center [1058, 129] width 301 height 33
click at [1046, 121] on nz-auto-option "Rédaction procédure suite" at bounding box center [1058, 130] width 301 height 21
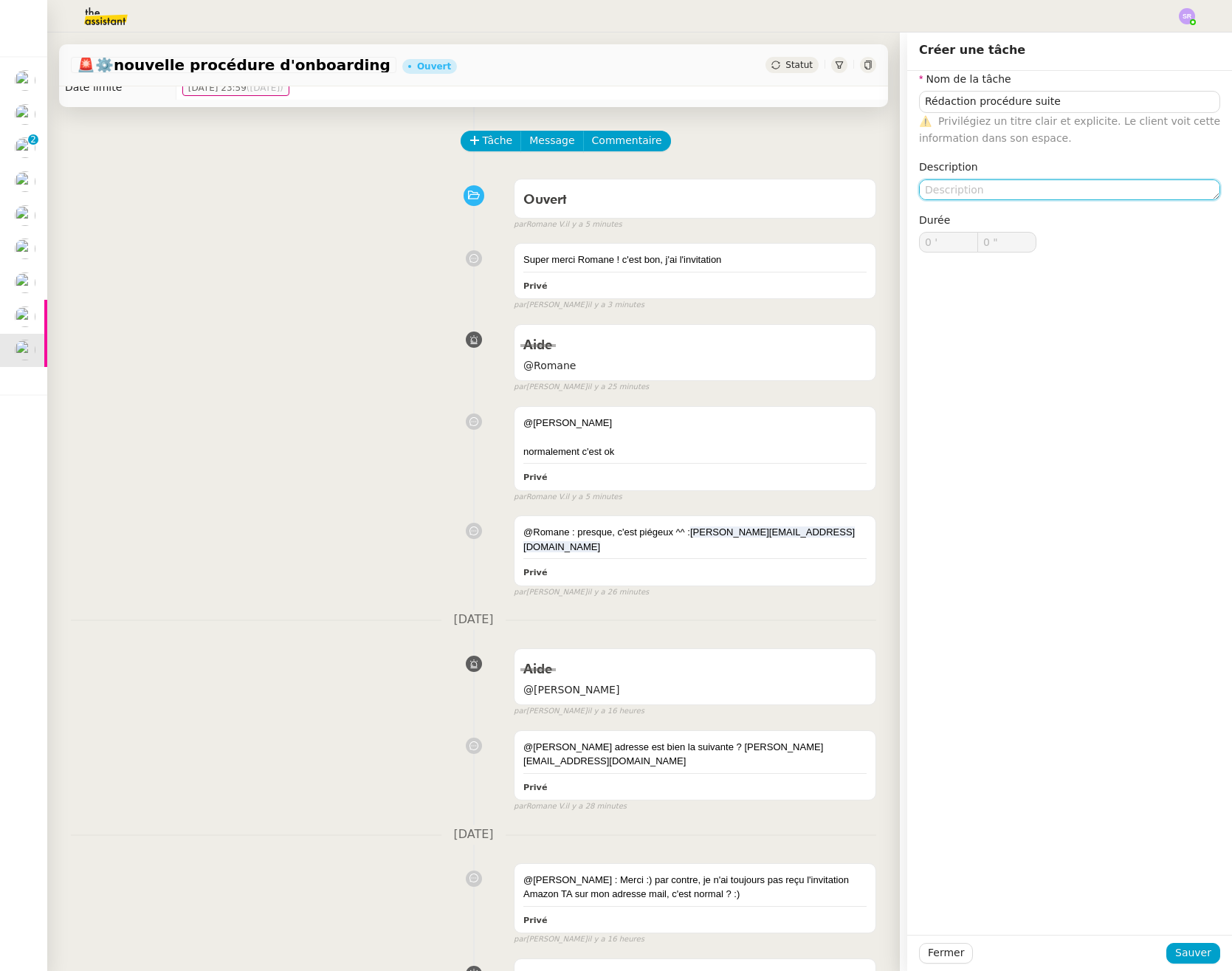
click at [1007, 182] on textarea at bounding box center [1069, 190] width 301 height 21
type textarea "partie appel"
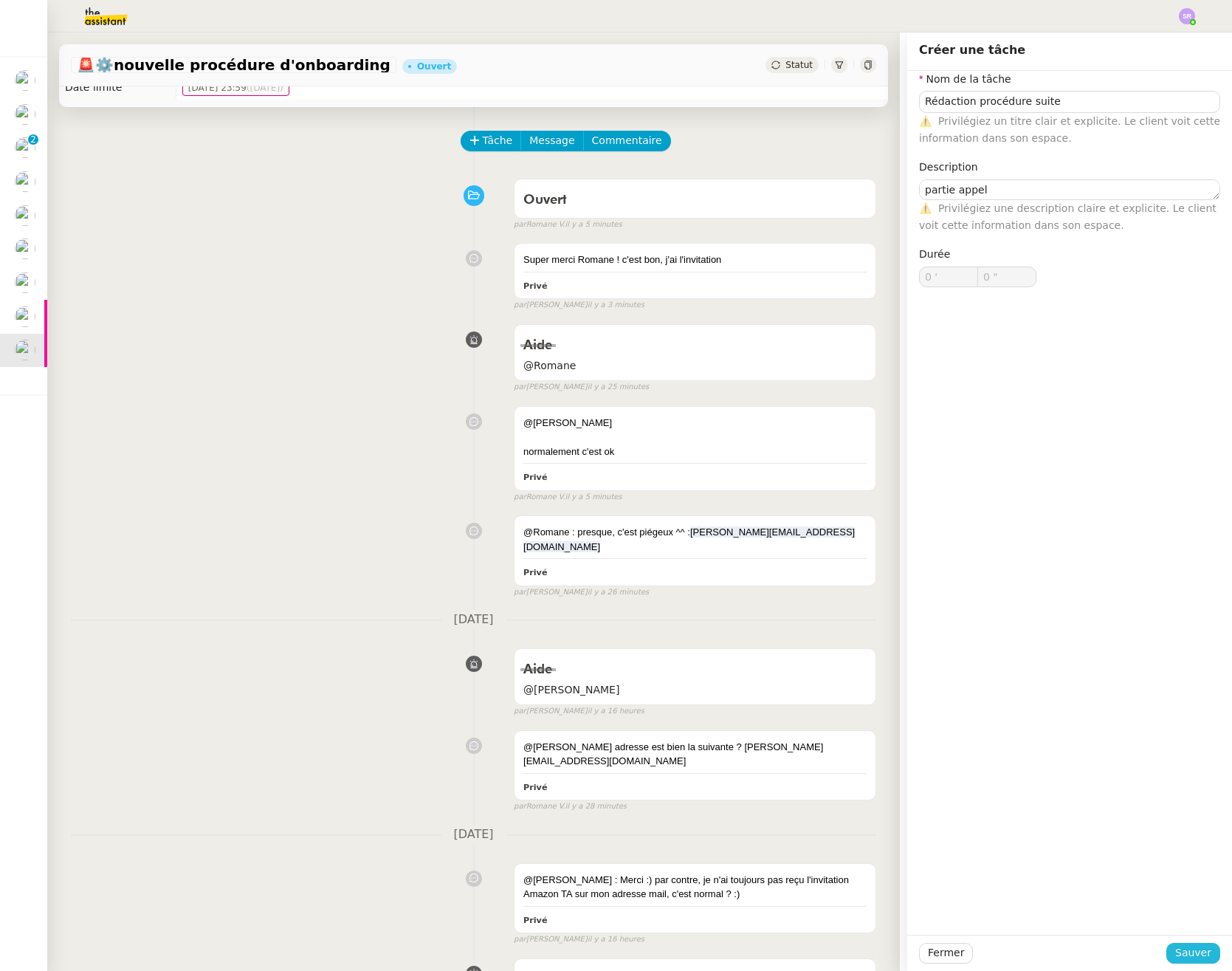
click at [1188, 952] on span "Sauver" at bounding box center [1193, 952] width 37 height 17
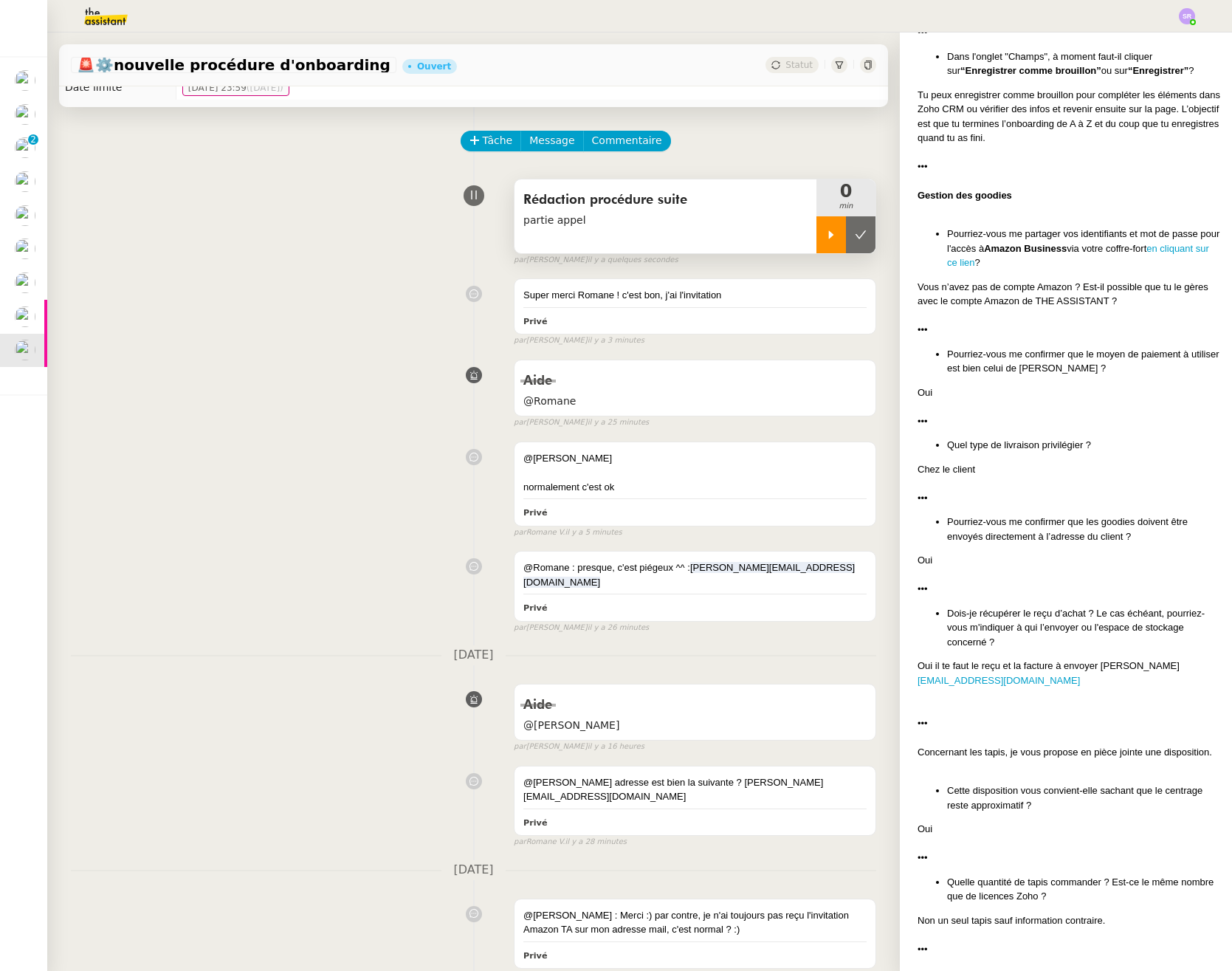
click at [817, 241] on div at bounding box center [831, 234] width 29 height 37
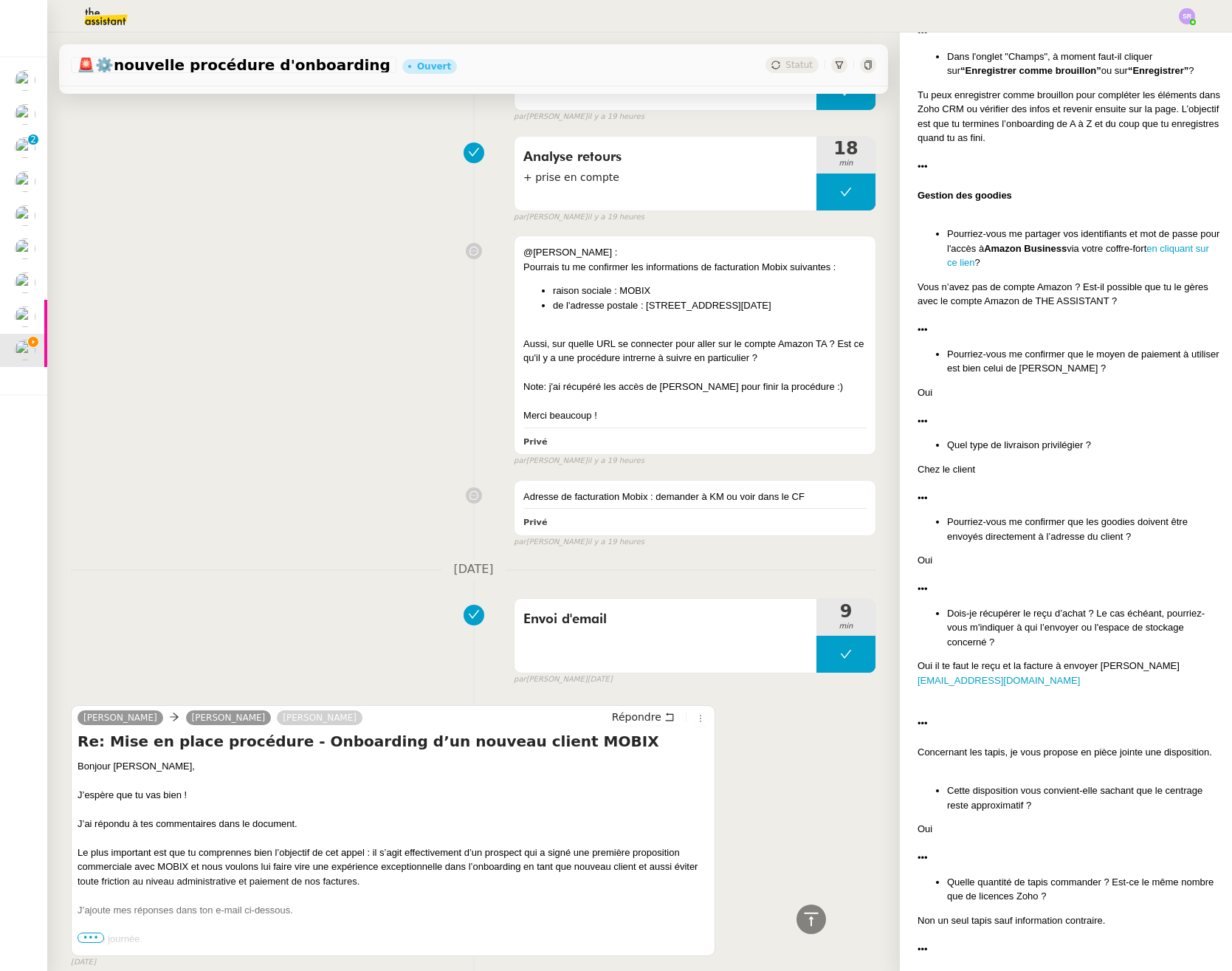
scroll to position [1488, 0]
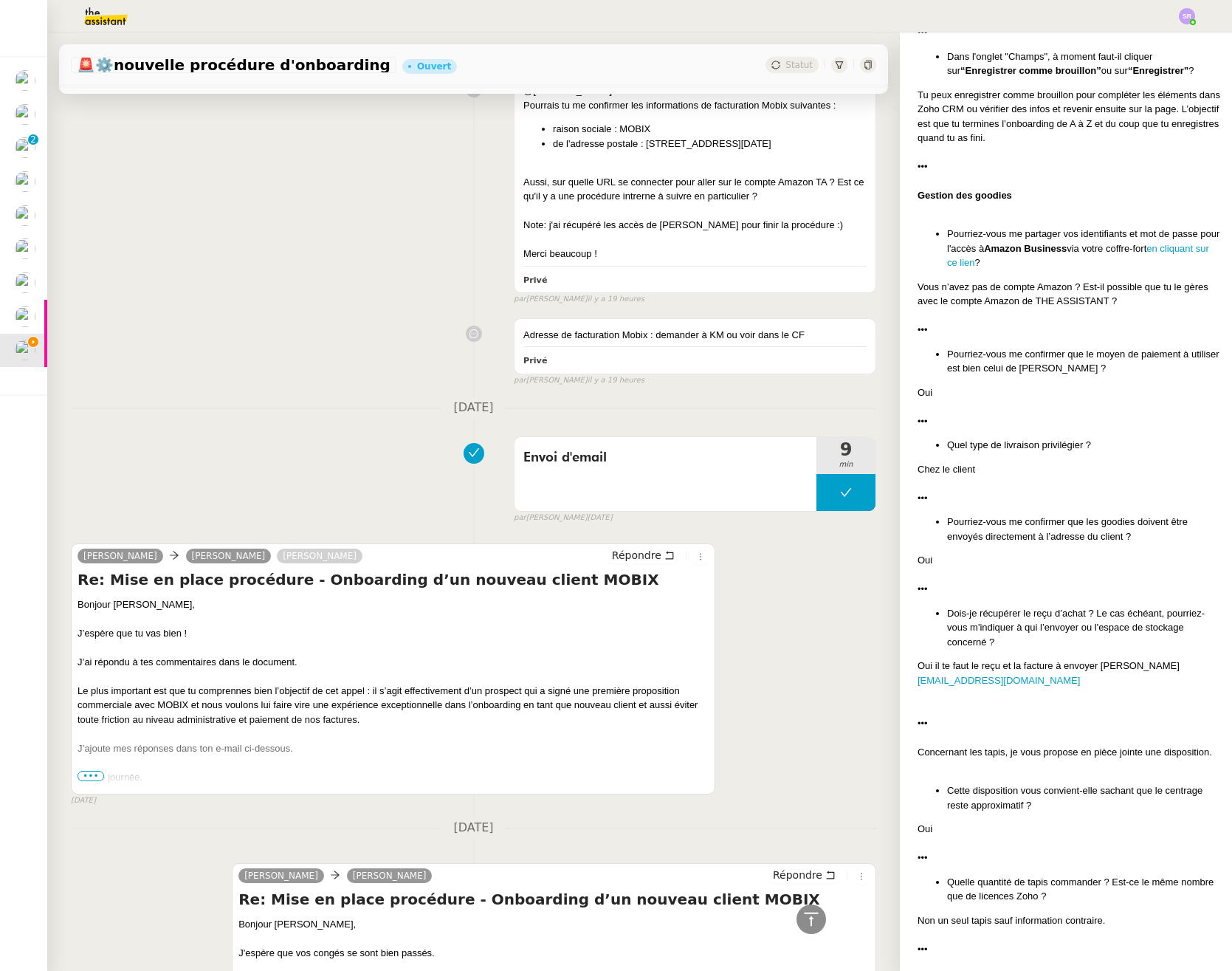
click at [96, 784] on div at bounding box center [393, 791] width 631 height 15
click at [93, 771] on span "•••" at bounding box center [91, 776] width 26 height 10
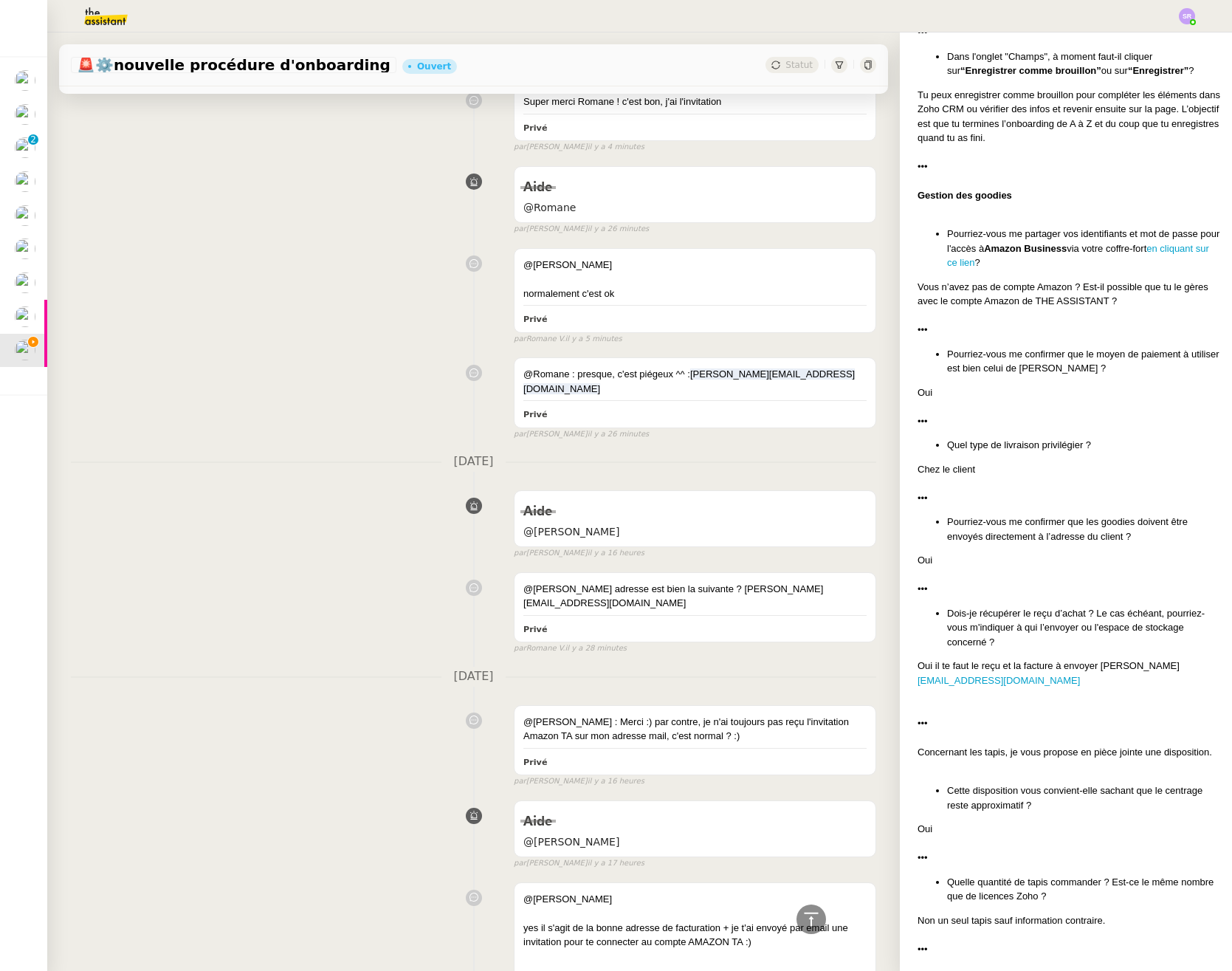
scroll to position [0, 0]
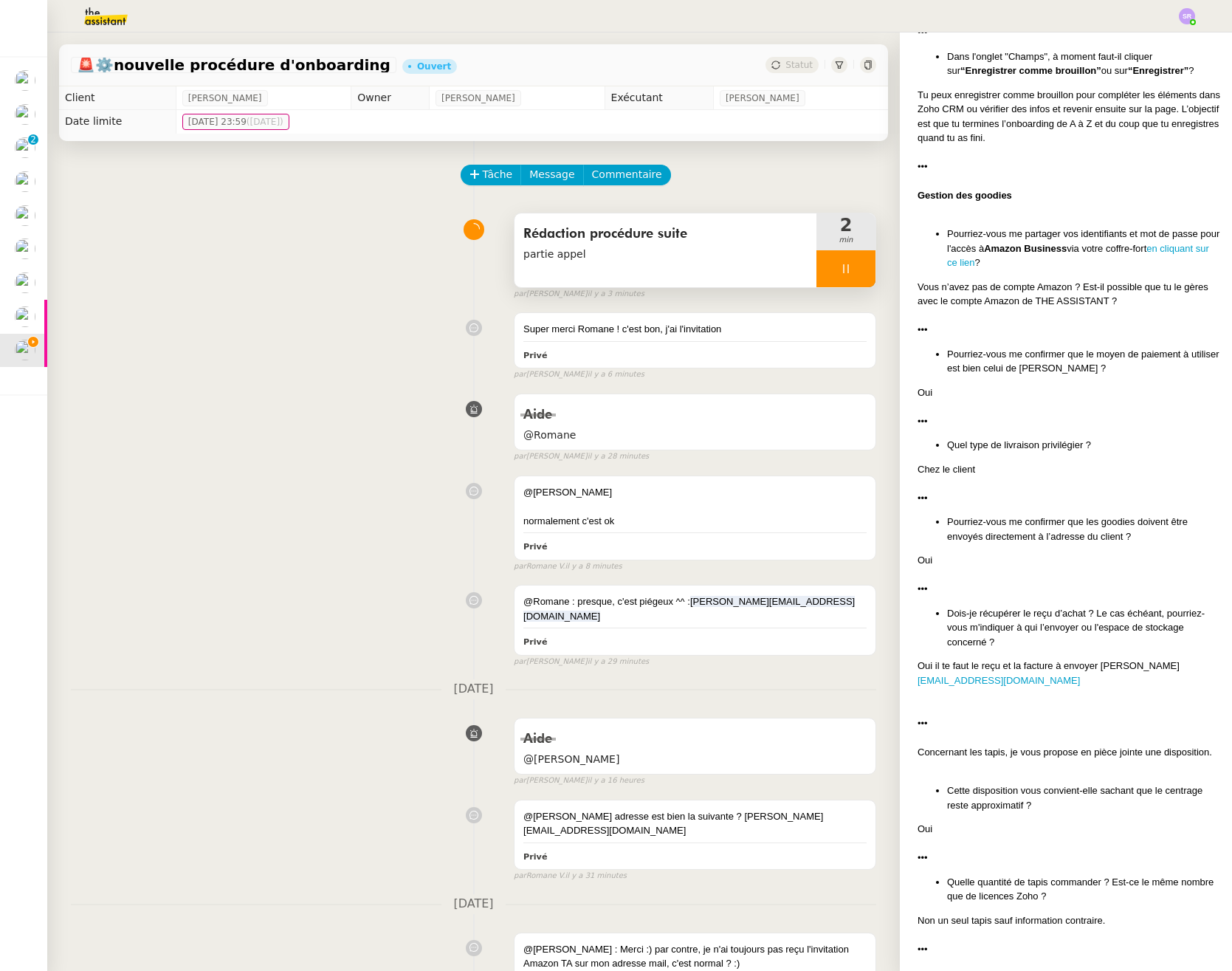
click at [840, 270] on icon at bounding box center [845, 269] width 12 height 12
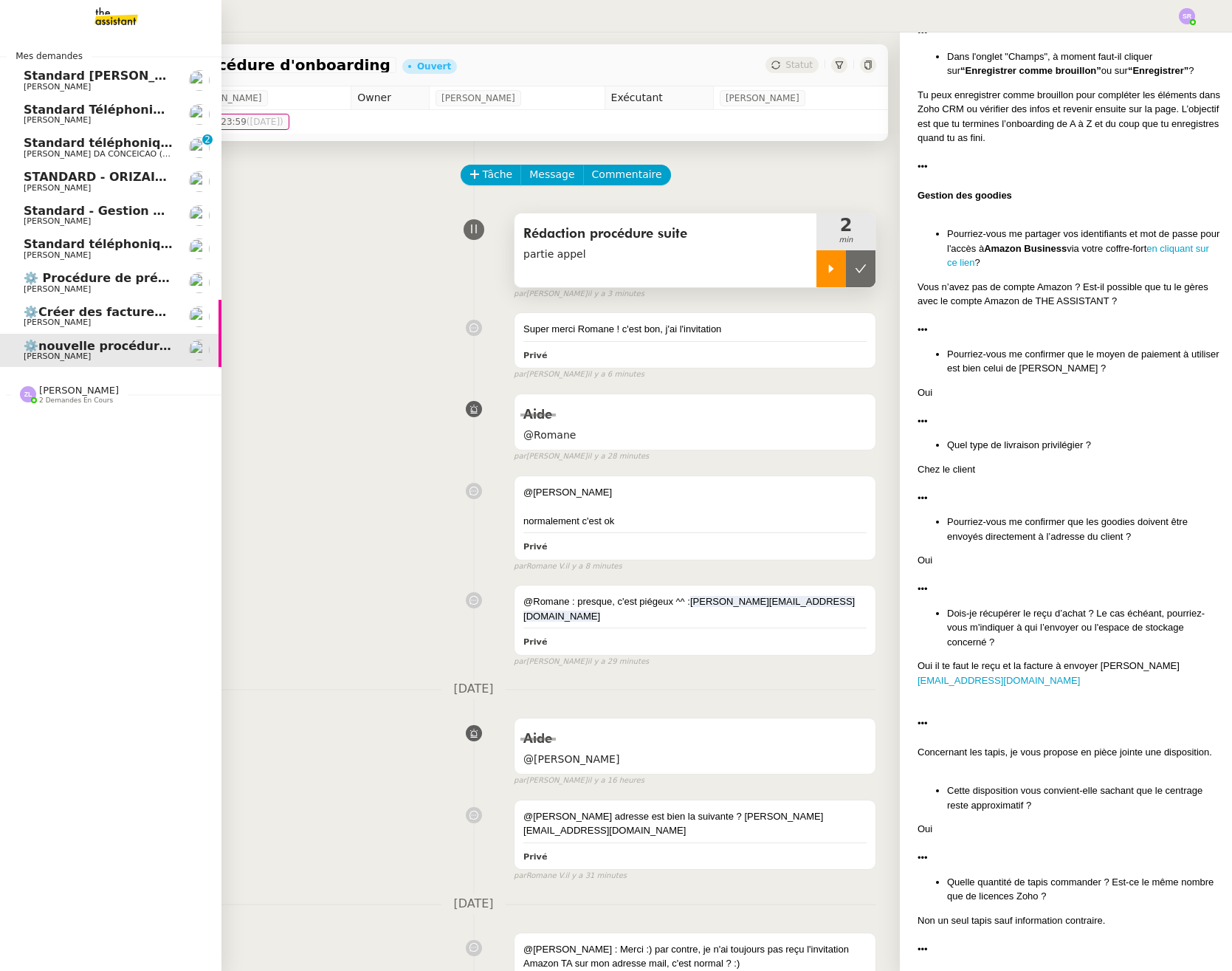
click at [131, 21] on img at bounding box center [104, 16] width 114 height 33
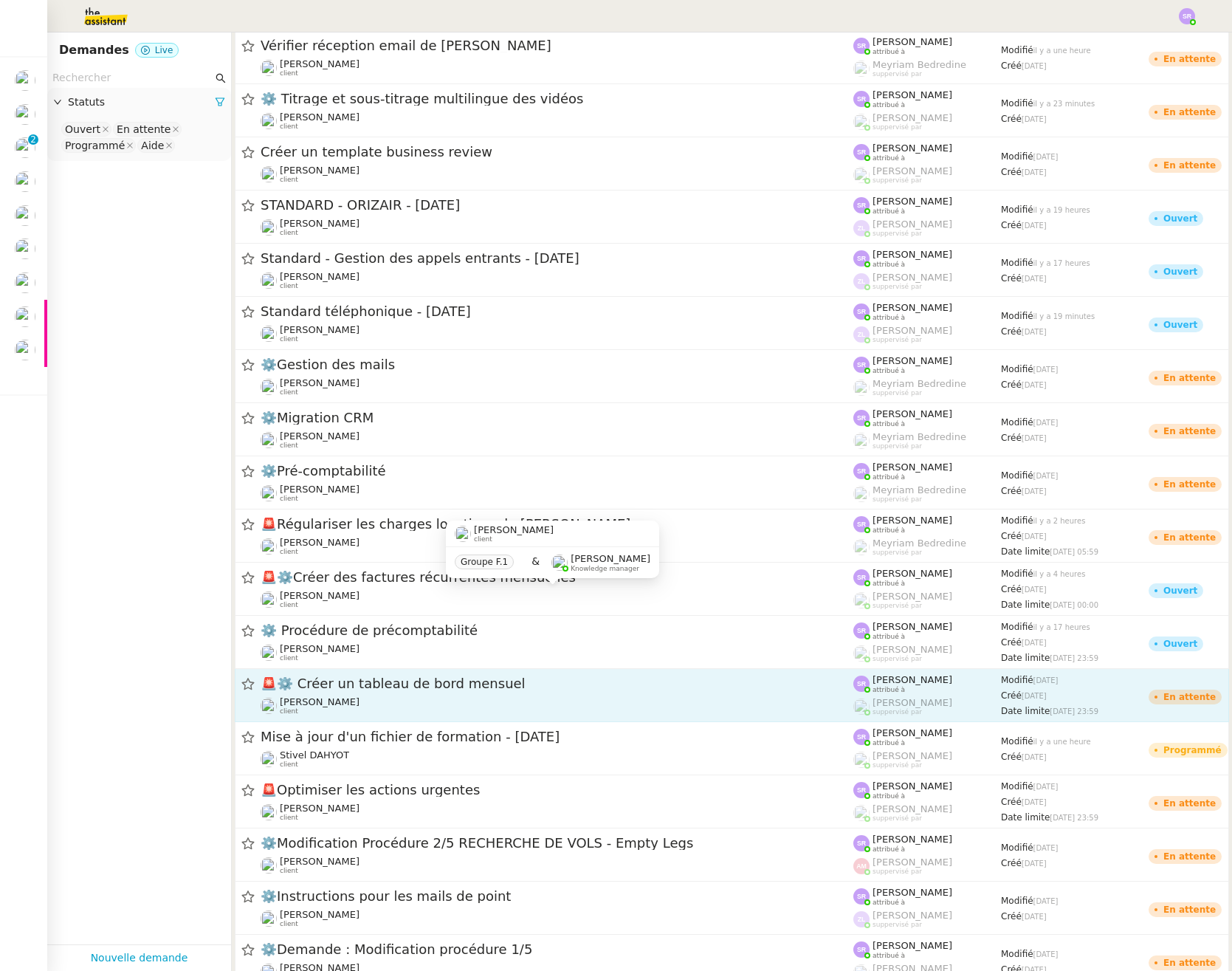
scroll to position [455, 0]
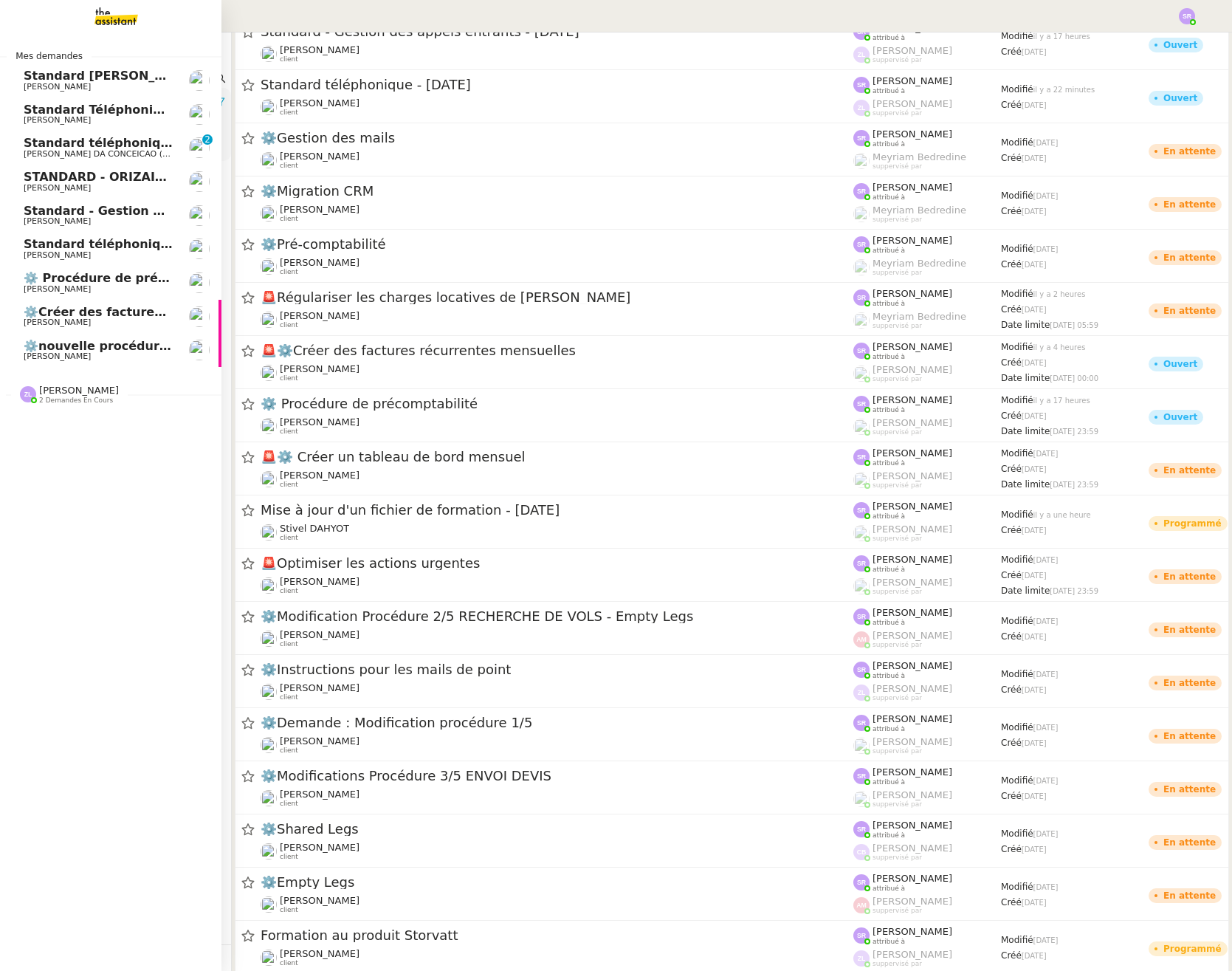
click at [31, 342] on span "⚙️nouvelle procédure d'onboarding" at bounding box center [141, 346] width 236 height 14
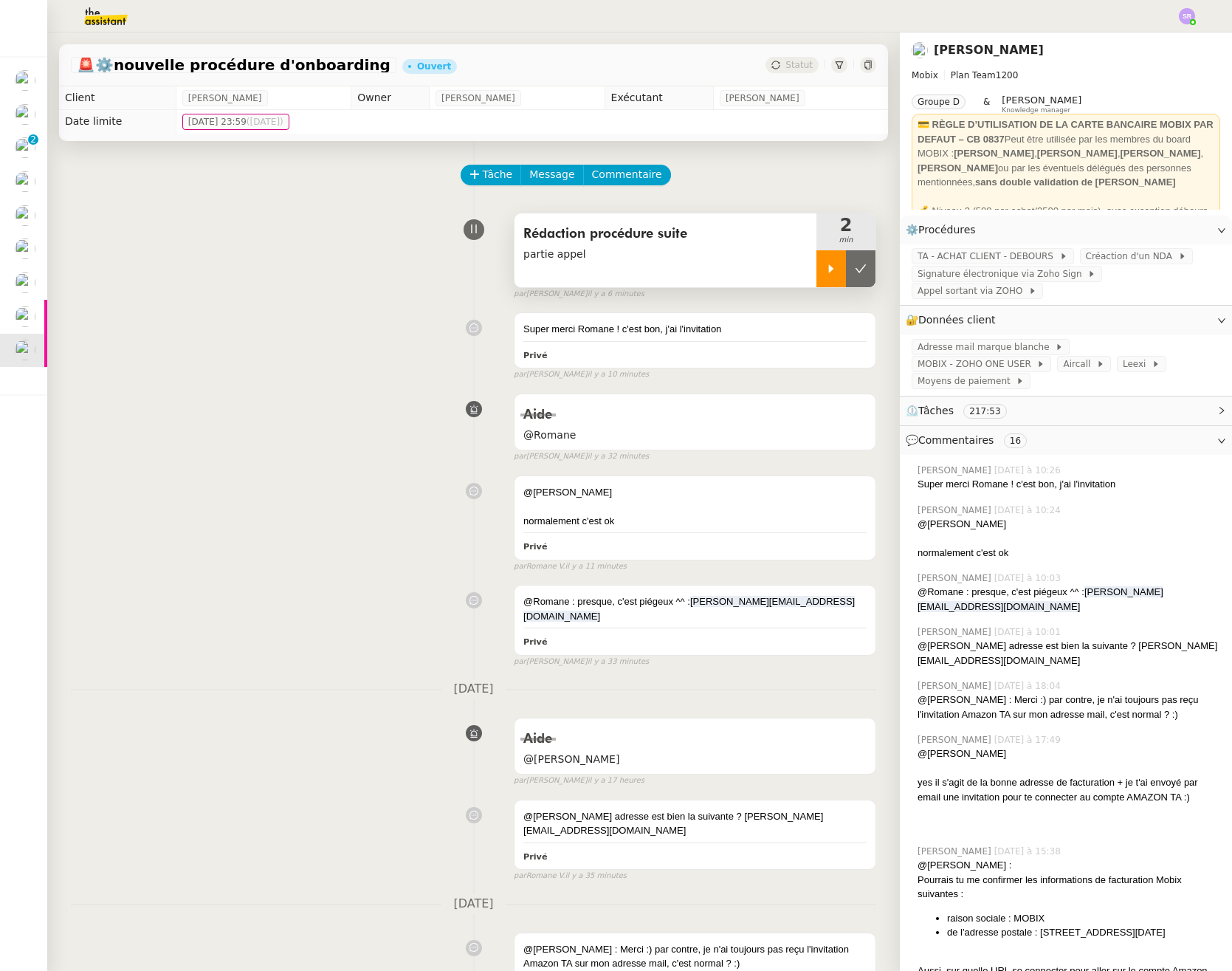
click at [825, 267] on icon at bounding box center [831, 269] width 12 height 12
click at [855, 269] on div at bounding box center [846, 269] width 59 height 37
drag, startPoint x: 827, startPoint y: 270, endPoint x: 912, endPoint y: 391, distance: 147.9
click at [827, 269] on div at bounding box center [831, 269] width 29 height 37
click at [826, 265] on div at bounding box center [846, 269] width 59 height 37
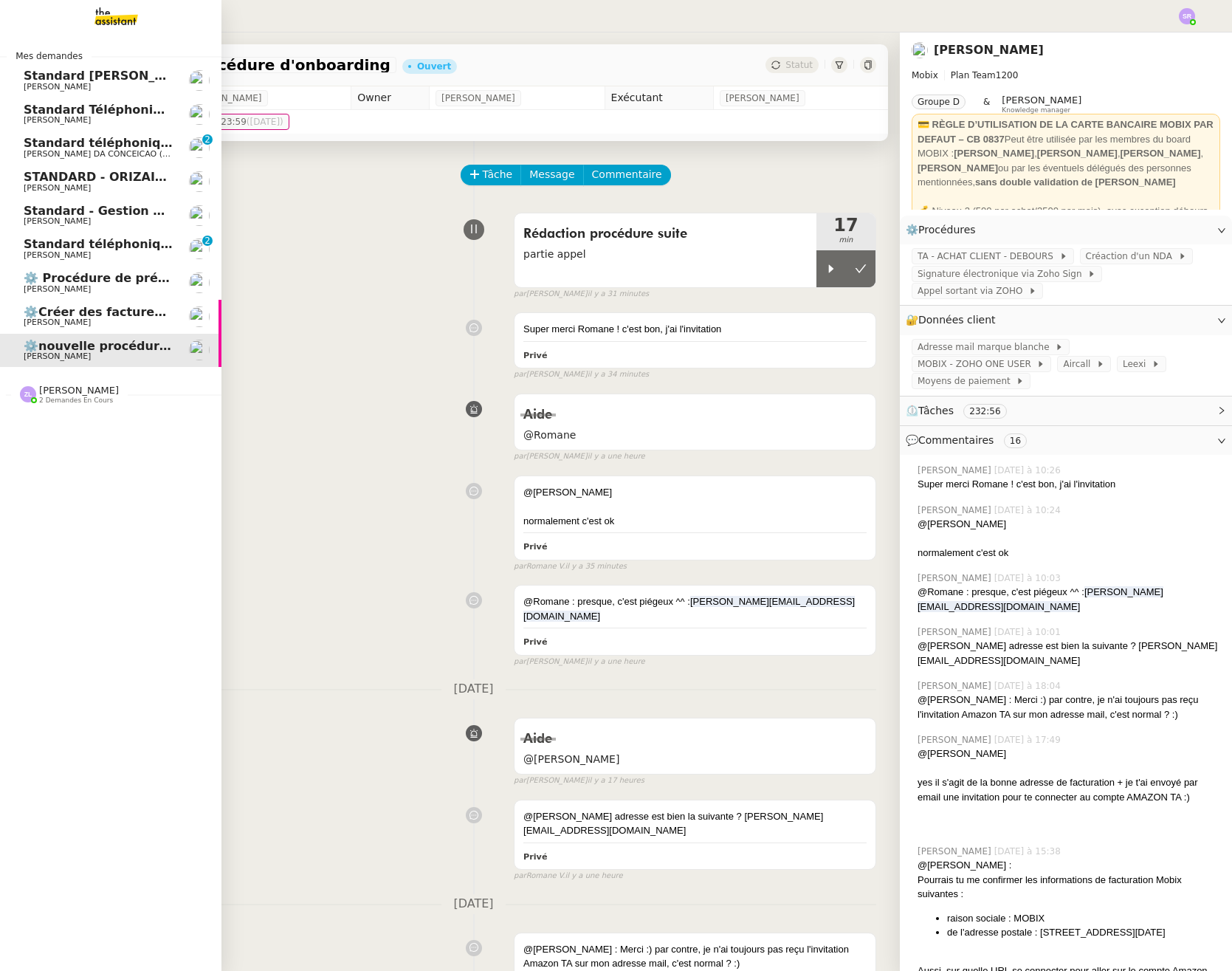
click at [141, 246] on span "Standard téléphonique - [DATE]" at bounding box center [129, 244] width 211 height 14
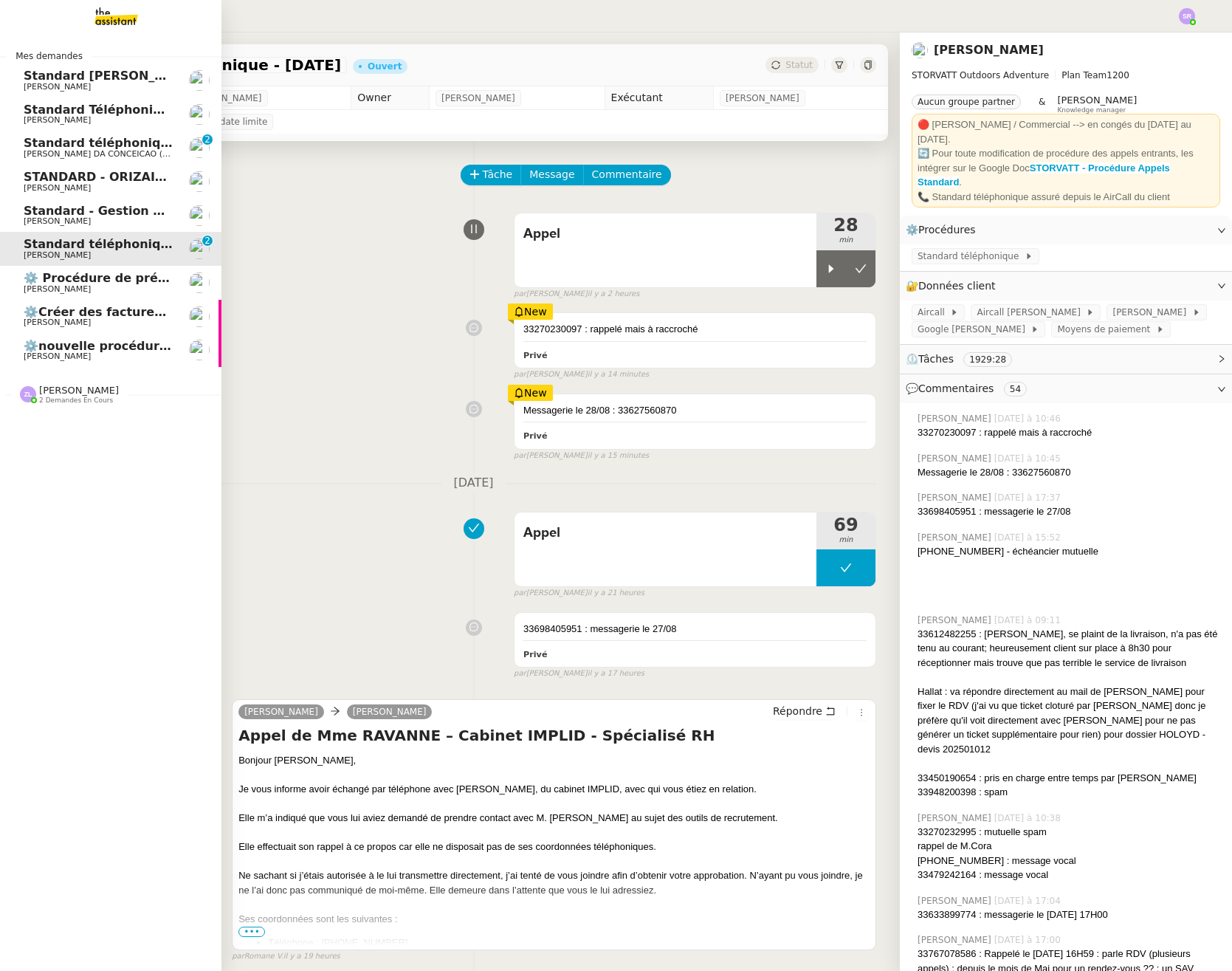
click at [69, 151] on span "[PERSON_NAME] DA CONCEICAO (thermisure)" at bounding box center [117, 154] width 186 height 10
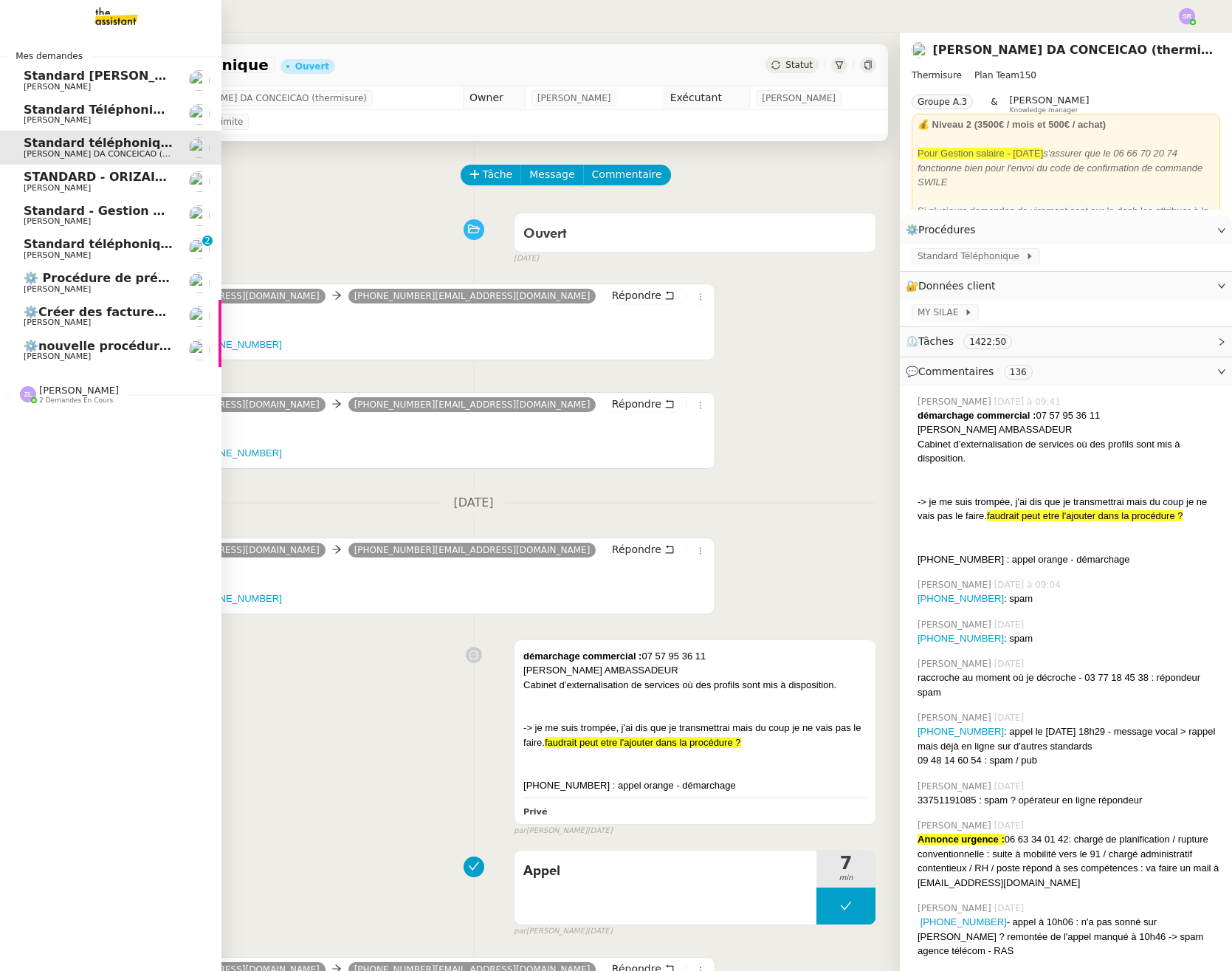
click at [56, 255] on span "[PERSON_NAME]" at bounding box center [57, 255] width 68 height 10
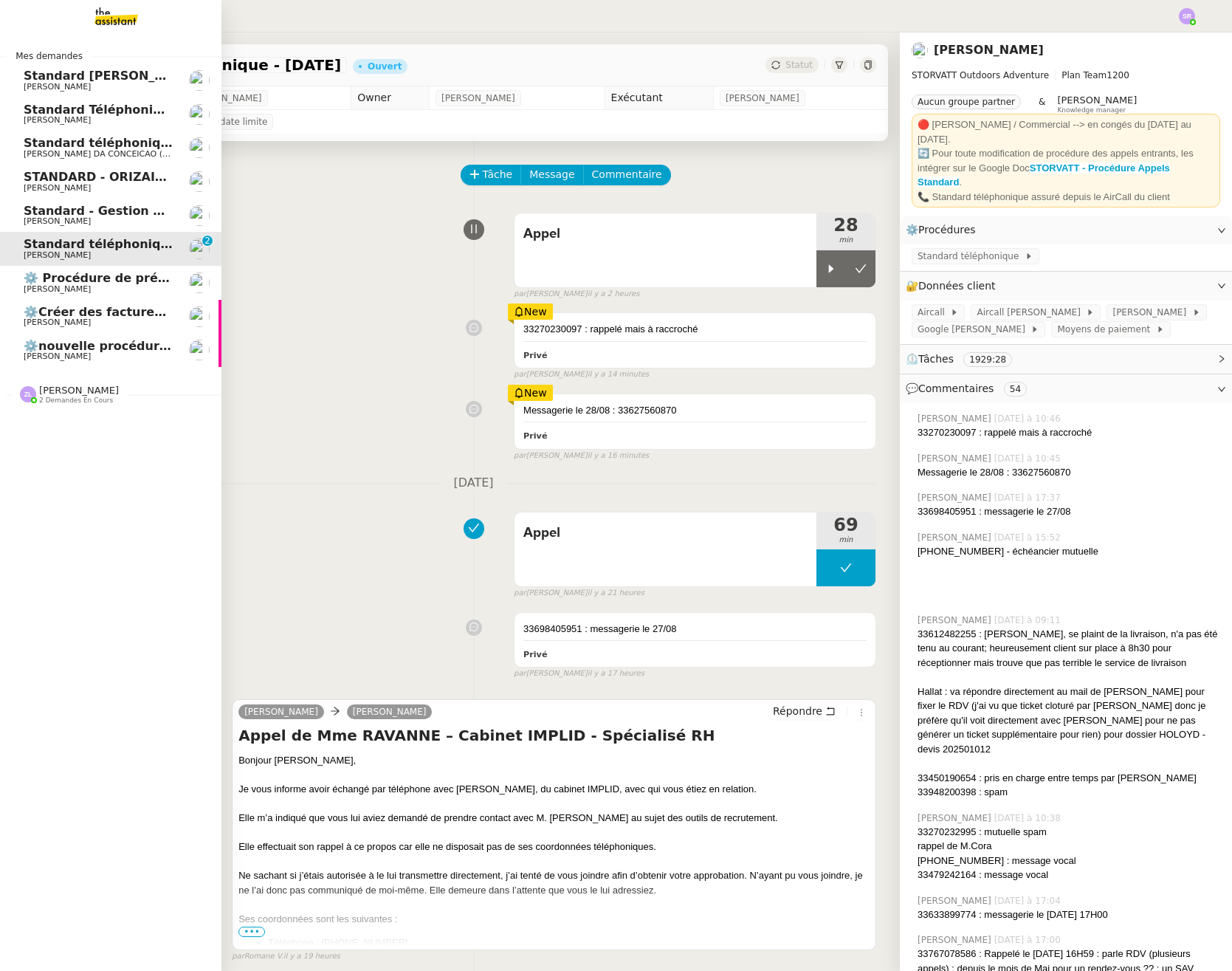
click at [100, 337] on link "⚙️nouvelle procédure d'onboarding Florian Parant" at bounding box center [110, 350] width 222 height 34
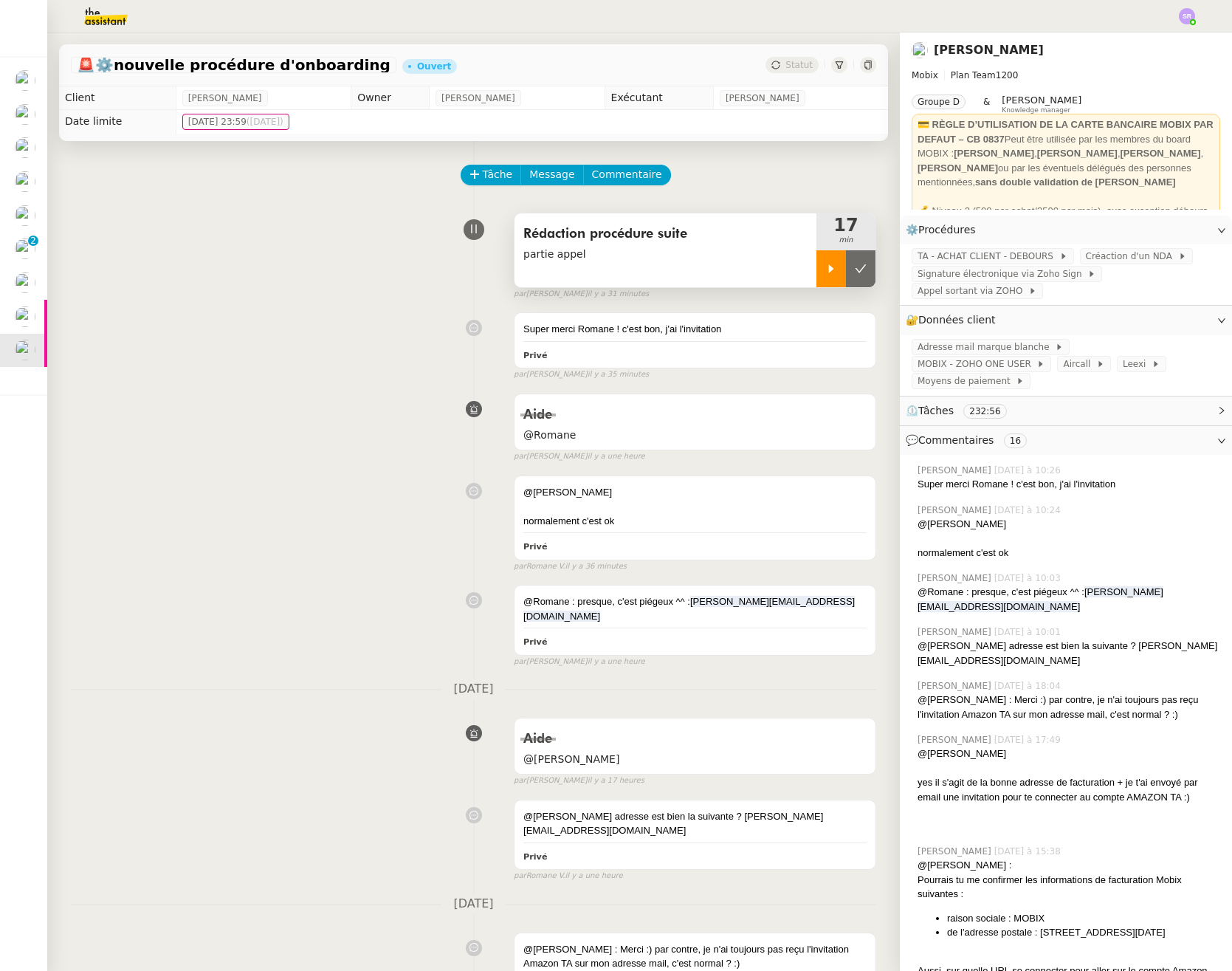
click at [817, 270] on div at bounding box center [831, 269] width 29 height 37
click at [824, 269] on div at bounding box center [846, 269] width 59 height 37
click at [825, 271] on icon at bounding box center [831, 269] width 12 height 12
click at [817, 273] on div at bounding box center [846, 269] width 59 height 37
click at [825, 272] on icon at bounding box center [831, 269] width 12 height 12
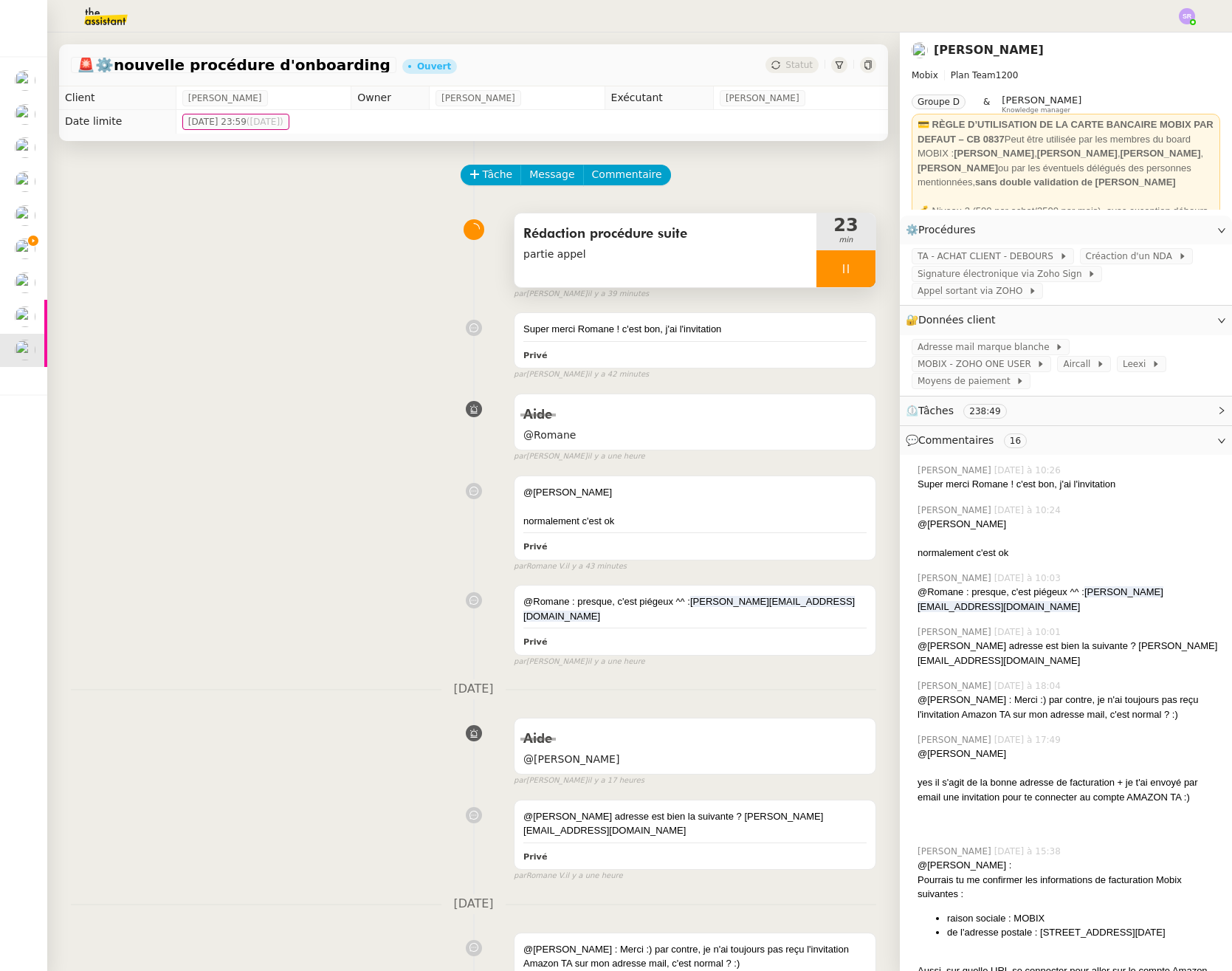
click at [724, 266] on div "Rédaction procédure suite partie appel" at bounding box center [666, 250] width 302 height 74
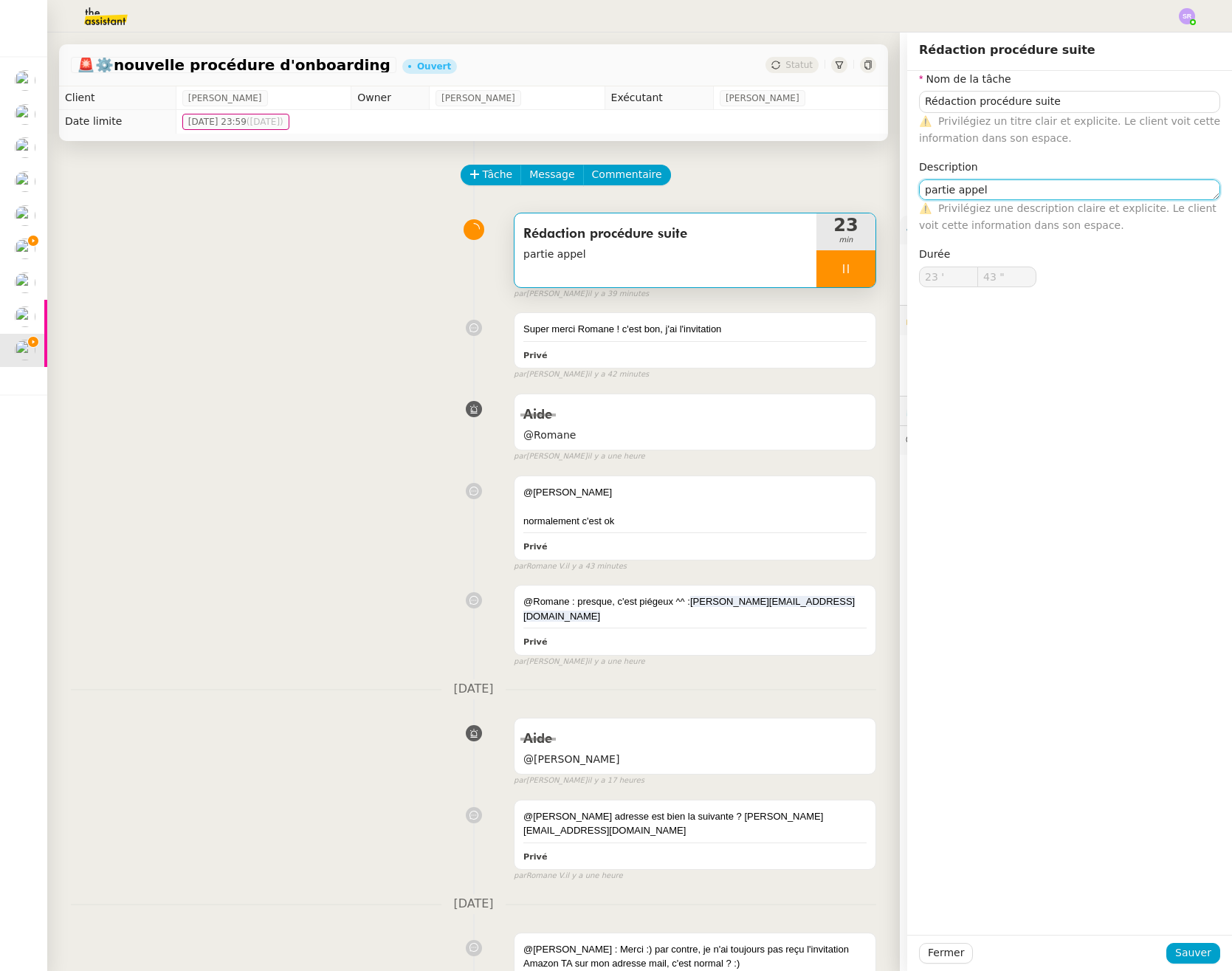
click at [1072, 195] on textarea "partie appel" at bounding box center [1069, 190] width 301 height 21
type textarea "partie appel"
type input "44 ""
type textarea "partie appel = S"
type input "45 ""
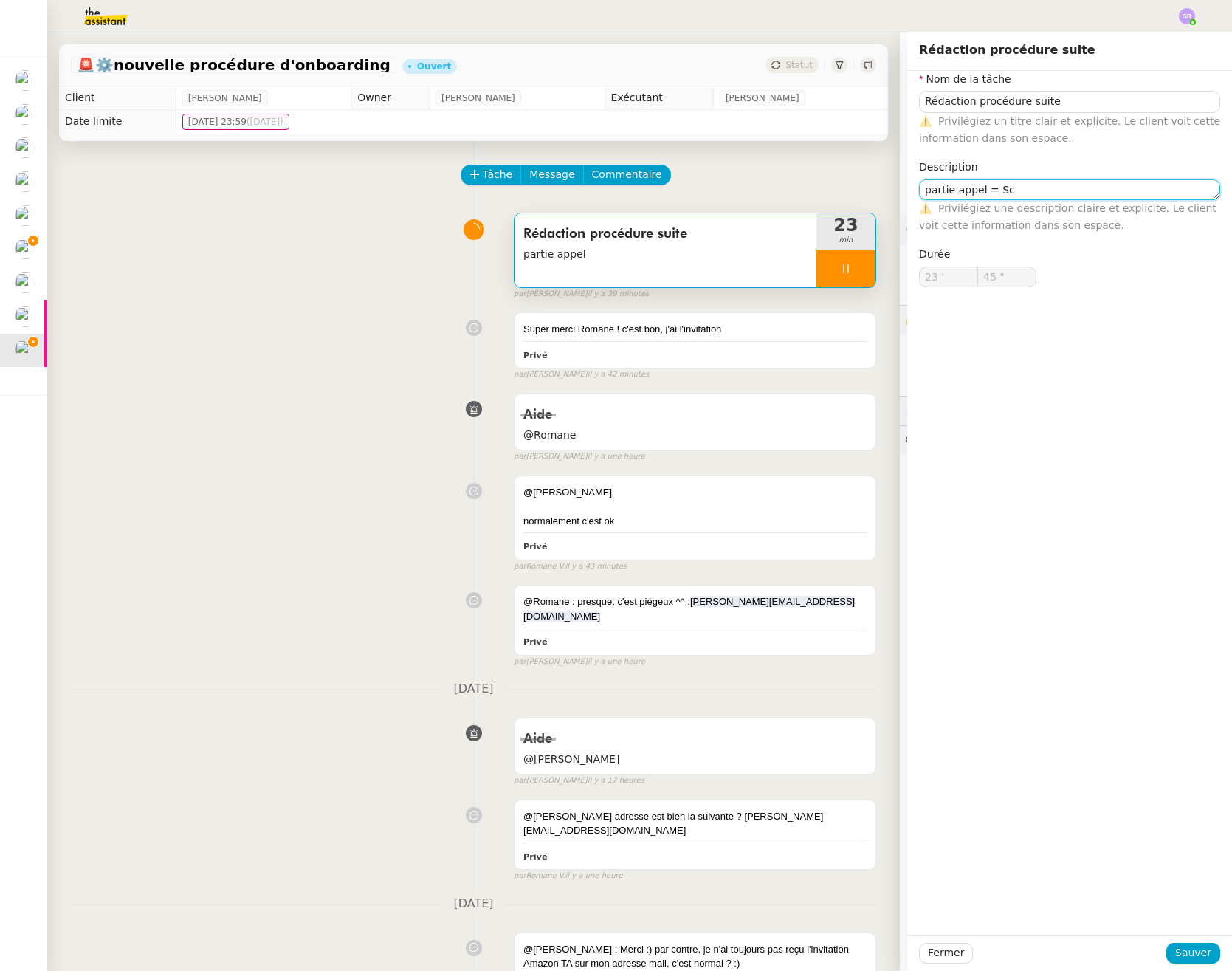
type textarea "partie appel = Scr"
type input "46 ""
type textarea "partie appel = Scr"
type input "47 ""
type textarea "partie appel = Scri"
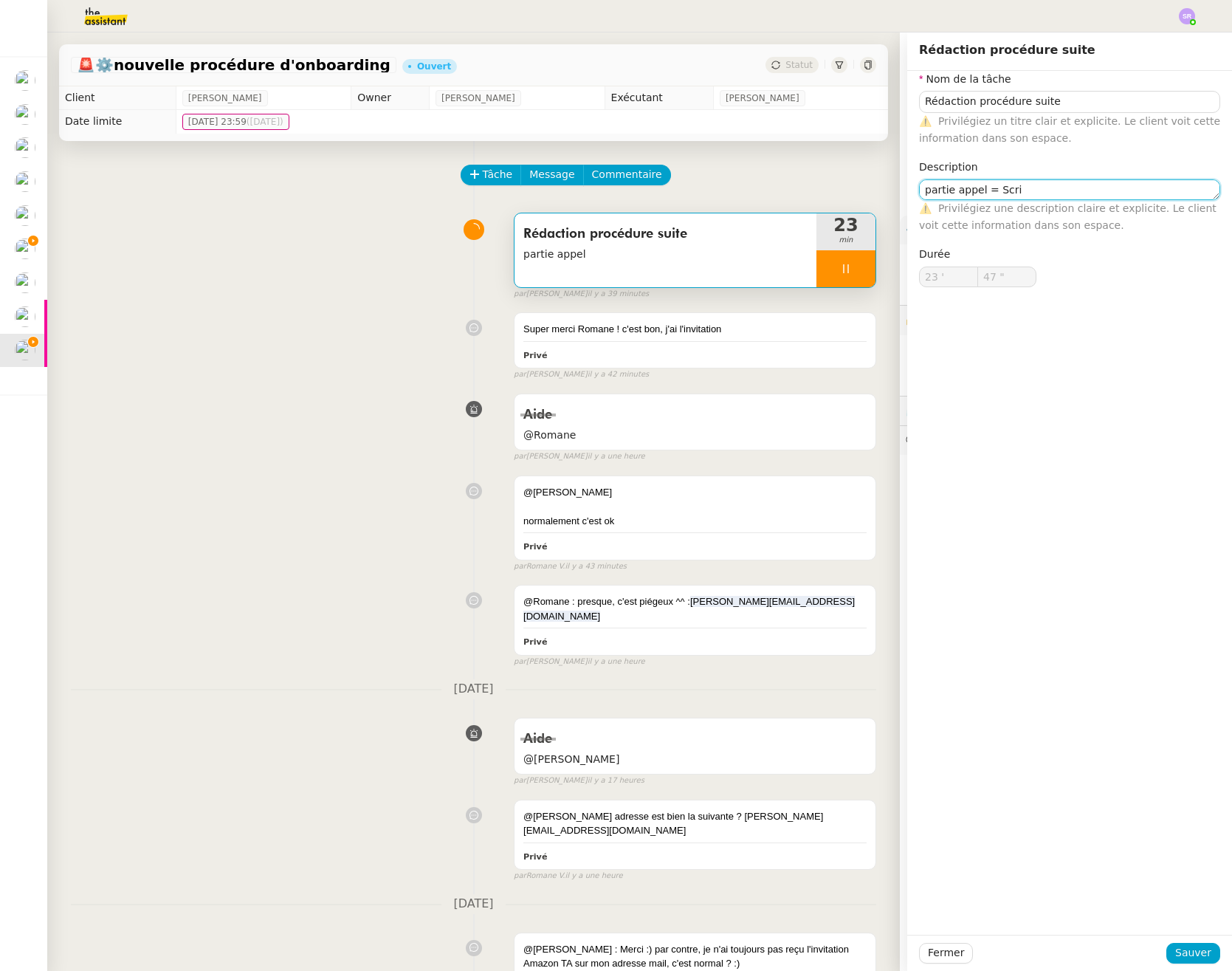
type input "48 ""
type textarea "partie appel"
type input "49 ""
type textarea "partie appel +"
type input "51 ""
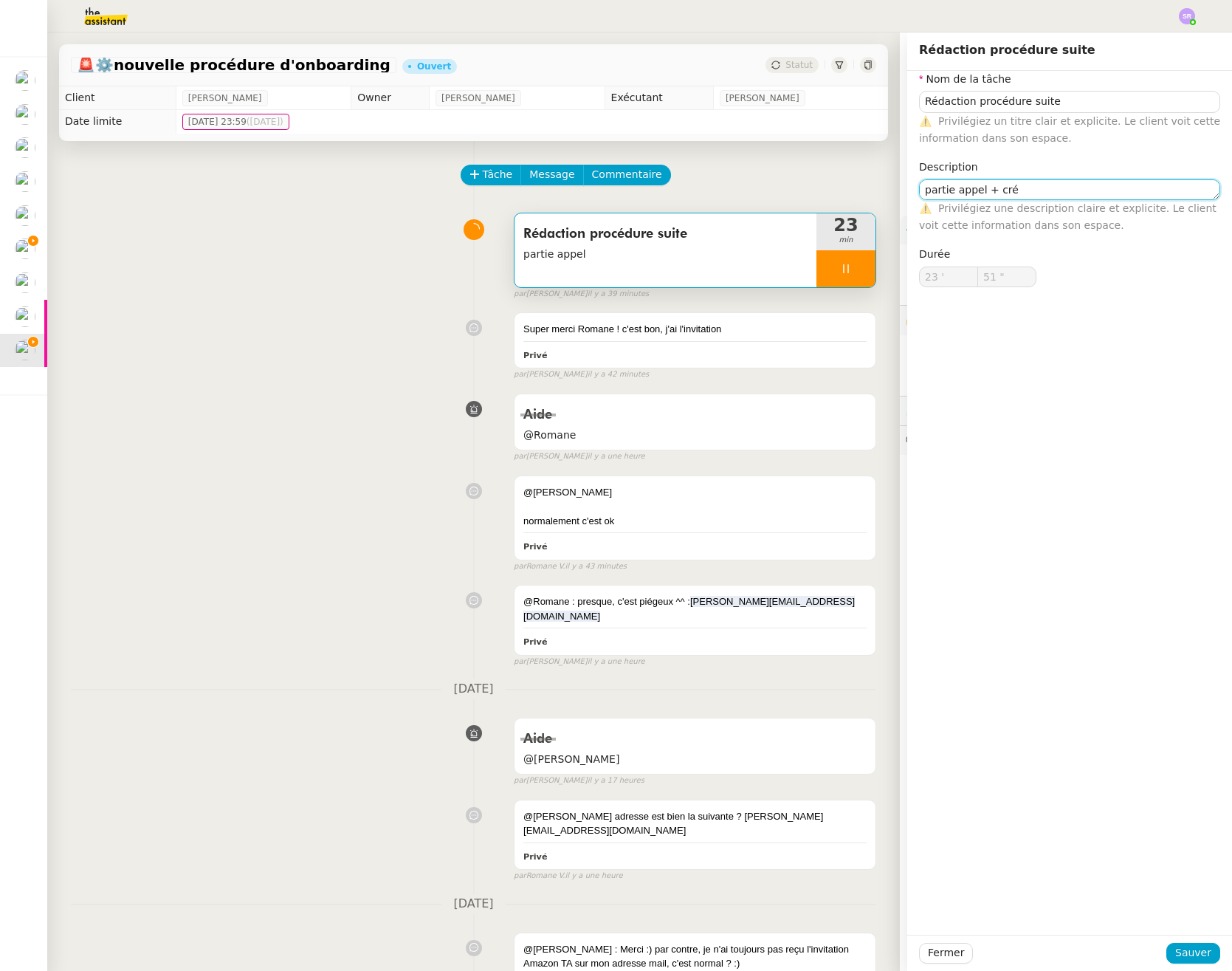
type textarea "partie appel + cré"
type input "53 ""
click at [1034, 183] on textarea "partie appel + cré" at bounding box center [1069, 190] width 301 height 21
type textarea "partie appel + créat"
type input "54 ""
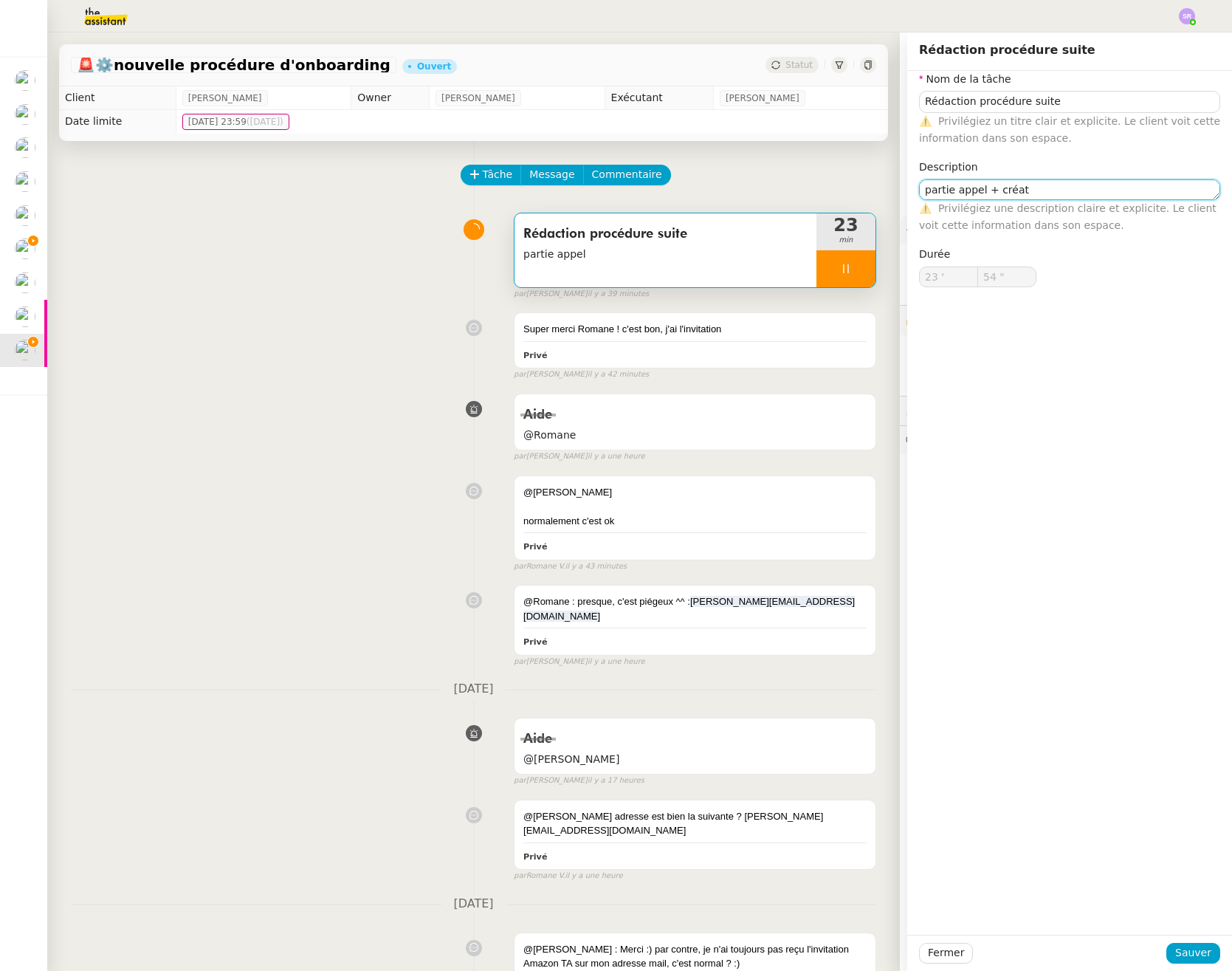
type textarea "partie appel + créati"
type input "55 ""
type textarea "partie appel + création s"
type input "56 ""
type textarea "partie appel + création sci"
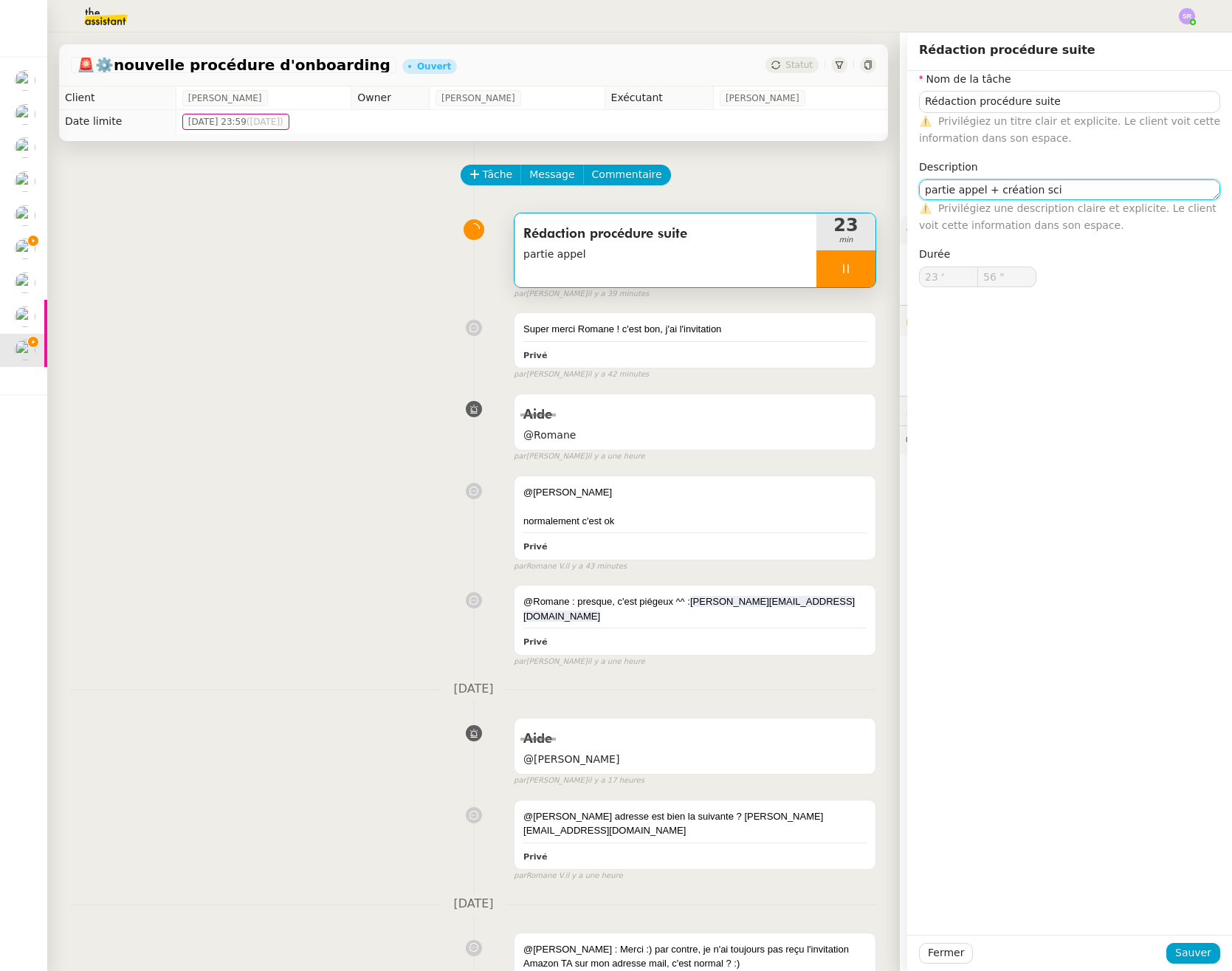
type input "57 ""
type textarea "partie appel + création scr"
type input "58 ""
type textarea "partie appel + création scr"
type input "59 ""
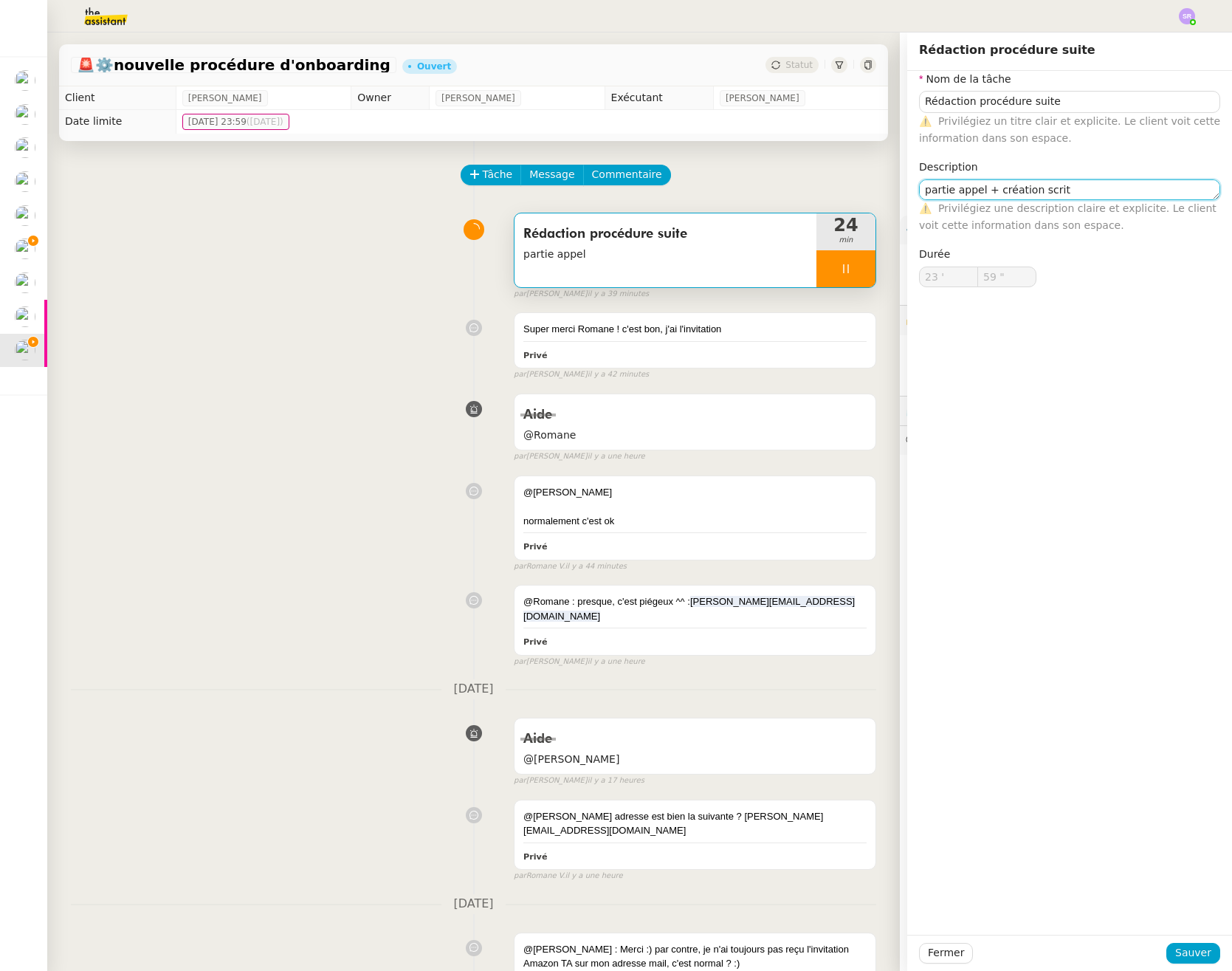
type textarea "partie appel + création scritp"
type input "24 '"
type input "0 ""
type textarea "partie appel + création script"
type input "1 ""
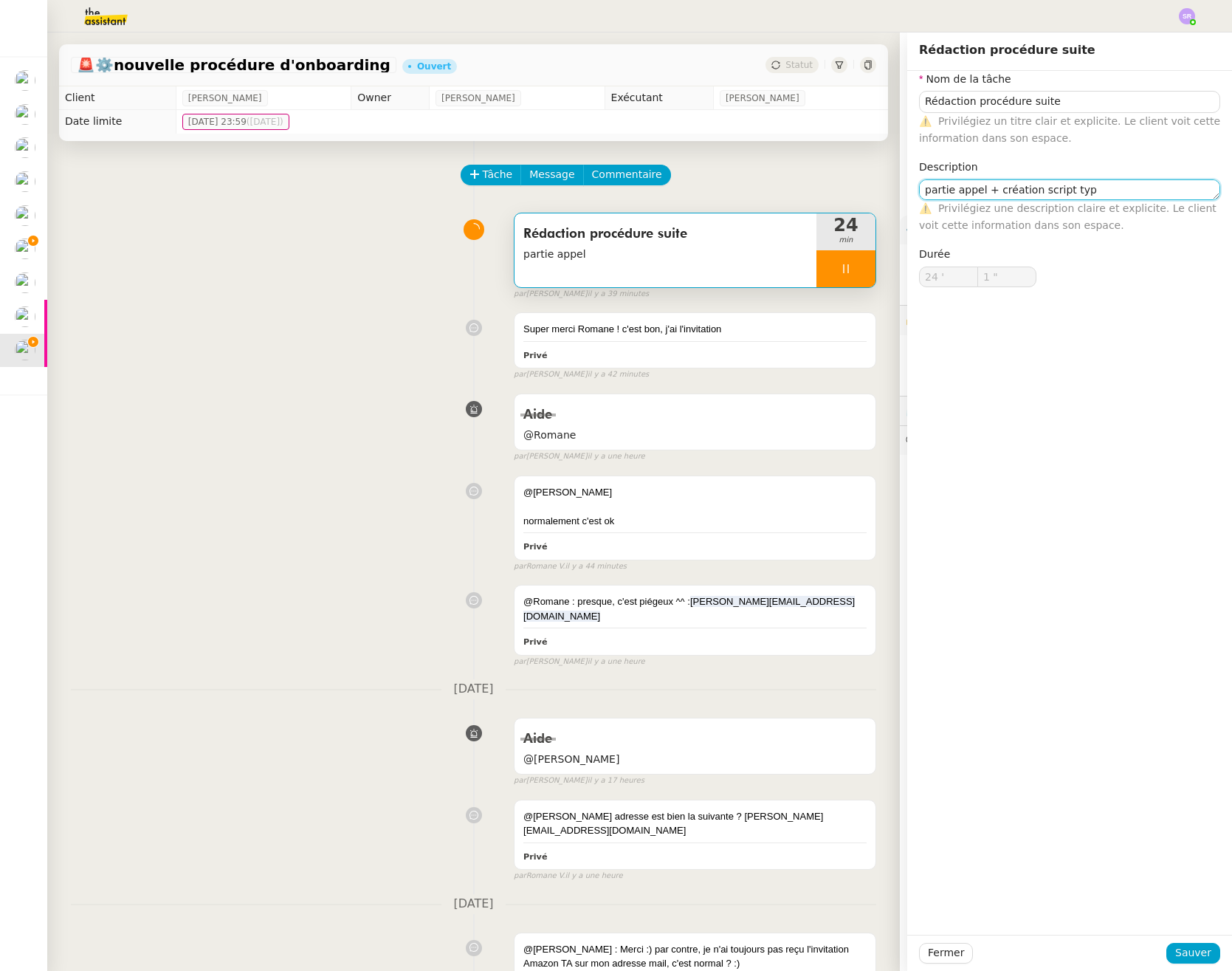
type textarea "partie appel + création script type"
type input "4 ""
type textarea "partie appel + création script type"
click at [1198, 950] on span "Sauver" at bounding box center [1193, 952] width 37 height 17
type input "5 ""
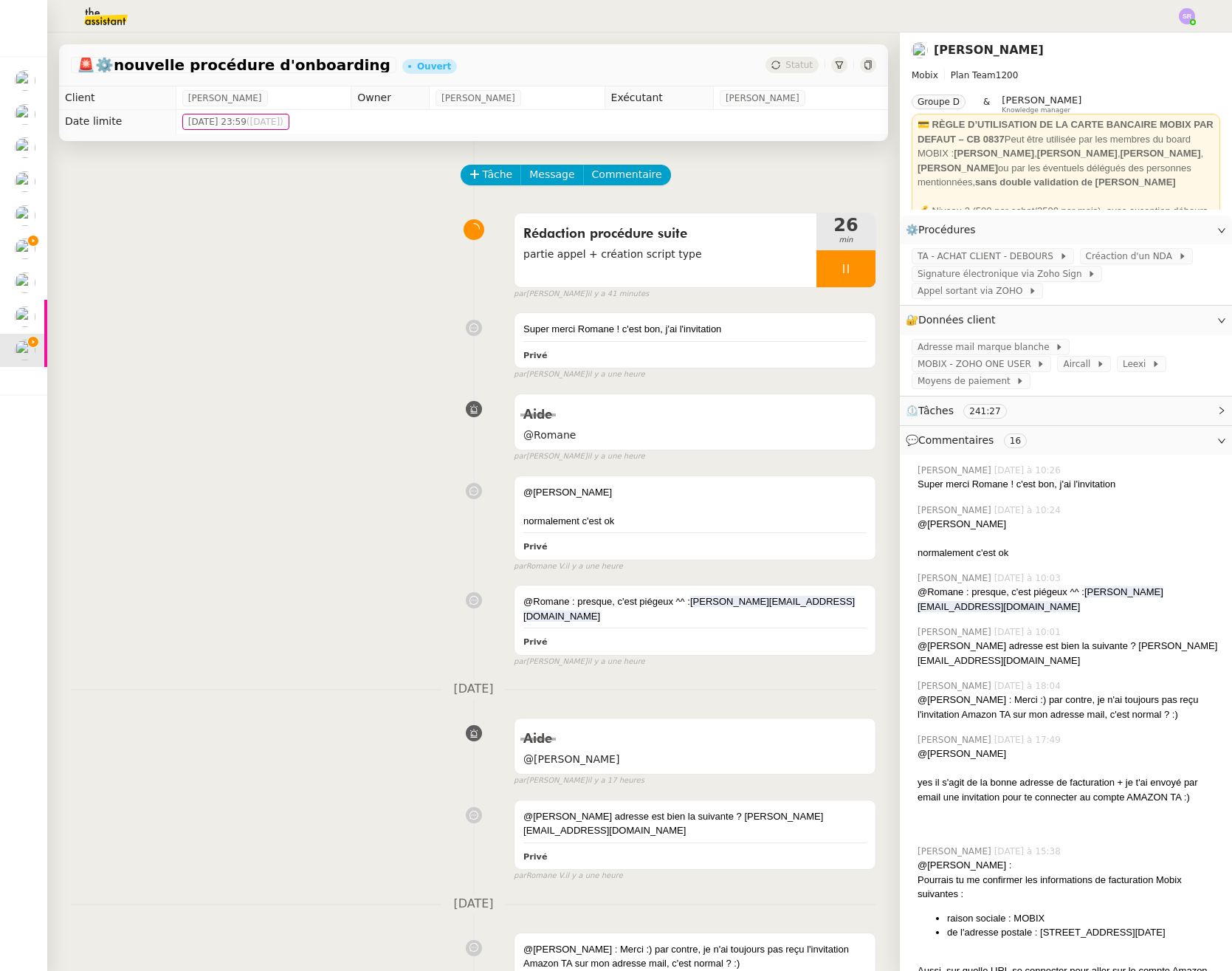
click at [817, 256] on div at bounding box center [846, 269] width 59 height 37
click at [690, 253] on span "partie appel + création script type" at bounding box center [666, 253] width 284 height 17
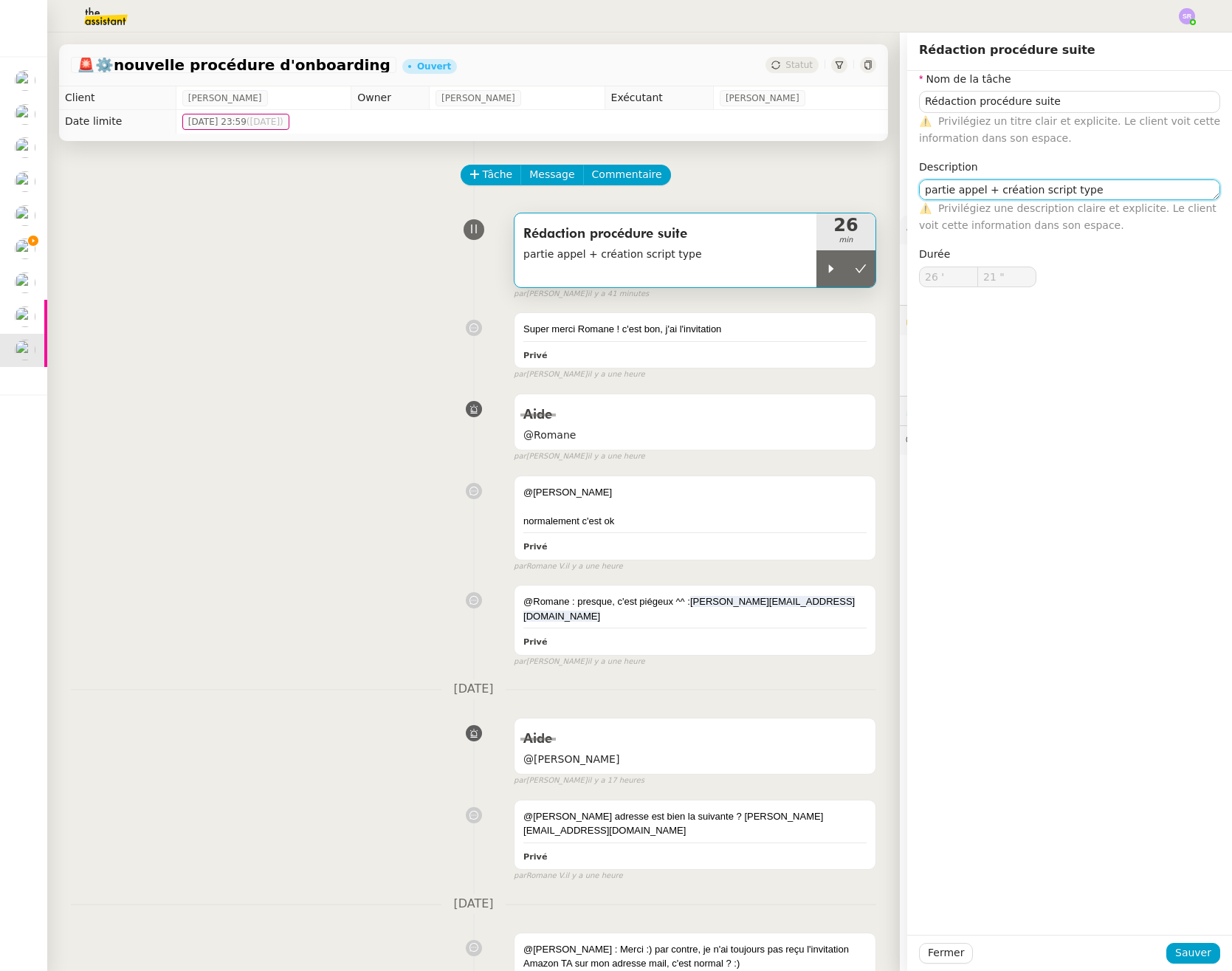
drag, startPoint x: 1115, startPoint y: 187, endPoint x: 984, endPoint y: 191, distance: 131.1
click at [984, 191] on textarea "partie appel + création script type" at bounding box center [1069, 190] width 301 height 21
click at [1087, 191] on textarea "partie appel + création script type" at bounding box center [1069, 190] width 301 height 21
drag, startPoint x: 984, startPoint y: 191, endPoint x: 1126, endPoint y: 195, distance: 142.1
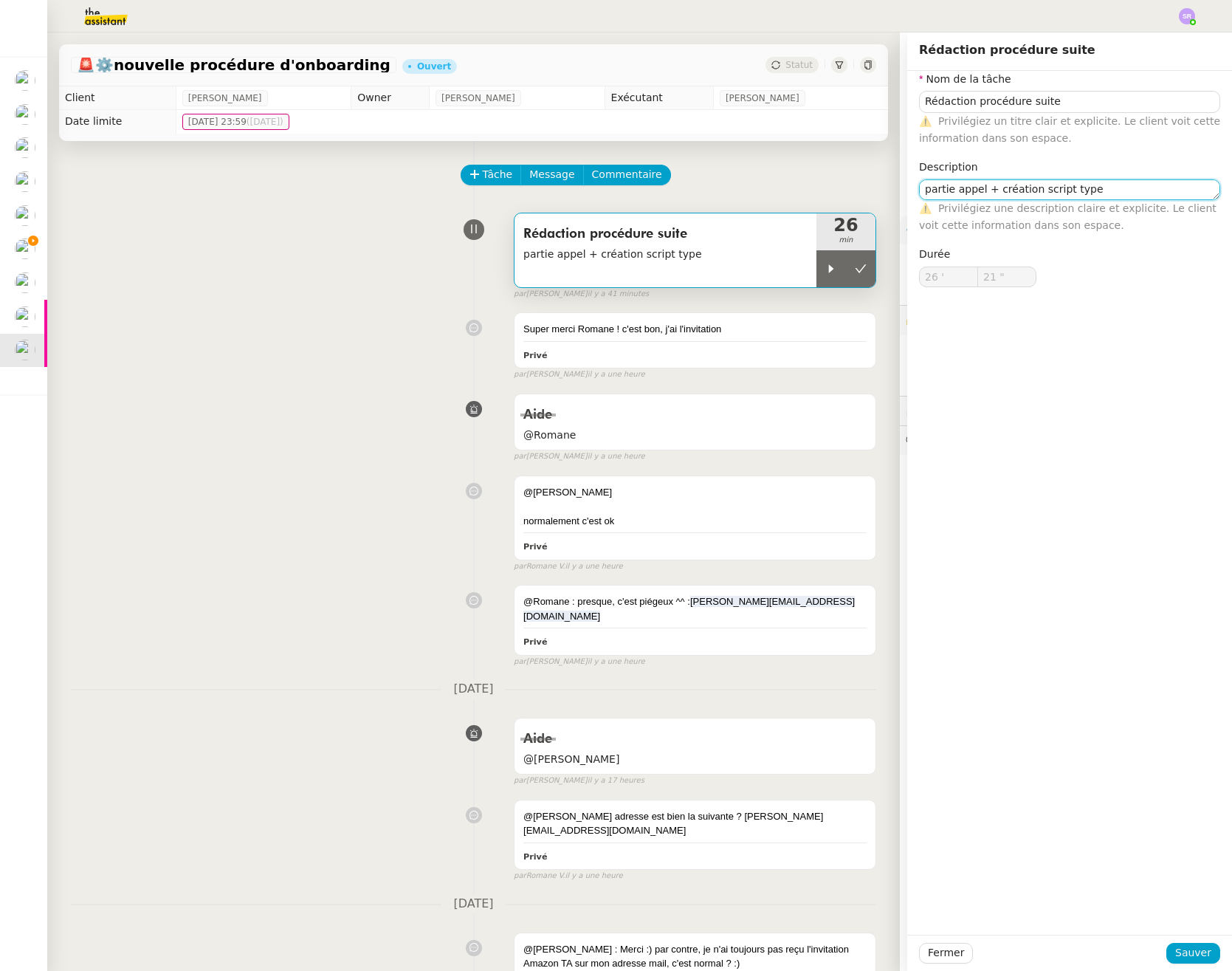
click at [1126, 195] on textarea "partie appel + création script type" at bounding box center [1069, 190] width 301 height 21
drag, startPoint x: 1185, startPoint y: 956, endPoint x: 1166, endPoint y: 928, distance: 33.8
click at [1185, 956] on span "Sauver" at bounding box center [1193, 952] width 37 height 17
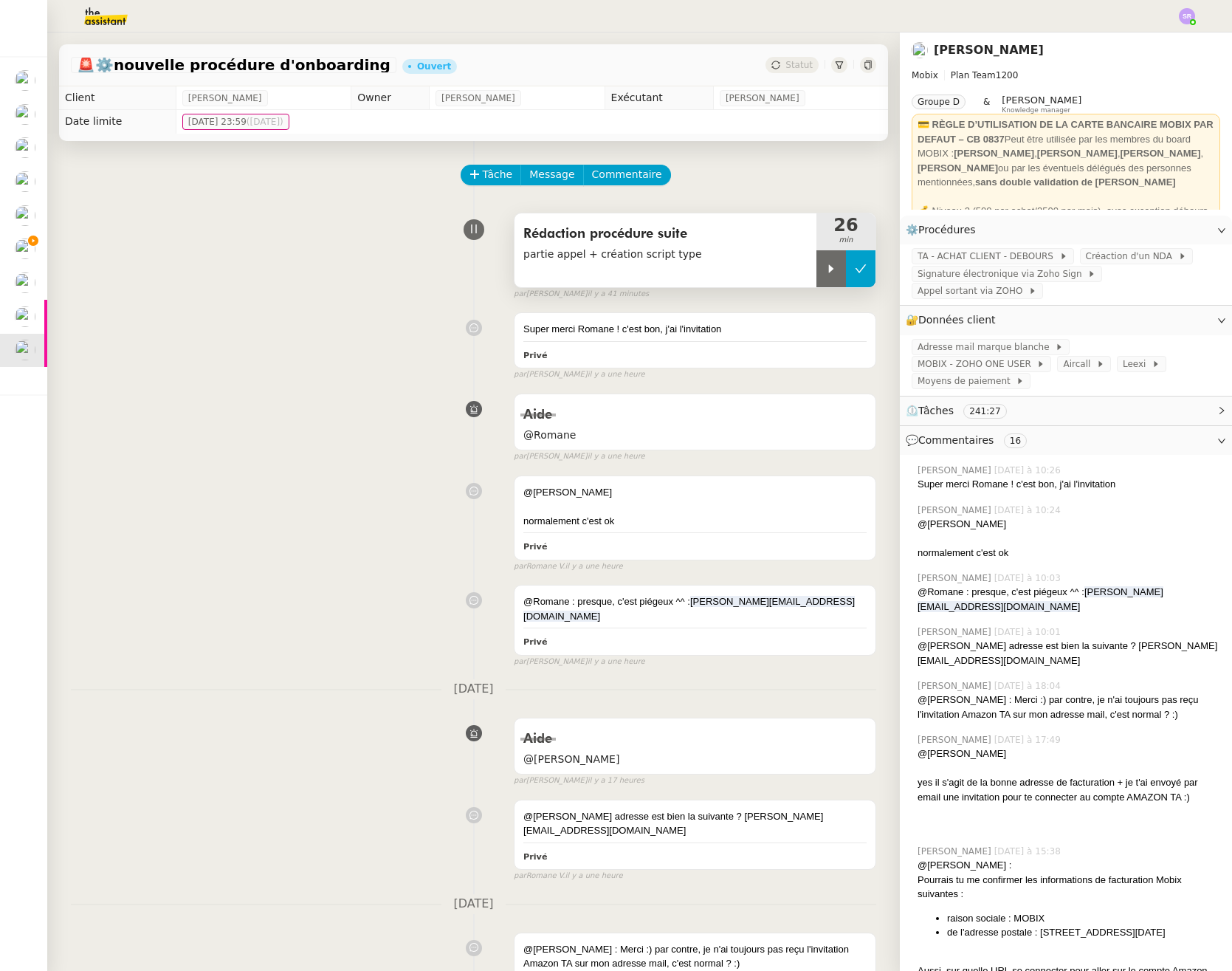
click at [855, 273] on icon at bounding box center [860, 269] width 12 height 12
click at [486, 171] on span "Tâche" at bounding box center [498, 174] width 30 height 17
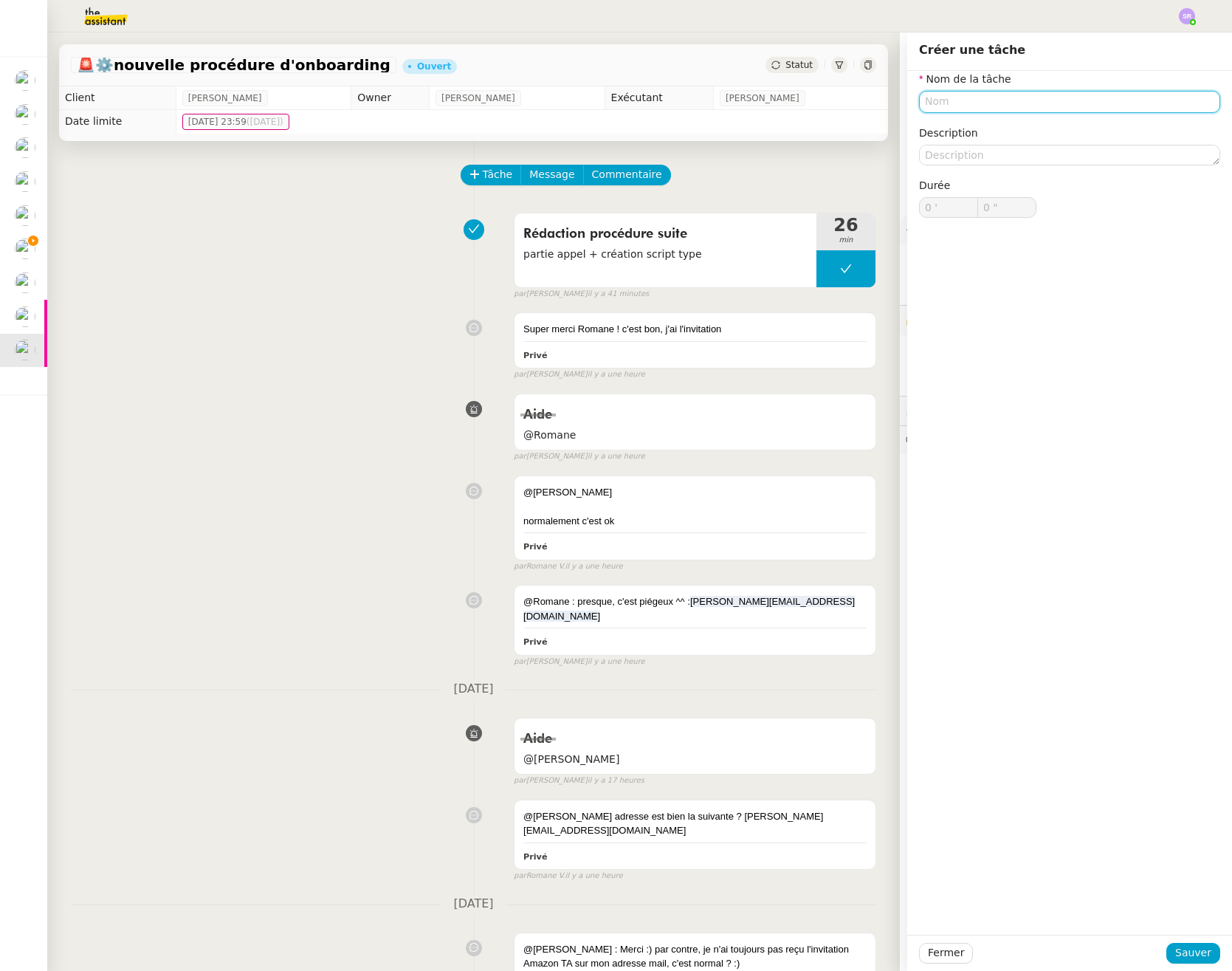
paste input "création script type"
click at [932, 99] on input "création script type" at bounding box center [1069, 101] width 301 height 21
click at [996, 130] on div "Proposition script type" at bounding box center [1058, 129] width 289 height 14
type input "Proposition script type"
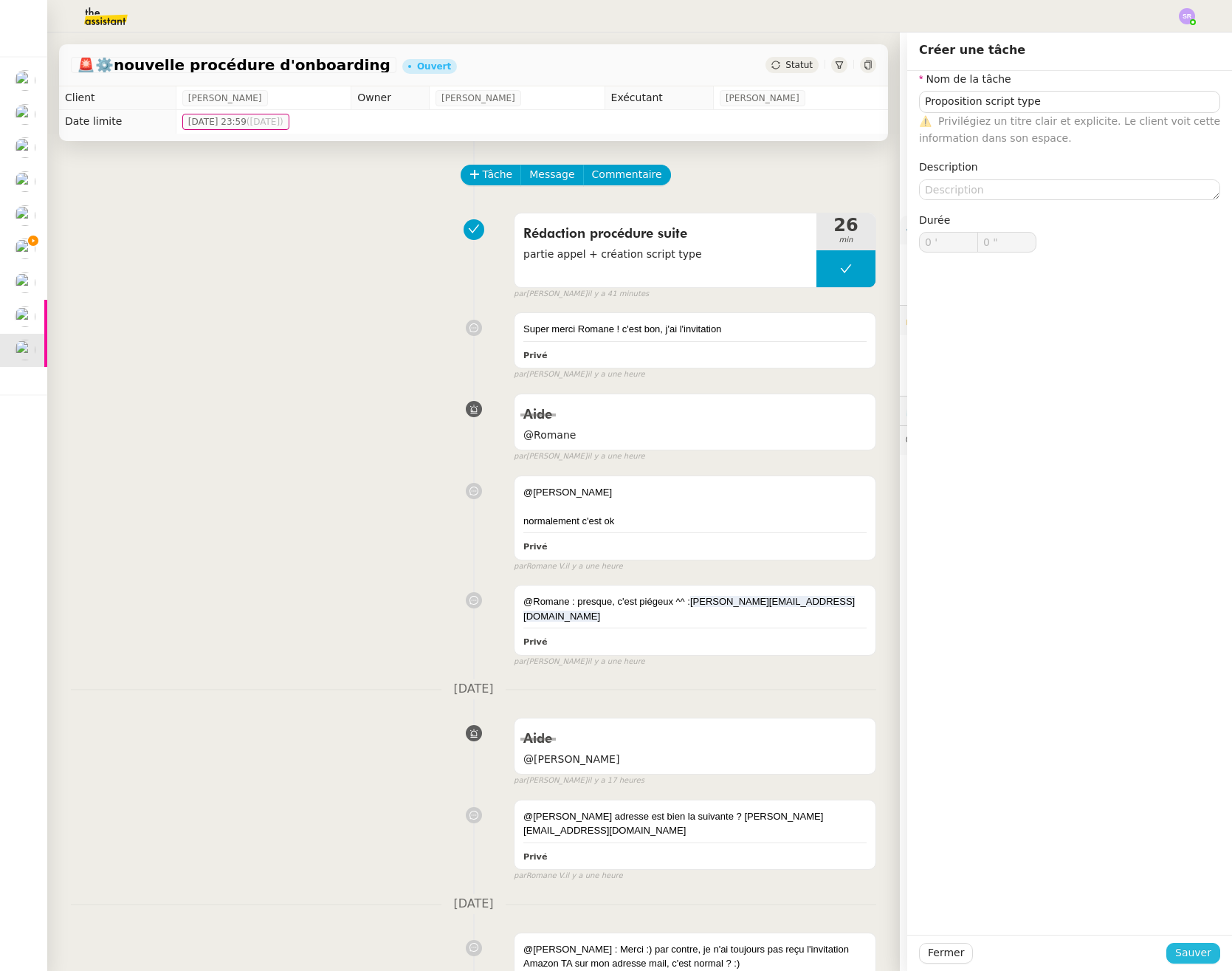
click at [1177, 953] on span "Sauver" at bounding box center [1193, 952] width 37 height 17
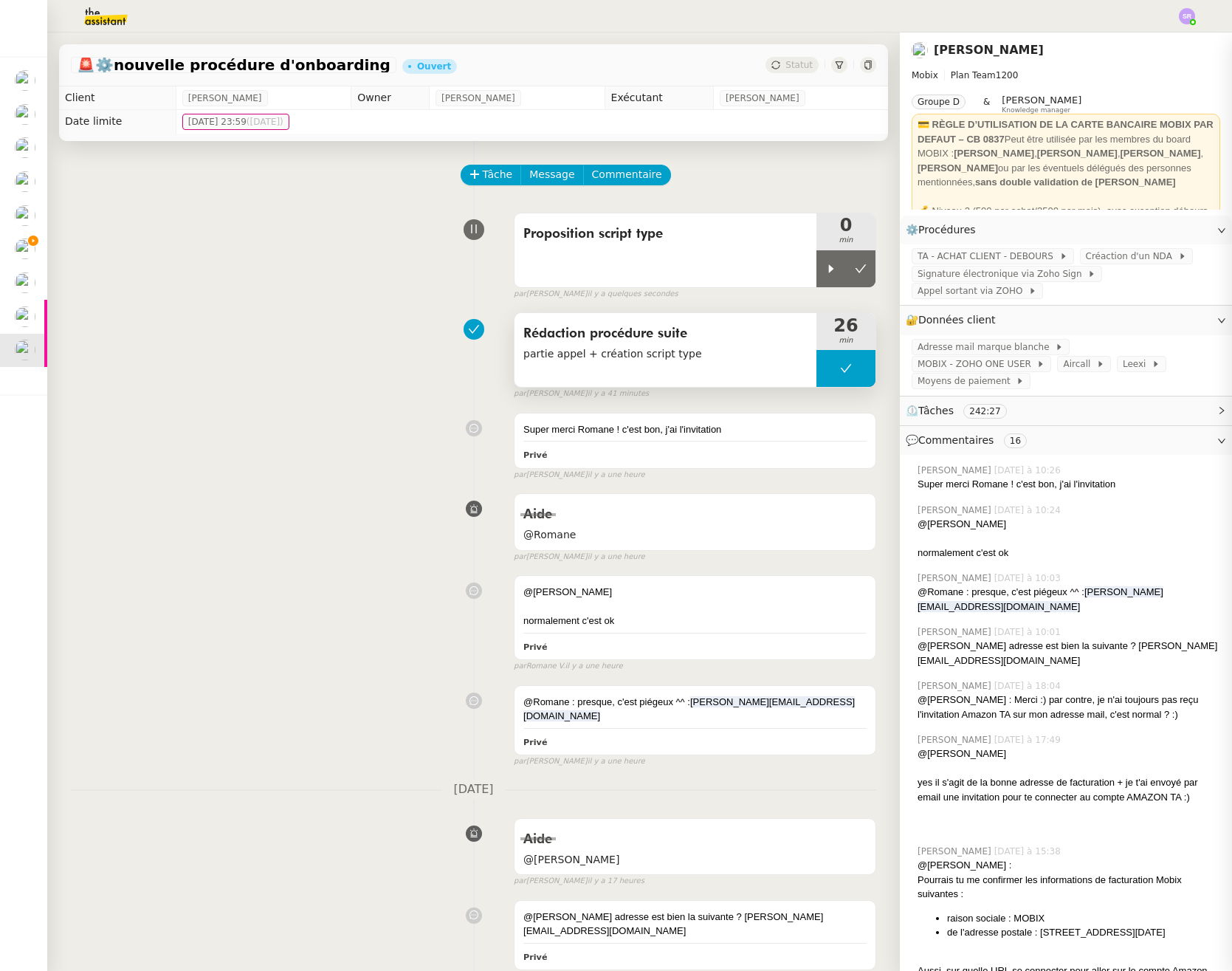
click at [682, 379] on div "Rédaction procédure suite partie appel + création script type" at bounding box center [666, 350] width 302 height 74
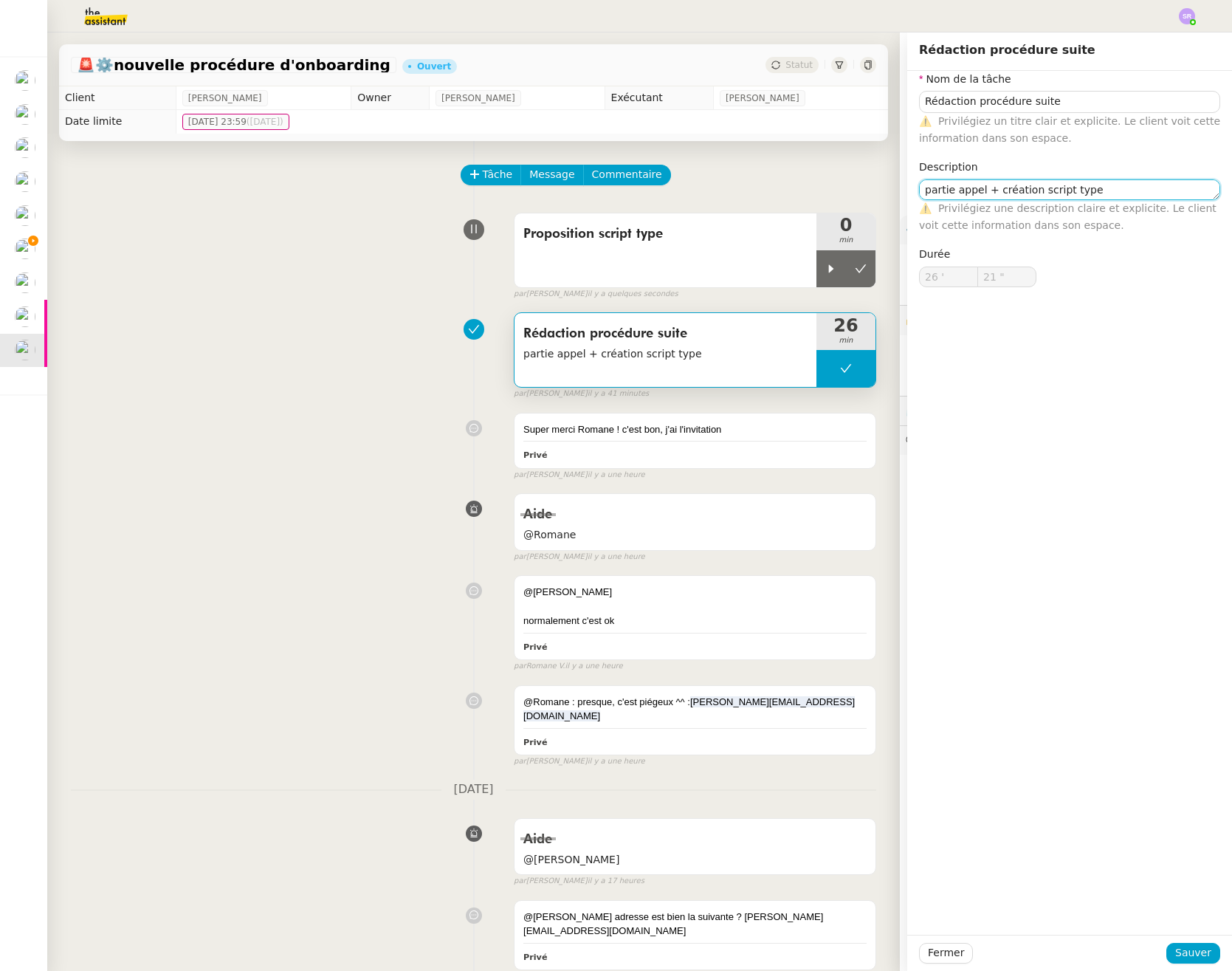
drag, startPoint x: 974, startPoint y: 191, endPoint x: 1091, endPoint y: 196, distance: 117.1
click at [1091, 196] on textarea "partie appel + création script type" at bounding box center [1069, 190] width 301 height 21
type textarea "partie appel"
click at [1193, 956] on span "Sauver" at bounding box center [1193, 952] width 37 height 17
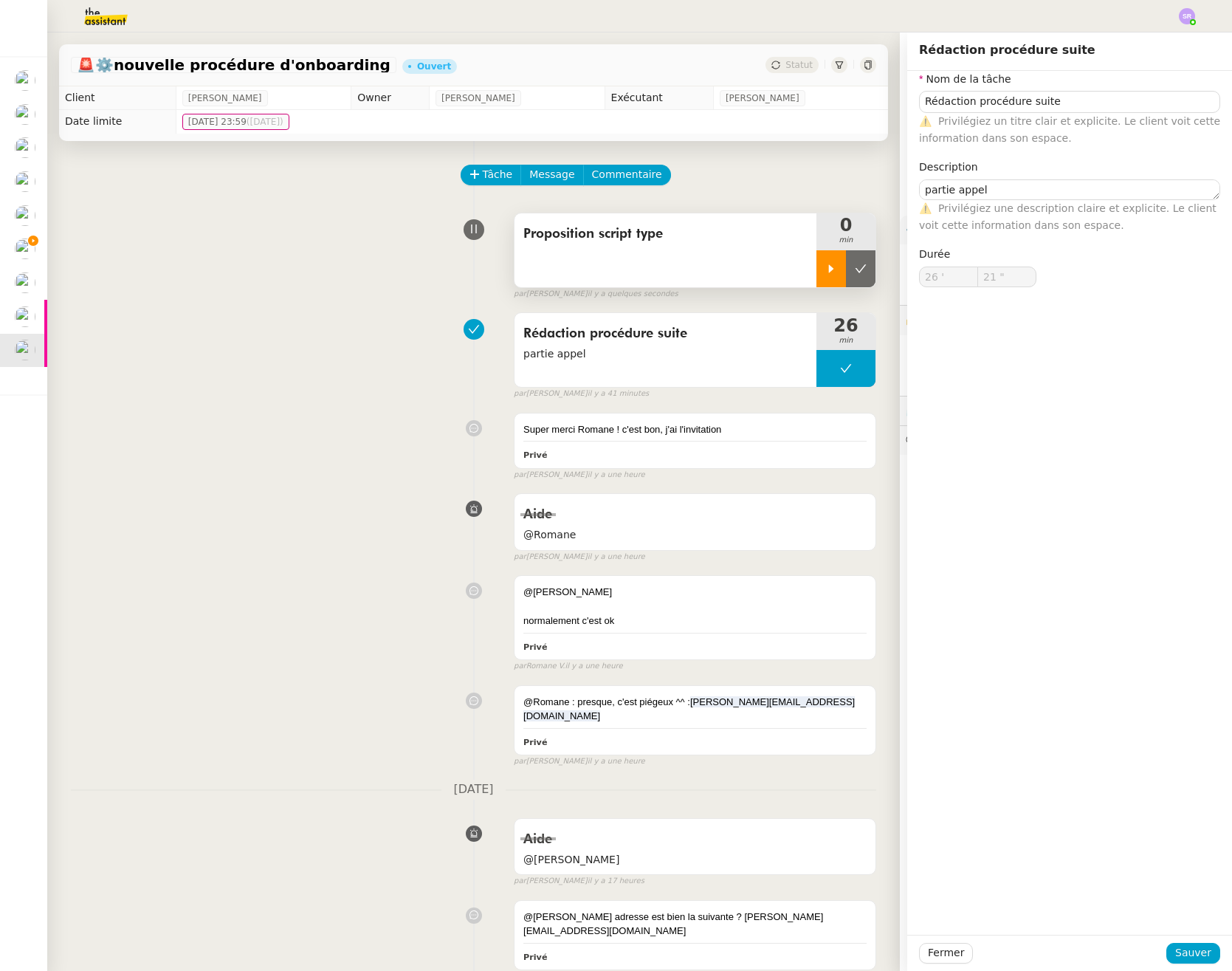
click at [817, 279] on div at bounding box center [831, 269] width 29 height 37
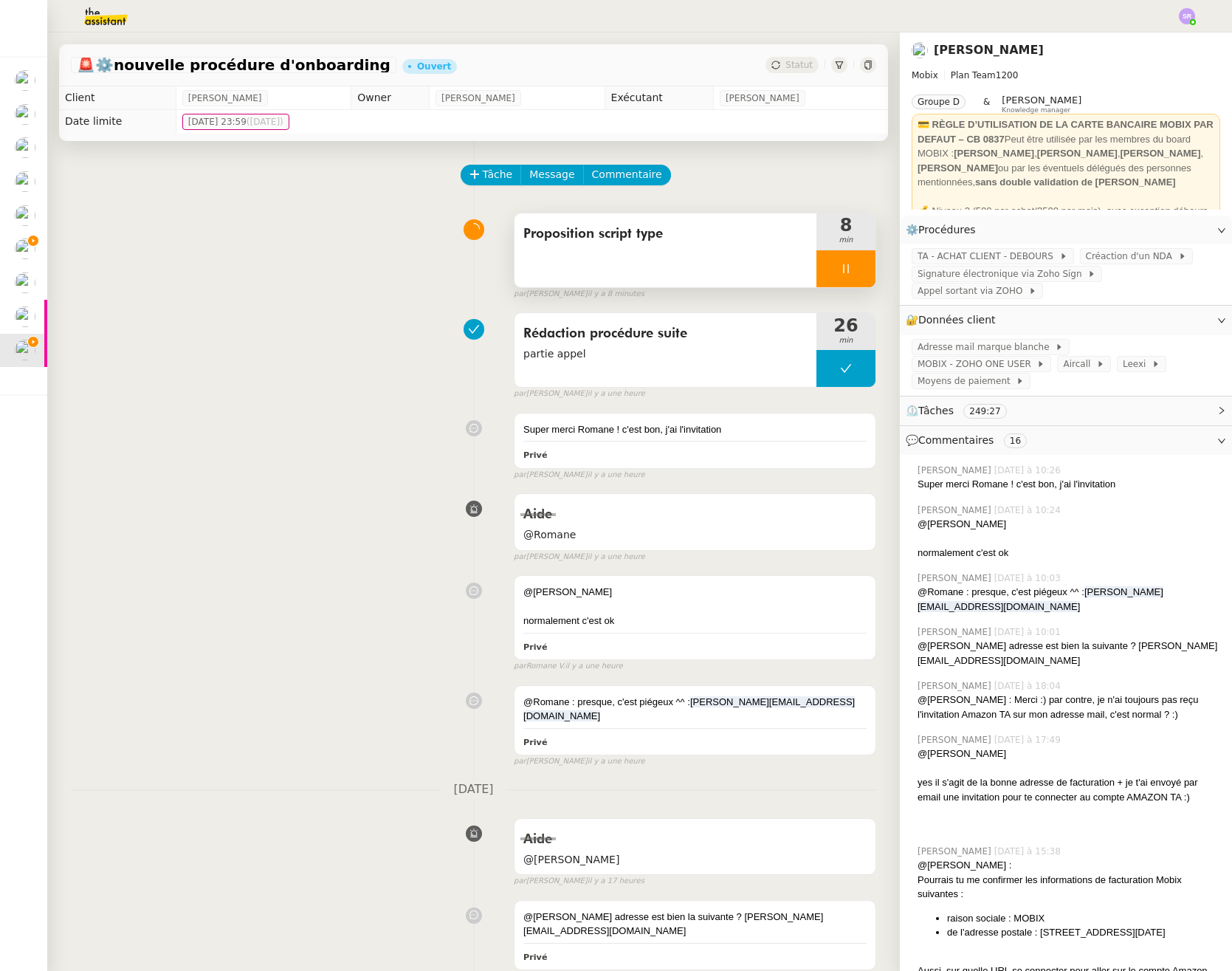
click at [851, 270] on div at bounding box center [846, 269] width 59 height 37
click at [825, 273] on icon at bounding box center [831, 269] width 12 height 12
click at [837, 275] on div at bounding box center [846, 269] width 59 height 37
click at [858, 276] on button at bounding box center [860, 269] width 29 height 37
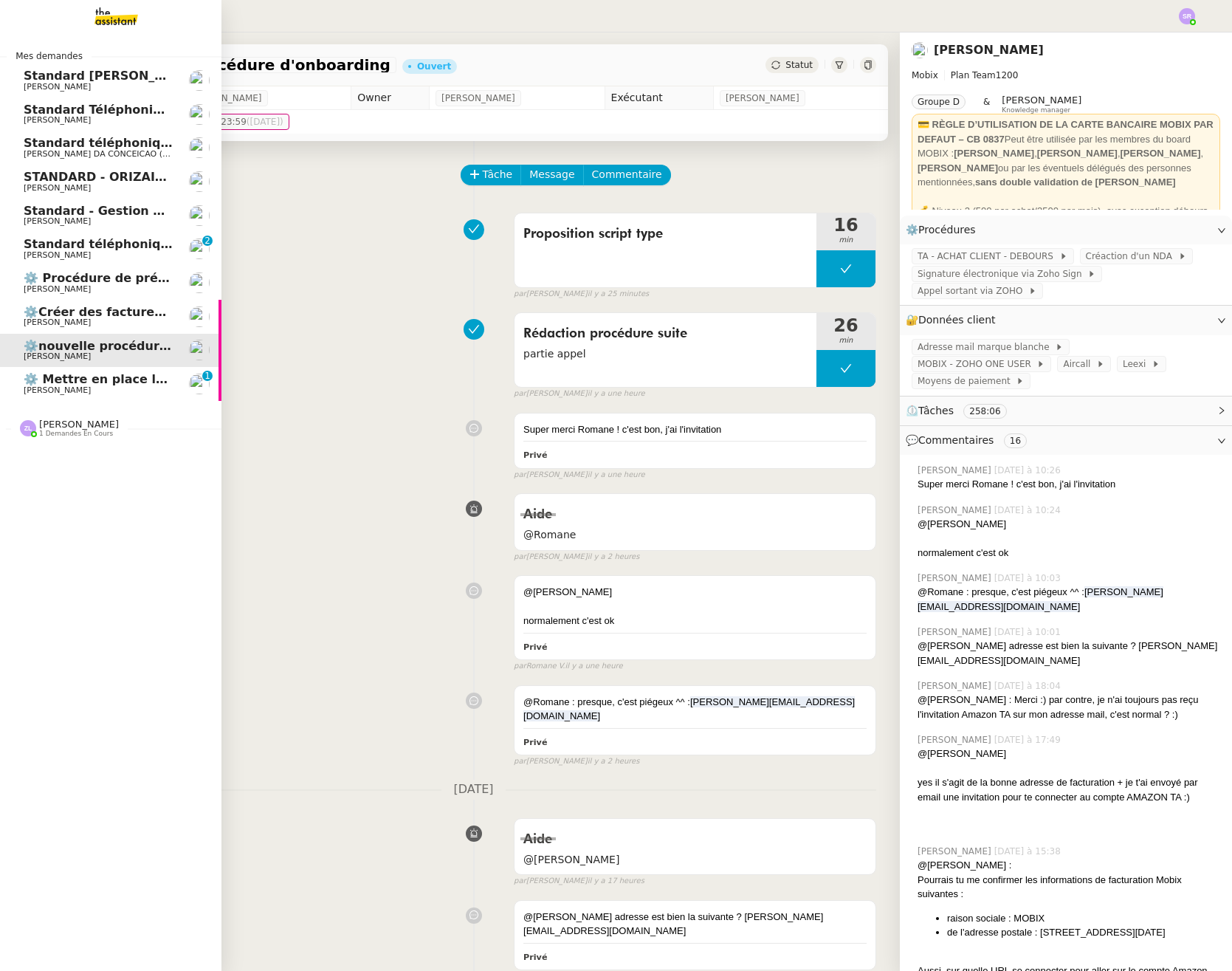
click at [37, 385] on span "⚙️ Mettre en place la procédure d'embauche" at bounding box center [172, 379] width 297 height 14
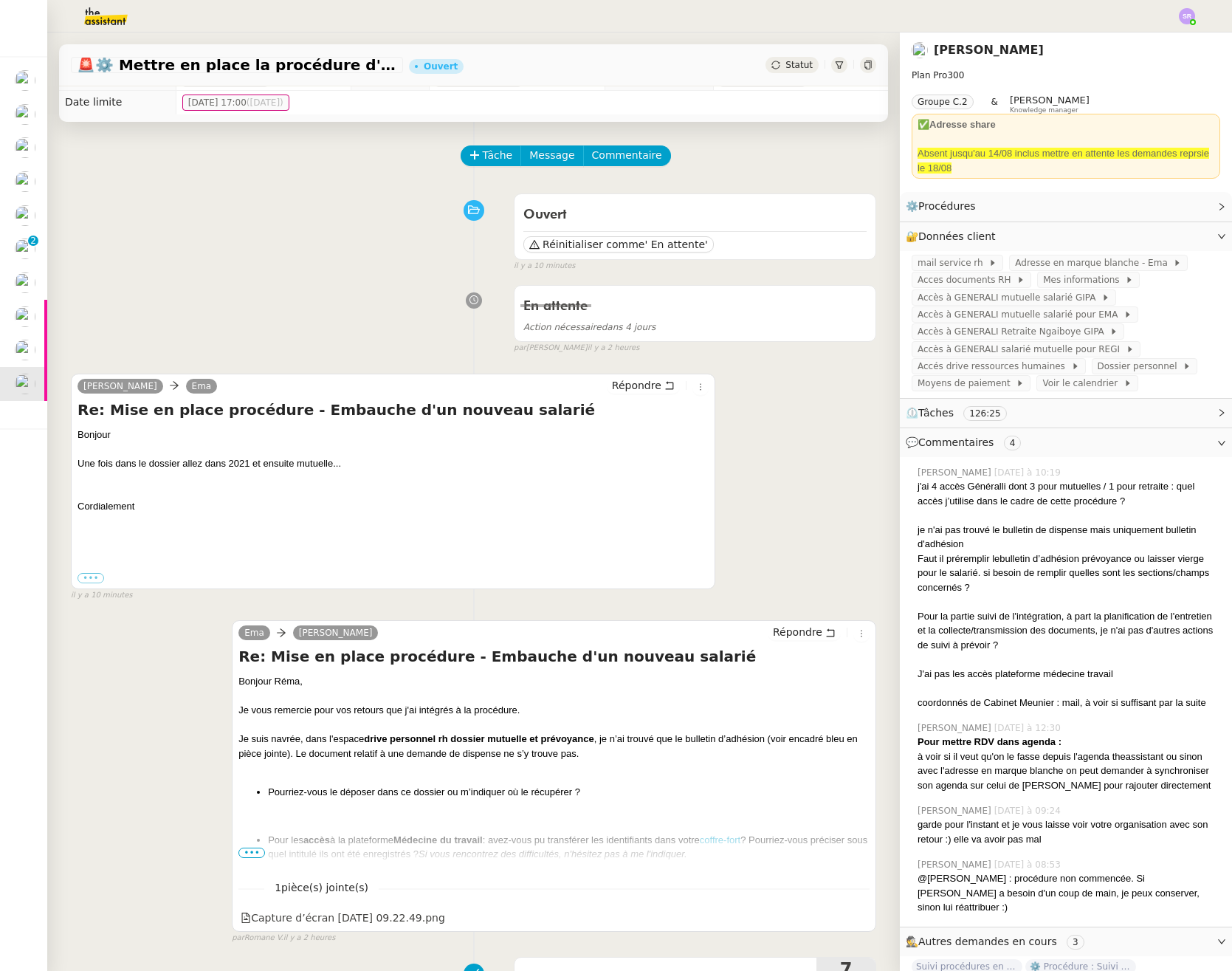
scroll to position [223, 0]
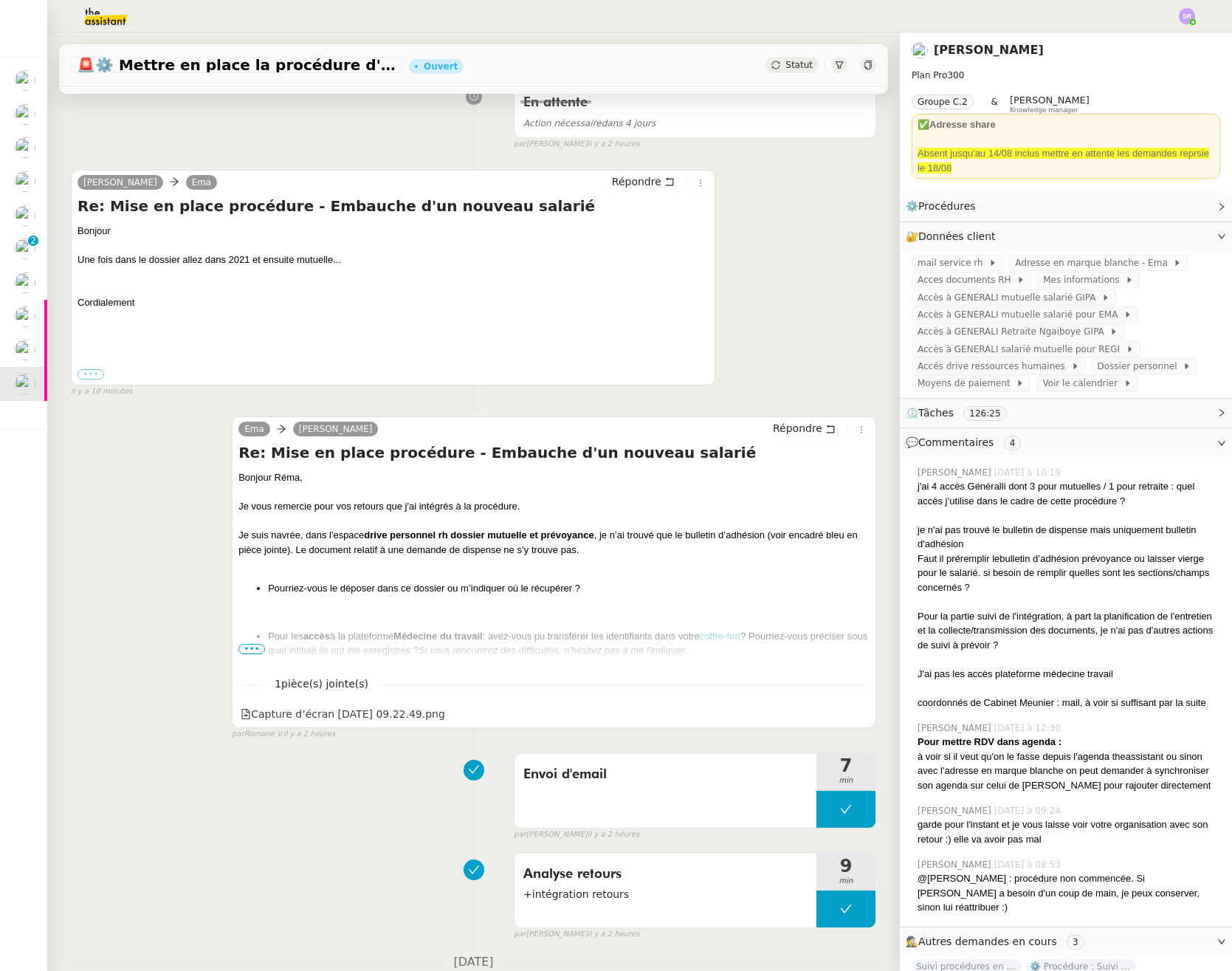
click at [99, 373] on label "•••" at bounding box center [91, 374] width 26 height 10
click at [0, 0] on input "•••" at bounding box center [0, 0] width 0 height 0
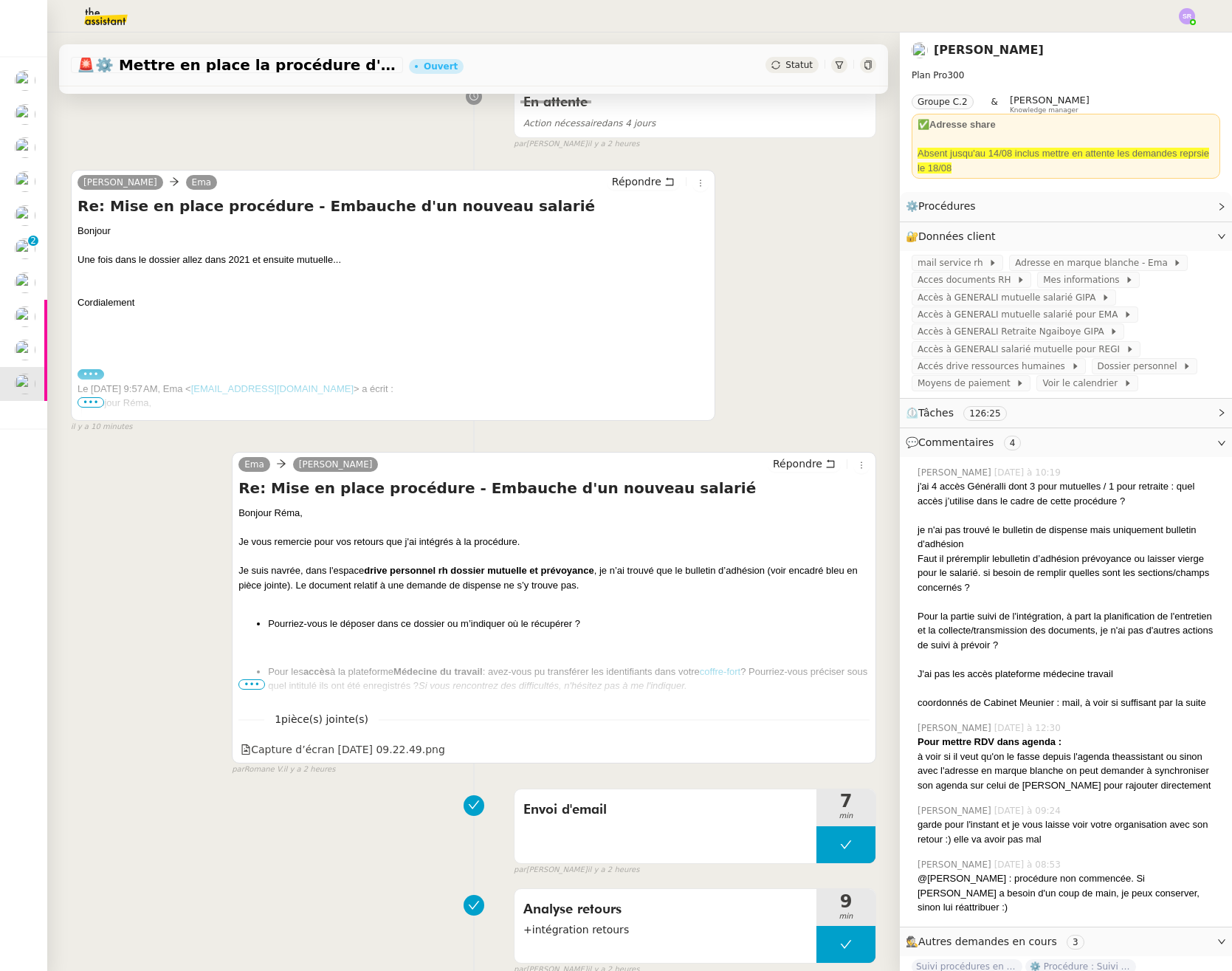
click at [98, 401] on span "•••" at bounding box center [91, 402] width 26 height 10
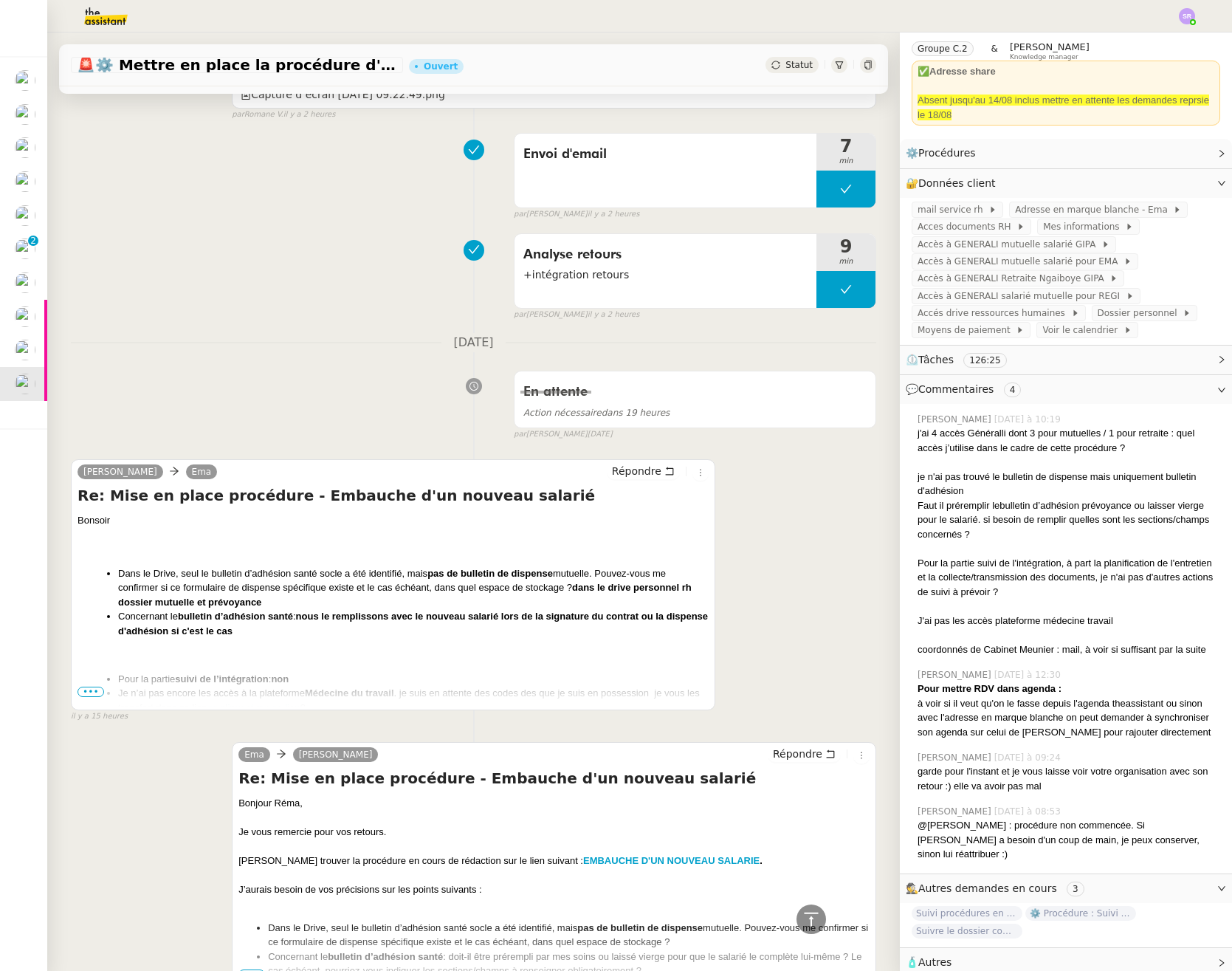
scroll to position [5434, 0]
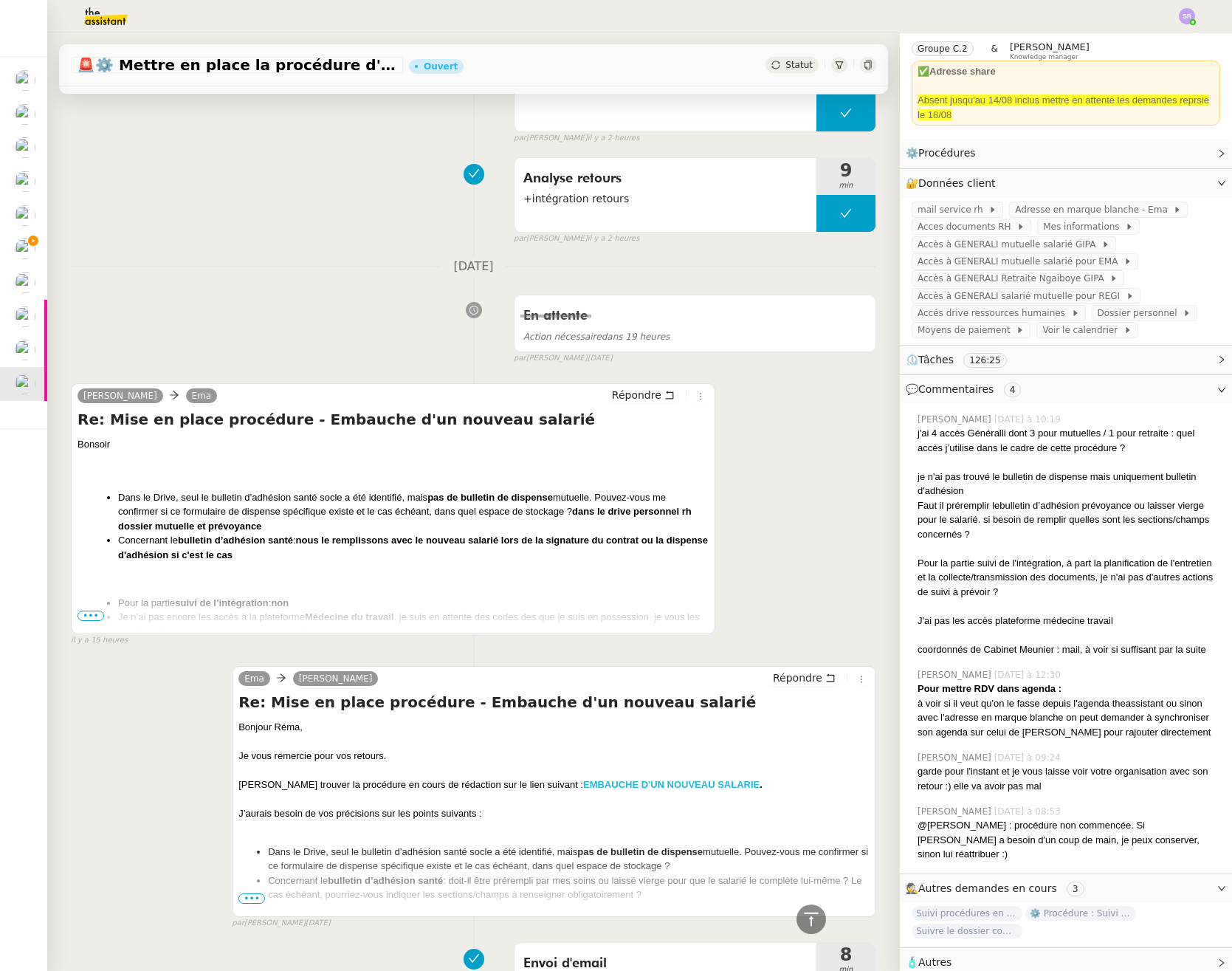
click at [620, 779] on strong "EMBAUCHE D'UN NOUVEAU SALARIE" at bounding box center [671, 784] width 176 height 11
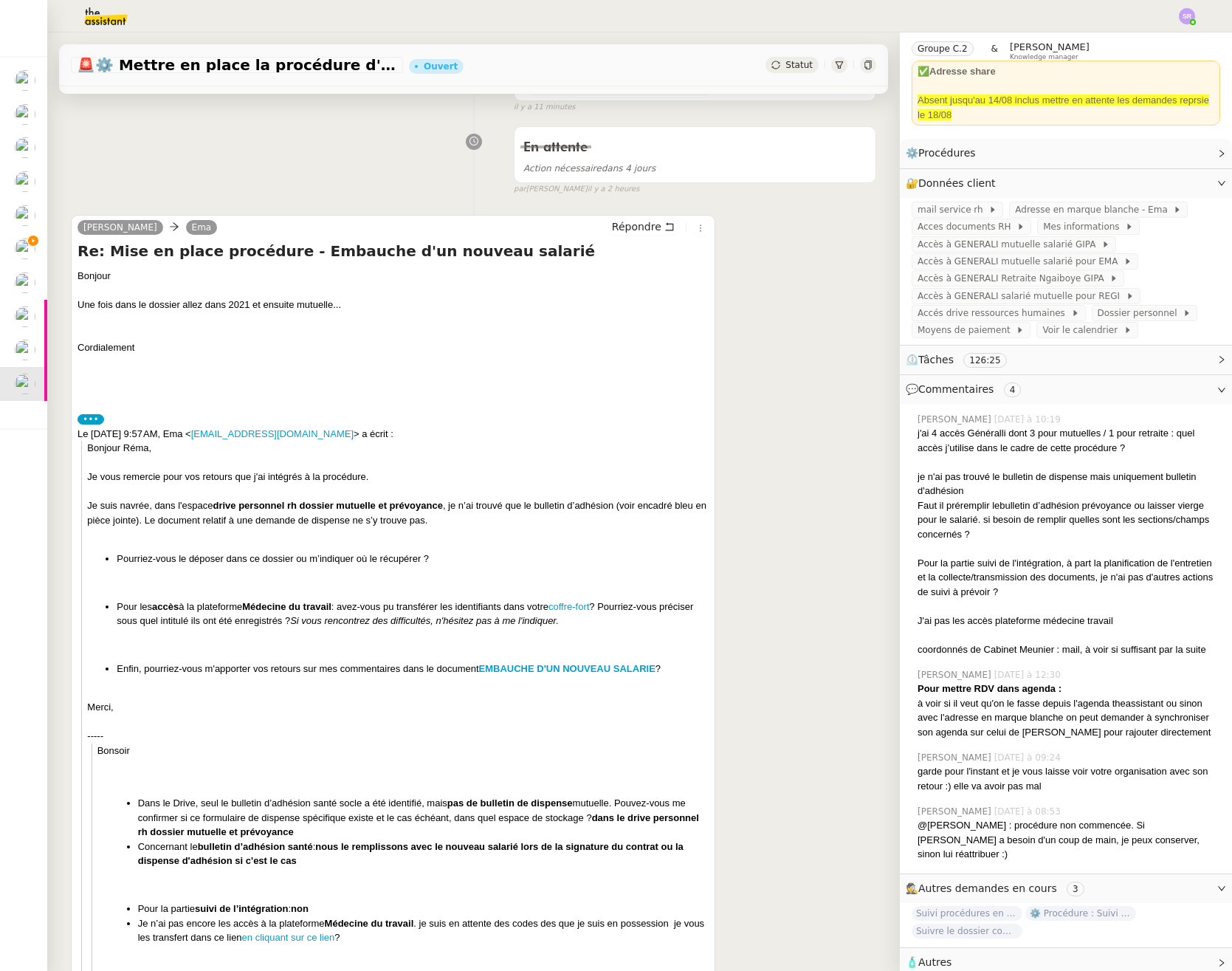
scroll to position [0, 0]
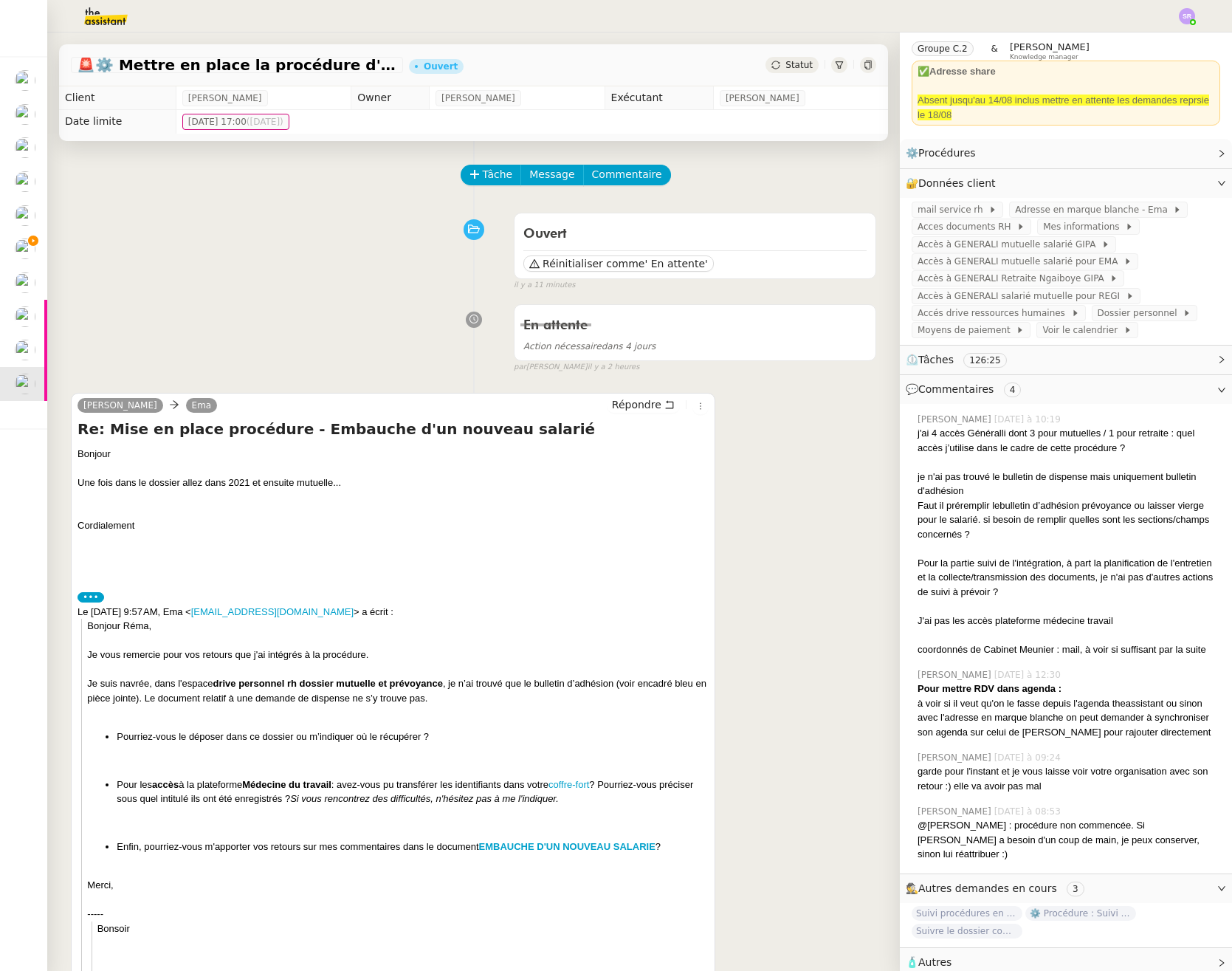
click at [271, 306] on div "En attente Action nécessaire dans 4 jours false par Stéphanie R. il y a 2 heures" at bounding box center [473, 335] width 805 height 76
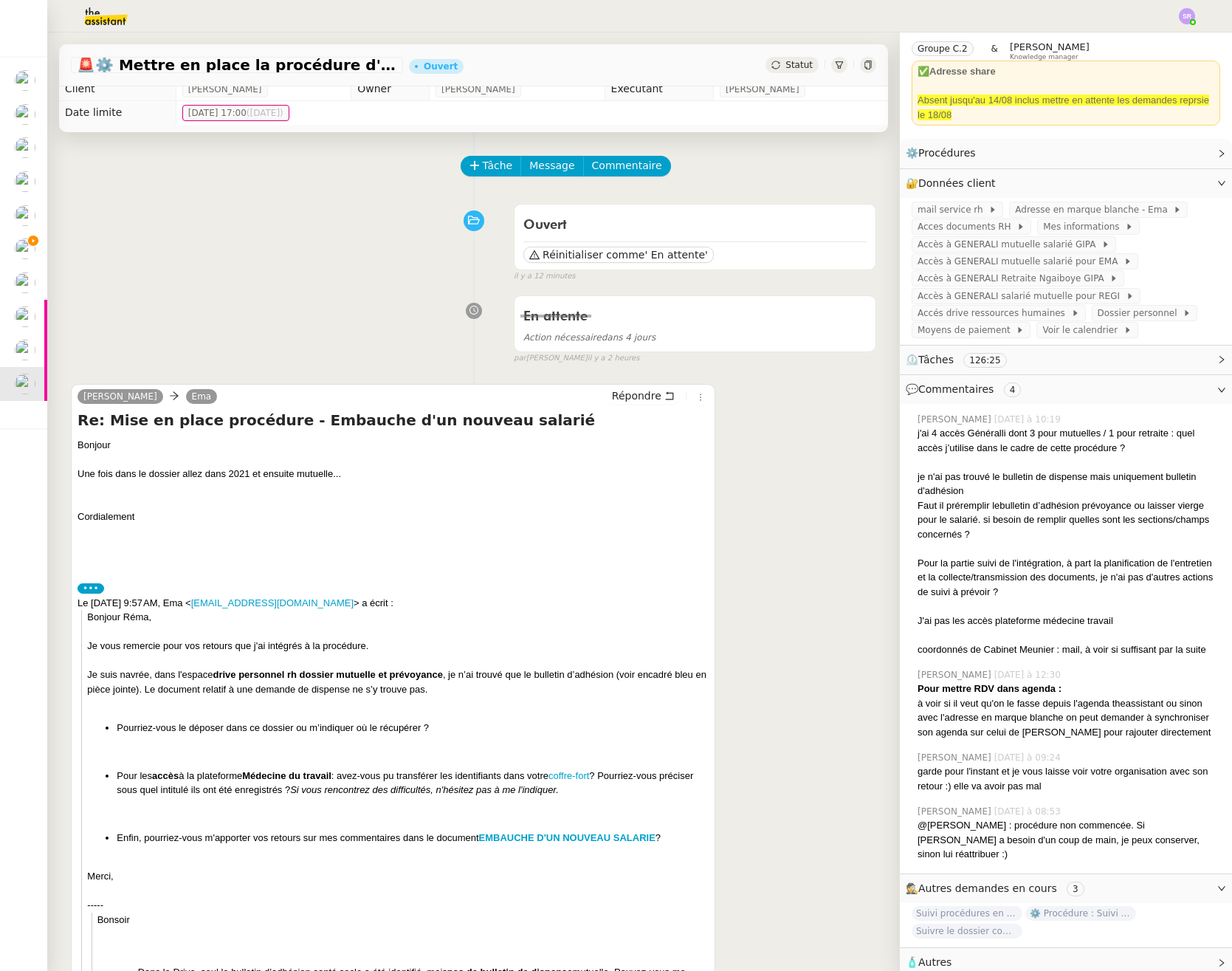
scroll to position [189, 0]
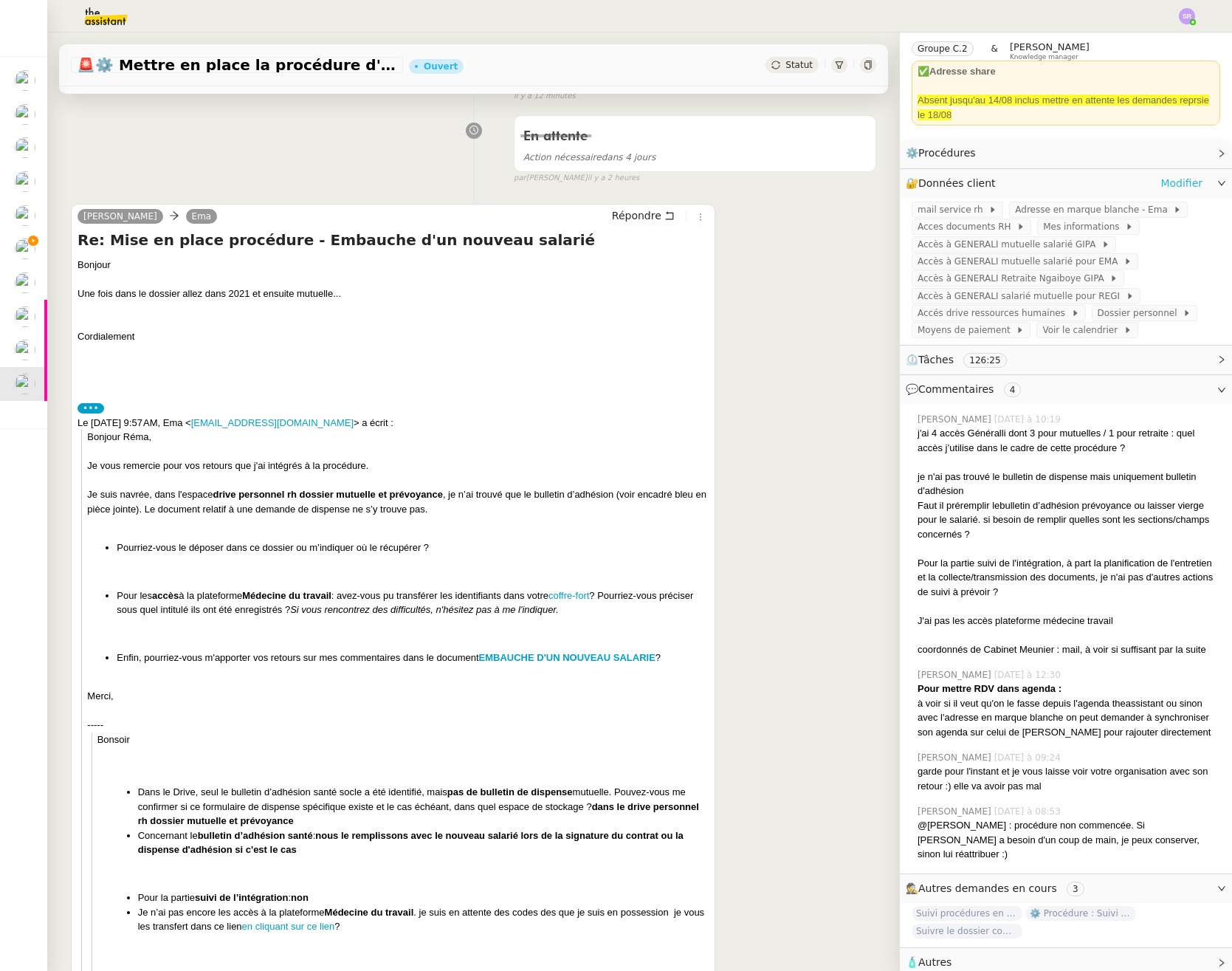
click at [1161, 184] on link "Modifier" at bounding box center [1181, 183] width 42 height 17
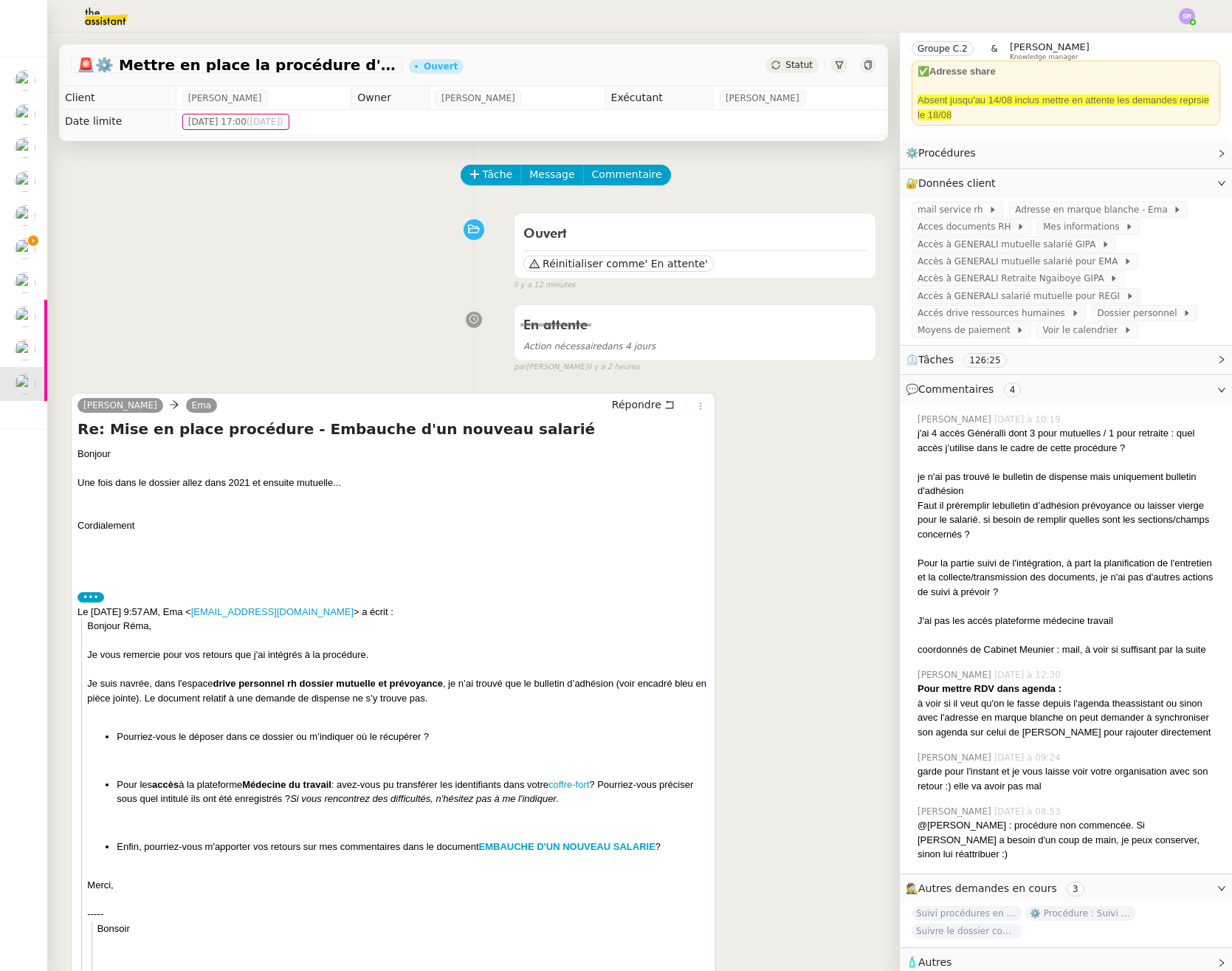
click at [786, 70] on span "Statut" at bounding box center [799, 64] width 27 height 10
click at [786, 68] on span "Statut" at bounding box center [799, 64] width 27 height 10
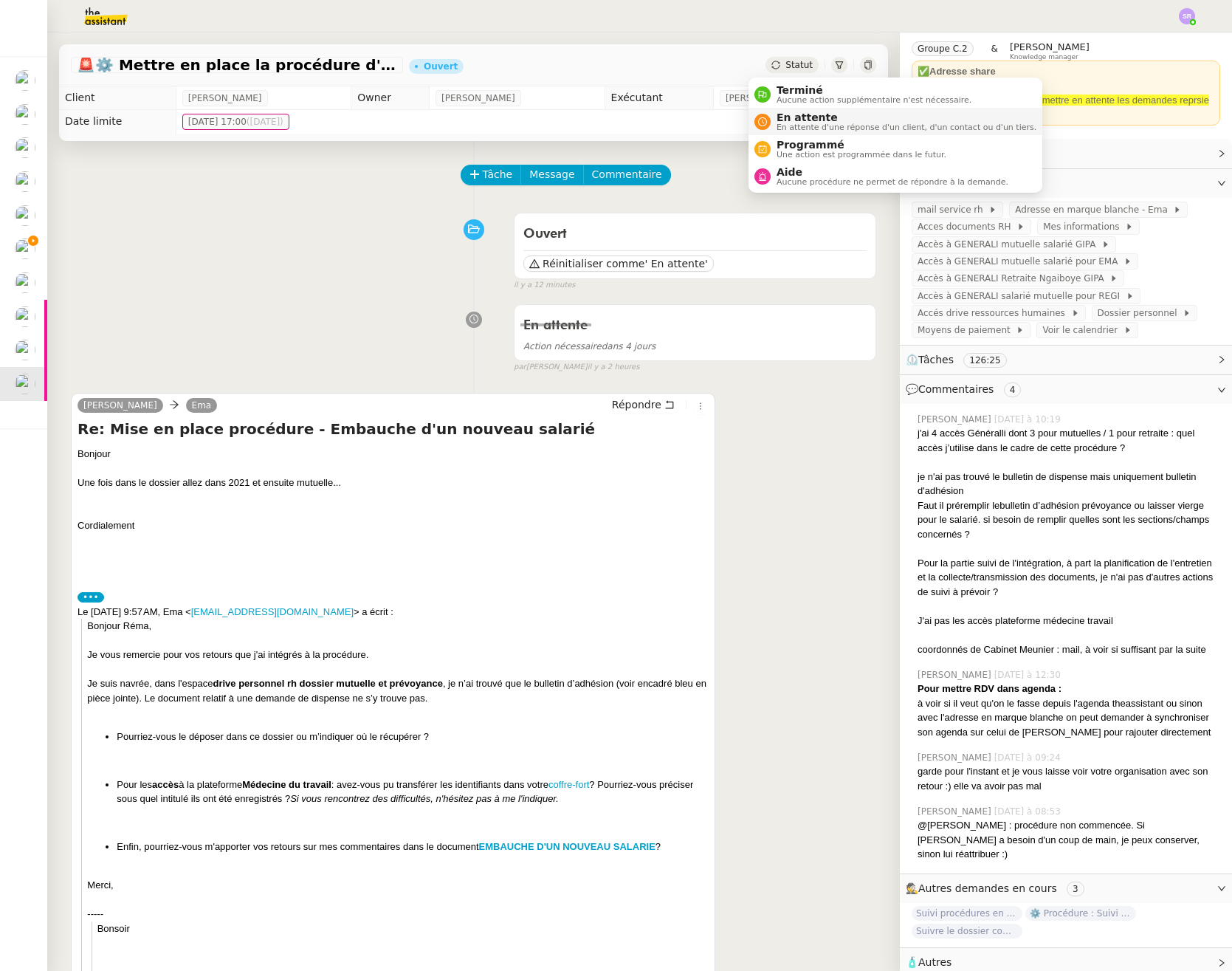
click at [794, 114] on span "En attente" at bounding box center [906, 117] width 260 height 12
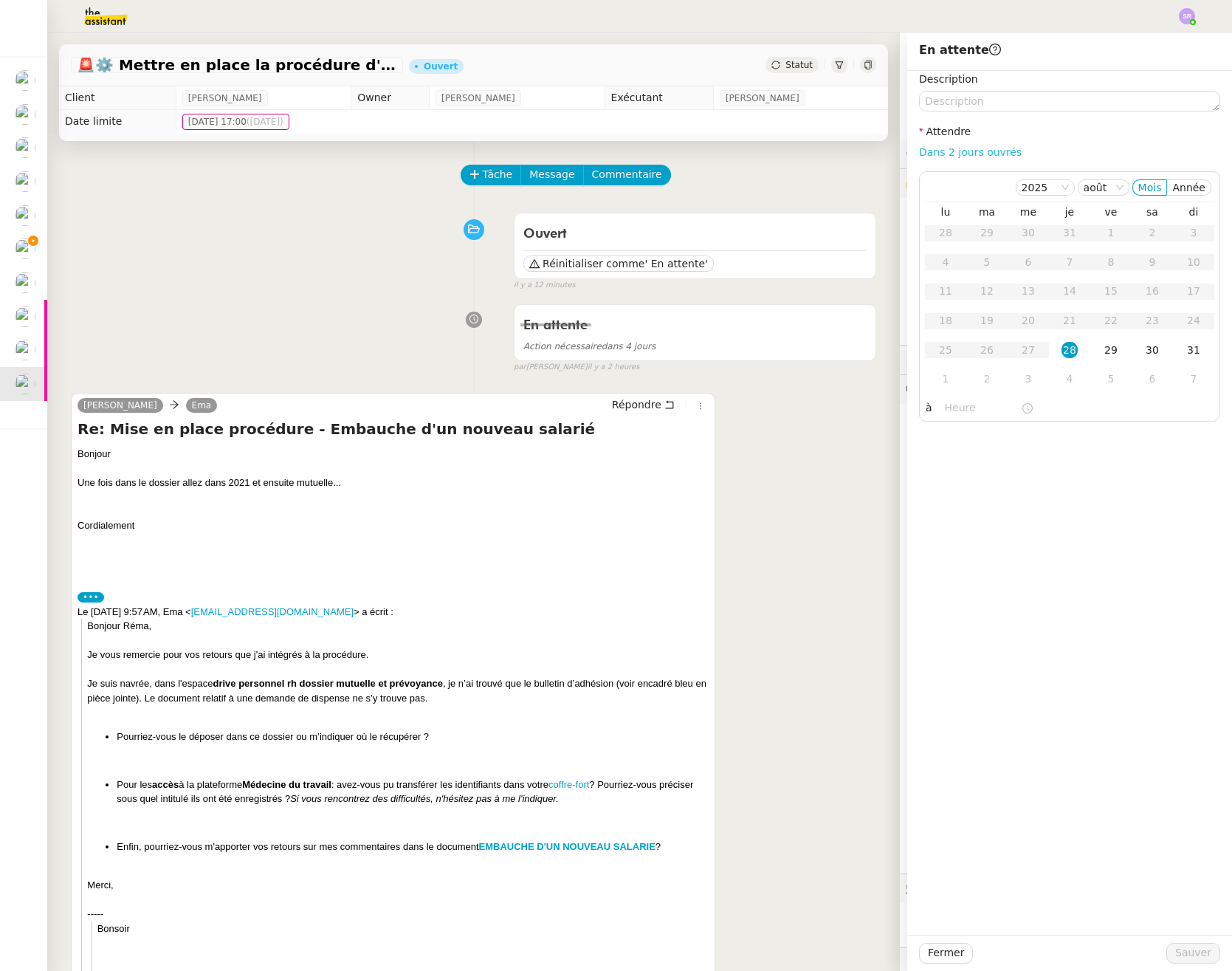
click at [964, 148] on link "Dans 2 jours ouvrés" at bounding box center [970, 152] width 102 height 12
type input "07:00"
click at [1099, 193] on nz-select-item "sept." at bounding box center [1103, 188] width 41 height 15
click at [1102, 354] on div "août" at bounding box center [1095, 356] width 40 height 14
click at [1103, 350] on div "29" at bounding box center [1110, 350] width 16 height 16
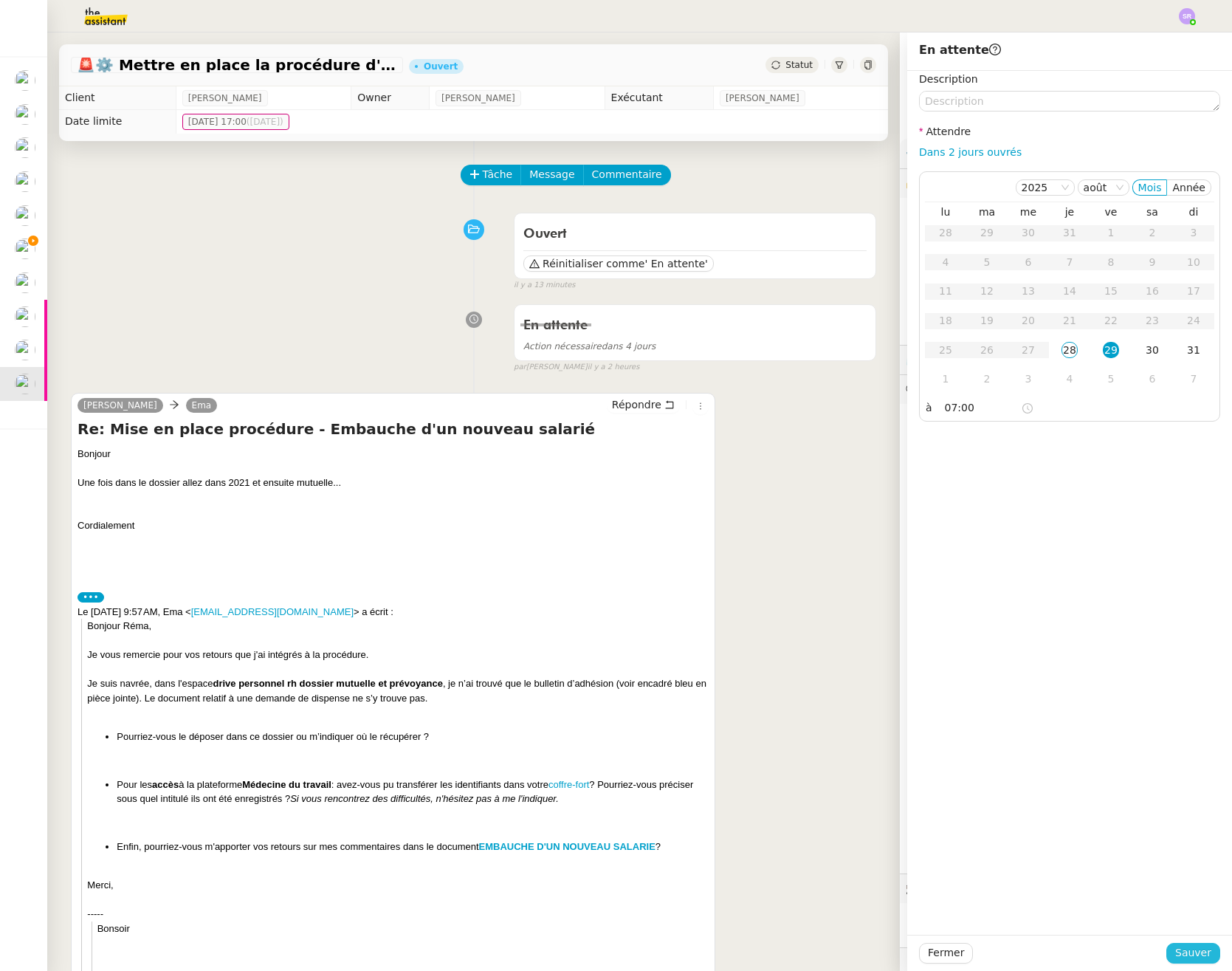
click at [1175, 949] on span "Sauver" at bounding box center [1193, 952] width 37 height 17
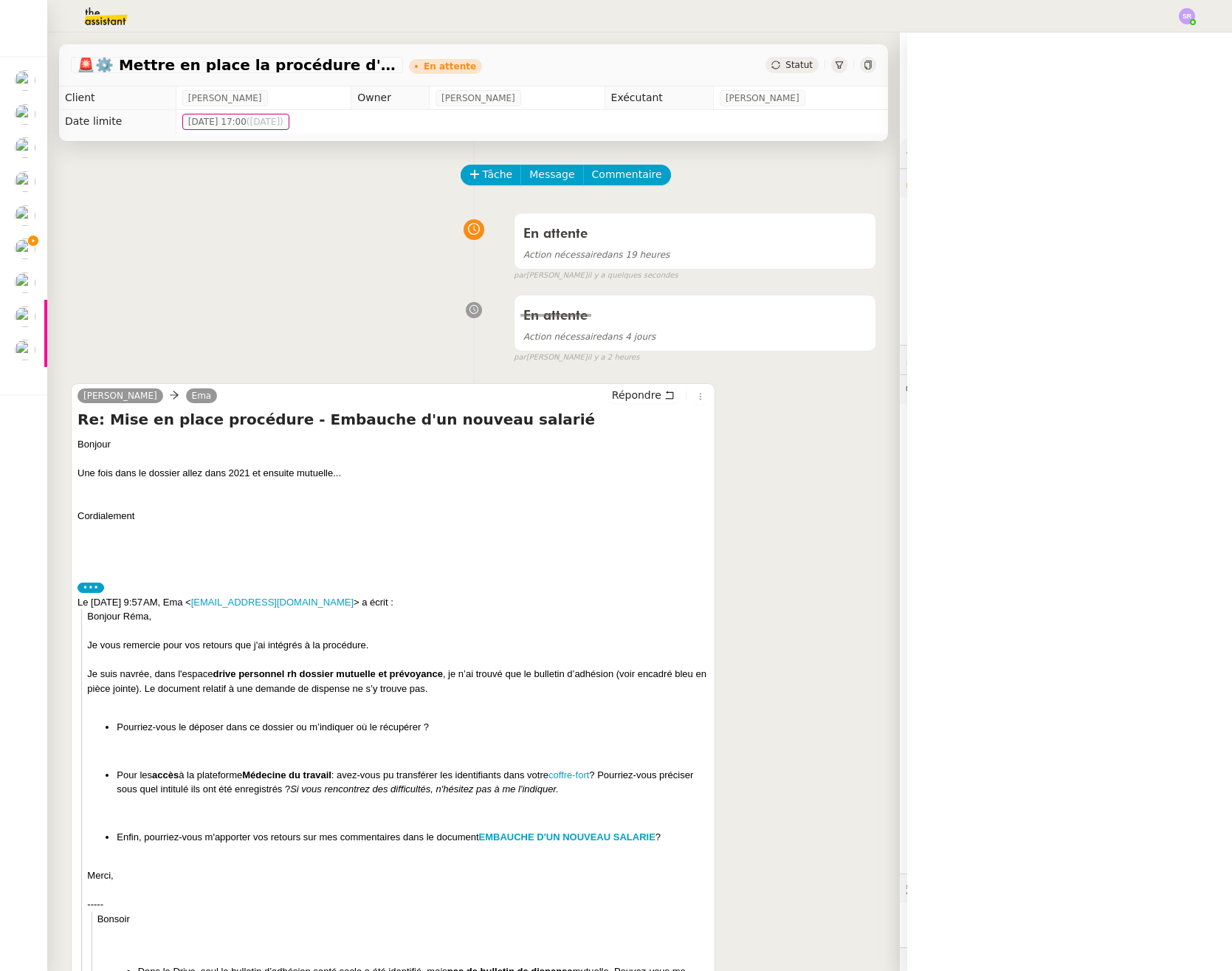
click at [318, 235] on div "En attente Action nécessaire dans 19 heures false par Stéphanie R. il y a quelq…" at bounding box center [473, 244] width 805 height 76
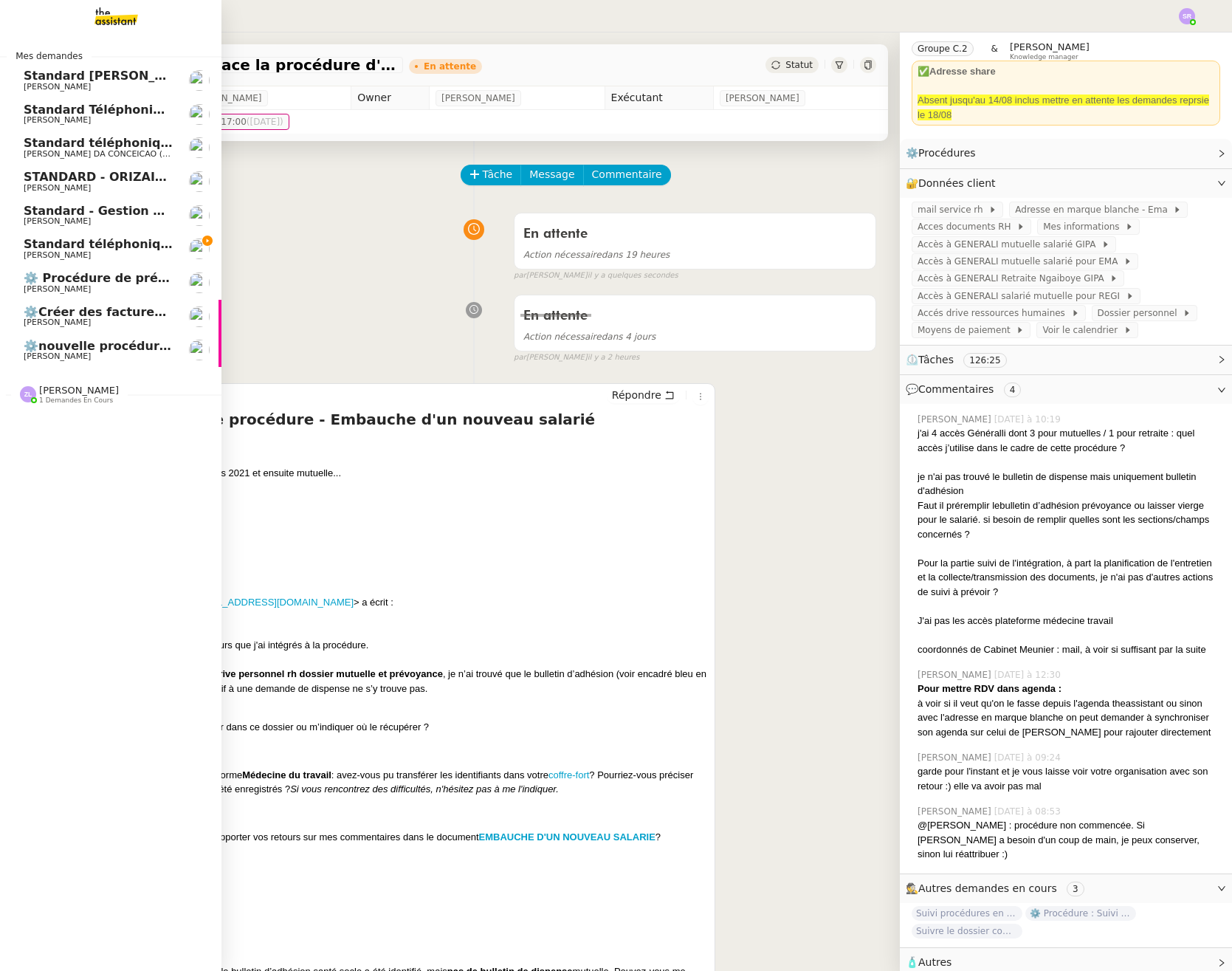
click at [103, 277] on span "⚙️ Procédure de précomptabilité" at bounding box center [133, 278] width 218 height 14
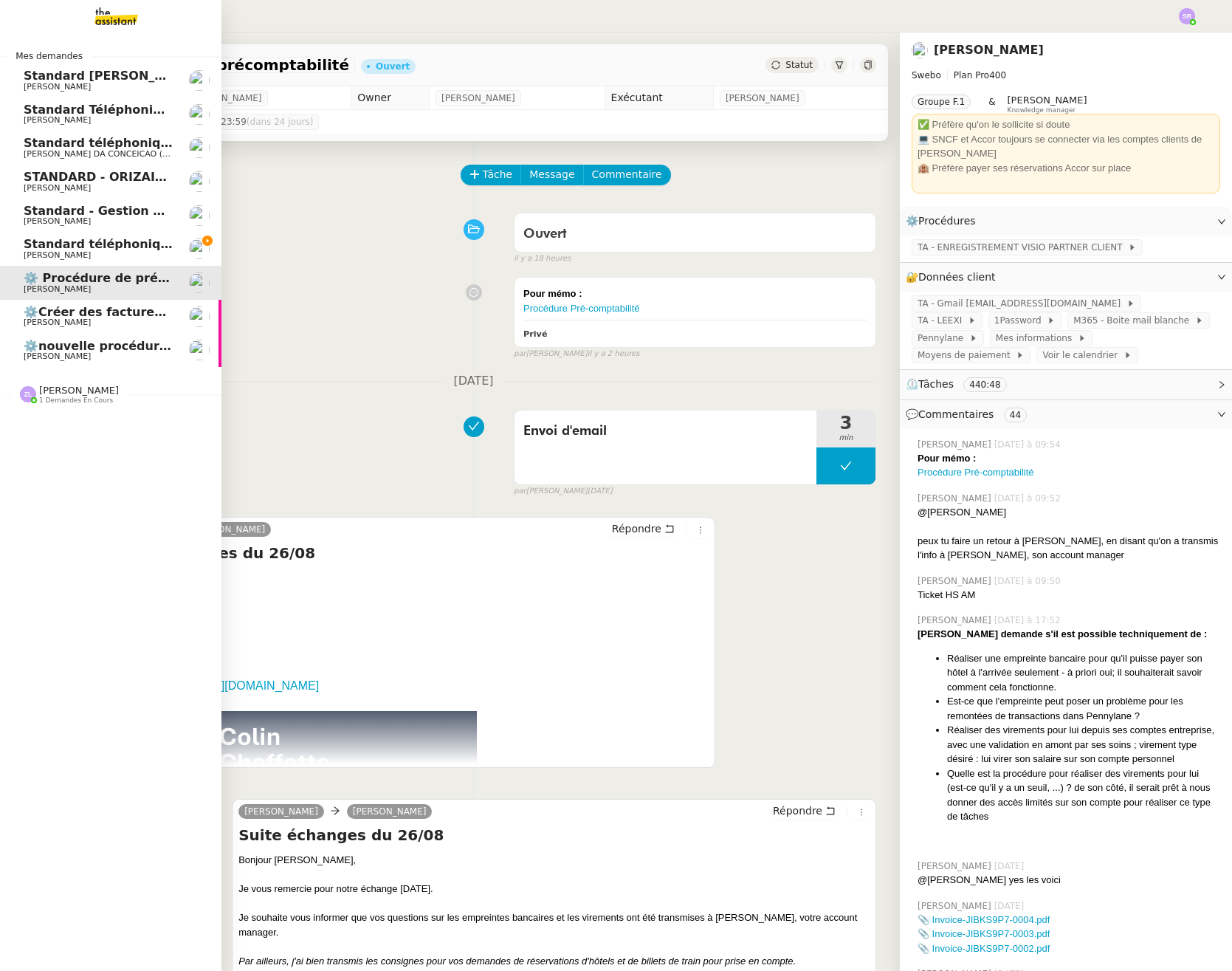
click at [146, 362] on link "⚙️nouvelle procédure d'onboarding Florian Parant" at bounding box center [110, 350] width 222 height 34
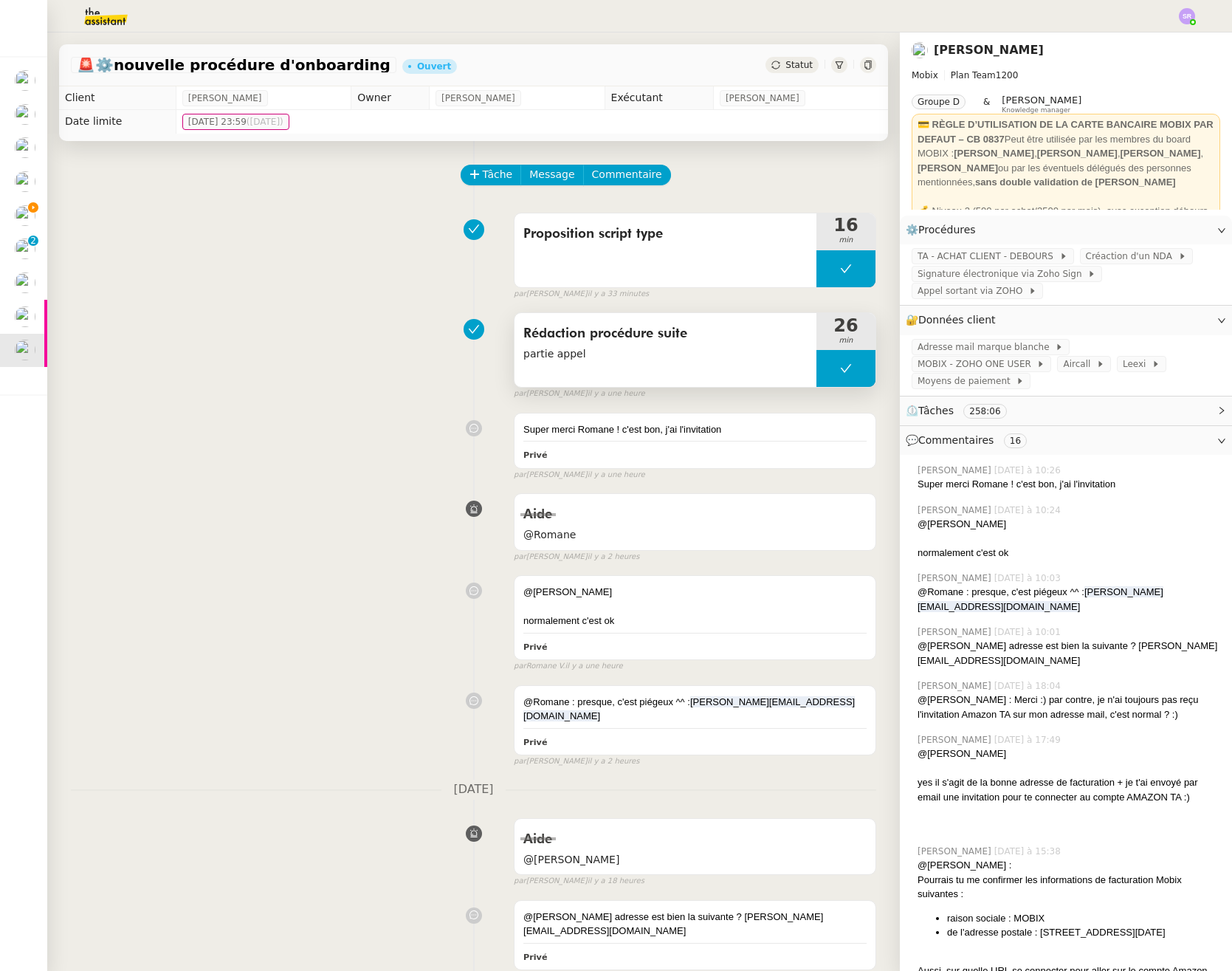
click at [817, 376] on button at bounding box center [846, 368] width 59 height 37
click at [817, 374] on div at bounding box center [831, 368] width 29 height 37
click at [846, 382] on div at bounding box center [846, 368] width 59 height 37
click at [846, 374] on button at bounding box center [860, 368] width 29 height 37
drag, startPoint x: 820, startPoint y: 277, endPoint x: 810, endPoint y: 275, distance: 10.2
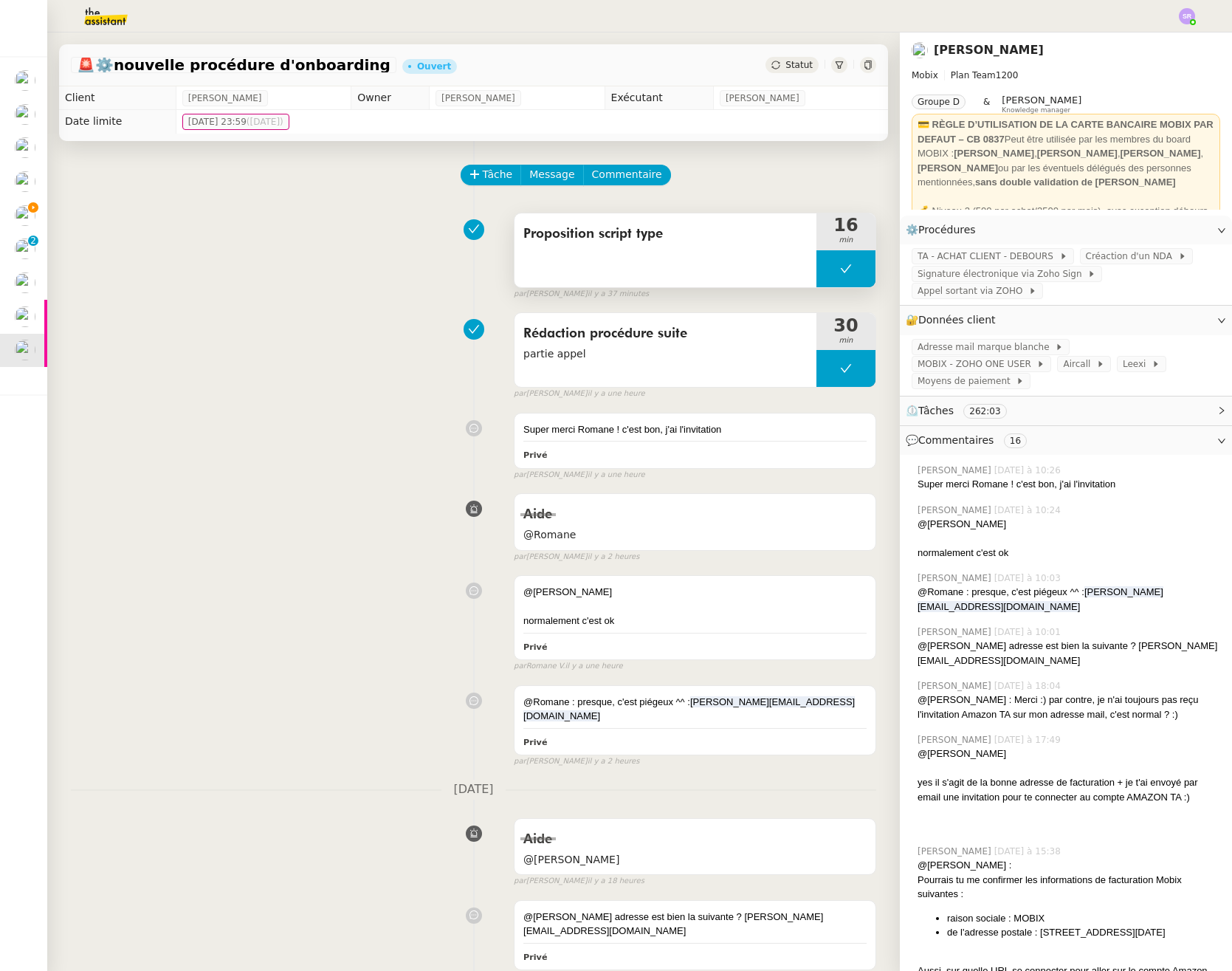
click at [820, 277] on button at bounding box center [846, 269] width 59 height 37
click at [817, 275] on div at bounding box center [831, 269] width 29 height 37
click at [840, 269] on icon at bounding box center [845, 269] width 12 height 12
click at [848, 273] on button at bounding box center [860, 269] width 29 height 37
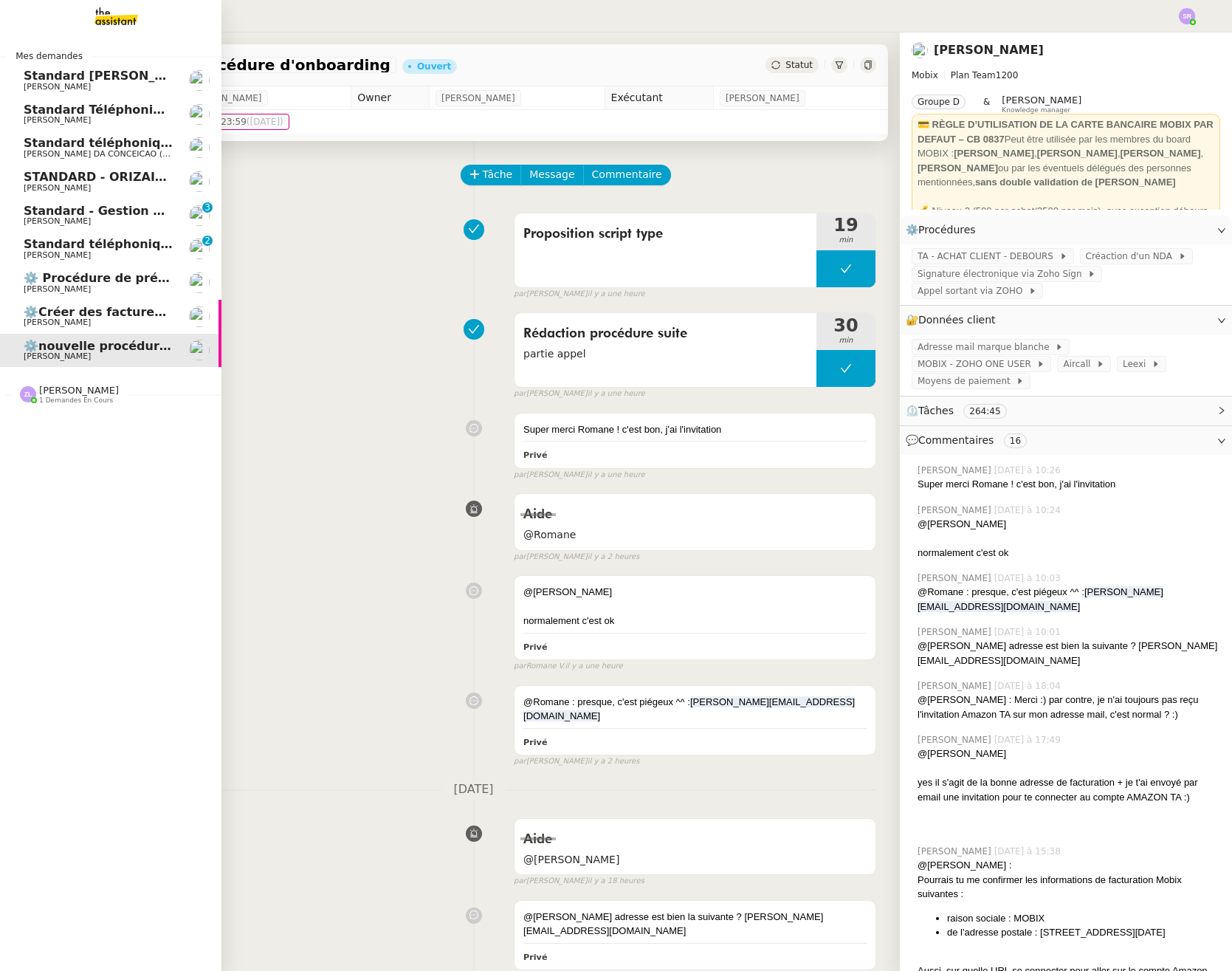
click at [36, 249] on span "Standard téléphonique - [DATE]" at bounding box center [129, 244] width 211 height 14
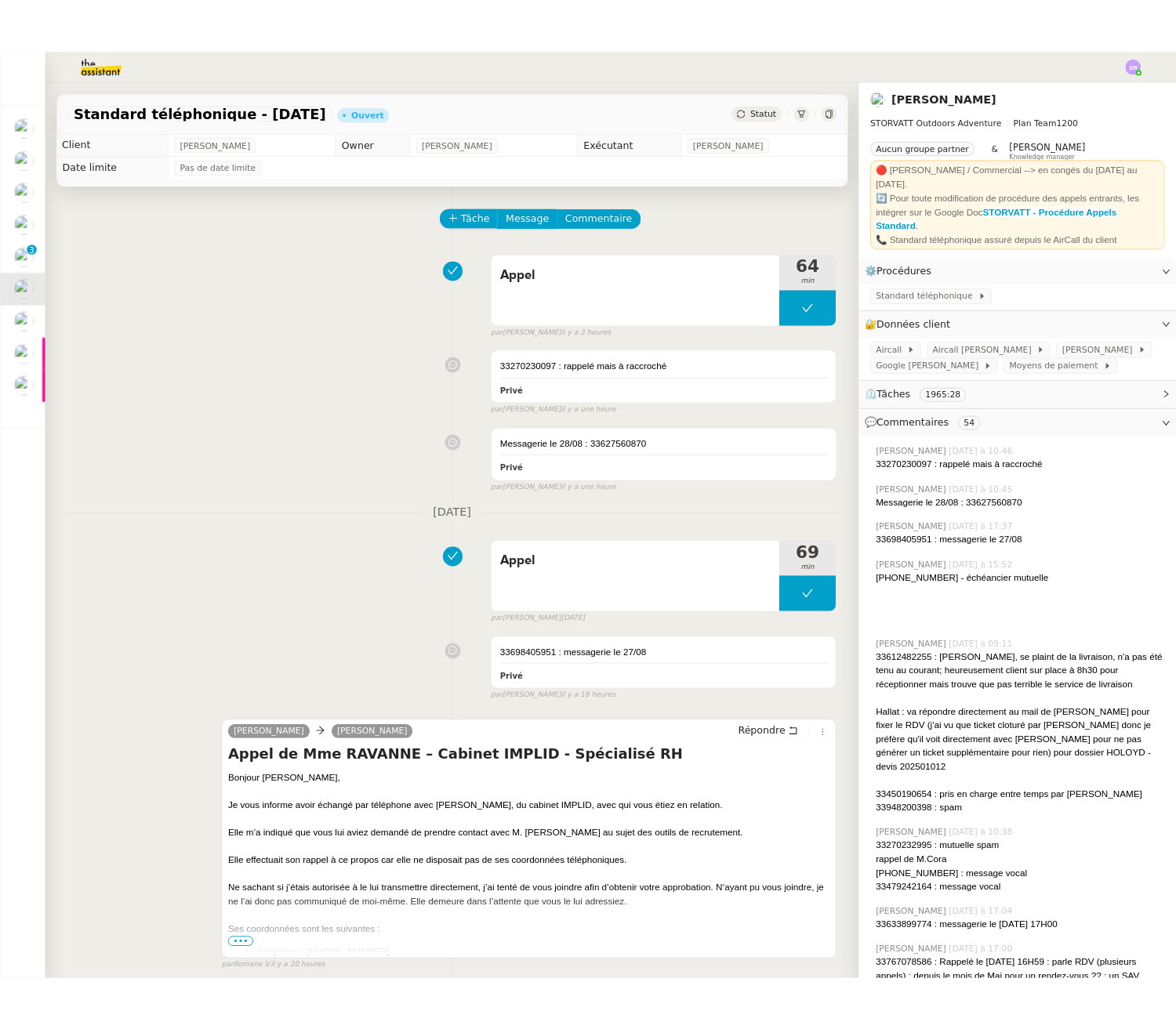
scroll to position [9, 0]
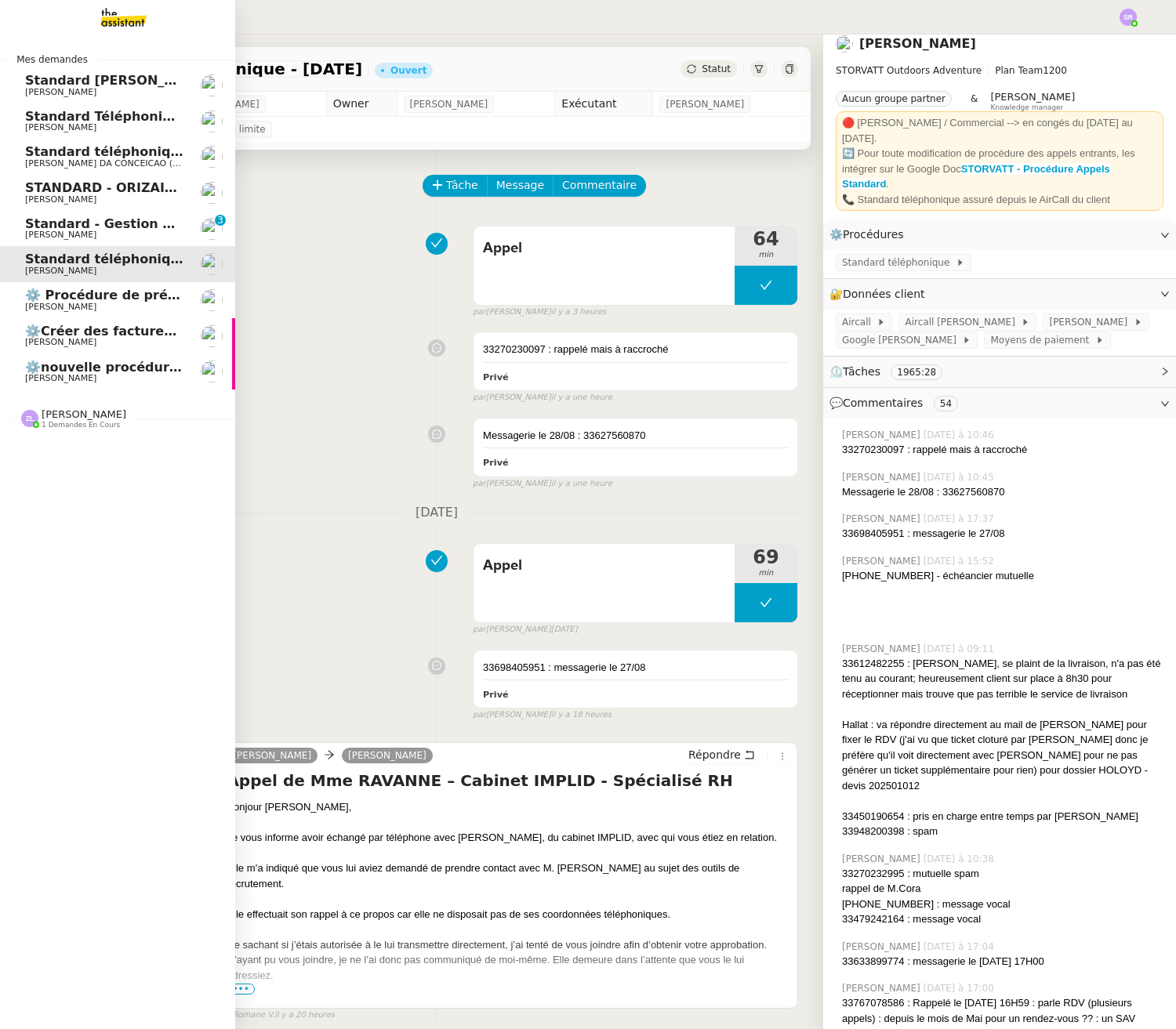
click at [86, 368] on span "⚙️nouvelle procédure d'onboarding" at bounding box center [150, 367] width 251 height 15
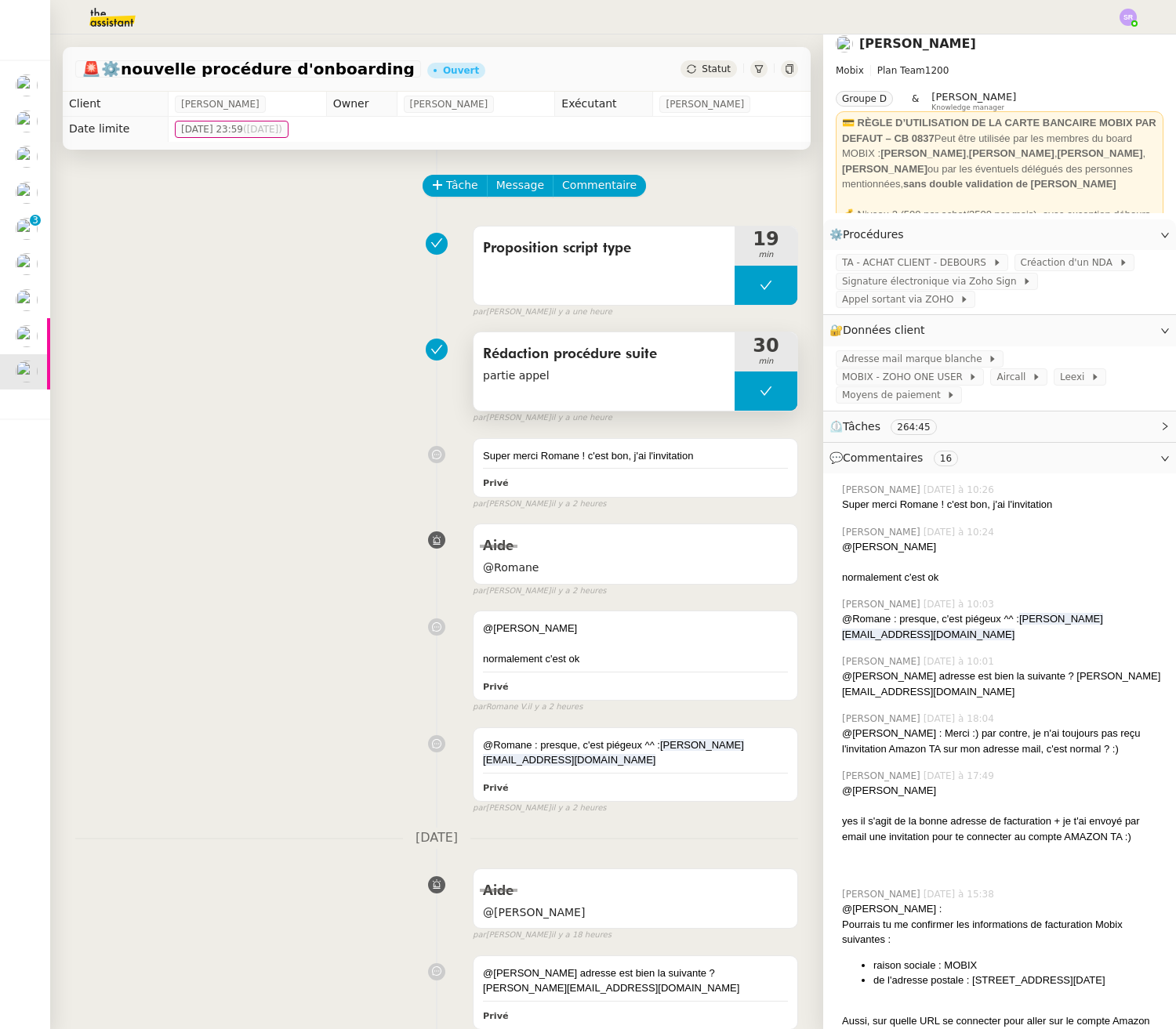
click at [735, 390] on button at bounding box center [766, 391] width 62 height 39
click at [744, 391] on icon at bounding box center [750, 391] width 13 height 13
click at [754, 388] on div at bounding box center [766, 391] width 62 height 39
click at [256, 593] on div "Aide @Romane false par Stéphanie R. il y a 2 heures" at bounding box center [436, 557] width 723 height 81
